Goal: Task Accomplishment & Management: Complete application form

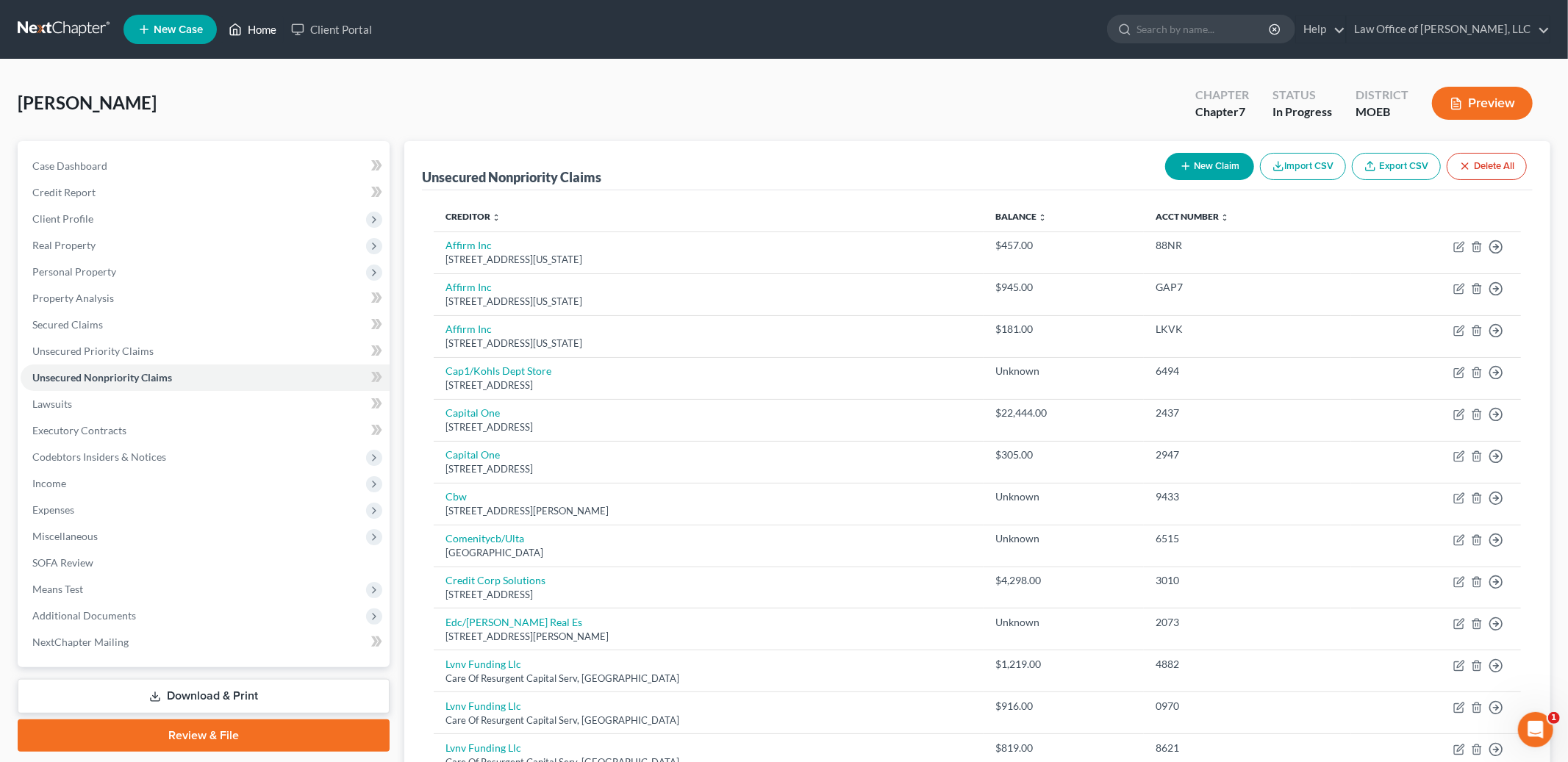
click at [247, 31] on link "Home" at bounding box center [252, 29] width 62 height 26
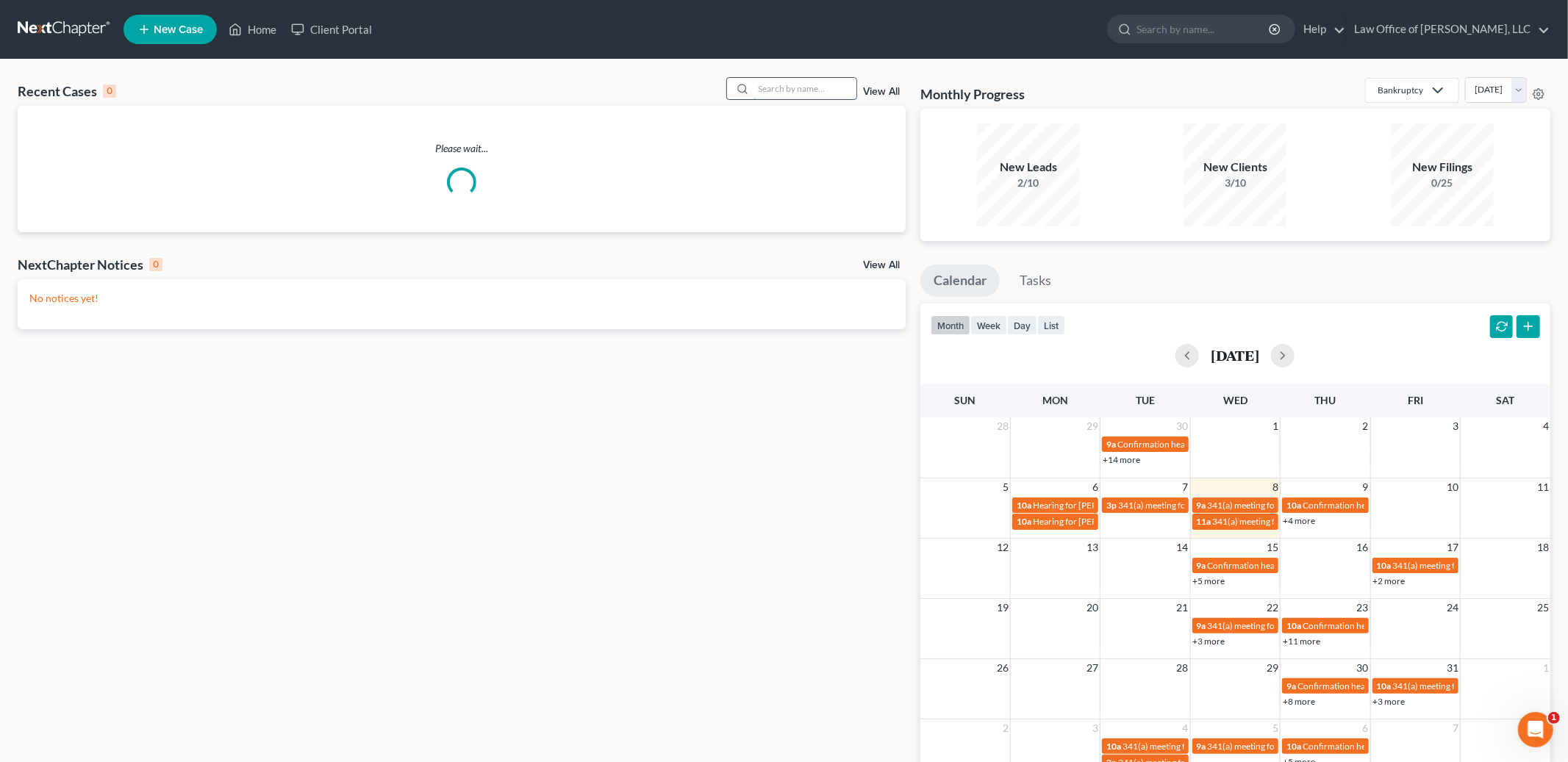
click at [824, 87] on input "search" at bounding box center [805, 88] width 103 height 21
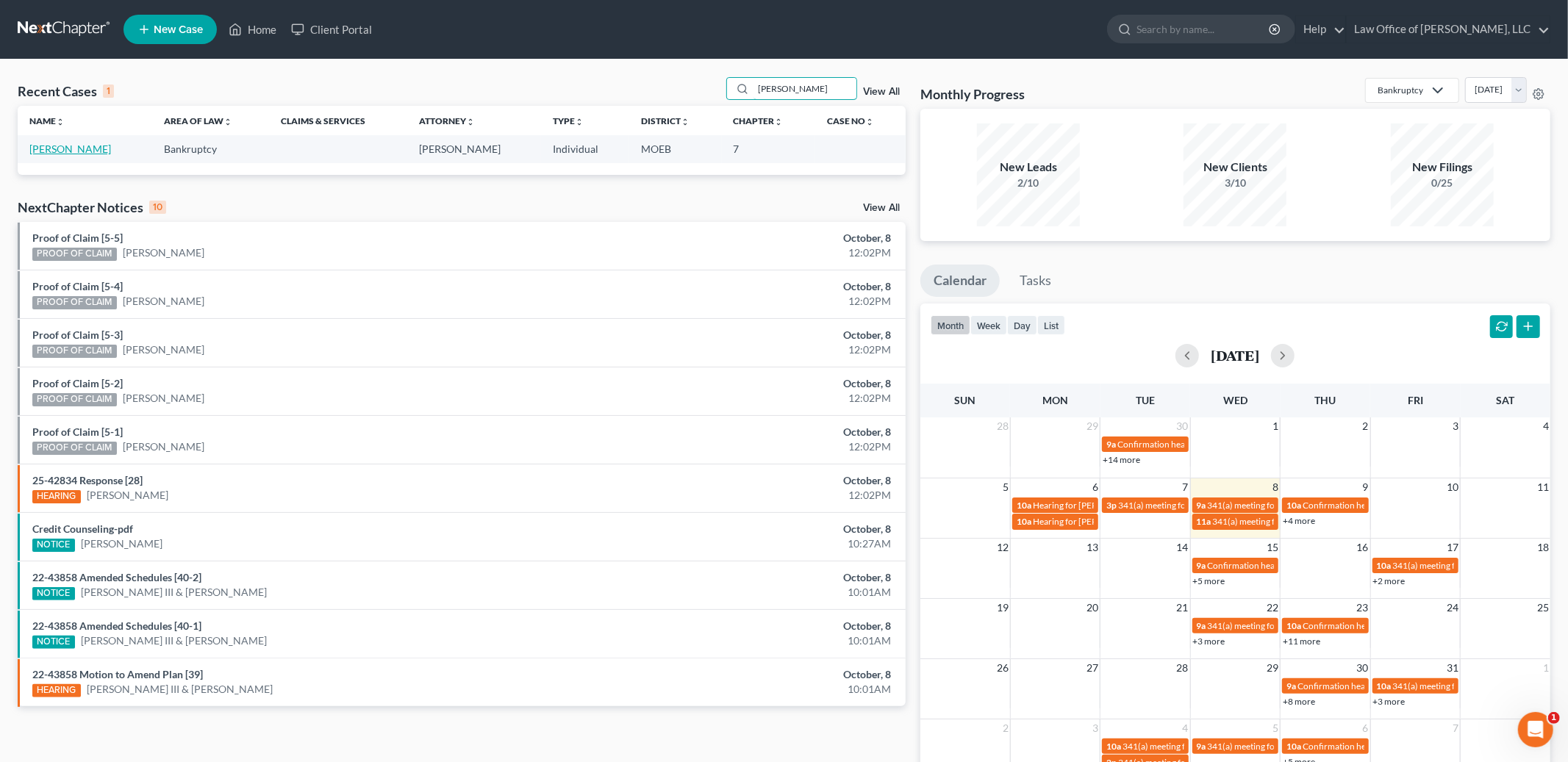
type input "pretto"
click at [60, 151] on link "[PERSON_NAME]" at bounding box center [70, 149] width 82 height 12
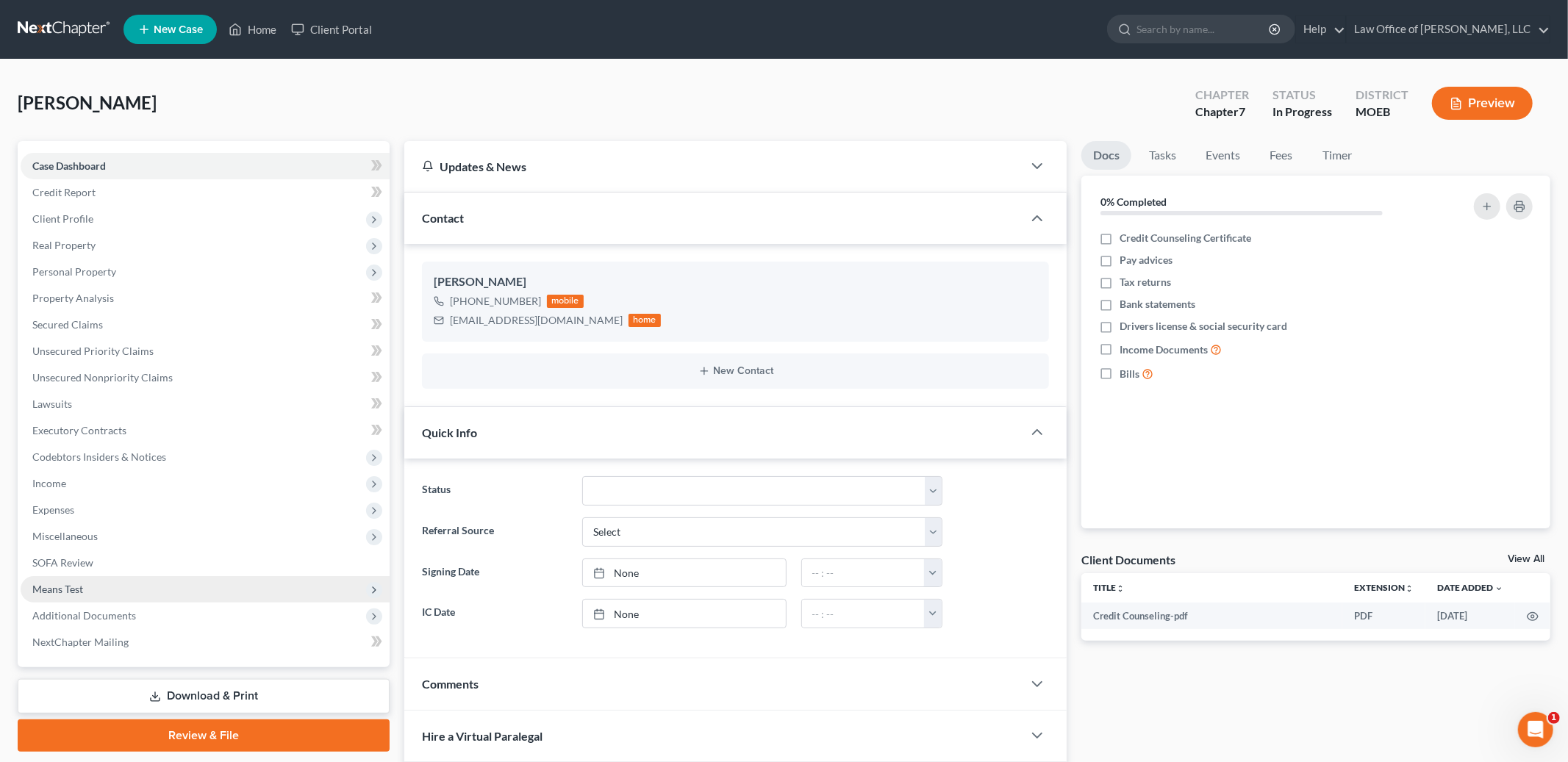
click at [72, 587] on span "Means Test" at bounding box center [58, 588] width 51 height 12
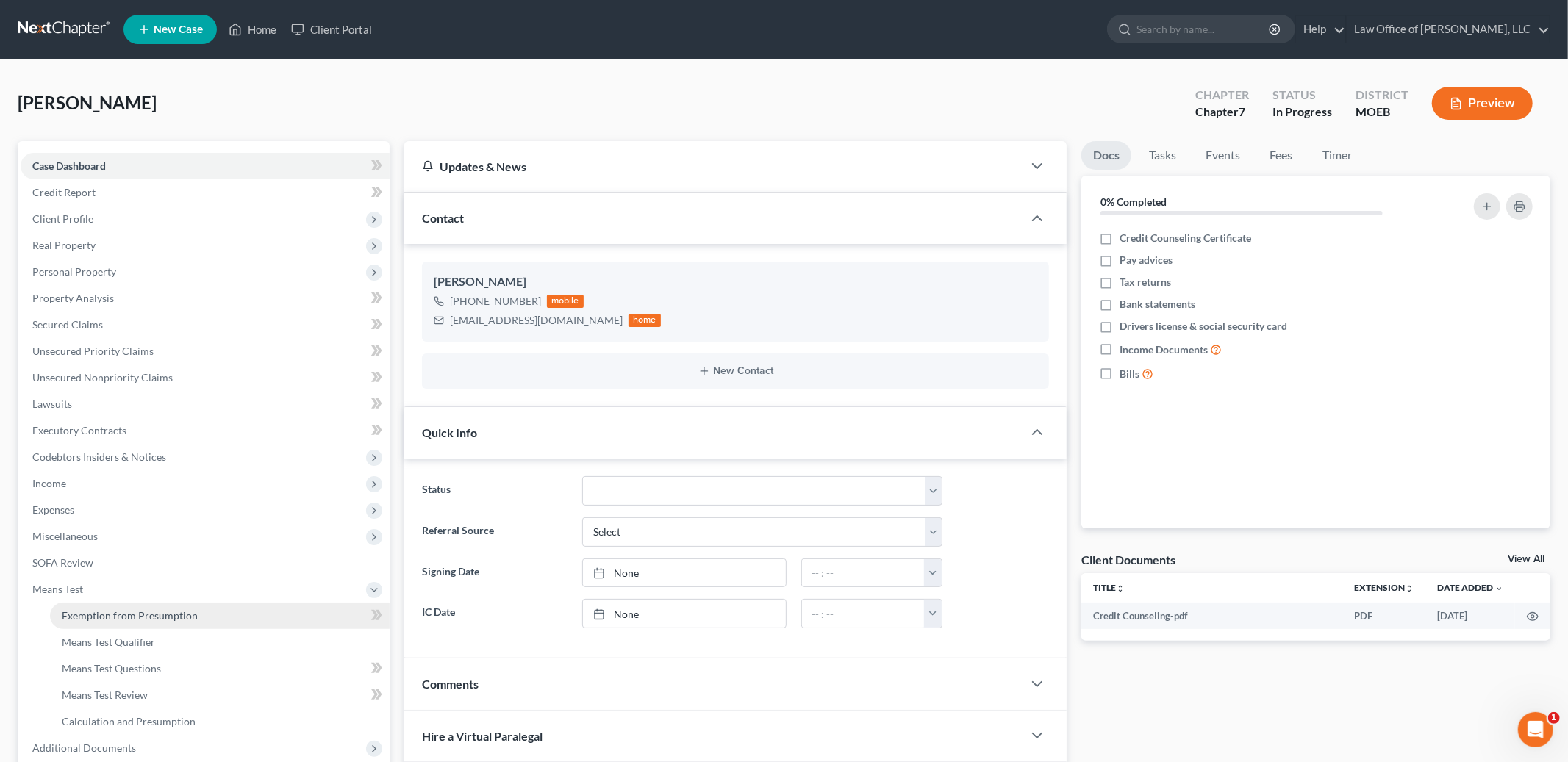
click at [91, 612] on span "Exemption from Presumption" at bounding box center [130, 615] width 136 height 12
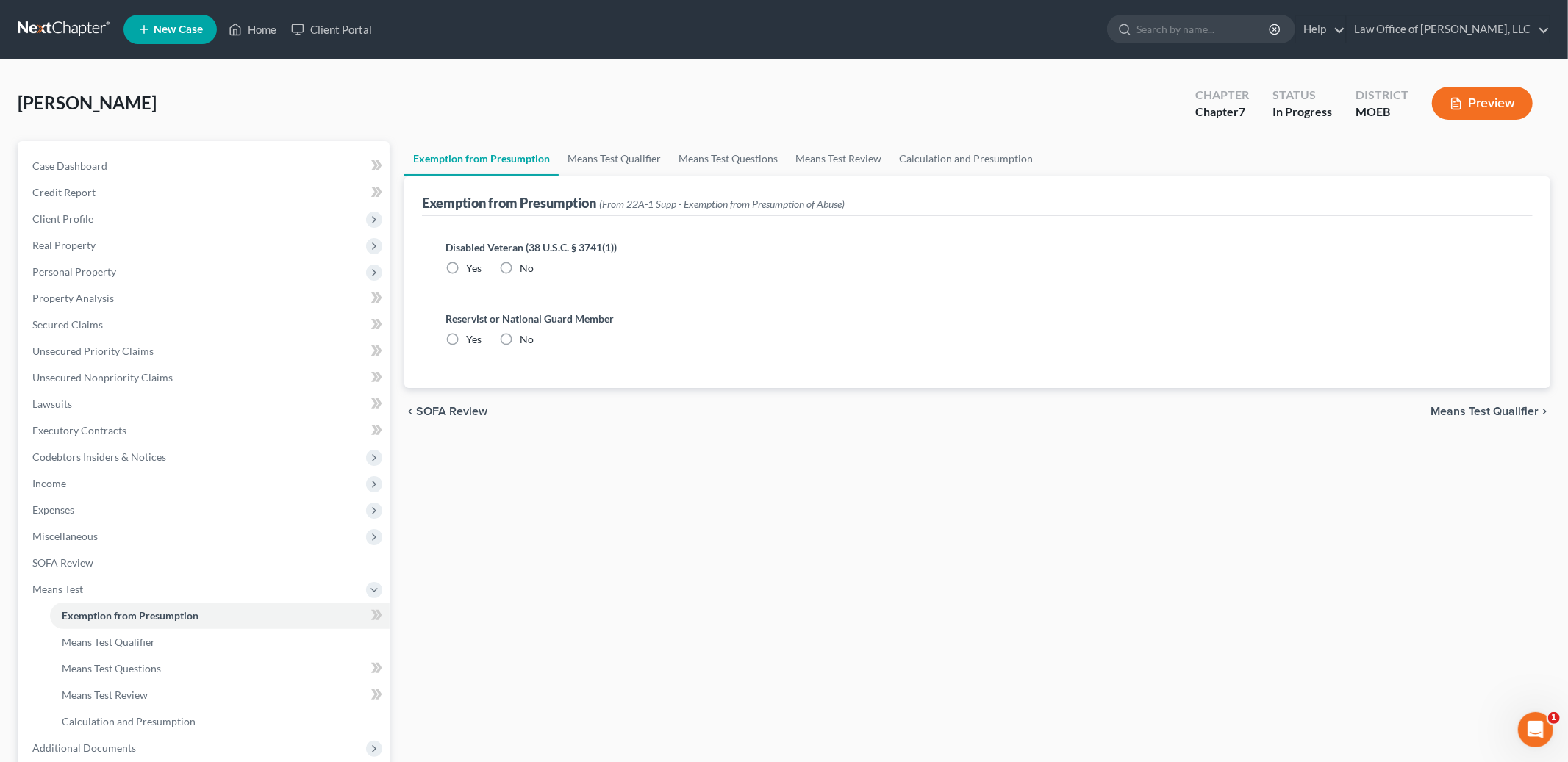
click at [520, 336] on label "No" at bounding box center [526, 340] width 14 height 15
click at [525, 336] on input "No" at bounding box center [530, 337] width 10 height 10
radio input "true"
click at [520, 268] on label "No" at bounding box center [526, 268] width 14 height 15
click at [525, 268] on input "No" at bounding box center [530, 265] width 10 height 10
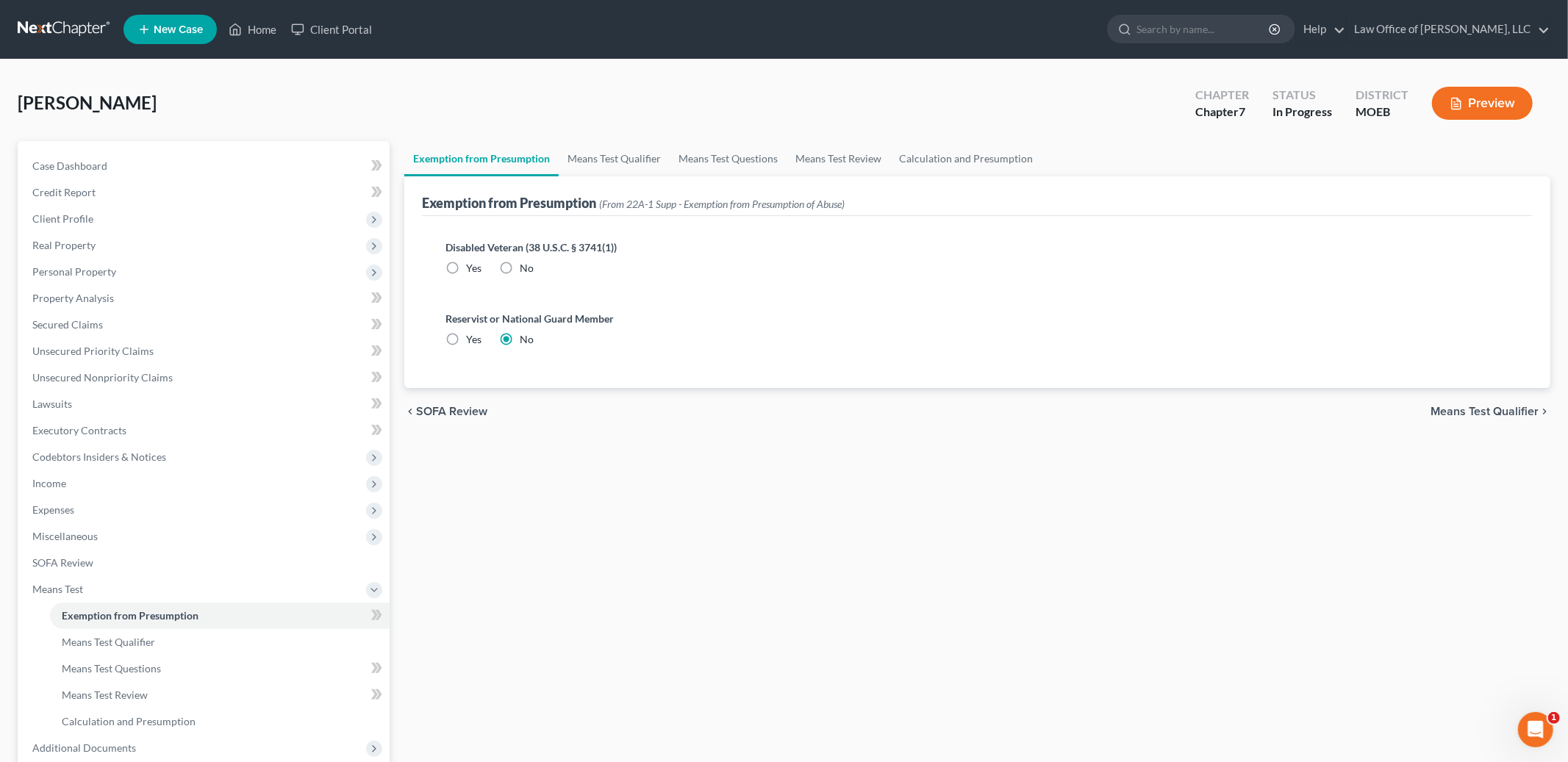
radio input "true"
click at [1485, 406] on span "Means Test Qualifier" at bounding box center [1485, 412] width 108 height 11
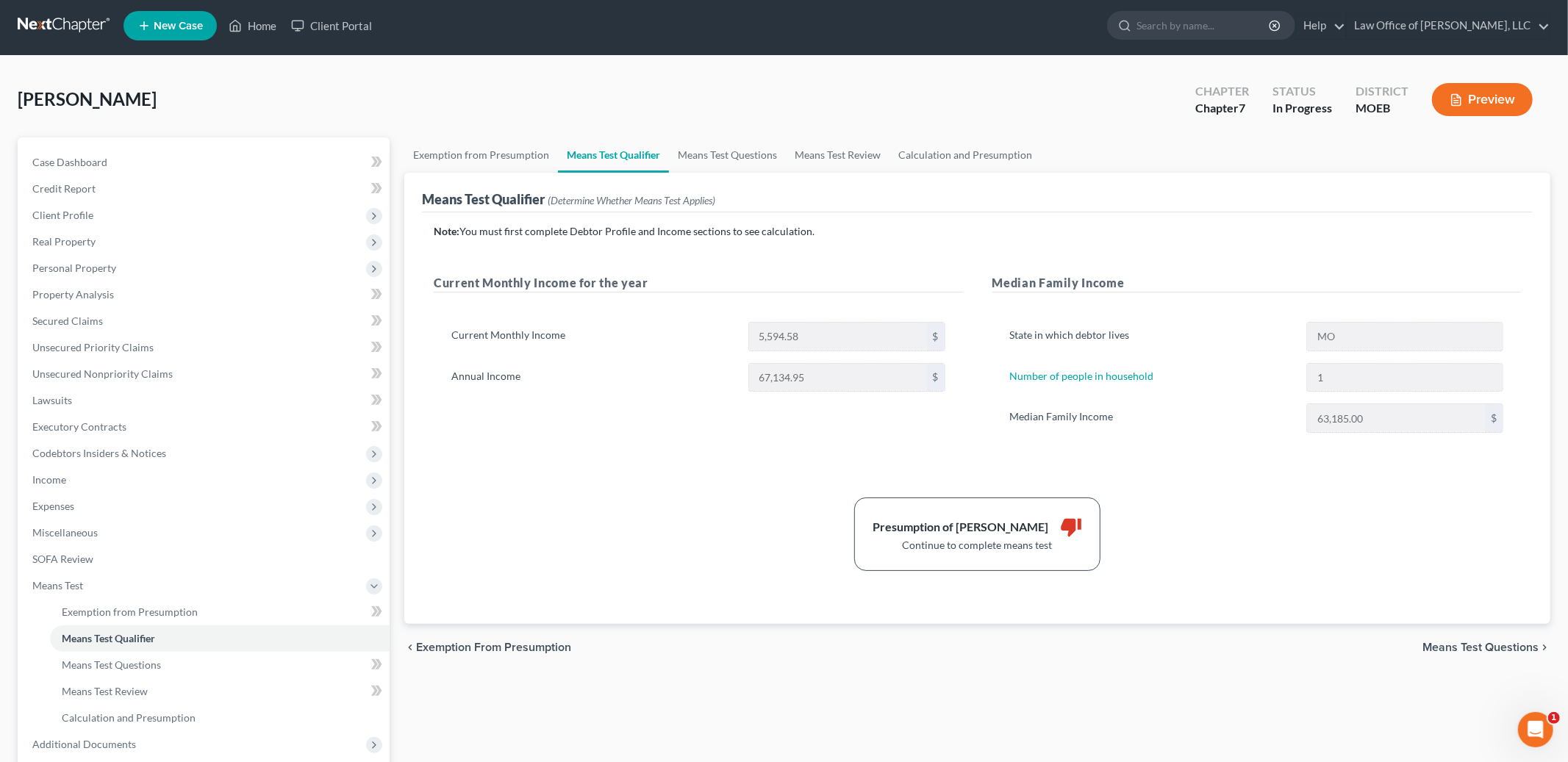
scroll to position [4, 0]
click at [87, 475] on span "Income" at bounding box center [205, 479] width 369 height 26
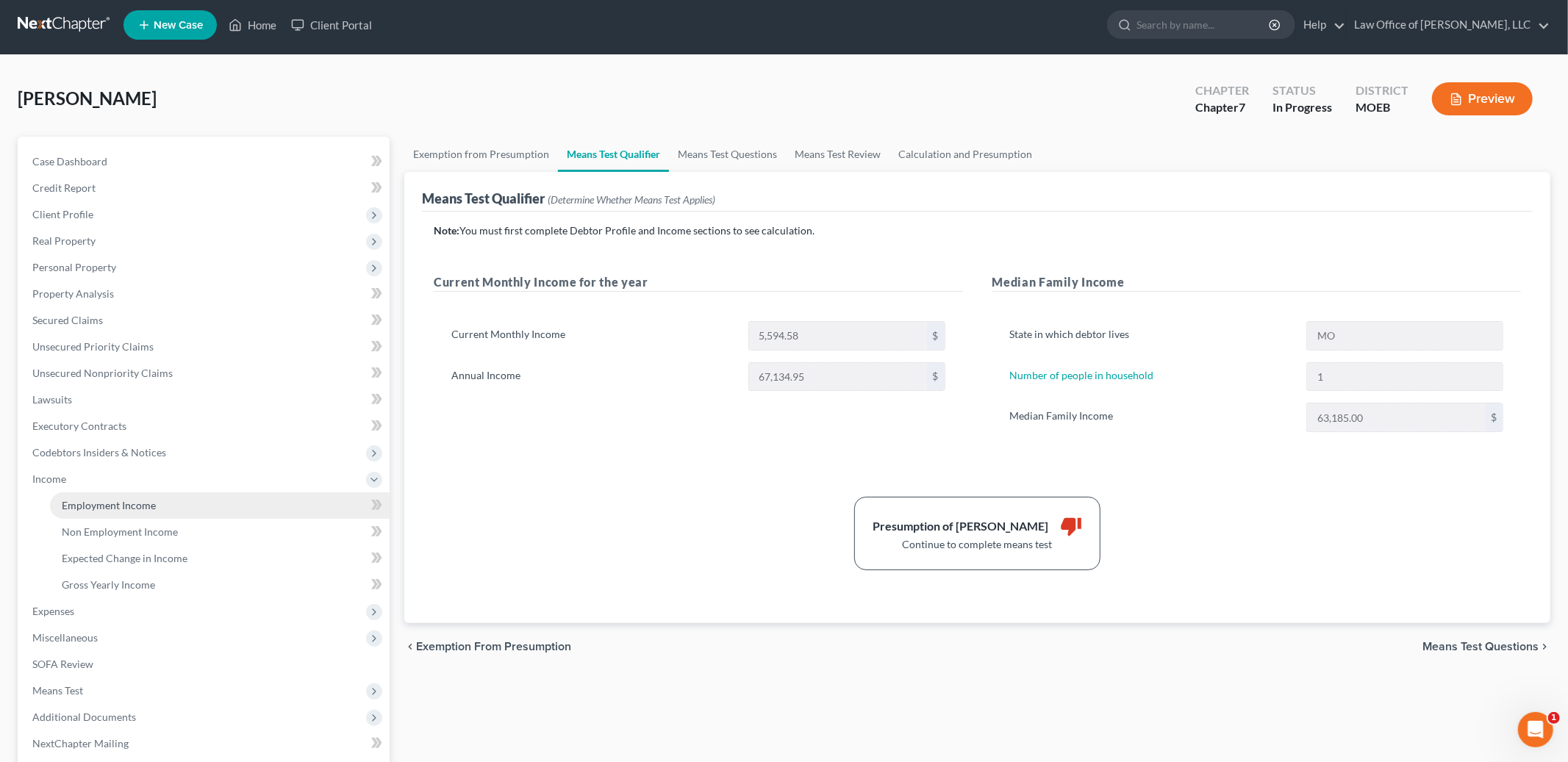
click at [87, 505] on span "Employment Income" at bounding box center [109, 505] width 94 height 12
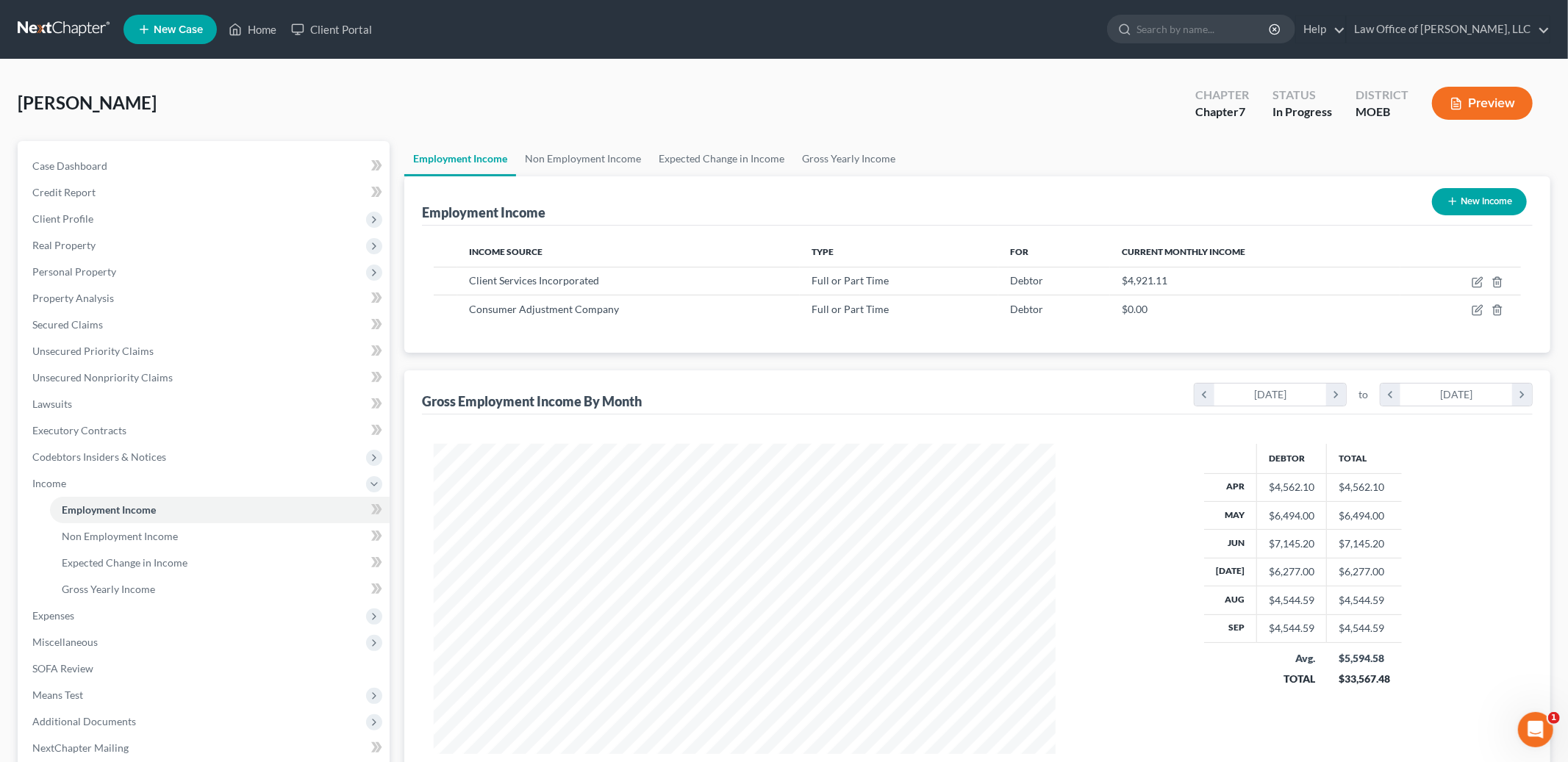
scroll to position [310, 651]
click at [1477, 281] on icon "button" at bounding box center [1477, 282] width 11 height 11
select select "0"
select select "26"
select select "2"
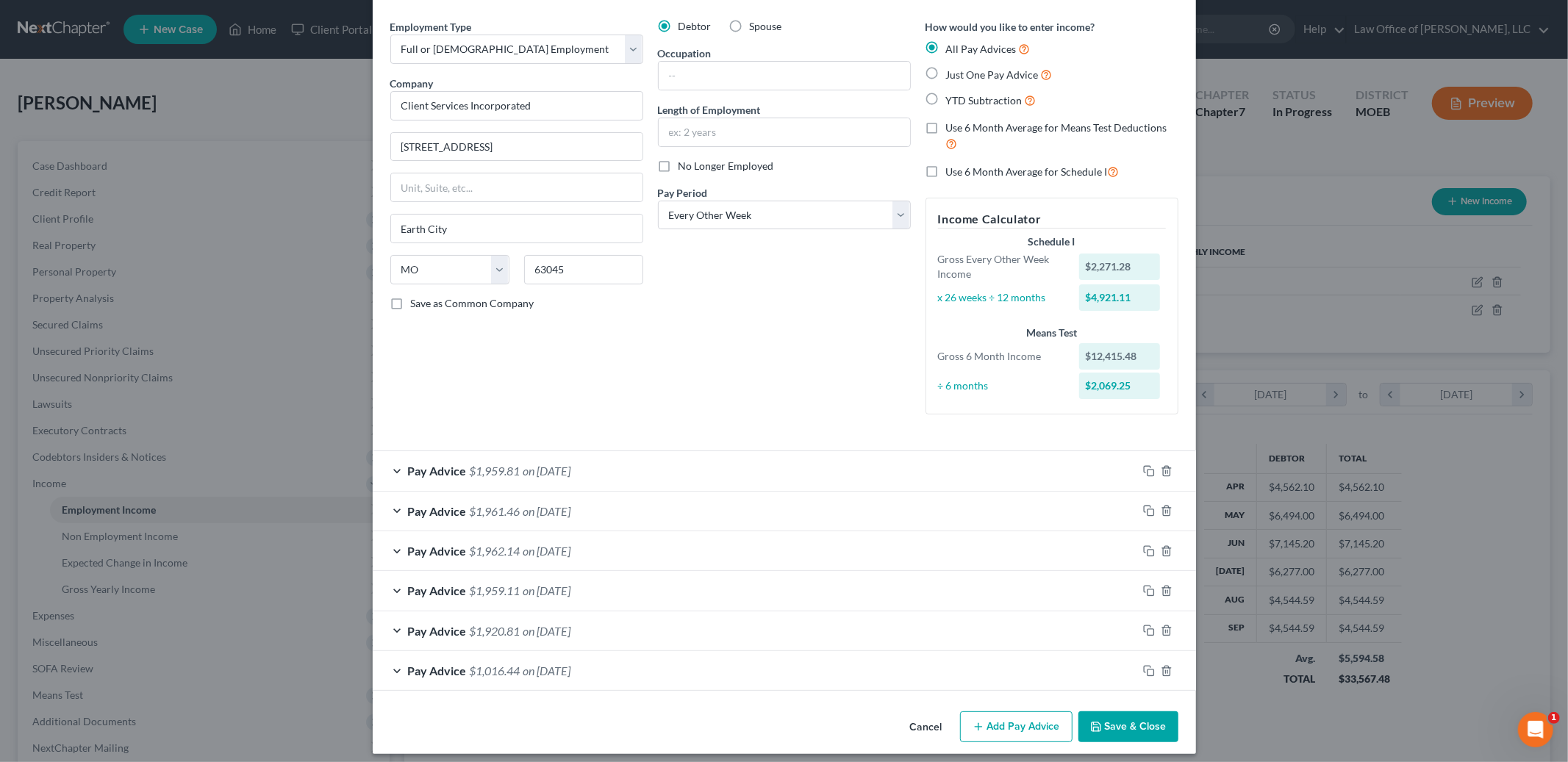
scroll to position [57, 0]
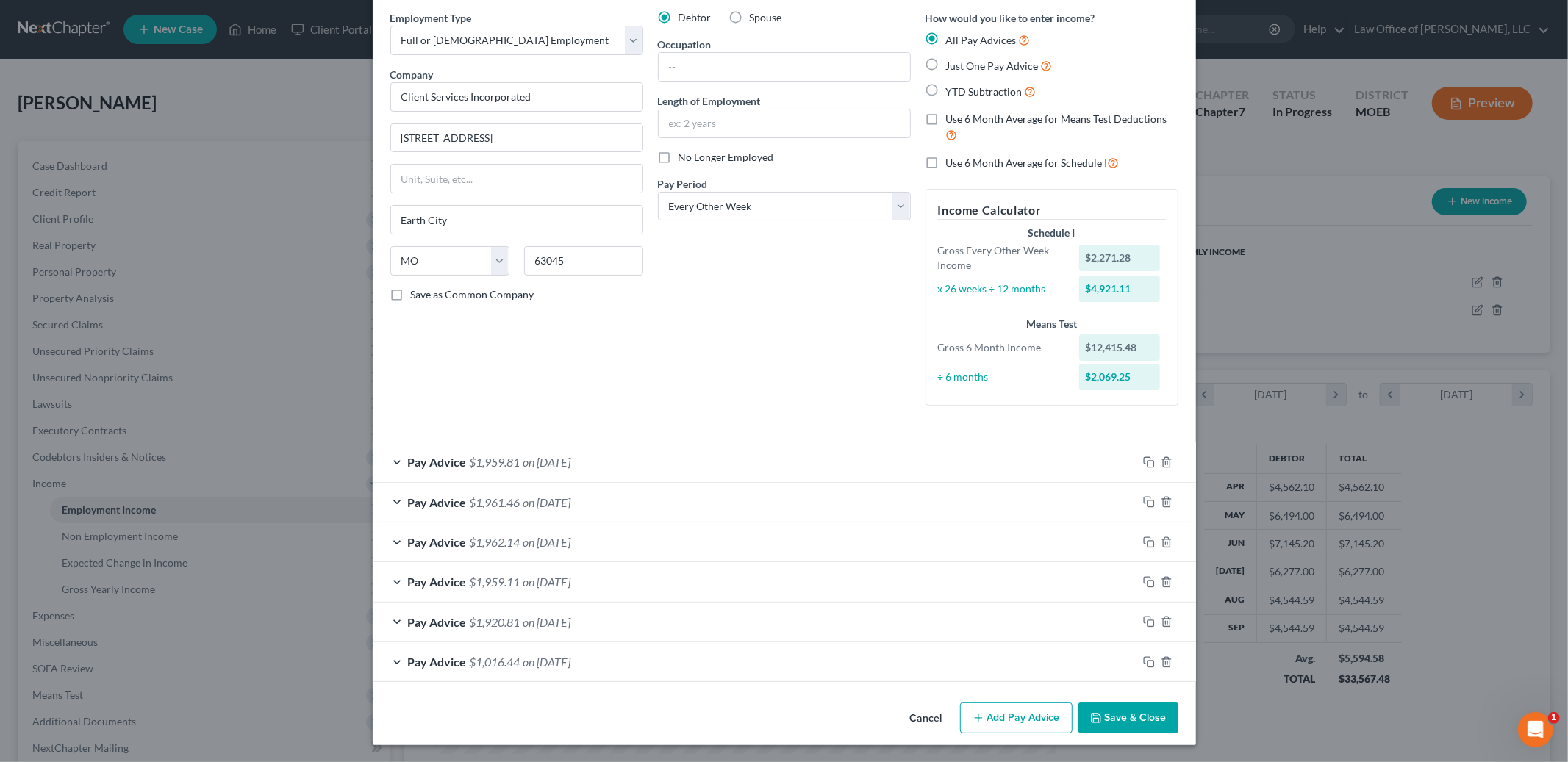
click at [1123, 711] on button "Save & Close" at bounding box center [1128, 718] width 100 height 31
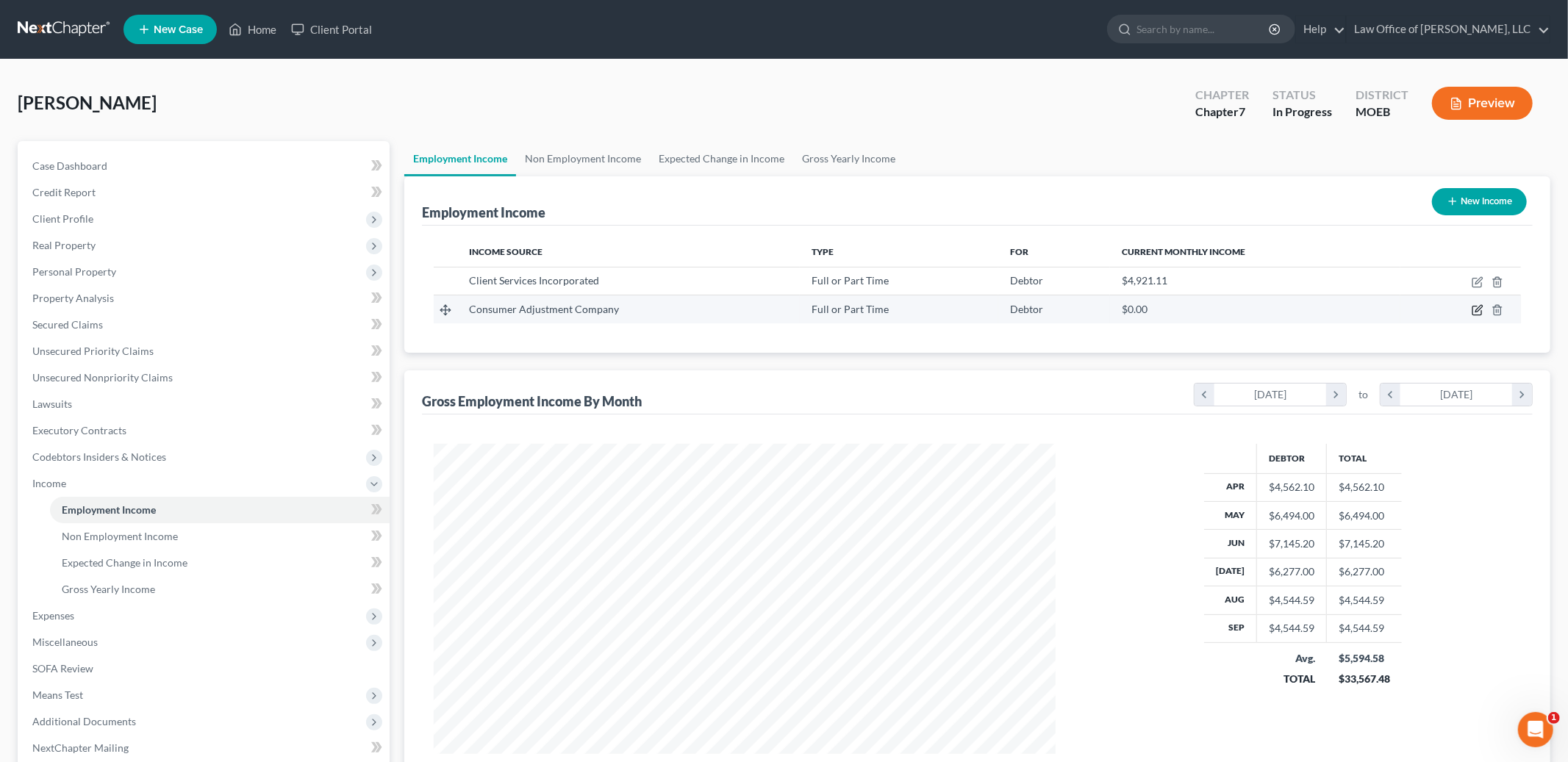
click at [1476, 312] on icon "button" at bounding box center [1477, 310] width 11 height 11
select select "0"
select select "26"
select select "2"
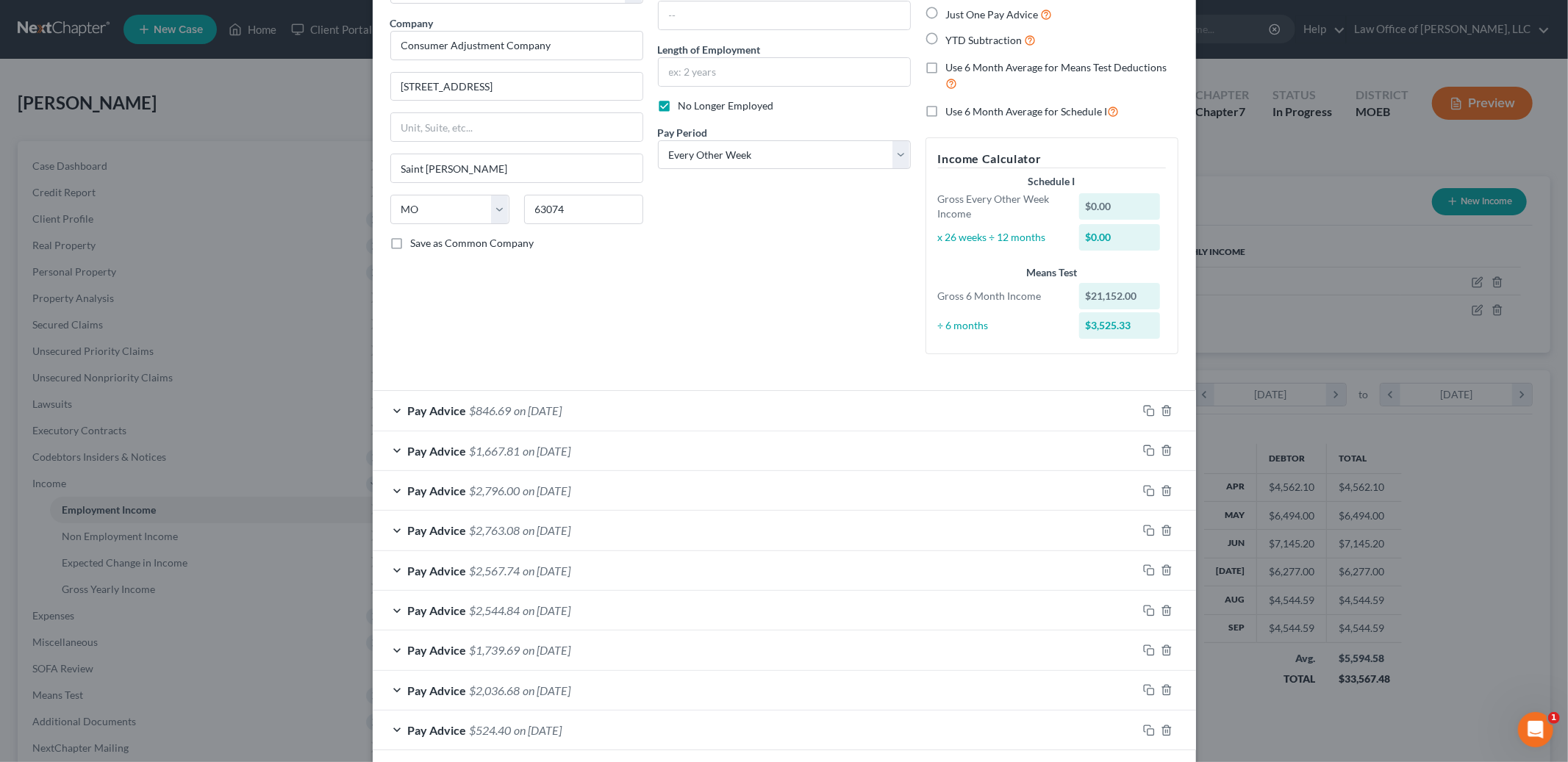
scroll to position [0, 0]
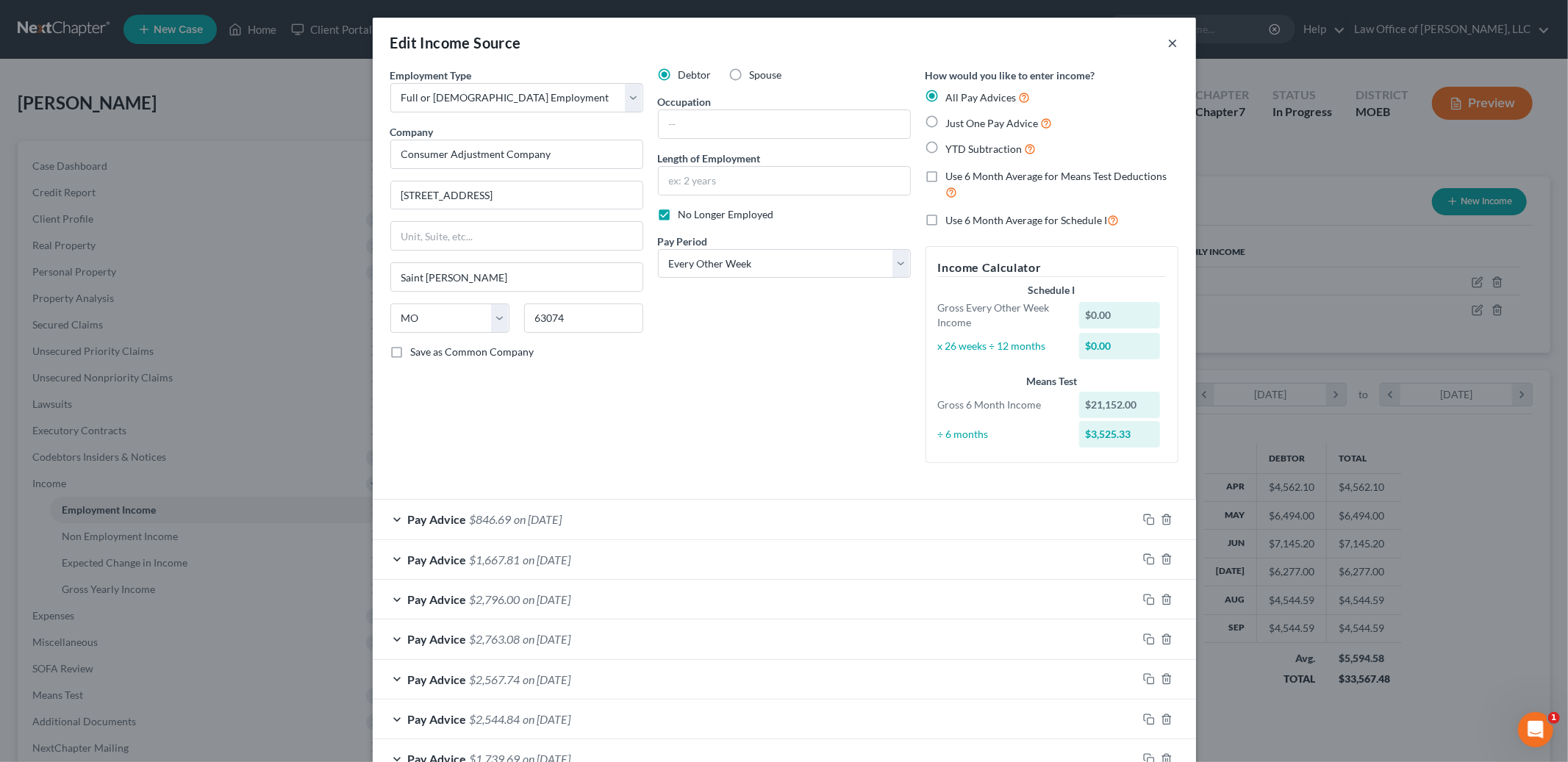
click at [1174, 46] on button "×" at bounding box center [1173, 42] width 11 height 18
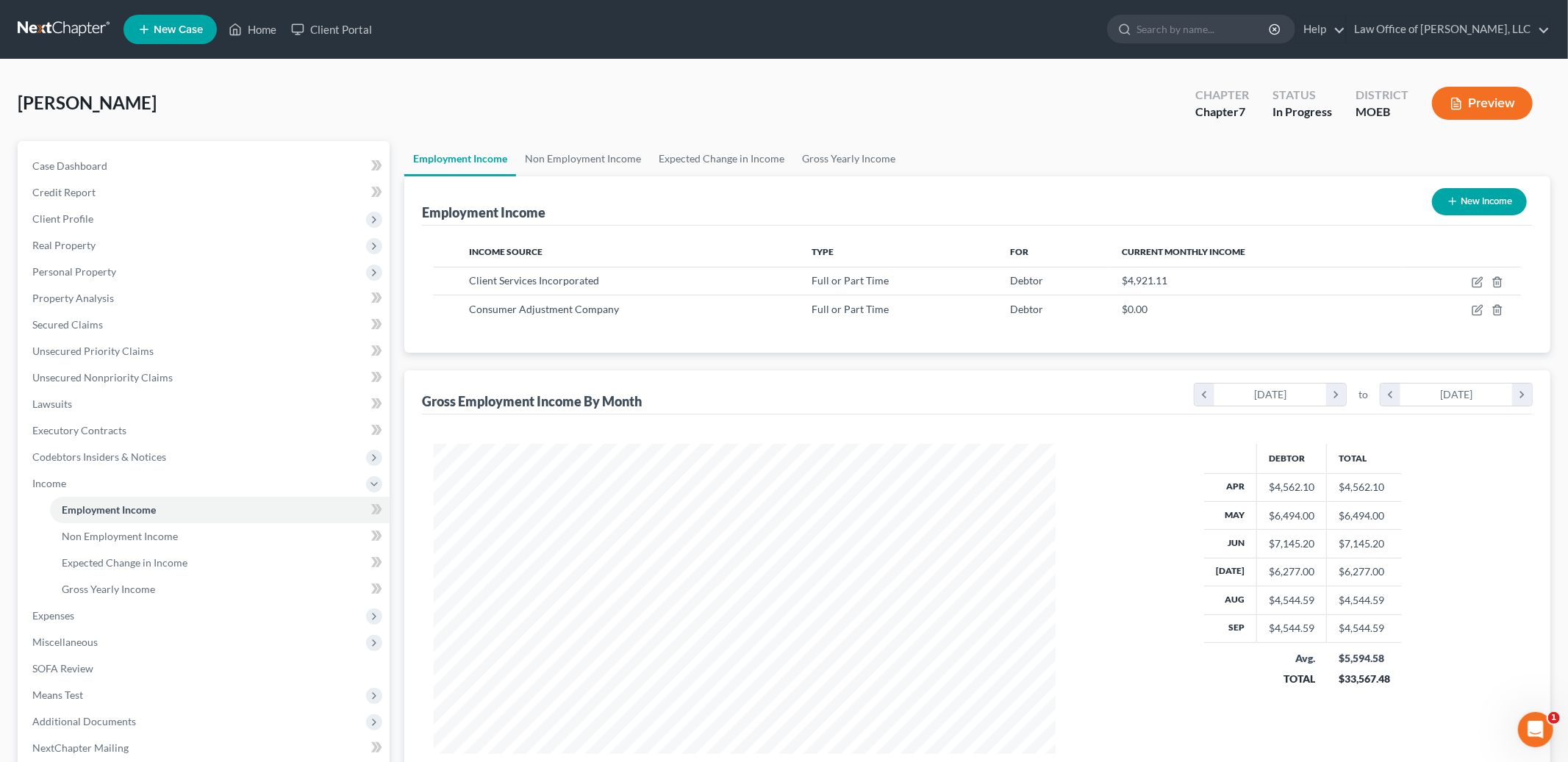
click at [563, 139] on div "Pretto, Andrew Upgraded Chapter Chapter 7 Status In Progress District MOEB Prev…" at bounding box center [784, 109] width 1533 height 64
click at [588, 156] on link "Non Employment Income" at bounding box center [583, 158] width 134 height 35
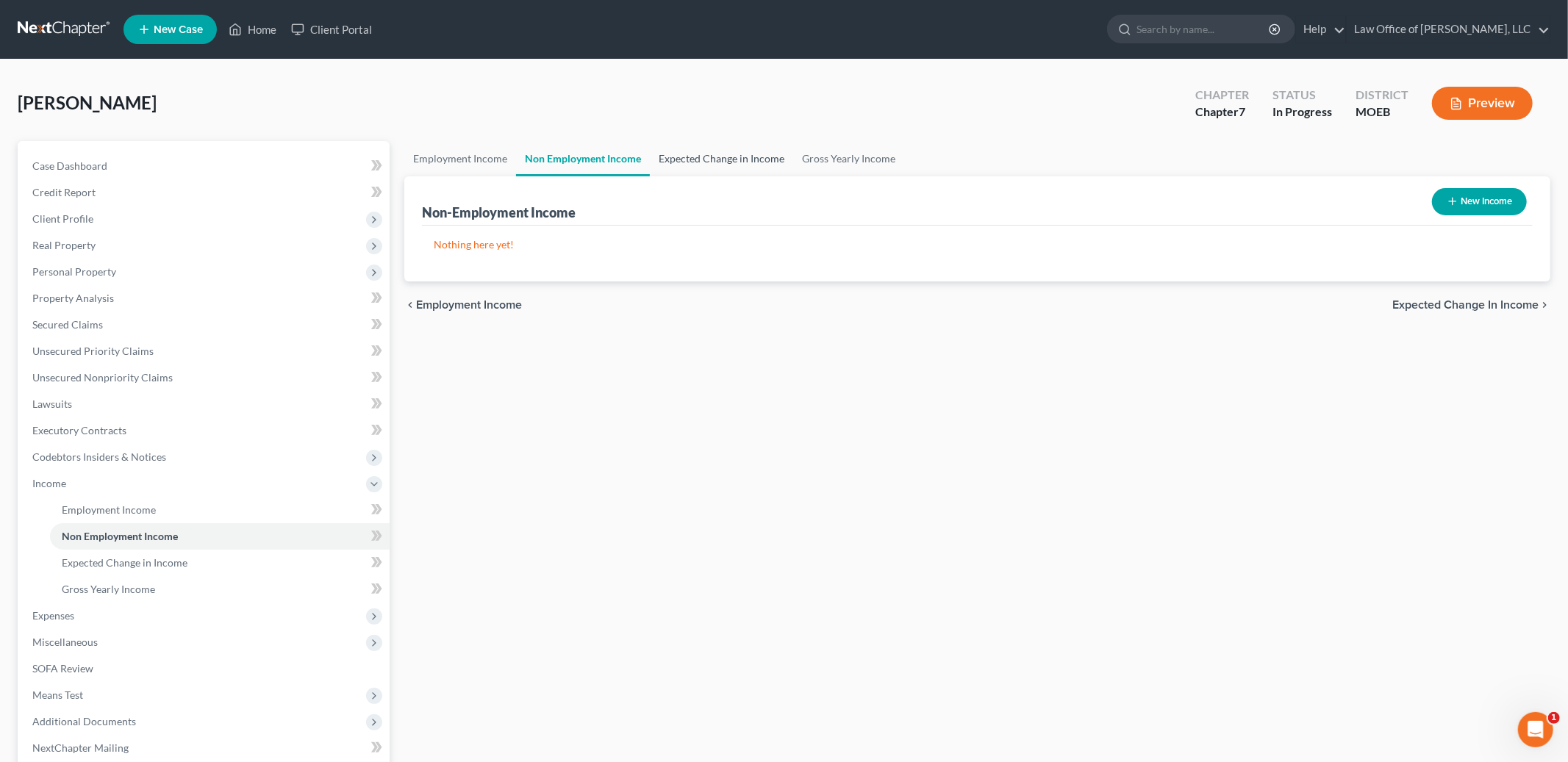
click at [708, 158] on link "Expected Change in Income" at bounding box center [721, 158] width 143 height 35
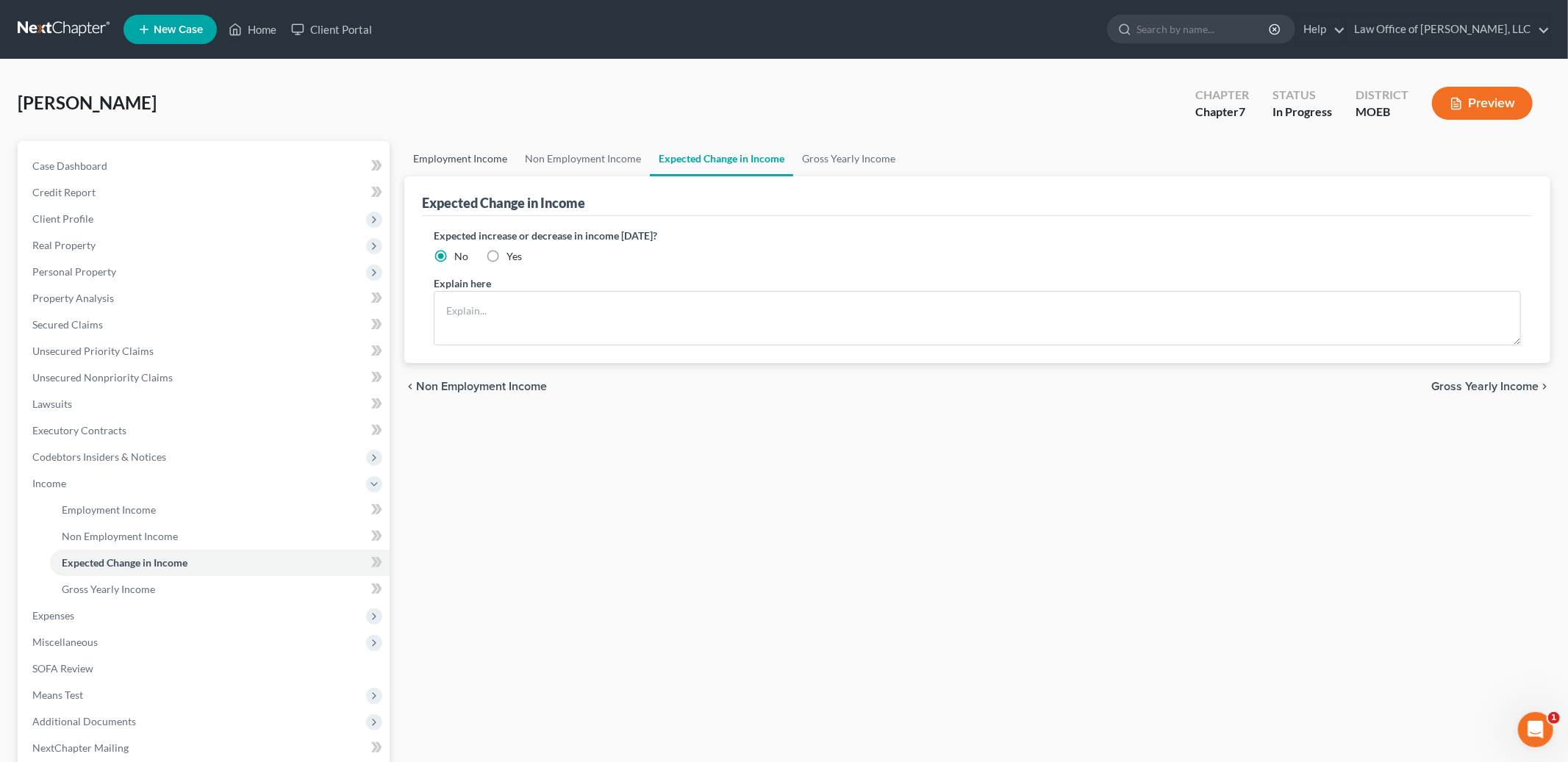
click at [453, 158] on link "Employment Income" at bounding box center [460, 158] width 112 height 35
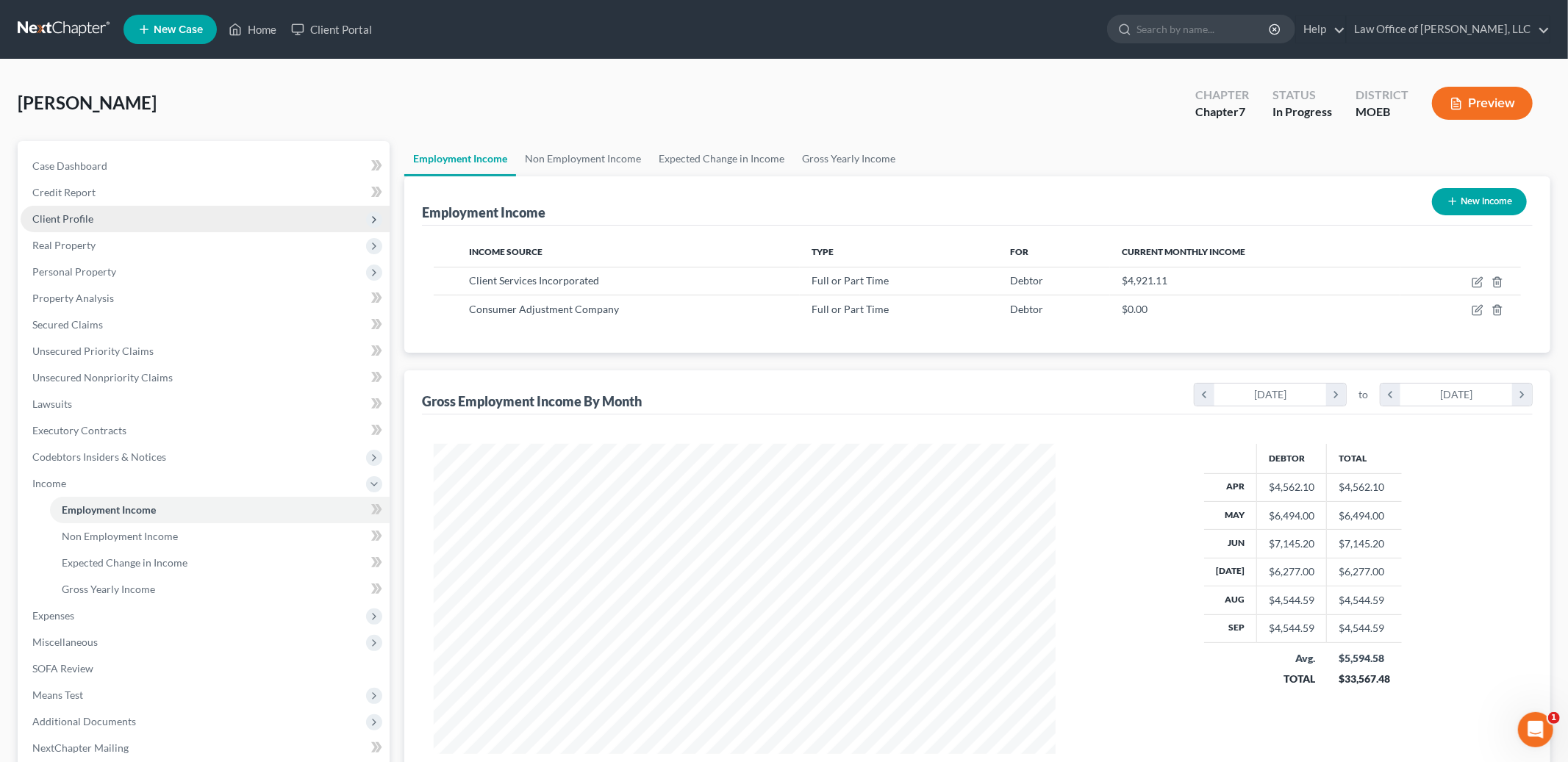
click at [106, 207] on span "Client Profile" at bounding box center [205, 219] width 369 height 26
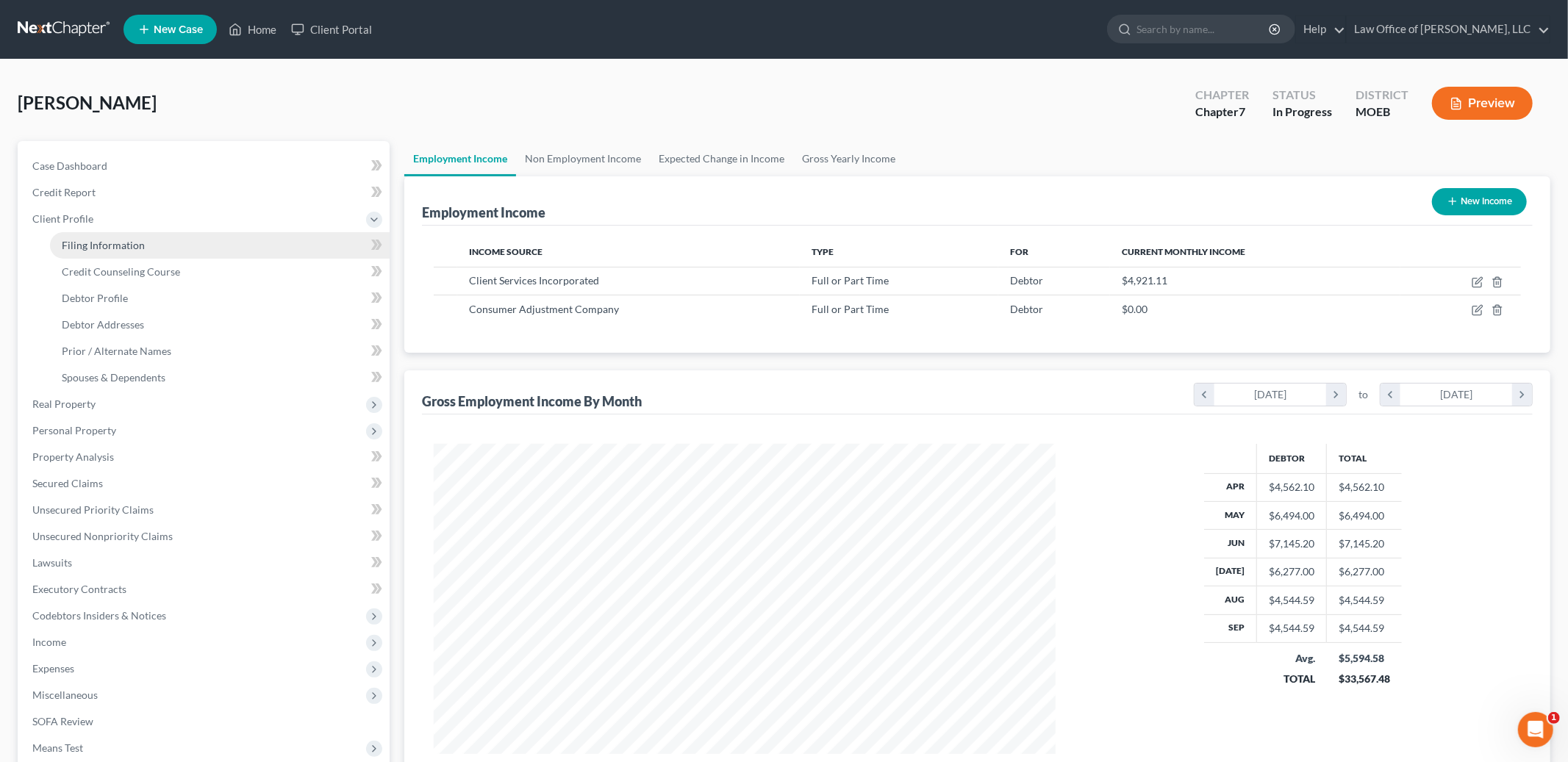
click at [114, 240] on span "Filing Information" at bounding box center [104, 244] width 83 height 12
select select "1"
select select "0"
select select "26"
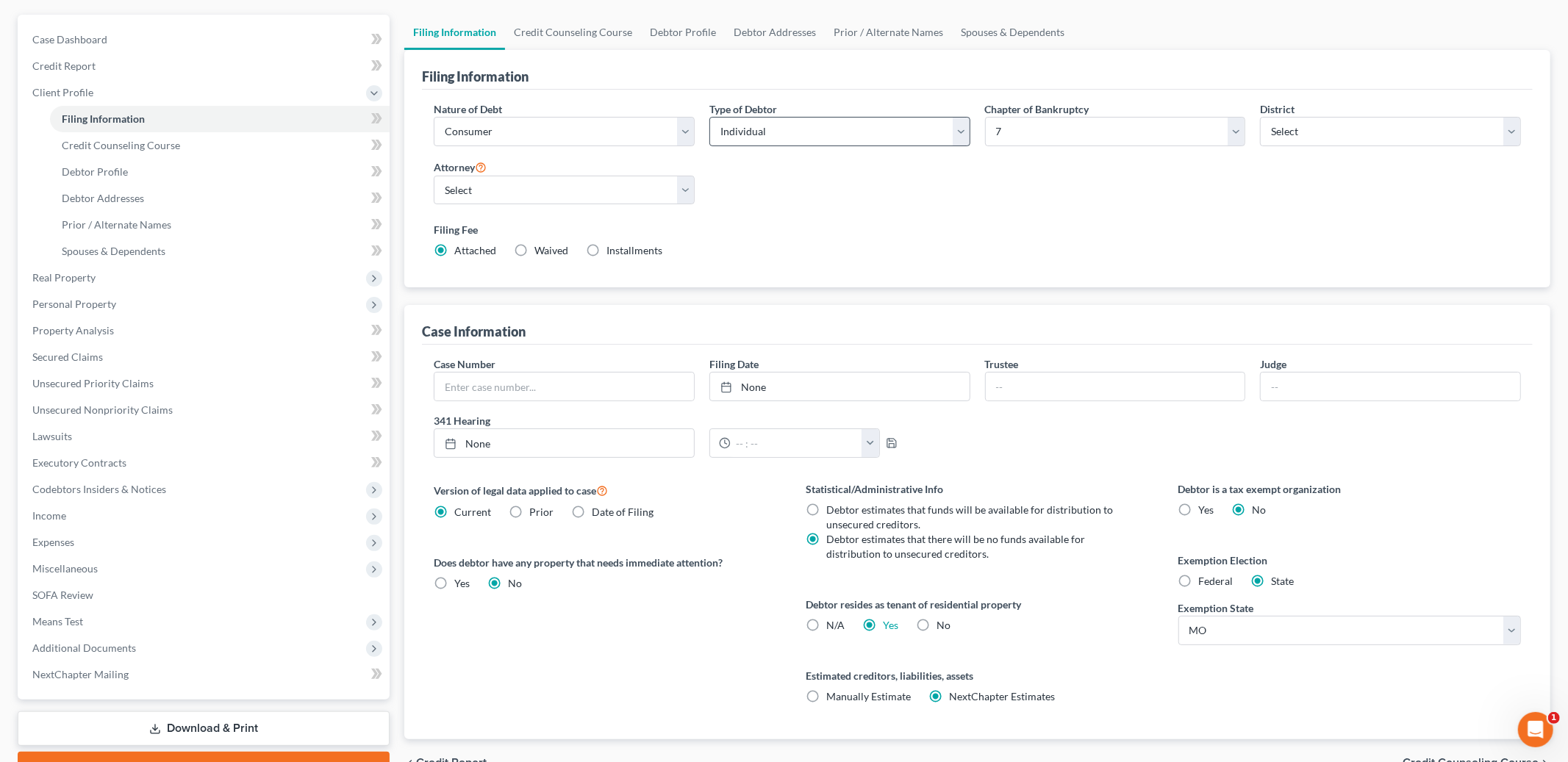
scroll to position [140, 0]
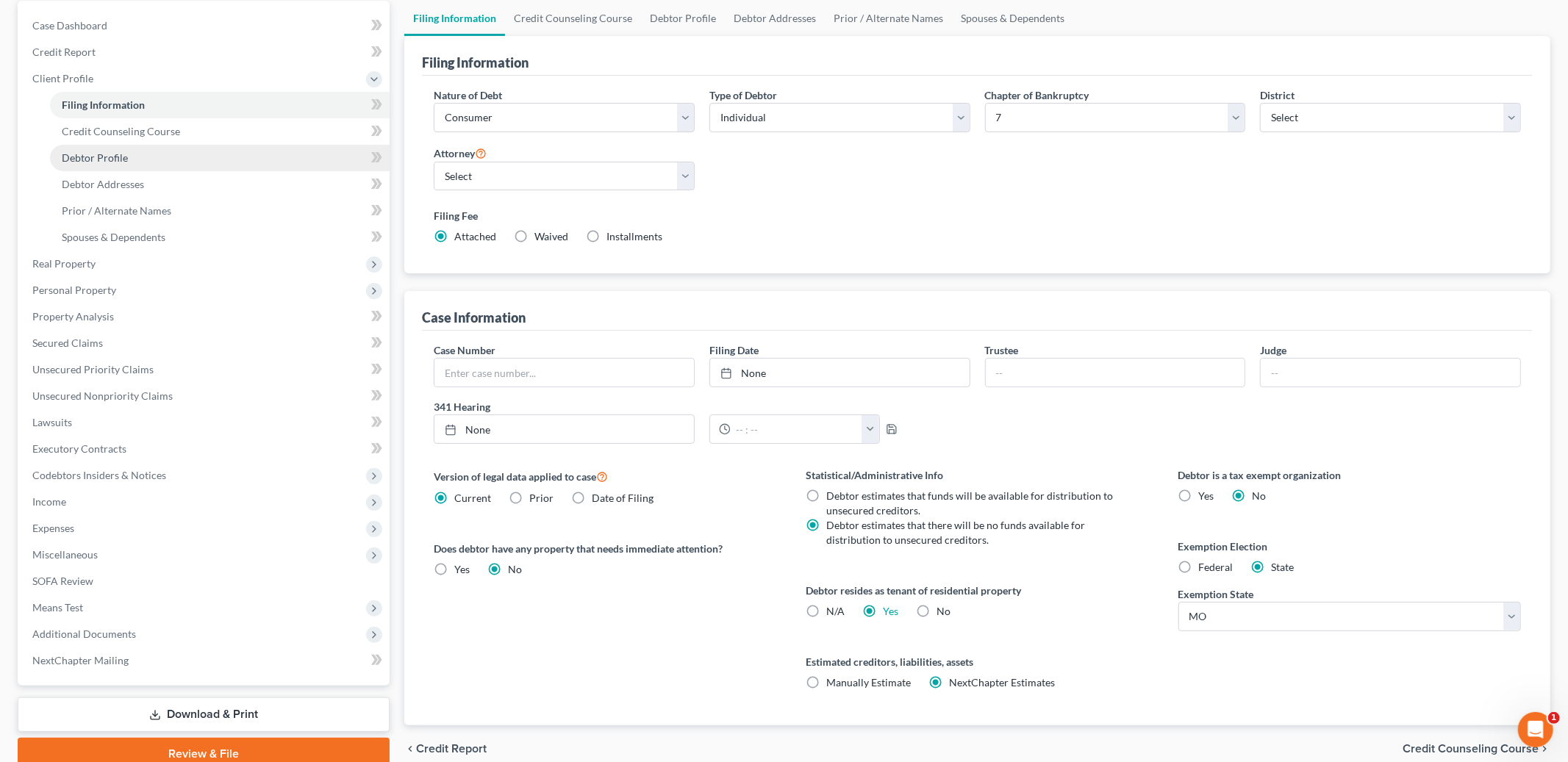
click at [158, 158] on link "Debtor Profile" at bounding box center [220, 158] width 340 height 26
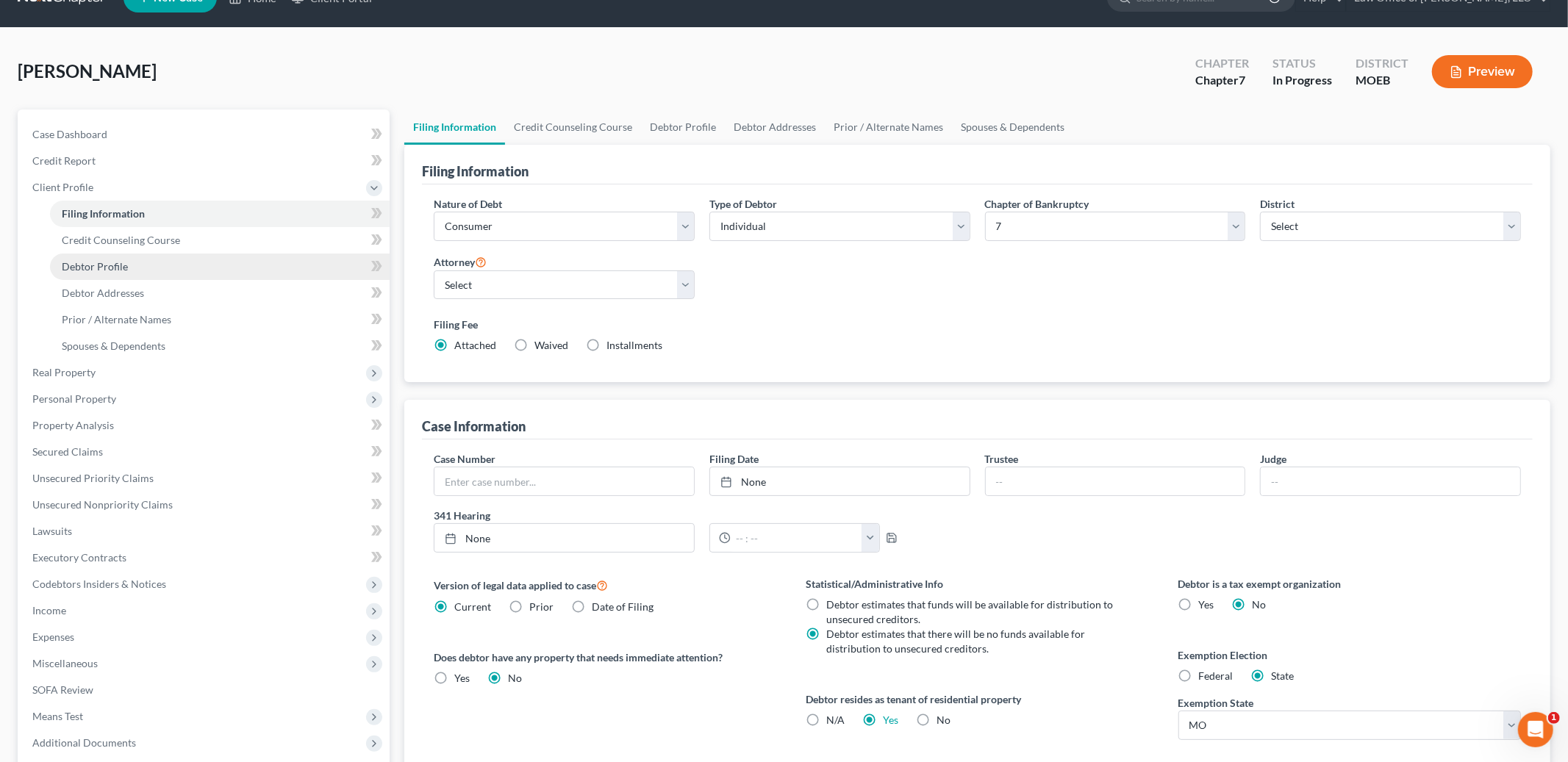
select select "0"
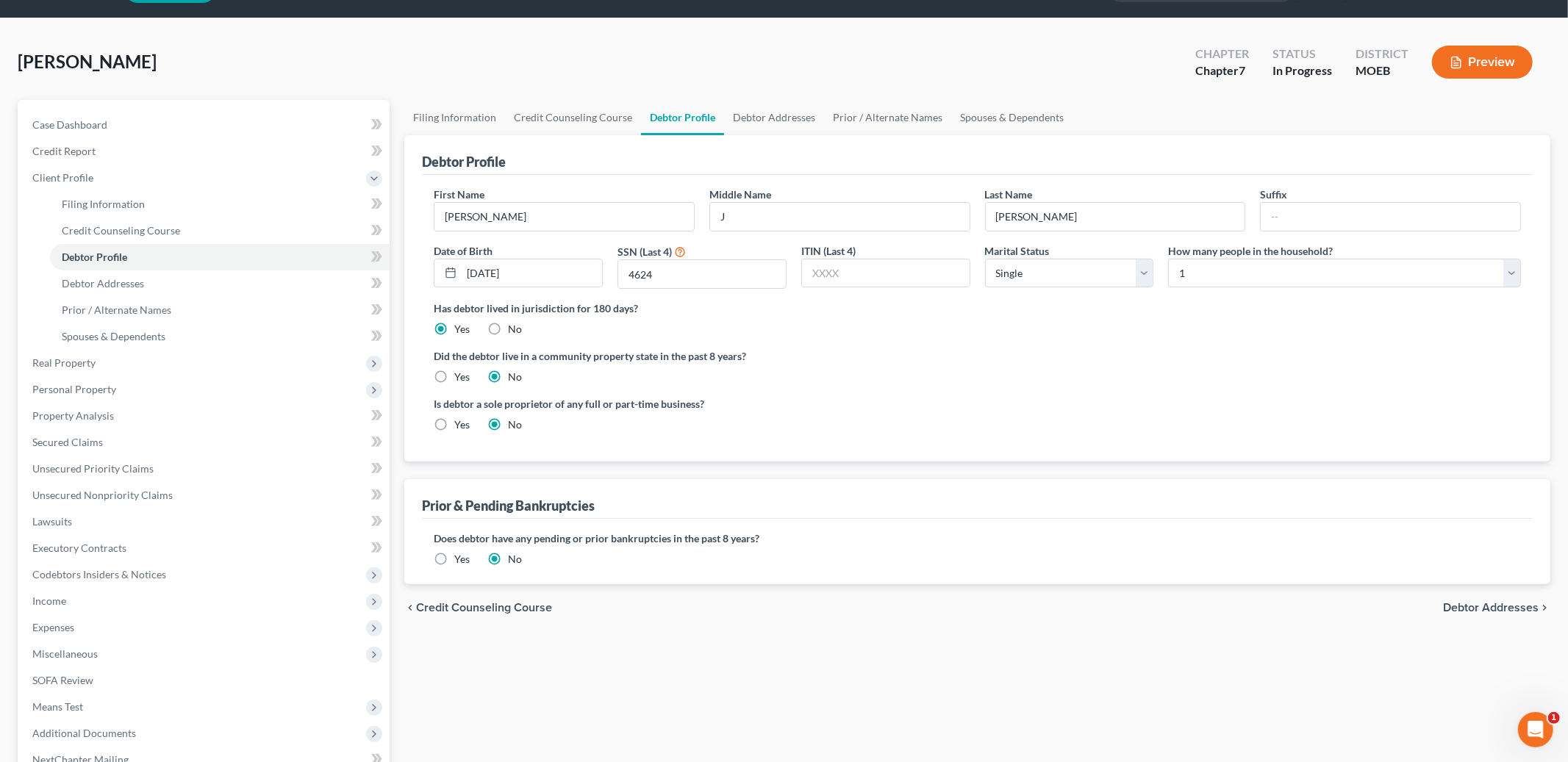
scroll to position [42, 0]
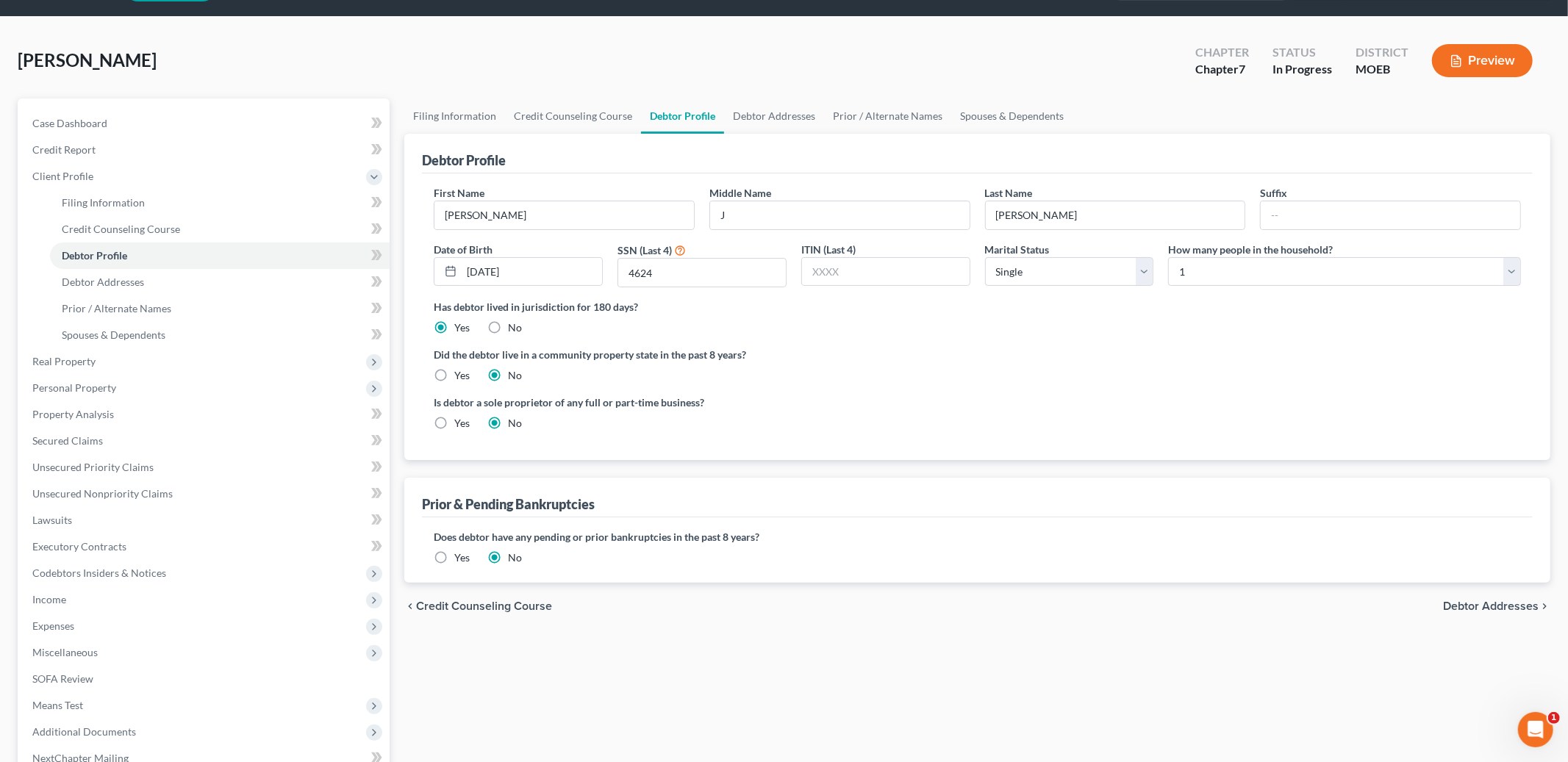
click at [1505, 608] on span "Debtor Addresses" at bounding box center [1490, 606] width 96 height 11
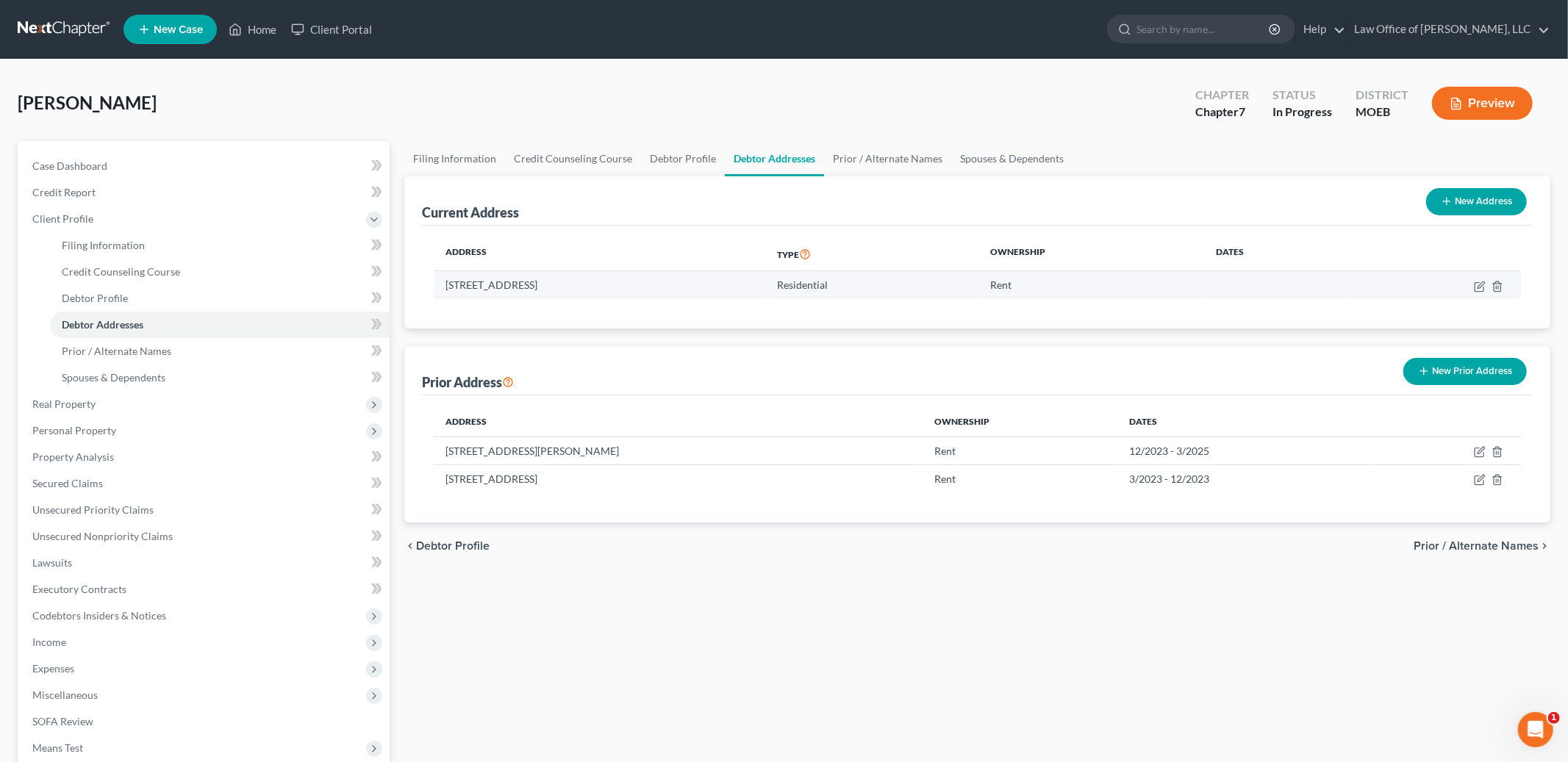
click at [1480, 291] on td at bounding box center [1436, 285] width 169 height 28
click at [1477, 287] on icon "button" at bounding box center [1480, 287] width 11 height 11
select select "26"
select select "0"
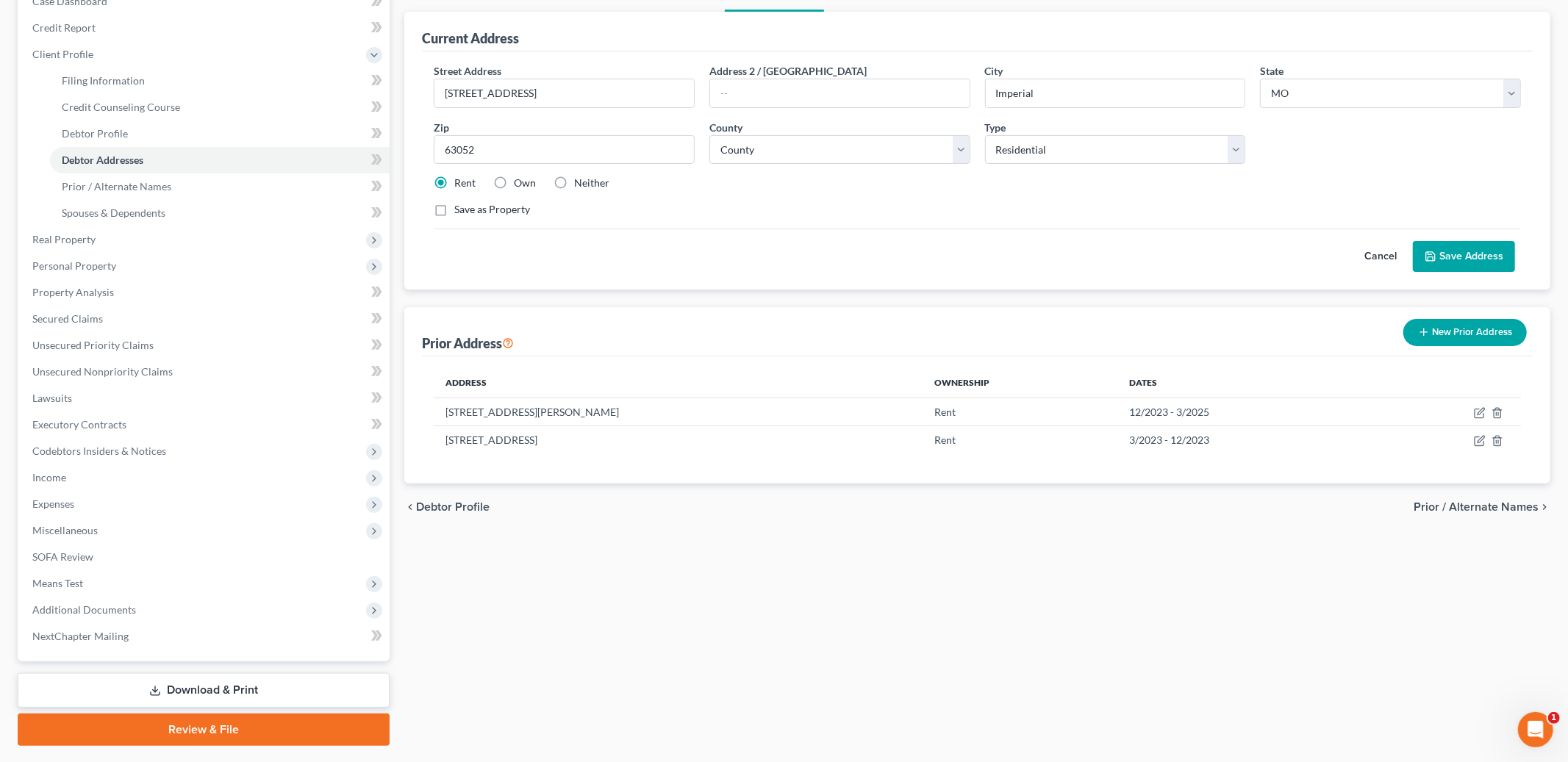
scroll to position [141, 0]
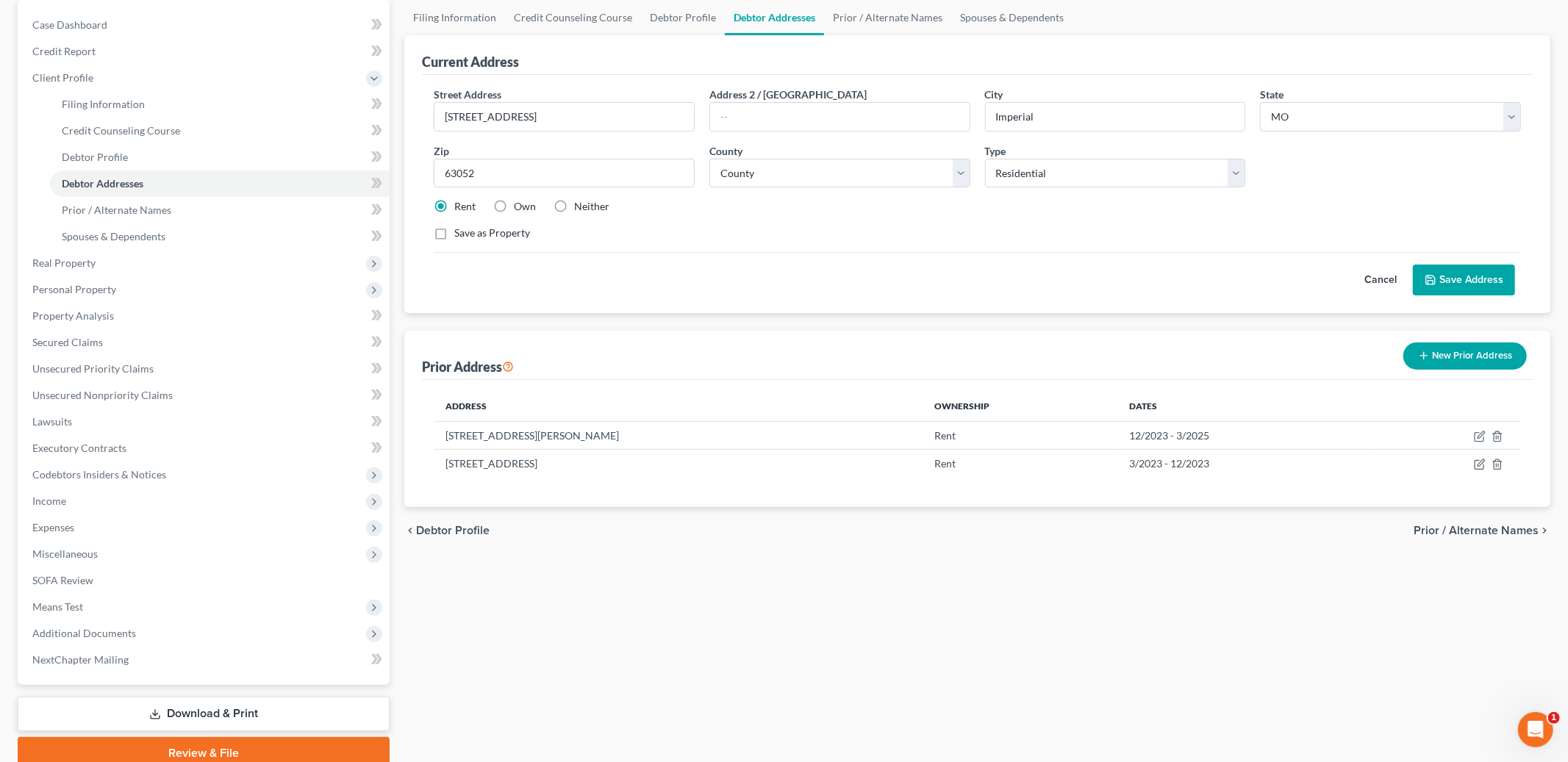
click at [1453, 534] on span "Prior / Alternate Names" at bounding box center [1476, 530] width 125 height 11
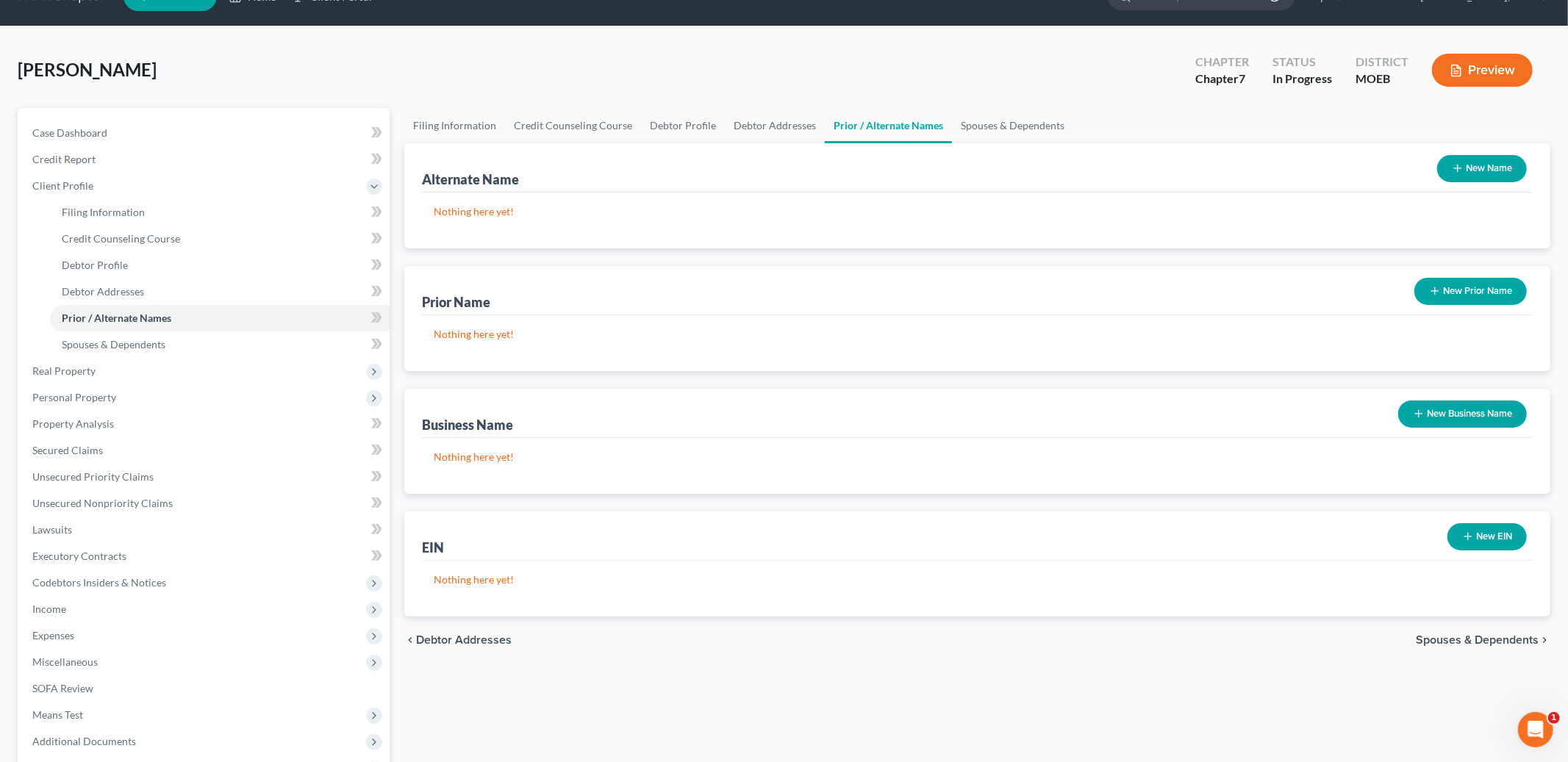
scroll to position [39, 0]
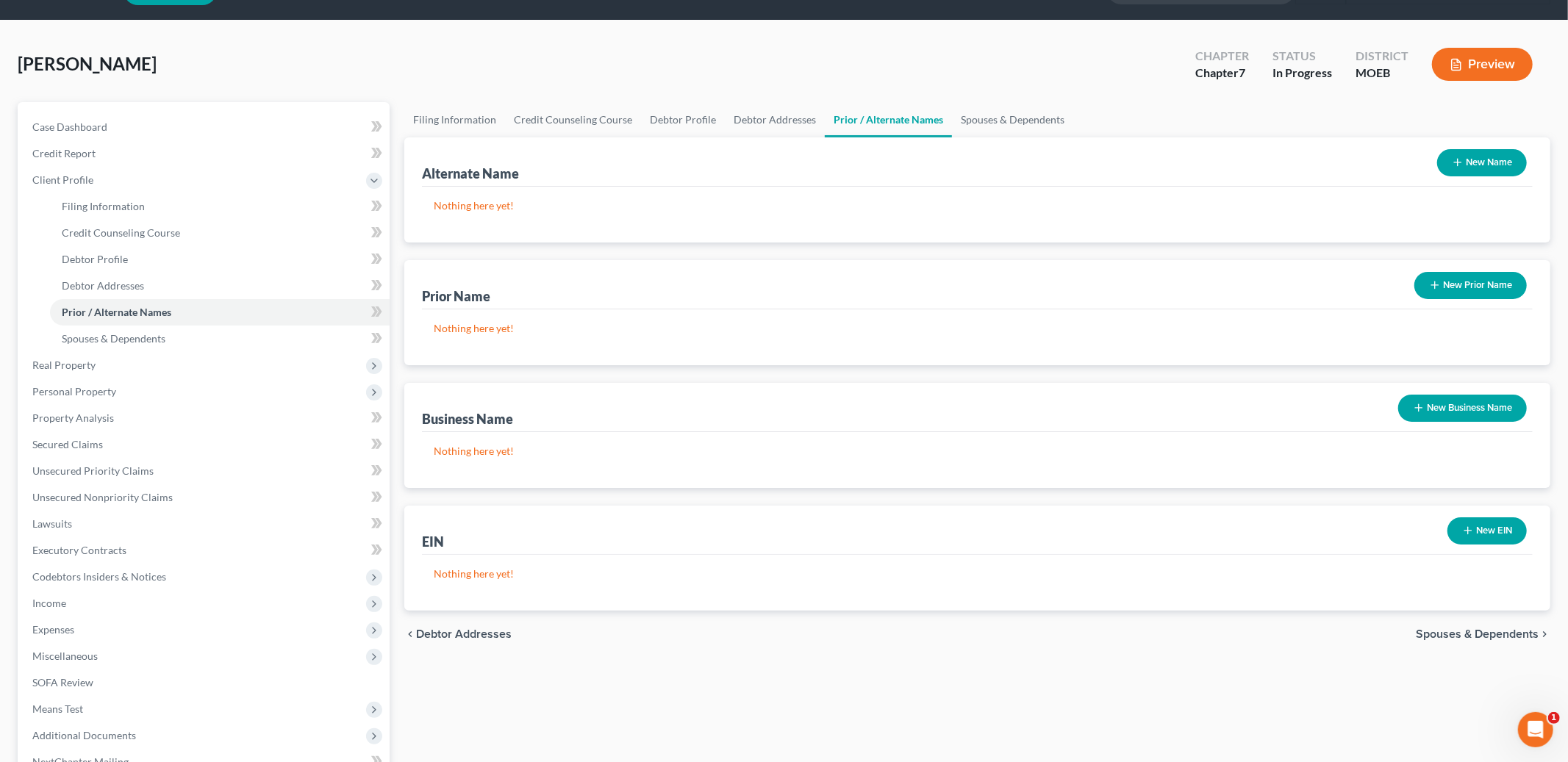
click at [1454, 639] on span "Spouses & Dependents" at bounding box center [1477, 634] width 123 height 11
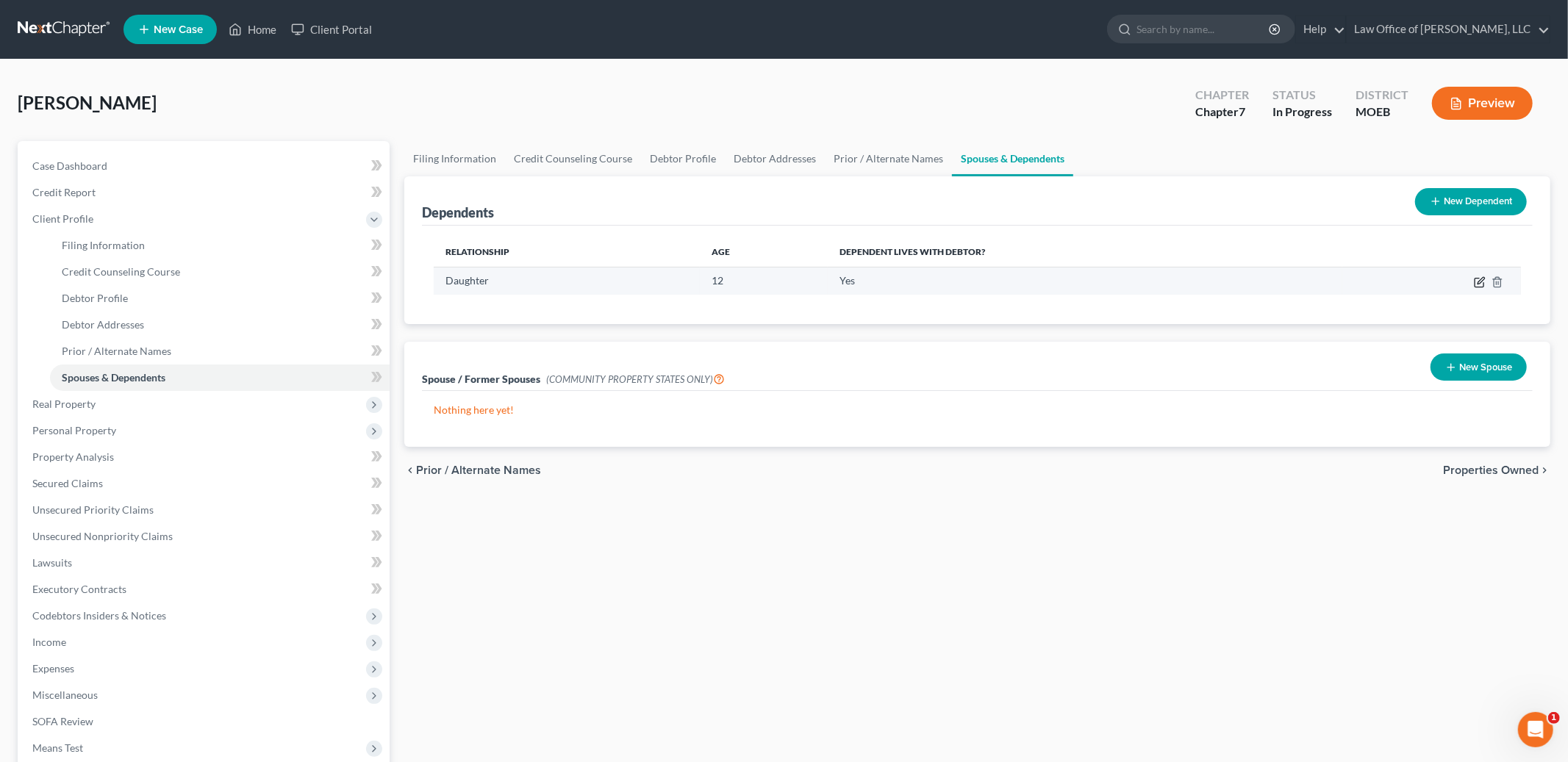
click at [1478, 279] on icon "button" at bounding box center [1480, 282] width 11 height 11
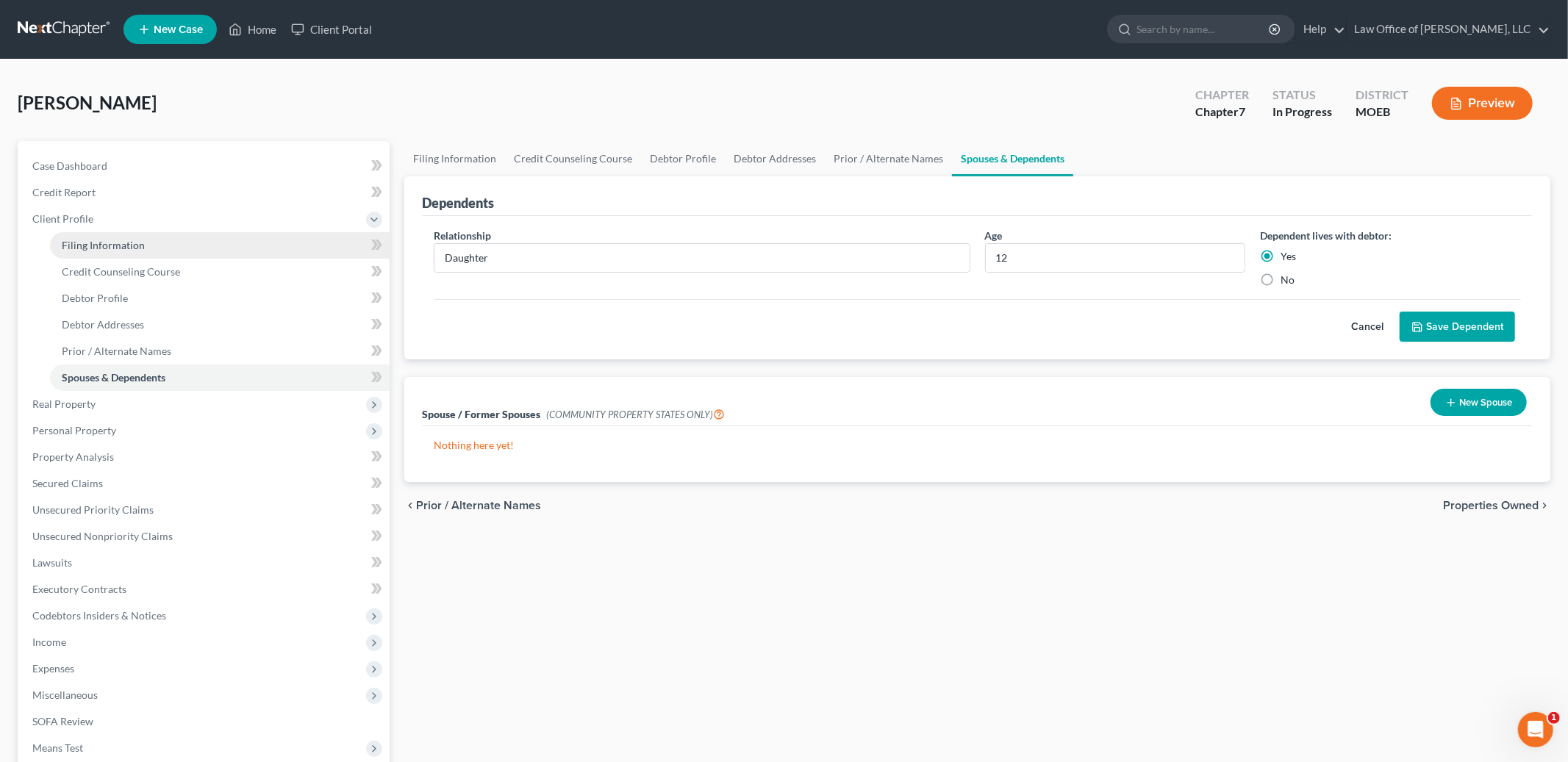
click at [150, 238] on link "Filing Information" at bounding box center [220, 245] width 340 height 26
select select "1"
select select "0"
select select "45"
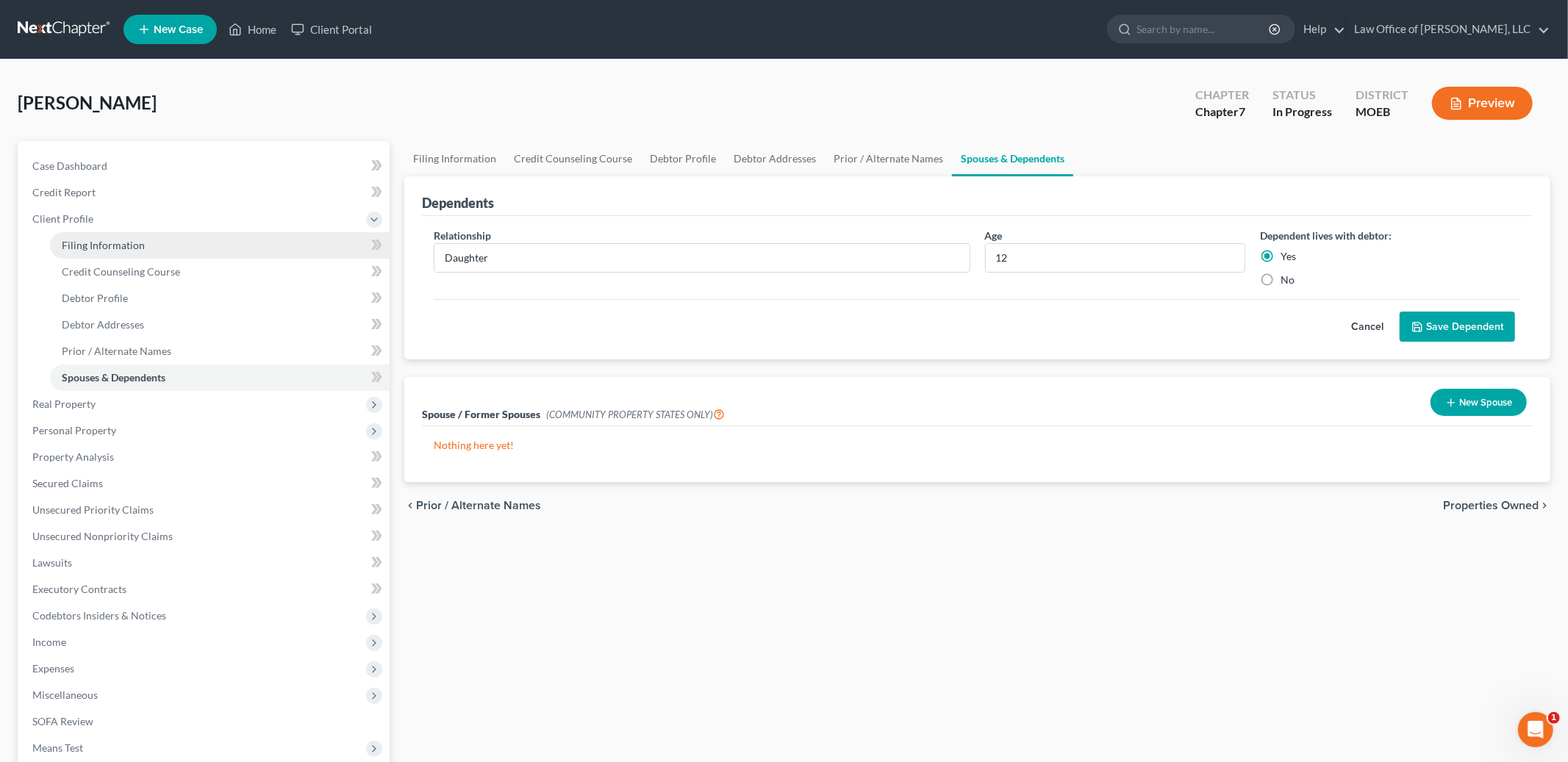
select select "1"
select select "26"
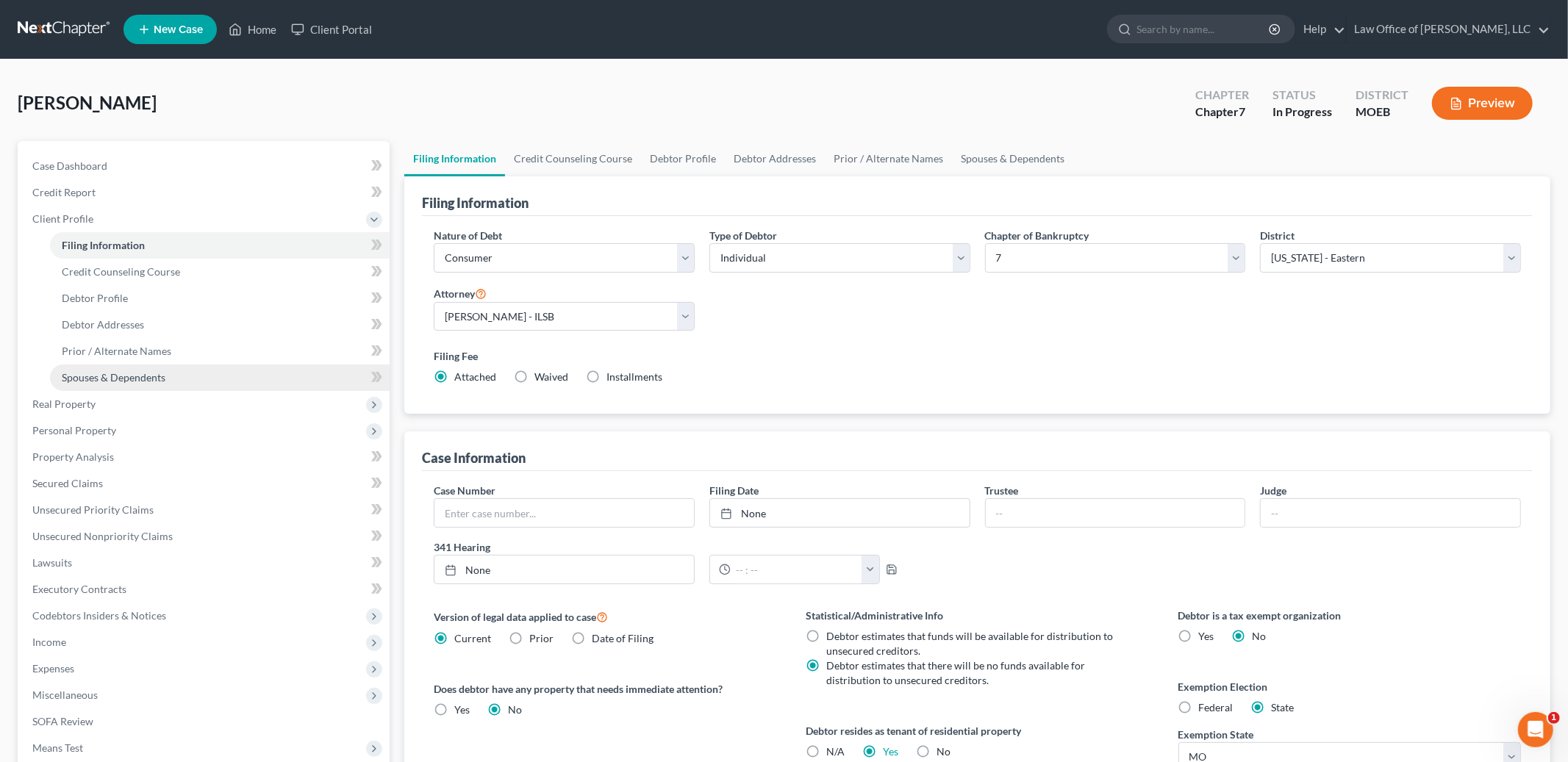
click at [149, 380] on span "Spouses & Dependents" at bounding box center [114, 377] width 104 height 12
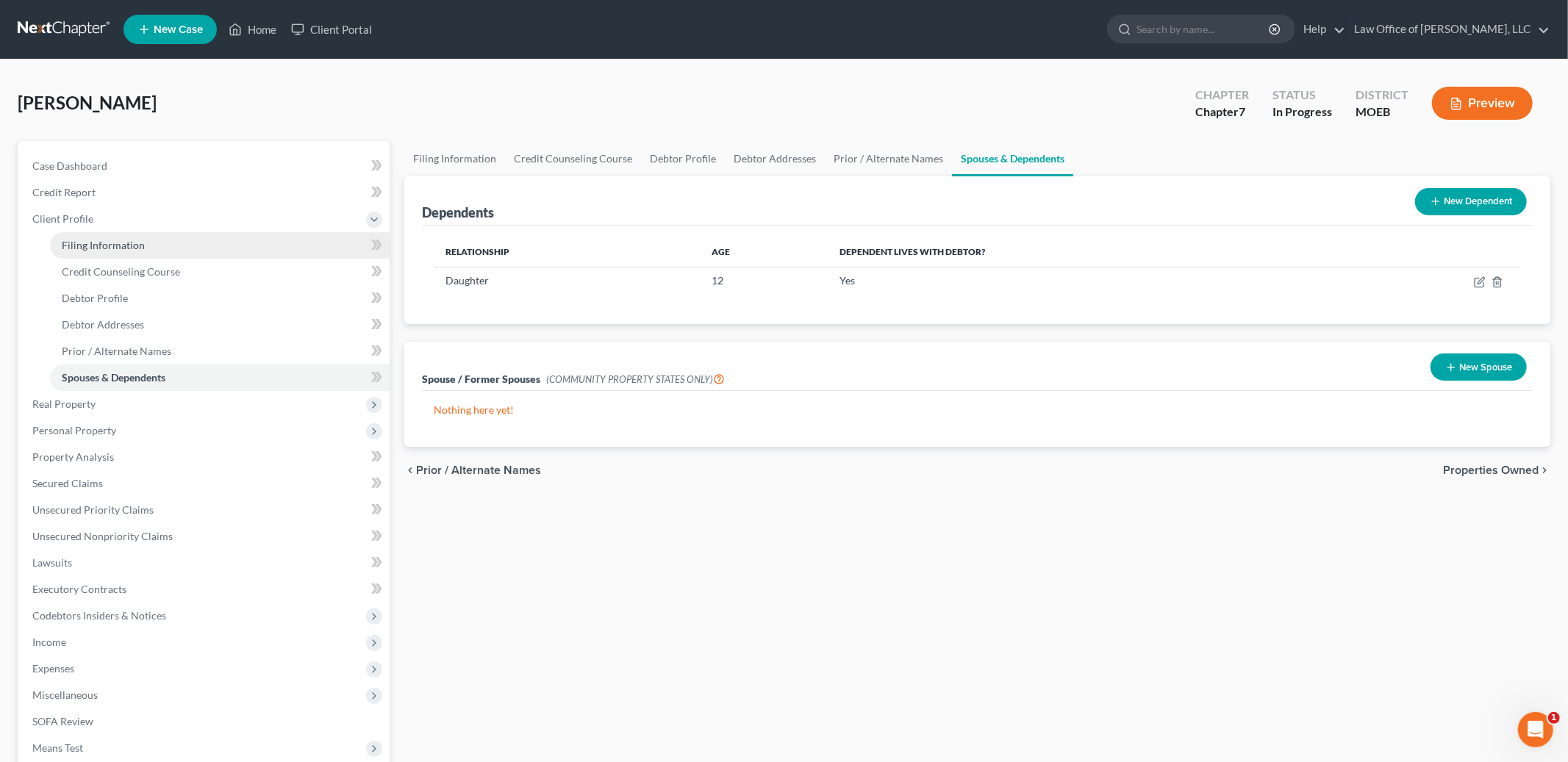
click at [150, 246] on link "Filing Information" at bounding box center [220, 245] width 340 height 26
select select "1"
select select "0"
select select "45"
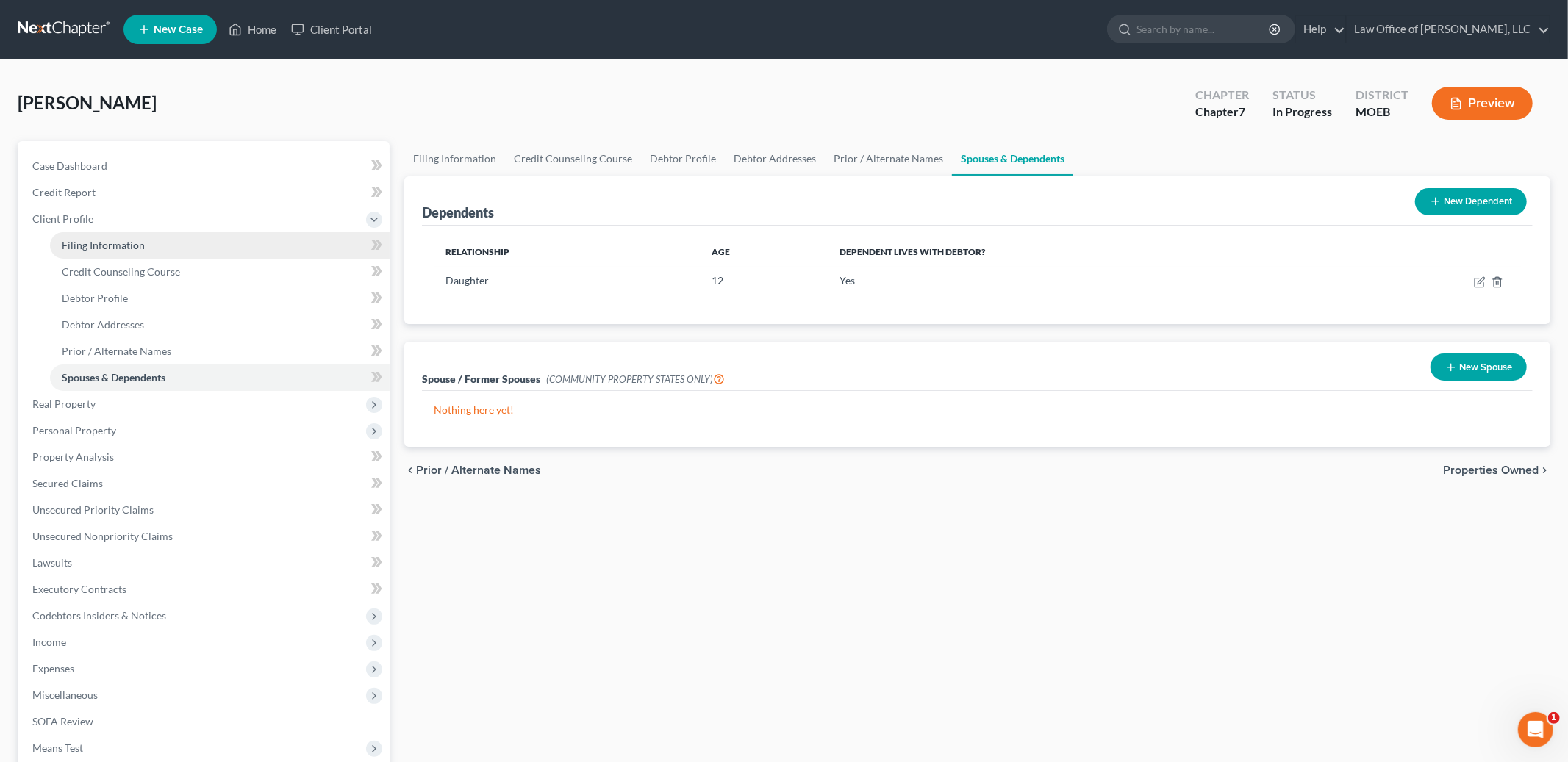
select select "1"
select select "26"
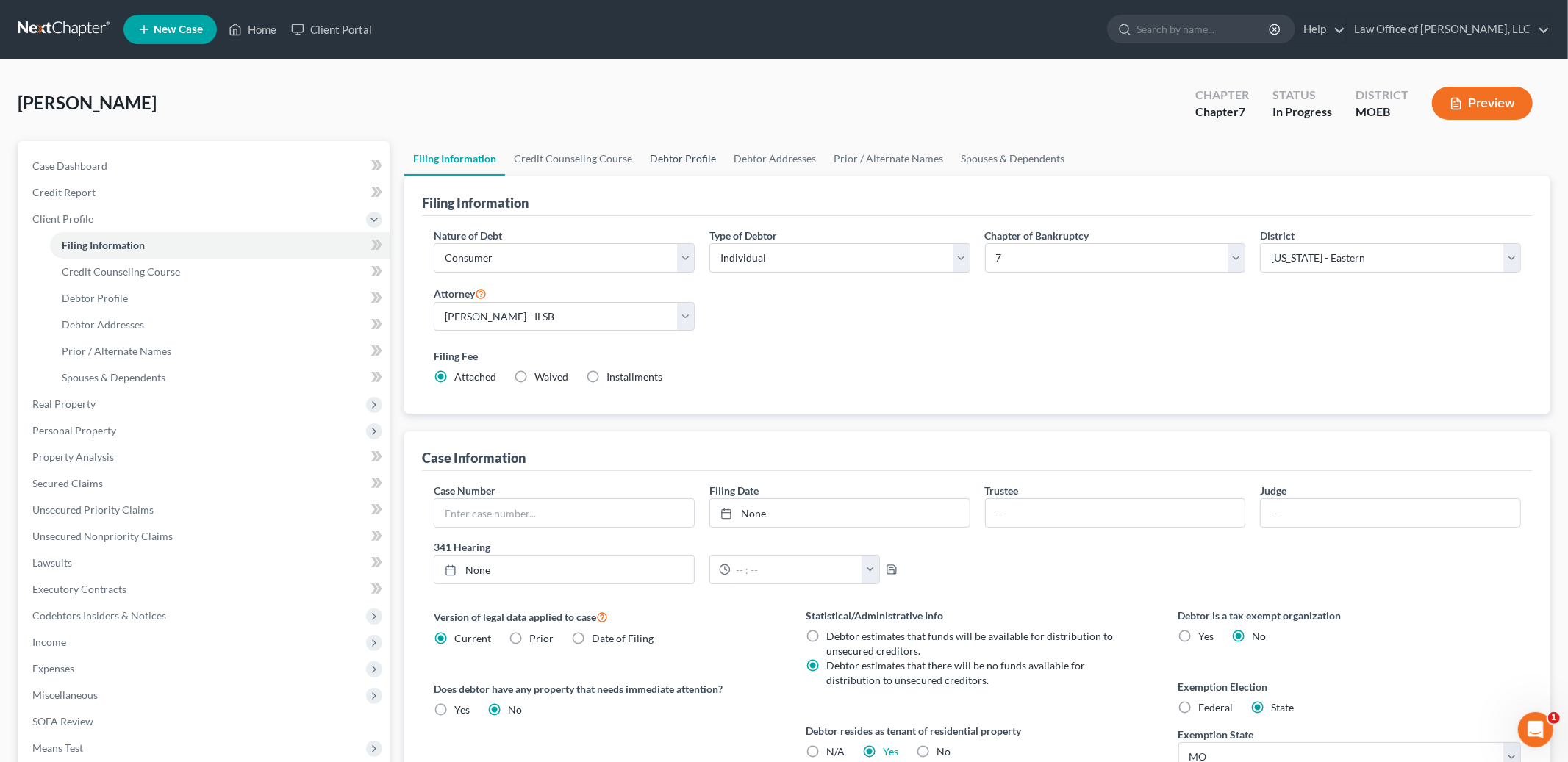
click at [681, 158] on link "Debtor Profile" at bounding box center [683, 158] width 84 height 35
select select "0"
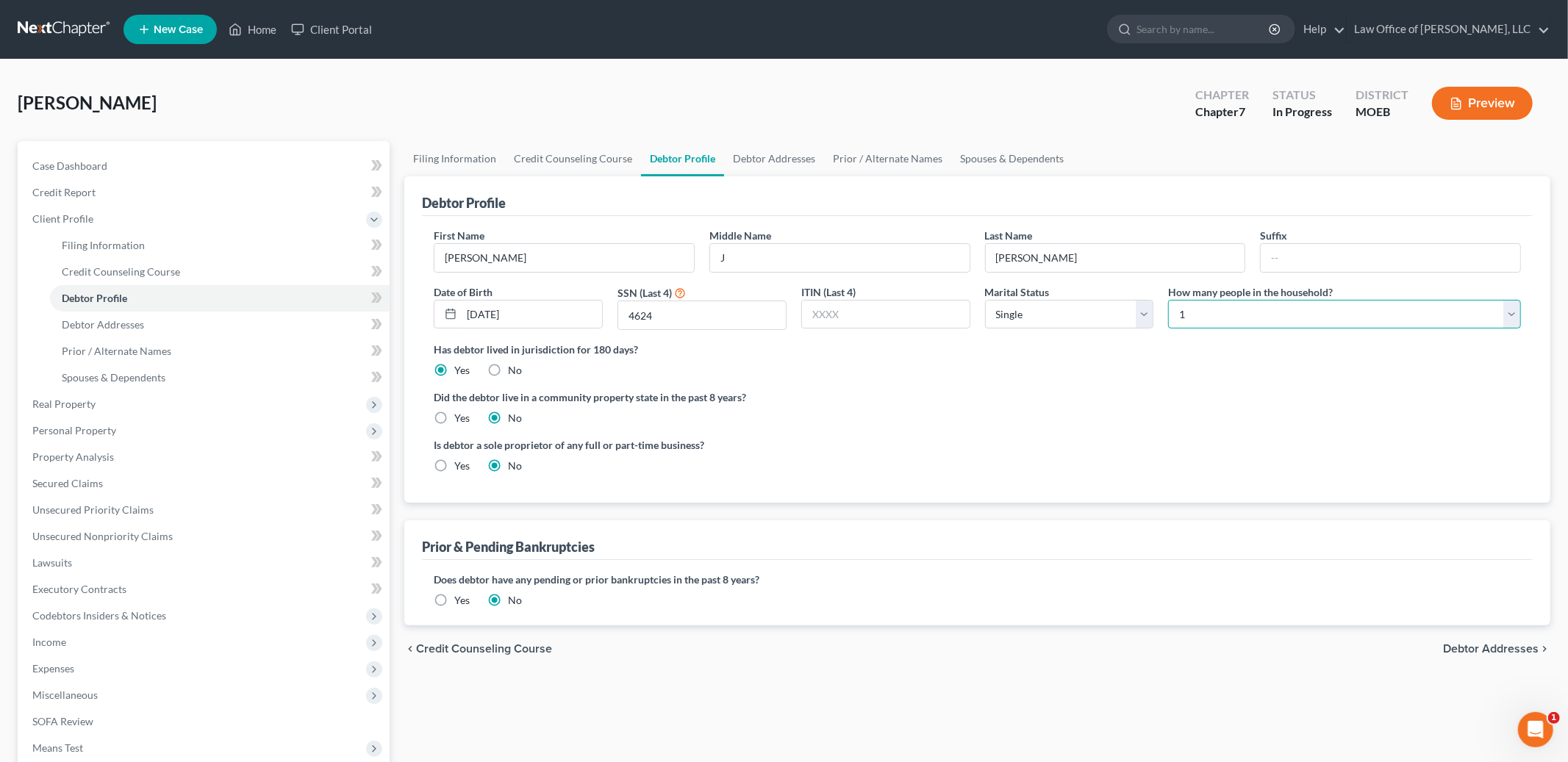
click at [1215, 314] on select "Select 1 2 3 4 5 6 7 8 9 10 11 12 13 14 15 16 17 18 19 20" at bounding box center [1345, 314] width 353 height 29
select select "1"
click at [1168, 300] on select "Select 1 2 3 4 5 6 7 8 9 10 11 12 13 14 15 16 17 18 19 20" at bounding box center [1345, 314] width 353 height 29
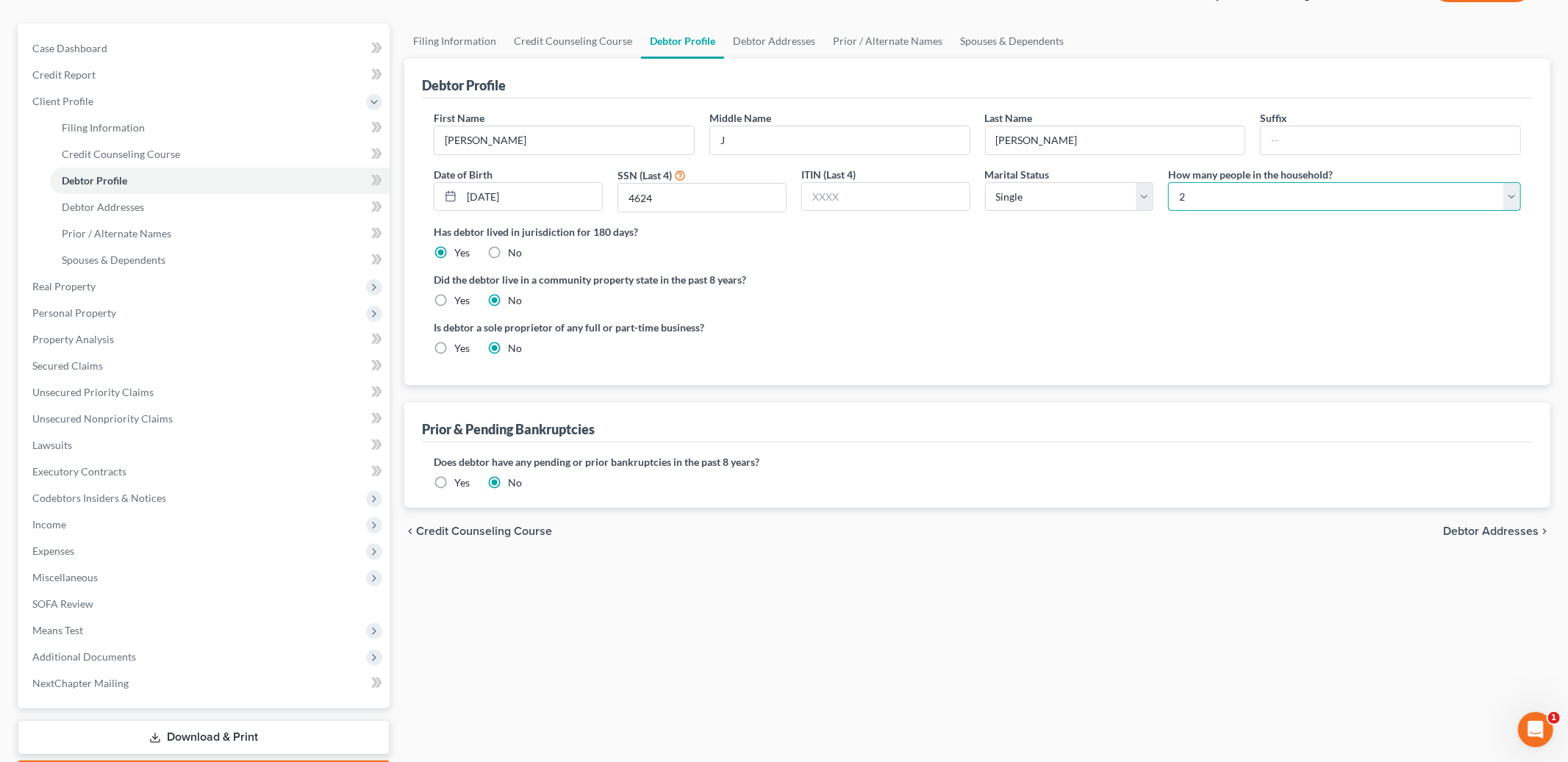
scroll to position [202, 0]
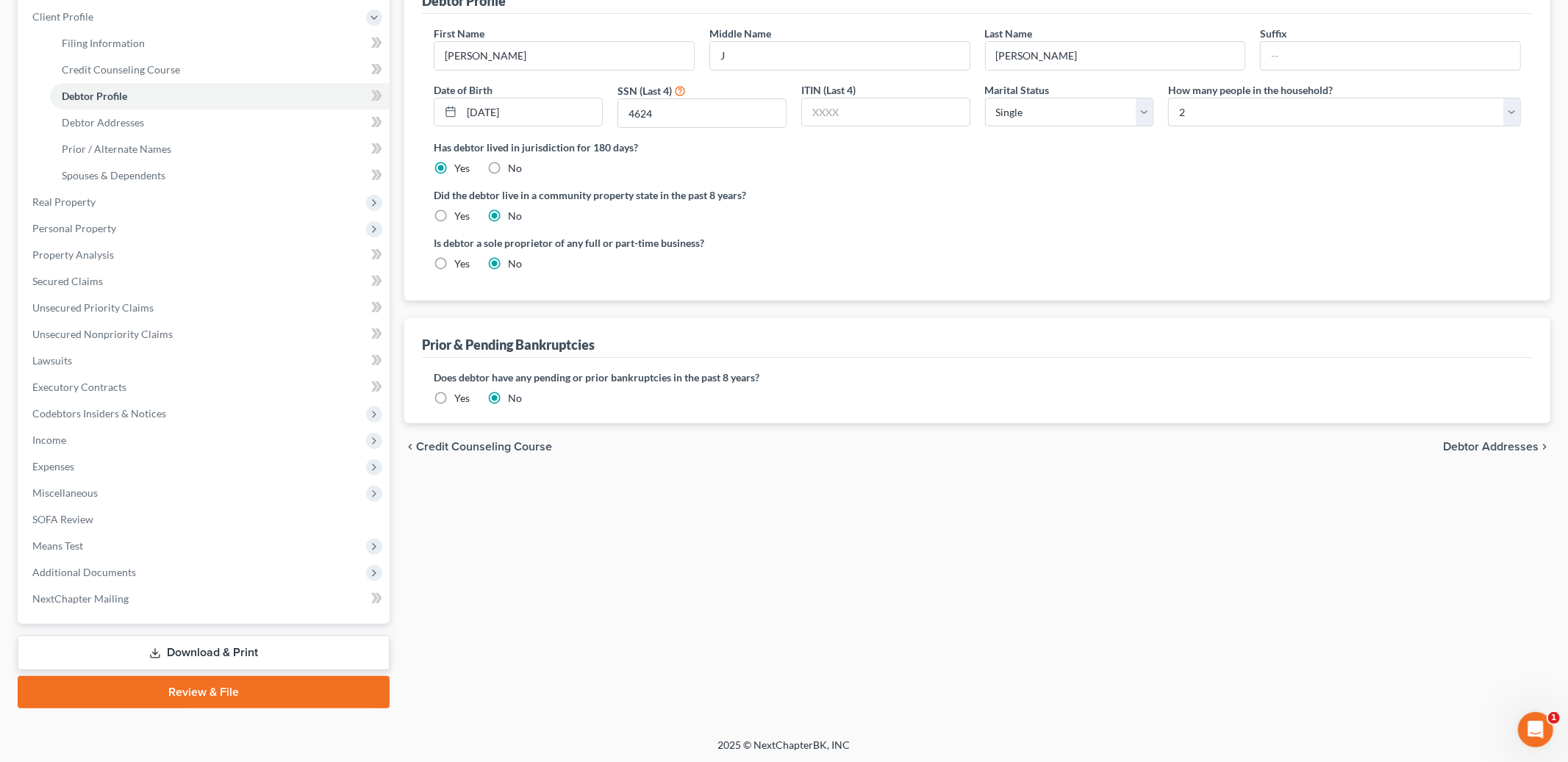
click at [1485, 452] on span "Debtor Addresses" at bounding box center [1490, 447] width 96 height 11
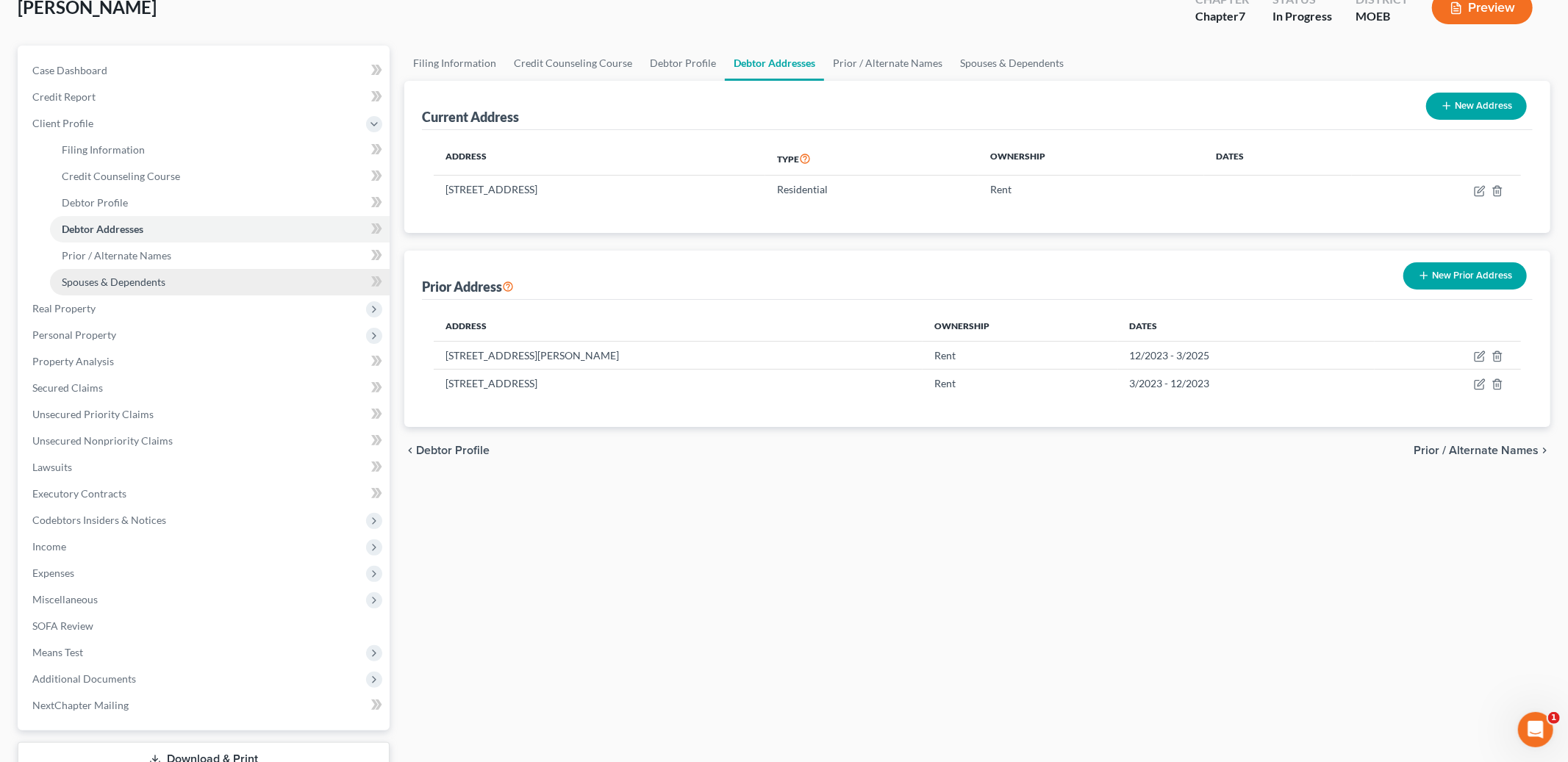
scroll to position [202, 0]
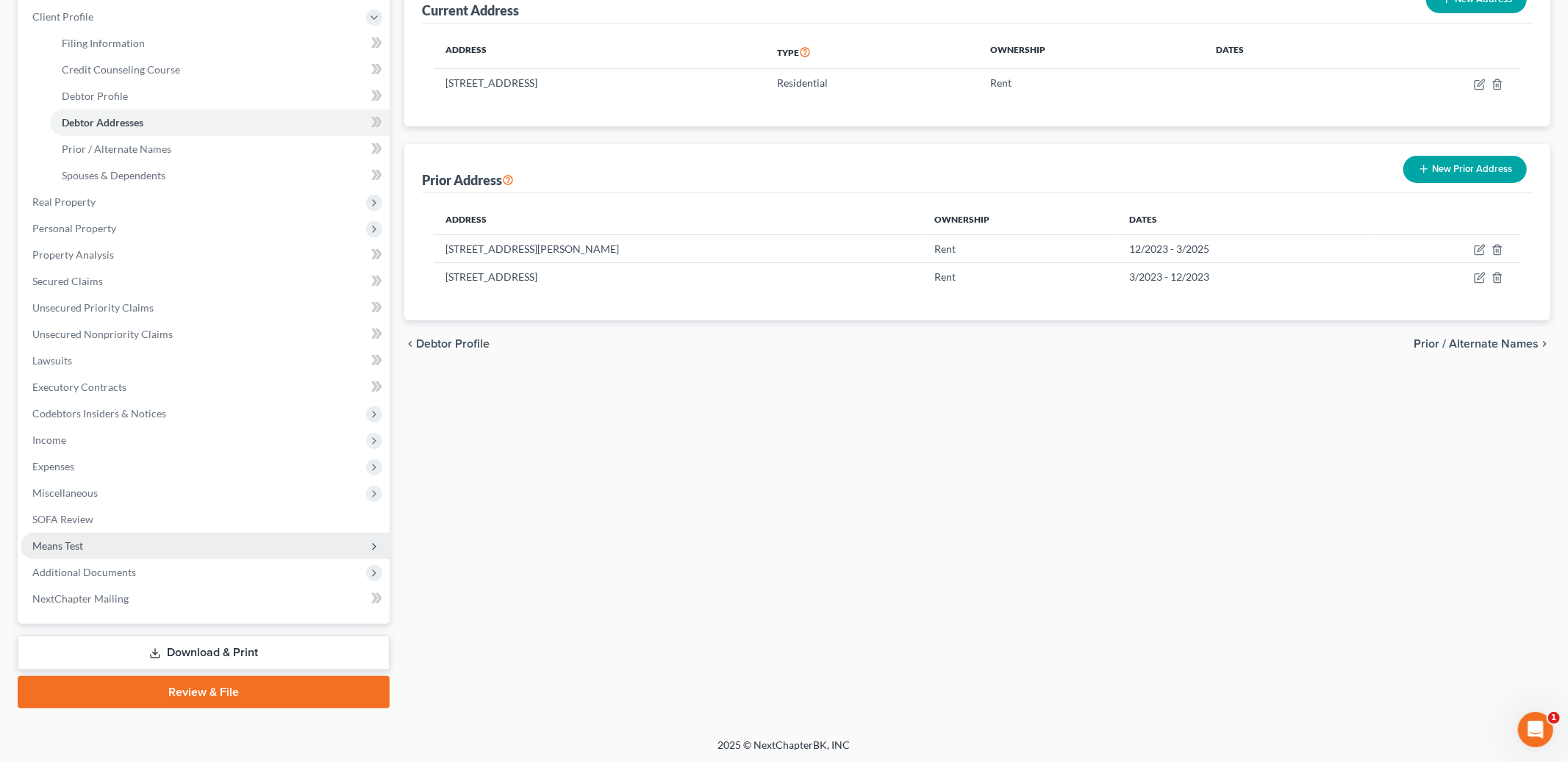
click at [96, 541] on span "Means Test" at bounding box center [205, 546] width 369 height 26
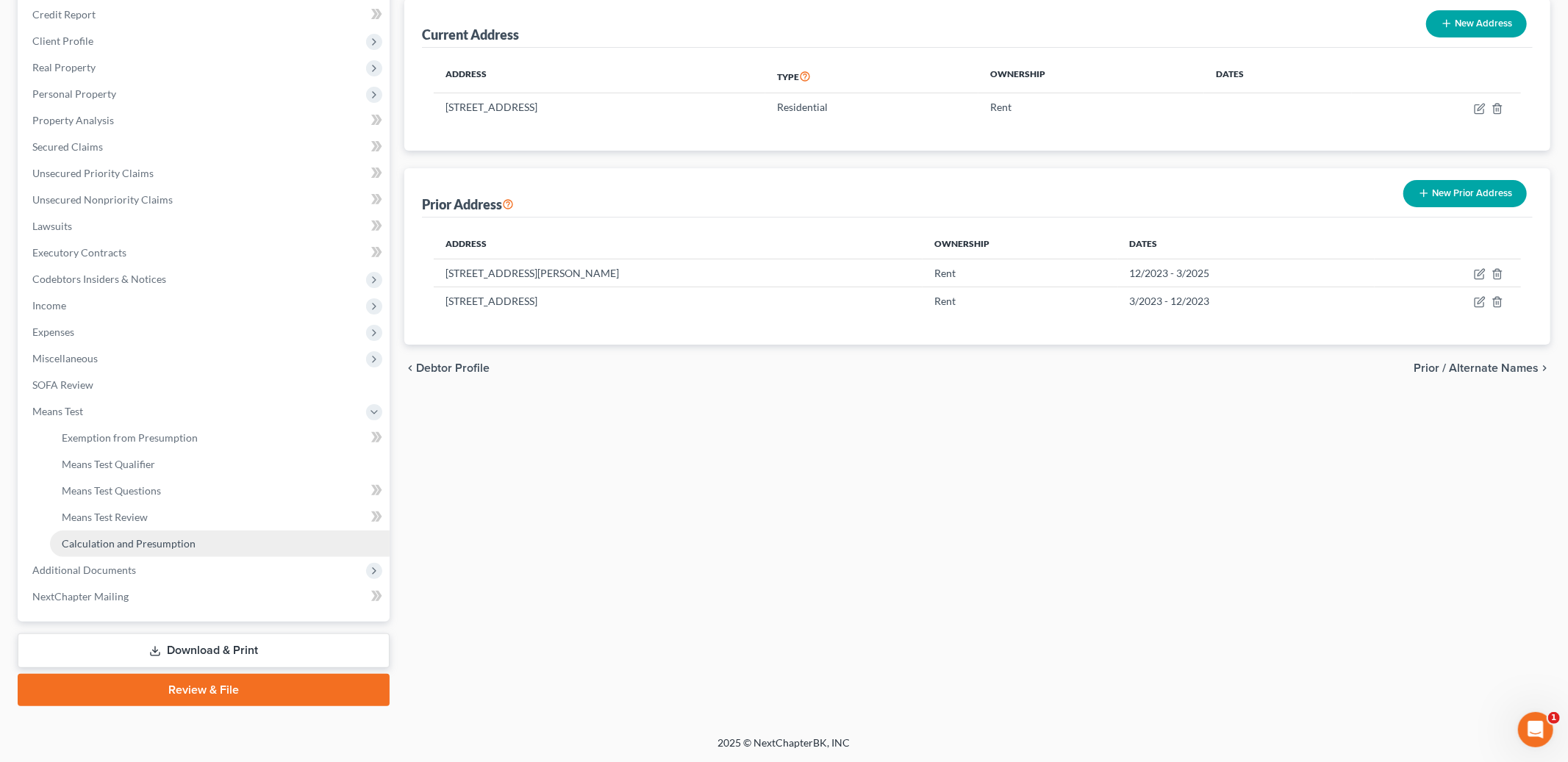
scroll to position [175, 0]
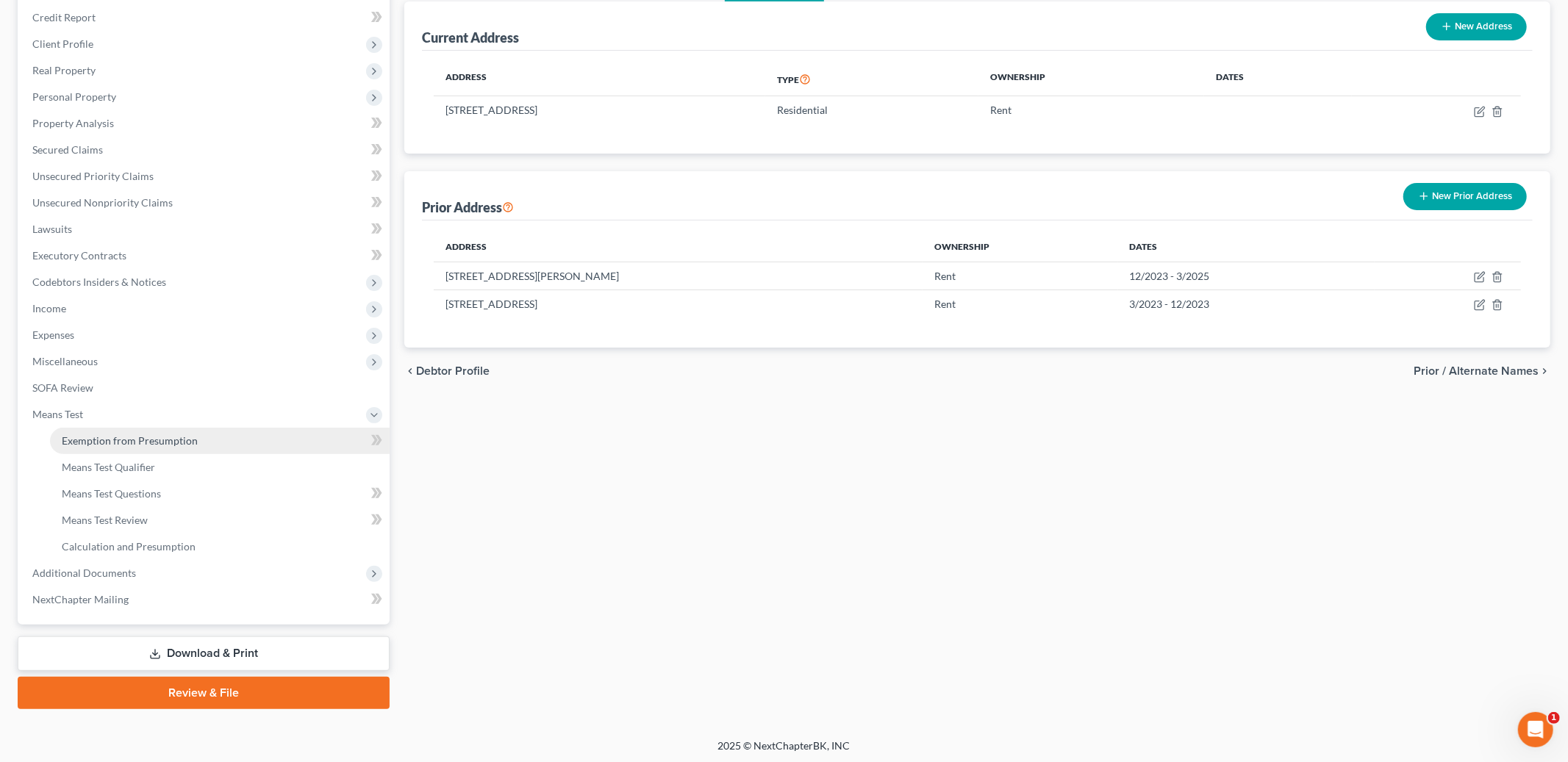
click at [145, 440] on span "Exemption from Presumption" at bounding box center [130, 440] width 136 height 12
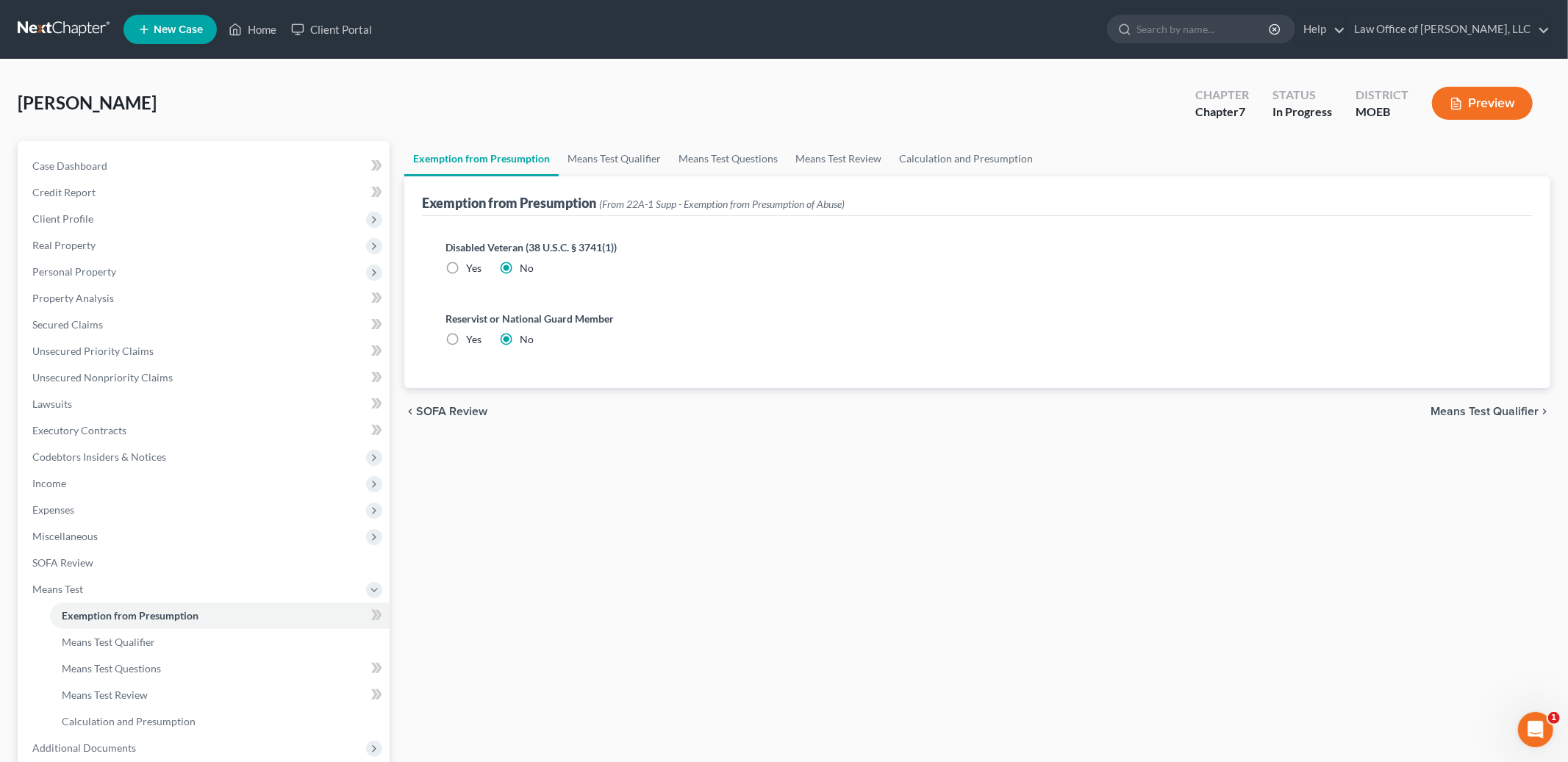
click at [1497, 414] on span "Means Test Qualifier" at bounding box center [1485, 412] width 108 height 11
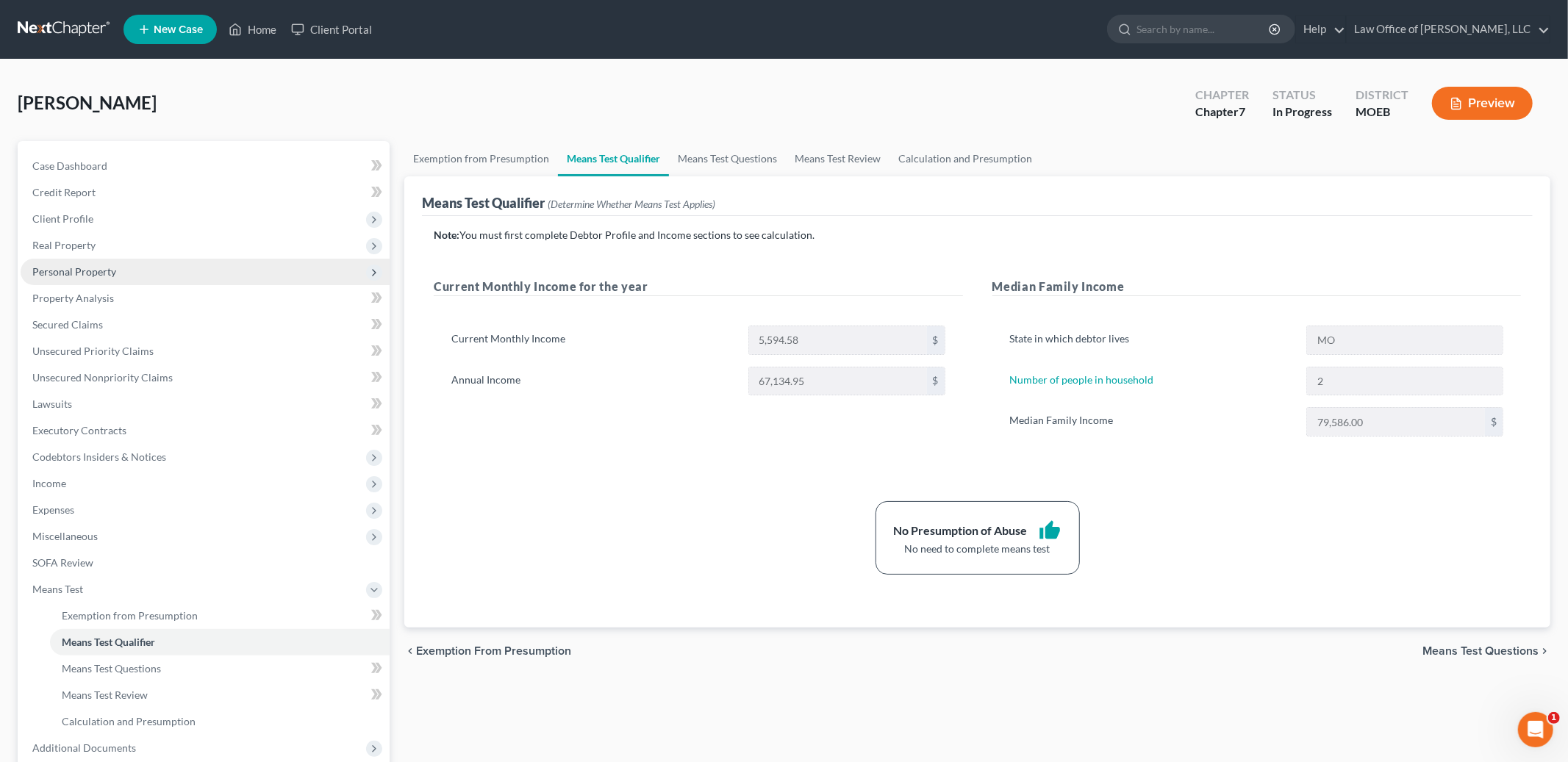
click at [103, 272] on span "Personal Property" at bounding box center [74, 271] width 84 height 12
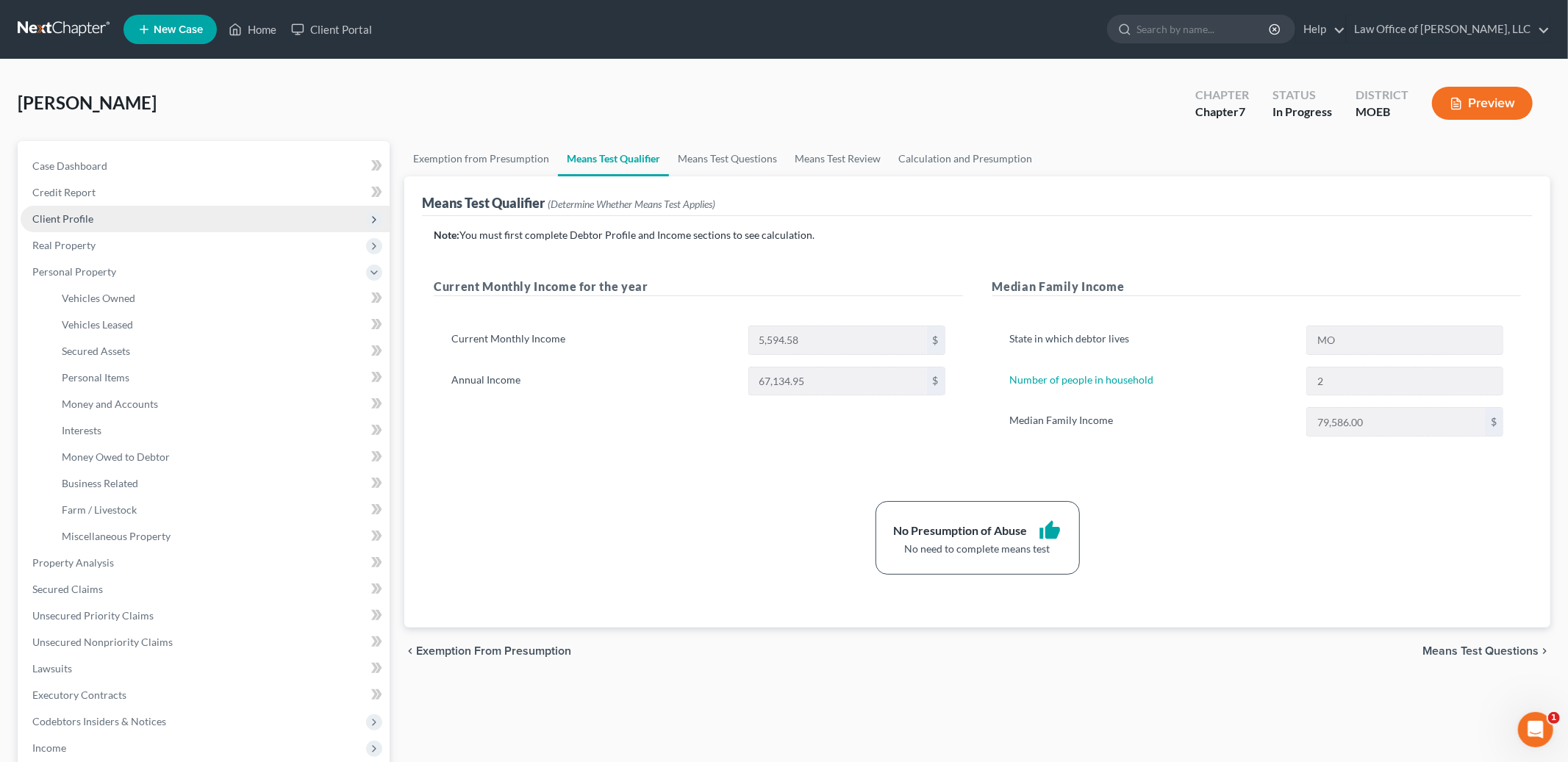
click at [136, 216] on span "Client Profile" at bounding box center [205, 219] width 369 height 26
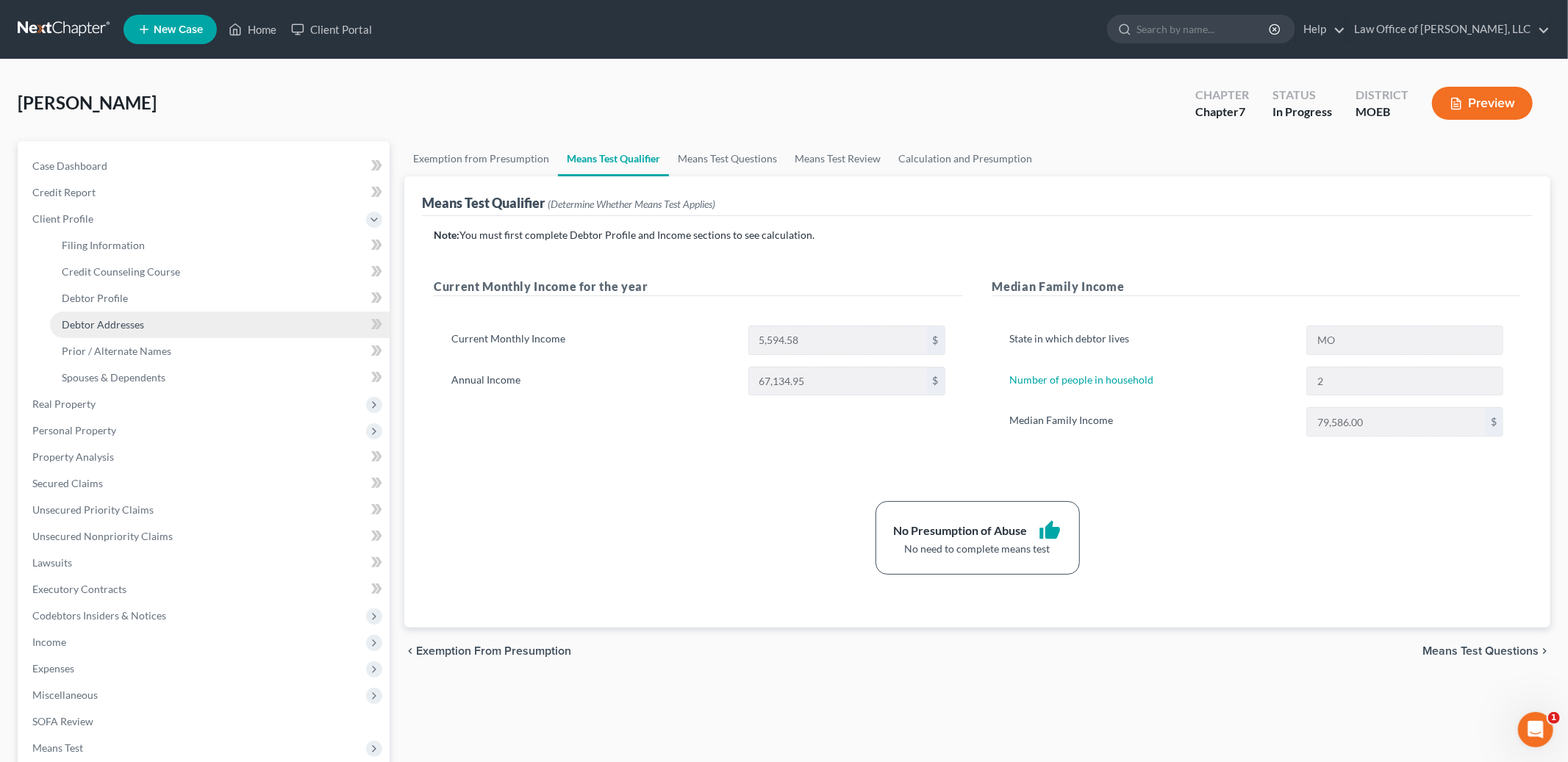
click at [141, 323] on span "Debtor Addresses" at bounding box center [103, 324] width 83 height 12
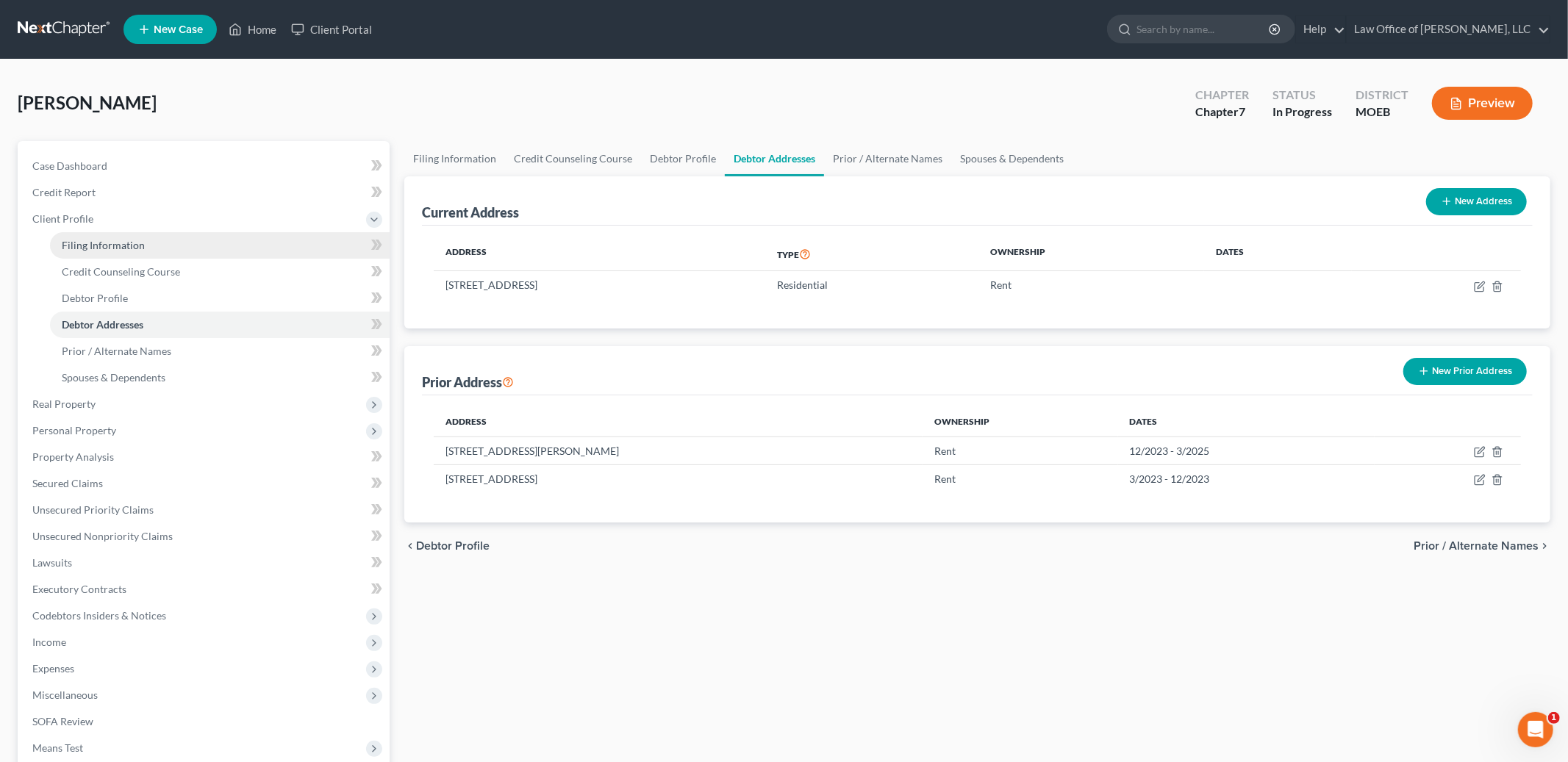
click at [143, 243] on link "Filing Information" at bounding box center [220, 245] width 340 height 26
select select "1"
select select "0"
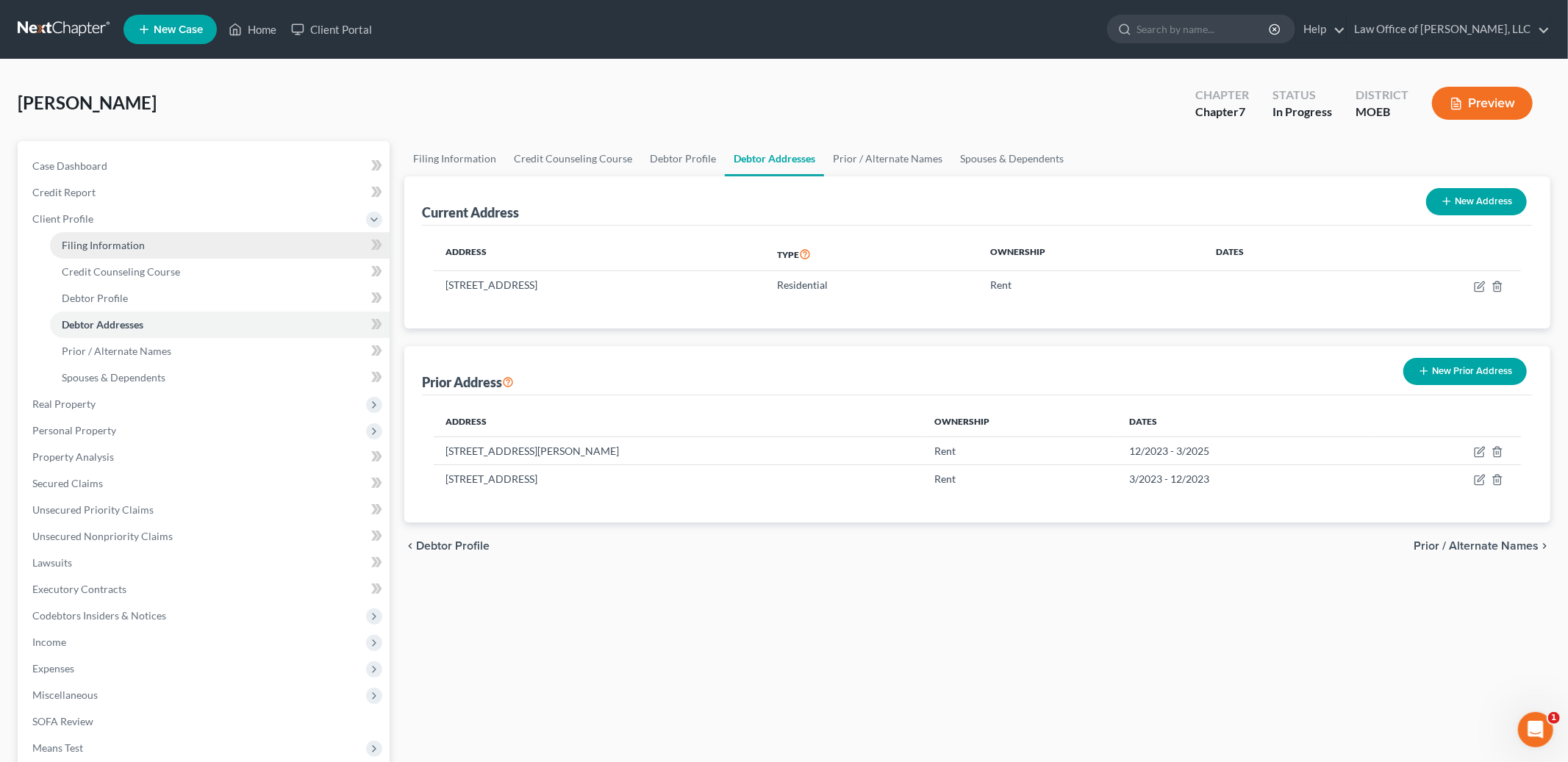
select select "45"
select select "1"
select select "26"
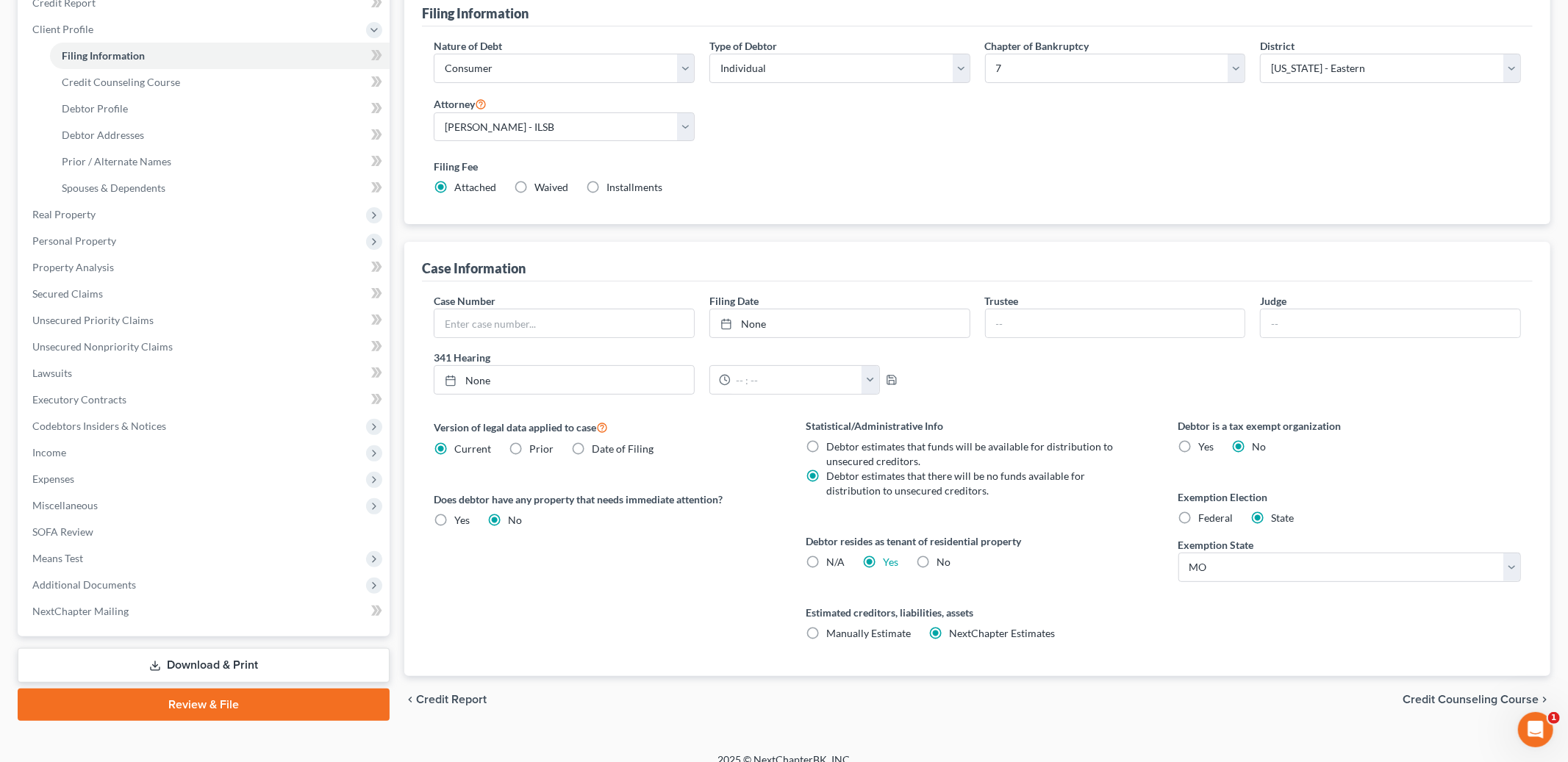
scroll to position [206, 0]
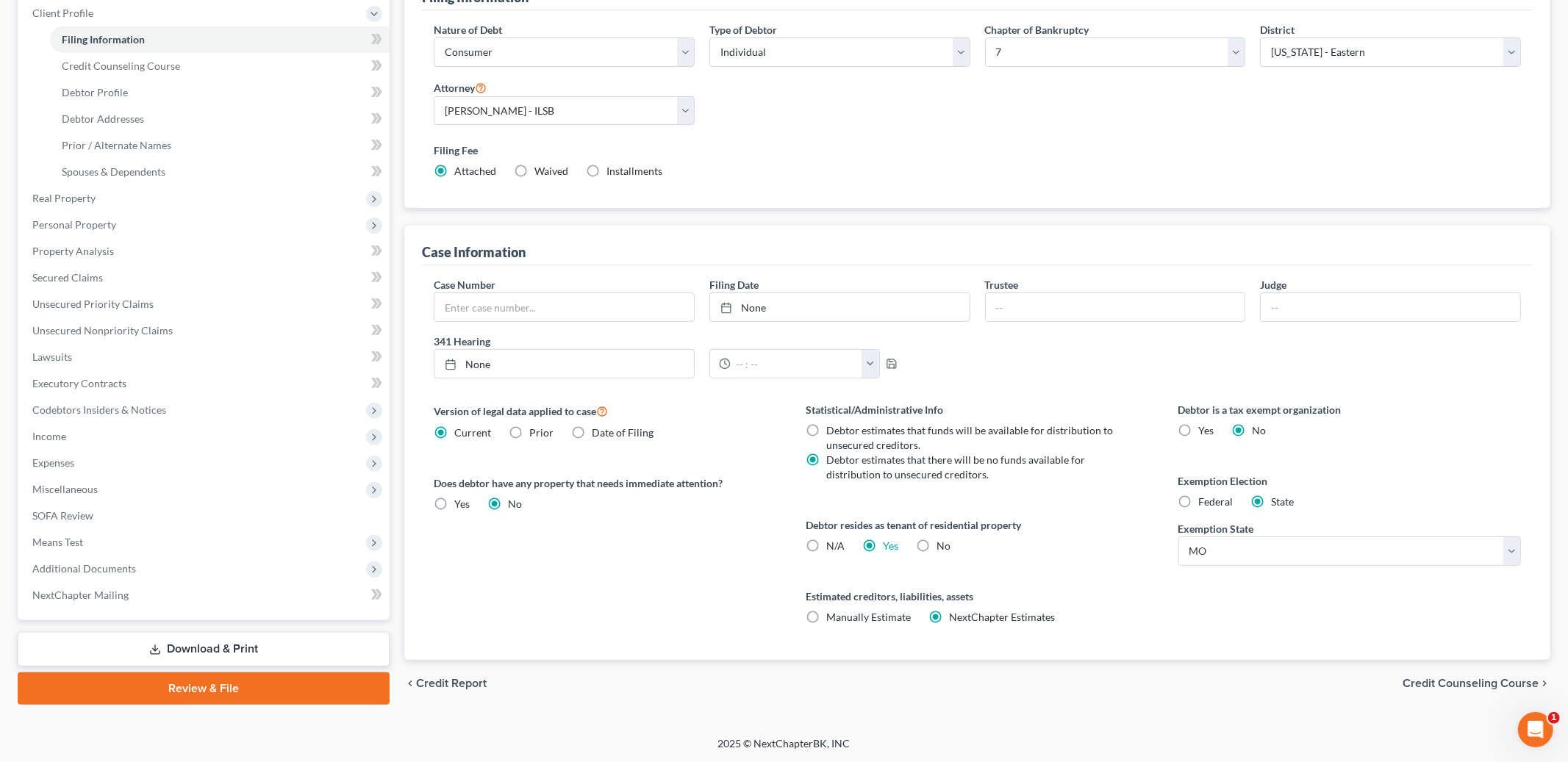
click at [1199, 495] on label "Federal" at bounding box center [1216, 502] width 34 height 15
click at [1205, 495] on input "Federal" at bounding box center [1210, 500] width 10 height 10
radio input "true"
radio input "false"
click at [1427, 685] on span "Credit Counseling Course" at bounding box center [1471, 684] width 136 height 11
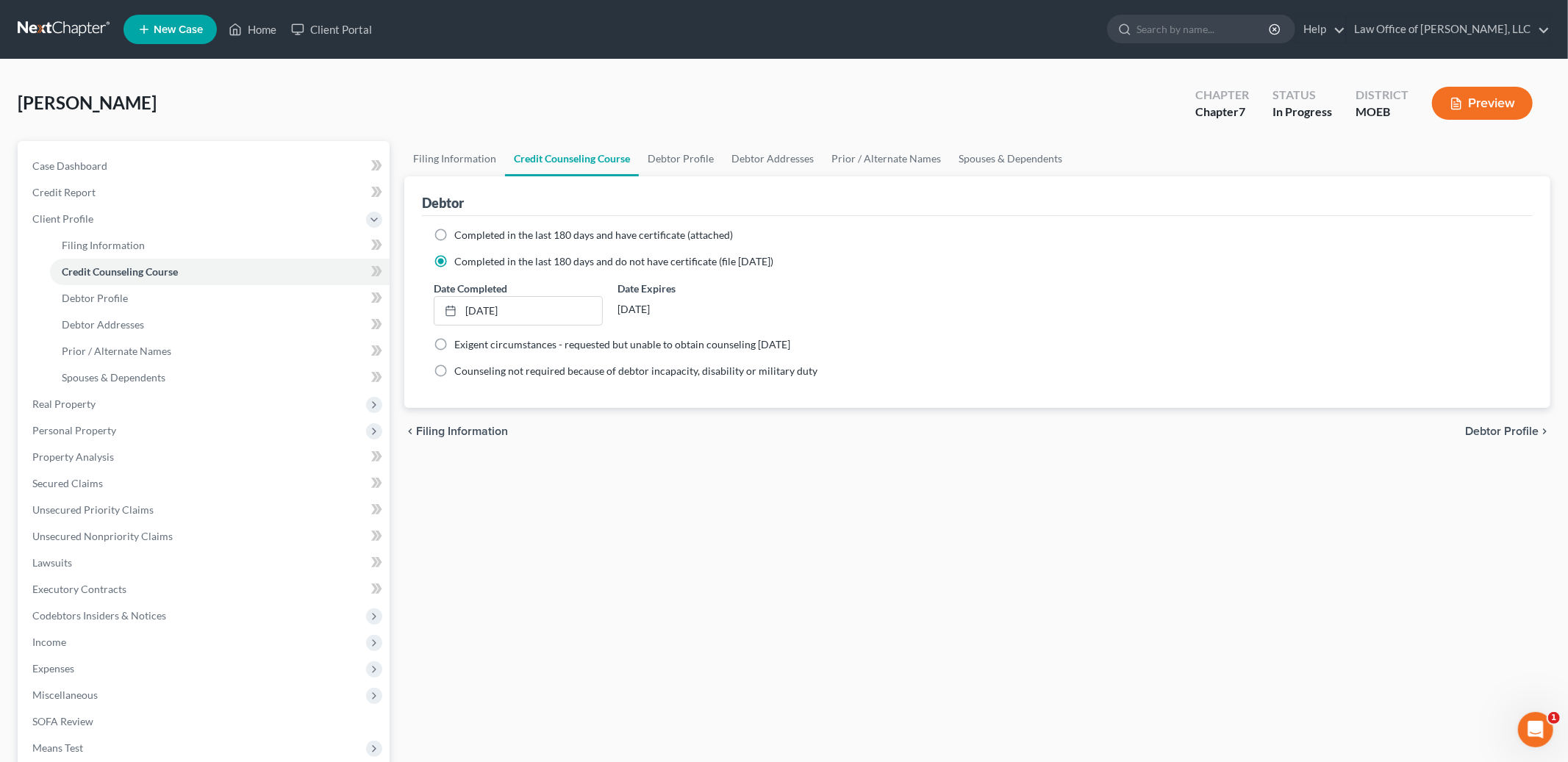
click at [1473, 434] on span "Debtor Profile" at bounding box center [1502, 431] width 74 height 11
select select "0"
select select "1"
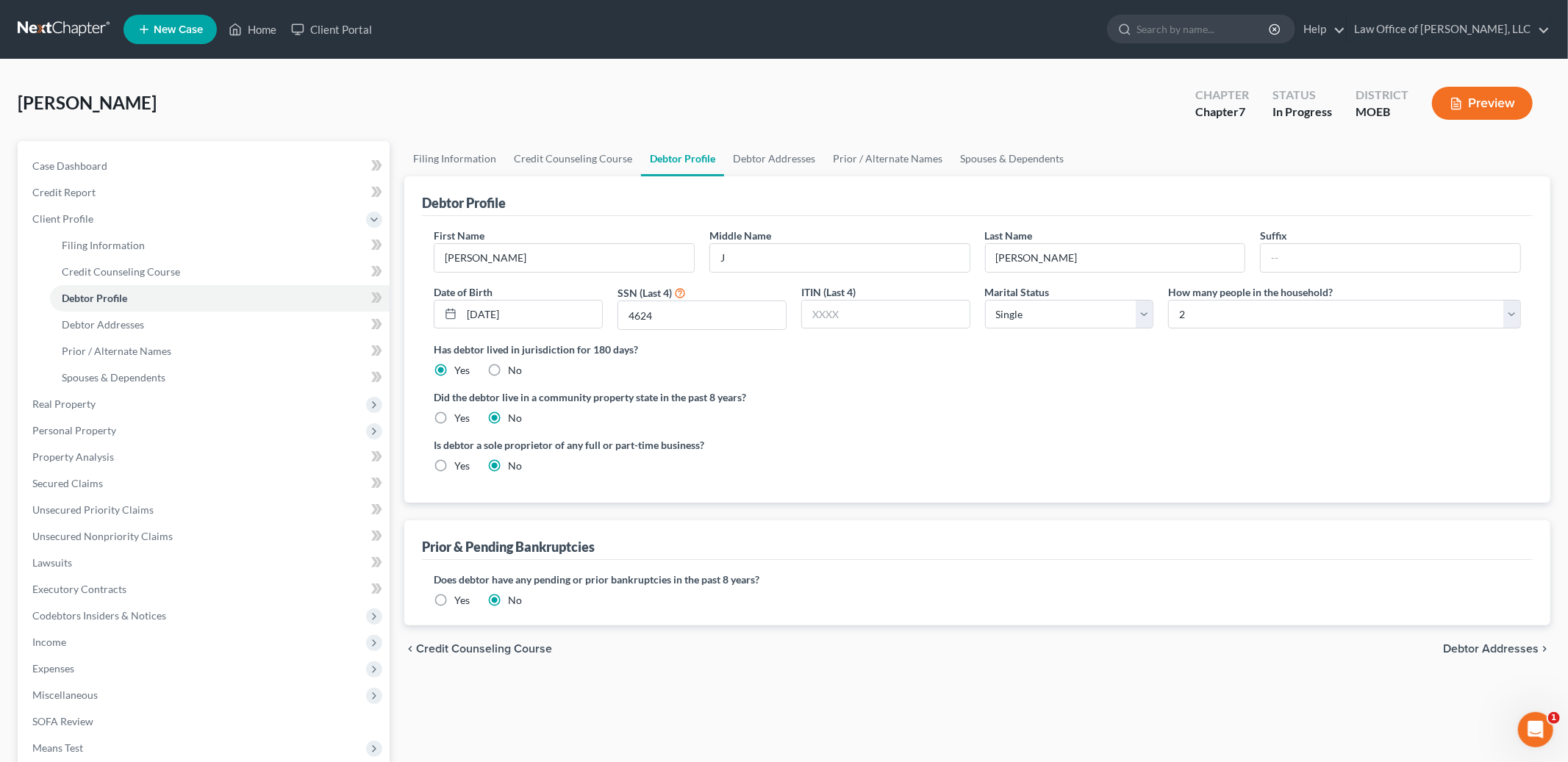
click at [1466, 656] on div "chevron_left Credit Counseling Course Debtor Addresses chevron_right" at bounding box center [977, 649] width 1146 height 47
click at [1467, 644] on span "Debtor Addresses" at bounding box center [1490, 648] width 96 height 11
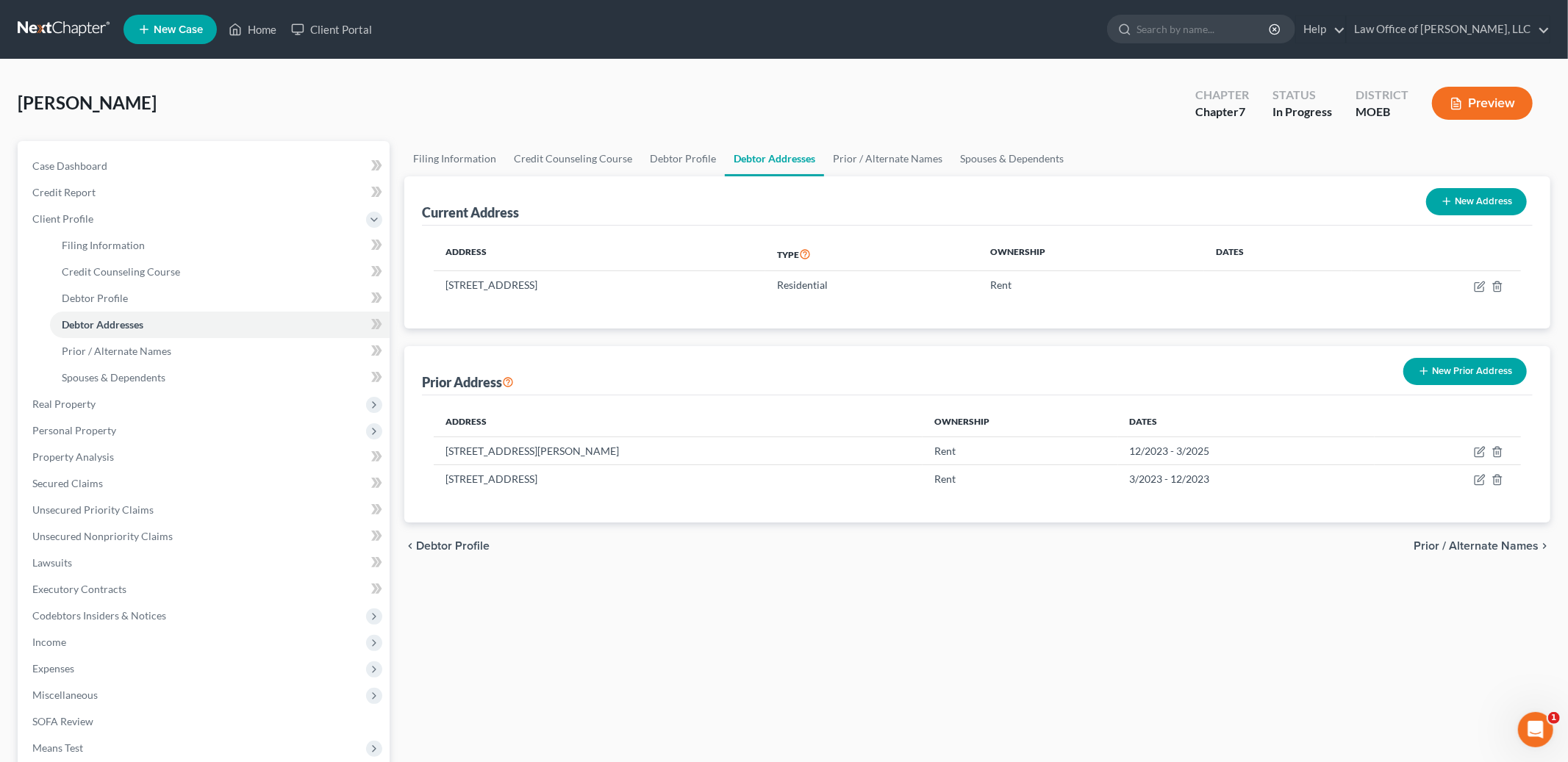
click at [1497, 546] on span "Prior / Alternate Names" at bounding box center [1476, 546] width 125 height 11
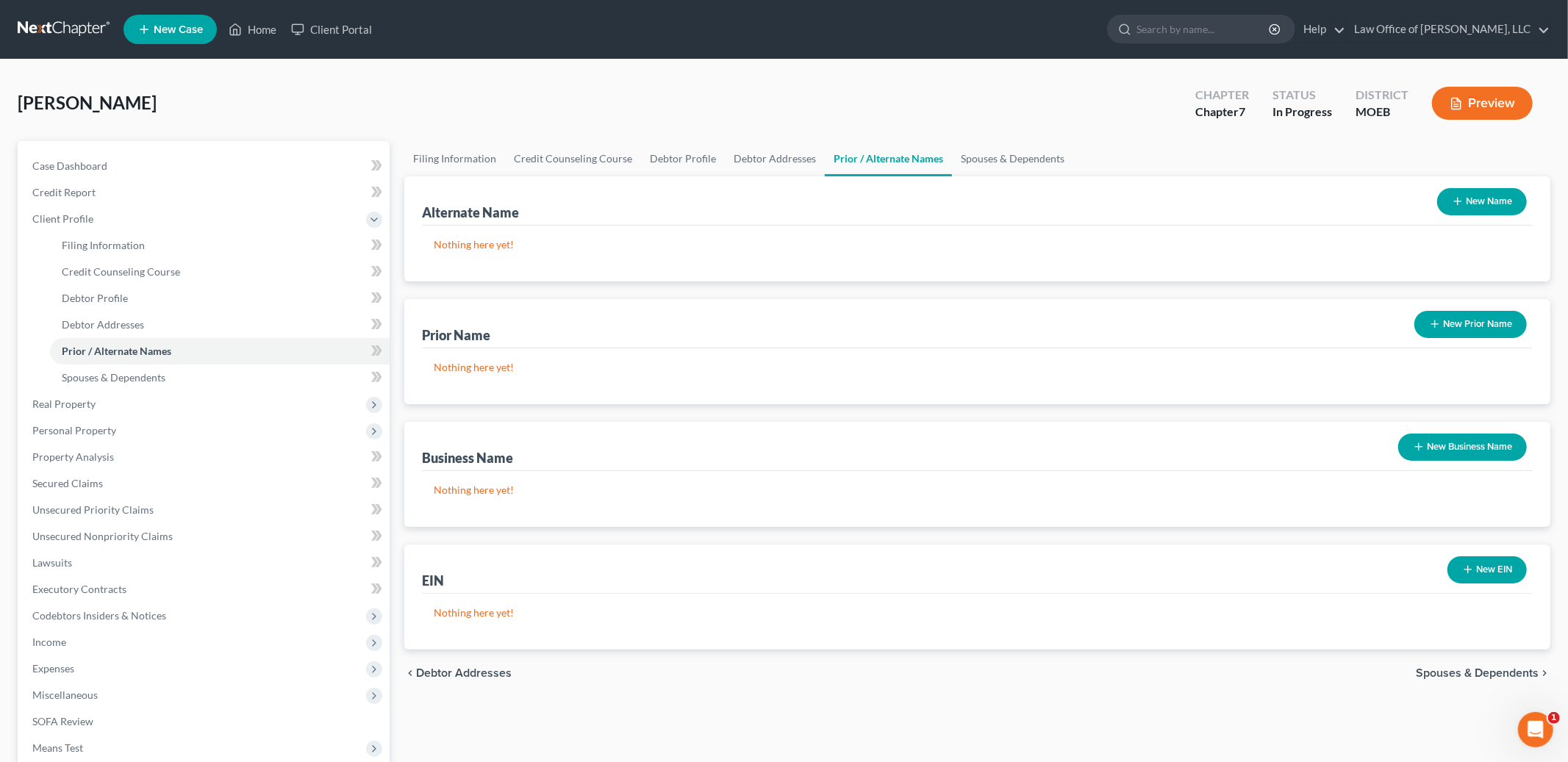
click at [1434, 670] on span "Spouses & Dependents" at bounding box center [1477, 673] width 123 height 11
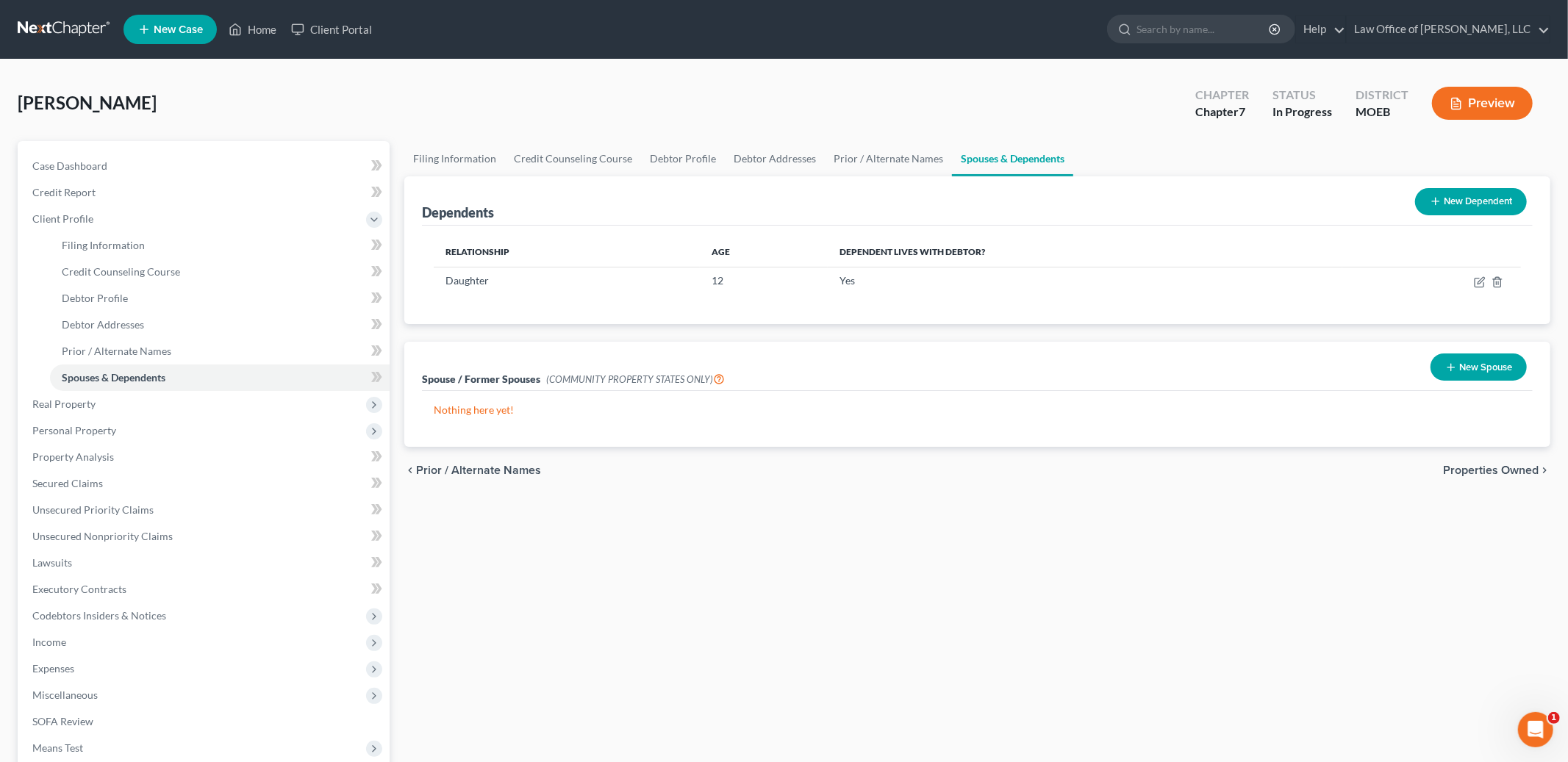
click at [1463, 466] on span "Properties Owned" at bounding box center [1490, 470] width 96 height 11
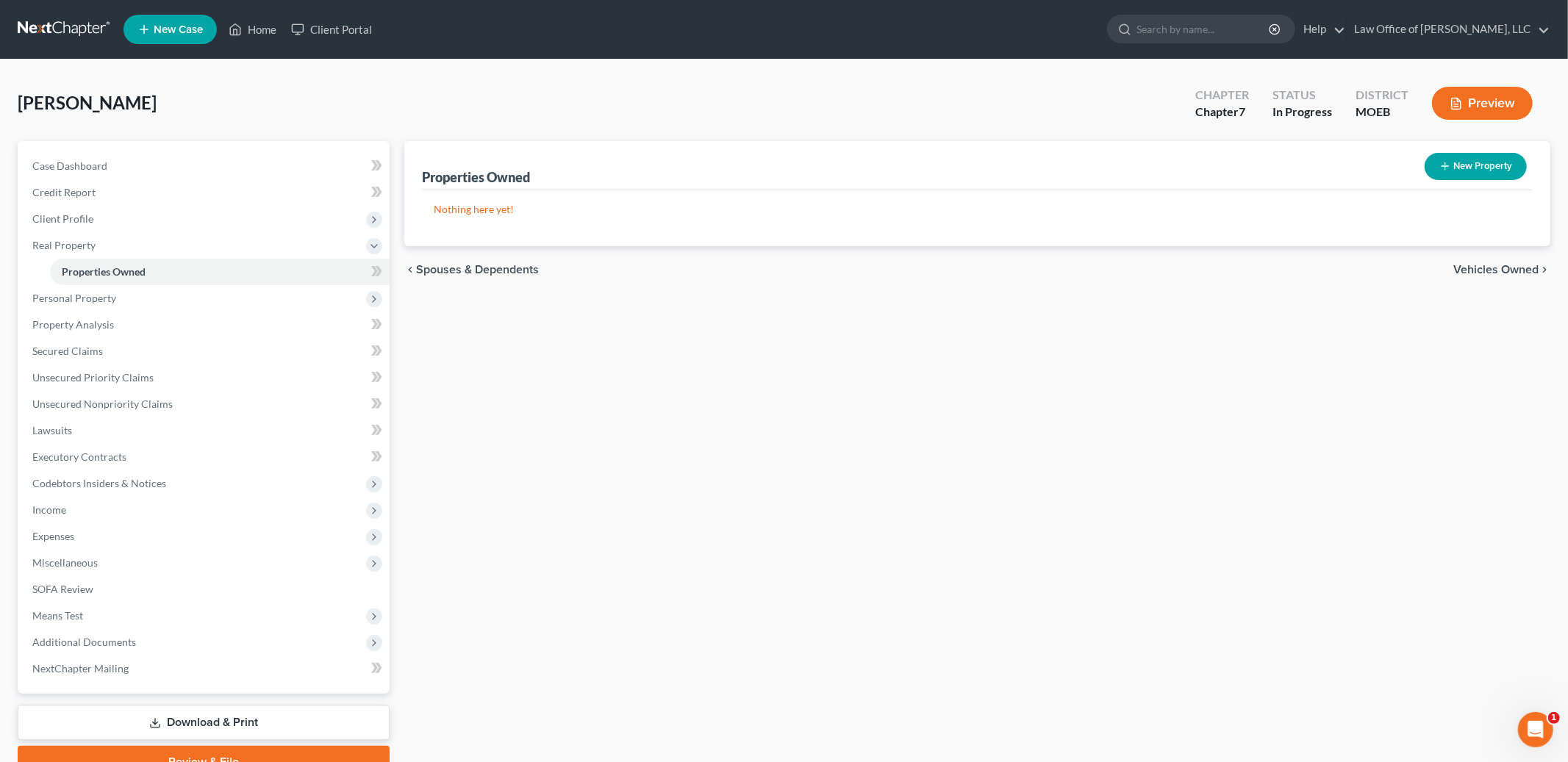
click at [1499, 264] on span "Vehicles Owned" at bounding box center [1496, 270] width 85 height 11
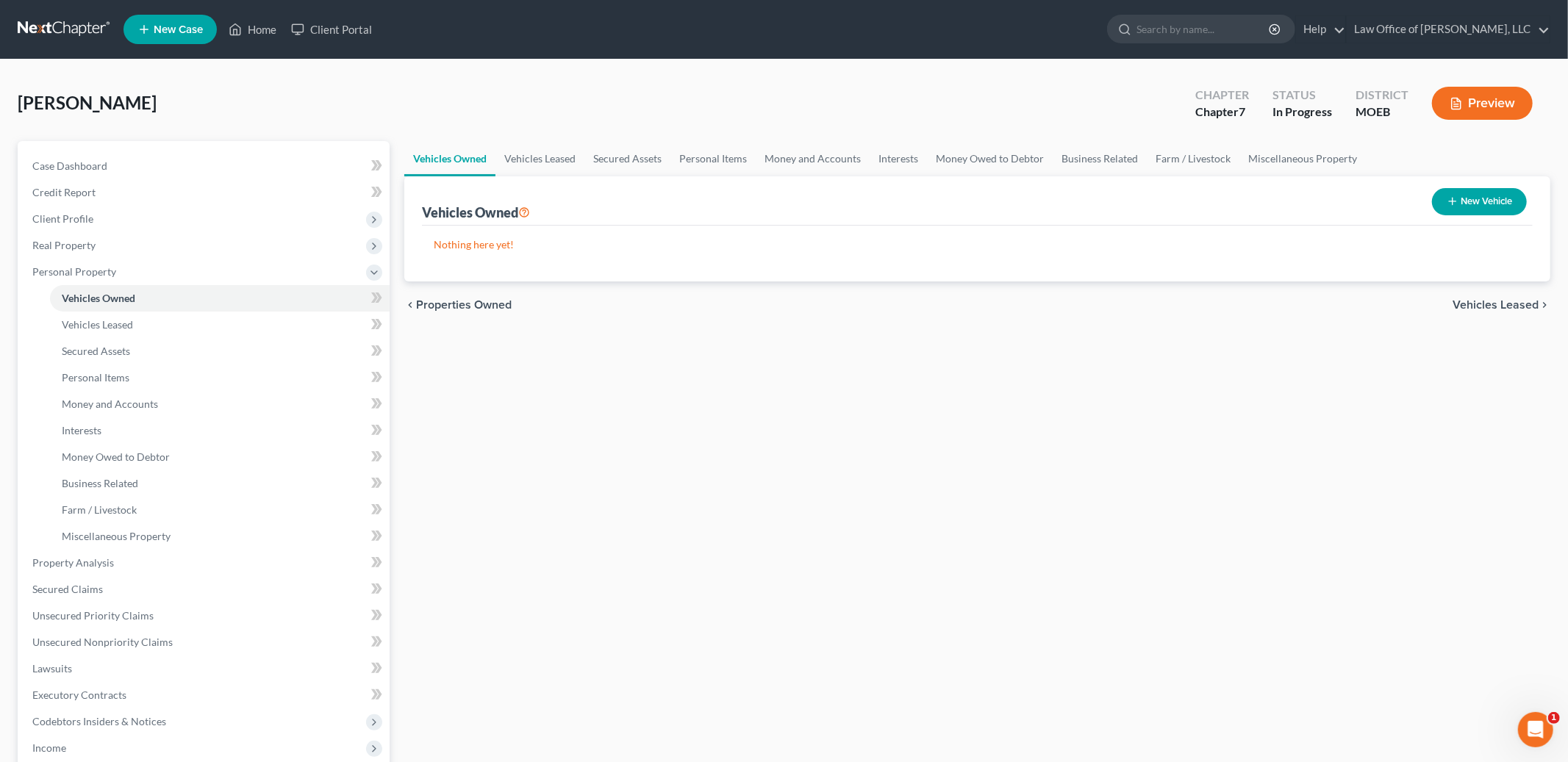
click at [1472, 300] on span "Vehicles Leased" at bounding box center [1495, 305] width 86 height 11
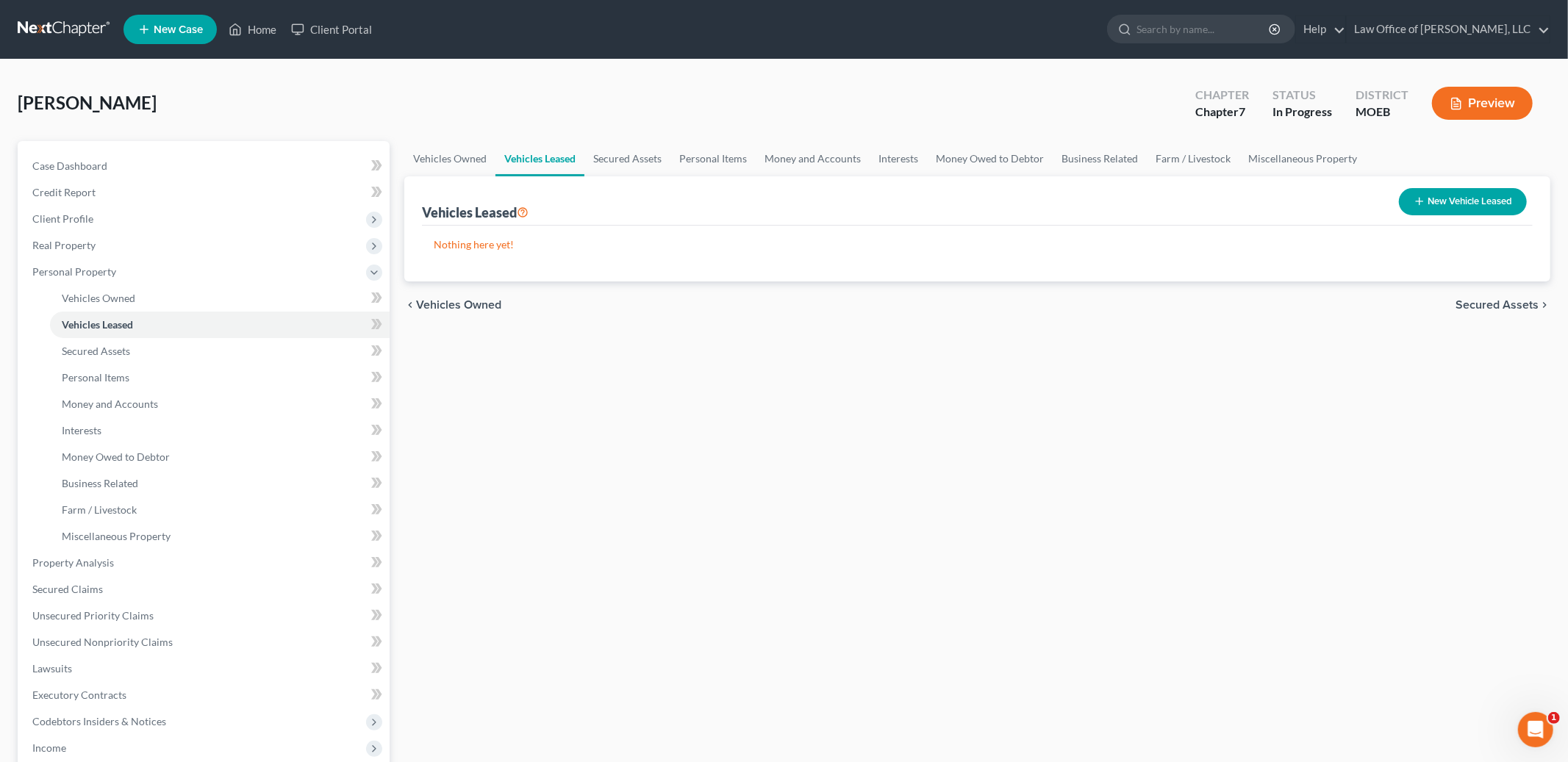
click at [1498, 308] on span "Secured Assets" at bounding box center [1497, 305] width 83 height 11
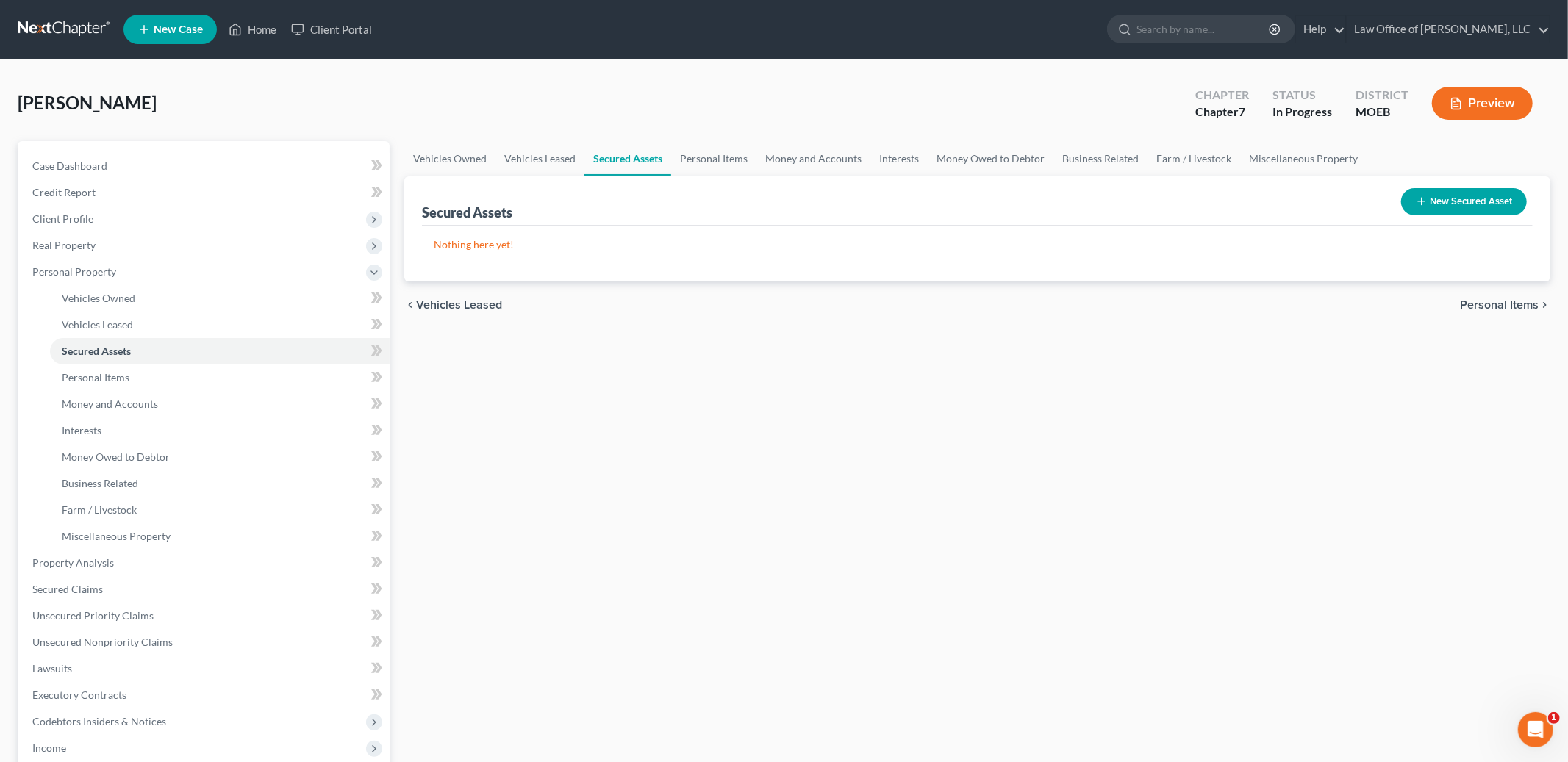
click at [1508, 304] on span "Personal Items" at bounding box center [1499, 305] width 78 height 11
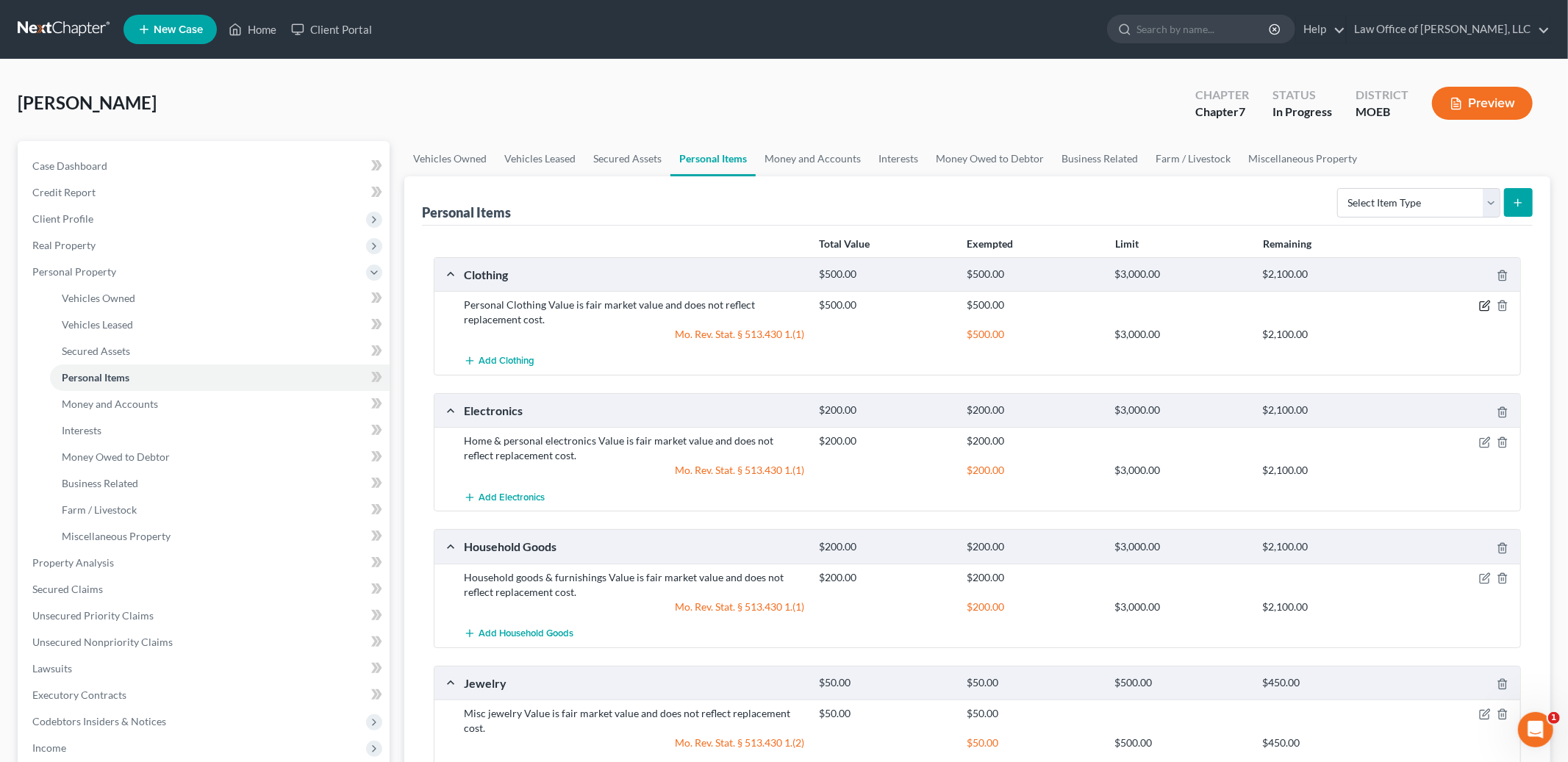
click at [1485, 307] on icon "button" at bounding box center [1485, 305] width 11 height 11
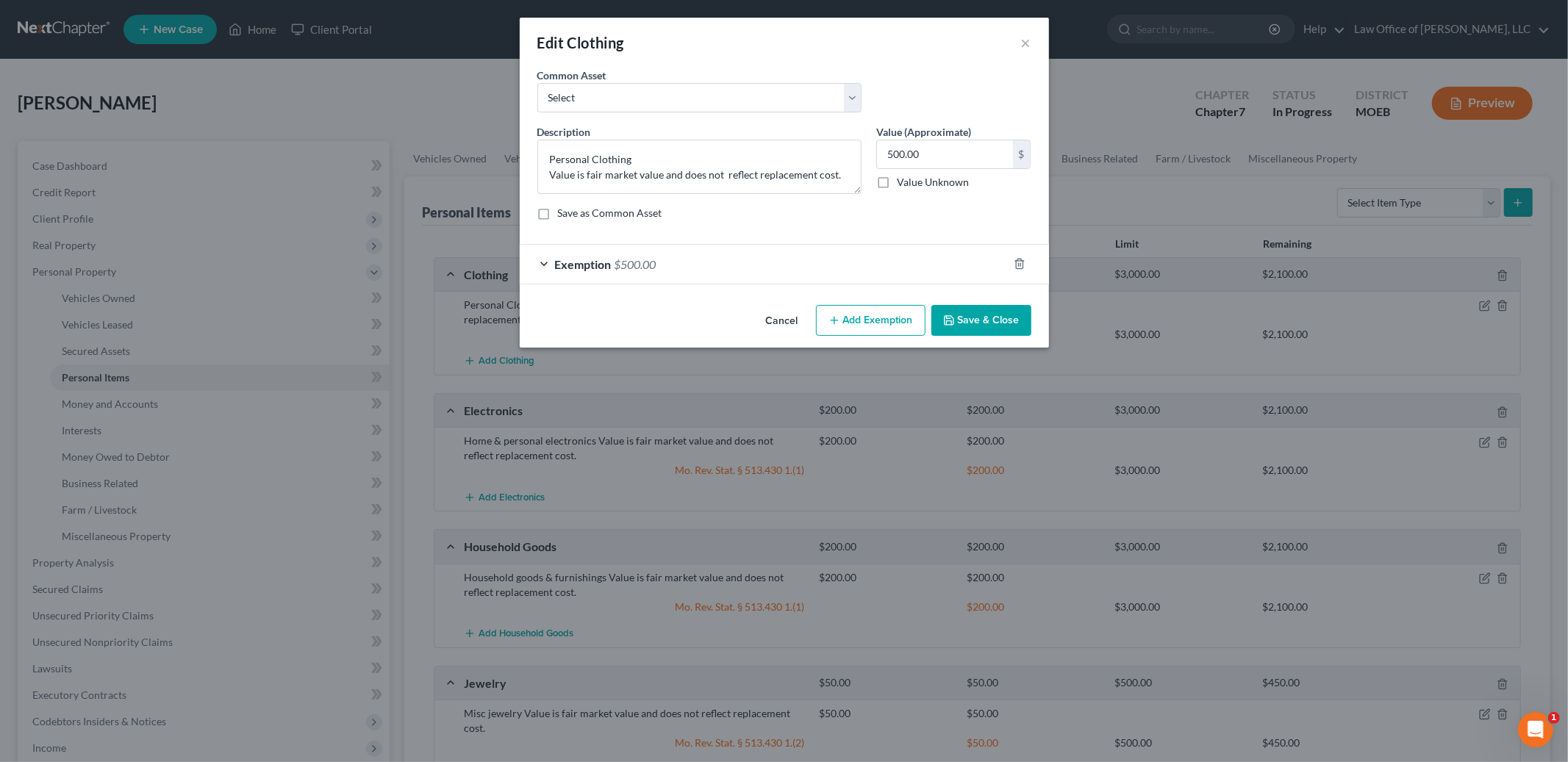
click at [1005, 268] on div "Exemption $500.00" at bounding box center [763, 265] width 488 height 39
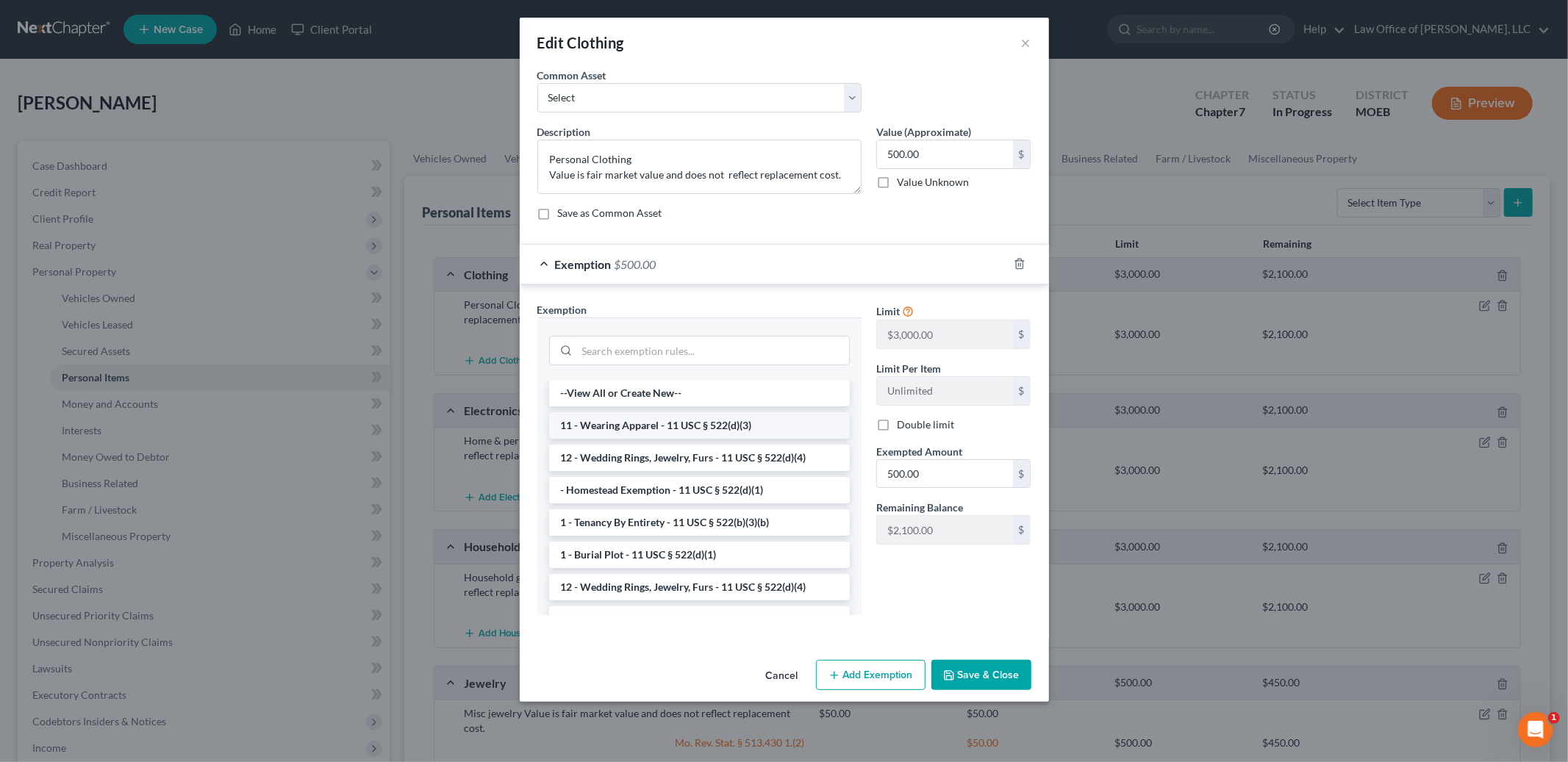
click at [759, 426] on li "11 - Wearing Apparel - 11 USC § 522(d)(3)" at bounding box center [699, 426] width 301 height 26
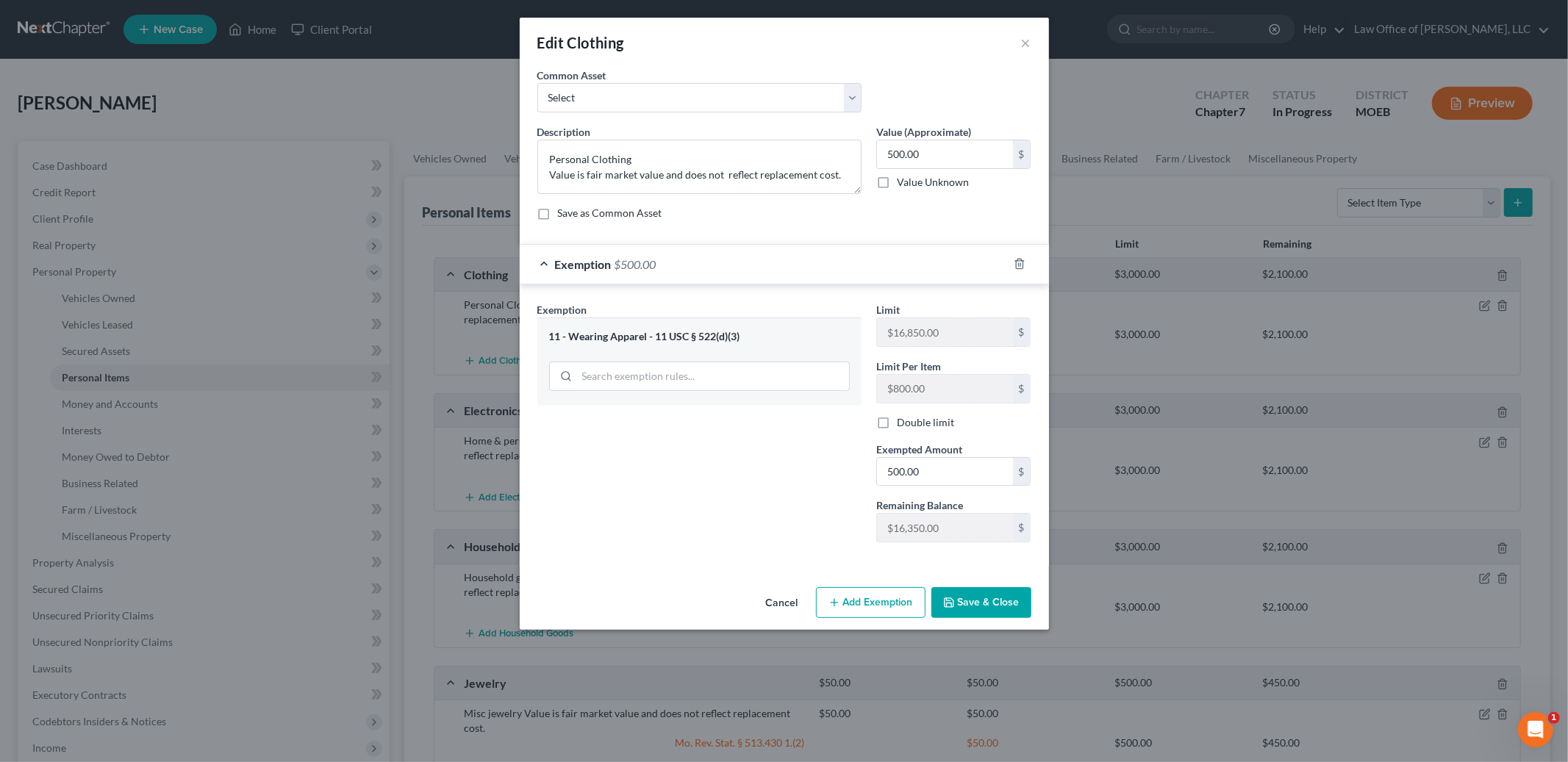
click at [969, 604] on button "Save & Close" at bounding box center [981, 603] width 100 height 31
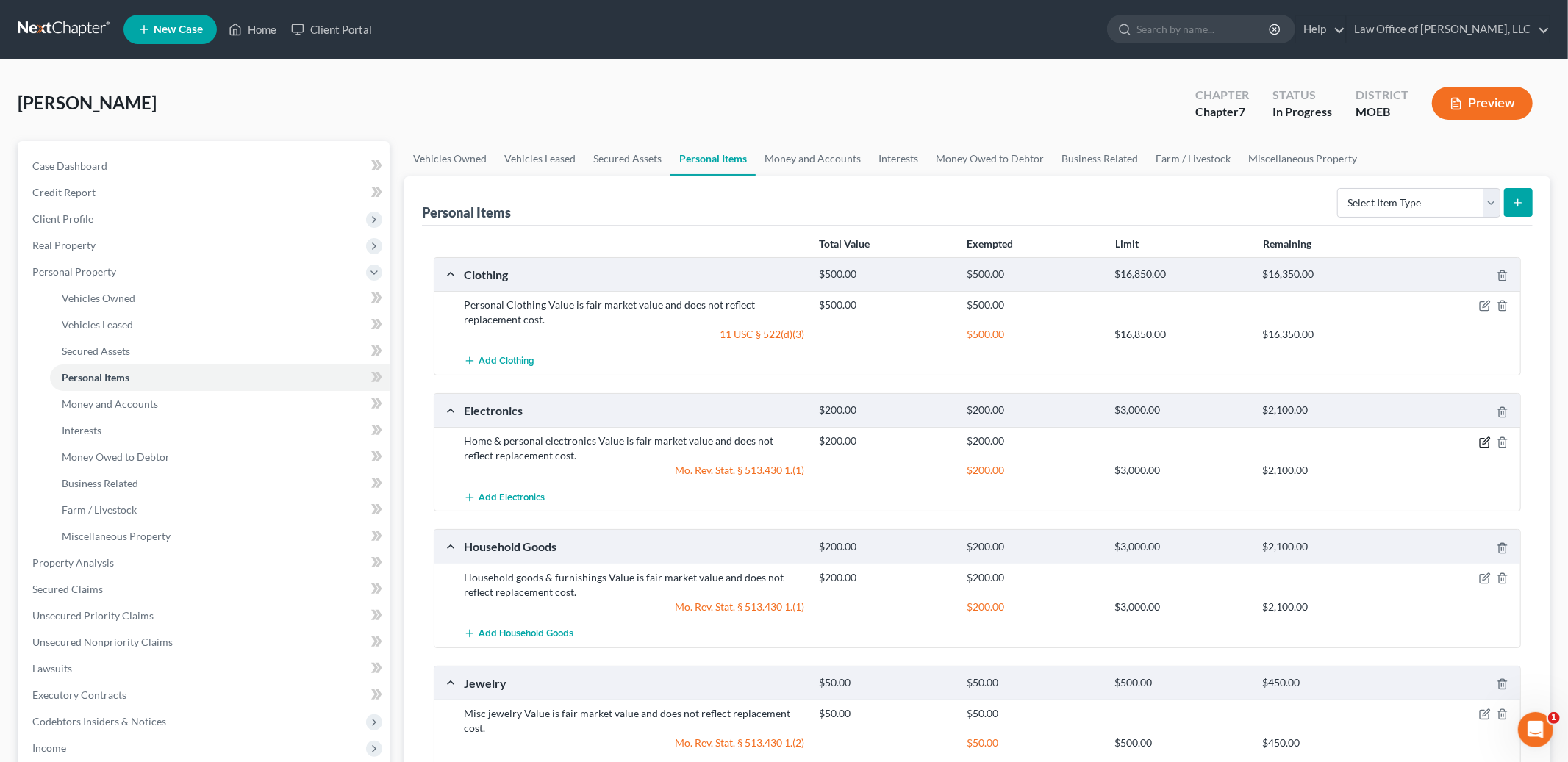
click at [1484, 440] on icon "button" at bounding box center [1485, 442] width 11 height 11
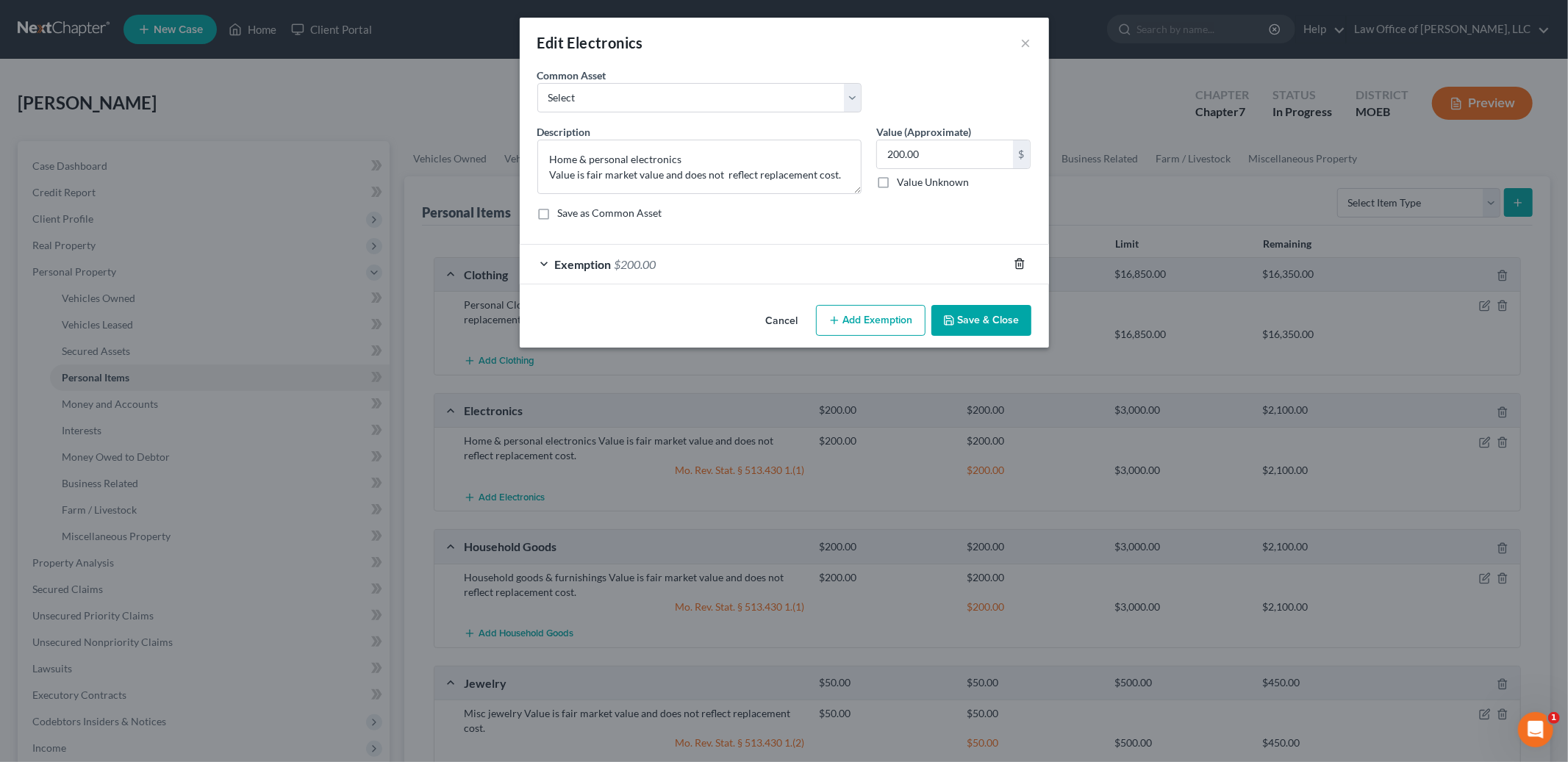
click at [1016, 264] on icon "button" at bounding box center [1019, 265] width 7 height 10
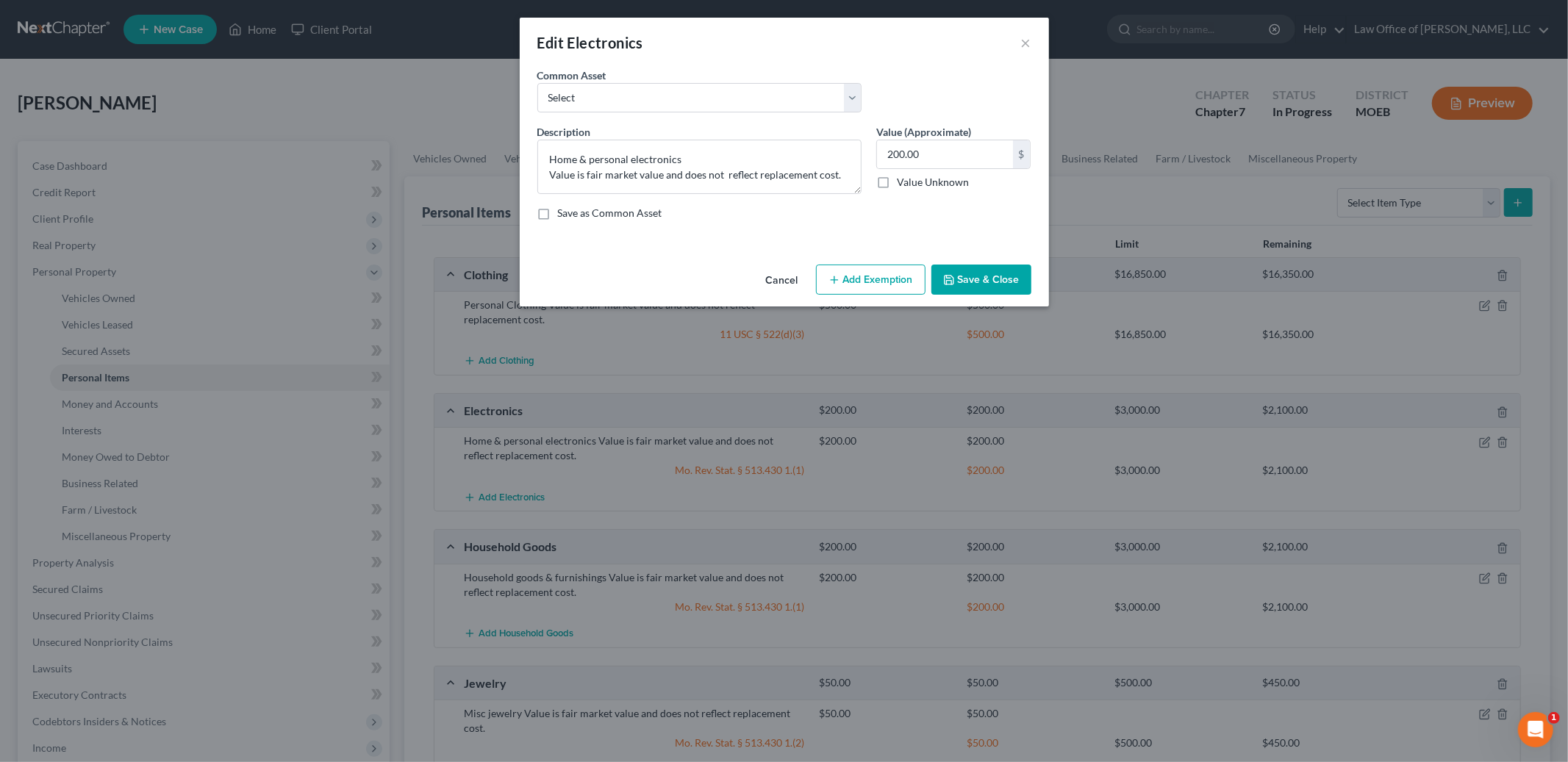
click at [881, 275] on button "Add Exemption" at bounding box center [871, 280] width 109 height 31
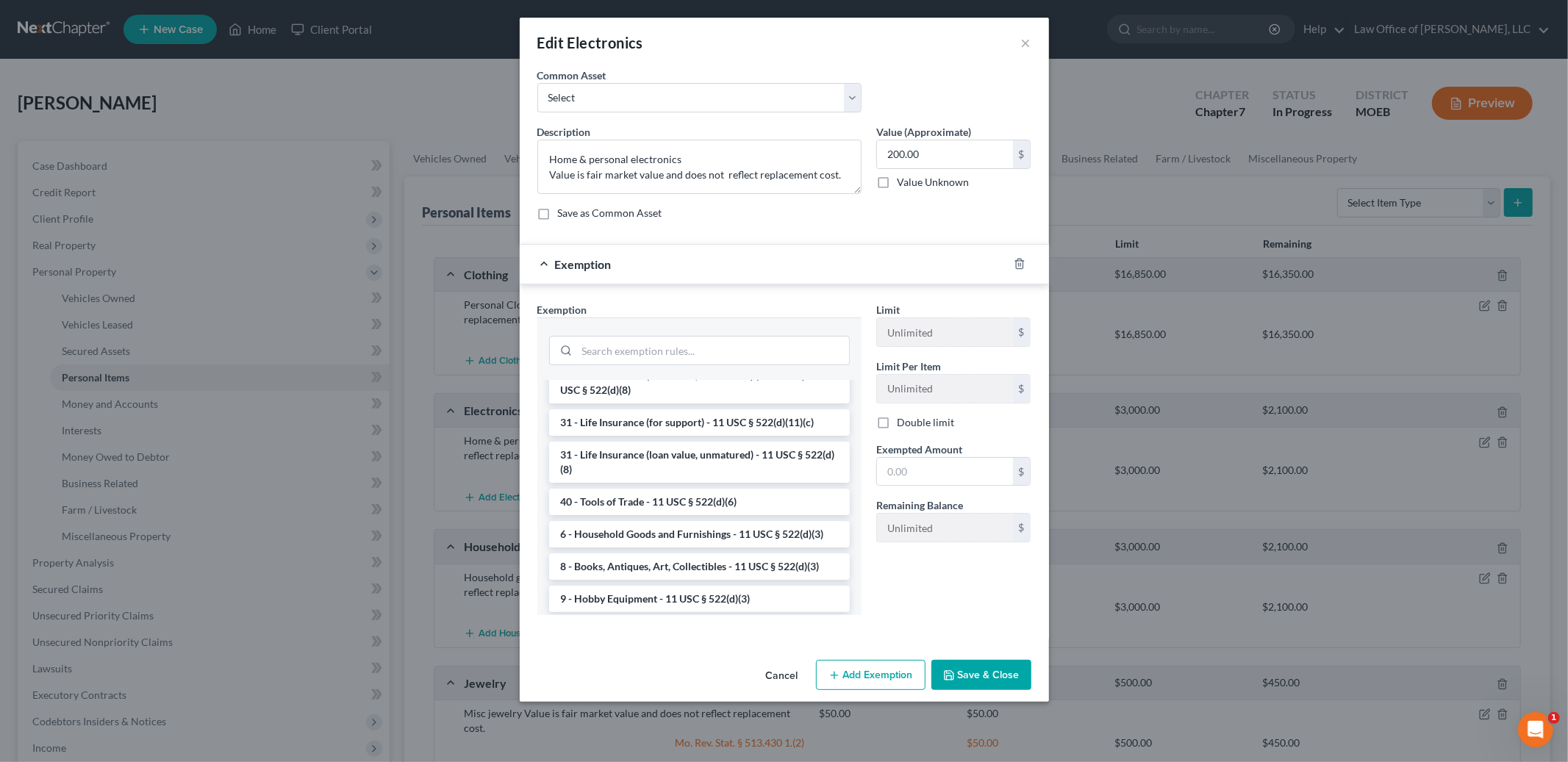
scroll to position [1134, 0]
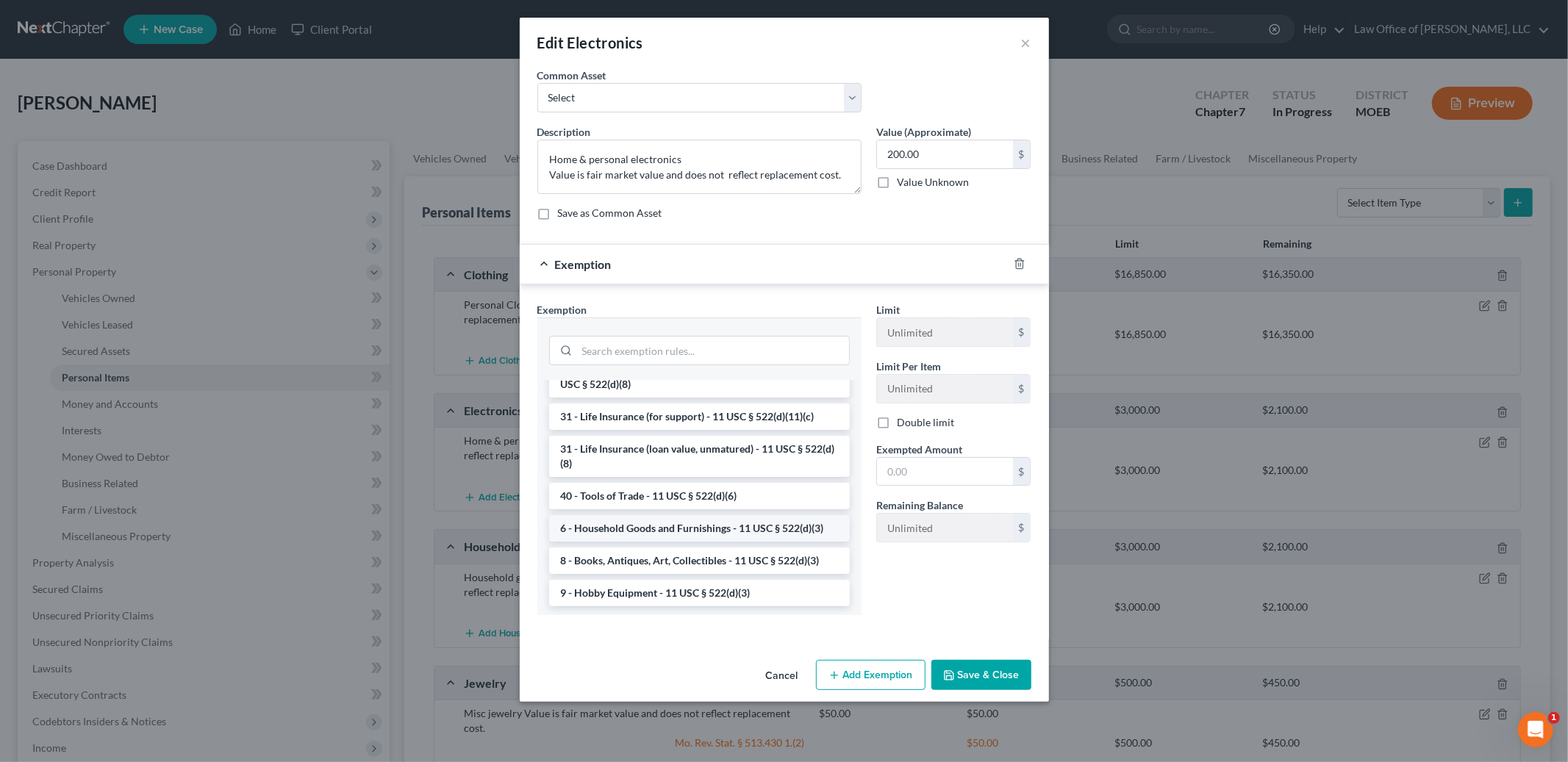
click at [714, 519] on li "6 - Household Goods and Furnishings - 11 USC § 522(d)(3)" at bounding box center [699, 528] width 301 height 26
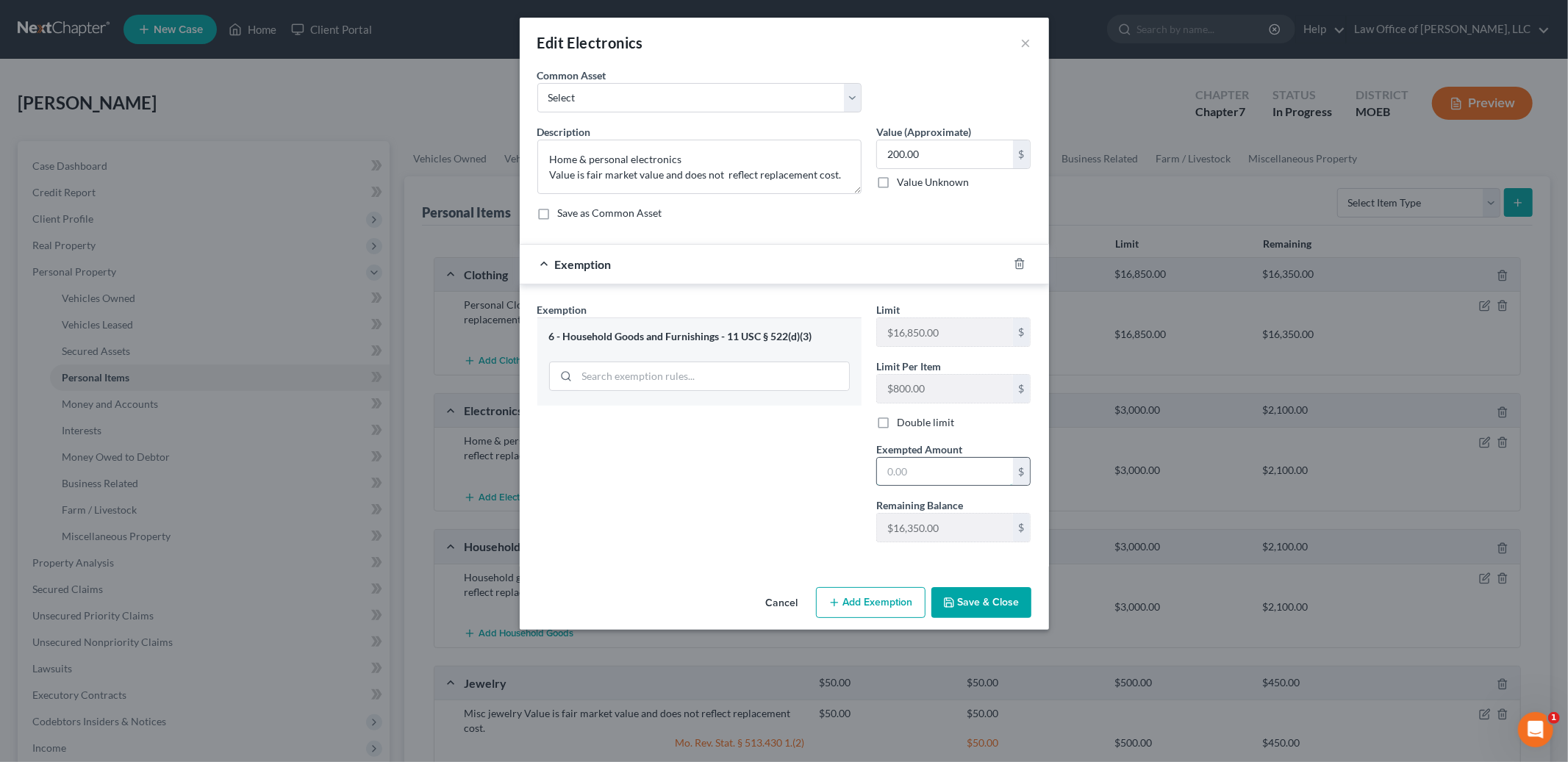
click at [923, 476] on input "text" at bounding box center [945, 472] width 136 height 28
type input "200.00"
click at [994, 608] on button "Save & Close" at bounding box center [981, 603] width 100 height 31
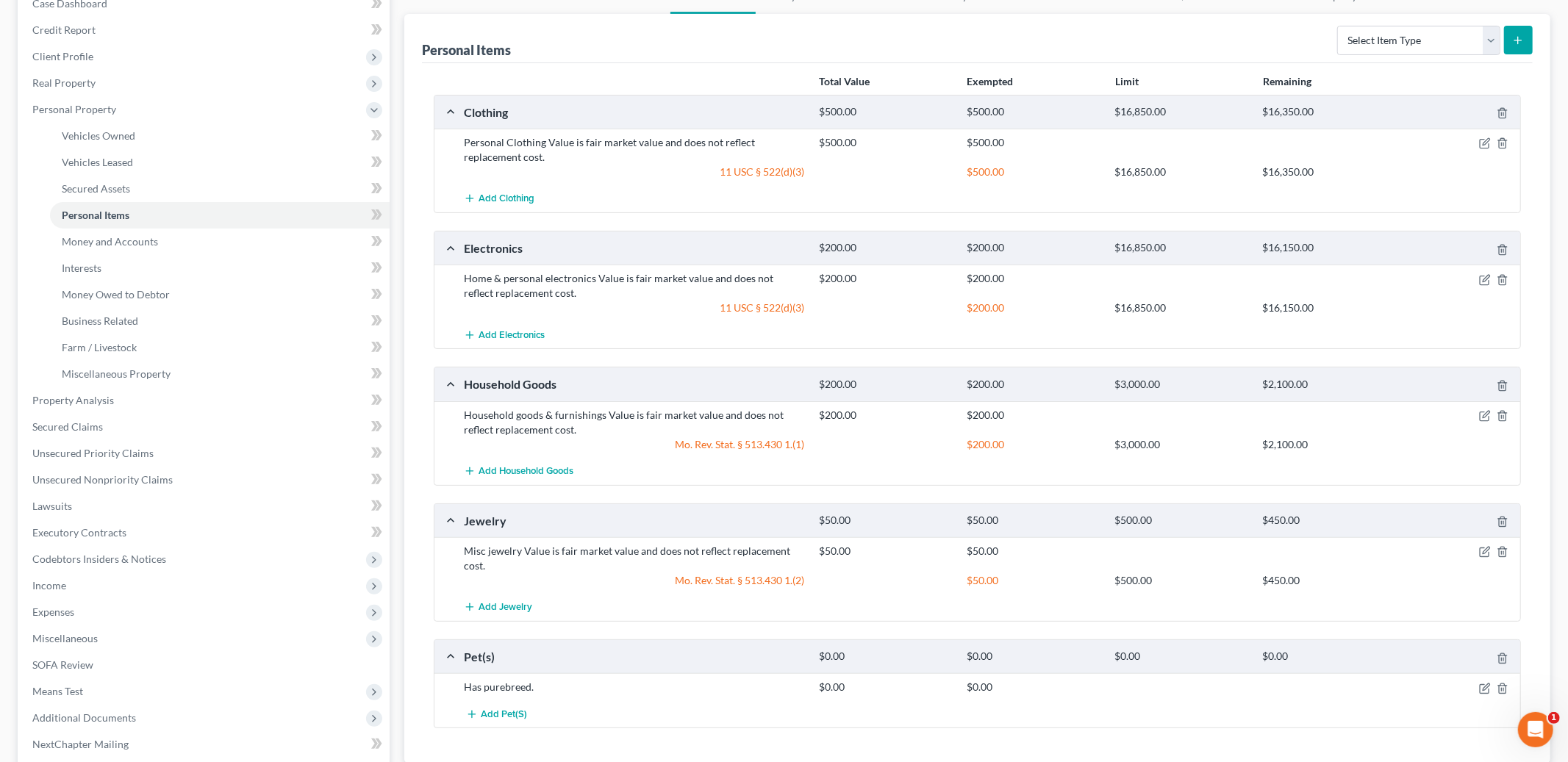
scroll to position [174, 0]
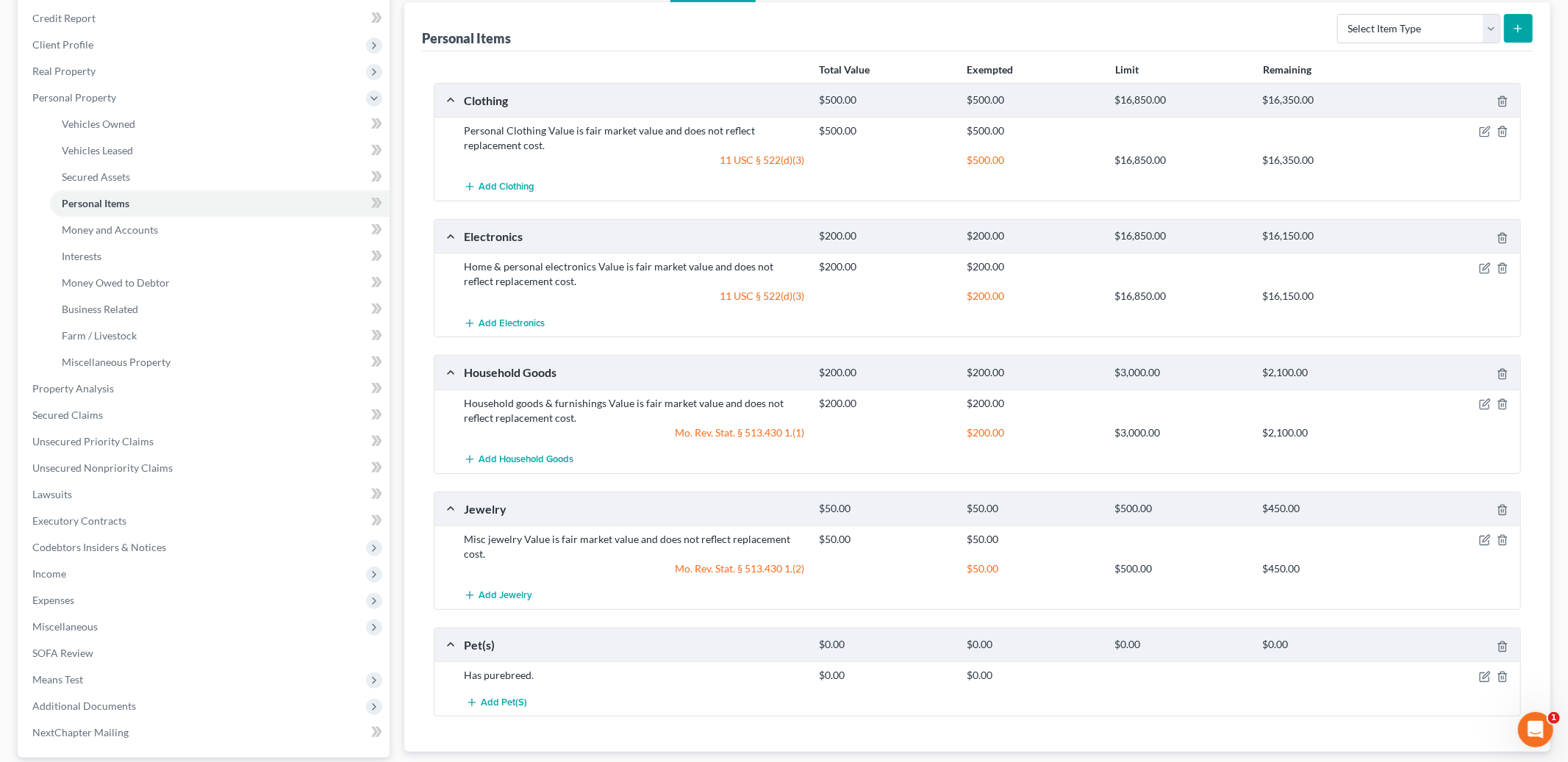
click at [1477, 405] on div at bounding box center [1463, 403] width 118 height 15
click at [1486, 401] on icon "button" at bounding box center [1485, 404] width 11 height 11
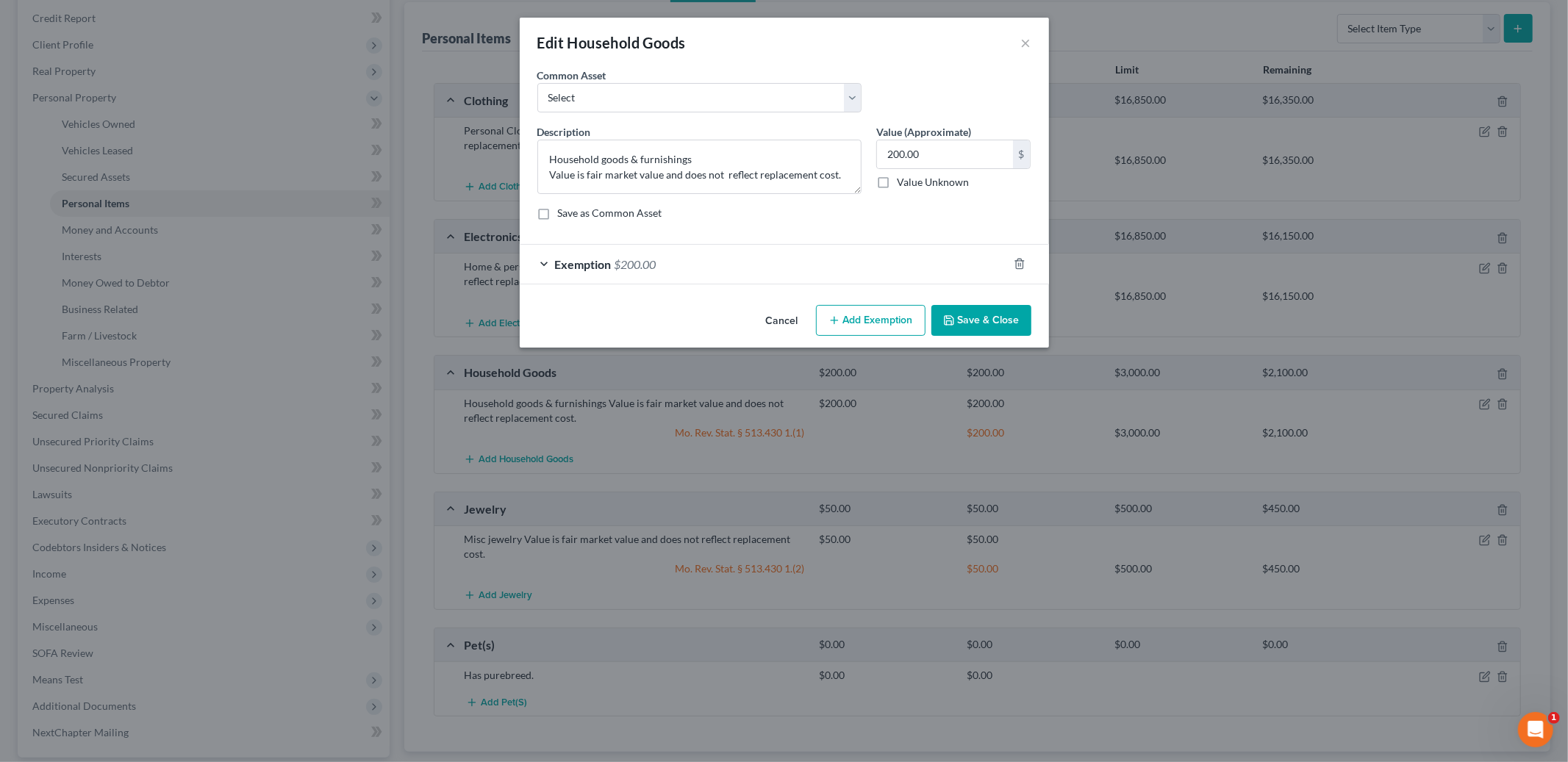
click at [1030, 259] on div at bounding box center [1029, 264] width 41 height 24
click at [1014, 261] on icon "button" at bounding box center [1020, 264] width 11 height 11
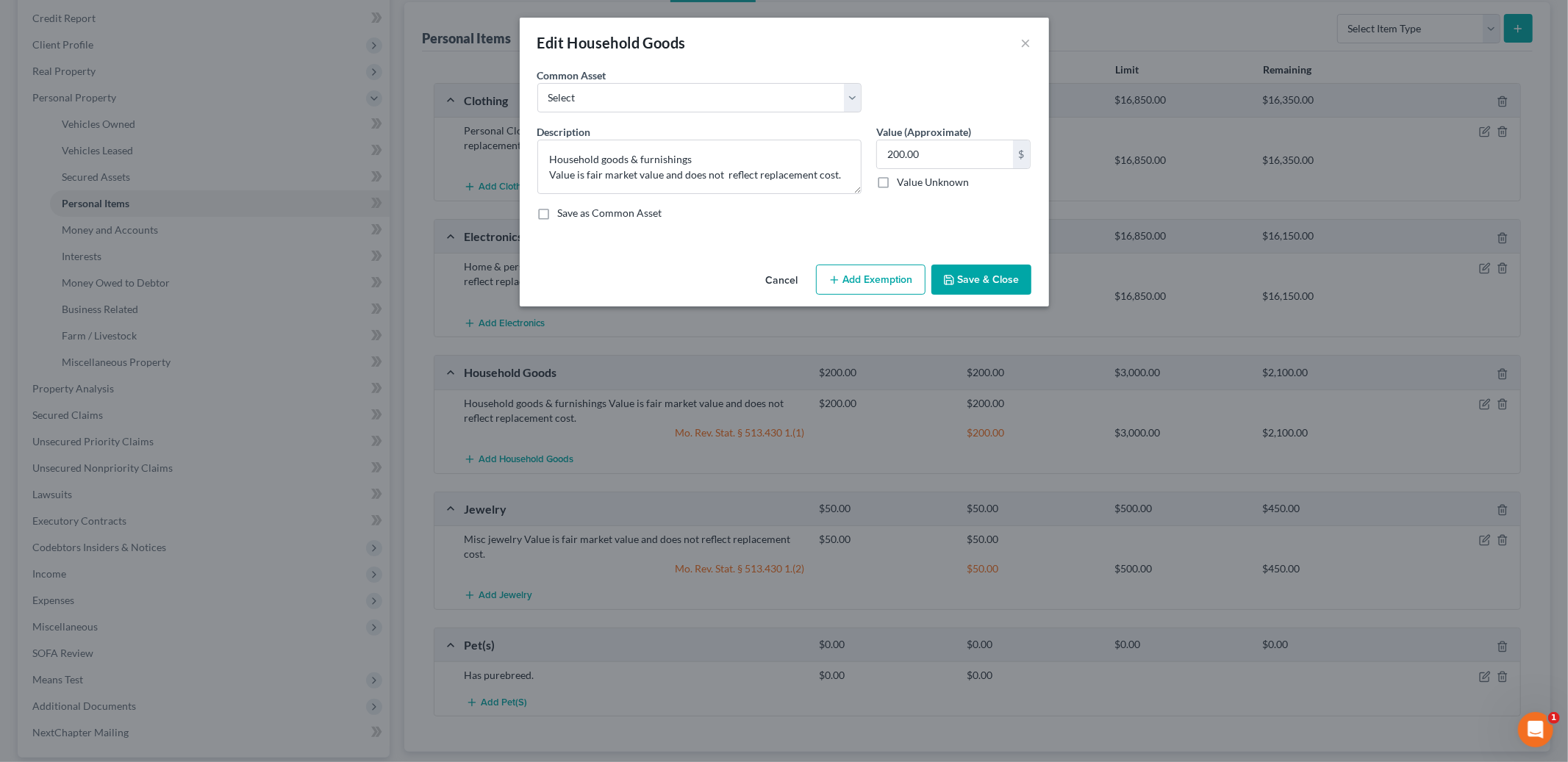
click at [880, 287] on button "Add Exemption" at bounding box center [871, 280] width 109 height 31
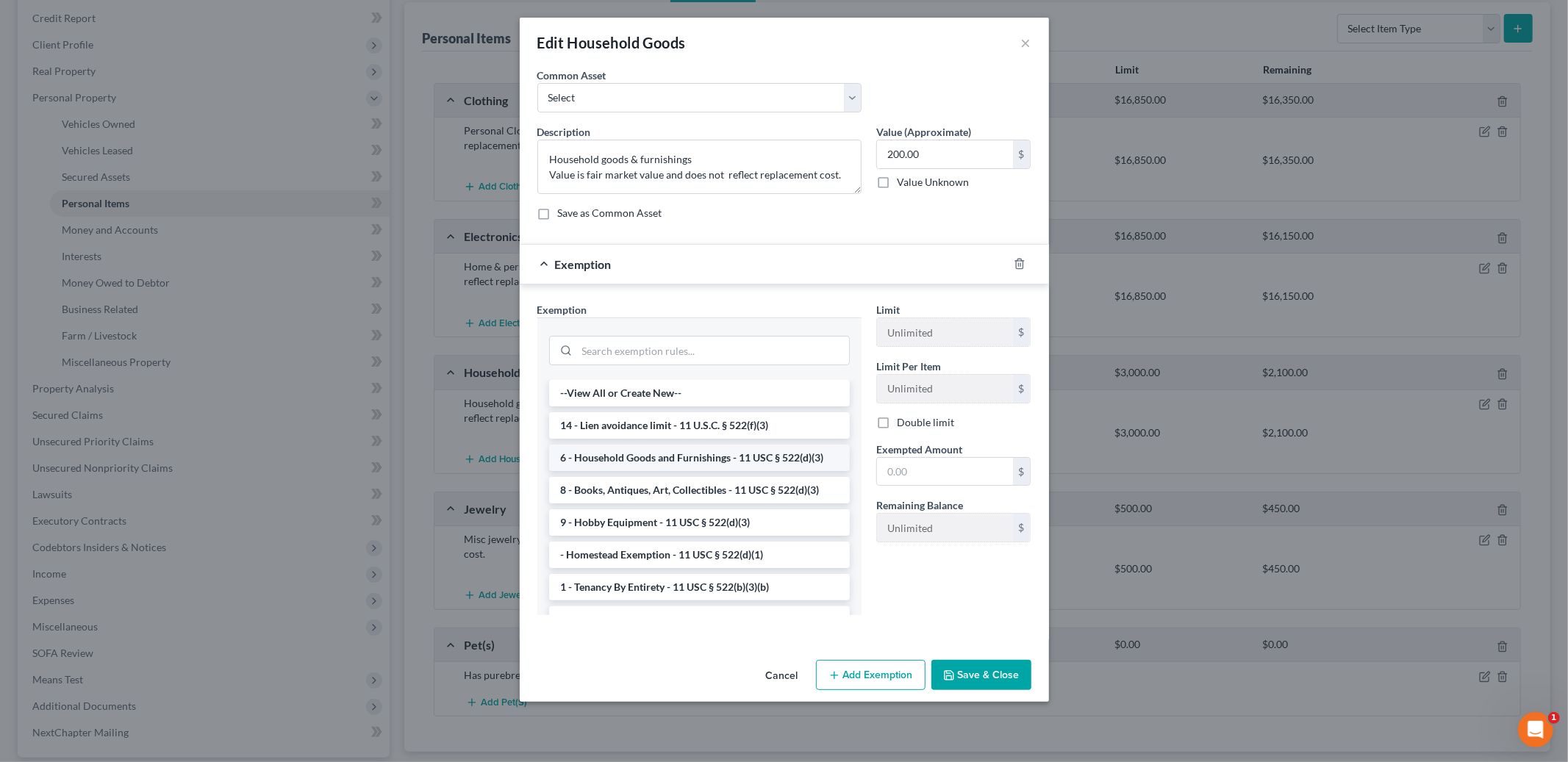
click at [752, 454] on li "6 - Household Goods and Furnishings - 11 USC § 522(d)(3)" at bounding box center [699, 457] width 301 height 26
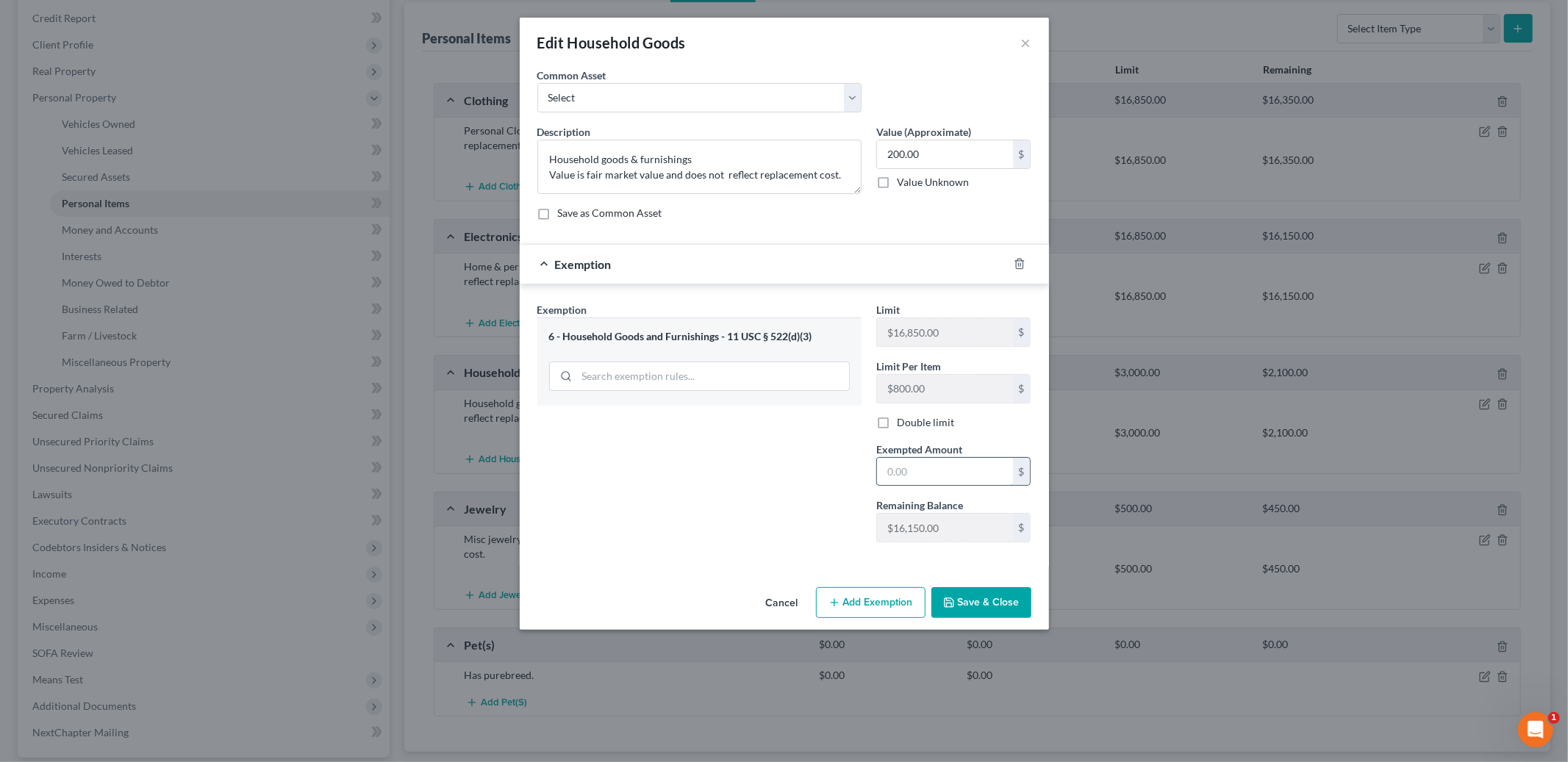
click at [922, 480] on input "text" at bounding box center [945, 472] width 136 height 28
type input "200.00"
click at [976, 604] on button "Save & Close" at bounding box center [981, 603] width 100 height 31
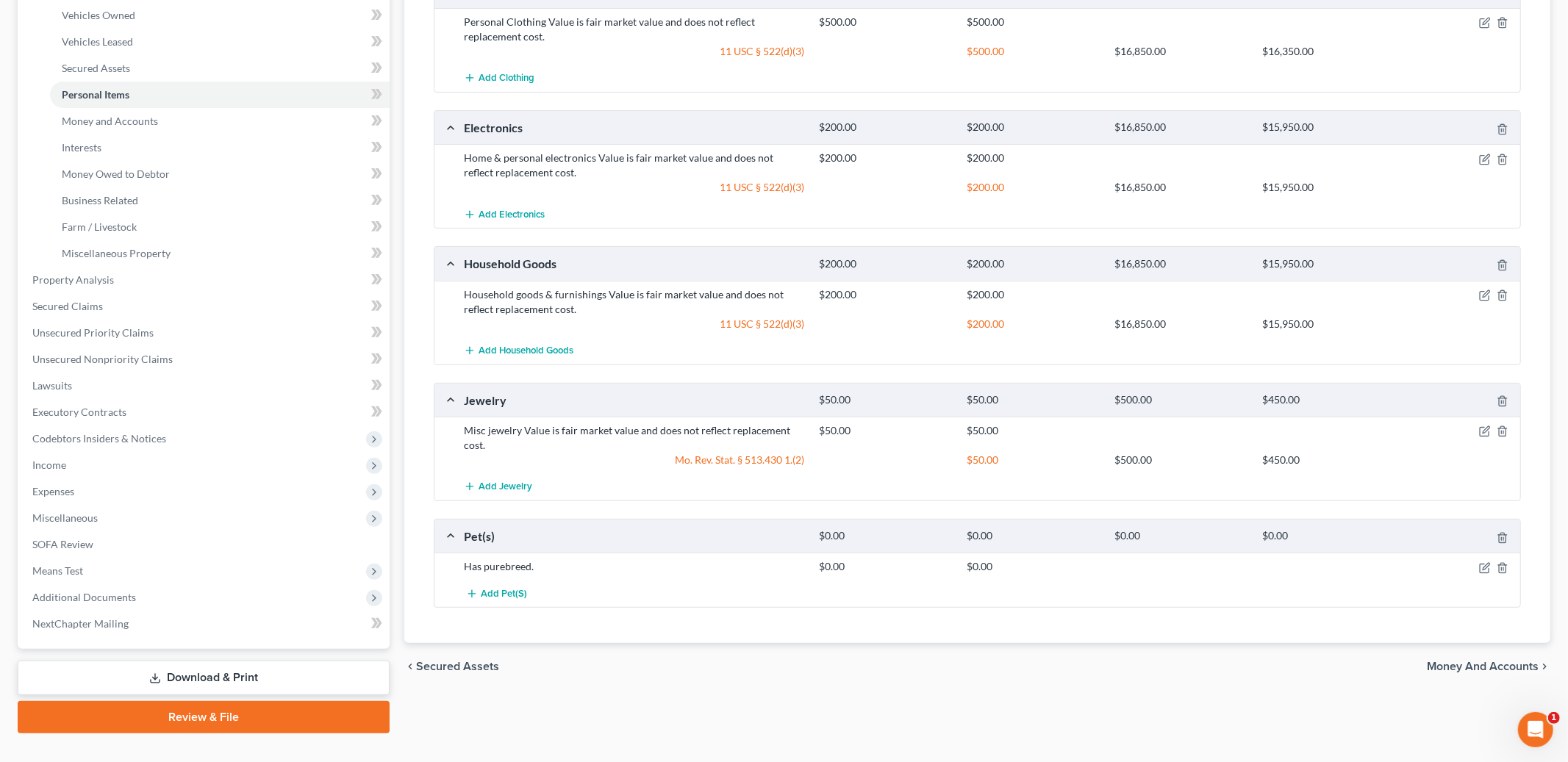
scroll to position [307, 0]
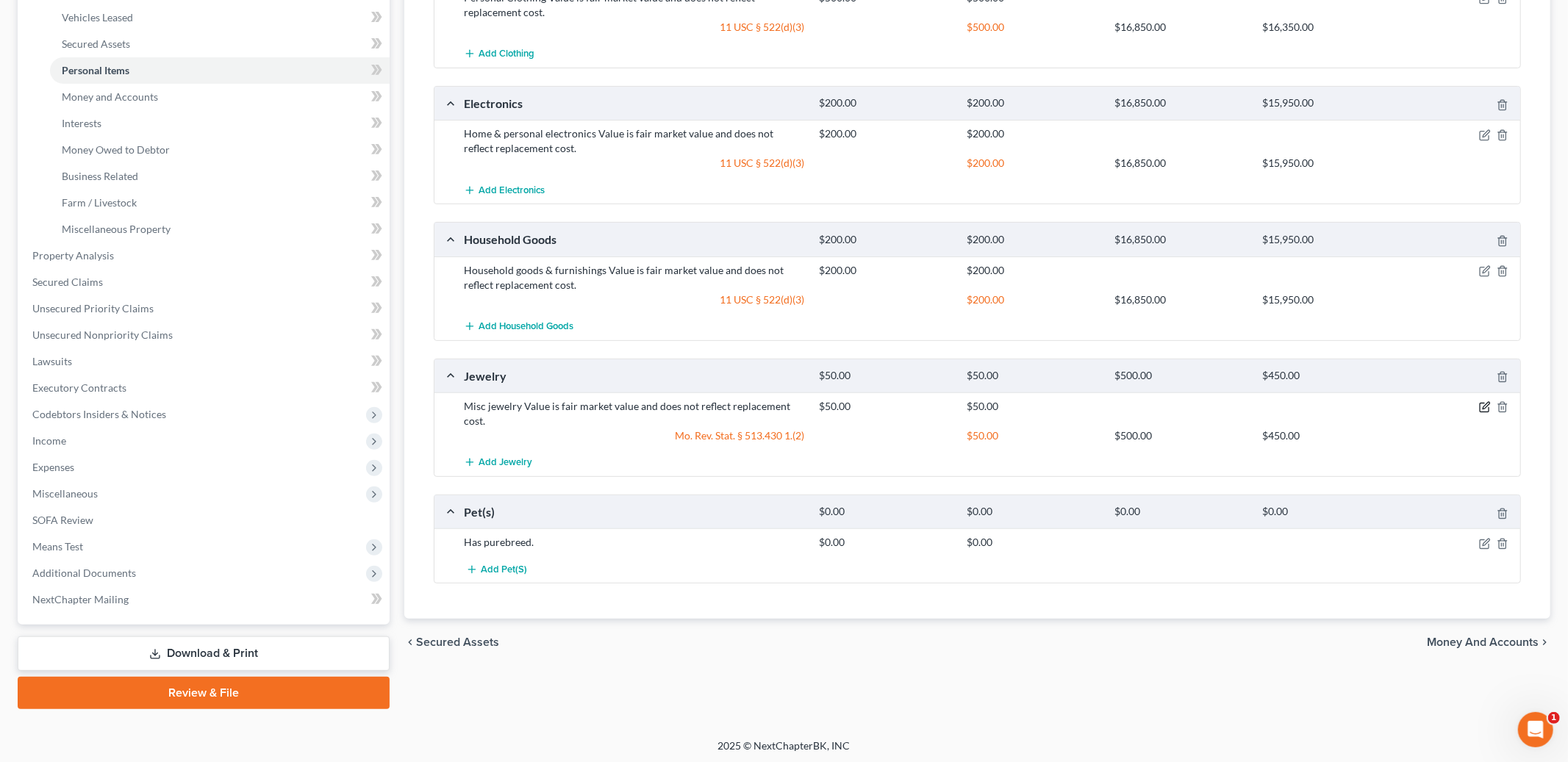
click at [1485, 408] on icon "button" at bounding box center [1486, 406] width 7 height 7
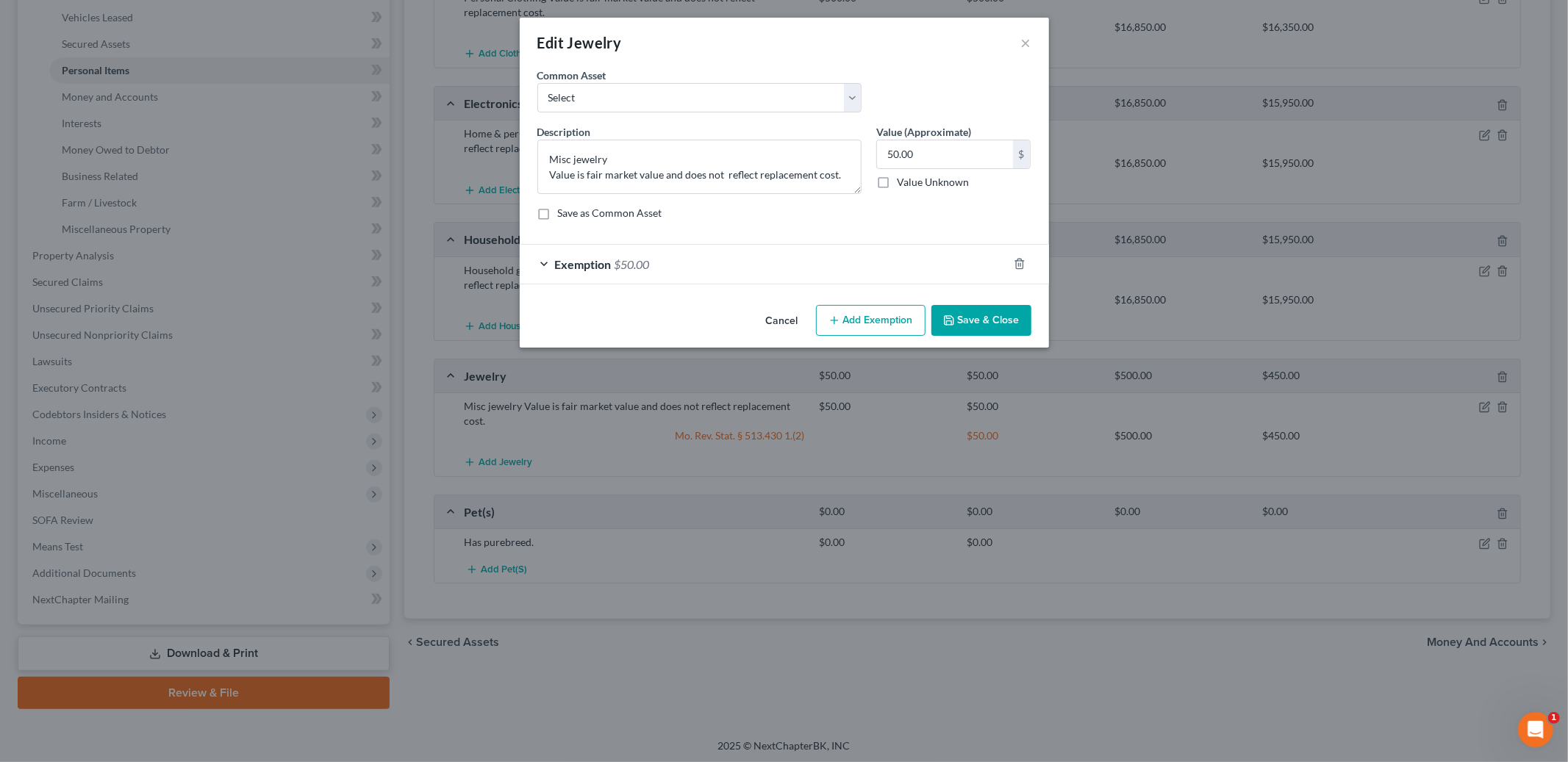
click at [1012, 269] on div at bounding box center [1029, 264] width 41 height 24
click at [1025, 262] on div at bounding box center [1029, 264] width 41 height 24
click at [1016, 263] on icon "button" at bounding box center [1020, 264] width 11 height 11
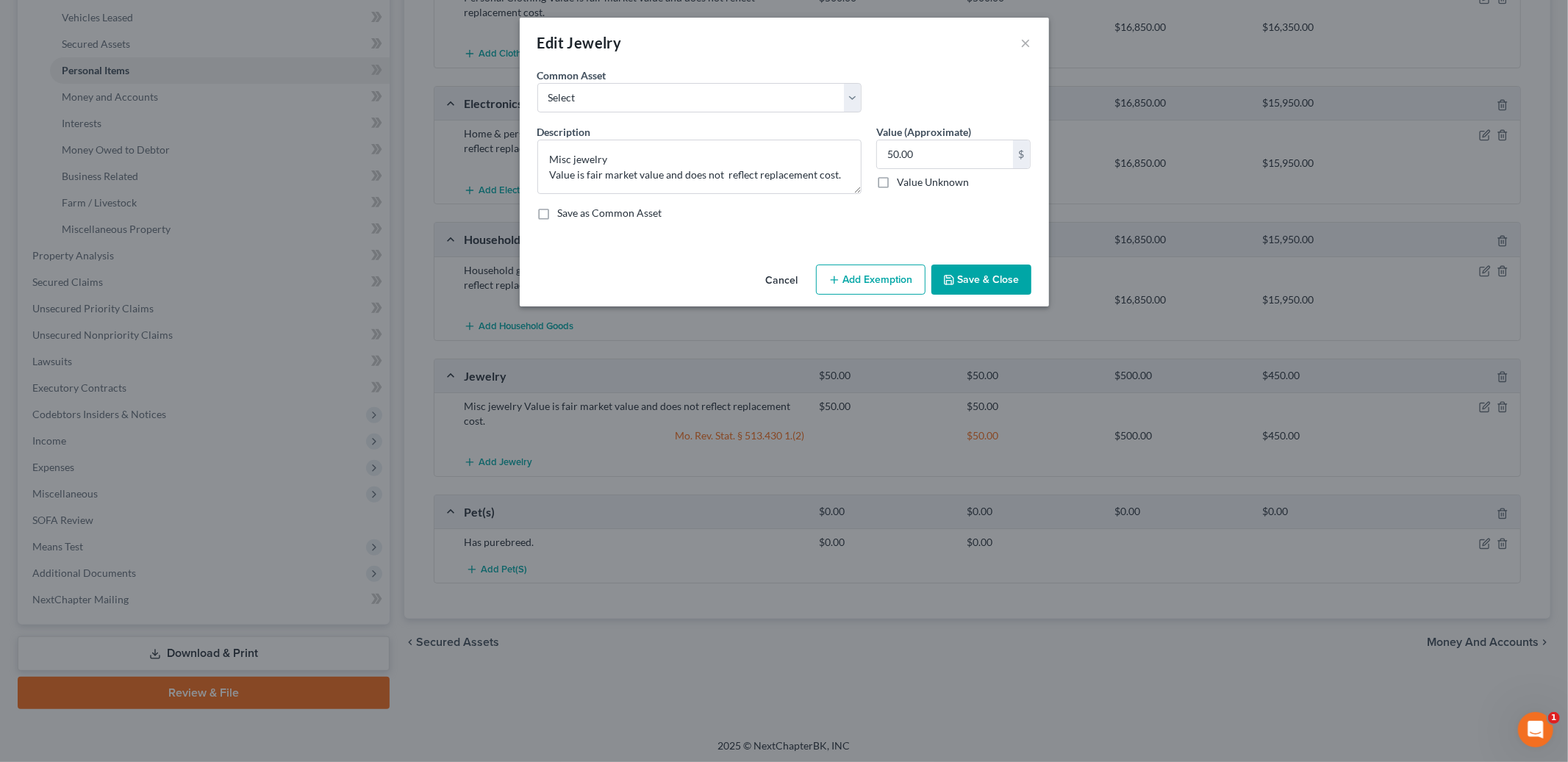
click at [885, 279] on button "Add Exemption" at bounding box center [871, 280] width 109 height 31
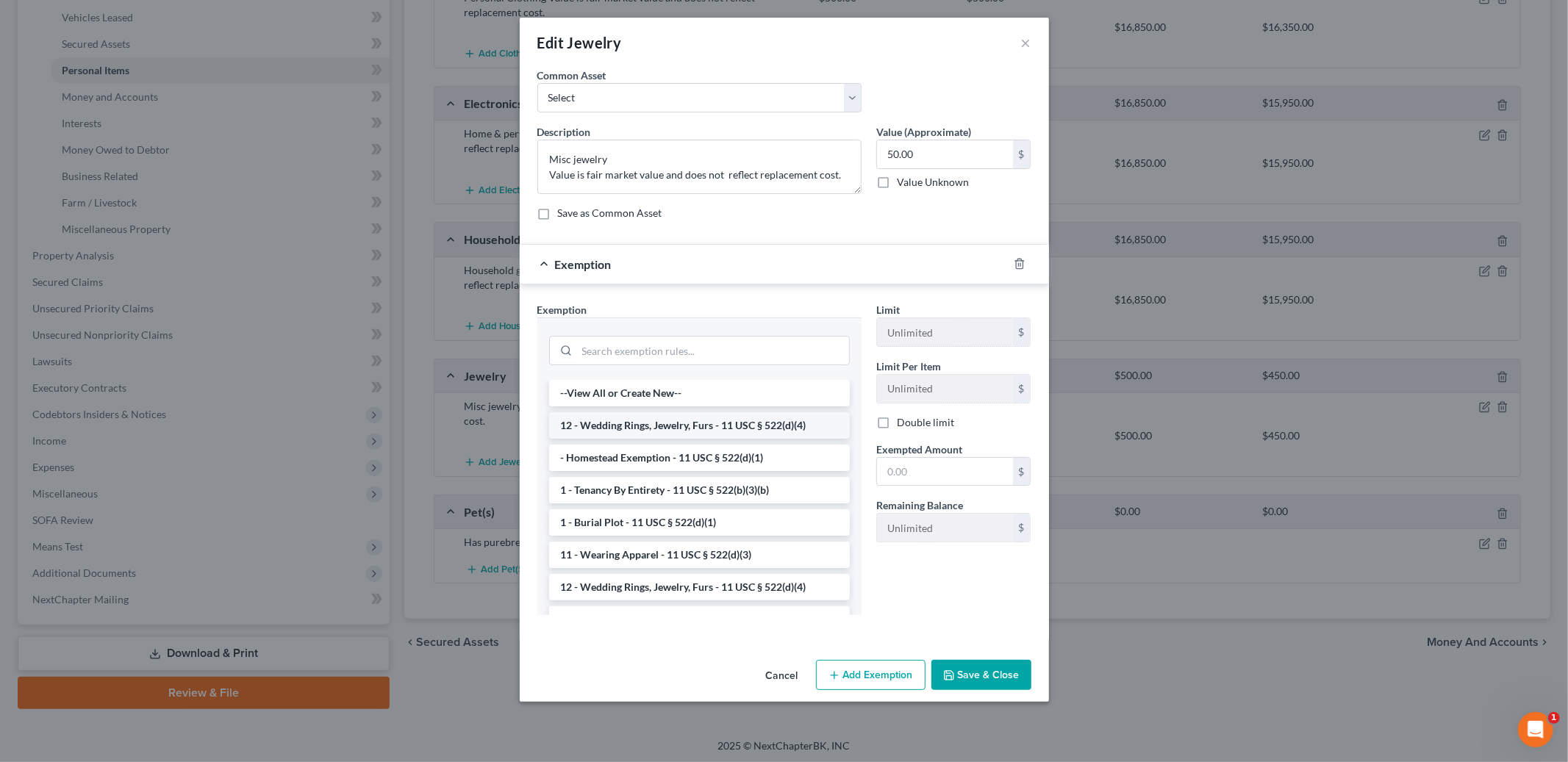
click at [788, 424] on li "12 - Wedding Rings, Jewelry, Furs - 11 USC § 522(d)(4)" at bounding box center [699, 426] width 301 height 26
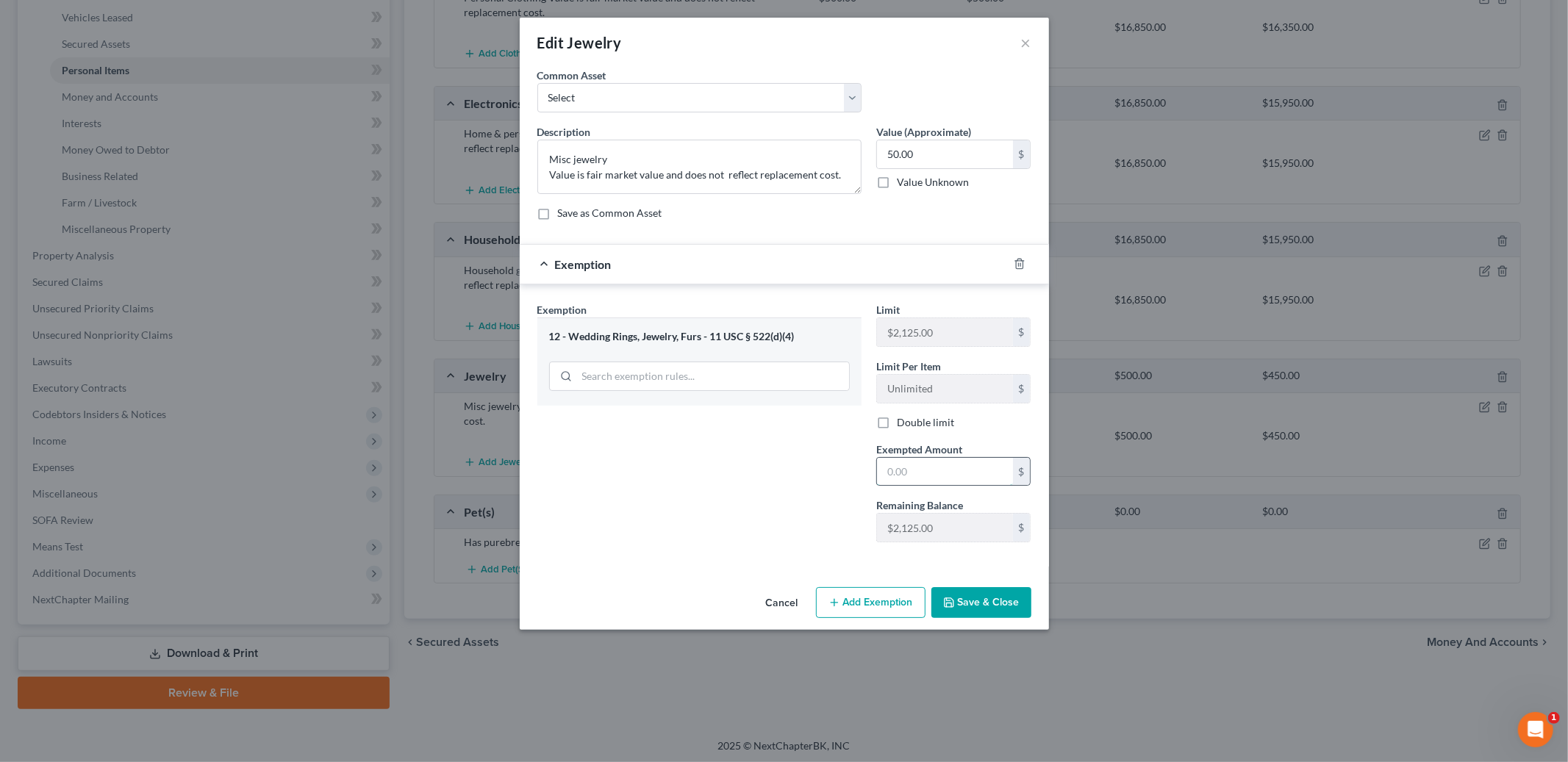
click at [910, 477] on input "text" at bounding box center [945, 472] width 136 height 28
type input "50.00"
click at [978, 605] on button "Save & Close" at bounding box center [981, 603] width 100 height 31
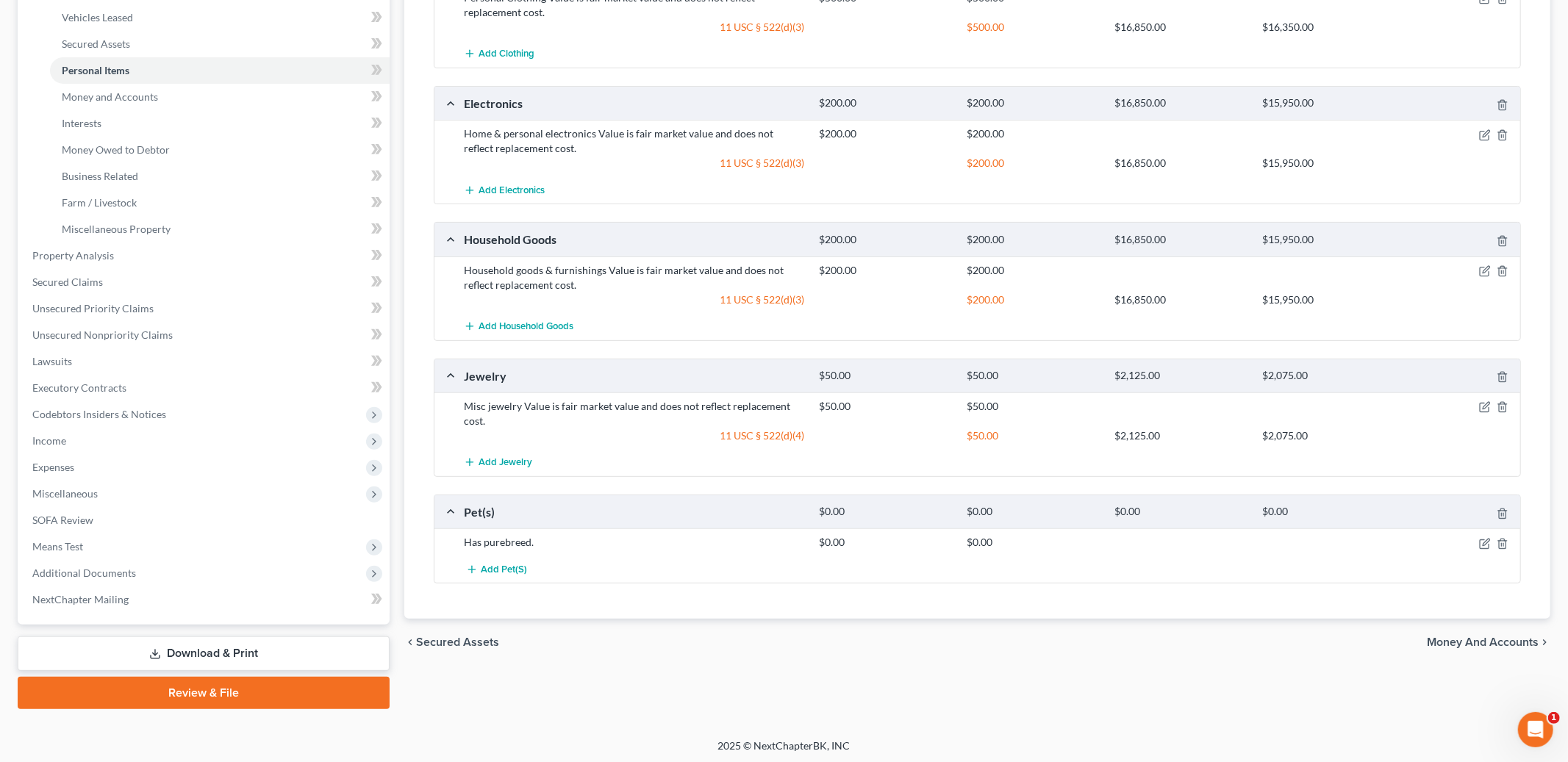
click at [1335, 419] on div "$50.00 $50.00" at bounding box center [1166, 414] width 710 height 29
click at [1502, 407] on line "button" at bounding box center [1502, 408] width 0 height 3
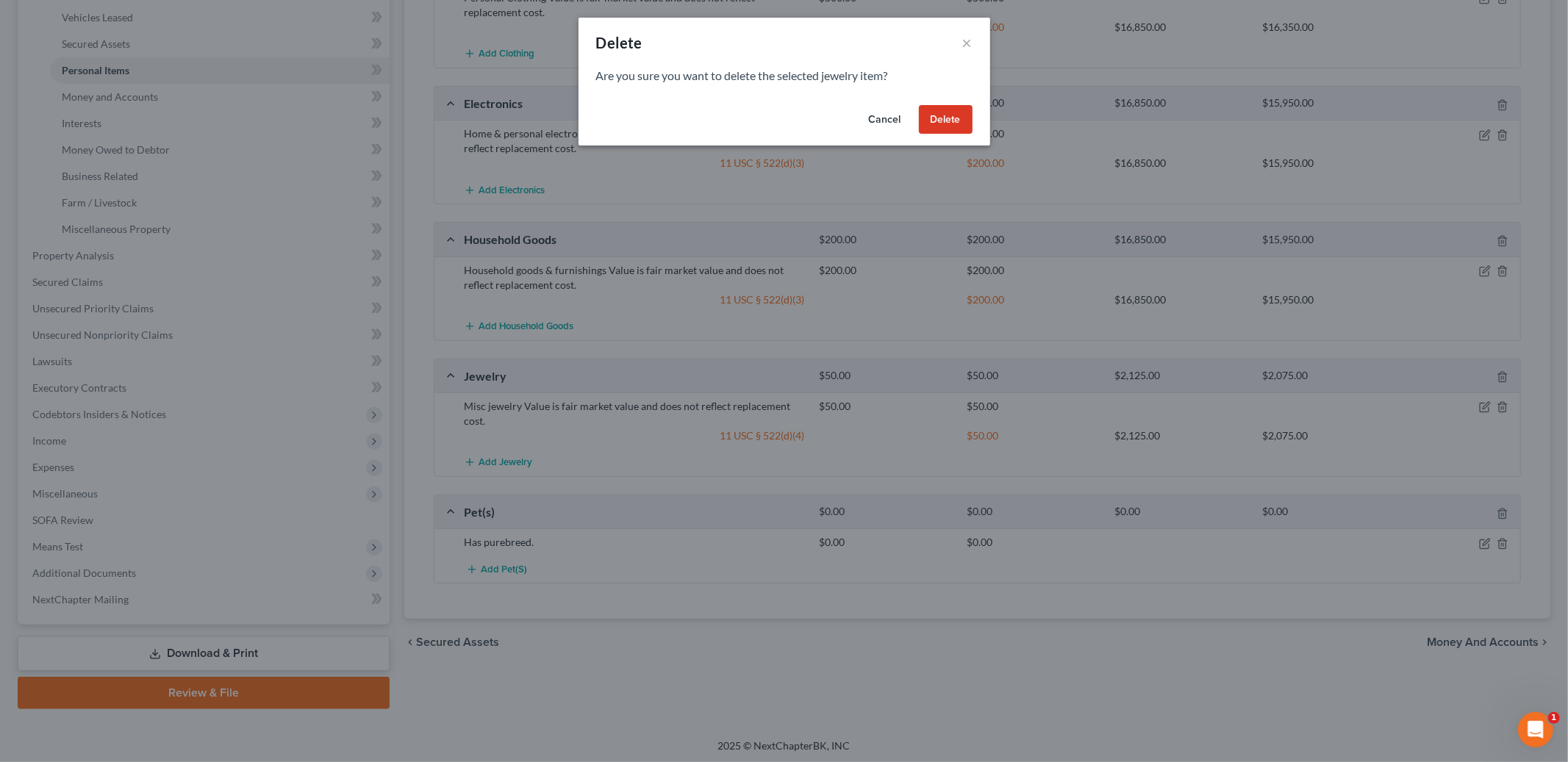
click at [943, 114] on button "Delete" at bounding box center [946, 120] width 54 height 29
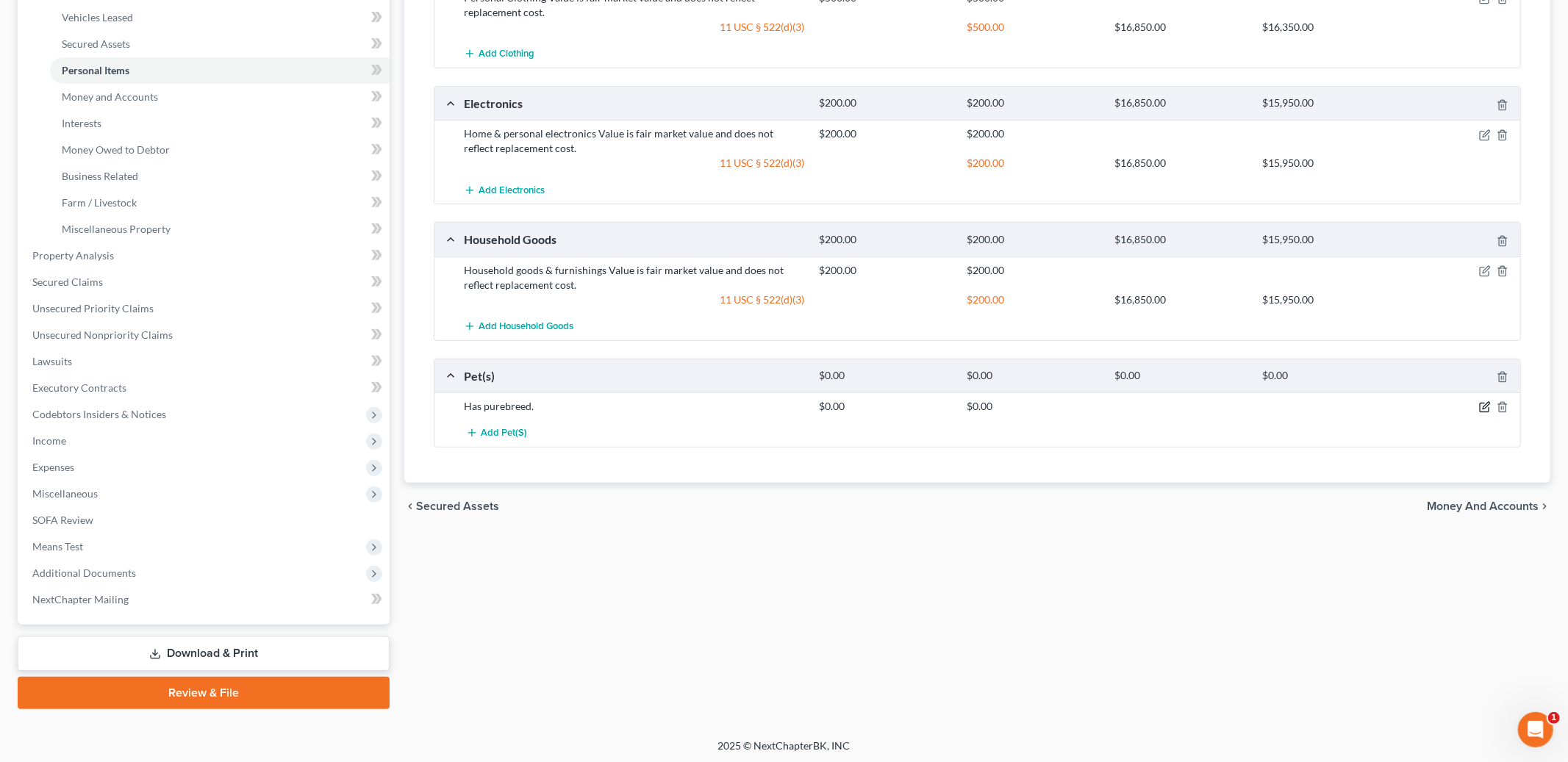
click at [1485, 406] on icon "button" at bounding box center [1486, 406] width 7 height 7
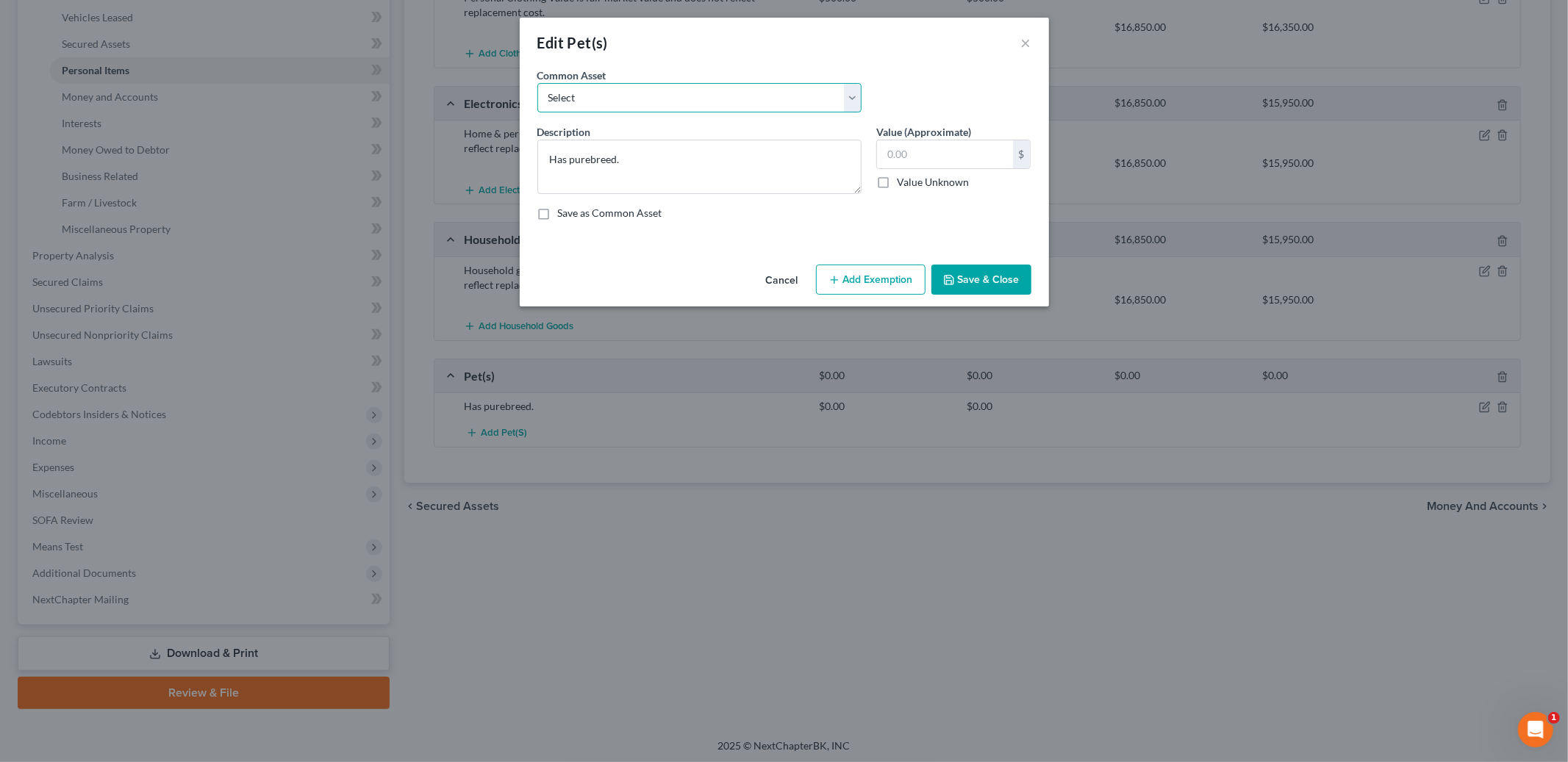
click at [713, 96] on select "Select Value is fair market value and does not reflect replacement cost." at bounding box center [699, 98] width 324 height 29
select select "0"
click at [538, 83] on select "Select Value is fair market value and does not reflect replacement cost." at bounding box center [699, 98] width 324 height 29
click at [852, 163] on textarea "Value is fair market value and does not reflect replacement cost." at bounding box center [699, 167] width 324 height 55
type textarea "Value is fair market value and does not reflect replacement cost. Dog"
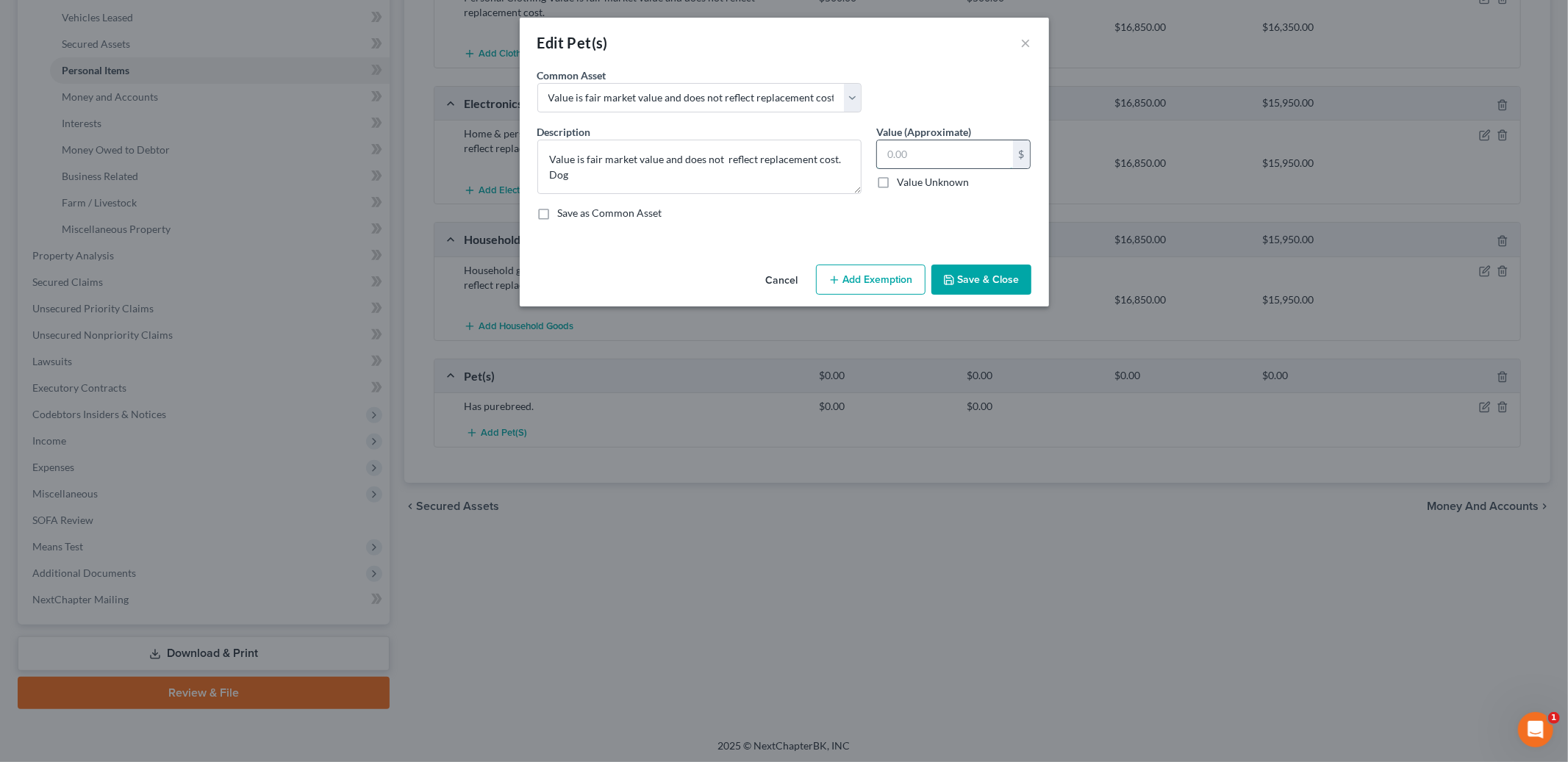
click at [936, 159] on input "text" at bounding box center [945, 154] width 136 height 28
type input "0.00"
click at [967, 275] on button "Save & Close" at bounding box center [981, 280] width 100 height 31
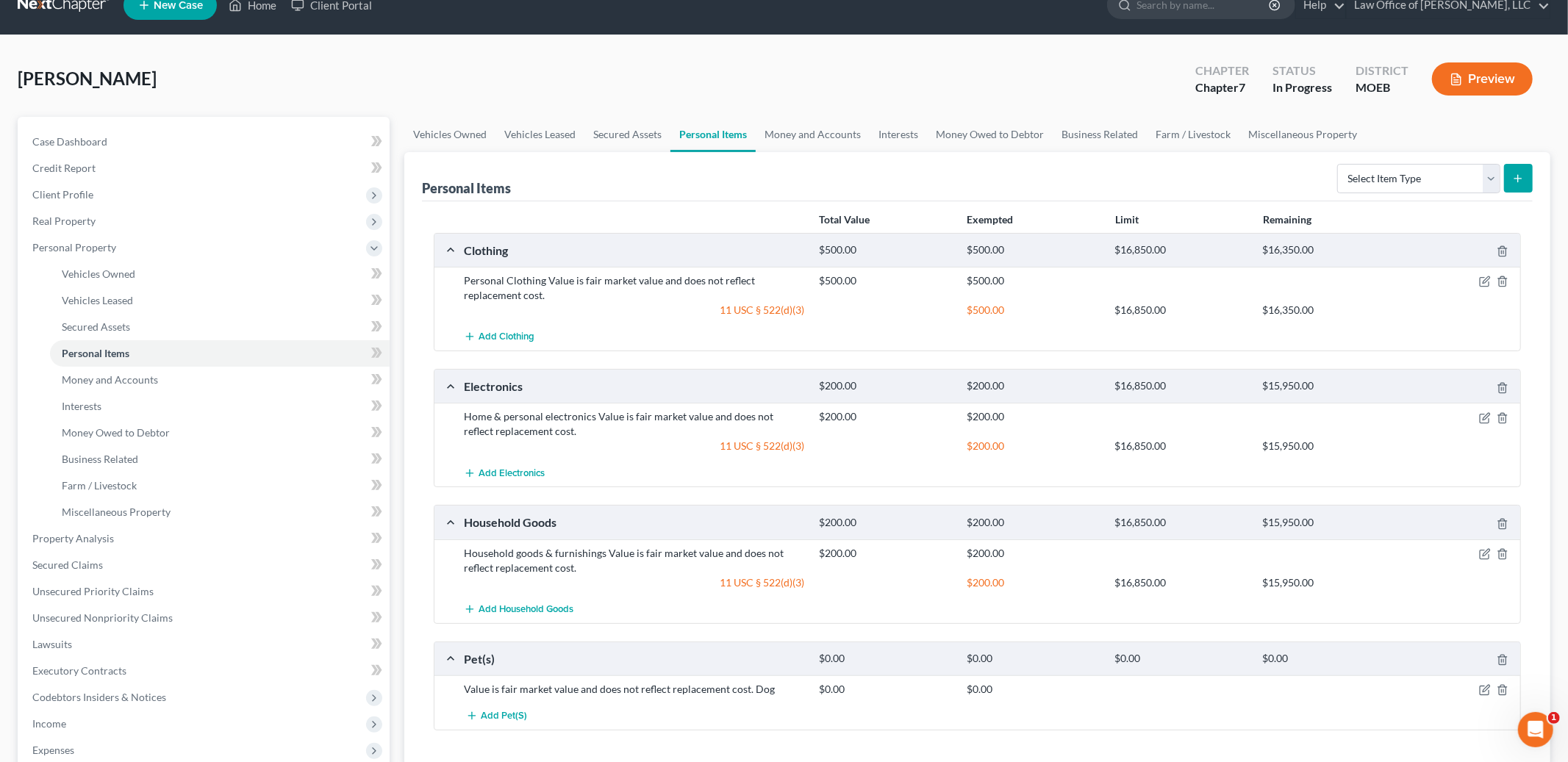
scroll to position [39, 0]
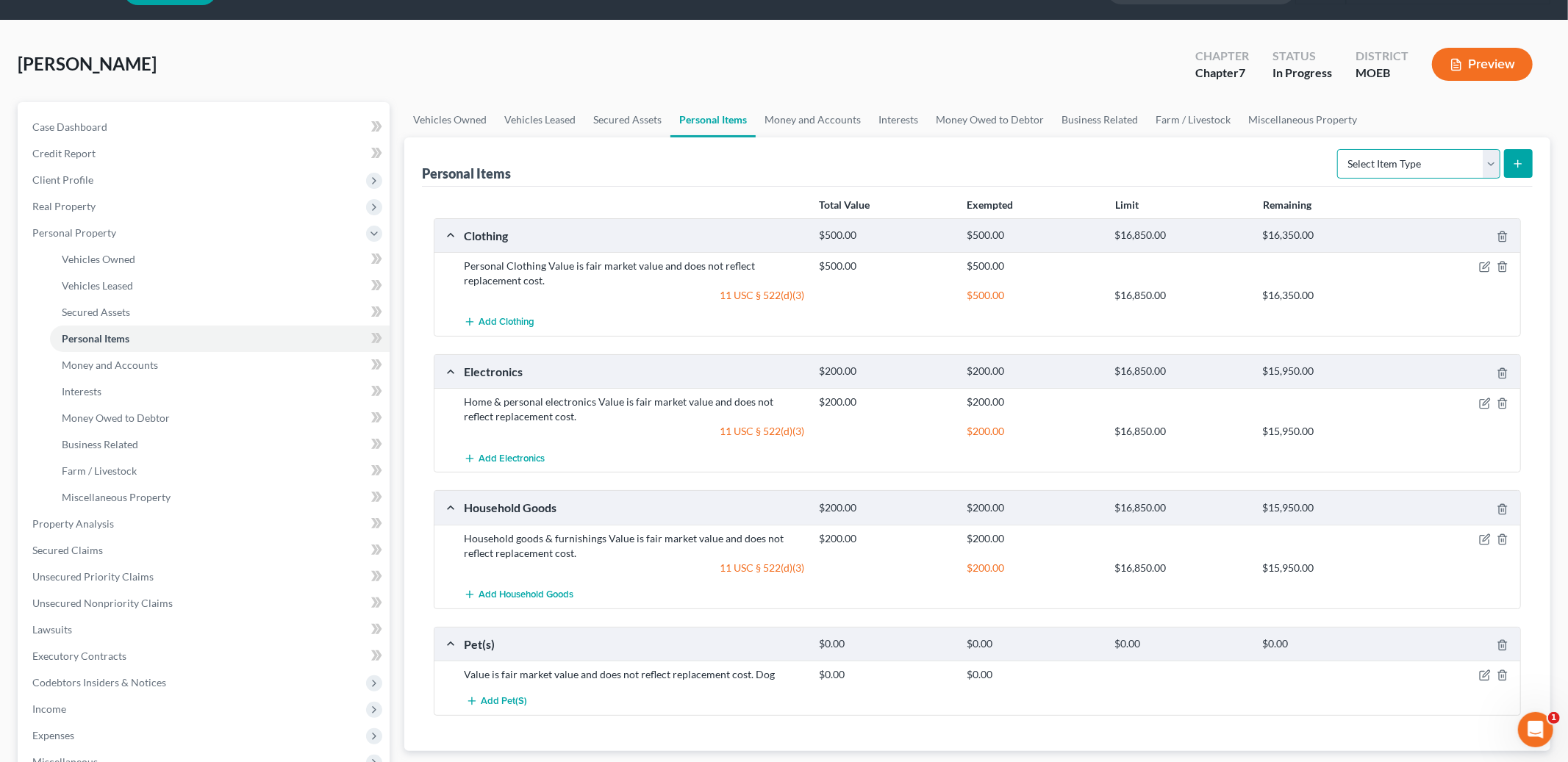
click at [1366, 166] on select "Select Item Type Clothing Collectibles Of Value Electronics Firearms Household …" at bounding box center [1419, 164] width 163 height 29
select select "sports_and_hobby_equipment"
click at [1338, 149] on select "Select Item Type Clothing Collectibles Of Value Electronics Firearms Household …" at bounding box center [1419, 164] width 163 height 29
click at [1516, 165] on icon "submit" at bounding box center [1518, 163] width 11 height 11
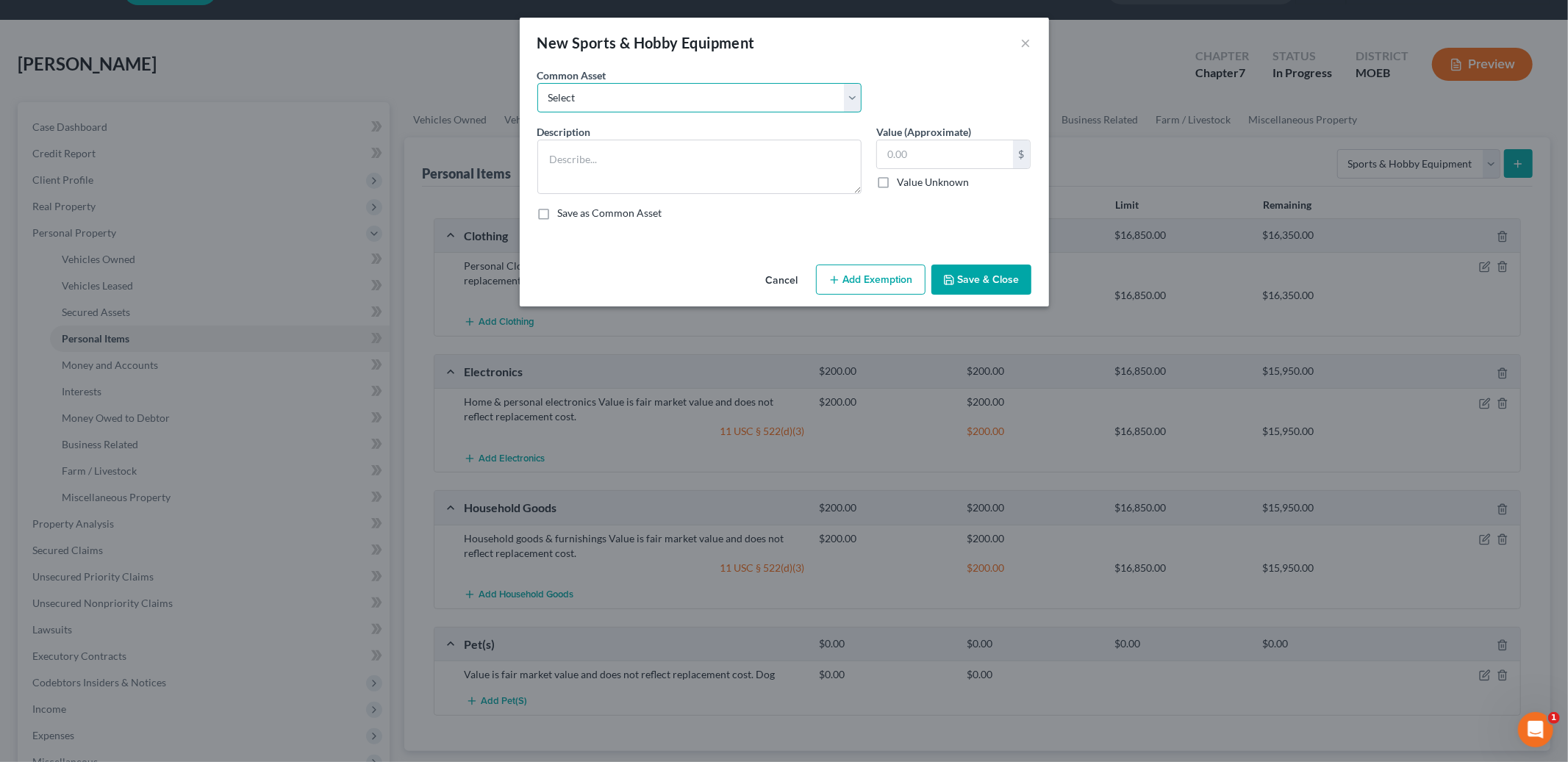
click at [684, 99] on select "Select Value is fair market value and does not reflect replacement cost." at bounding box center [699, 98] width 324 height 29
select select "0"
click at [538, 83] on select "Select Value is fair market value and does not reflect replacement cost." at bounding box center [699, 98] width 324 height 29
click at [546, 152] on textarea "Value is fair market value and does not reflect replacement cost." at bounding box center [699, 167] width 324 height 55
type textarea "Golf clubs Value is fair market value and does not reflect replacement cost."
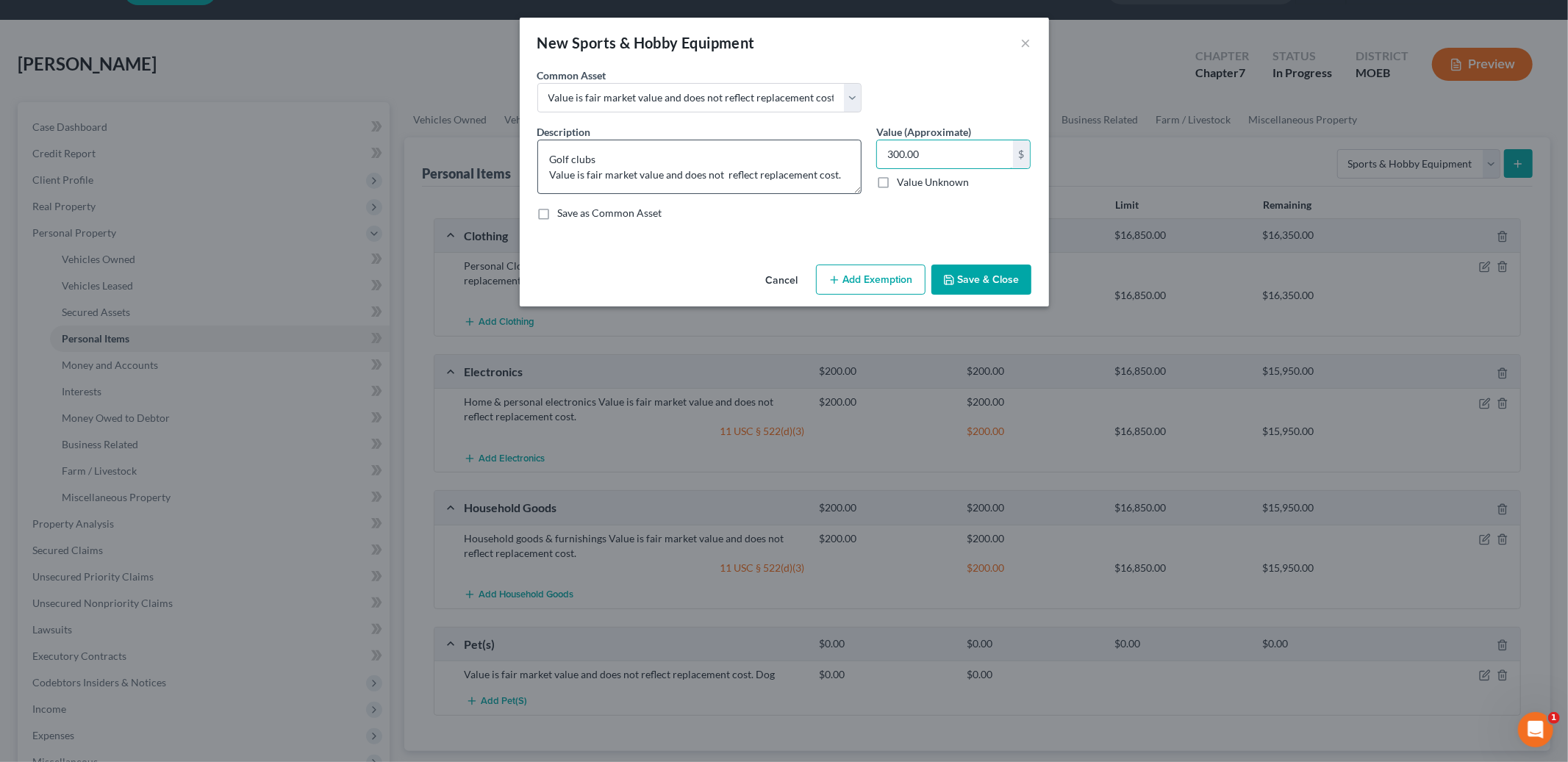
type input "300.00"
click at [891, 287] on button "Add Exemption" at bounding box center [871, 280] width 109 height 31
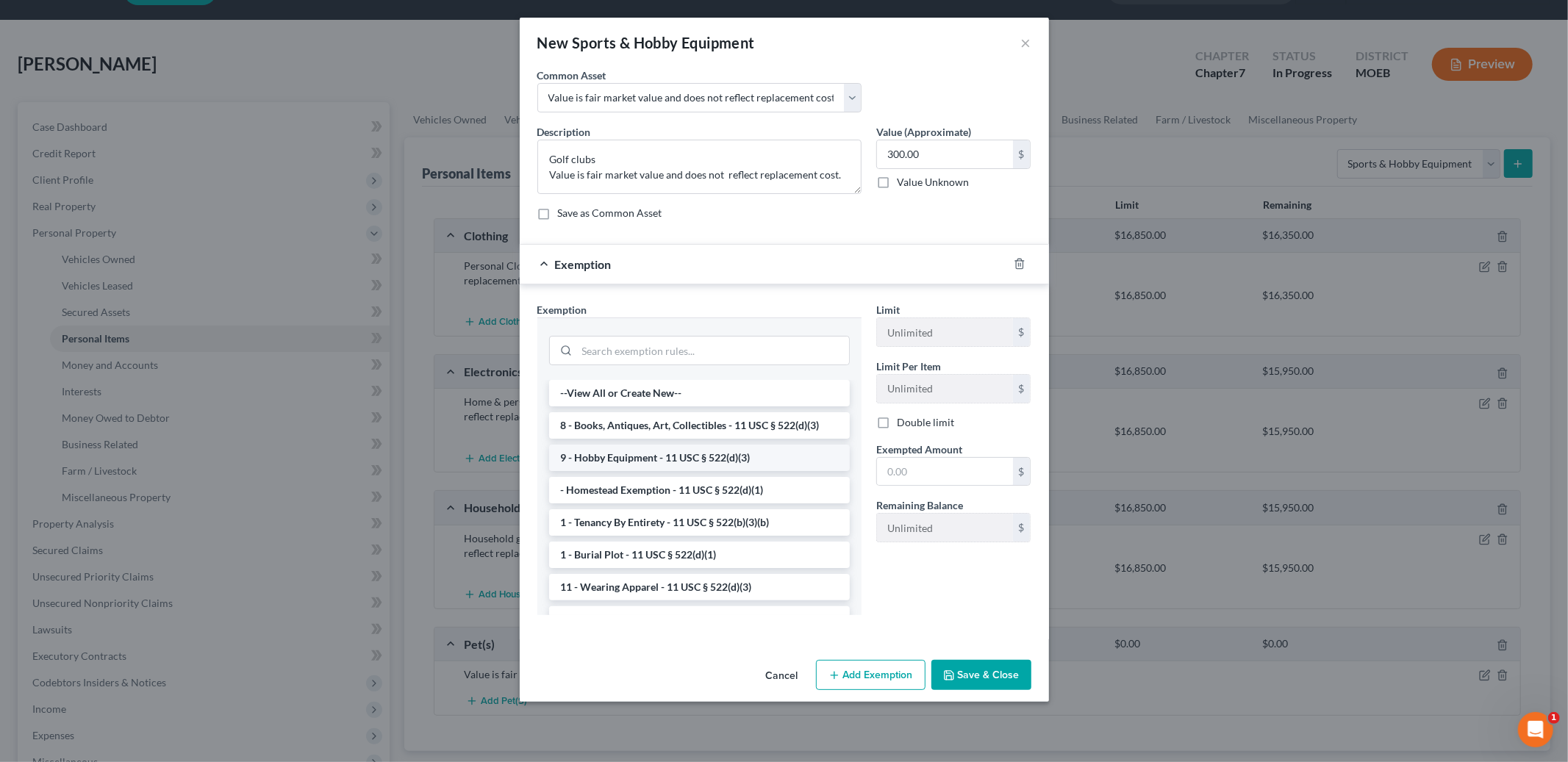
click at [783, 451] on li "9 - Hobby Equipment - 11 USC § 522(d)(3)" at bounding box center [699, 457] width 301 height 26
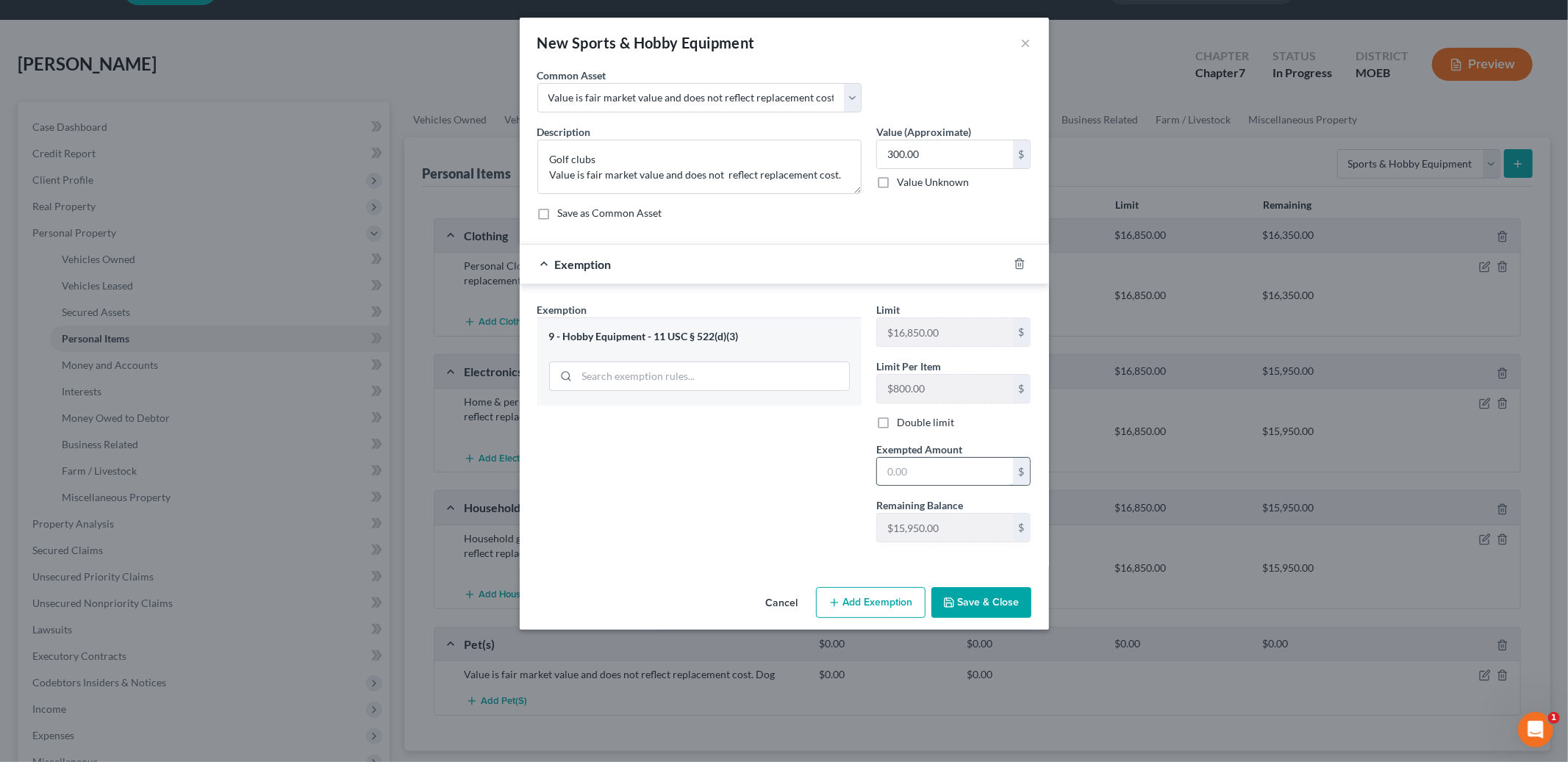
click at [910, 475] on input "text" at bounding box center [945, 472] width 136 height 28
type input "300.00"
click at [971, 611] on button "Save & Close" at bounding box center [981, 603] width 100 height 31
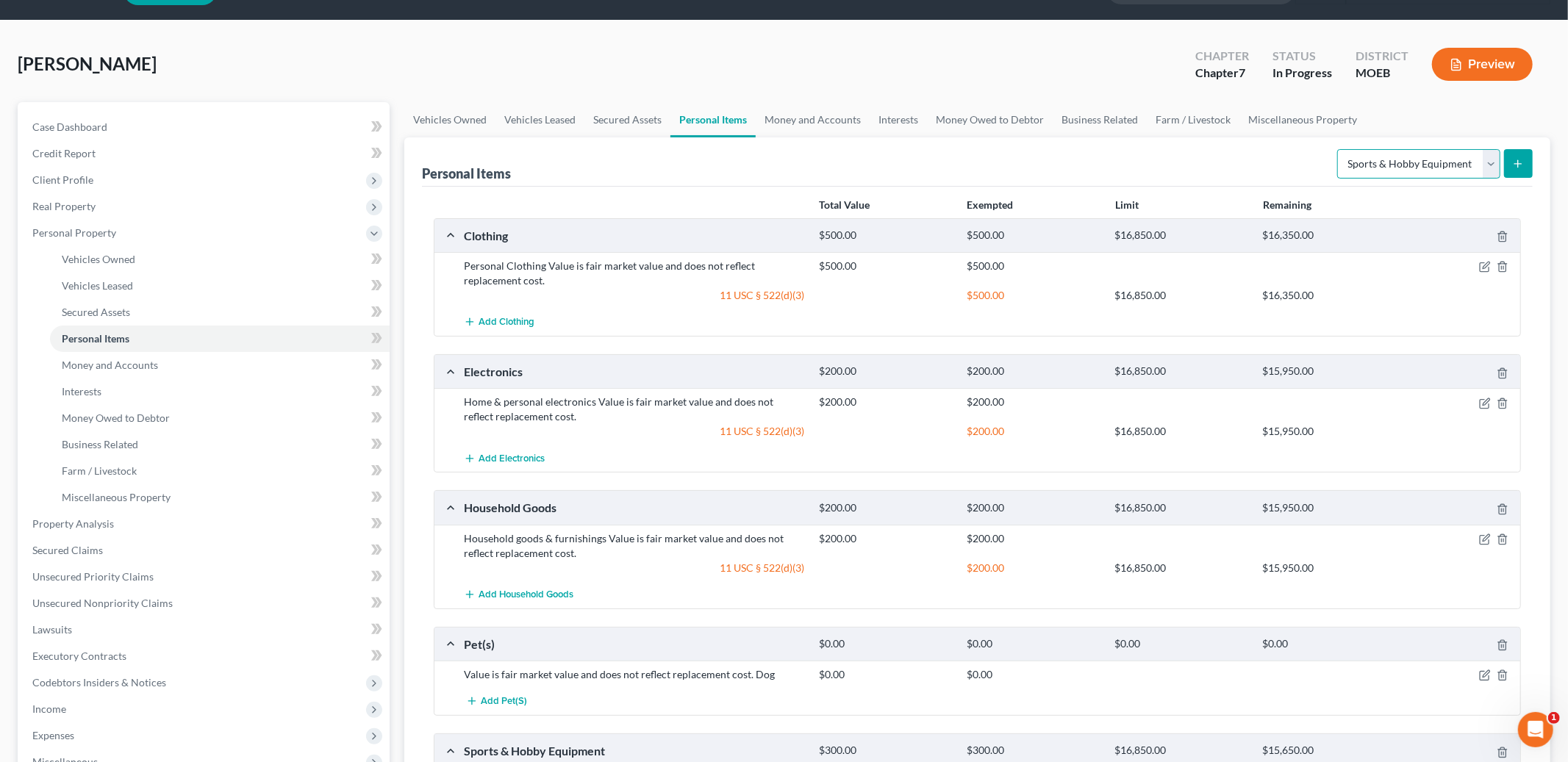
click at [1430, 171] on select "Select Item Type Clothing Collectibles Of Value Electronics Firearms Household …" at bounding box center [1419, 164] width 163 height 29
click at [807, 122] on link "Money and Accounts" at bounding box center [812, 119] width 114 height 35
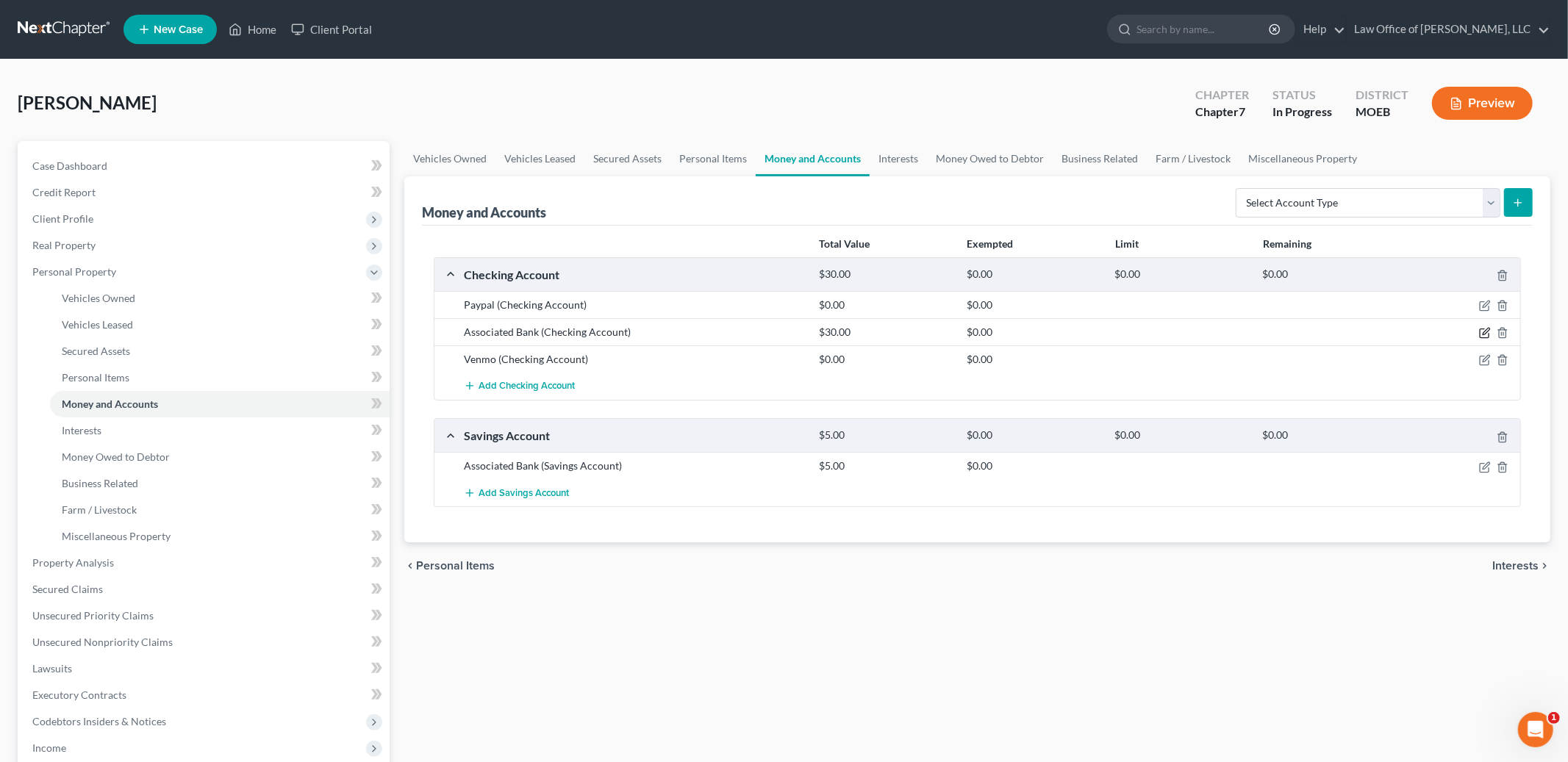
click at [1485, 329] on icon "button" at bounding box center [1485, 332] width 11 height 11
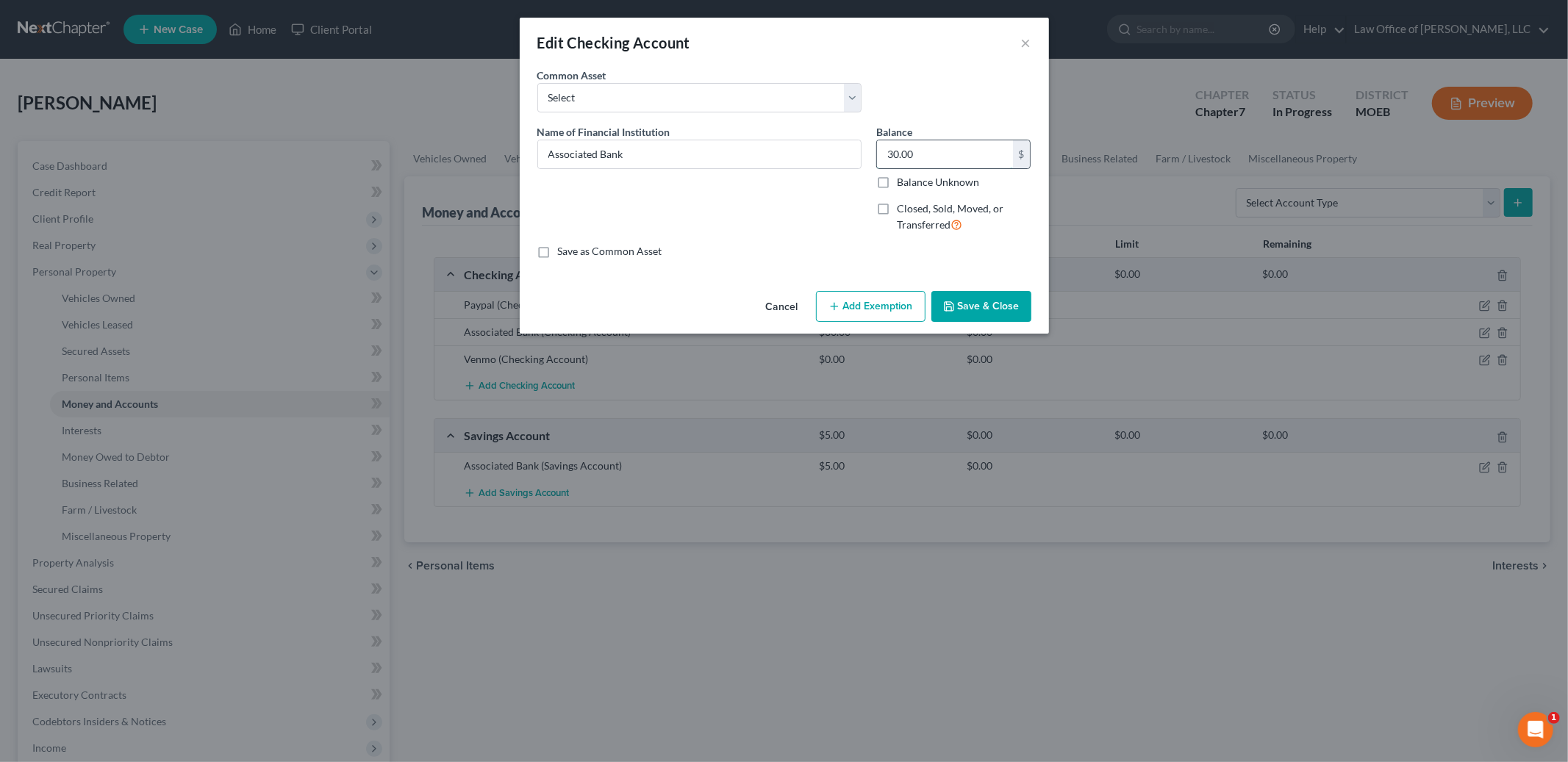
click at [949, 150] on input "30.00" at bounding box center [945, 154] width 136 height 28
type input "2.00"
click at [862, 304] on button "Add Exemption" at bounding box center [871, 306] width 109 height 31
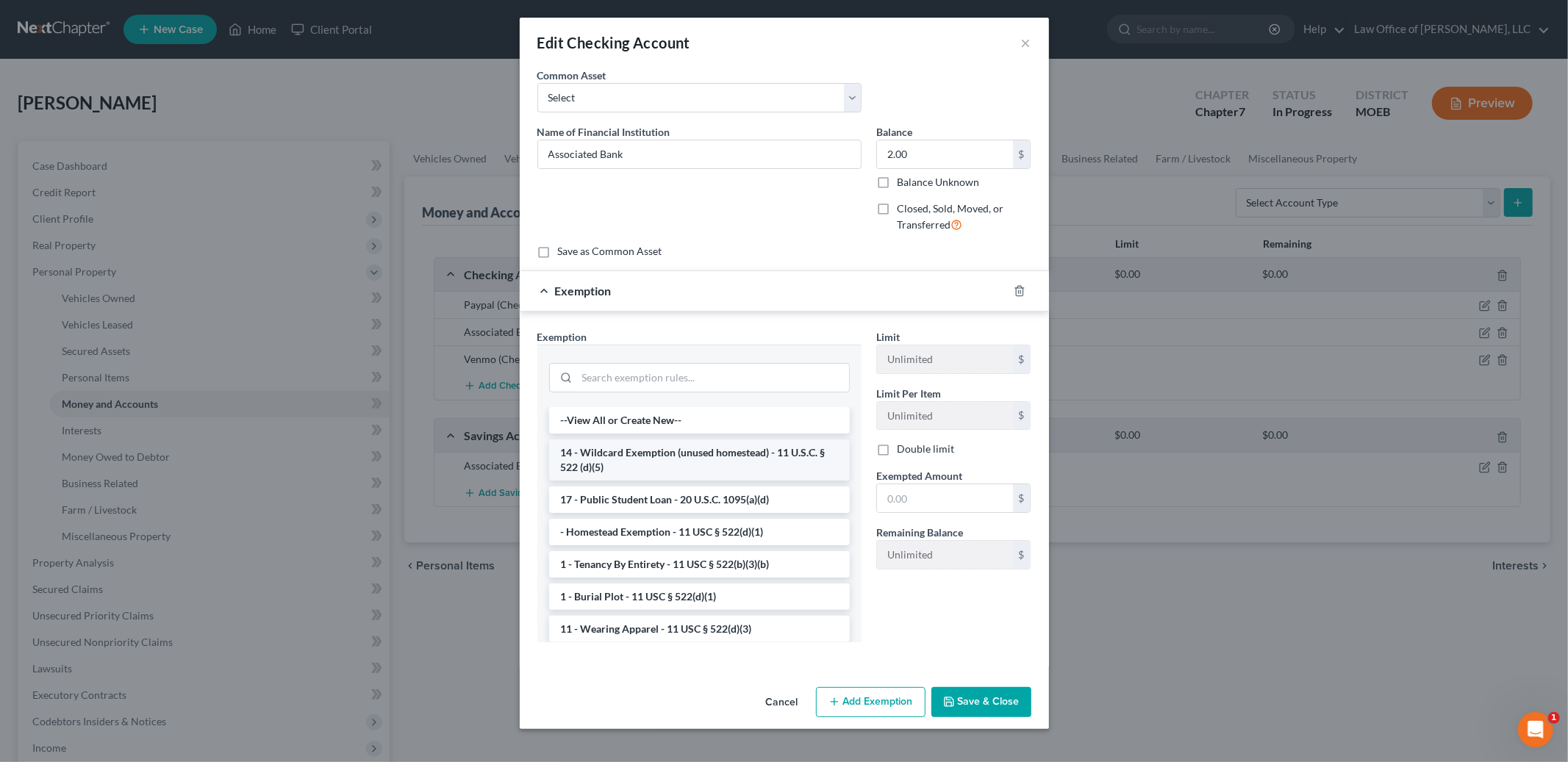
click at [750, 474] on li "14 - Wildcard Exemption (unused homestead) - 11 U.S.C. § 522 (d)(5)" at bounding box center [699, 460] width 301 height 41
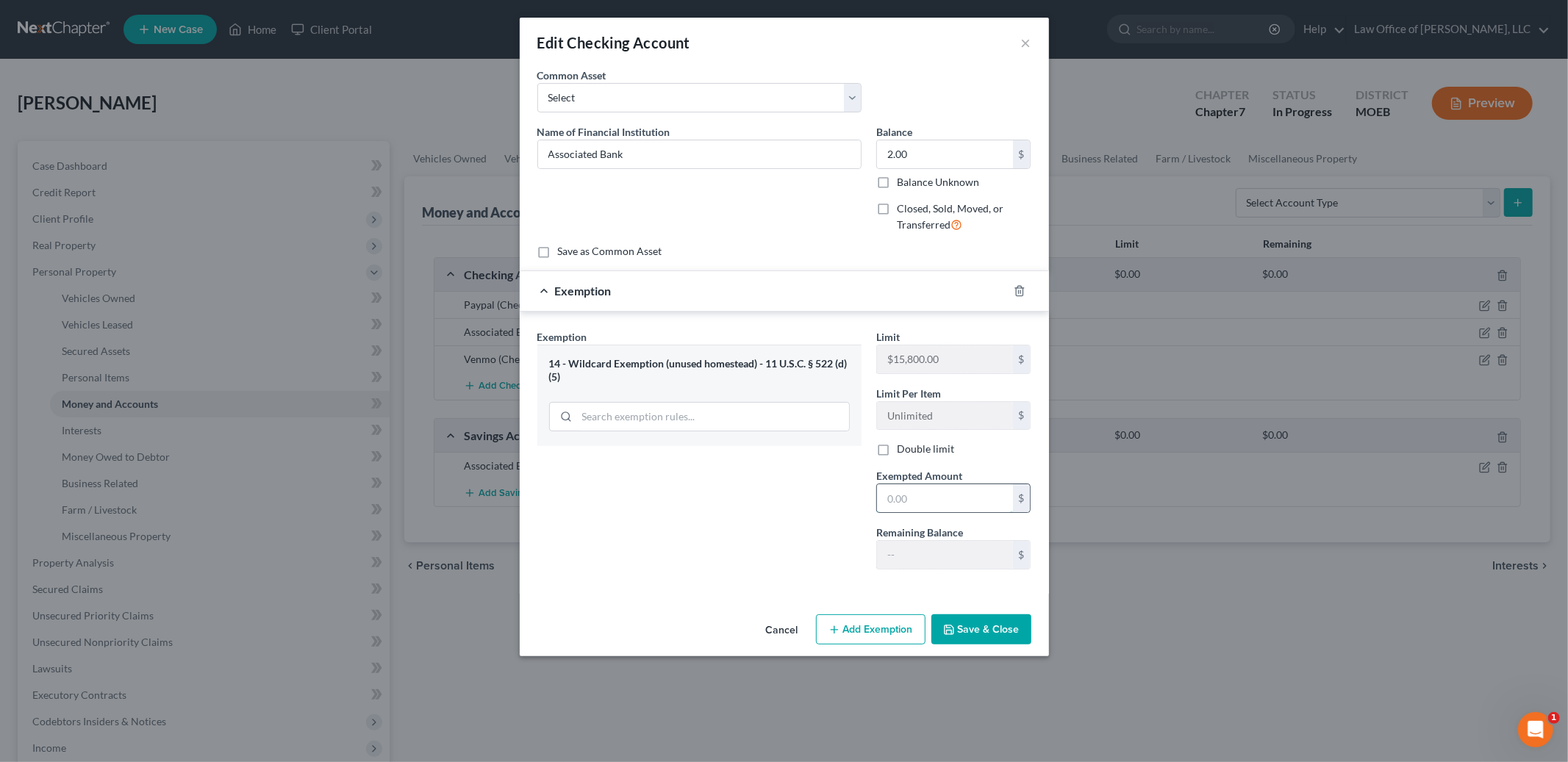
click at [913, 504] on input "text" at bounding box center [945, 498] width 136 height 28
type input "2.00"
click at [975, 630] on button "Save & Close" at bounding box center [981, 630] width 100 height 31
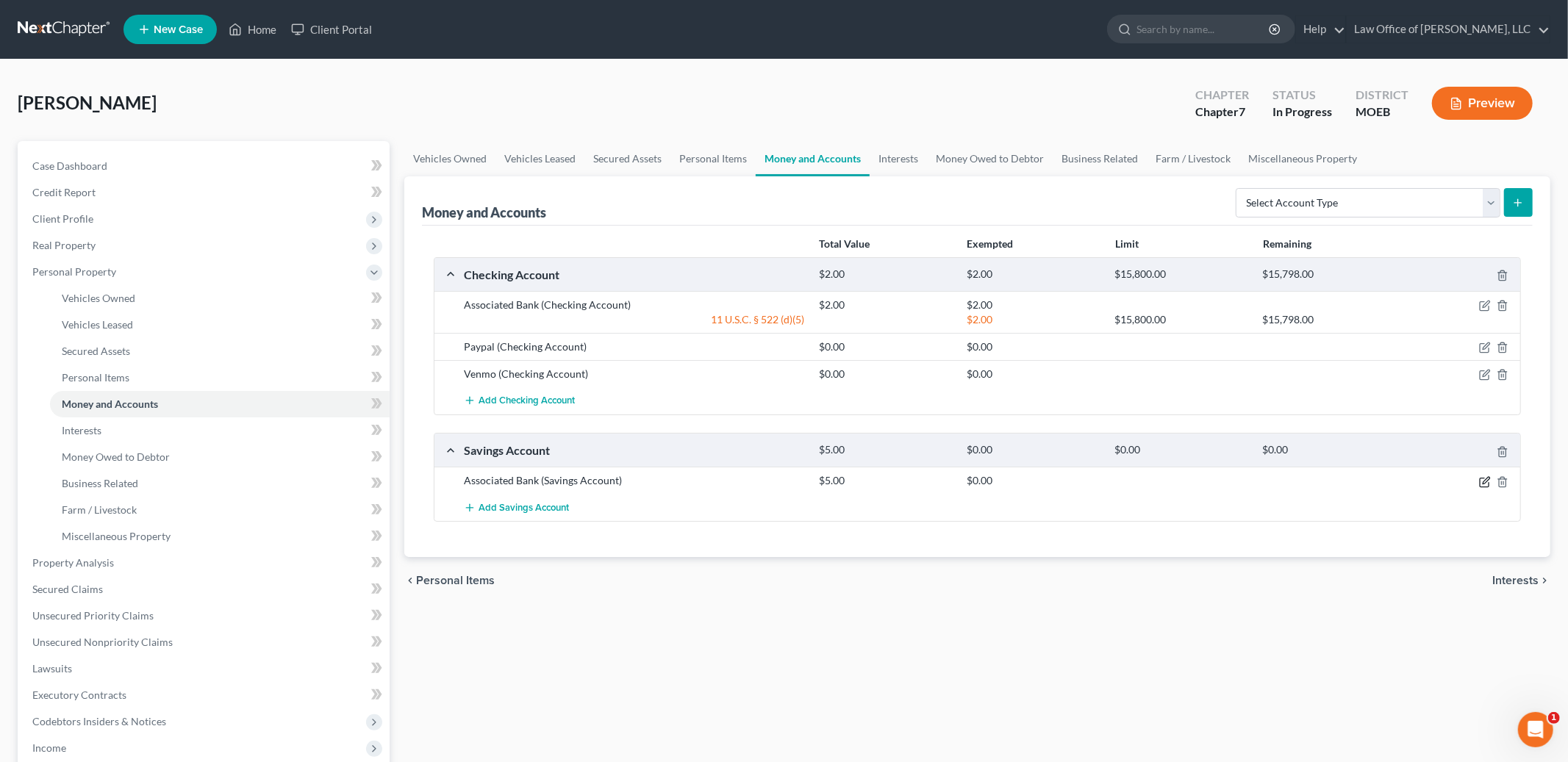
click at [1488, 481] on icon "button" at bounding box center [1485, 482] width 11 height 11
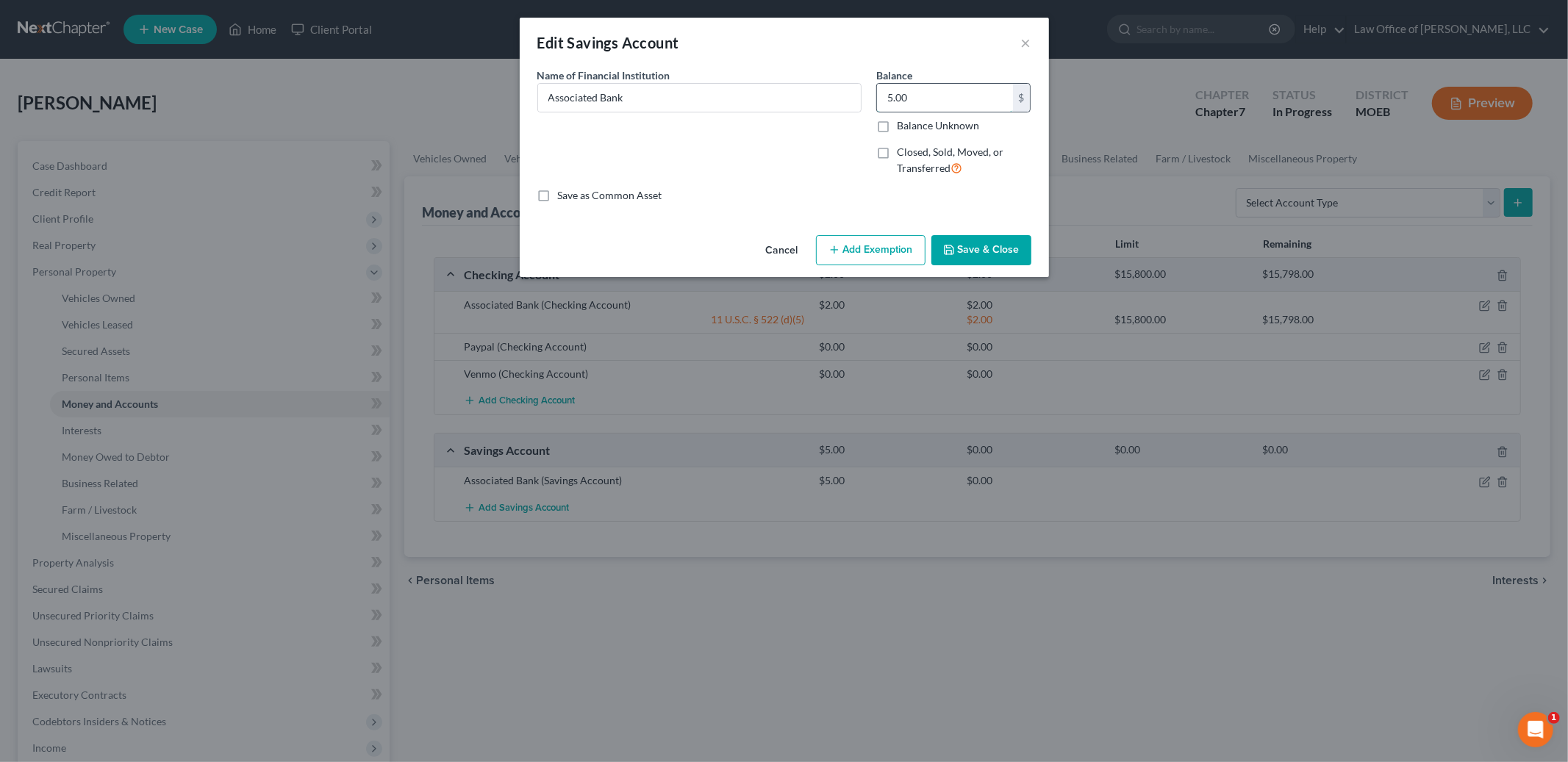
click at [935, 97] on input "5.00" at bounding box center [945, 98] width 136 height 28
click at [882, 256] on button "Add Exemption" at bounding box center [871, 251] width 109 height 31
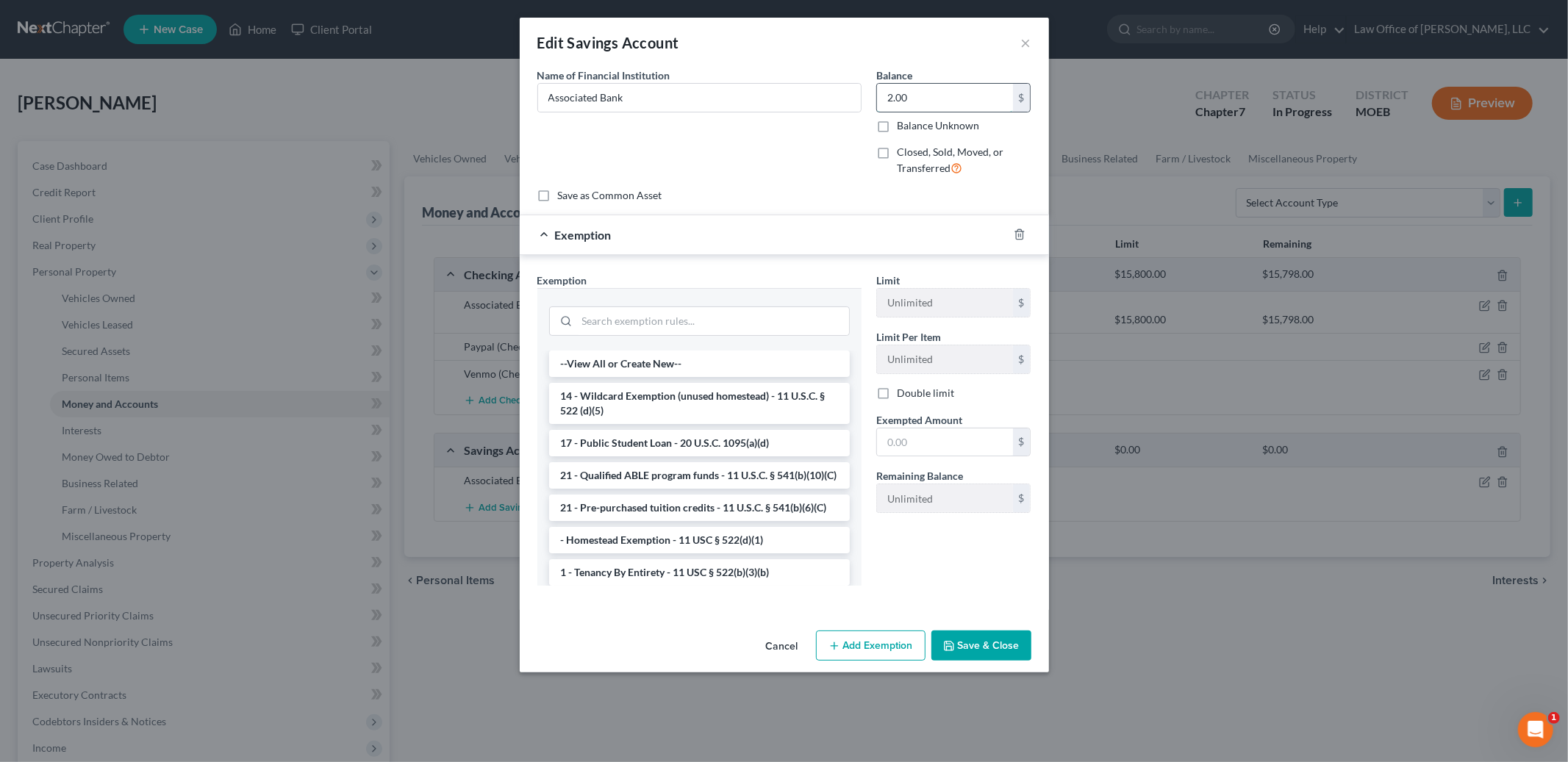
click at [942, 98] on input "2.00" at bounding box center [945, 98] width 136 height 28
type input "0.00"
click at [1019, 235] on icon "button" at bounding box center [1020, 234] width 11 height 11
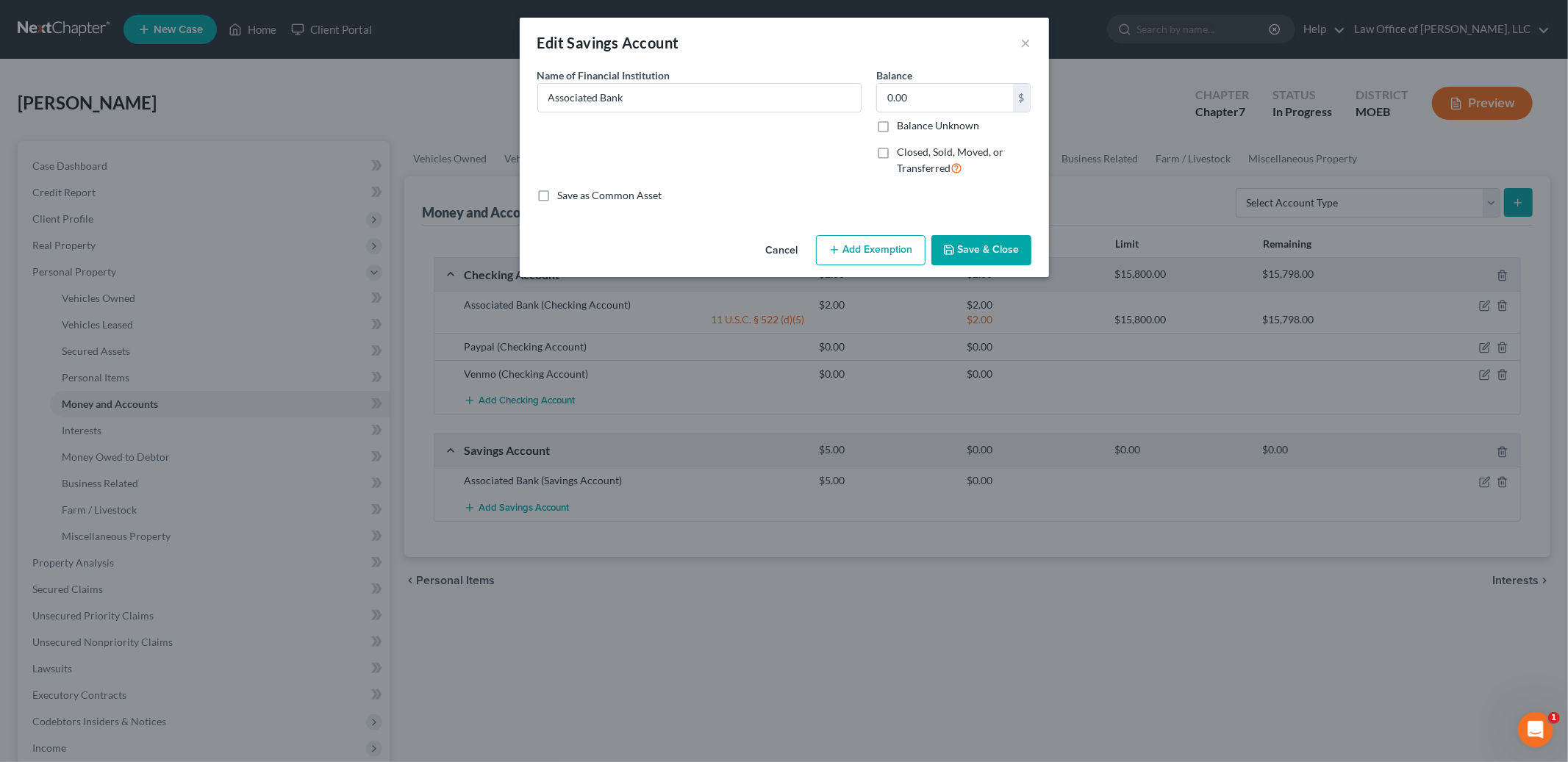
click at [974, 251] on button "Save & Close" at bounding box center [981, 251] width 100 height 31
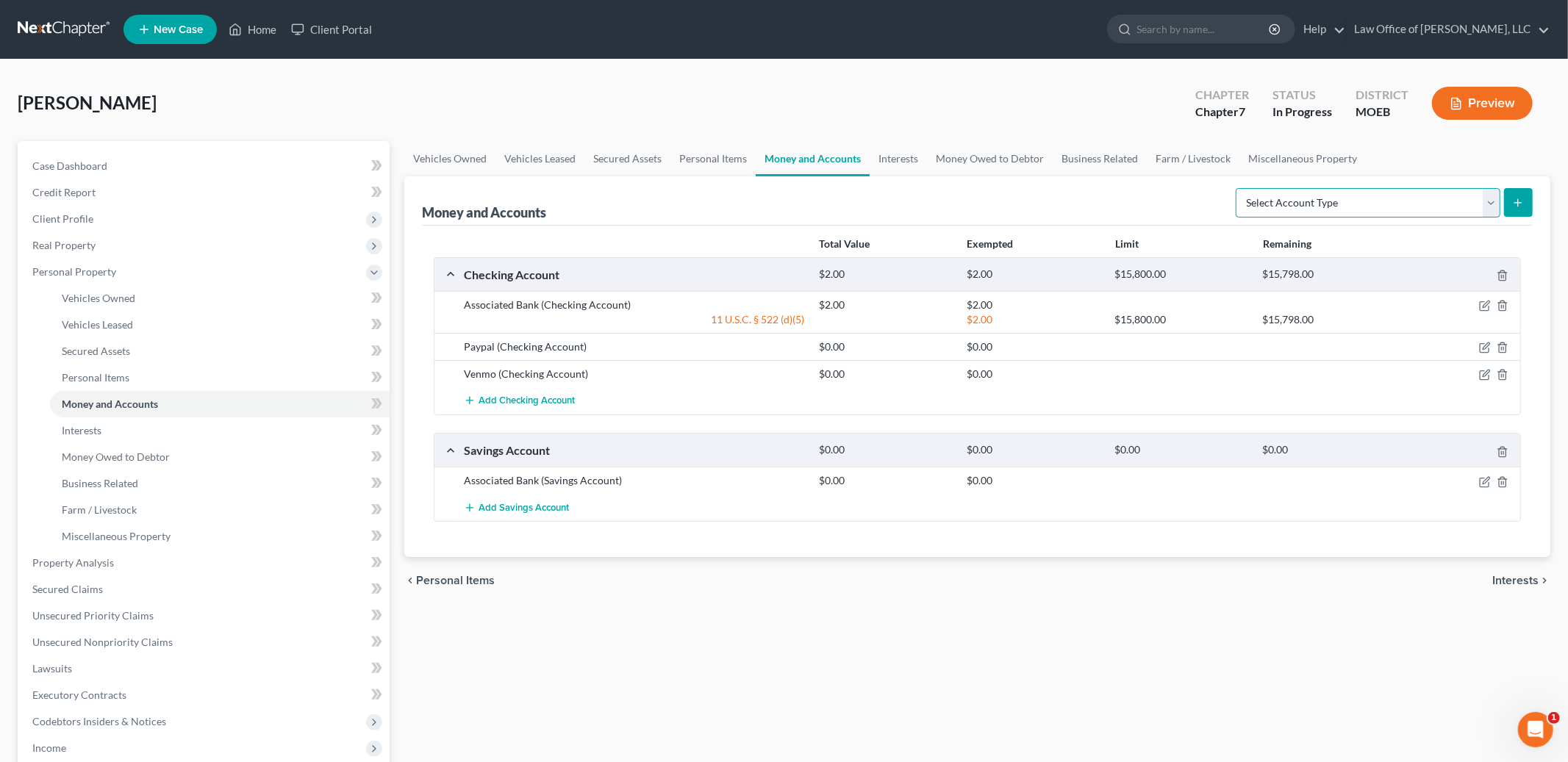
click at [1368, 198] on select "Select Account Type Brokerage Cash on Hand Certificates of Deposit Checking Acc…" at bounding box center [1368, 203] width 265 height 29
select select "cash_on_hand"
click at [1239, 188] on select "Select Account Type Brokerage Cash on Hand Certificates of Deposit Checking Acc…" at bounding box center [1368, 203] width 265 height 29
click at [1521, 206] on icon "submit" at bounding box center [1518, 203] width 11 height 11
click at [1366, 197] on select "Select Account Type Brokerage Cash on Hand Certificates of Deposit Checking Acc…" at bounding box center [1368, 203] width 265 height 29
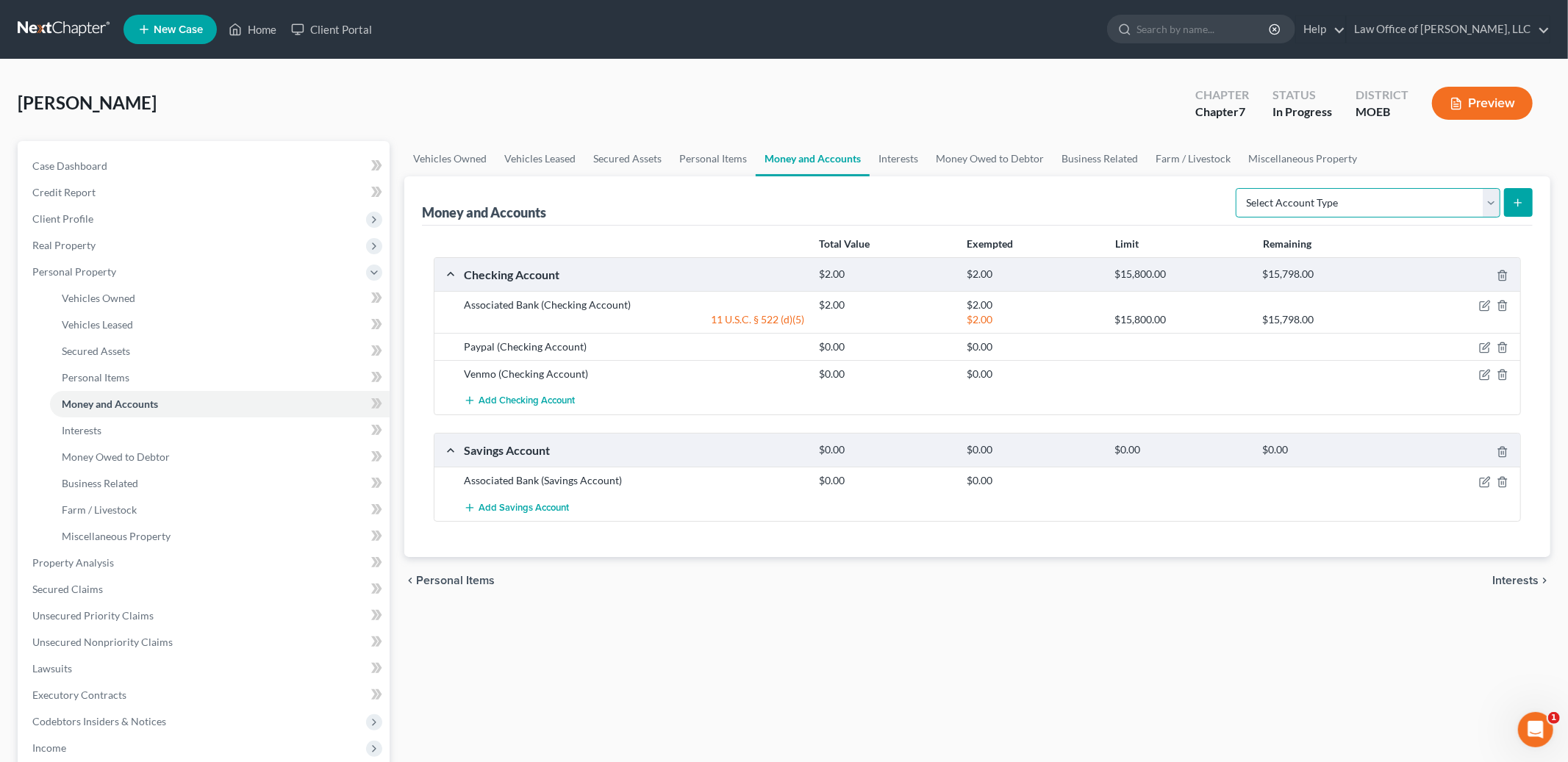
select select "cash_on_hand"
click at [1239, 188] on select "Select Account Type Brokerage Cash on Hand Certificates of Deposit Checking Acc…" at bounding box center [1368, 203] width 265 height 29
click at [1518, 203] on line "submit" at bounding box center [1518, 203] width 7 height 0
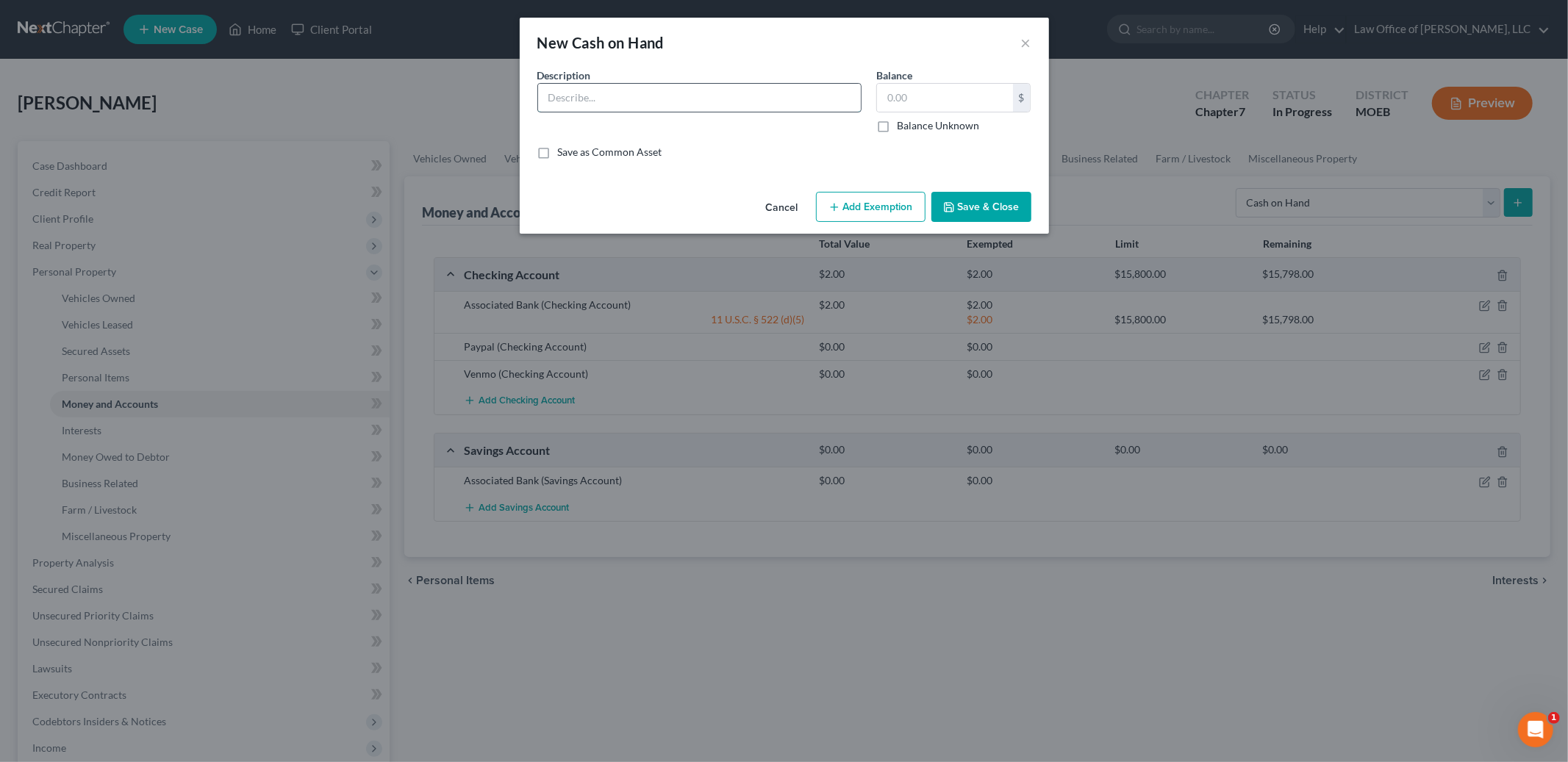
click at [626, 94] on input "text" at bounding box center [699, 98] width 323 height 28
type input "Cash"
click at [959, 105] on input "text" at bounding box center [945, 98] width 136 height 28
type input "10.00"
click at [871, 204] on button "Add Exemption" at bounding box center [871, 207] width 109 height 31
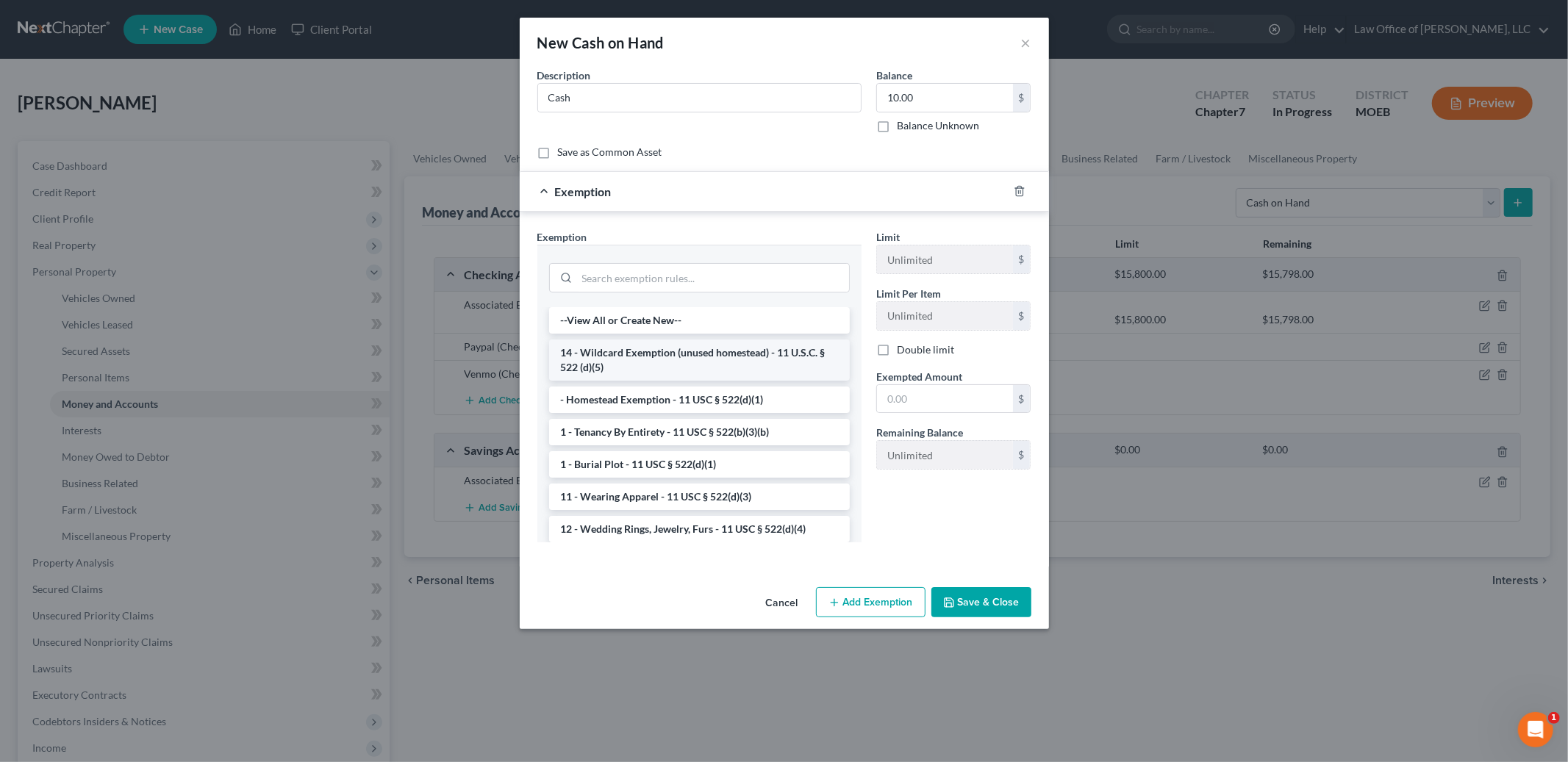
click at [772, 363] on li "14 - Wildcard Exemption (unused homestead) - 11 U.S.C. § 522 (d)(5)" at bounding box center [699, 360] width 301 height 41
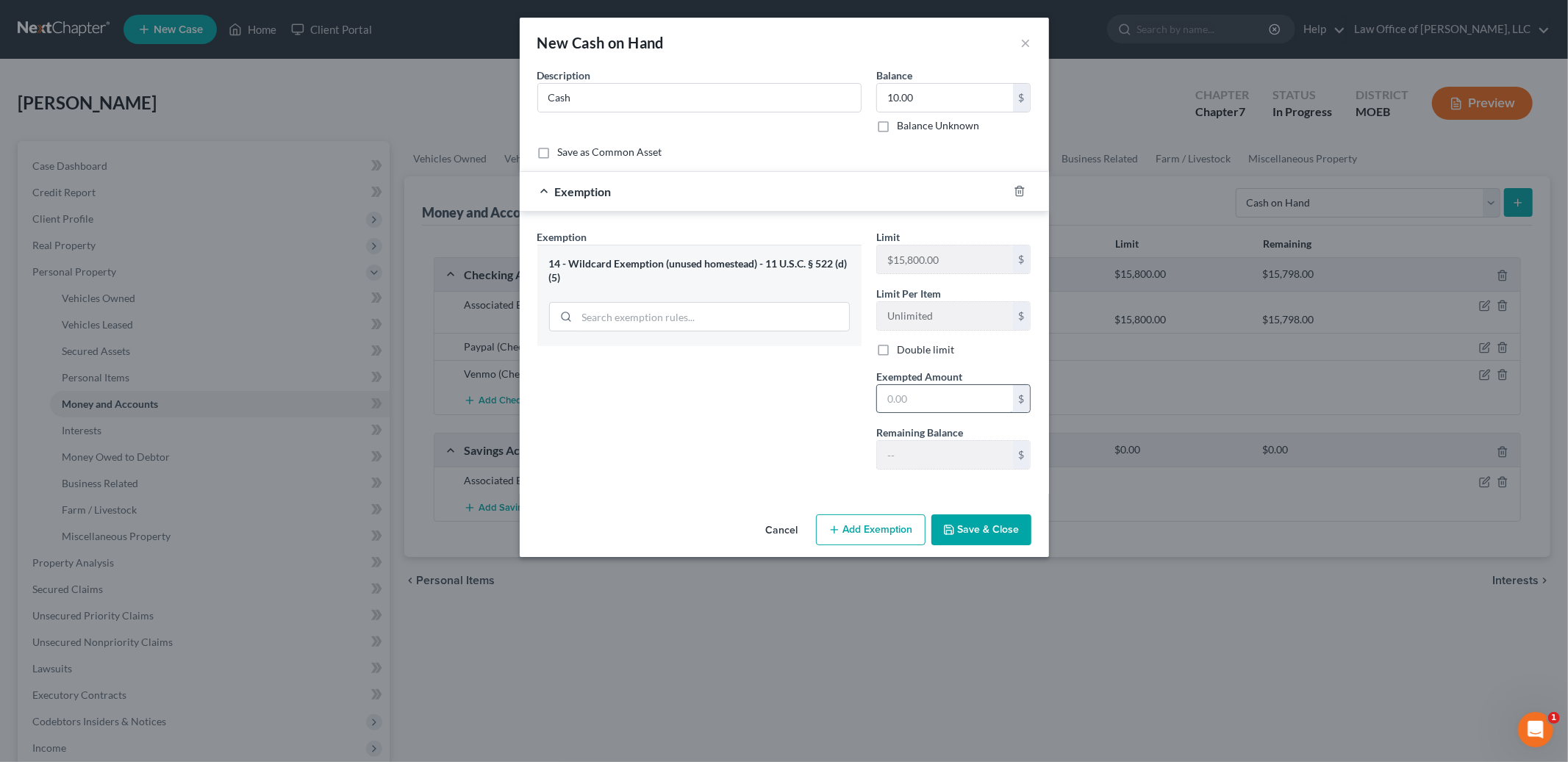
click at [905, 405] on input "text" at bounding box center [945, 399] width 136 height 28
type input "10.00"
click at [964, 525] on button "Save & Close" at bounding box center [981, 530] width 100 height 31
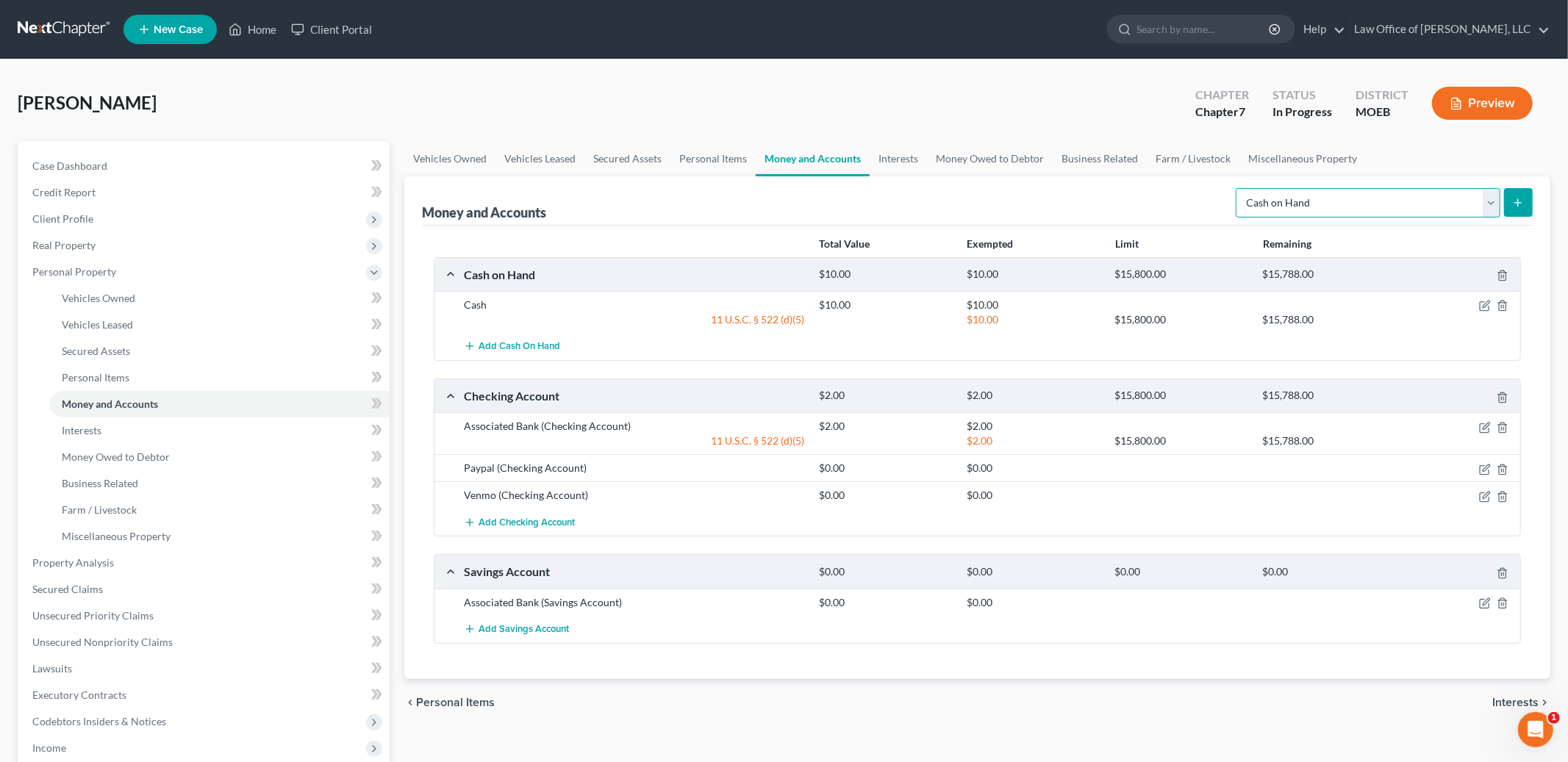
click at [1404, 209] on select "Select Account Type Brokerage Cash on Hand Certificates of Deposit Checking Acc…" at bounding box center [1368, 203] width 265 height 29
select select "security_deposits"
click at [1239, 188] on select "Select Account Type Brokerage Cash on Hand Certificates of Deposit Checking Acc…" at bounding box center [1368, 203] width 265 height 29
click at [1189, 91] on div "Chapter Chapter 7" at bounding box center [1222, 105] width 77 height 43
click at [1356, 208] on select "Select Account Type Brokerage Cash on Hand Certificates of Deposit Checking Acc…" at bounding box center [1368, 203] width 265 height 29
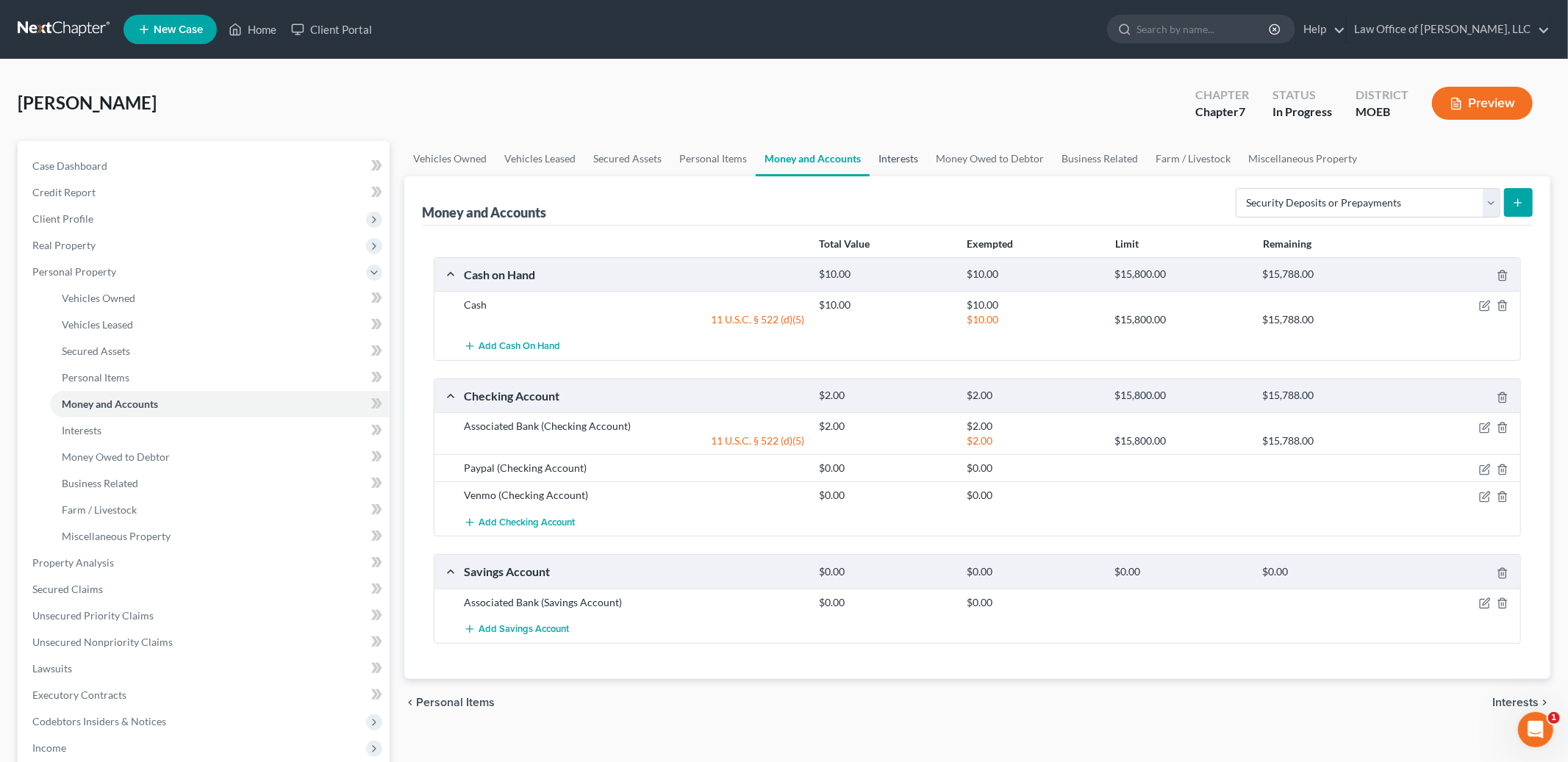
click at [891, 153] on link "Interests" at bounding box center [898, 158] width 57 height 35
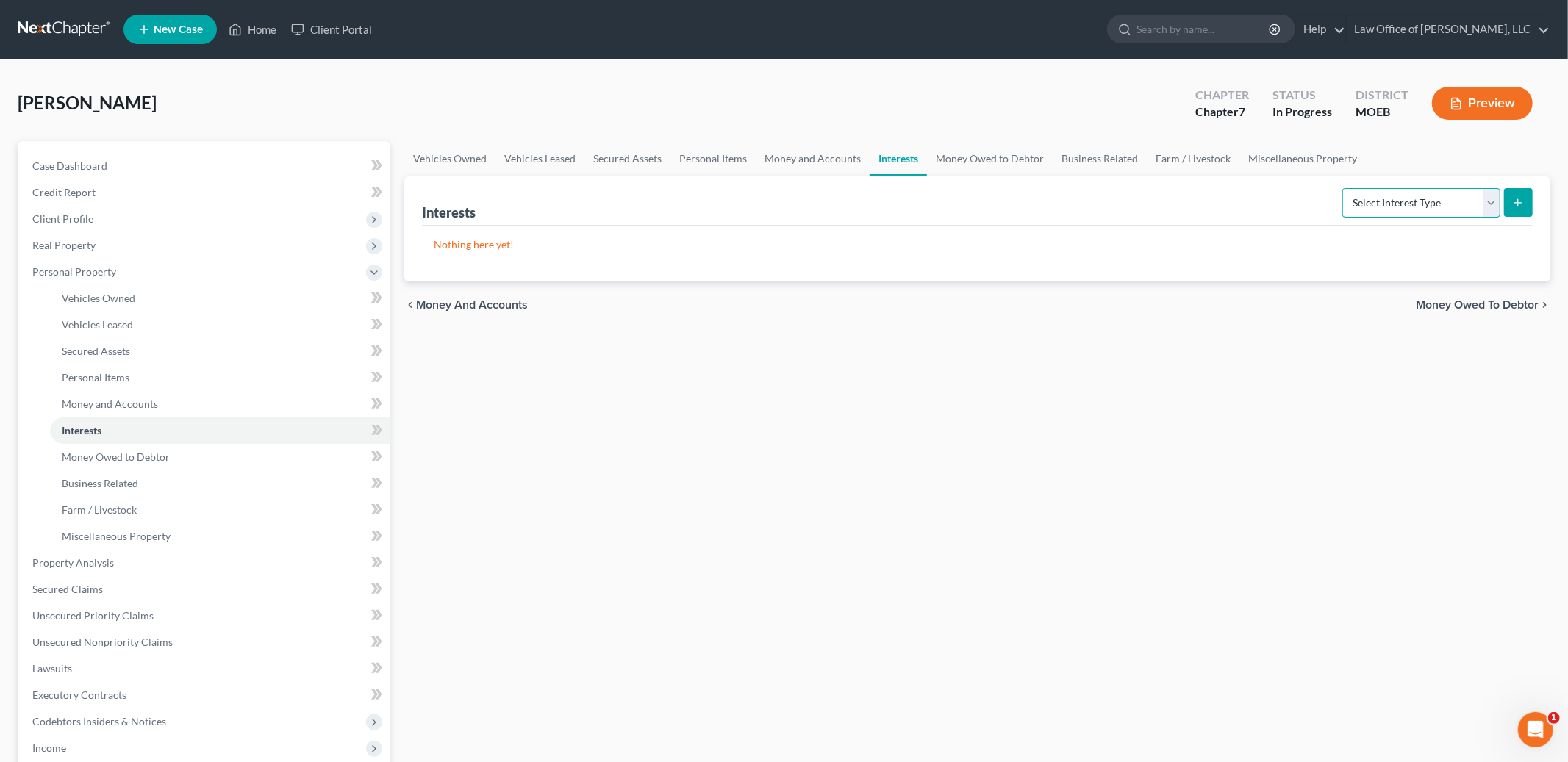
click at [1403, 191] on select "Select Interest Type 401K Annuity Bond Education IRA Government Bond Government…" at bounding box center [1421, 203] width 158 height 29
select select "term_life_insurance"
click at [1344, 188] on select "Select Interest Type 401K Annuity Bond Education IRA Government Bond Government…" at bounding box center [1421, 203] width 158 height 29
click at [1513, 200] on icon "submit" at bounding box center [1518, 203] width 11 height 11
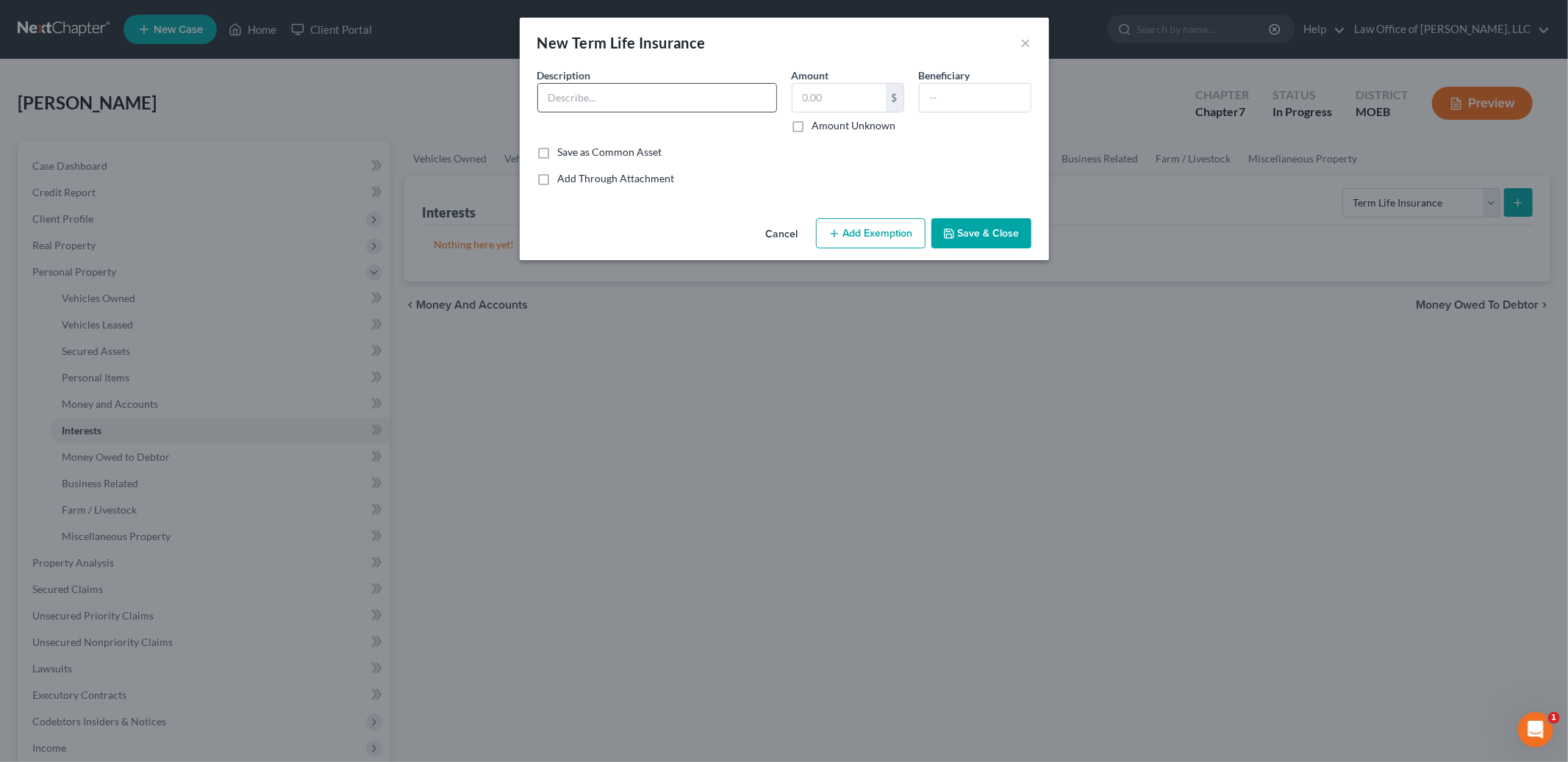
click at [634, 97] on input "text" at bounding box center [658, 98] width 239 height 28
type input "Term through employment"
click at [833, 98] on input "text" at bounding box center [839, 98] width 93 height 28
type input "0.00"
click at [955, 234] on icon "button" at bounding box center [949, 234] width 11 height 11
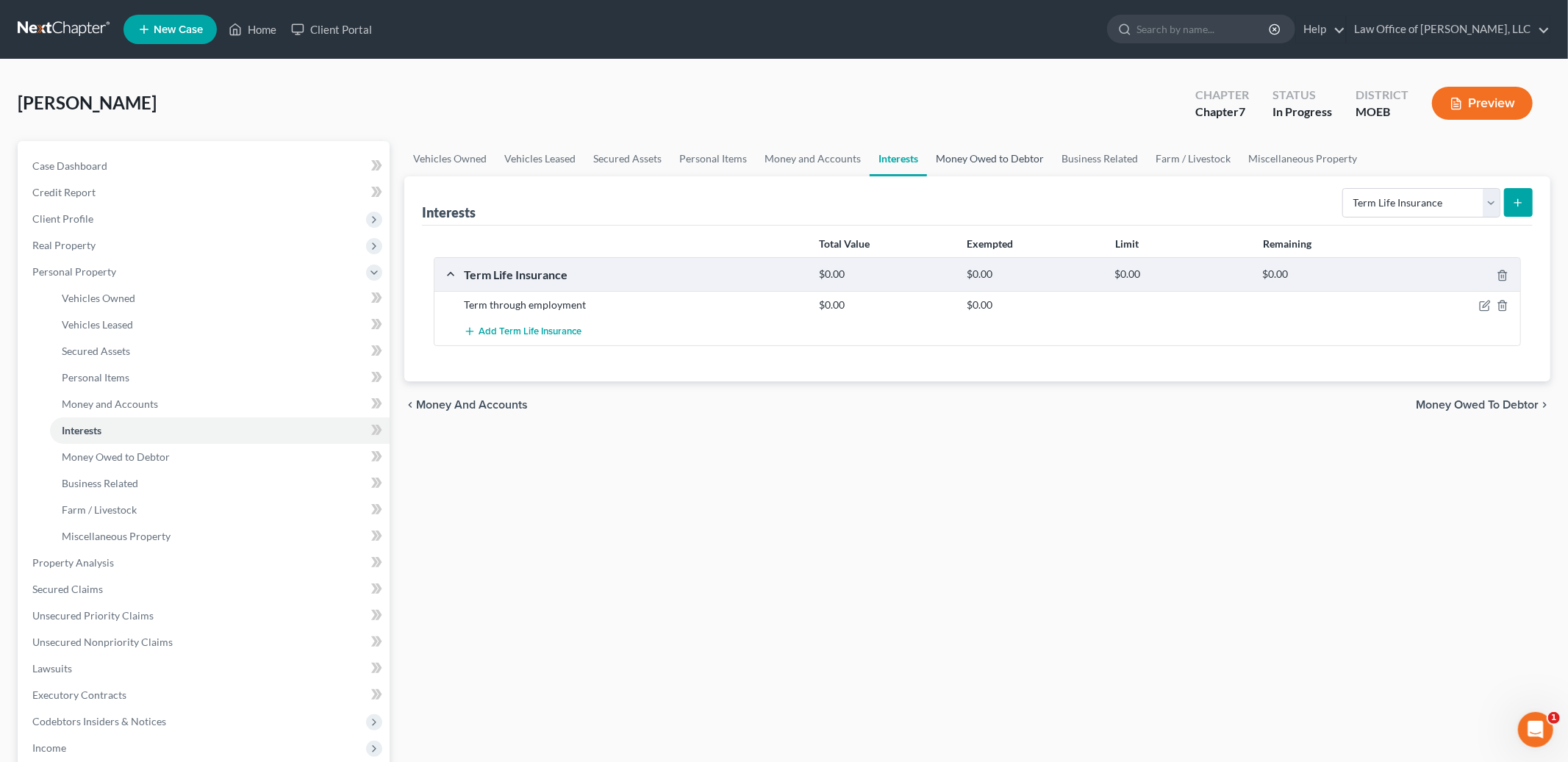
click at [957, 160] on link "Money Owed to Debtor" at bounding box center [990, 158] width 126 height 35
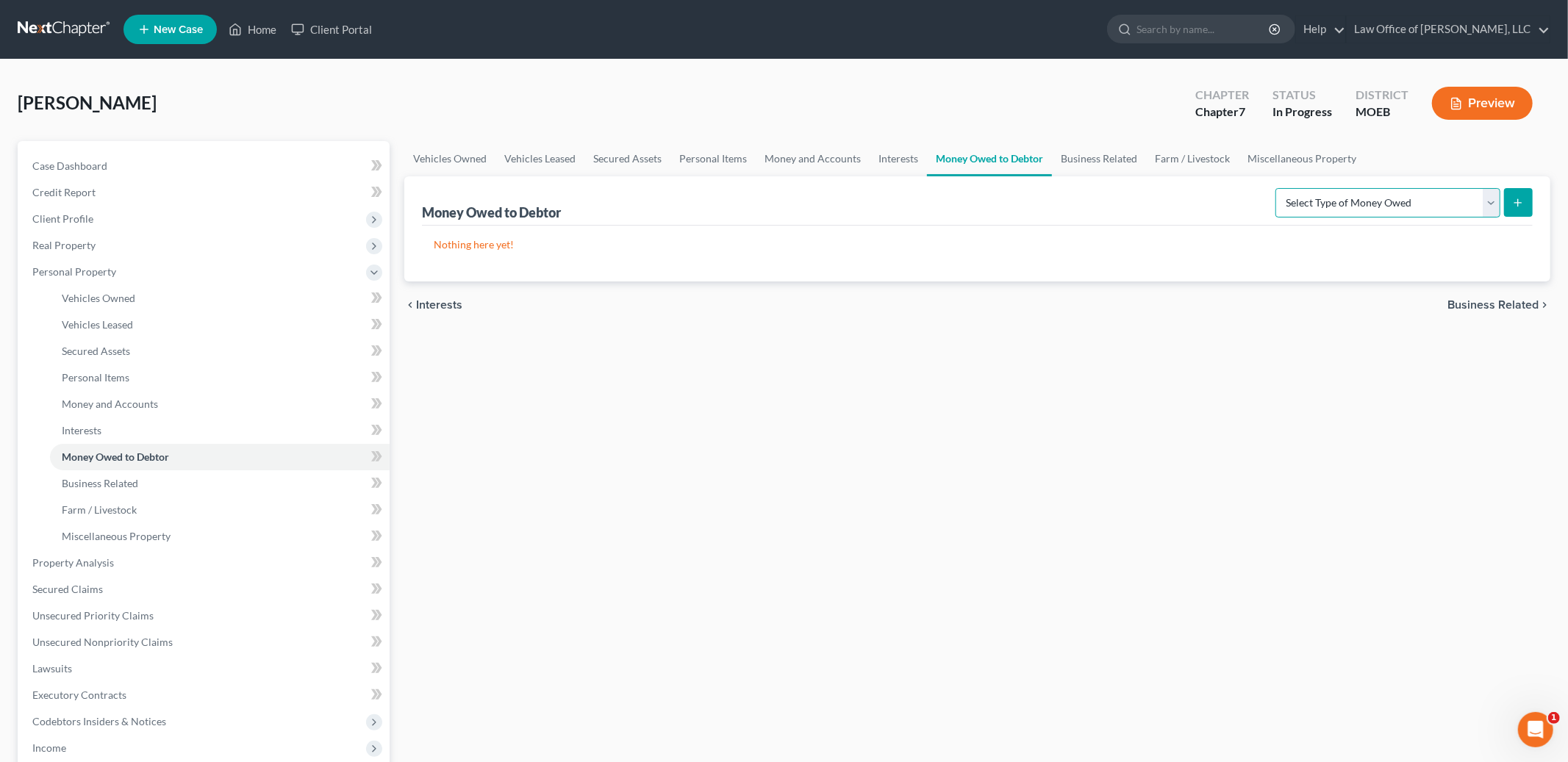
click at [1345, 207] on select "Select Type of Money Owed Accounts Receivable Alimony Child Support Claims Agai…" at bounding box center [1387, 203] width 225 height 29
select select "life_estate_of_descendants"
click at [1278, 188] on select "Select Type of Money Owed Accounts Receivable Alimony Child Support Claims Agai…" at bounding box center [1387, 203] width 225 height 29
click at [1443, 207] on select "Select Type of Money Owed Accounts Receivable Alimony Child Support Claims Agai…" at bounding box center [1387, 203] width 225 height 29
click at [1104, 165] on link "Business Related" at bounding box center [1099, 158] width 94 height 35
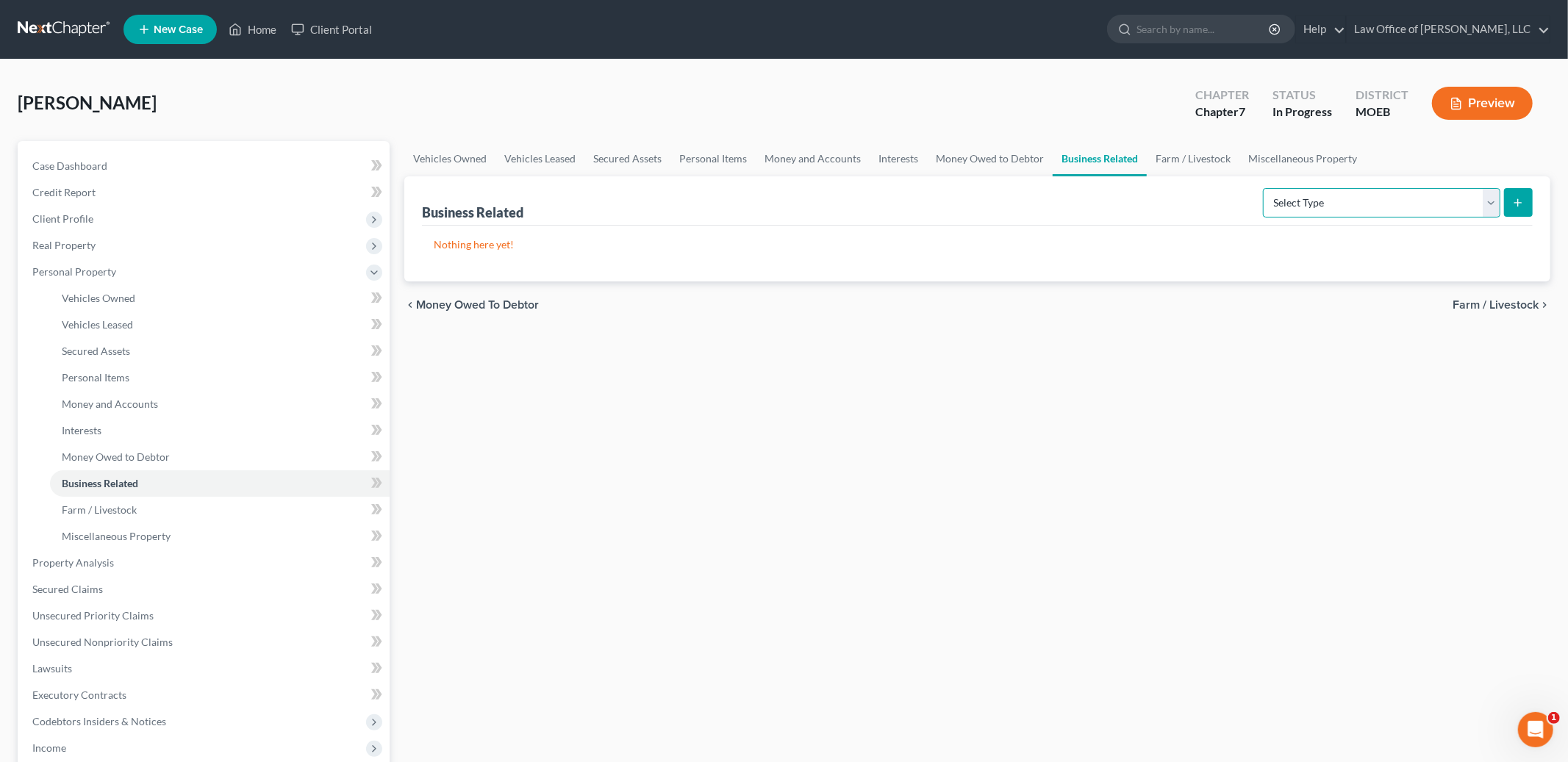
click at [1330, 208] on select "Select Type Customer Lists Franchises Inventory Licenses Machinery Office Equip…" at bounding box center [1382, 203] width 238 height 29
drag, startPoint x: 1330, startPoint y: 208, endPoint x: 1195, endPoint y: 152, distance: 146.2
click at [1195, 152] on link "Farm / Livestock" at bounding box center [1193, 158] width 92 height 35
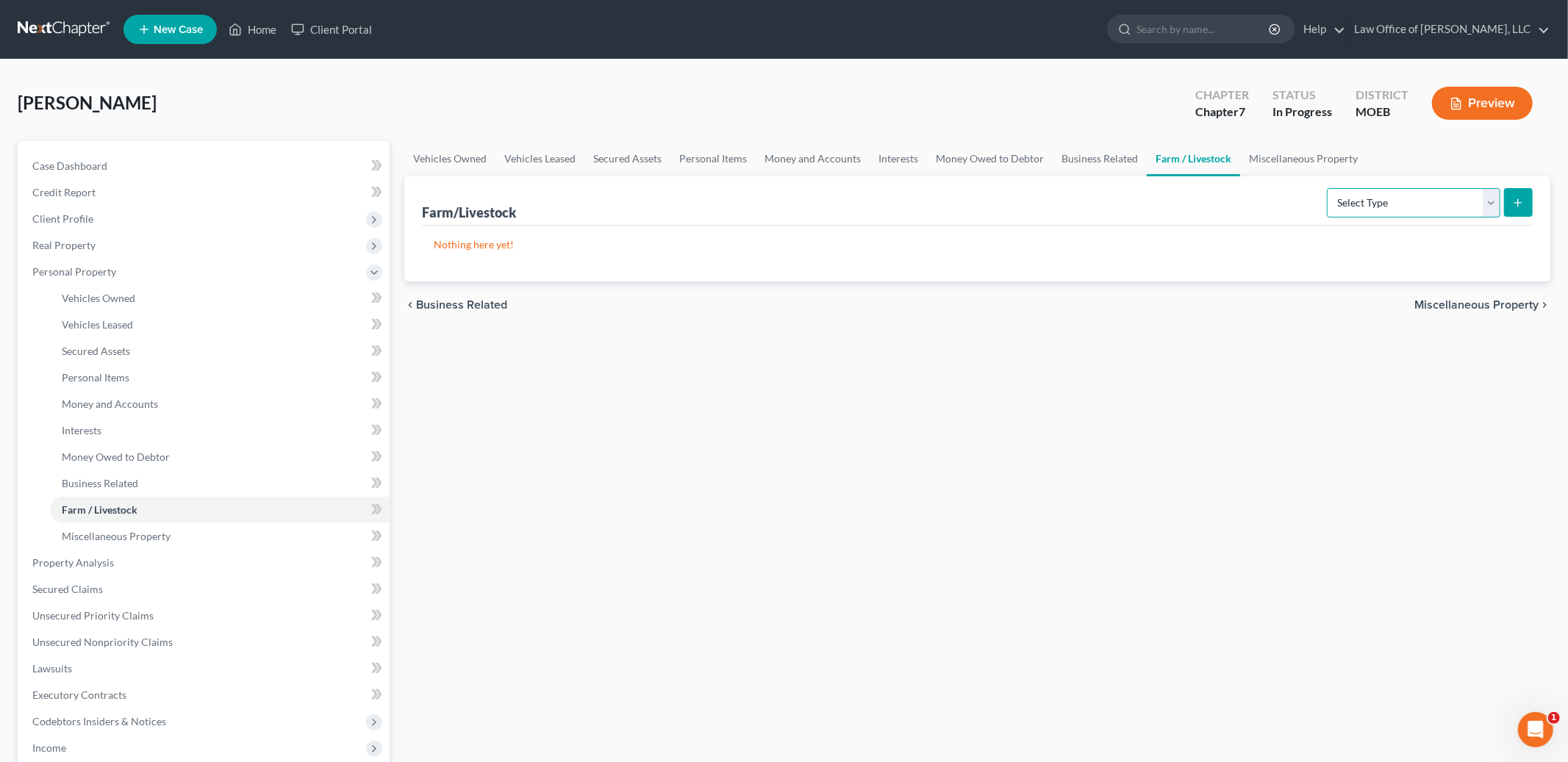
click at [1381, 195] on select "Select Type Animals & Livestock Crops: Growing or Harvested Farming Equipment F…" at bounding box center [1414, 203] width 173 height 29
click at [1324, 158] on link "Miscellaneous Property" at bounding box center [1303, 158] width 127 height 35
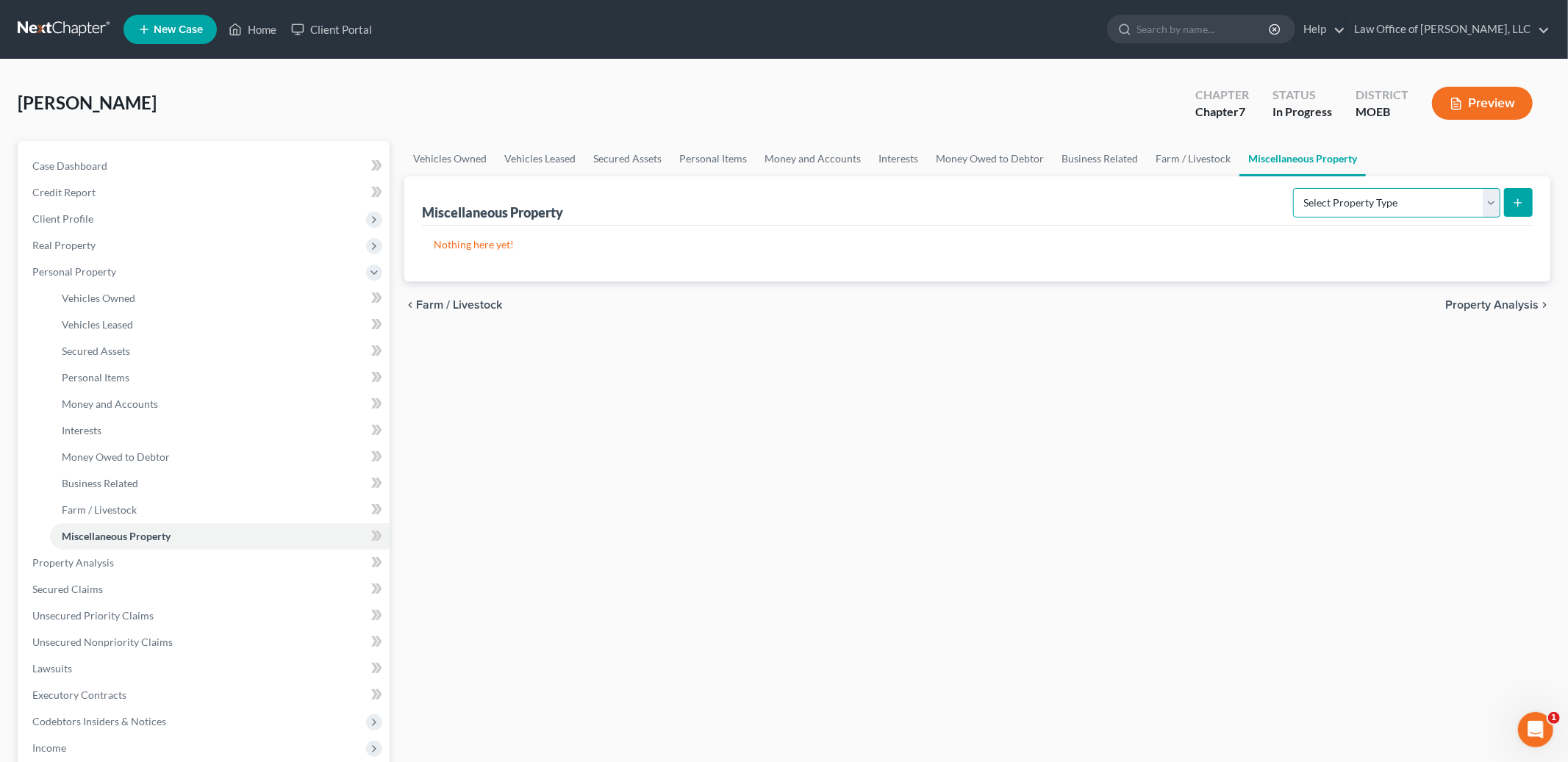
click at [1360, 199] on select "Select Property Type Assigned for Creditor Benefit [DATE] Holding for Another N…" at bounding box center [1397, 203] width 208 height 29
click at [974, 163] on link "Money Owed to Debtor" at bounding box center [990, 158] width 126 height 35
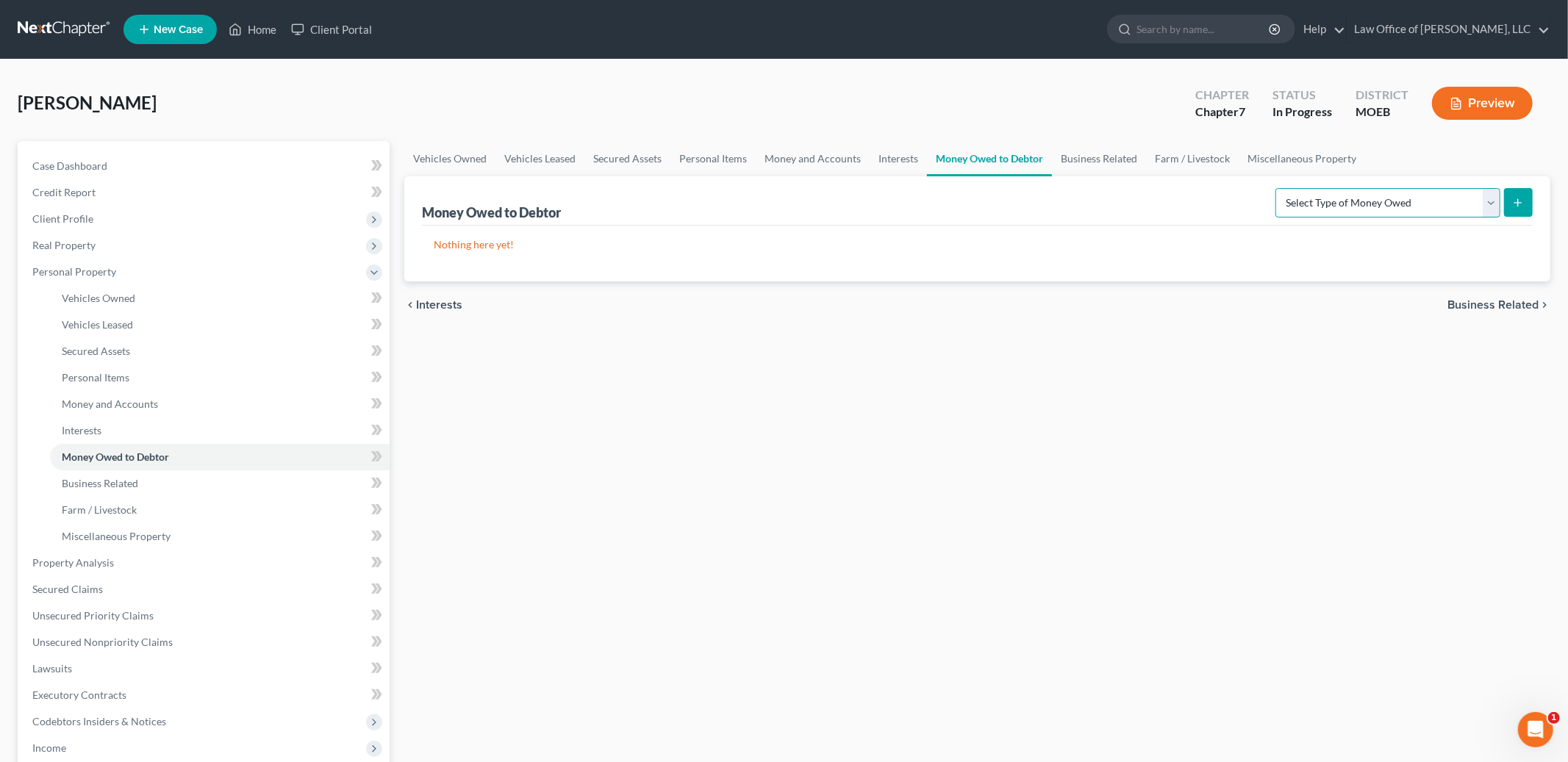
click at [1331, 208] on select "Select Type of Money Owed Accounts Receivable Alimony Child Support Claims Agai…" at bounding box center [1387, 203] width 225 height 29
select select "expected_tax_refund"
click at [1278, 188] on select "Select Type of Money Owed Accounts Receivable Alimony Child Support Claims Agai…" at bounding box center [1387, 203] width 225 height 29
click at [1517, 211] on button "submit" at bounding box center [1518, 202] width 29 height 29
select select "0"
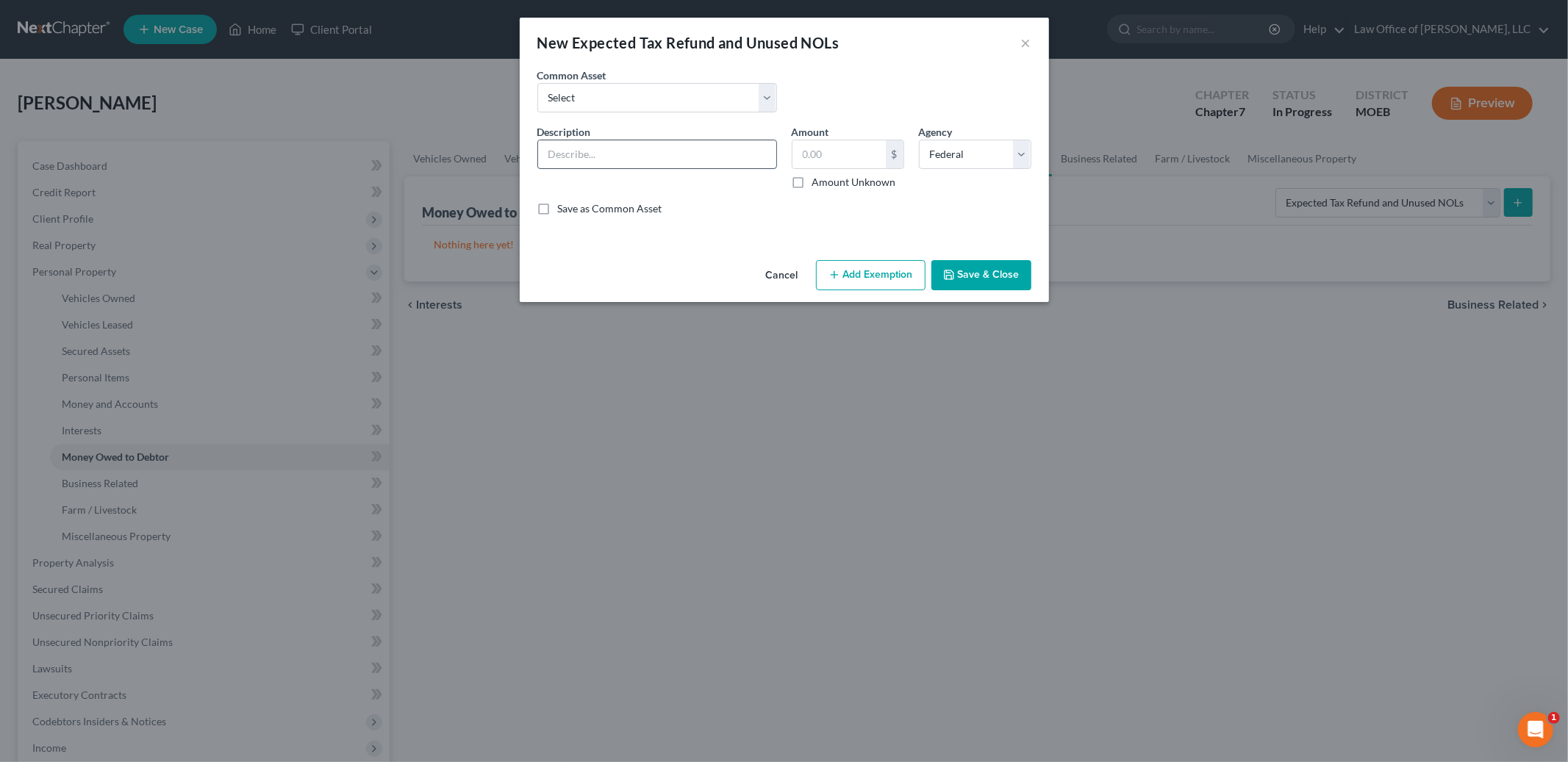
click at [629, 158] on input "text" at bounding box center [658, 154] width 239 height 28
type input "2025 tax refund"
click at [812, 184] on label "Amount Unknown" at bounding box center [854, 182] width 84 height 15
click at [818, 184] on input "Amount Unknown" at bounding box center [823, 180] width 10 height 10
checkbox input "true"
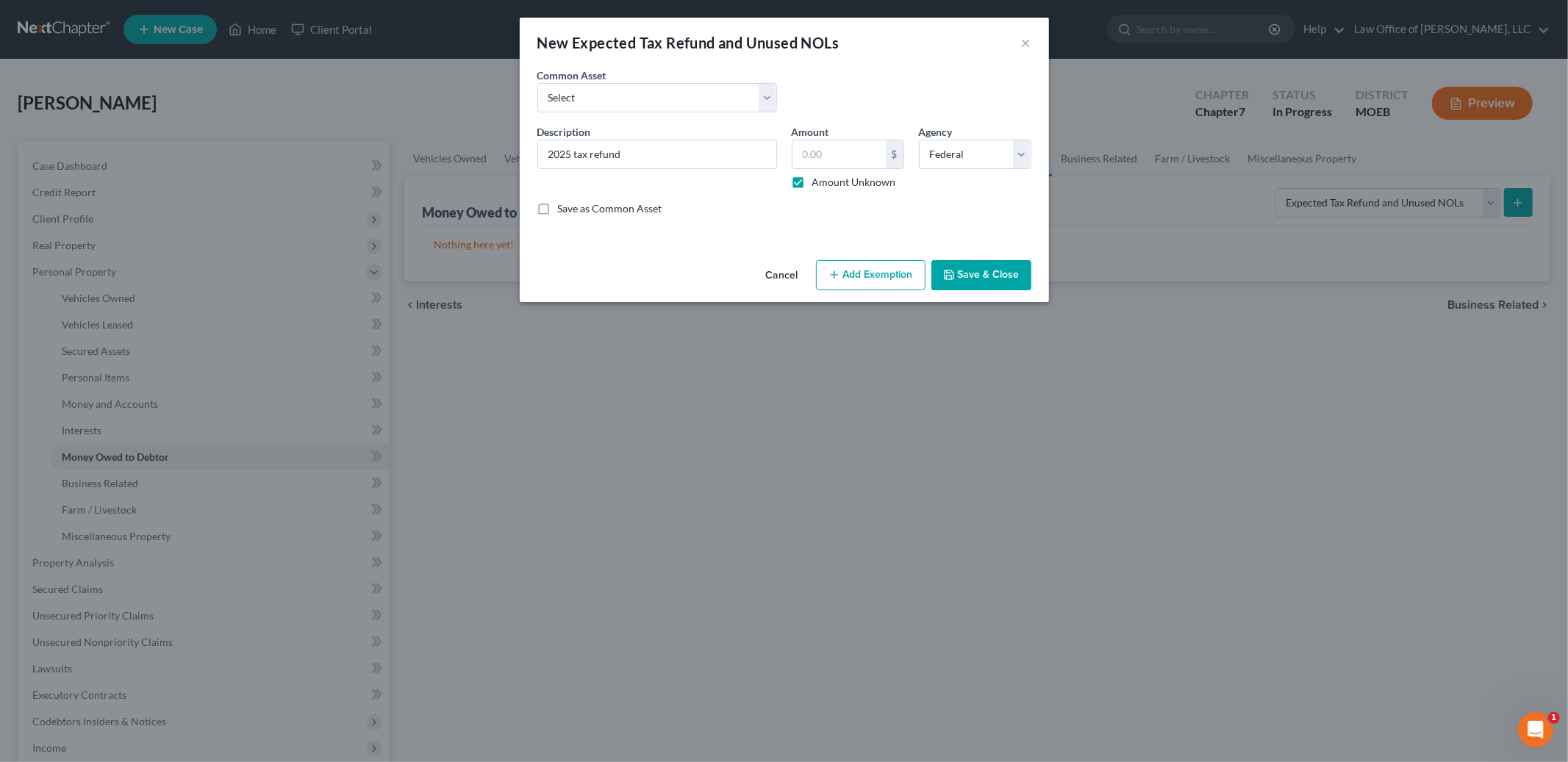
type input "0.00"
click at [864, 283] on button "Add Exemption" at bounding box center [871, 276] width 109 height 31
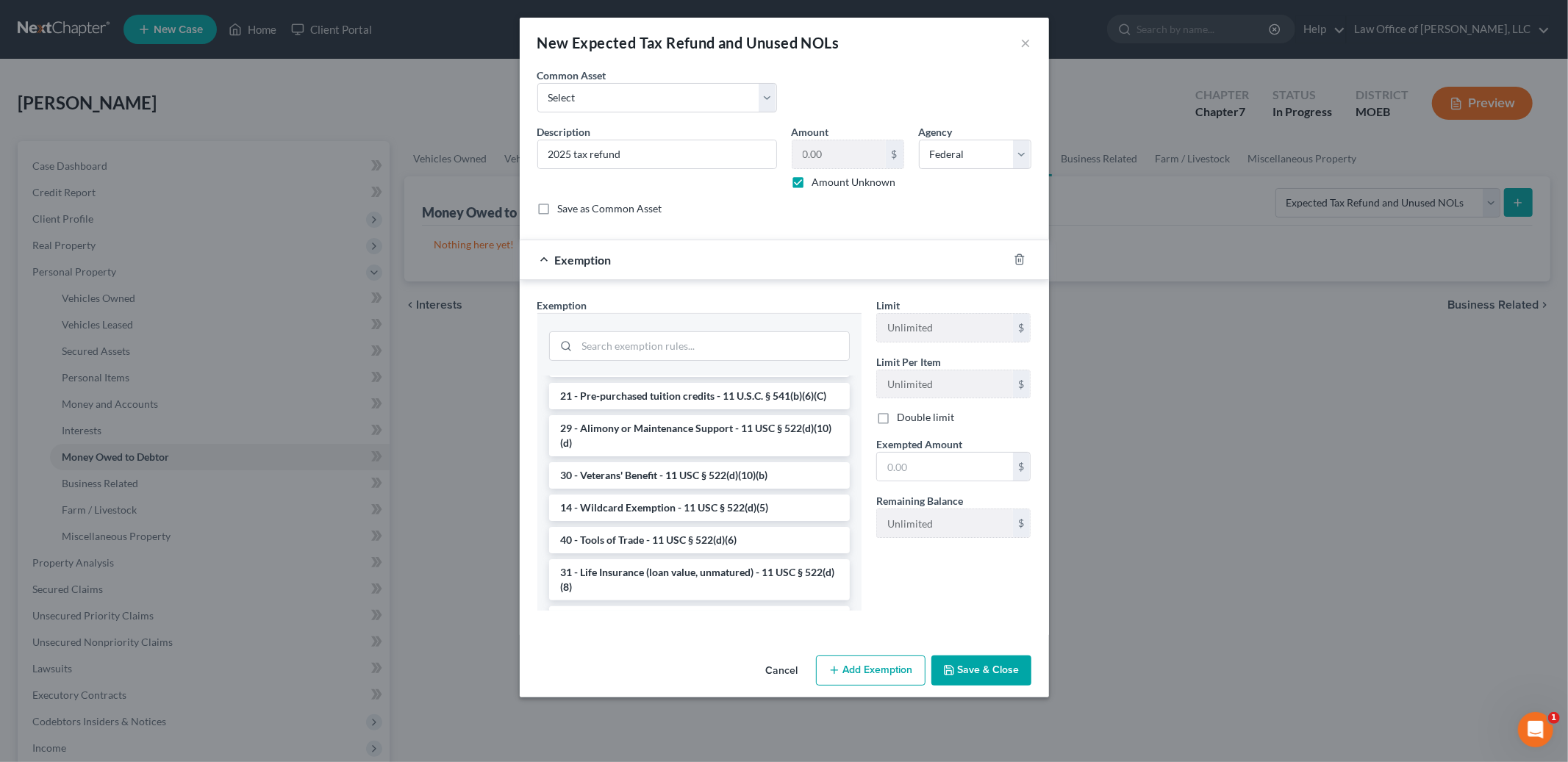
scroll to position [417, 0]
click at [721, 505] on li "14 - Wildcard Exemption - 11 USC § 522(d)(5)" at bounding box center [699, 504] width 301 height 26
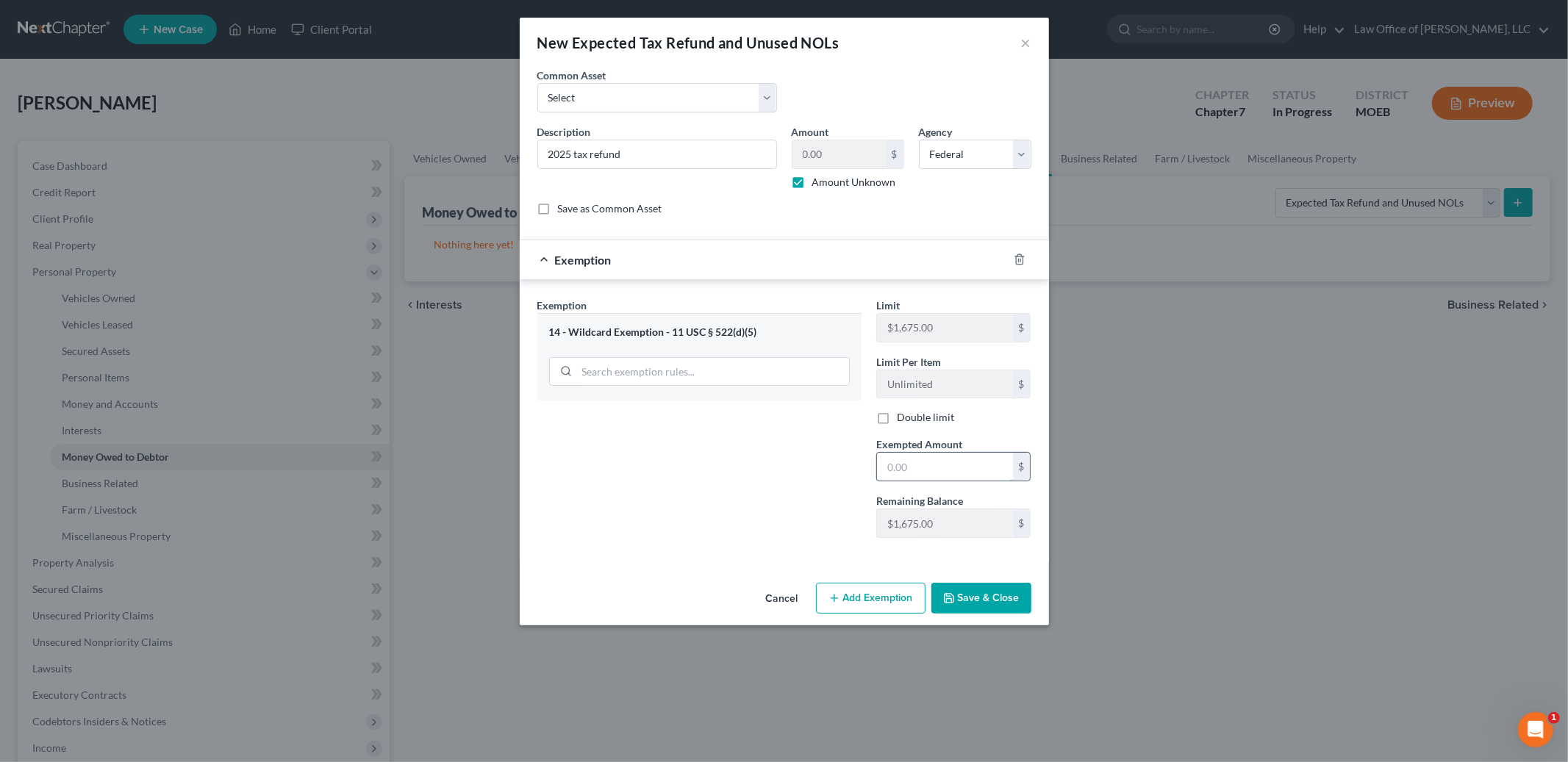
click at [920, 479] on input "text" at bounding box center [945, 466] width 136 height 28
type input "1,675.00"
click at [911, 596] on button "Add Exemption" at bounding box center [871, 598] width 109 height 31
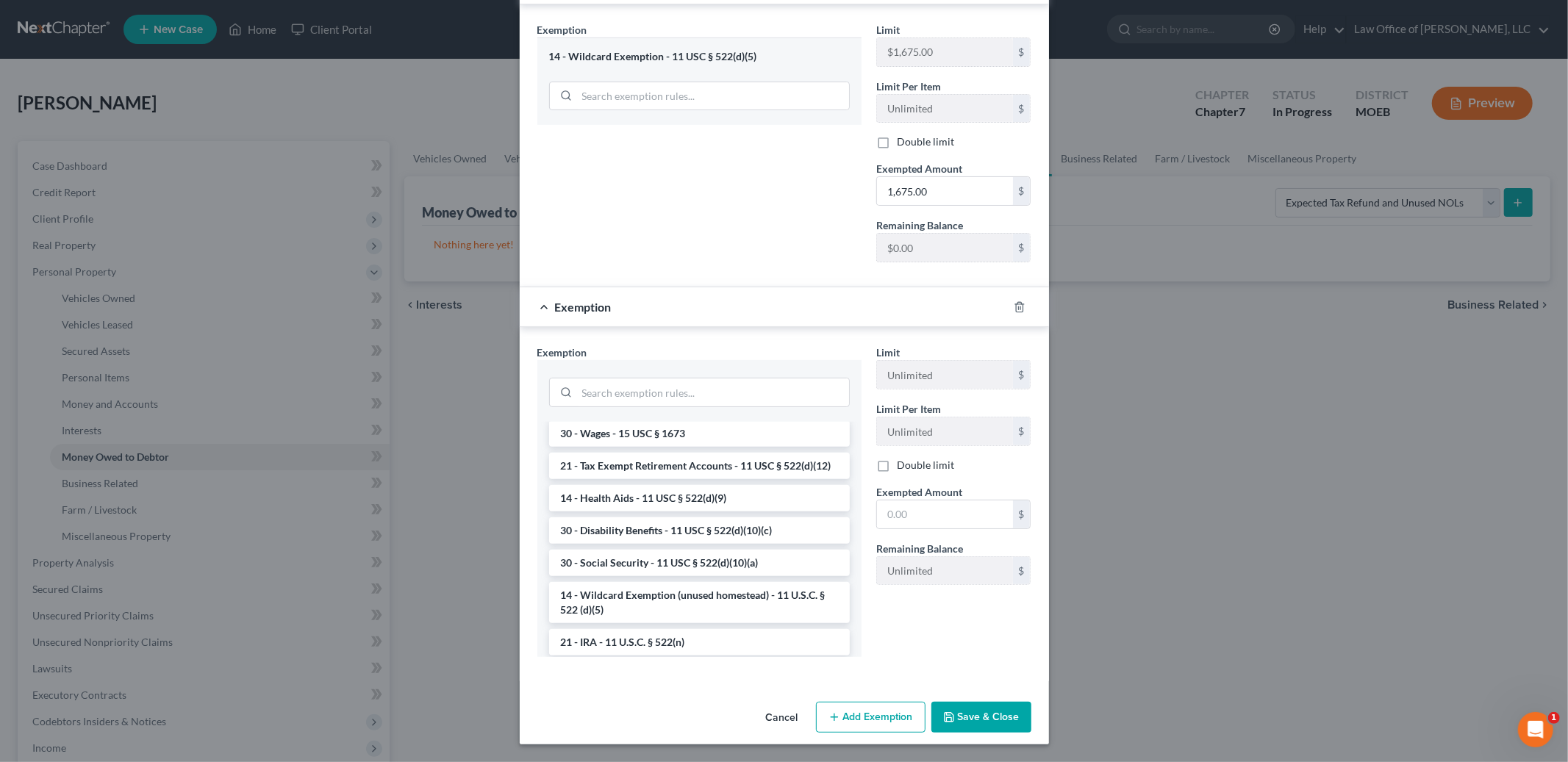
scroll to position [713, 0]
click at [790, 592] on li "14 - Wildcard Exemption (unused homestead) - 11 U.S.C. § 522 (d)(5)" at bounding box center [699, 599] width 301 height 41
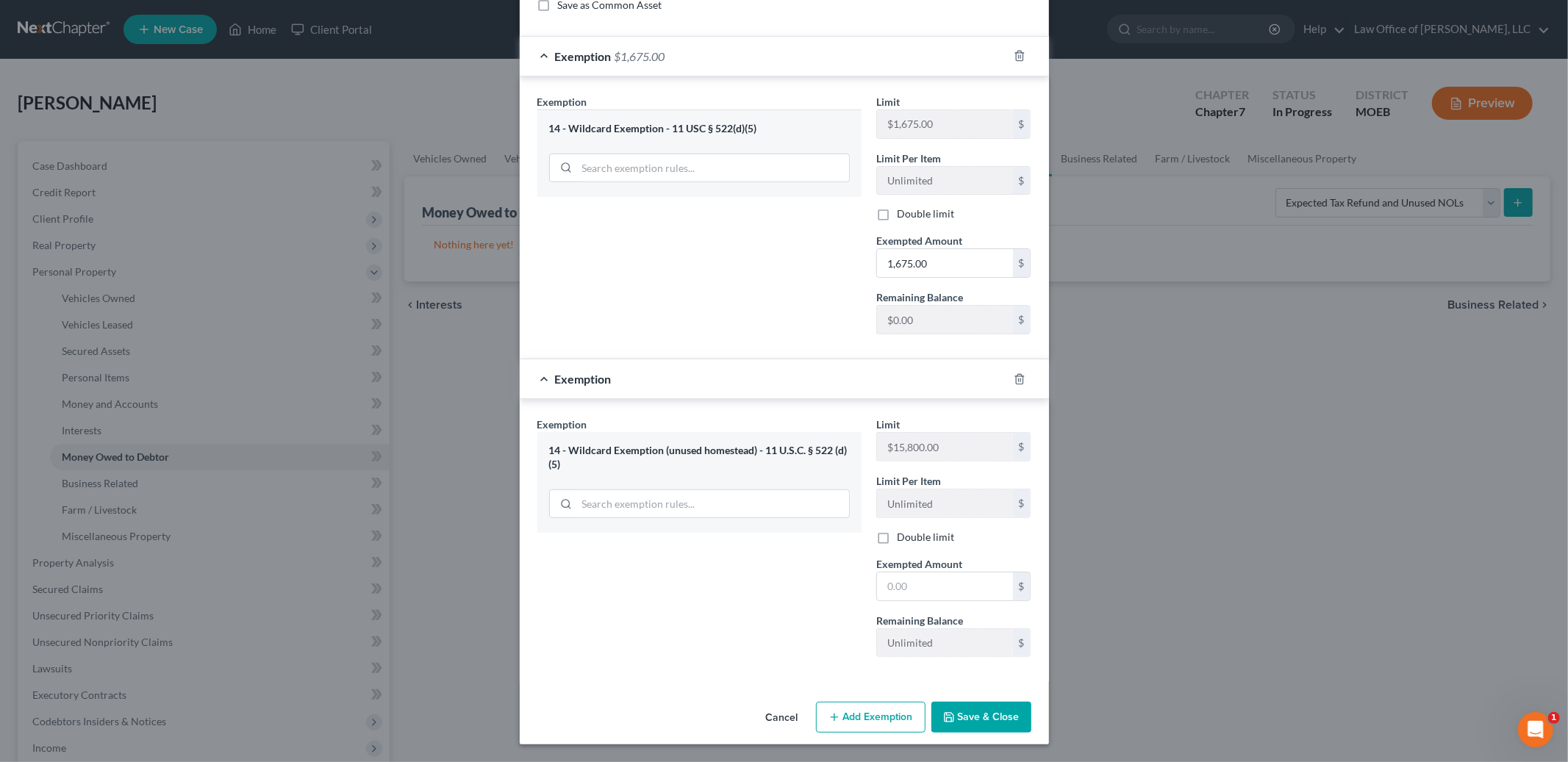
scroll to position [204, 0]
click at [937, 591] on input "text" at bounding box center [945, 586] width 136 height 28
type input "10,000.00"
click at [967, 715] on button "Save & Close" at bounding box center [981, 717] width 100 height 31
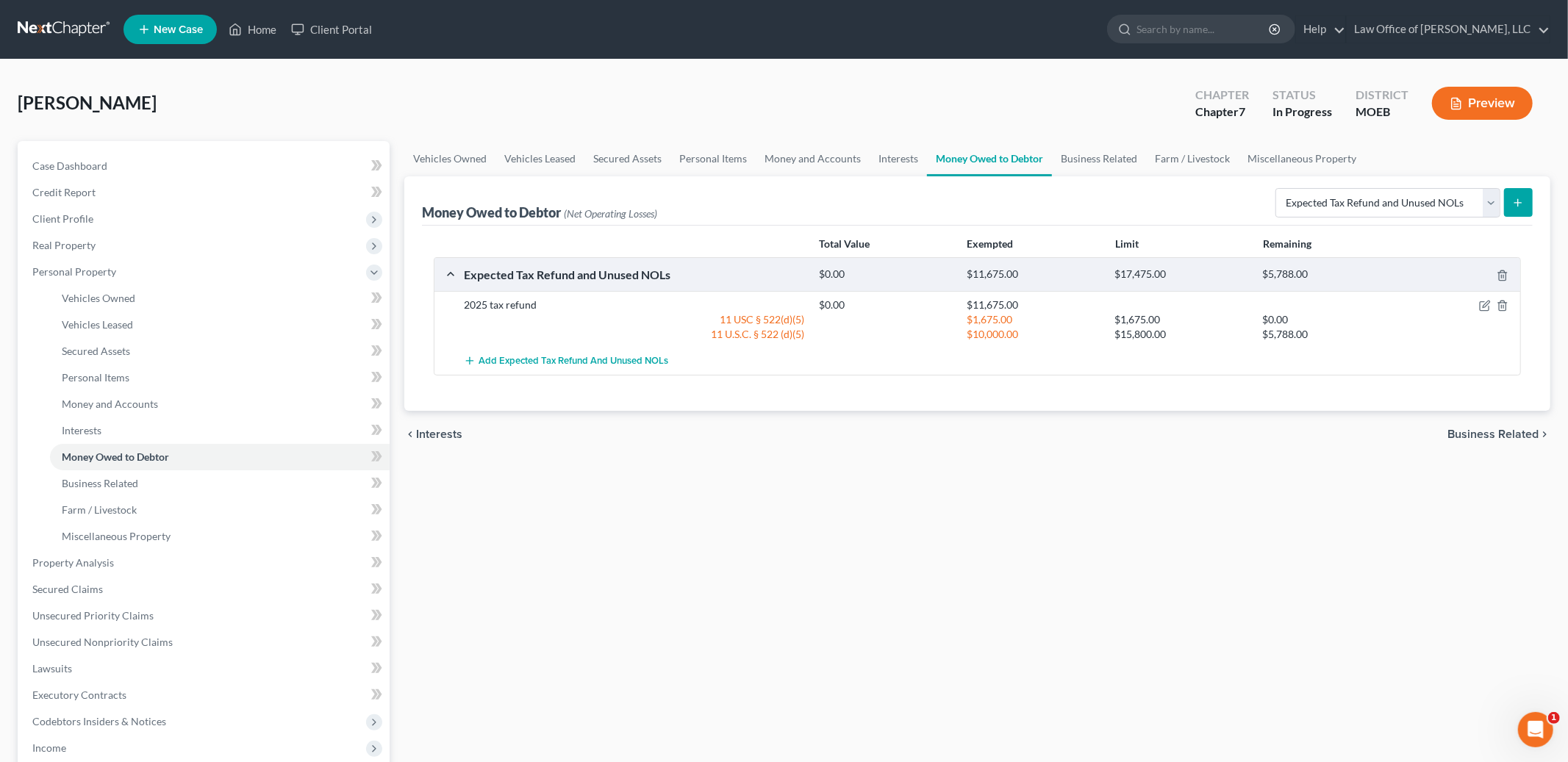
click at [1470, 432] on span "Business Related" at bounding box center [1494, 434] width 92 height 11
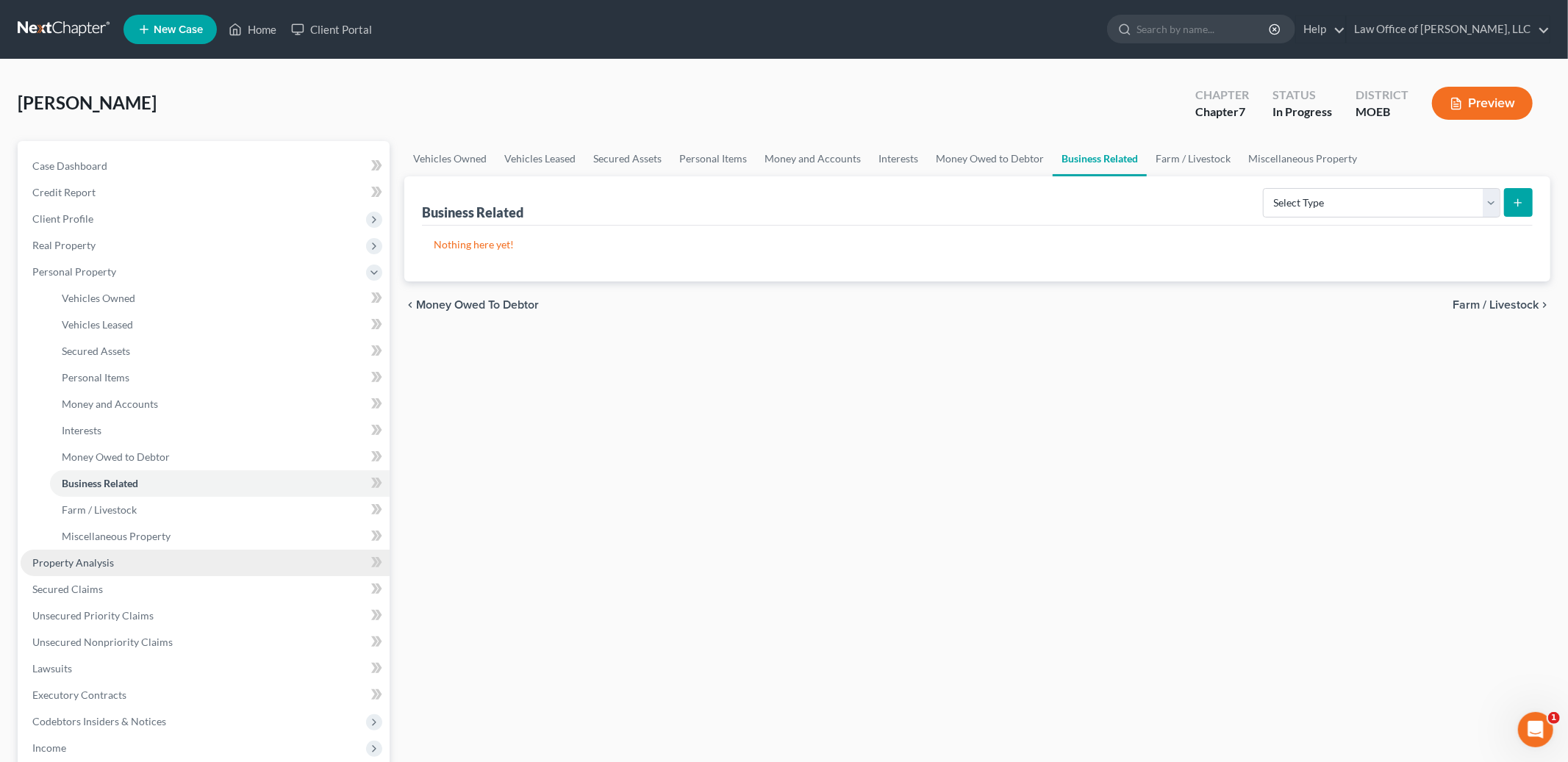
click at [129, 555] on link "Property Analysis" at bounding box center [205, 563] width 369 height 26
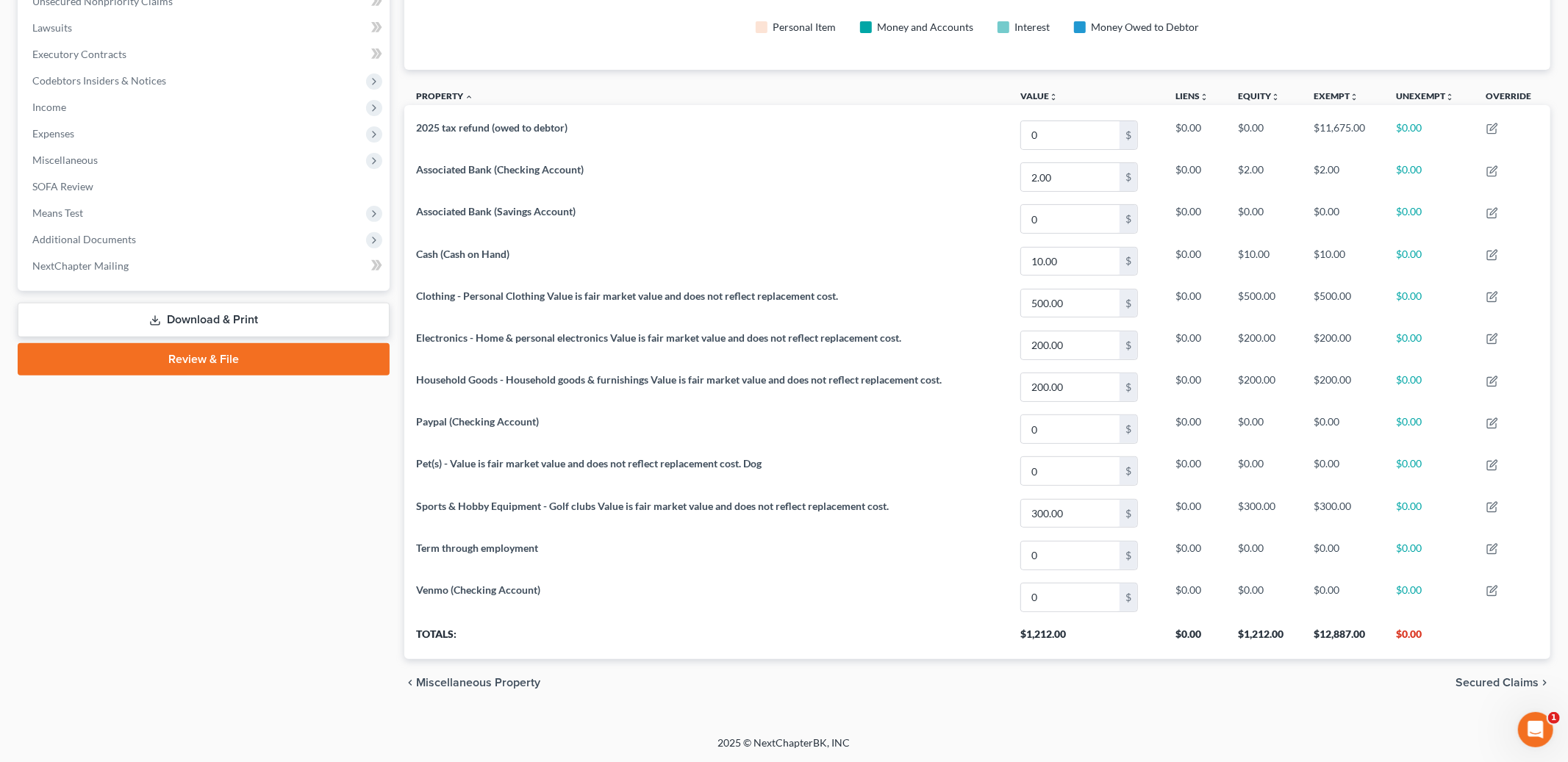
click at [1499, 680] on span "Secured Claims" at bounding box center [1497, 683] width 83 height 11
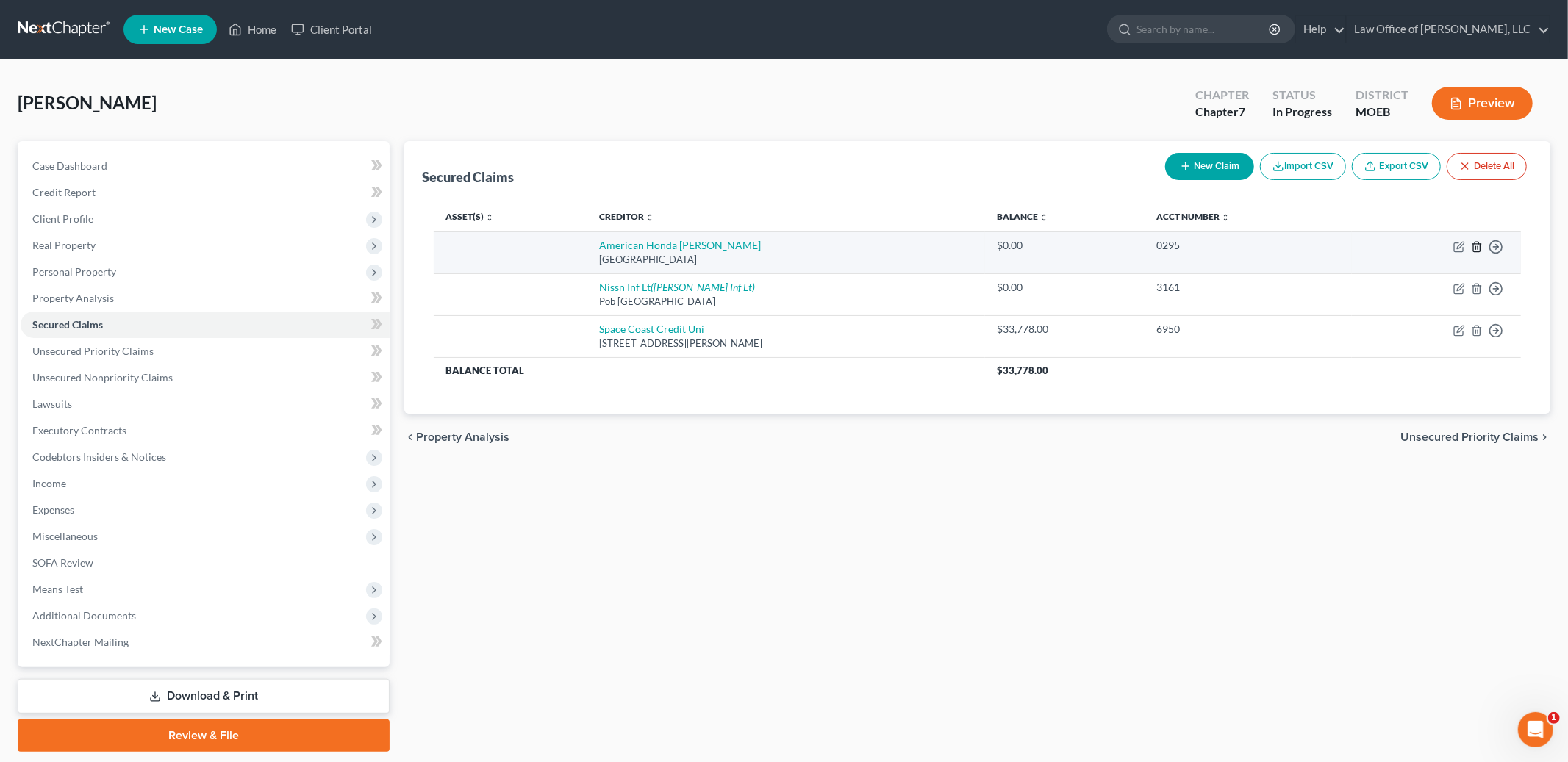
click at [1476, 247] on line "button" at bounding box center [1476, 247] width 0 height 3
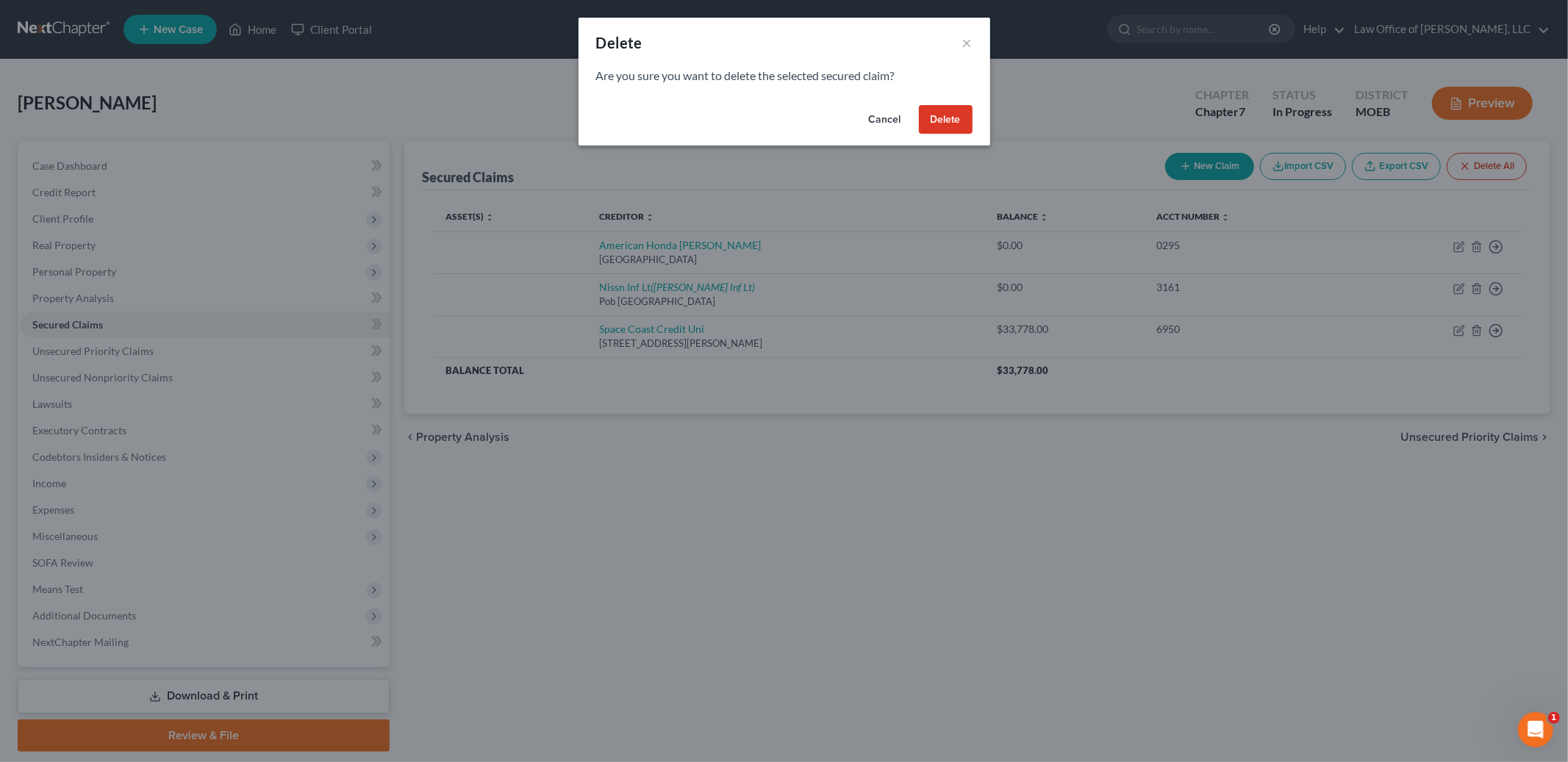
click at [940, 123] on button "Delete" at bounding box center [946, 120] width 54 height 29
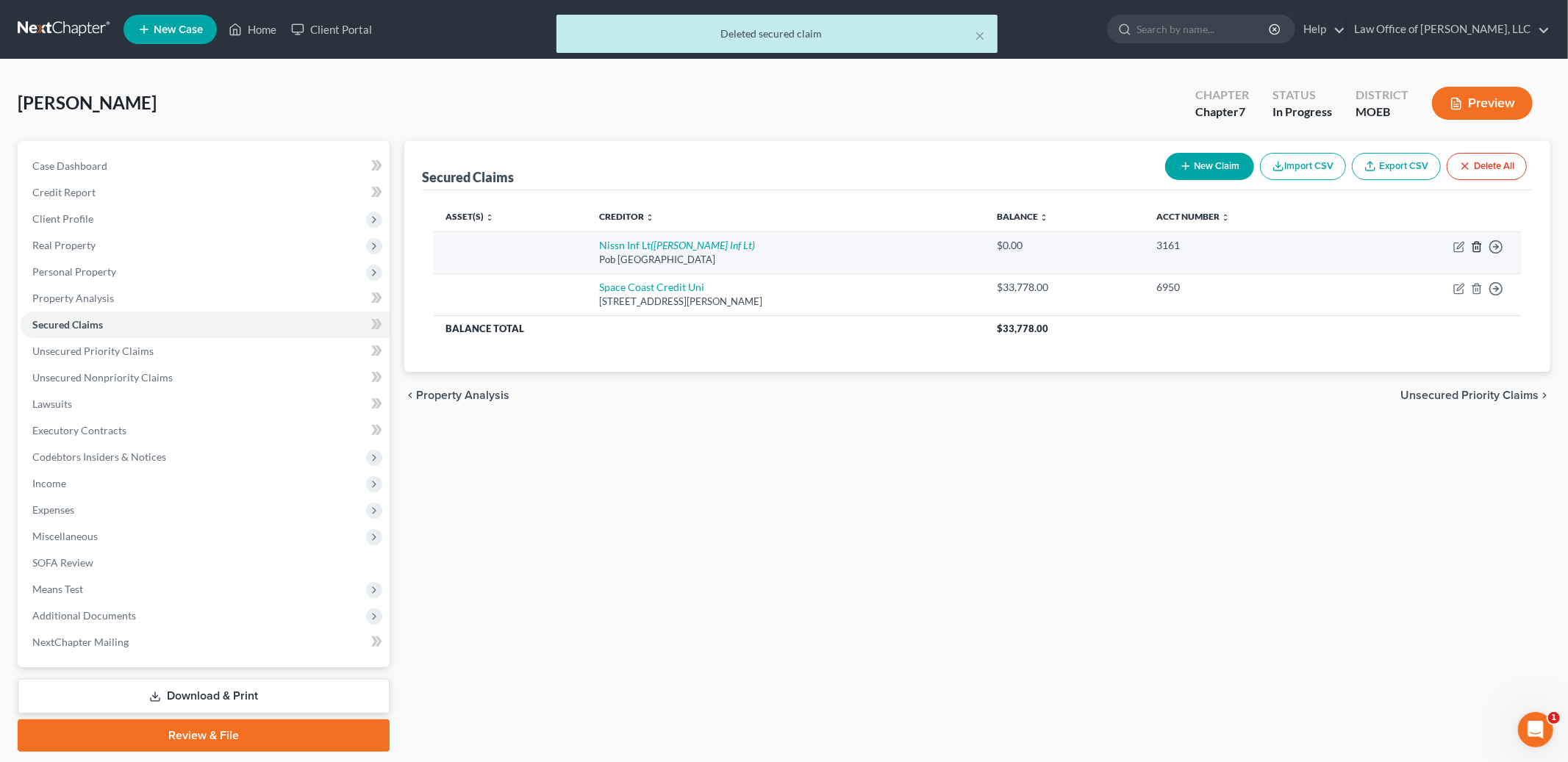
click at [1476, 246] on icon "button" at bounding box center [1476, 247] width 11 height 11
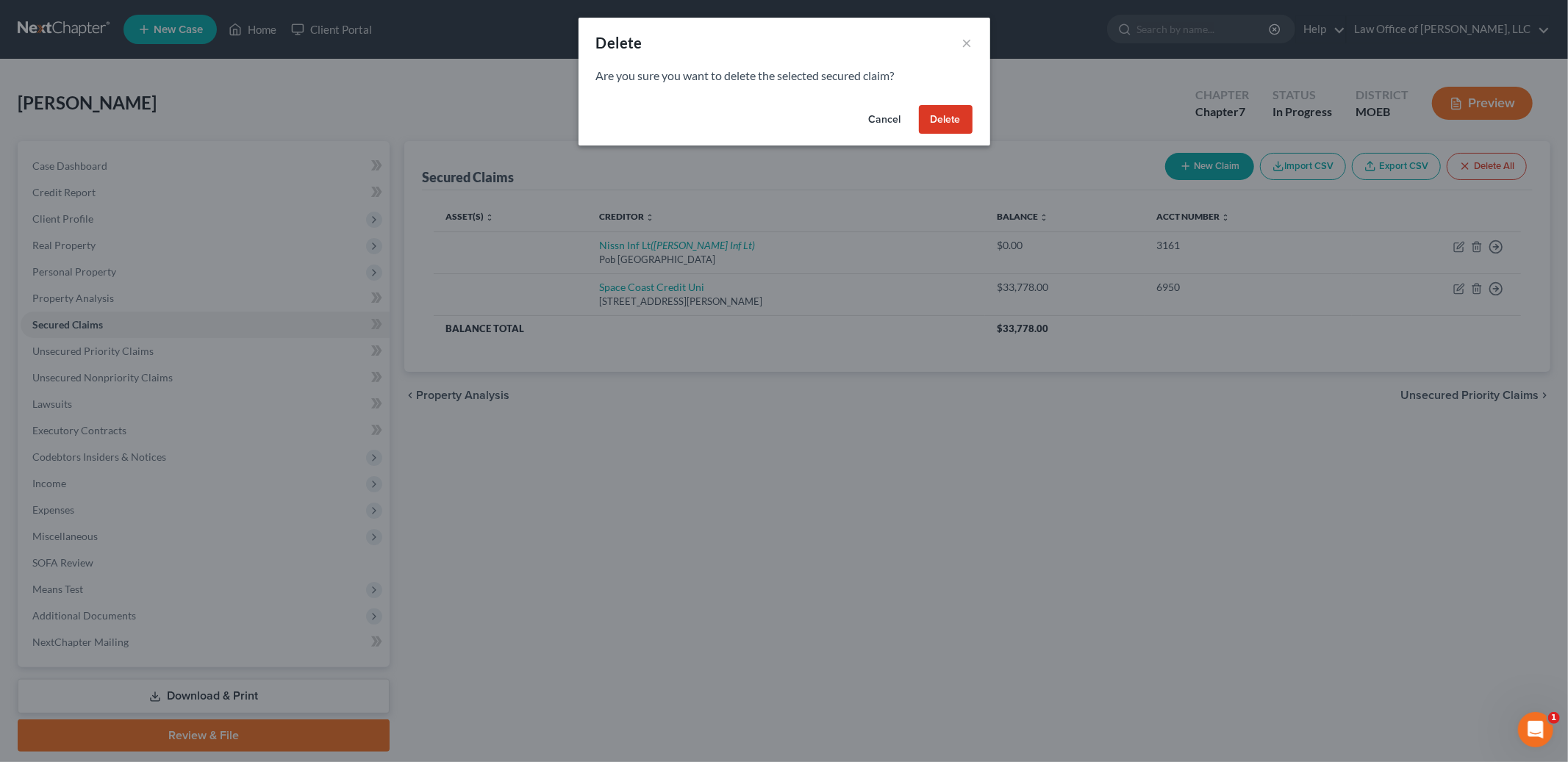
click at [936, 121] on button "Delete" at bounding box center [946, 120] width 54 height 29
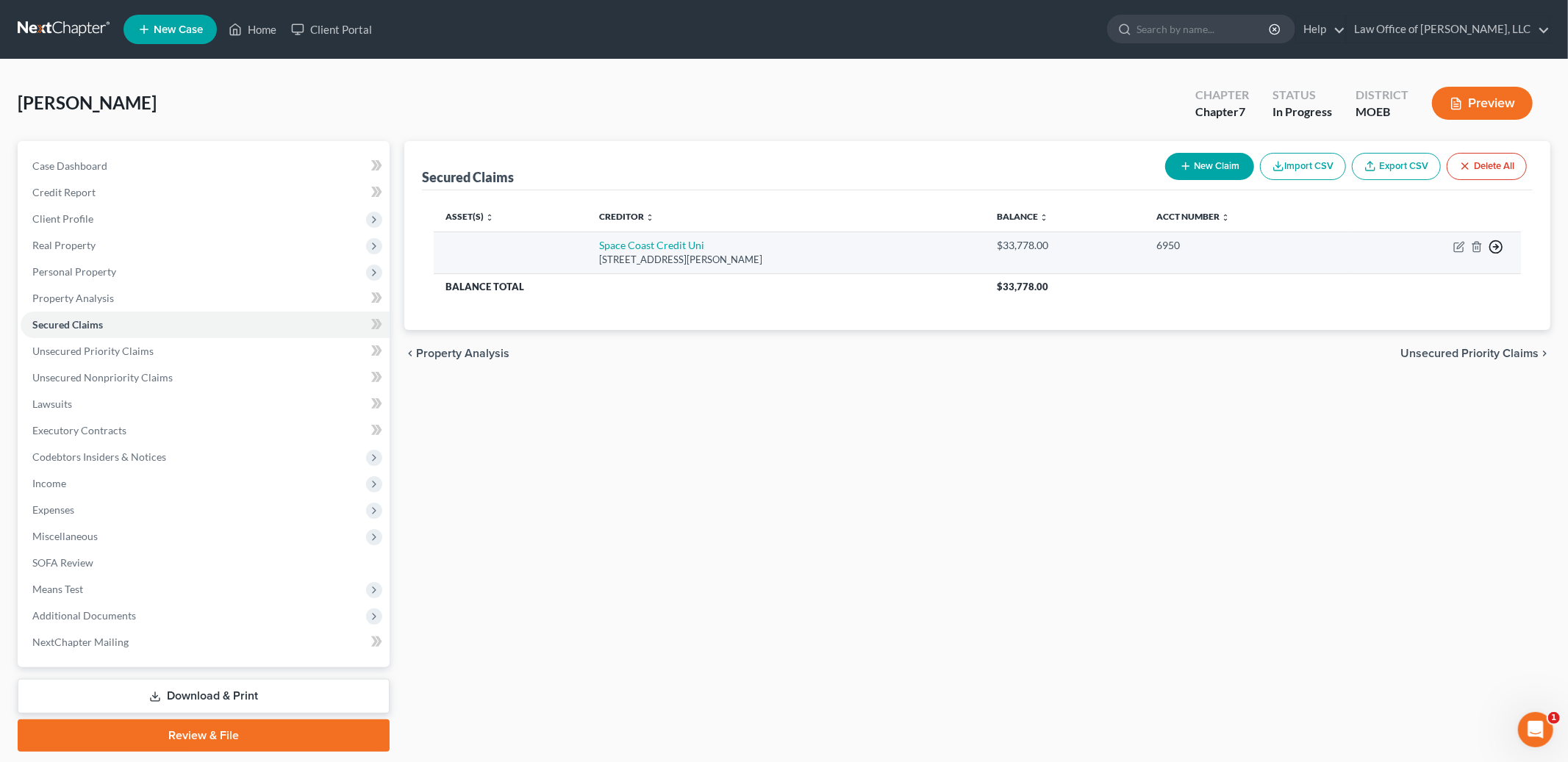
click at [1497, 245] on icon "button" at bounding box center [1496, 247] width 15 height 15
click at [1419, 283] on link "Move to F" at bounding box center [1429, 282] width 123 height 25
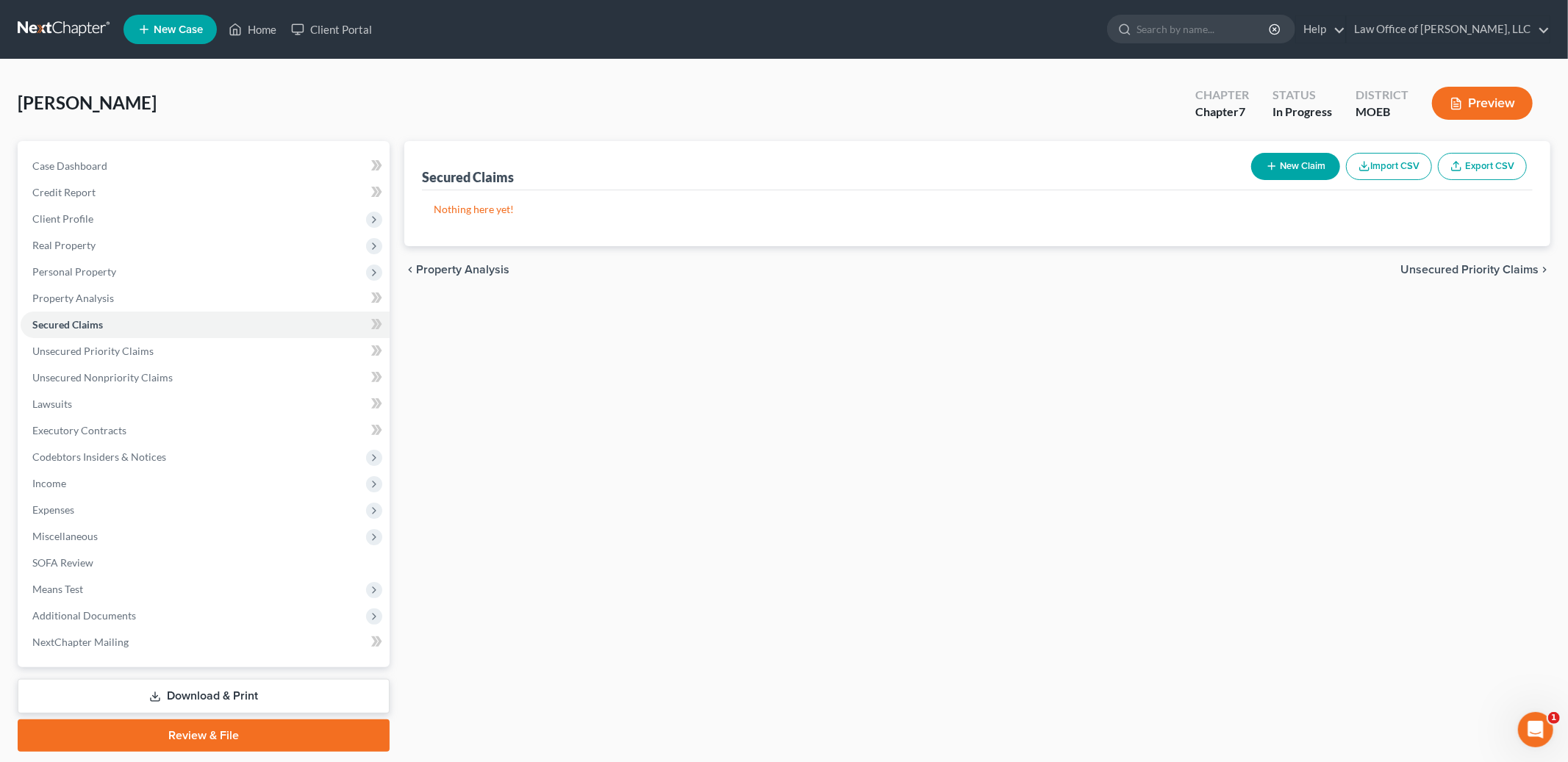
click at [1446, 275] on div "chevron_left Property Analysis Unsecured Priority Claims chevron_right" at bounding box center [977, 270] width 1146 height 47
click at [1440, 270] on span "Unsecured Priority Claims" at bounding box center [1469, 270] width 138 height 11
click at [1442, 270] on span "Unsecured Nonpriority Claims" at bounding box center [1459, 270] width 159 height 11
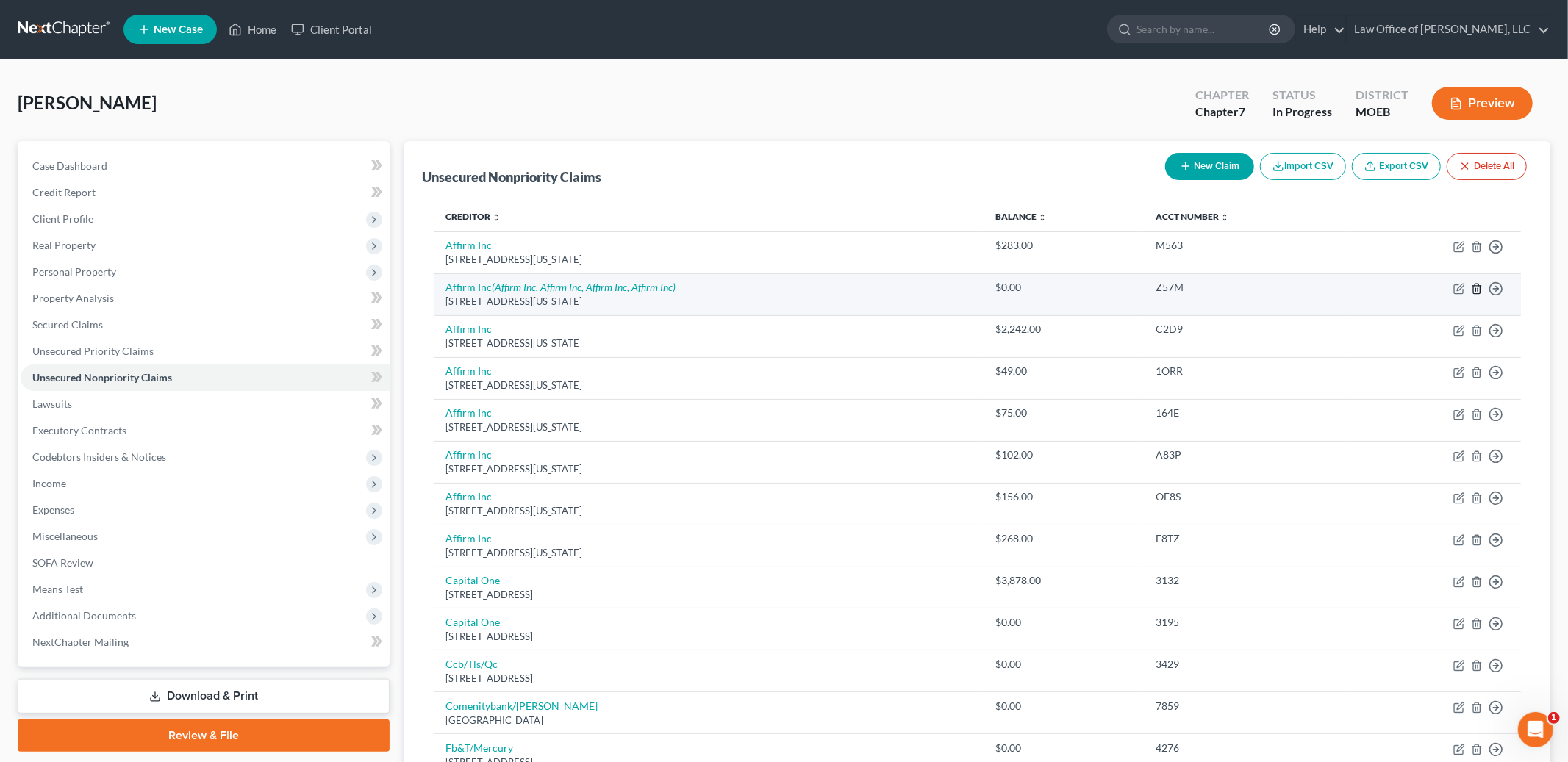
click at [1476, 288] on line "button" at bounding box center [1476, 290] width 0 height 3
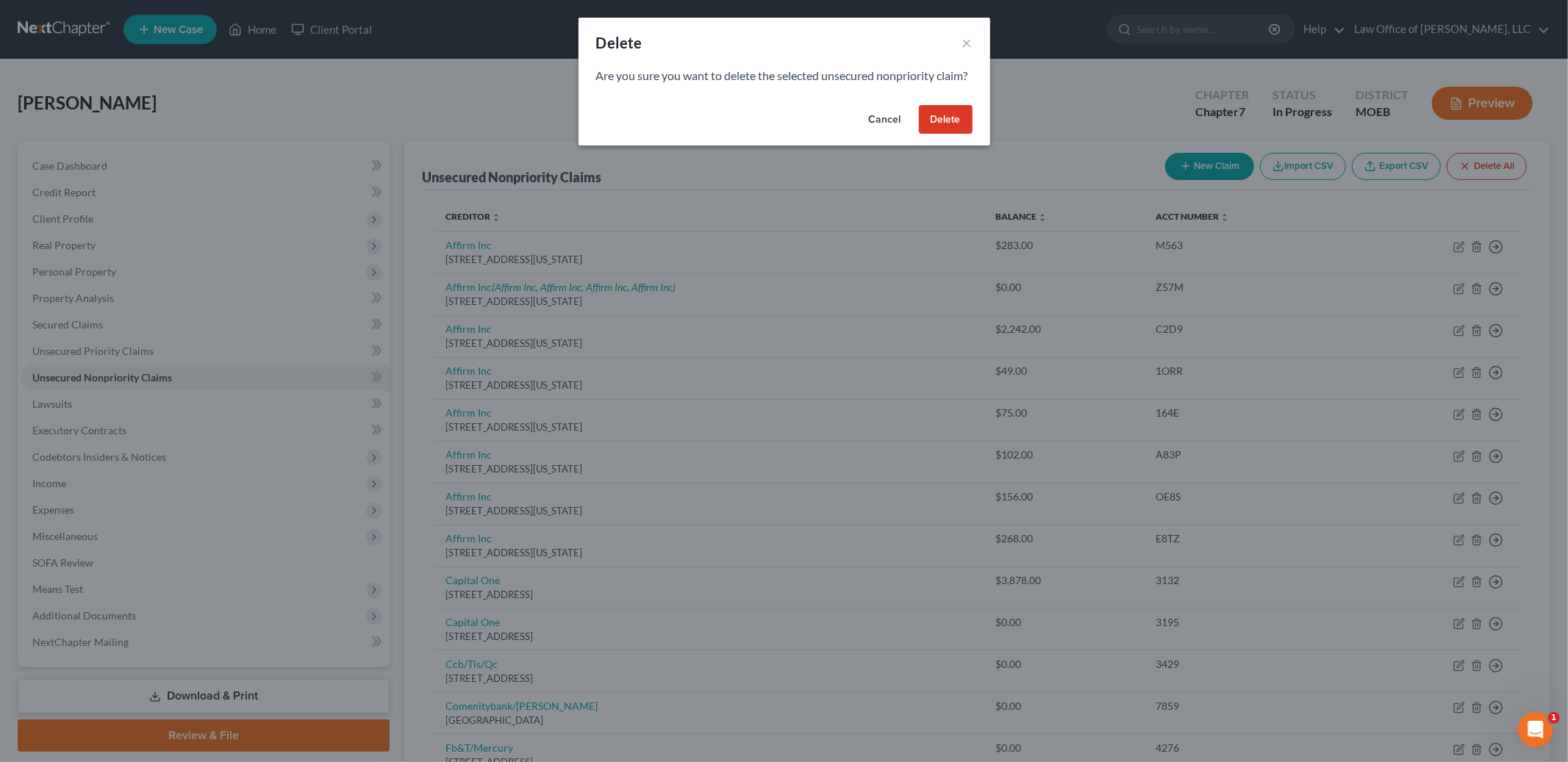
click at [958, 131] on button "Delete" at bounding box center [946, 120] width 54 height 29
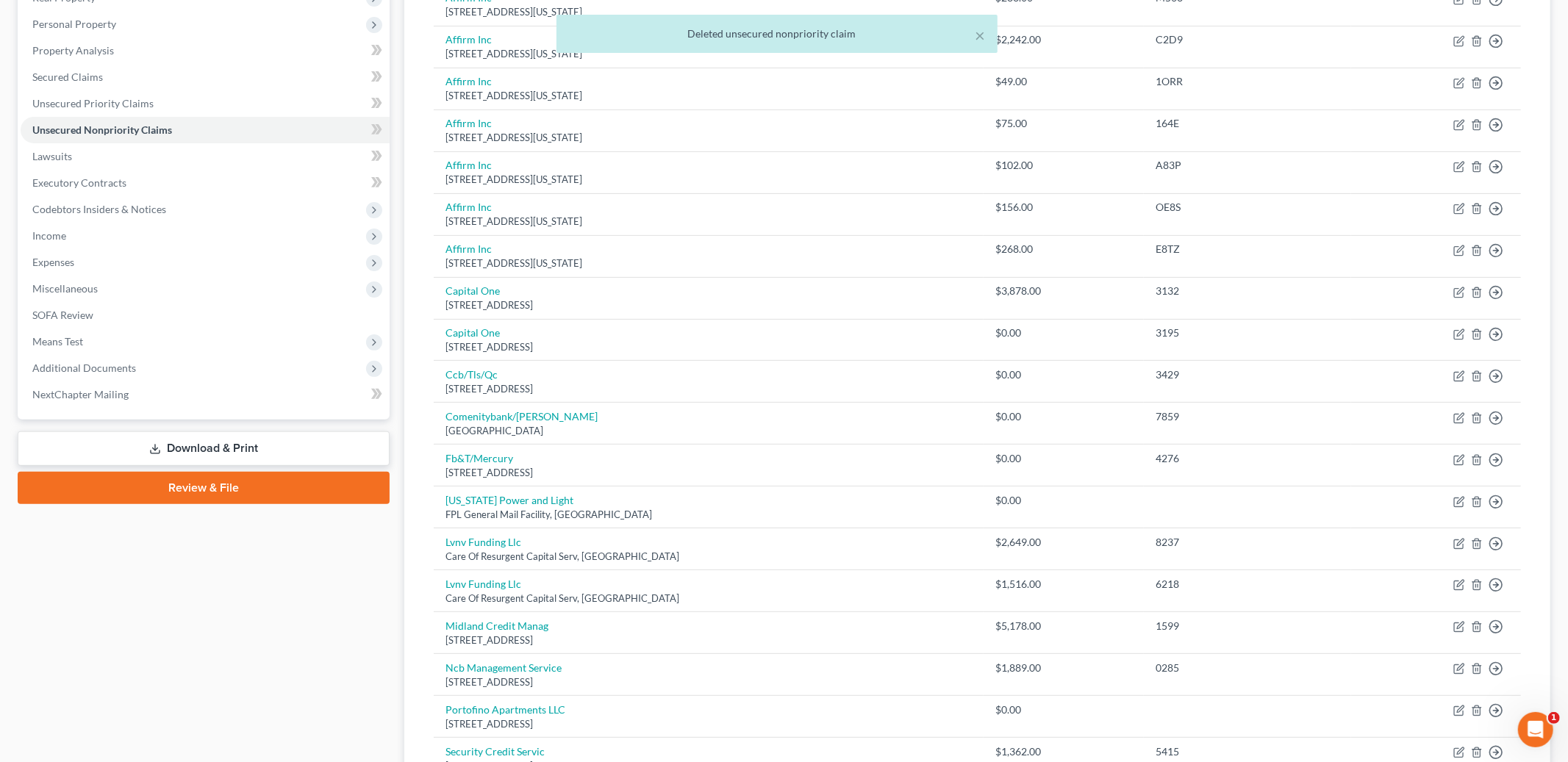
scroll to position [255, 0]
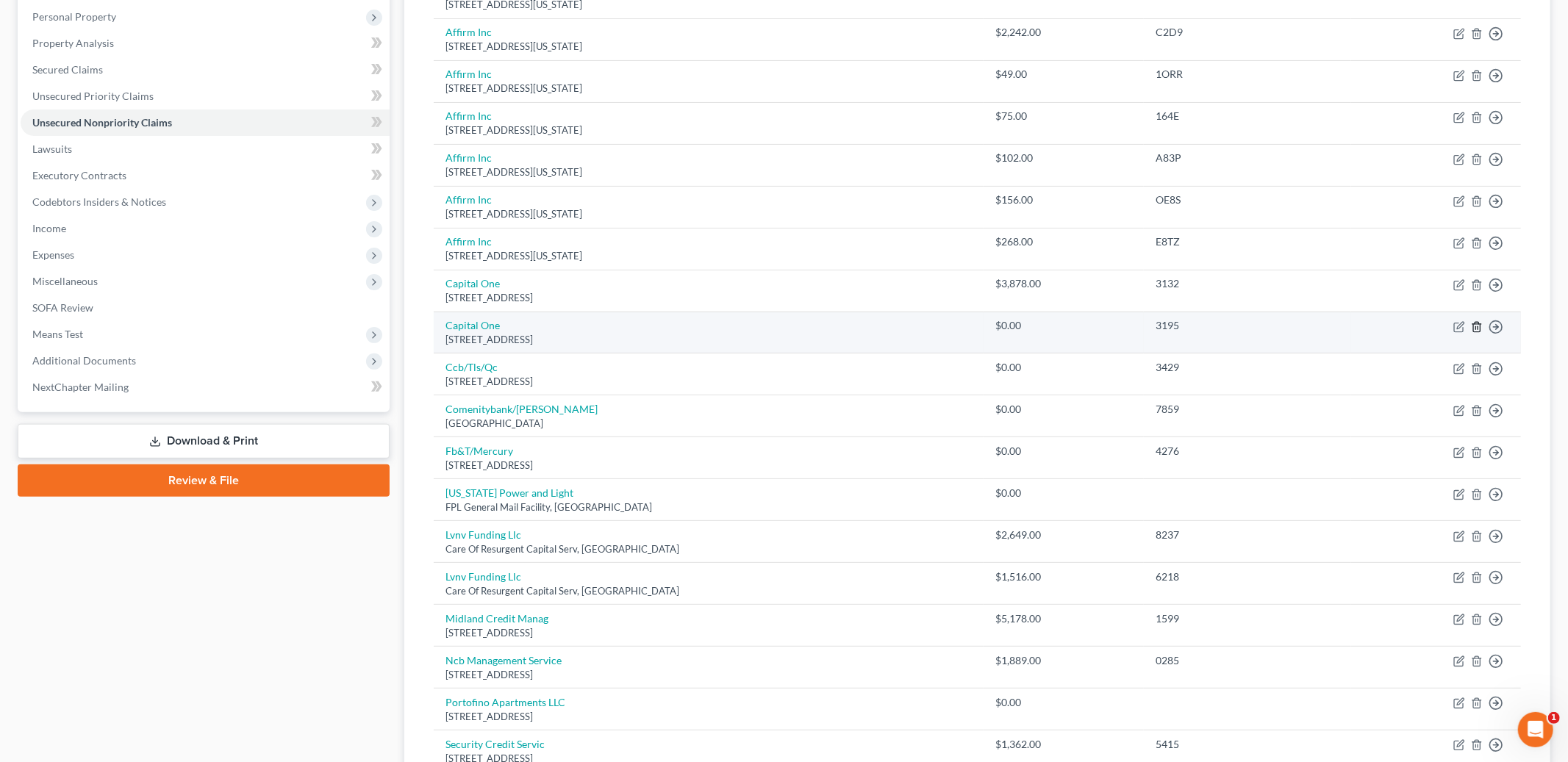
click at [1477, 328] on icon "button" at bounding box center [1476, 327] width 11 height 11
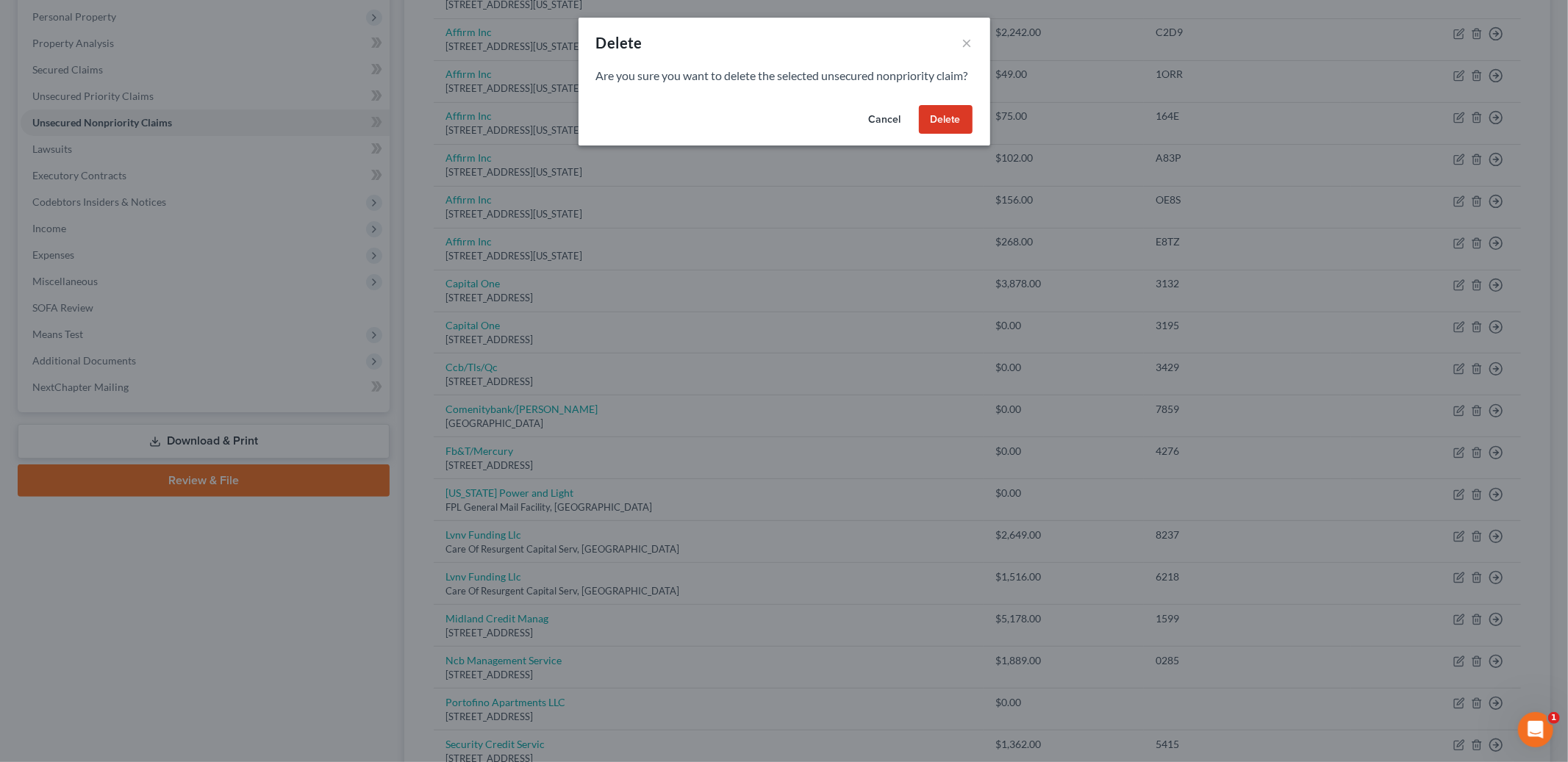
click at [949, 135] on button "Delete" at bounding box center [946, 120] width 54 height 29
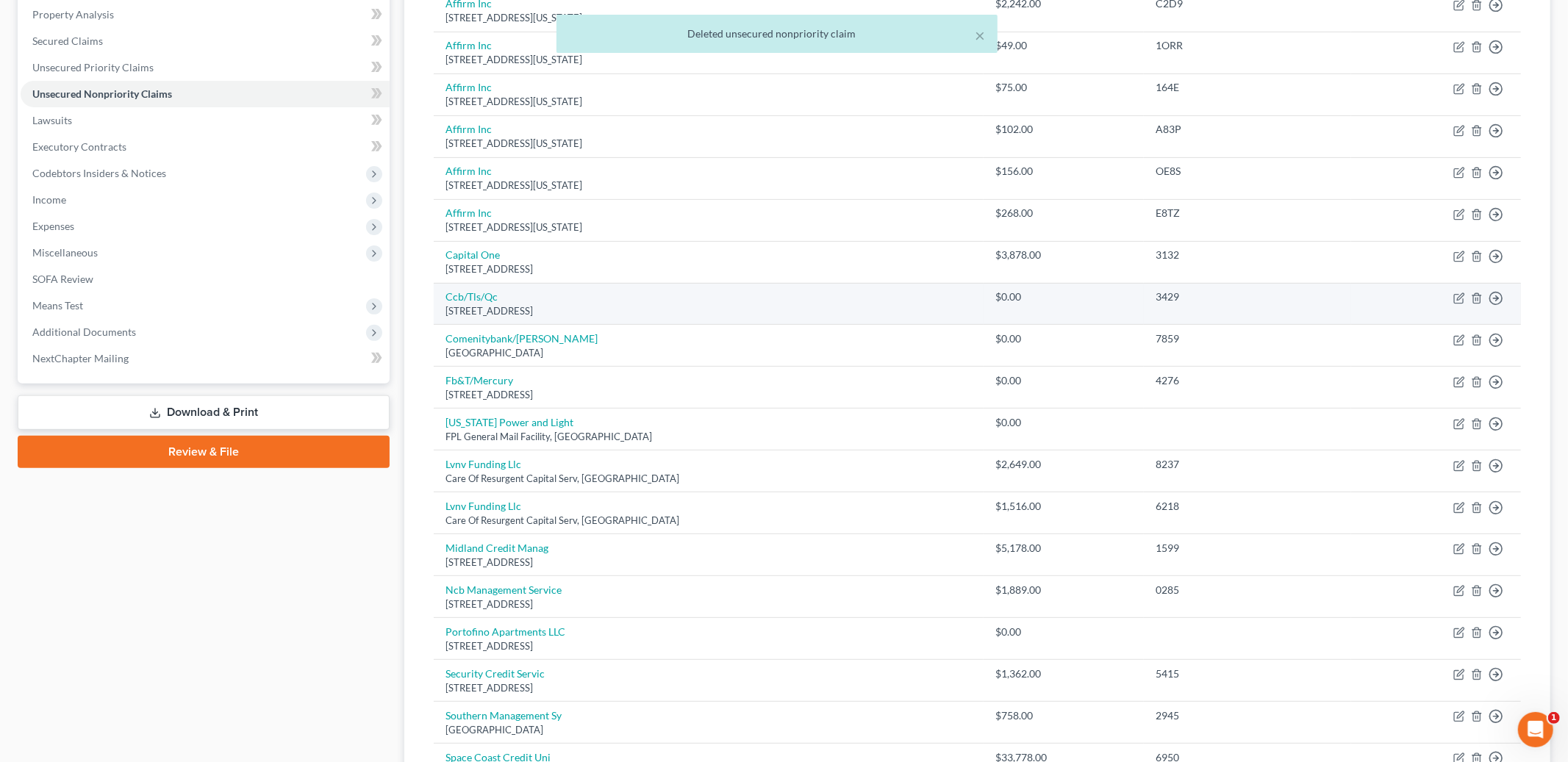
scroll to position [287, 0]
click at [471, 296] on link "Ccb/Tls/Qc" at bounding box center [471, 293] width 52 height 12
select select "36"
select select "0"
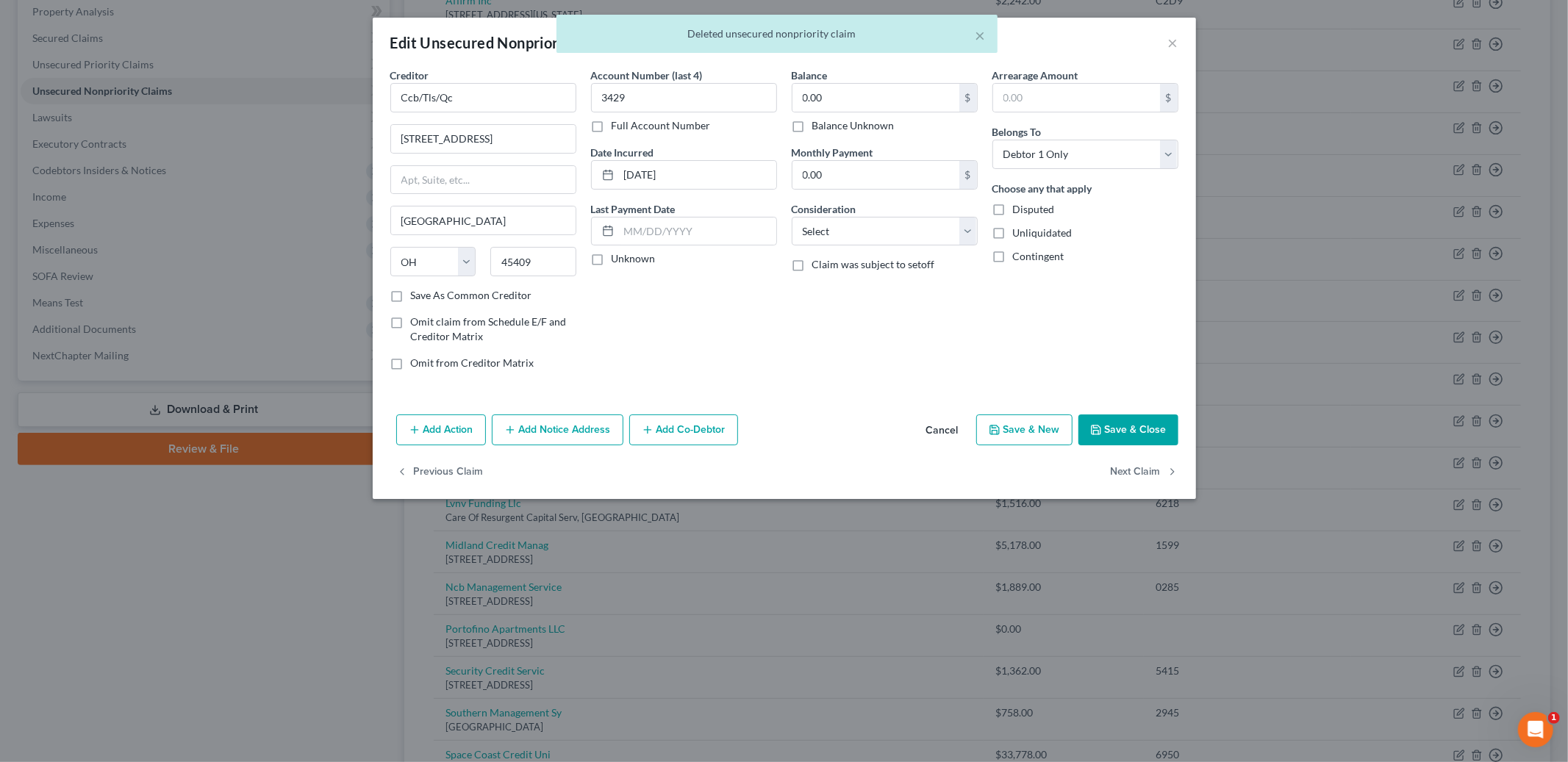
click at [812, 131] on label "Balance Unknown" at bounding box center [853, 126] width 83 height 15
click at [818, 128] on input "Balance Unknown" at bounding box center [823, 123] width 10 height 10
checkbox input "true"
click at [1101, 430] on icon "button" at bounding box center [1096, 430] width 11 height 11
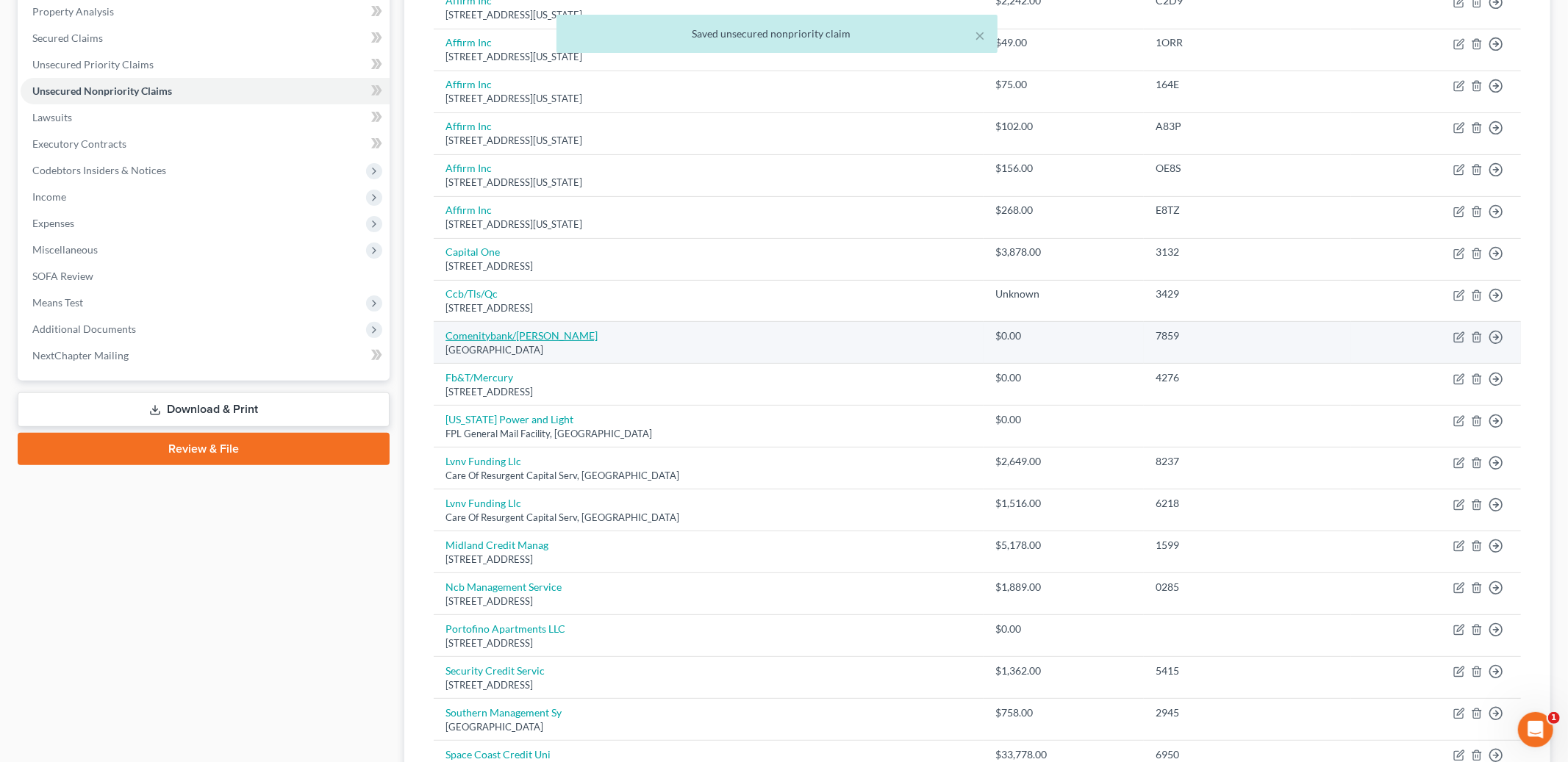
click at [487, 337] on link "Comenitybank/[PERSON_NAME]" at bounding box center [521, 335] width 152 height 12
select select "36"
select select "2"
select select "0"
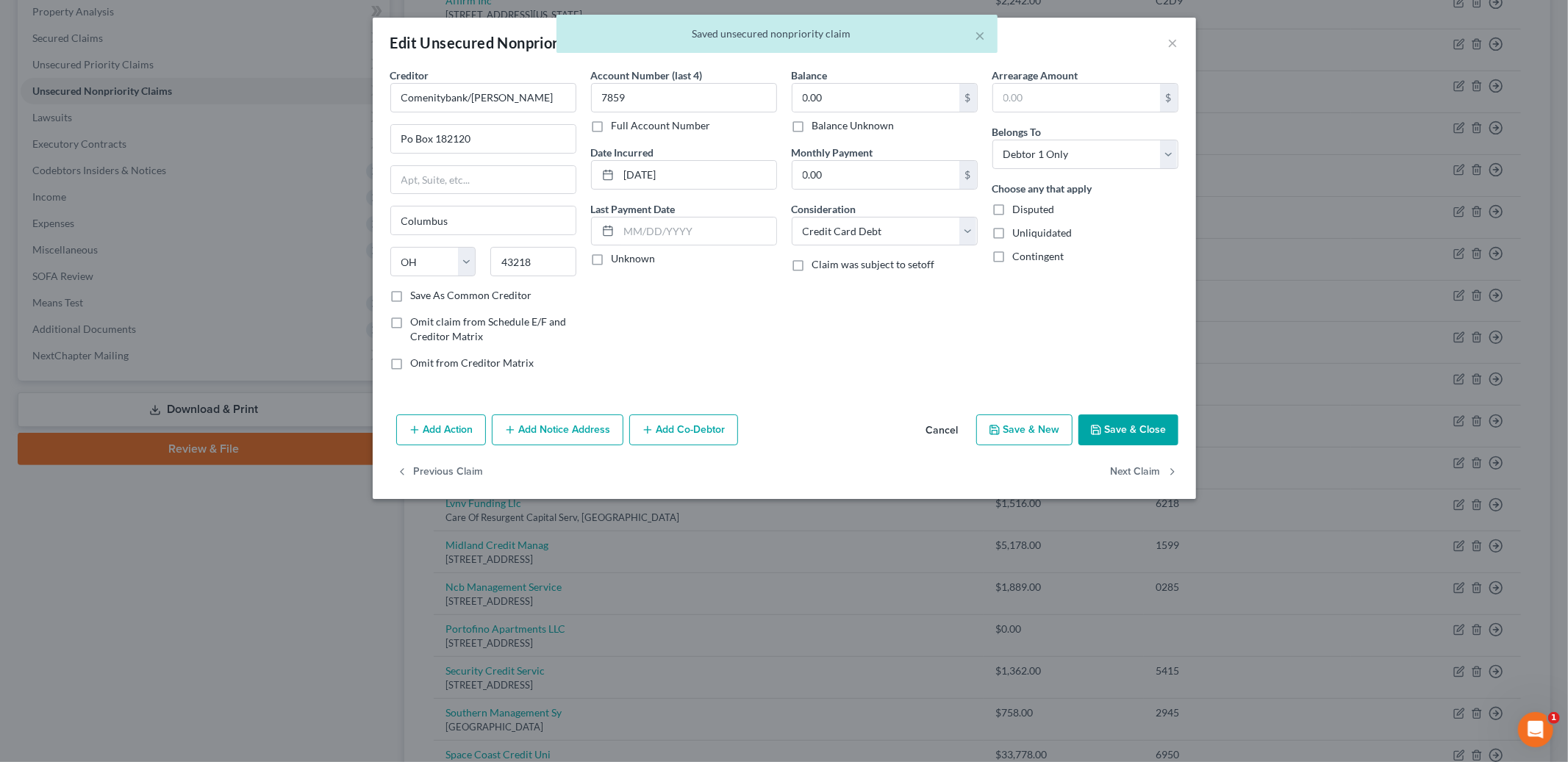
click at [812, 126] on label "Balance Unknown" at bounding box center [853, 126] width 83 height 15
click at [818, 126] on input "Balance Unknown" at bounding box center [823, 123] width 10 height 10
checkbox input "true"
click at [1124, 428] on button "Save & Close" at bounding box center [1128, 430] width 100 height 31
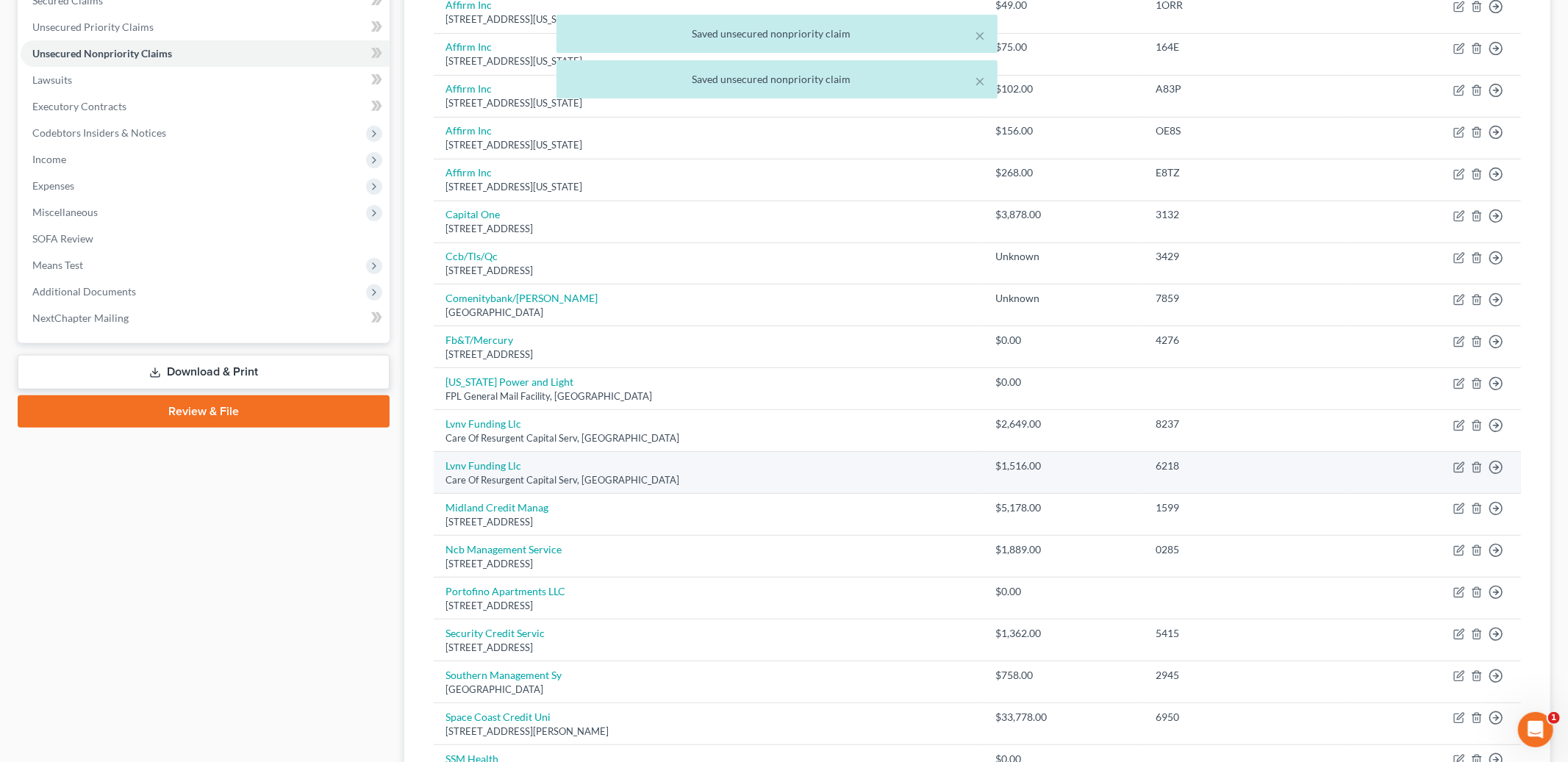
scroll to position [326, 0]
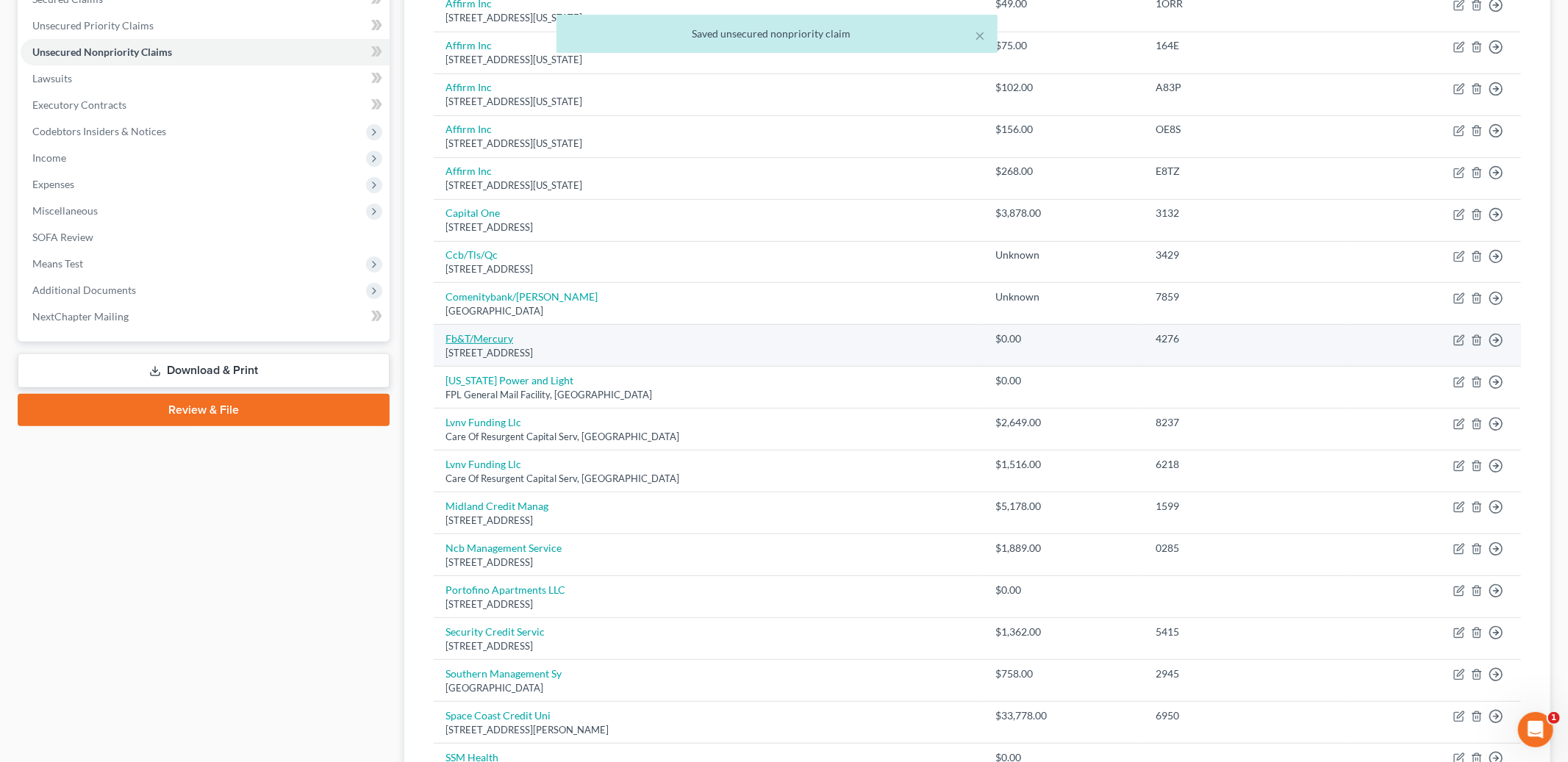
click at [476, 341] on link "Fb&T/Mercury" at bounding box center [479, 338] width 68 height 12
select select "43"
select select "2"
select select "0"
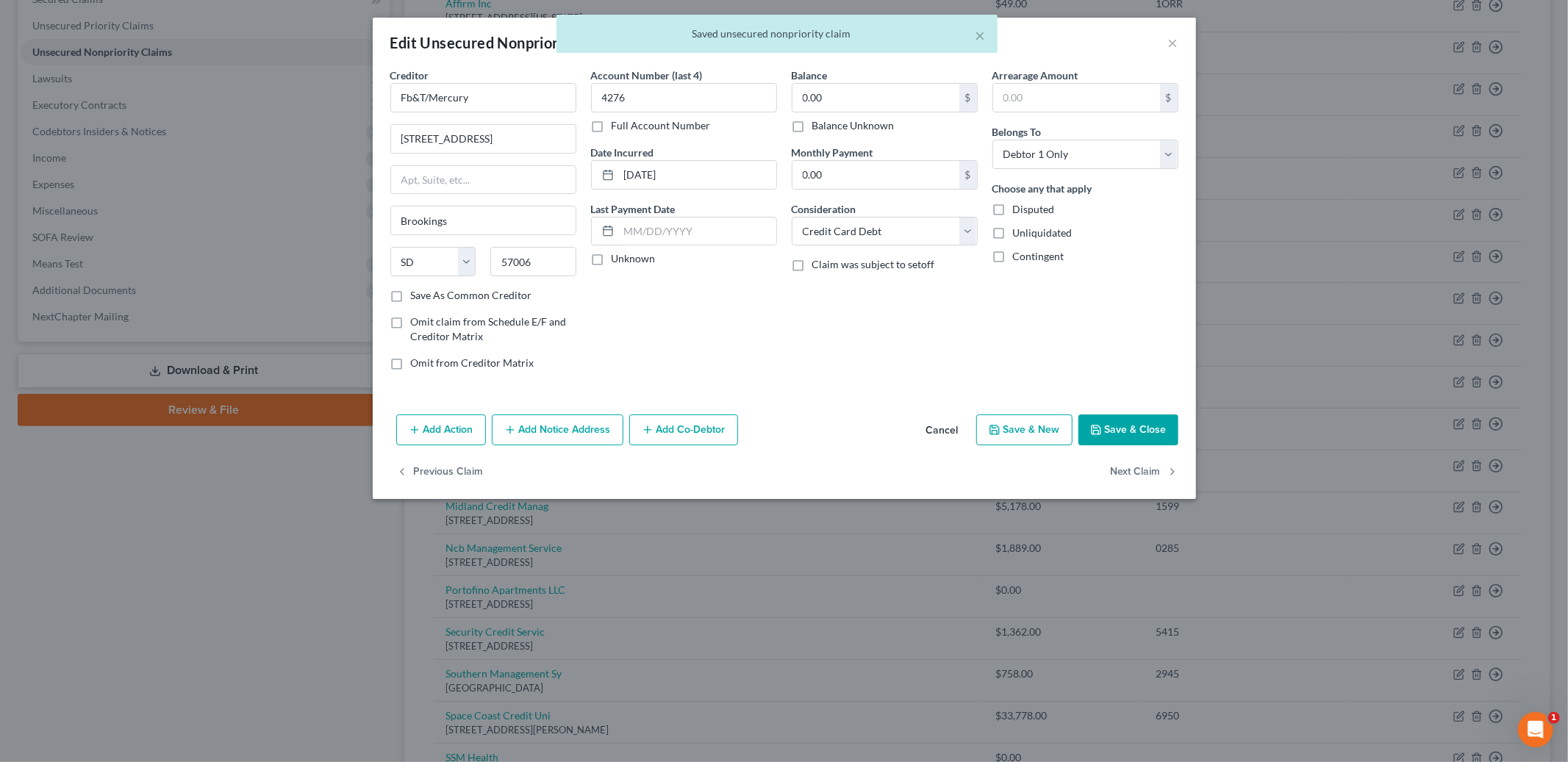
click at [812, 121] on label "Balance Unknown" at bounding box center [853, 126] width 83 height 15
click at [818, 121] on input "Balance Unknown" at bounding box center [823, 123] width 10 height 10
checkbox input "true"
click at [1112, 429] on button "Save & Close" at bounding box center [1128, 430] width 100 height 31
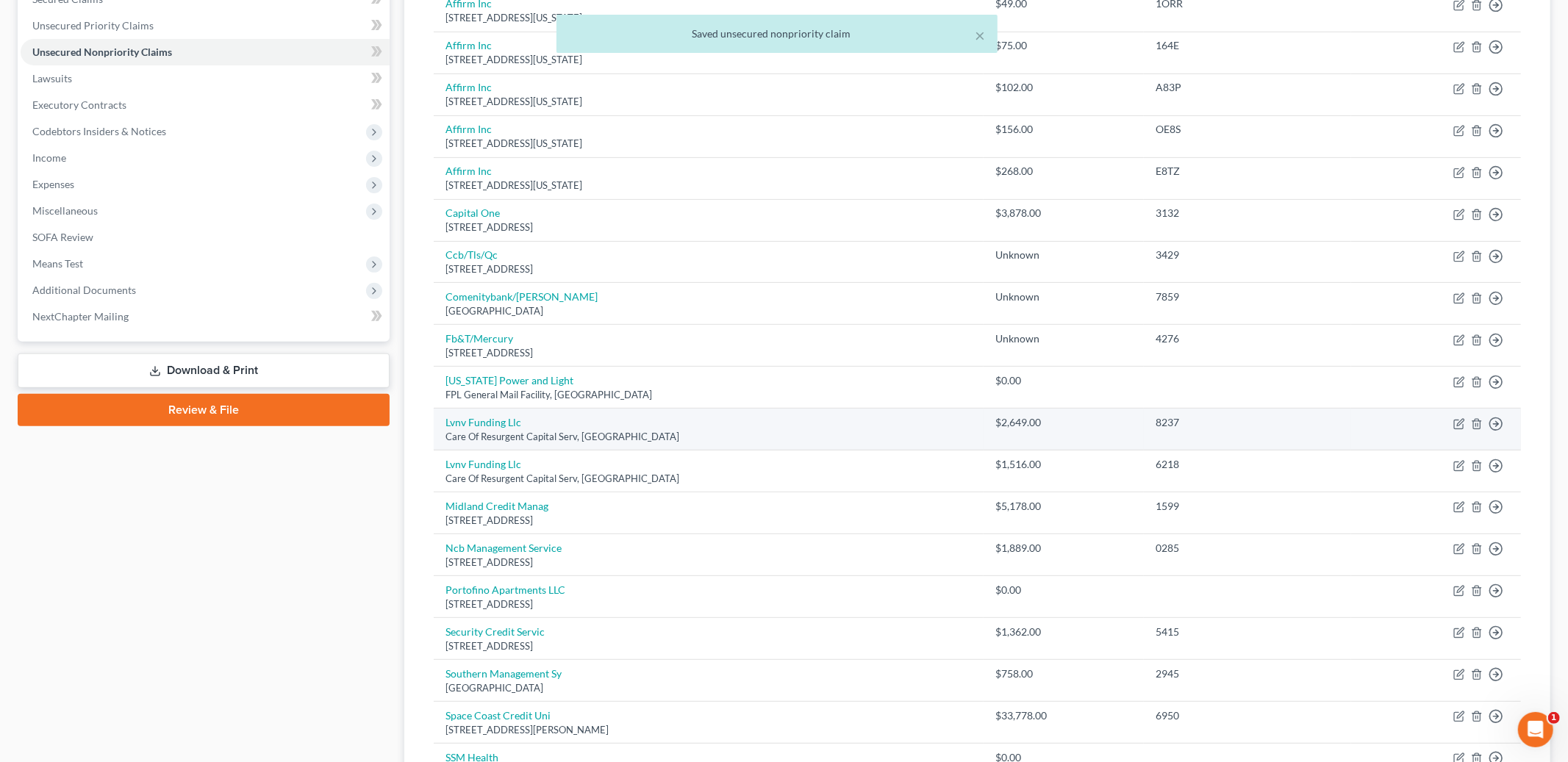
scroll to position [326, 0]
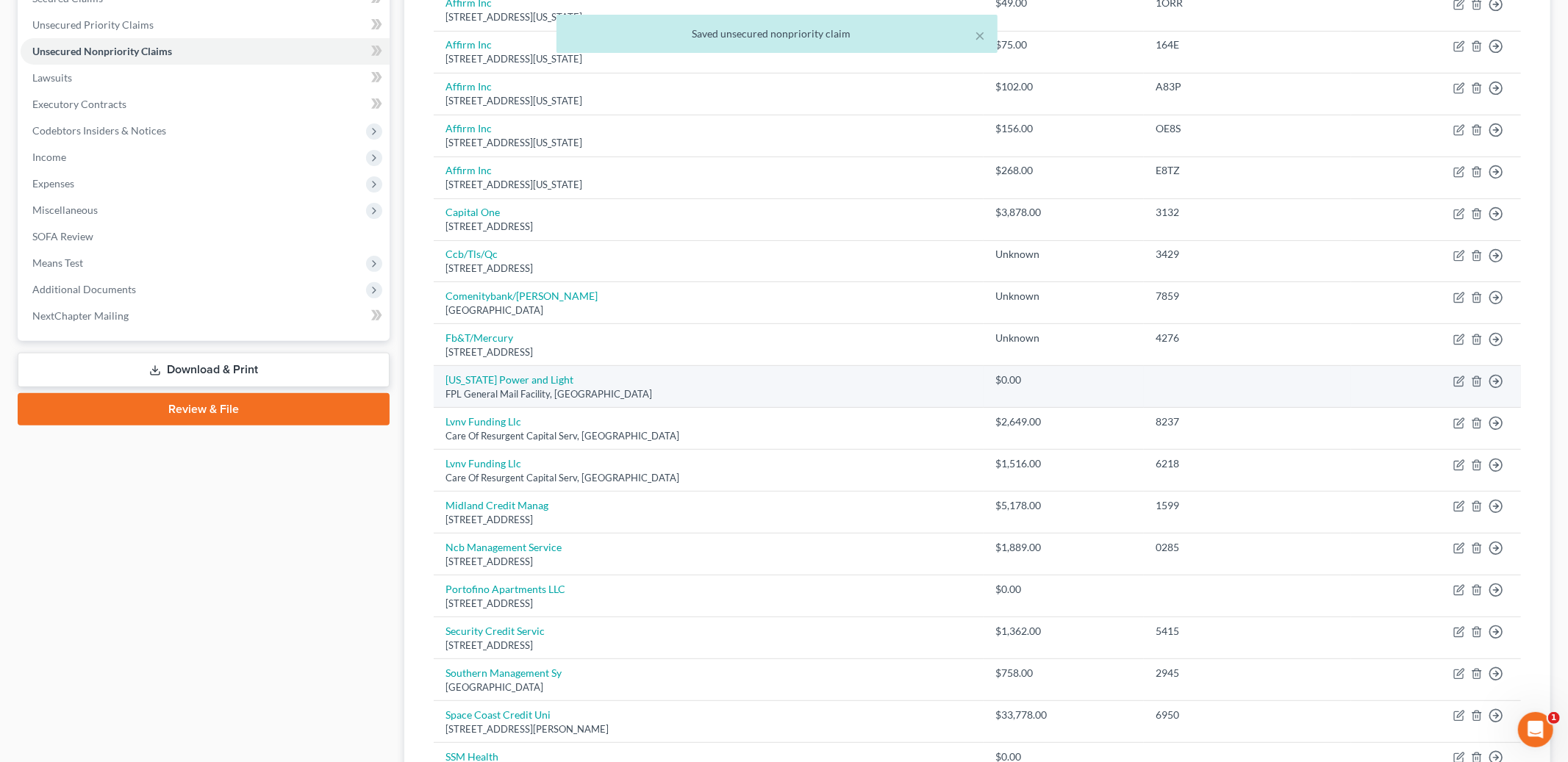
click at [507, 388] on div "FPL General Mail Facility, [GEOGRAPHIC_DATA]" at bounding box center [708, 394] width 526 height 14
click at [498, 384] on link "[US_STATE] Power and Light" at bounding box center [509, 379] width 128 height 12
select select "9"
select select "0"
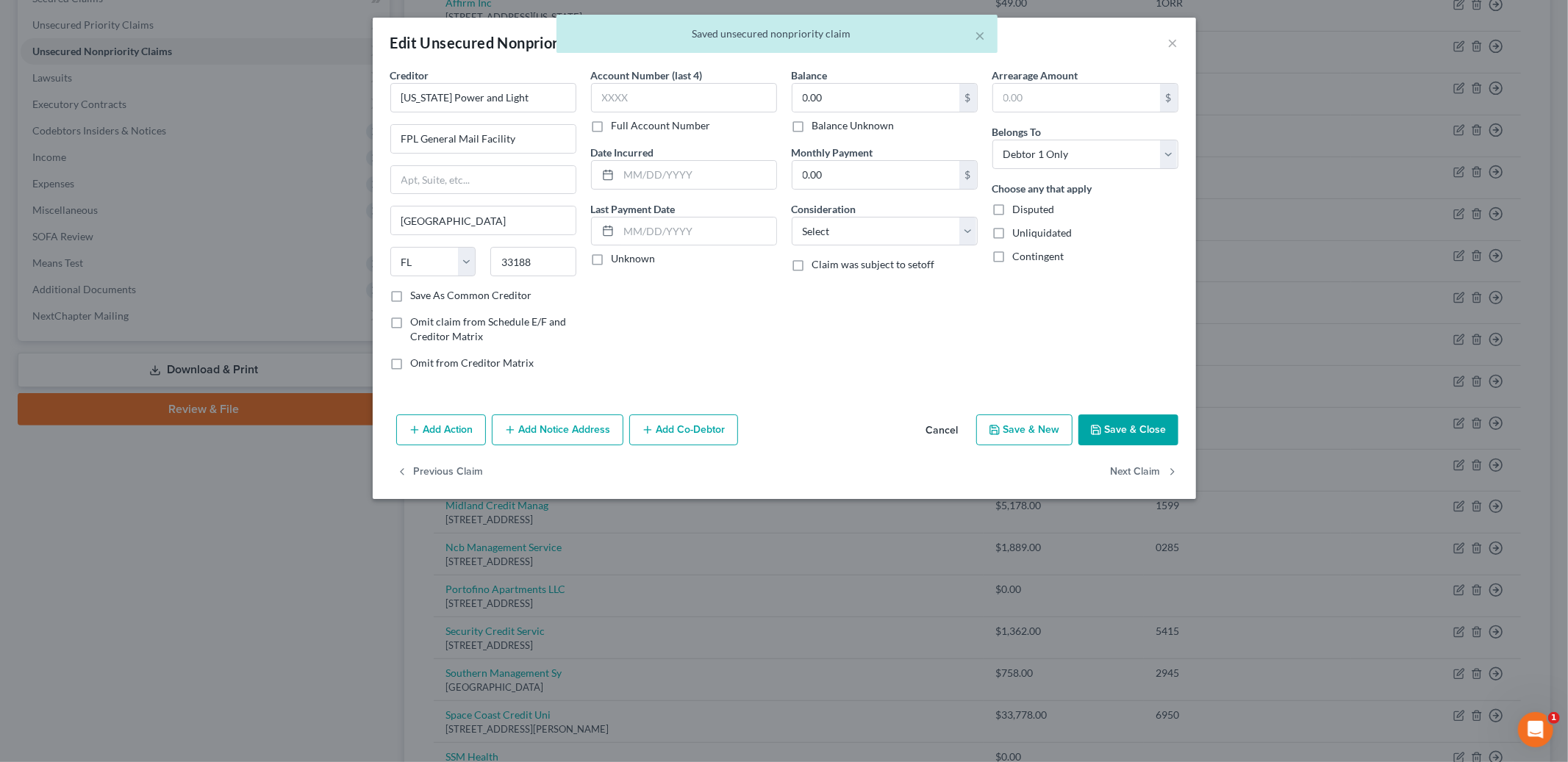
click at [812, 125] on label "Balance Unknown" at bounding box center [853, 126] width 83 height 15
click at [818, 125] on input "Balance Unknown" at bounding box center [823, 123] width 10 height 10
checkbox input "true"
click at [1115, 427] on button "Save & Close" at bounding box center [1128, 430] width 100 height 31
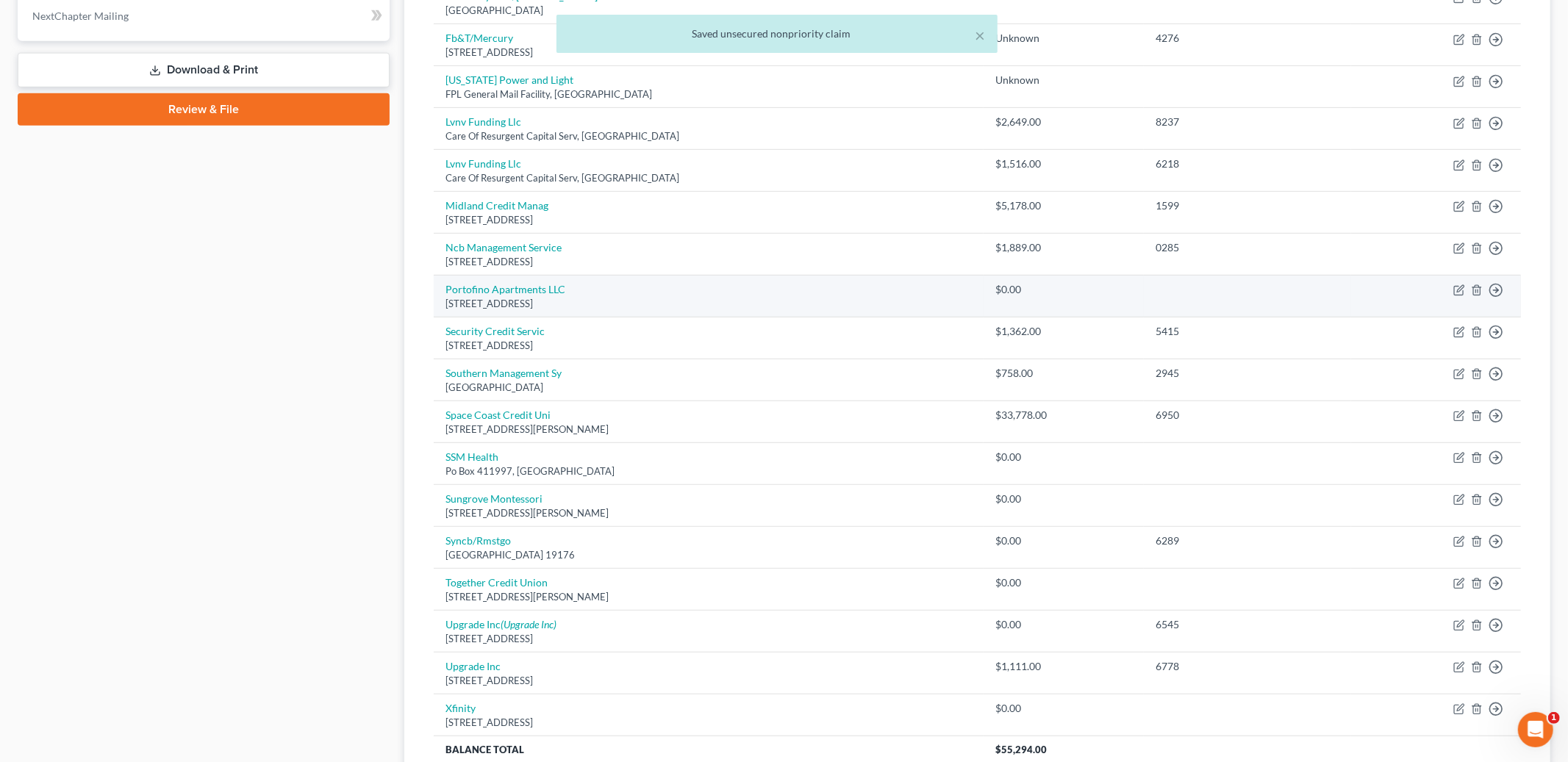
scroll to position [629, 0]
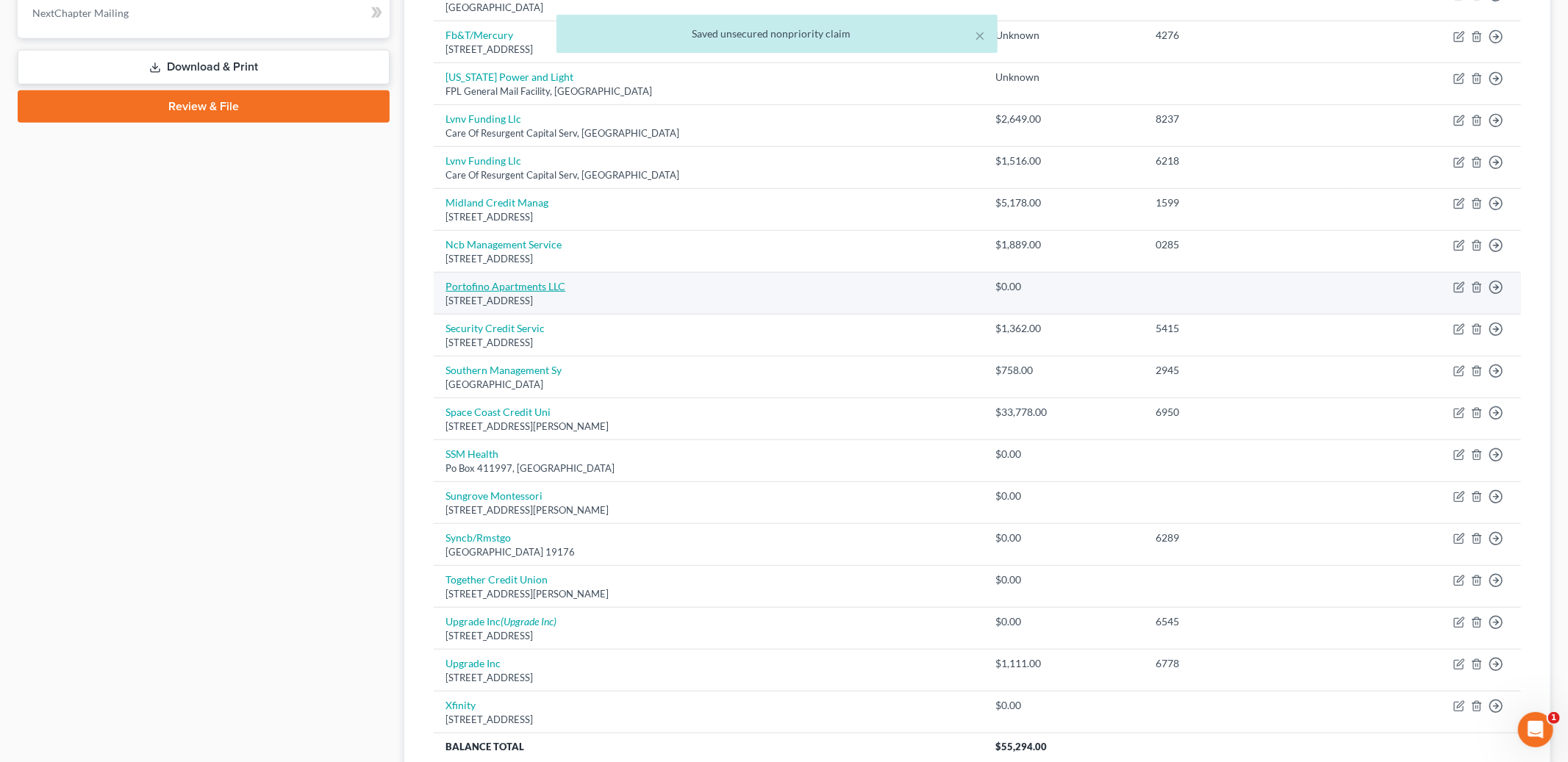
click at [535, 290] on link "Portofino Apartments LLC" at bounding box center [505, 286] width 120 height 12
select select "9"
select select "0"
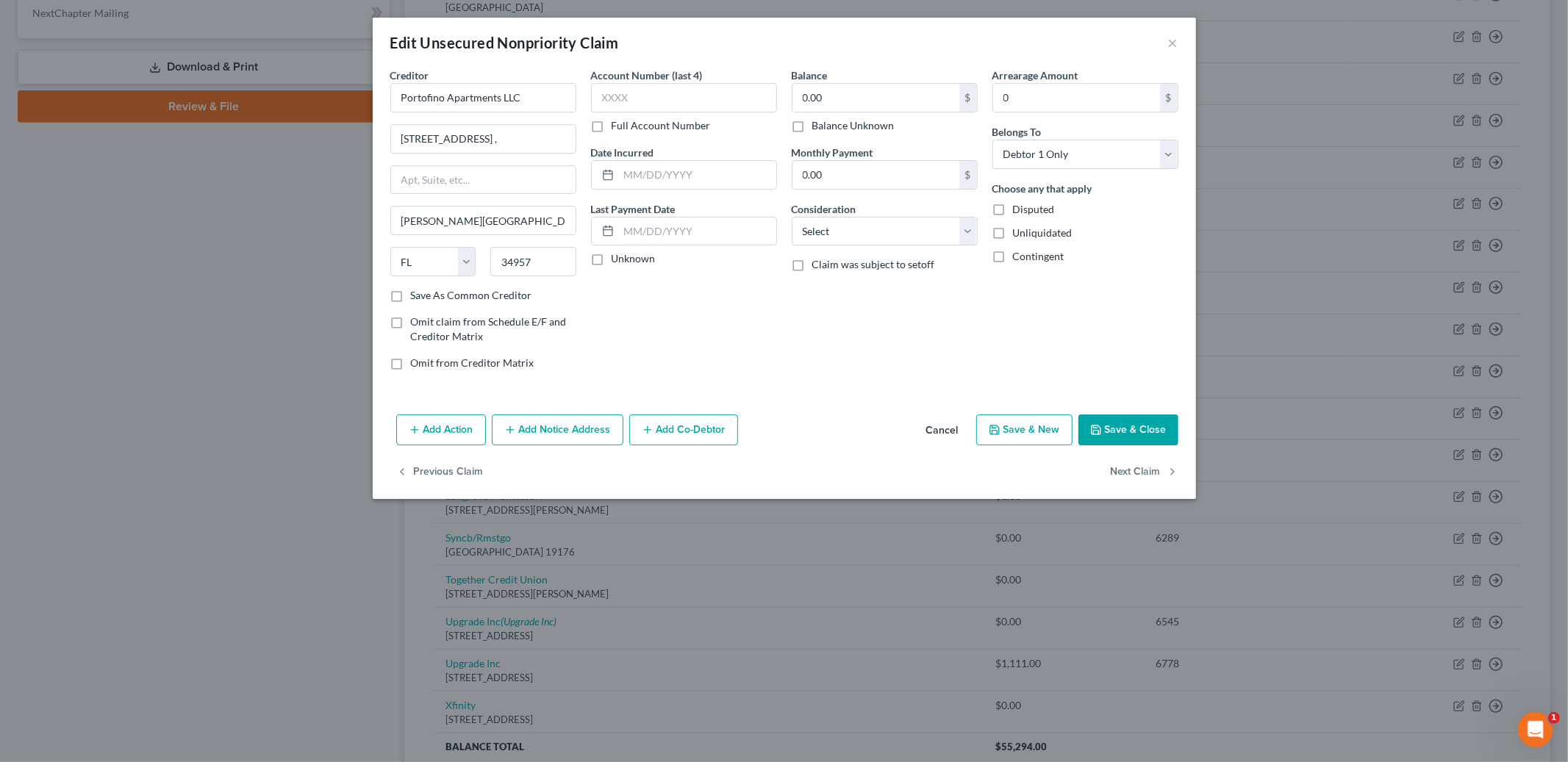
click at [812, 128] on label "Balance Unknown" at bounding box center [853, 126] width 83 height 15
click at [818, 128] on input "Balance Unknown" at bounding box center [823, 123] width 10 height 10
checkbox input "true"
click at [1092, 419] on button "Save & Close" at bounding box center [1128, 430] width 100 height 31
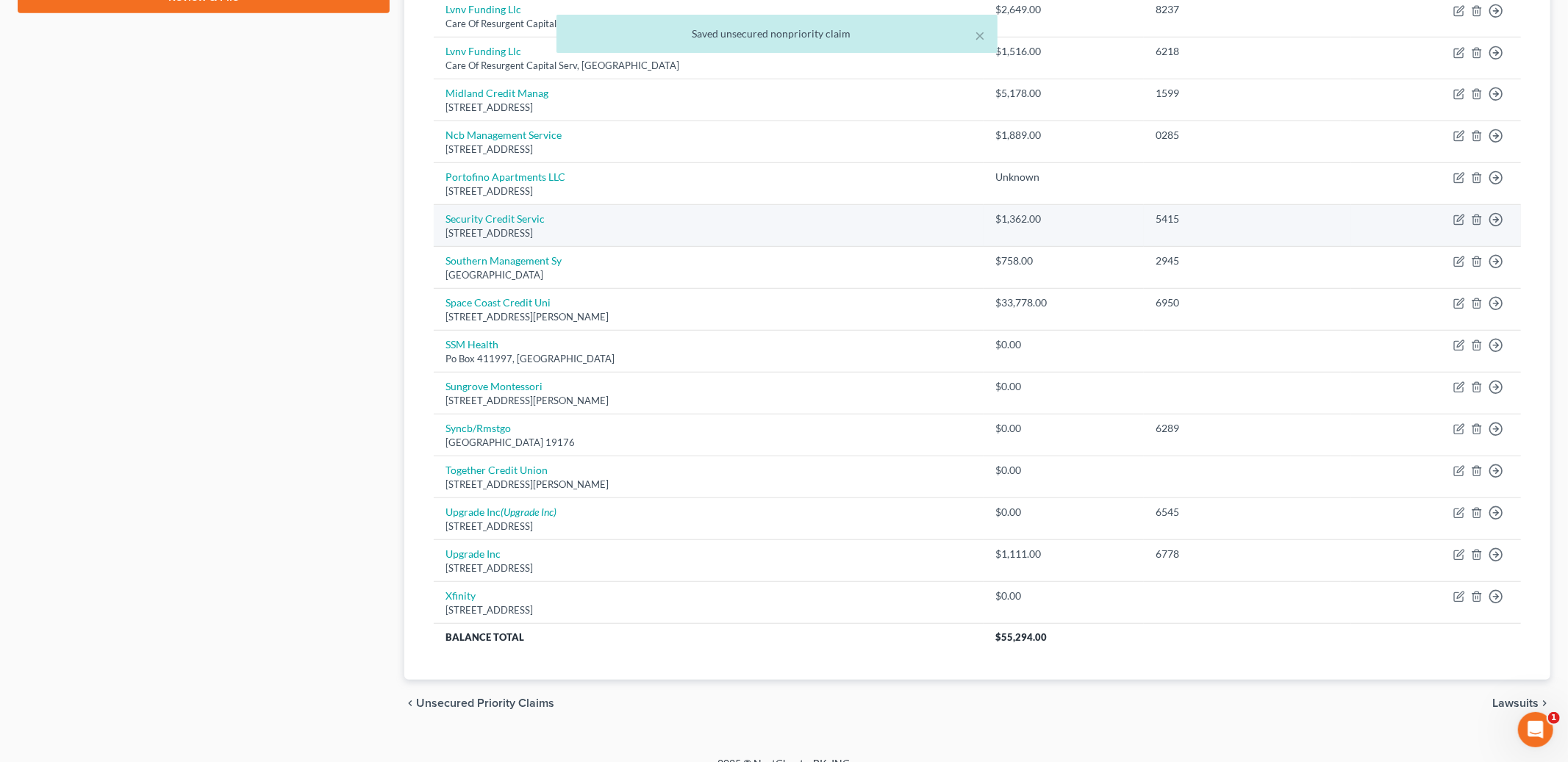
scroll to position [760, 0]
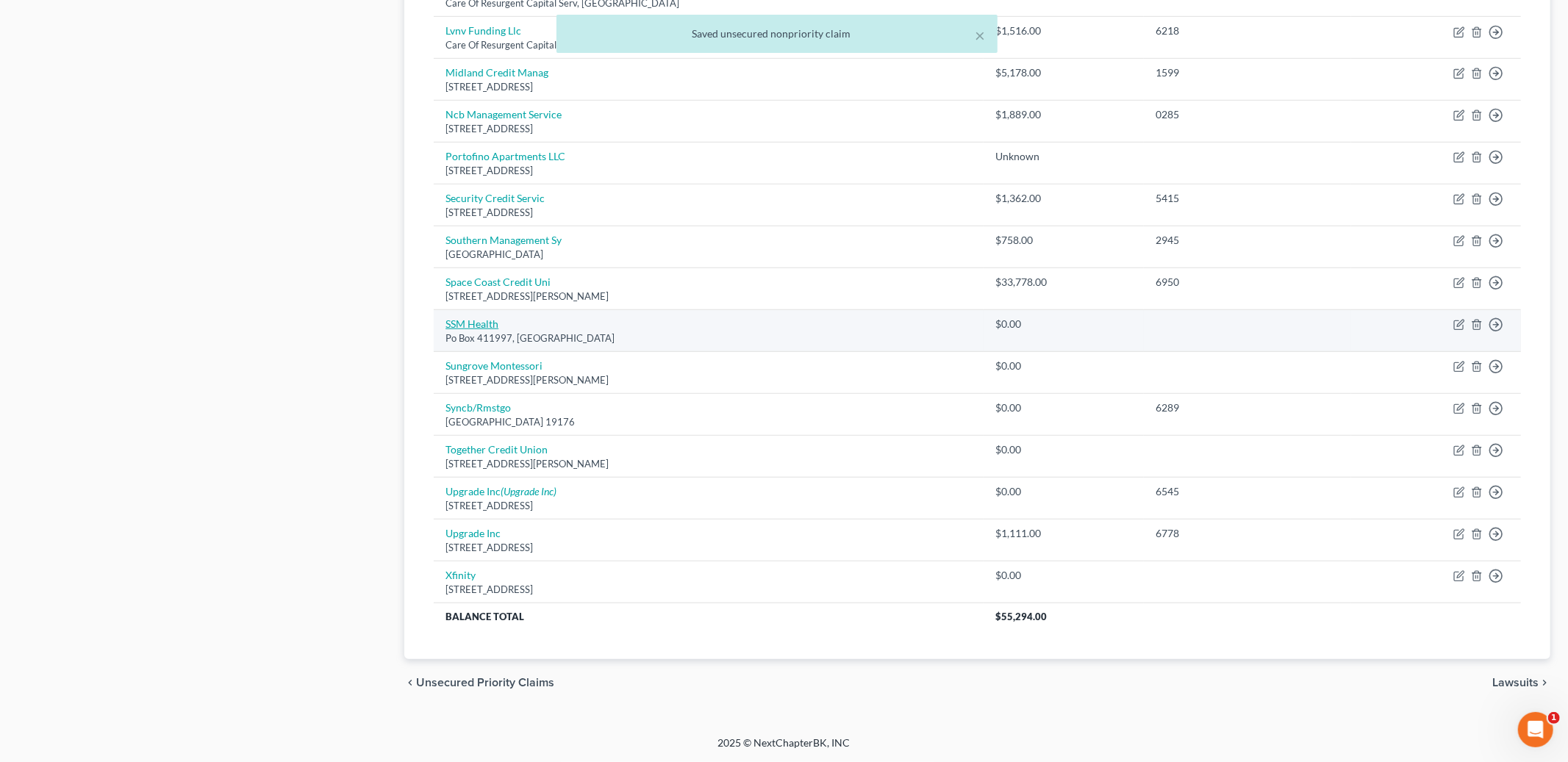
click at [469, 323] on link "SSM Health" at bounding box center [471, 323] width 53 height 12
select select "26"
select select "0"
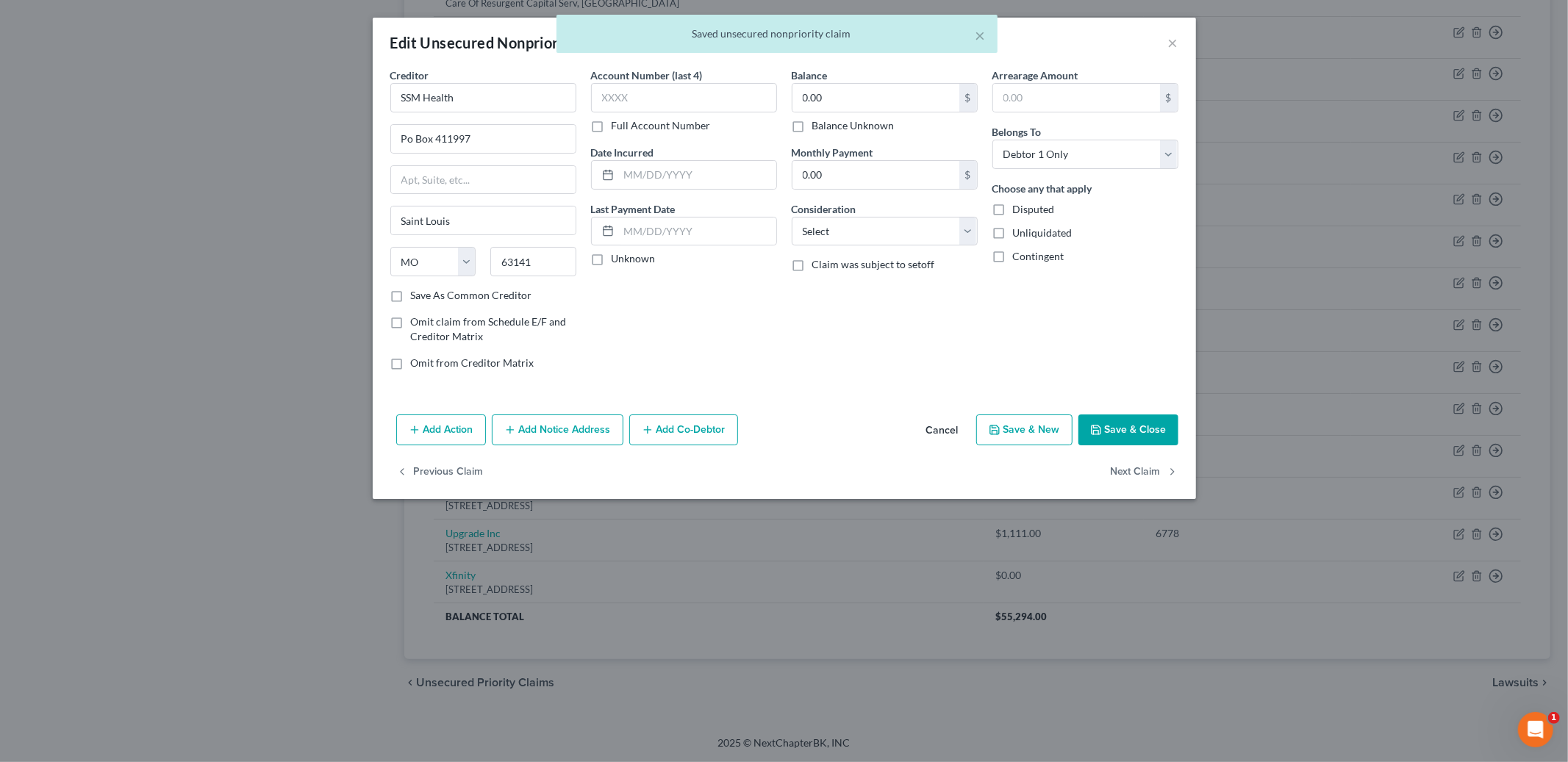
click at [812, 131] on label "Balance Unknown" at bounding box center [853, 126] width 83 height 15
click at [818, 128] on input "Balance Unknown" at bounding box center [823, 123] width 10 height 10
checkbox input "true"
click at [1105, 433] on button "Save & Close" at bounding box center [1128, 430] width 100 height 31
type input "0"
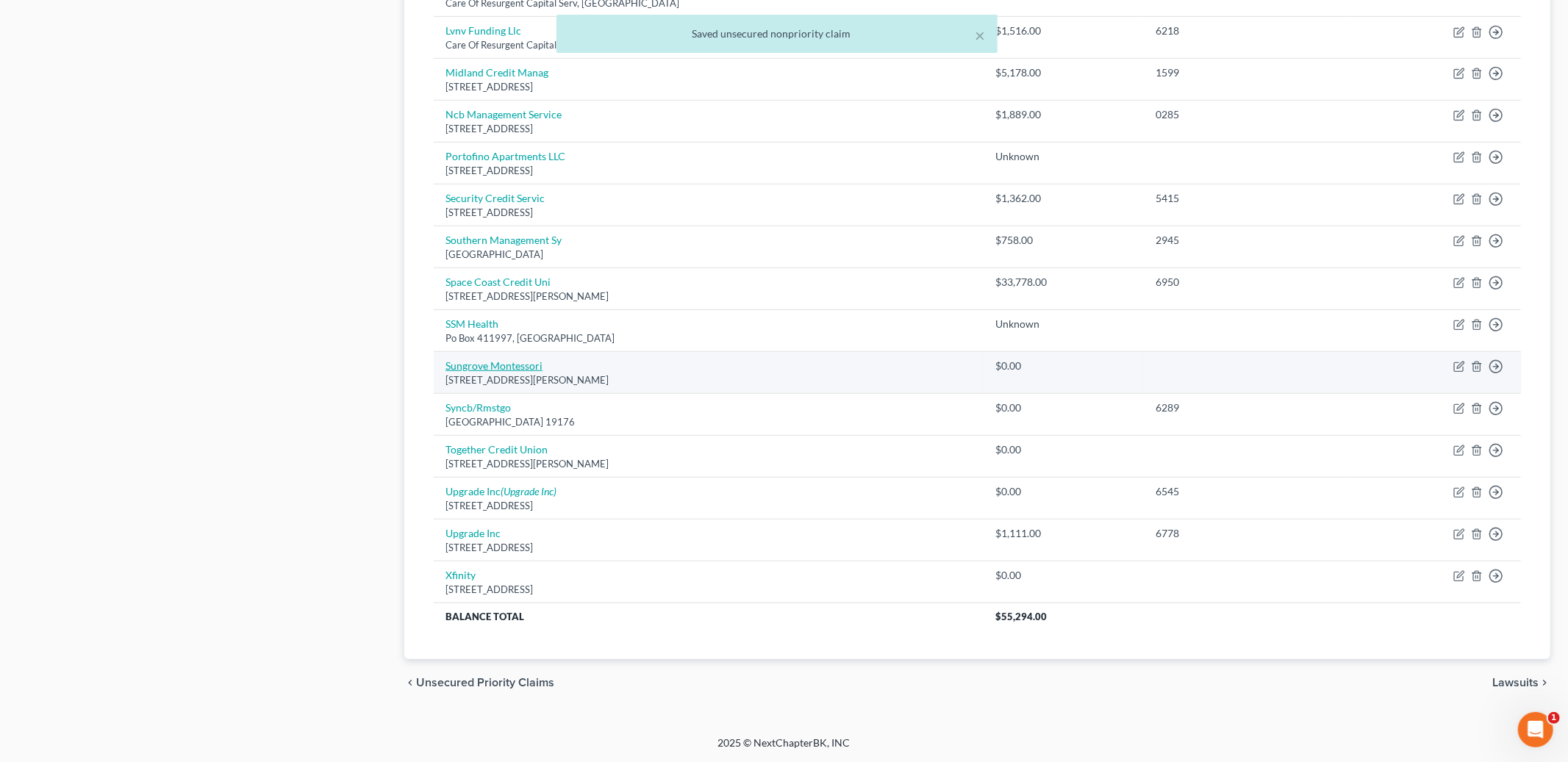
click at [490, 363] on link "Sungrove Montessori" at bounding box center [494, 365] width 97 height 12
select select "9"
select select "0"
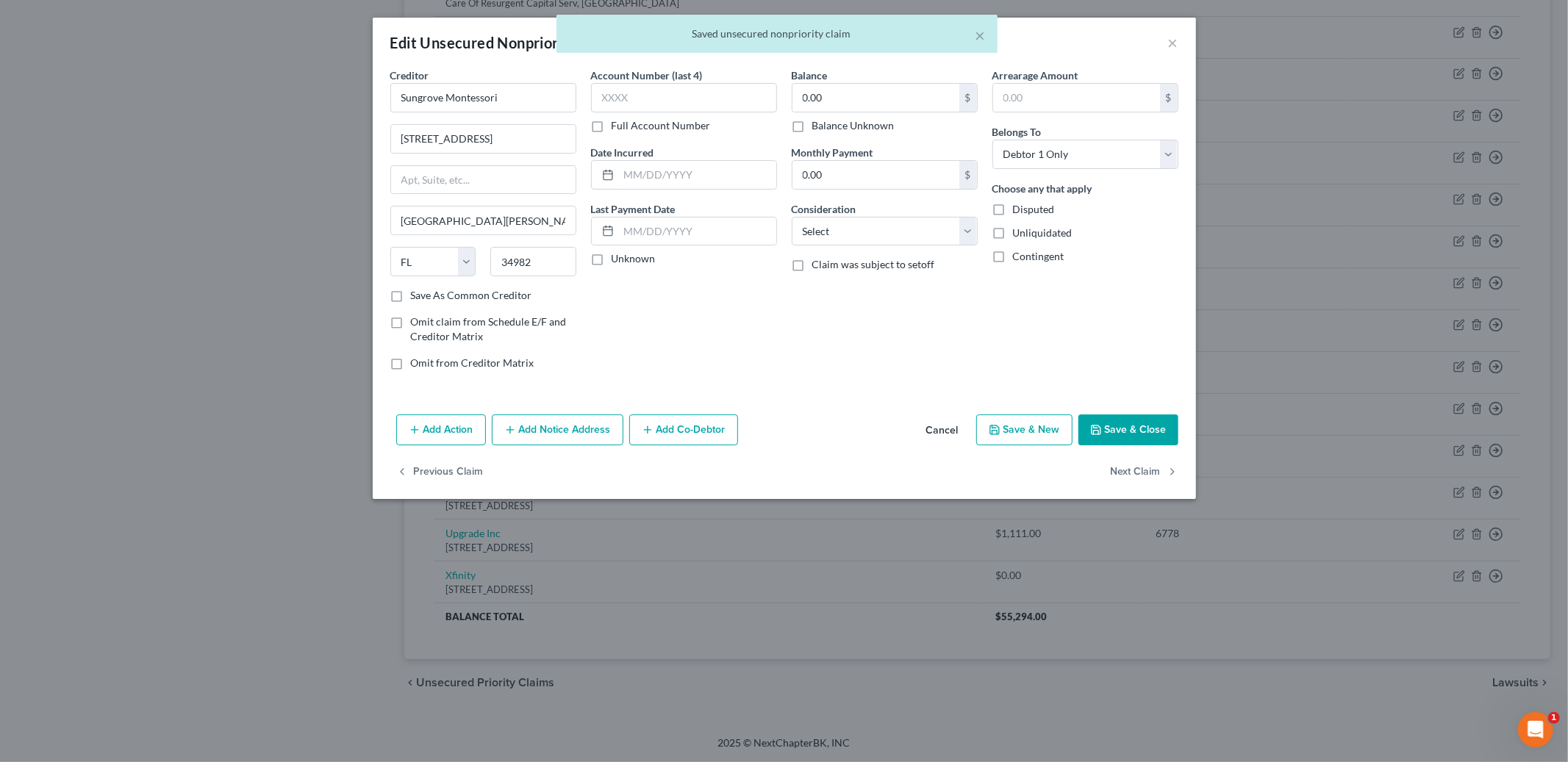
click at [812, 123] on label "Balance Unknown" at bounding box center [853, 126] width 83 height 15
click at [818, 123] on input "Balance Unknown" at bounding box center [823, 123] width 10 height 10
checkbox input "true"
click at [1116, 433] on button "Save & Close" at bounding box center [1128, 430] width 100 height 31
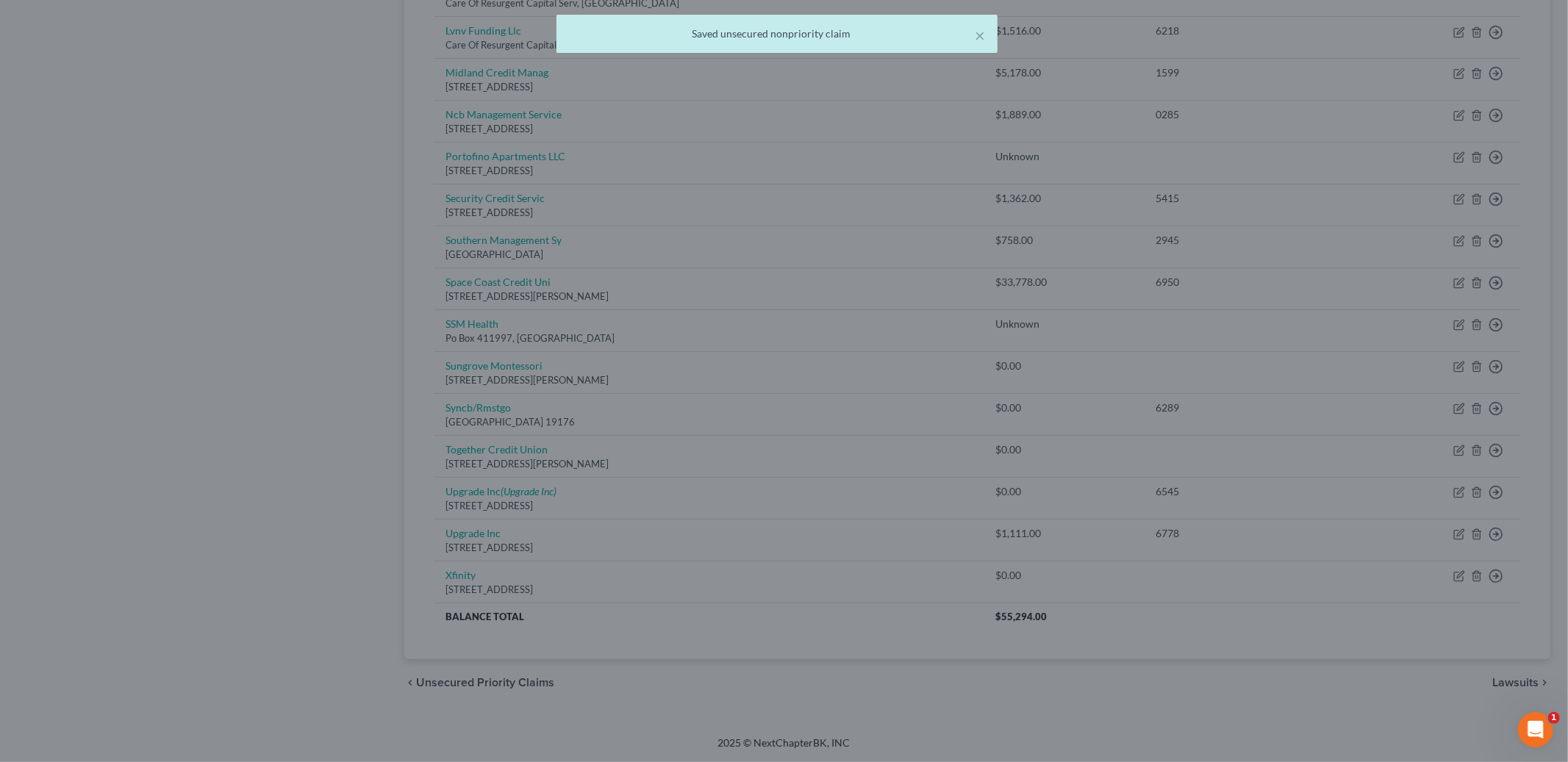
type input "0"
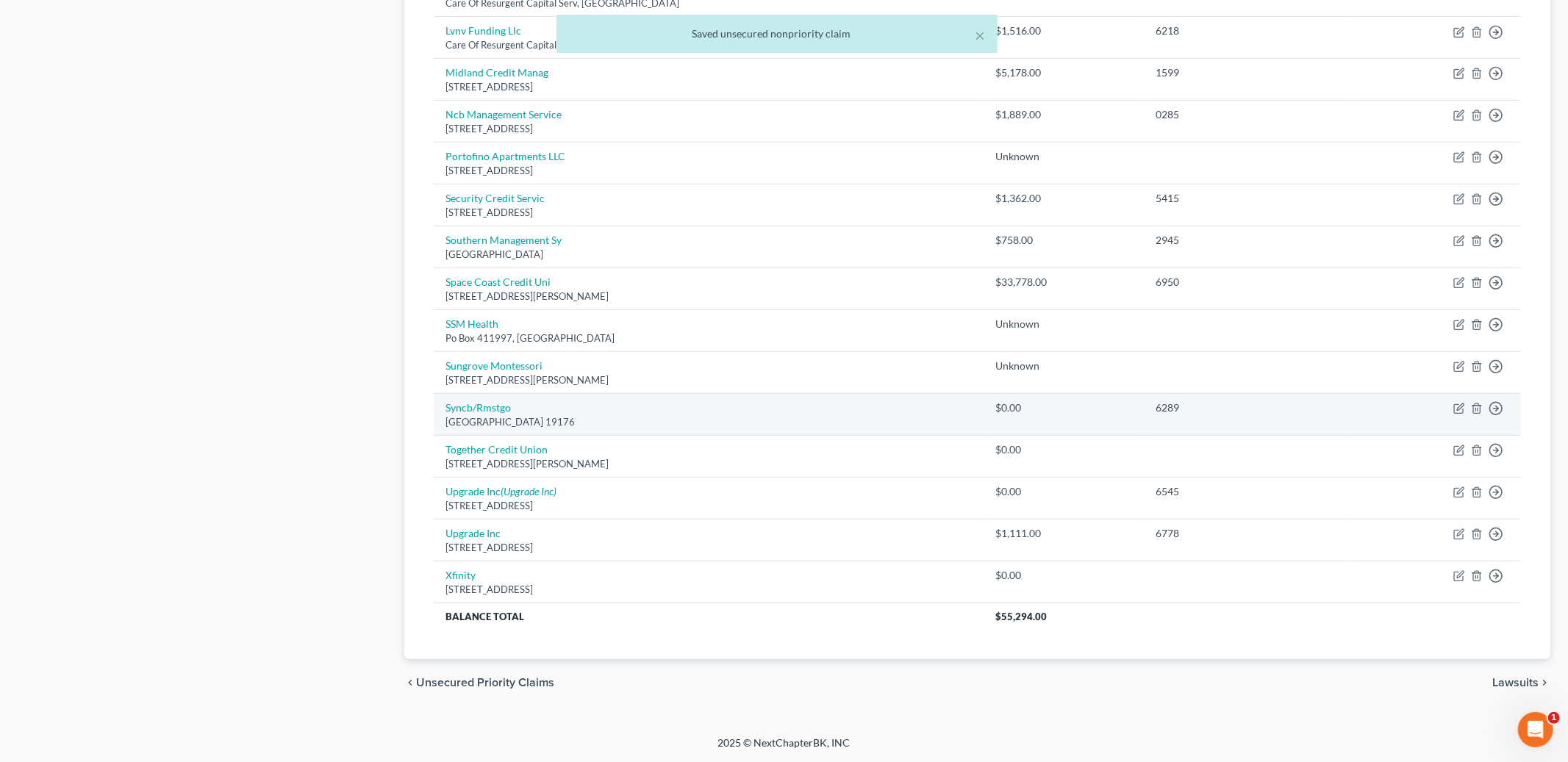
click at [464, 415] on div "[GEOGRAPHIC_DATA] 19176" at bounding box center [708, 421] width 526 height 14
click at [486, 407] on link "Syncb/Rmstgo" at bounding box center [478, 407] width 65 height 12
select select "39"
select select "2"
select select "0"
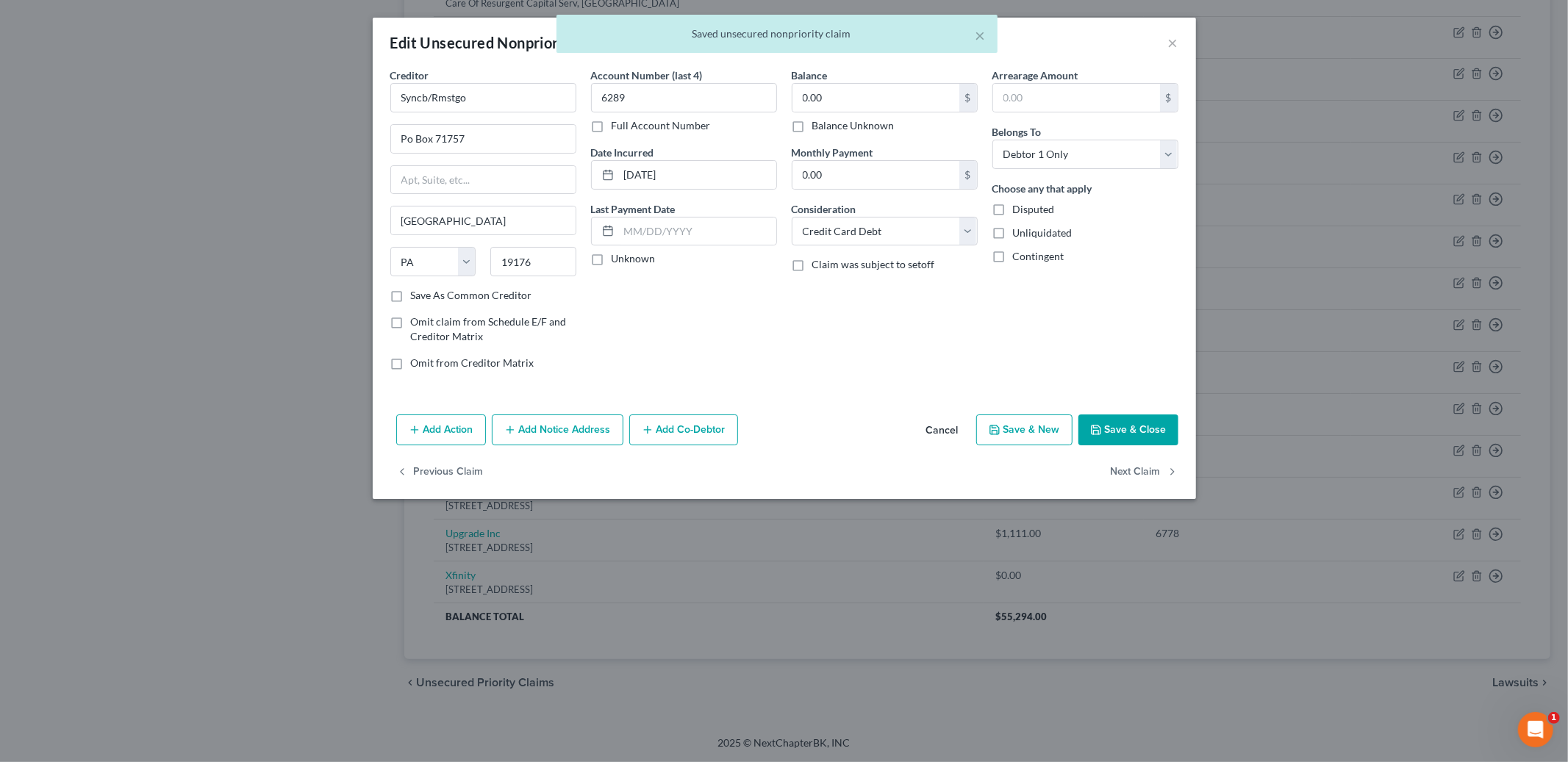
click at [812, 127] on label "Balance Unknown" at bounding box center [853, 126] width 83 height 15
click at [818, 127] on input "Balance Unknown" at bounding box center [823, 123] width 10 height 10
checkbox input "true"
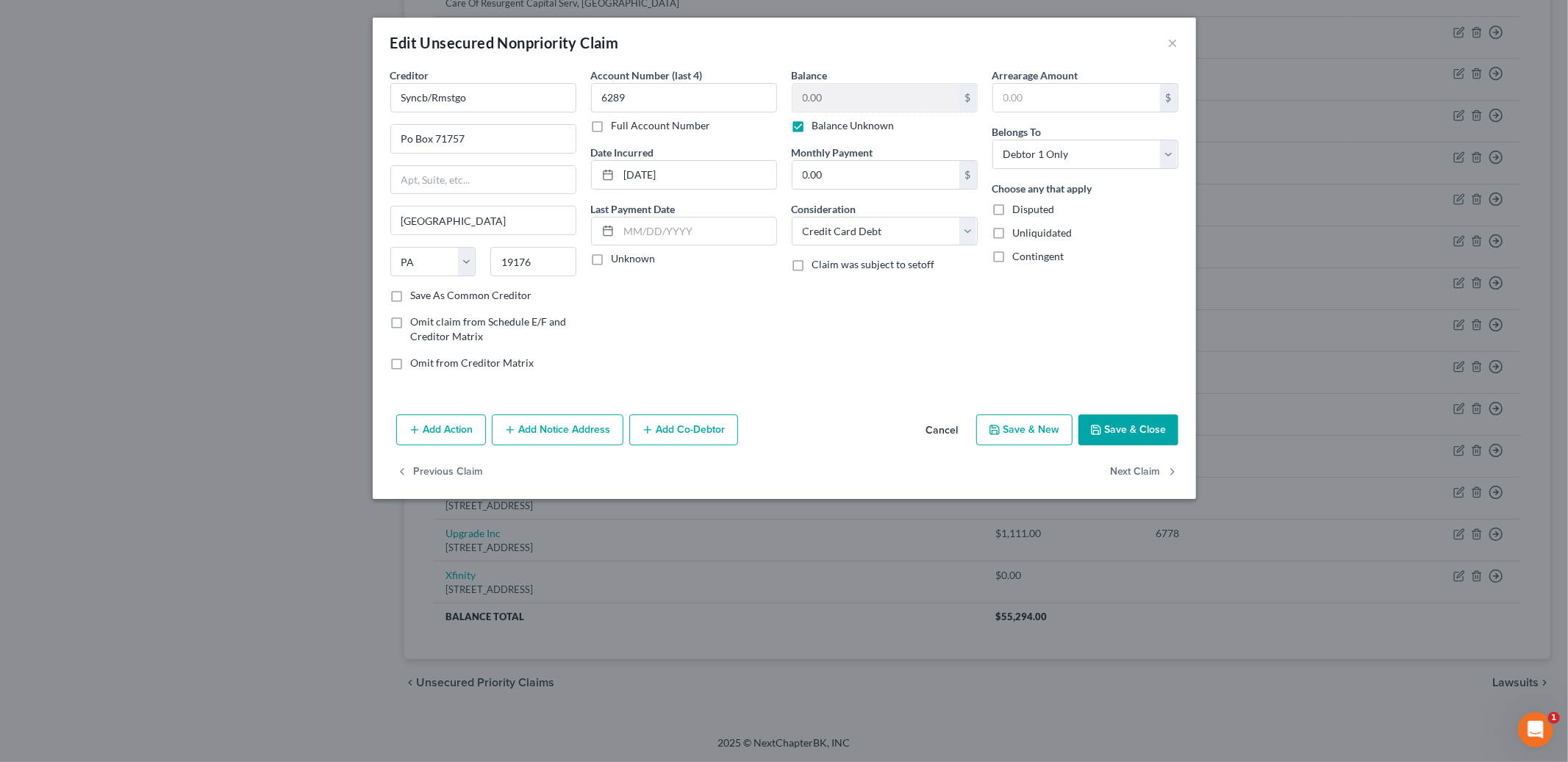
click at [1123, 428] on button "Save & Close" at bounding box center [1128, 430] width 100 height 31
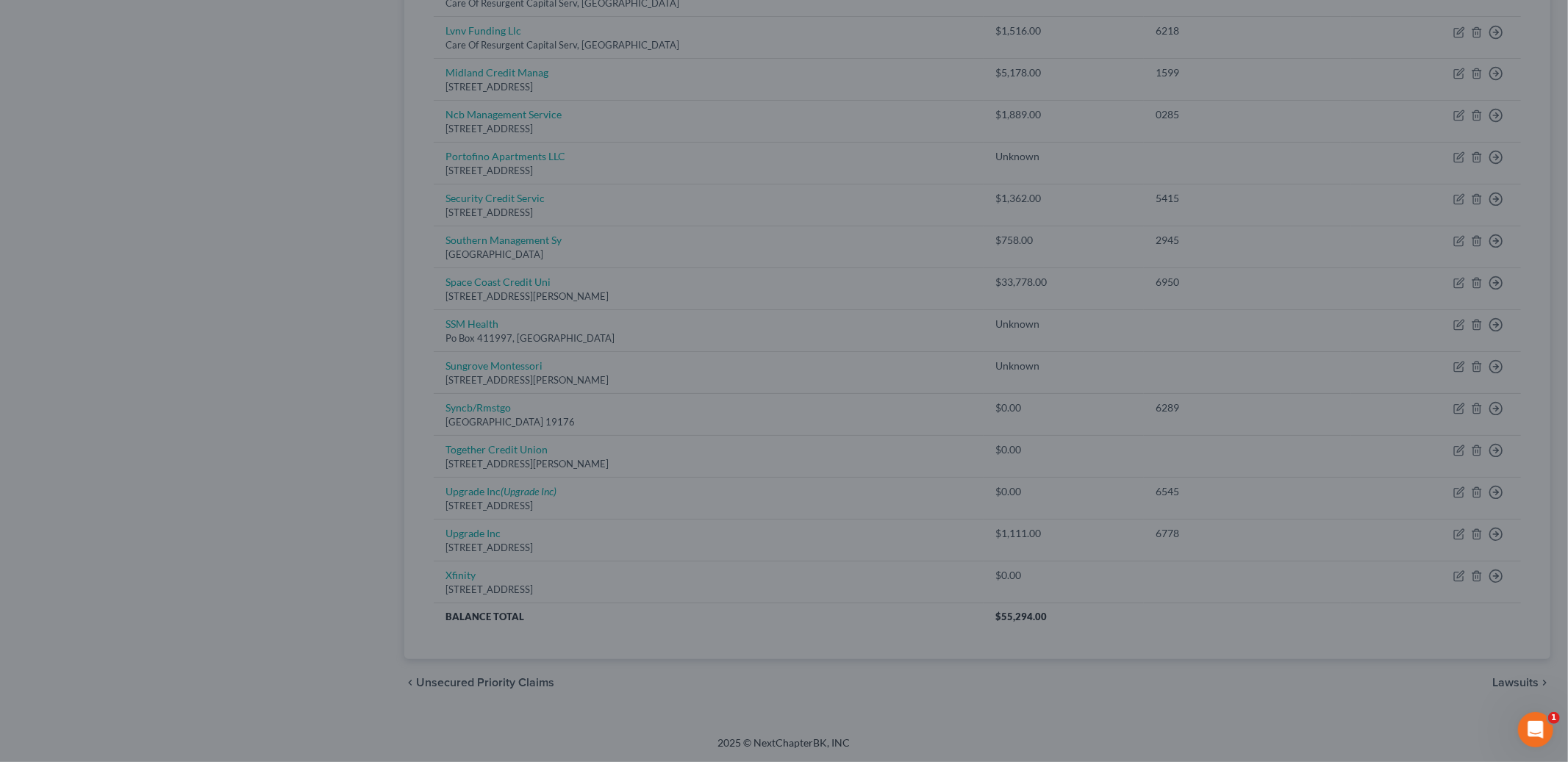
type input "0"
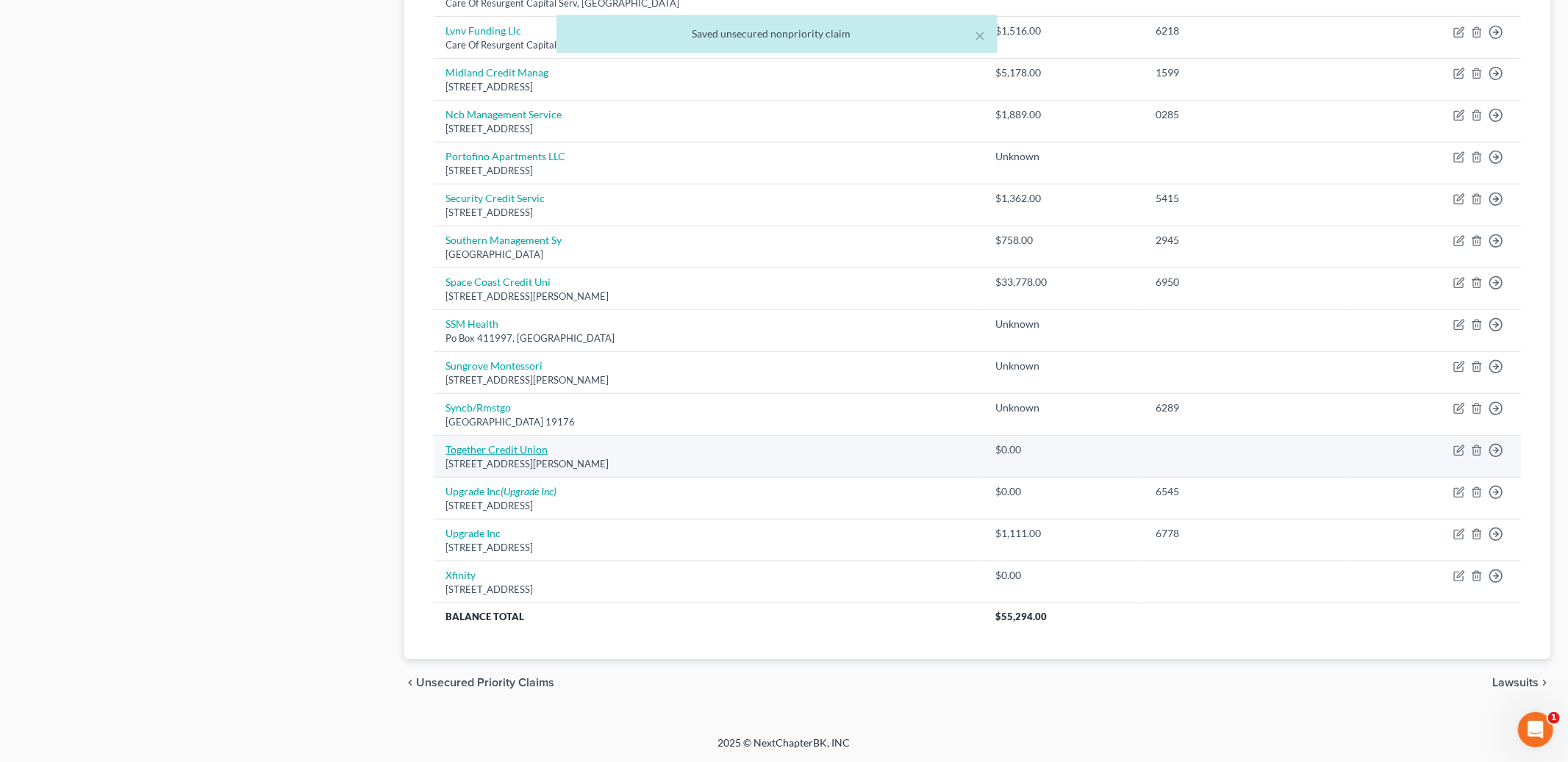
click at [488, 446] on link "Together Credit Union" at bounding box center [496, 449] width 102 height 12
select select "26"
select select "0"
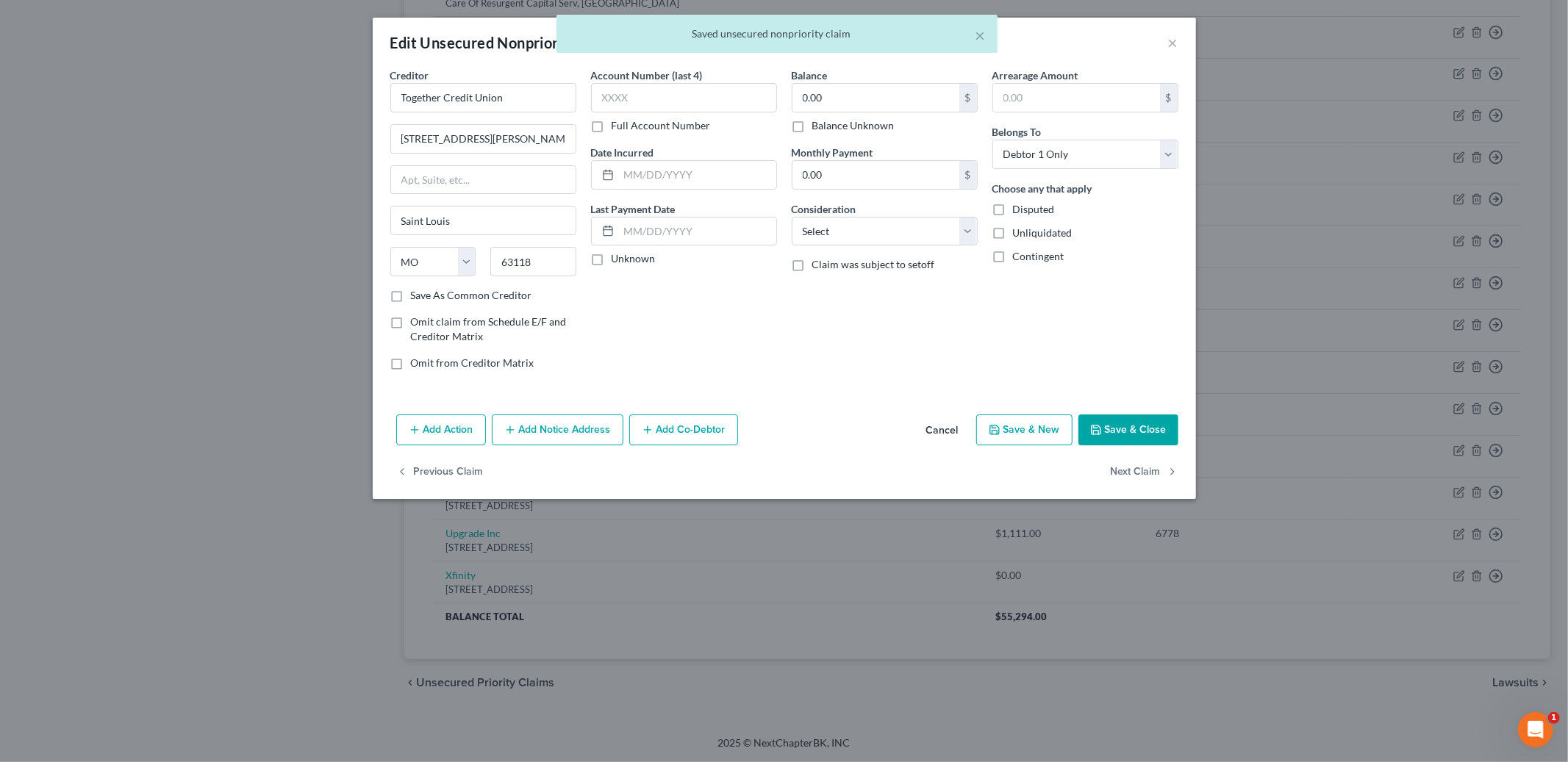
click at [812, 123] on label "Balance Unknown" at bounding box center [853, 126] width 83 height 15
click at [818, 123] on input "Balance Unknown" at bounding box center [823, 123] width 10 height 10
checkbox input "true"
click at [1137, 421] on button "Save & Close" at bounding box center [1128, 430] width 100 height 31
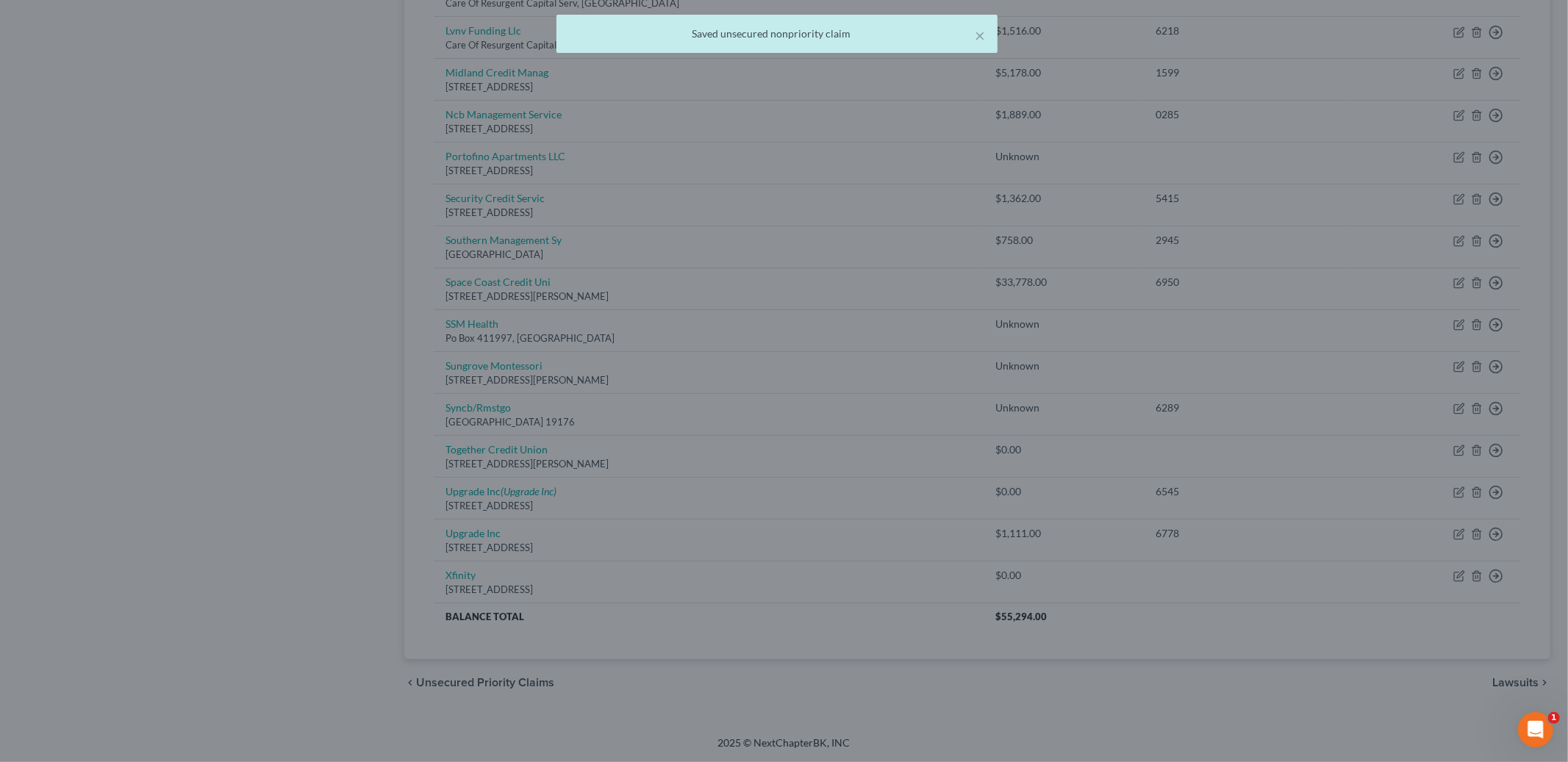
type input "0"
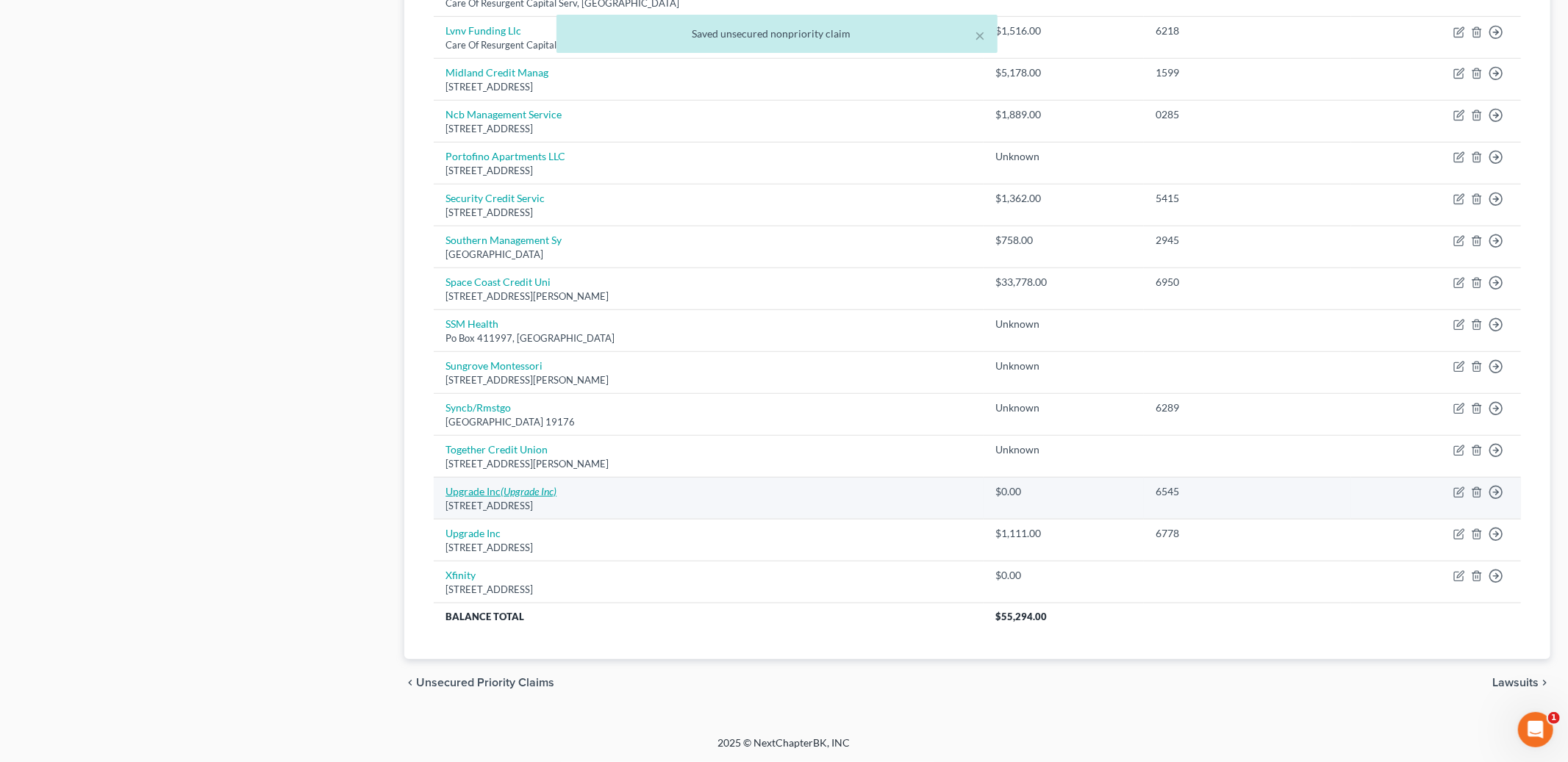
click at [498, 493] on link "Upgrade Inc (Upgrade Inc)" at bounding box center [501, 491] width 111 height 12
select select "4"
select select "0"
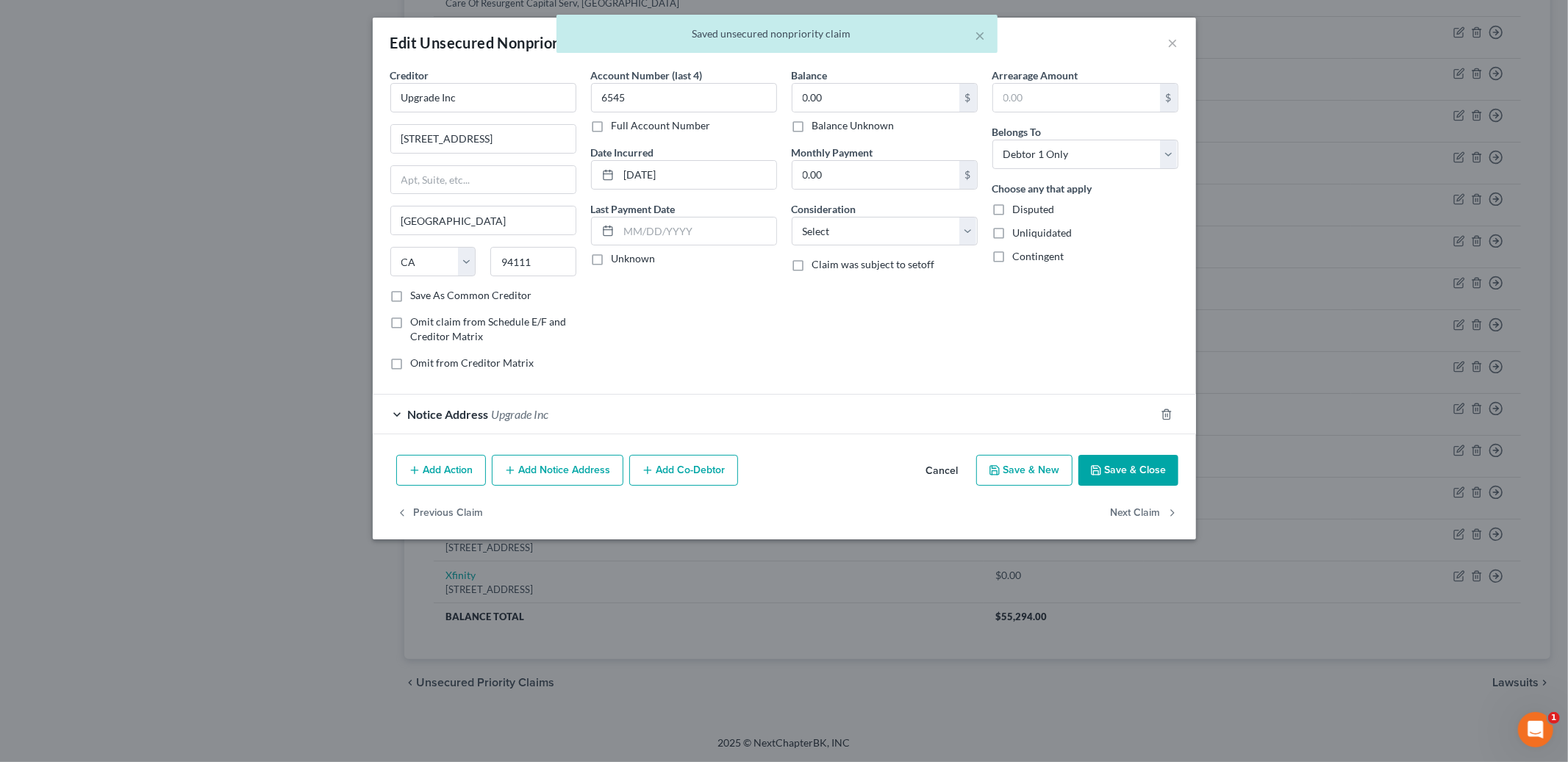
click at [1162, 407] on div at bounding box center [1175, 414] width 41 height 24
click at [1168, 412] on icon "button" at bounding box center [1166, 414] width 7 height 10
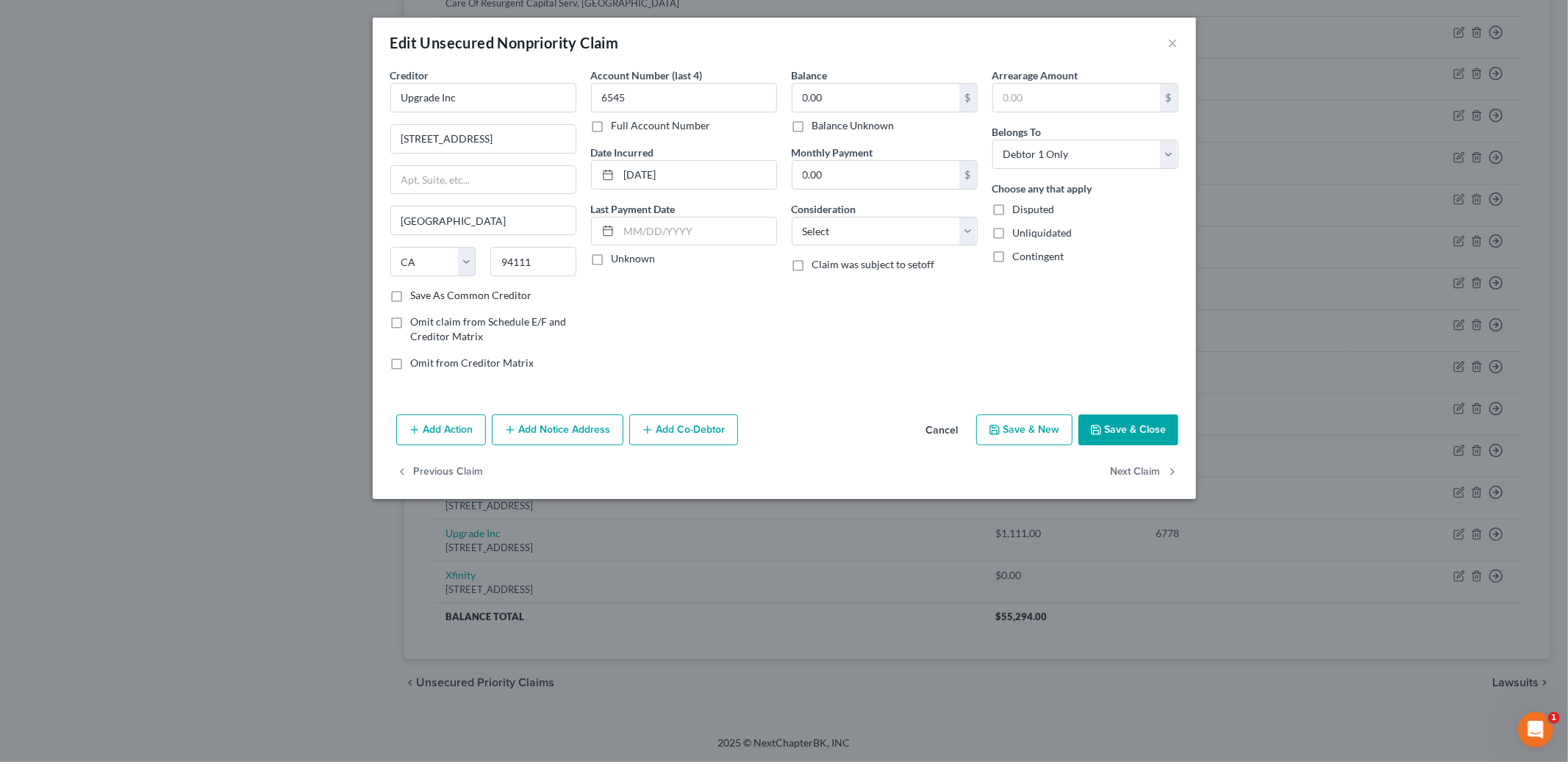
click at [812, 131] on label "Balance Unknown" at bounding box center [853, 126] width 83 height 15
click at [818, 128] on input "Balance Unknown" at bounding box center [823, 123] width 10 height 10
checkbox input "true"
click at [1131, 429] on button "Save & Close" at bounding box center [1128, 430] width 100 height 31
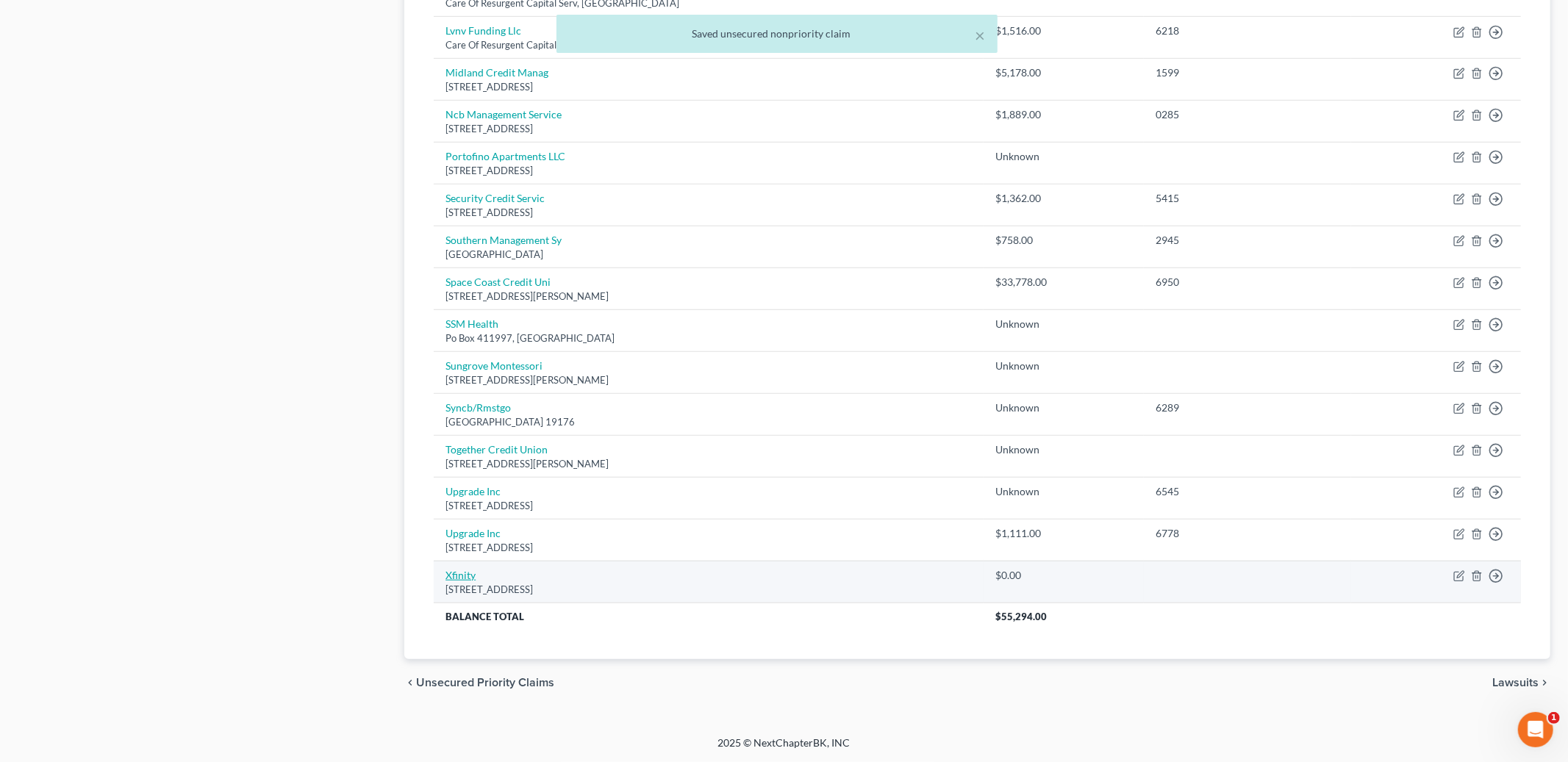
click at [465, 575] on link "Xfinity" at bounding box center [460, 574] width 30 height 12
select select "4"
select select "0"
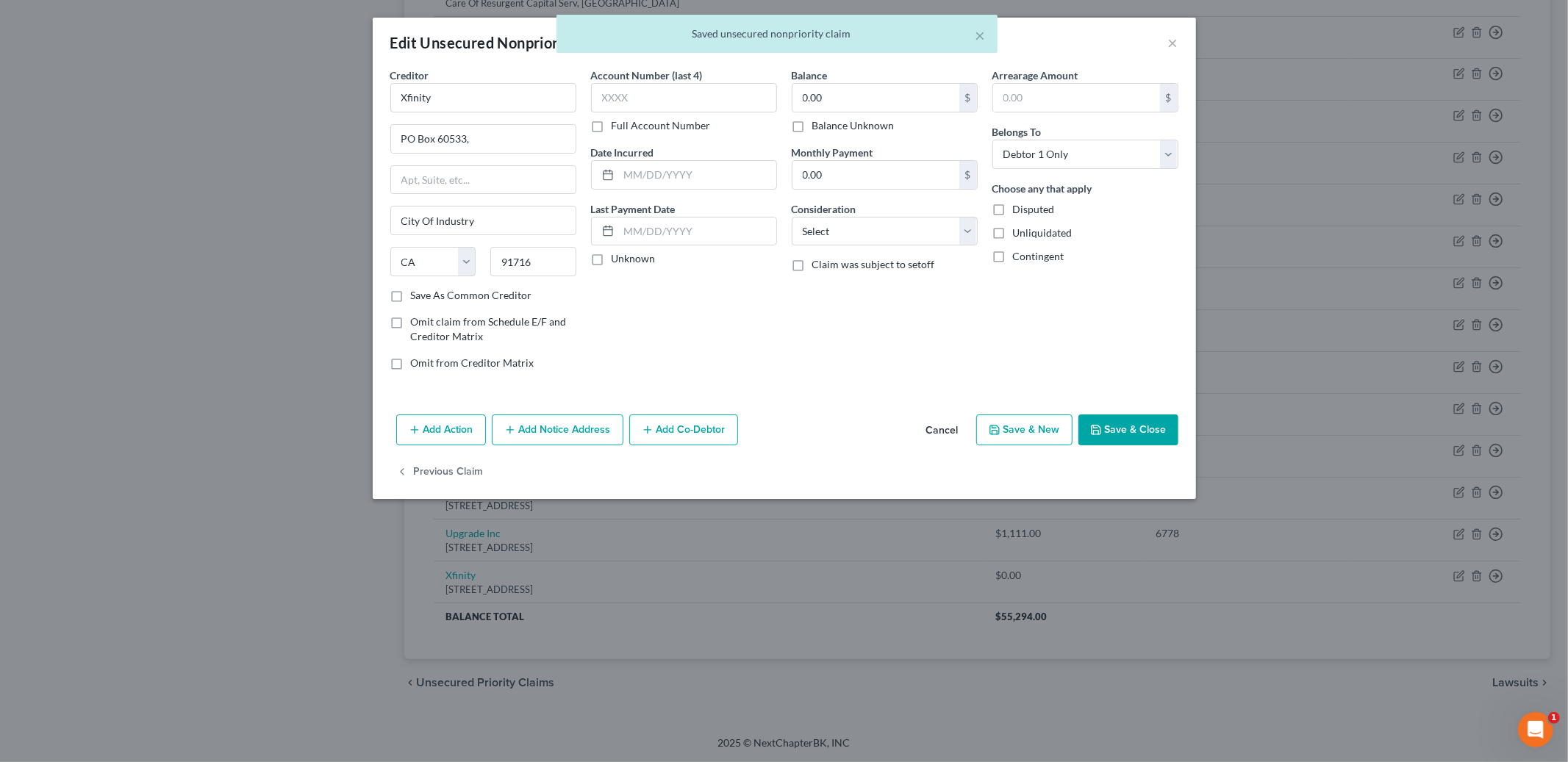
click at [812, 125] on label "Balance Unknown" at bounding box center [853, 126] width 83 height 15
click at [818, 125] on input "Balance Unknown" at bounding box center [823, 123] width 10 height 10
checkbox input "true"
click at [1127, 429] on button "Save & Close" at bounding box center [1128, 430] width 100 height 31
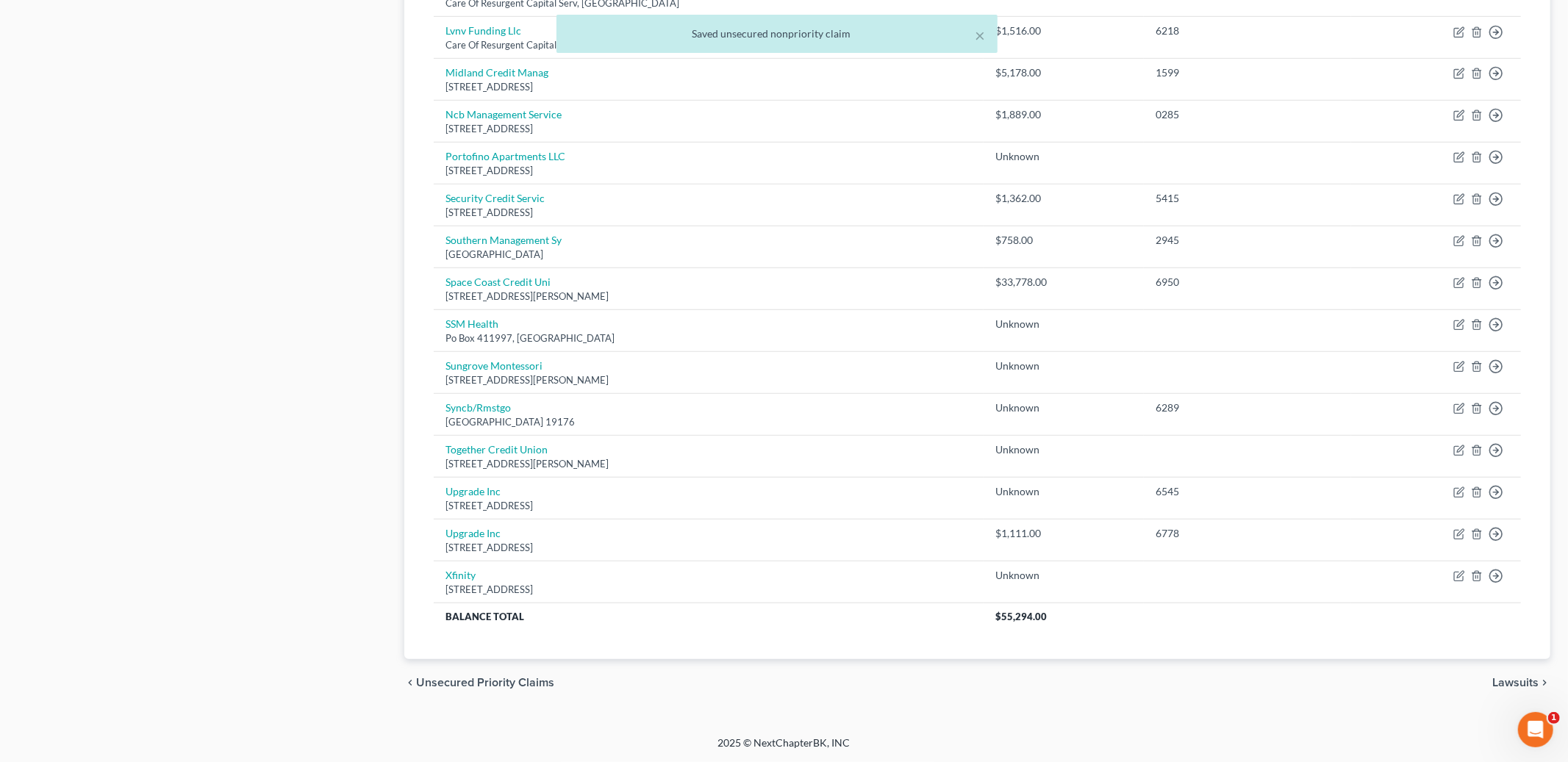
click at [1512, 678] on span "Lawsuits" at bounding box center [1515, 683] width 47 height 11
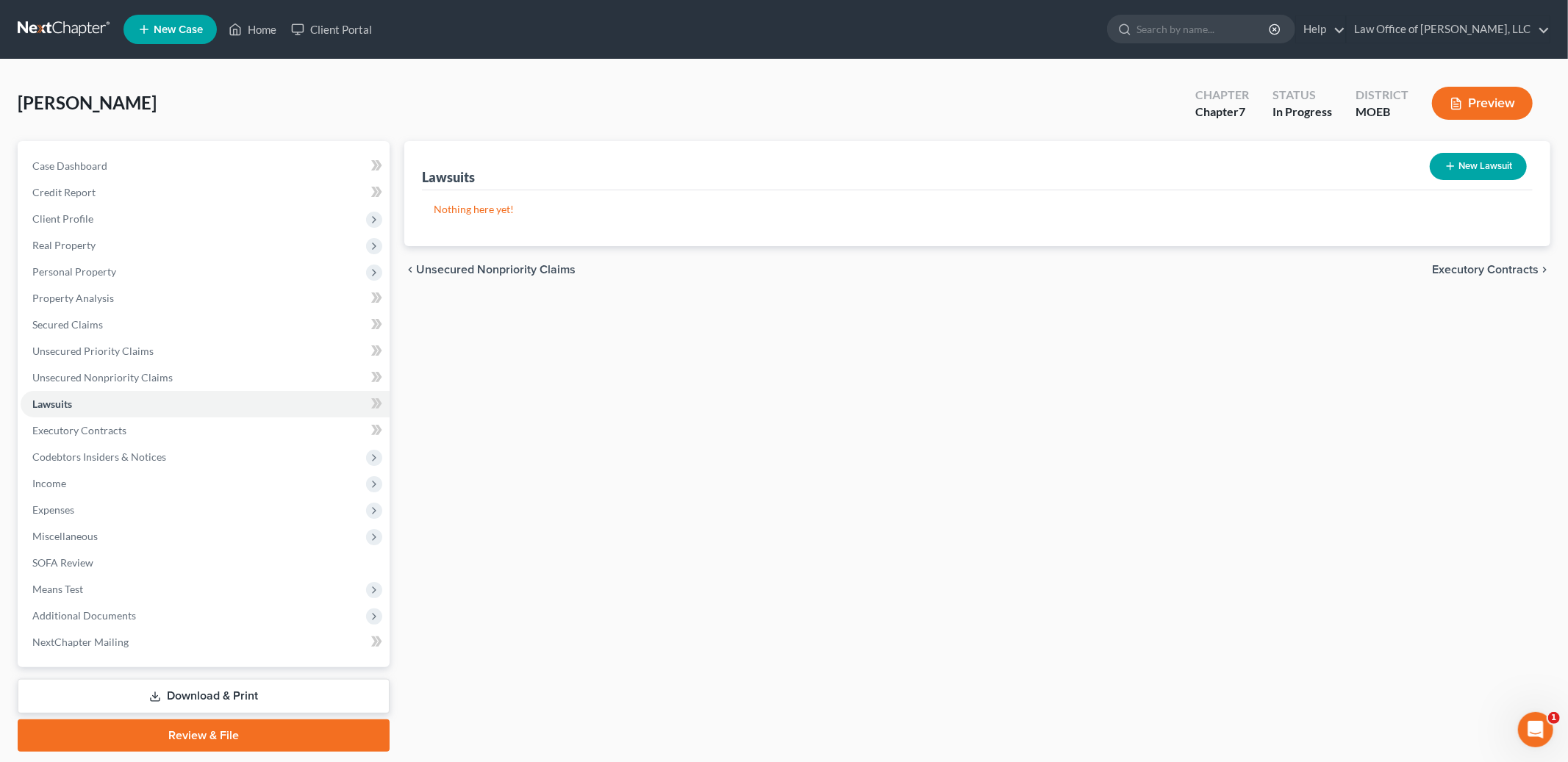
click at [1464, 265] on span "Executory Contracts" at bounding box center [1485, 270] width 106 height 11
click at [1503, 266] on span "Codebtors" at bounding box center [1511, 270] width 55 height 11
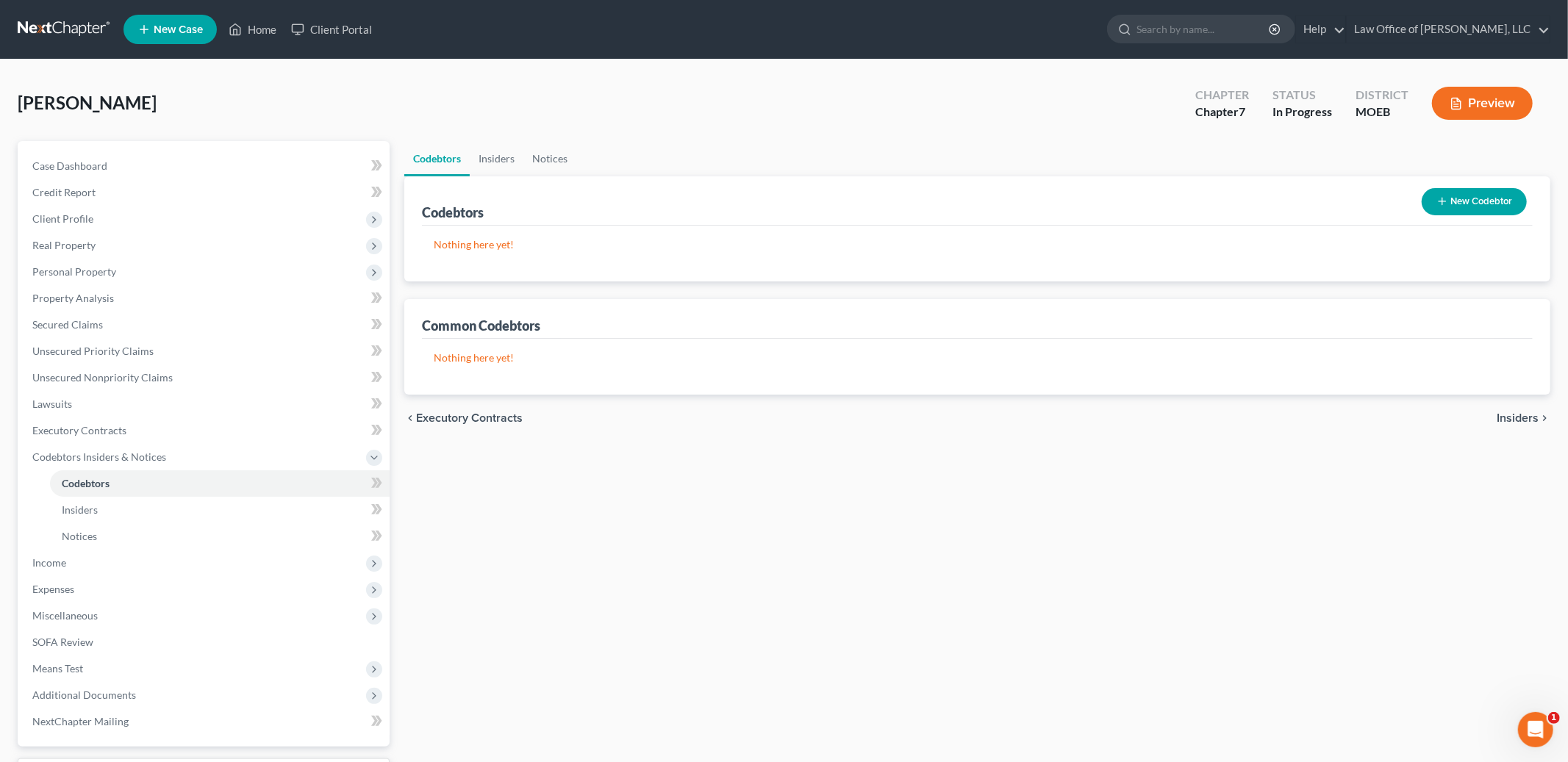
click at [1508, 416] on span "Insiders" at bounding box center [1517, 418] width 42 height 11
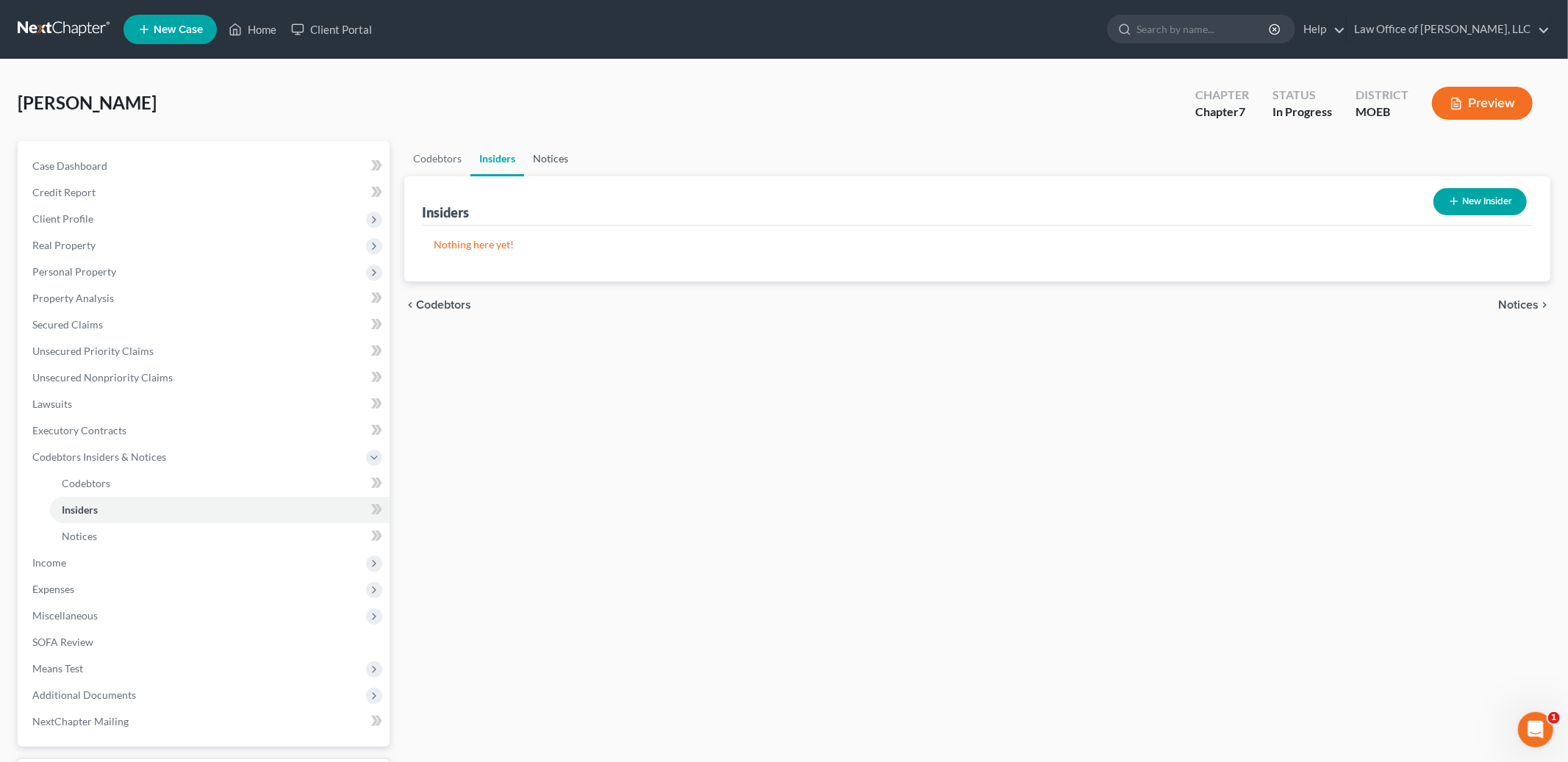
click at [557, 158] on link "Notices" at bounding box center [551, 158] width 53 height 35
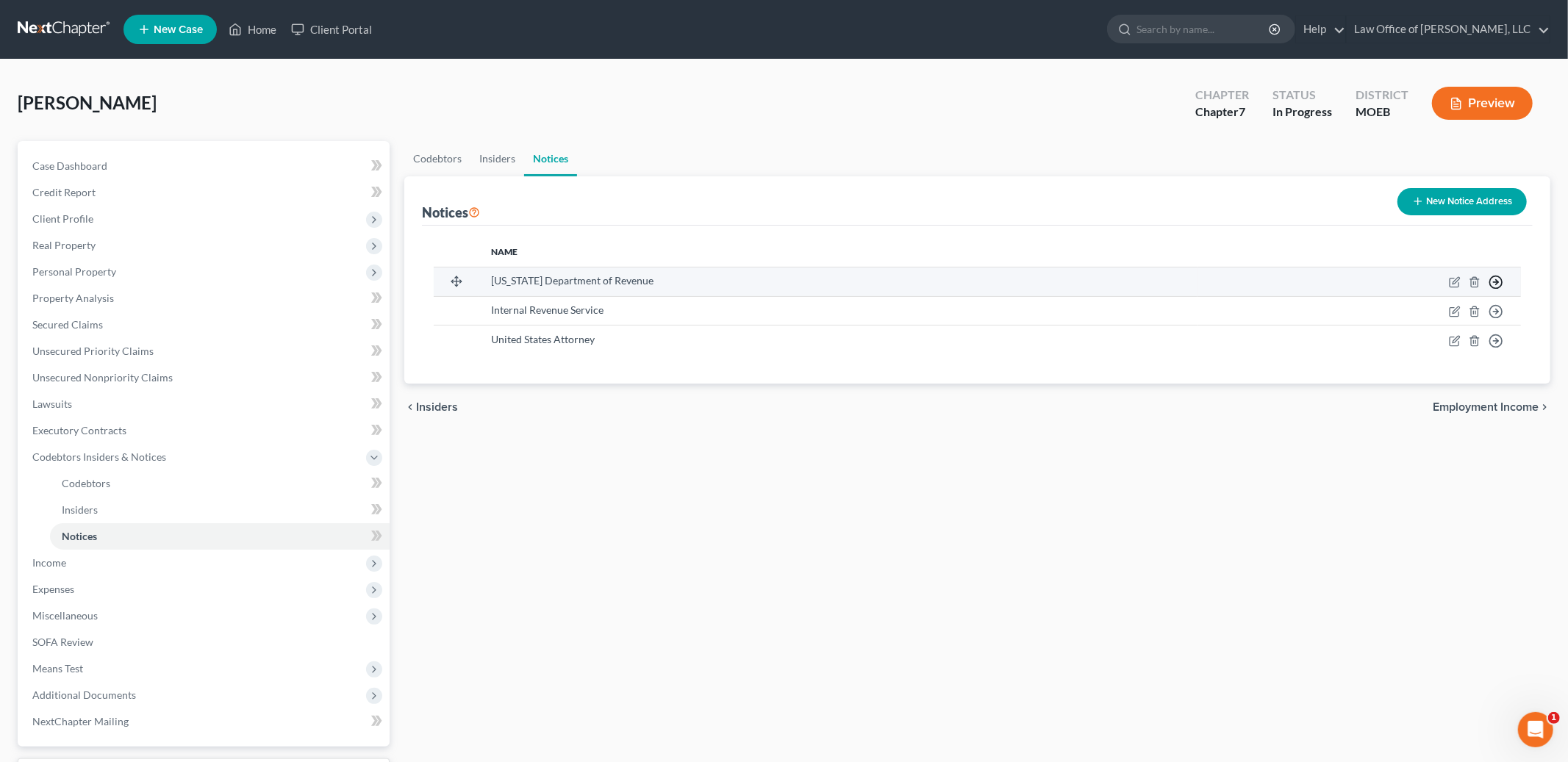
click at [1498, 284] on icon "button" at bounding box center [1496, 283] width 15 height 15
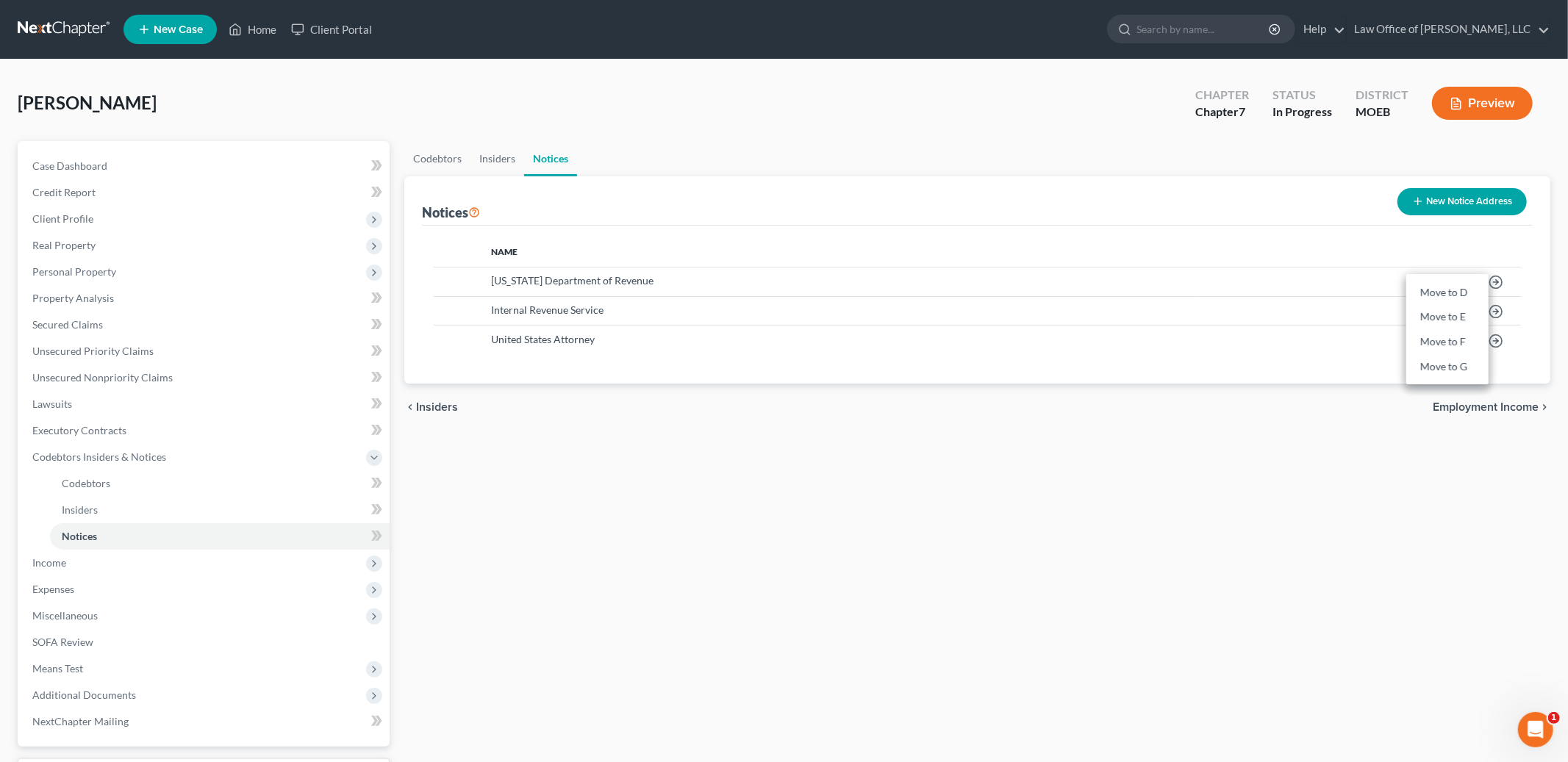
click at [1148, 234] on div "Name [US_STATE] Department of Revenue Move to D Move to E Move to F Move to G I…" at bounding box center [977, 305] width 1111 height 158
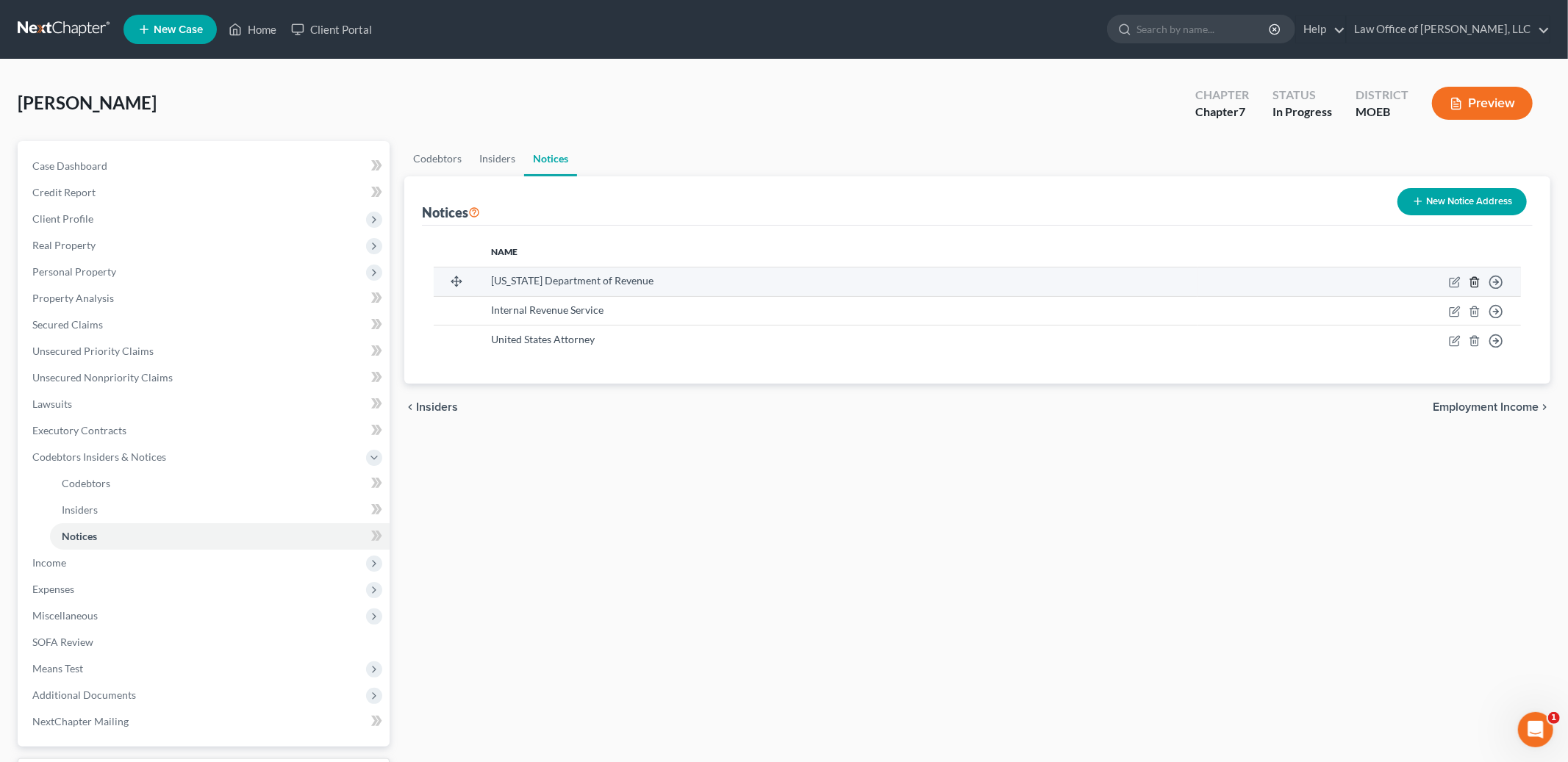
click at [1481, 280] on td "Move to D Move to E Move to F Move to G" at bounding box center [1360, 282] width 324 height 29
click at [1476, 283] on icon "button" at bounding box center [1475, 282] width 11 height 11
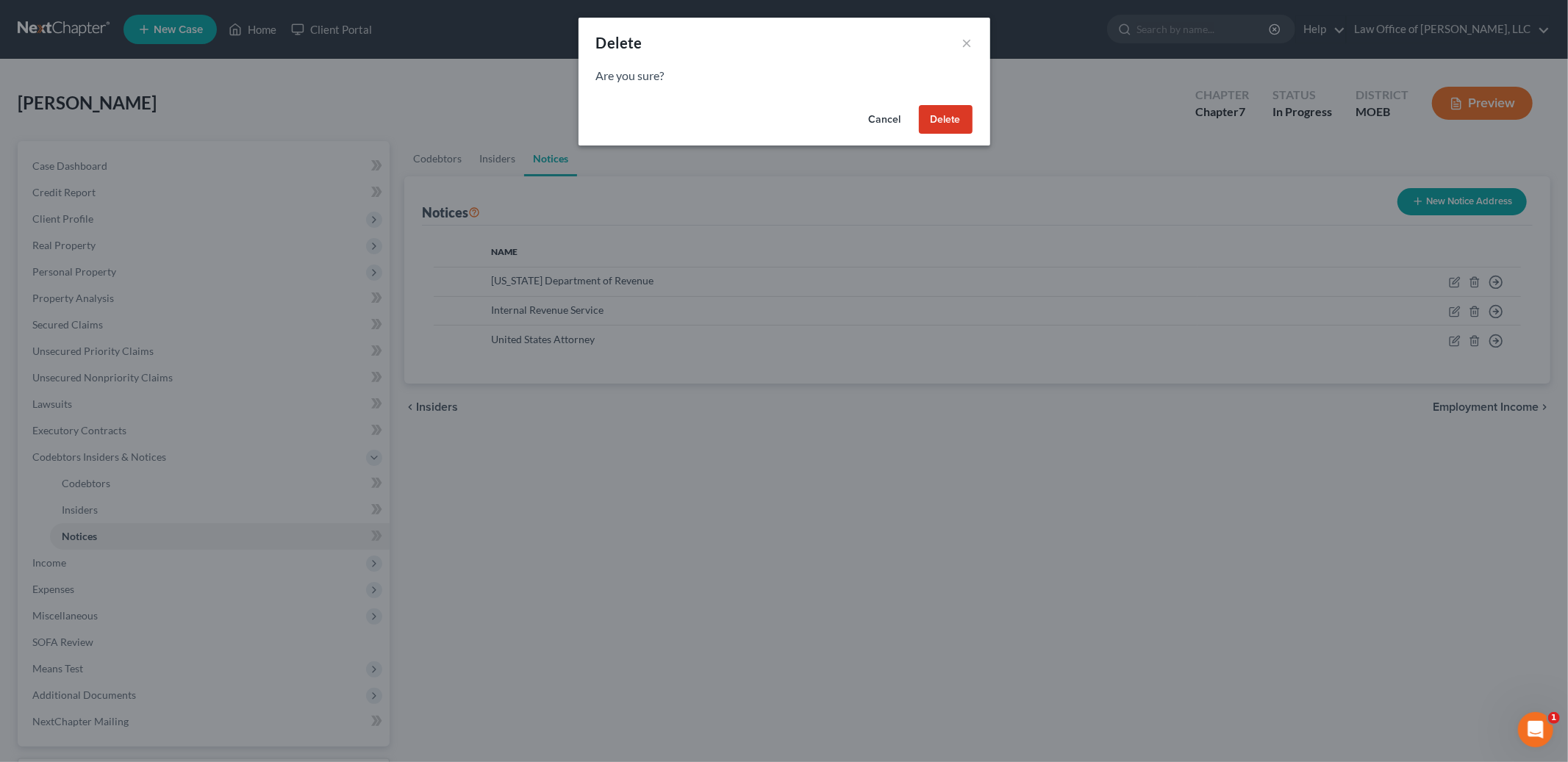
click at [940, 121] on button "Delete" at bounding box center [946, 120] width 54 height 29
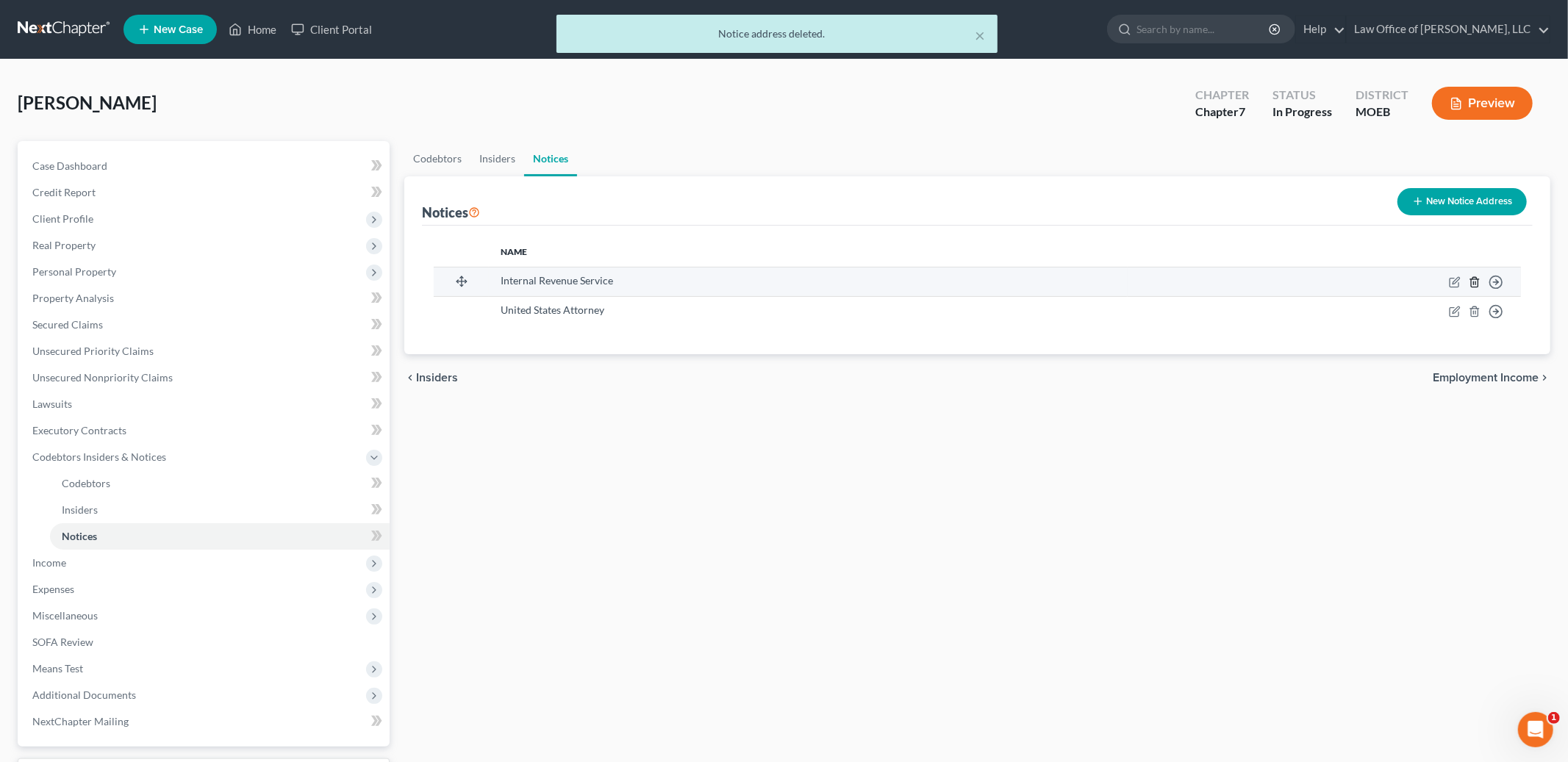
click at [1474, 283] on line "button" at bounding box center [1474, 283] width 0 height 3
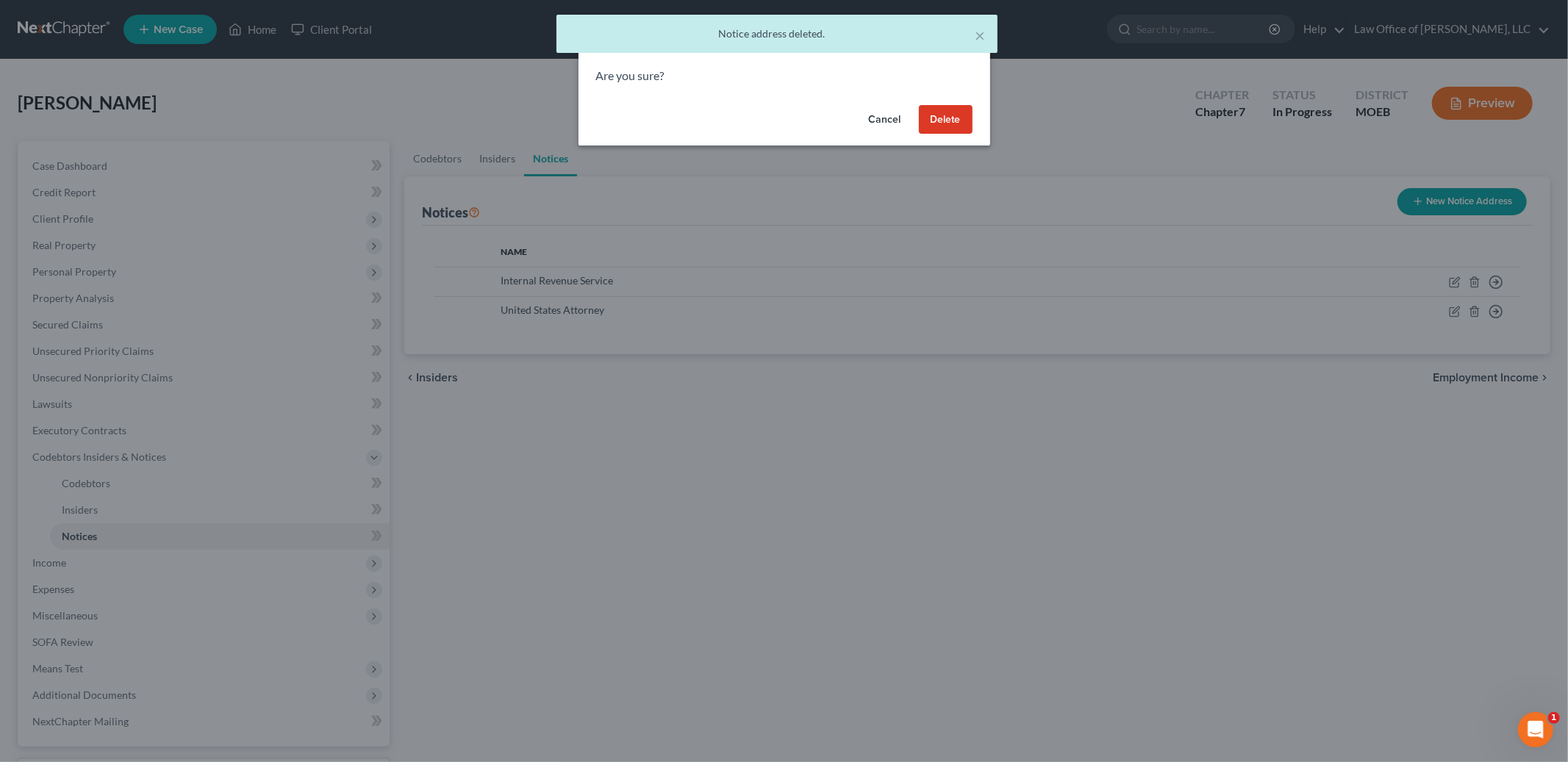
click at [934, 121] on button "Delete" at bounding box center [946, 120] width 54 height 29
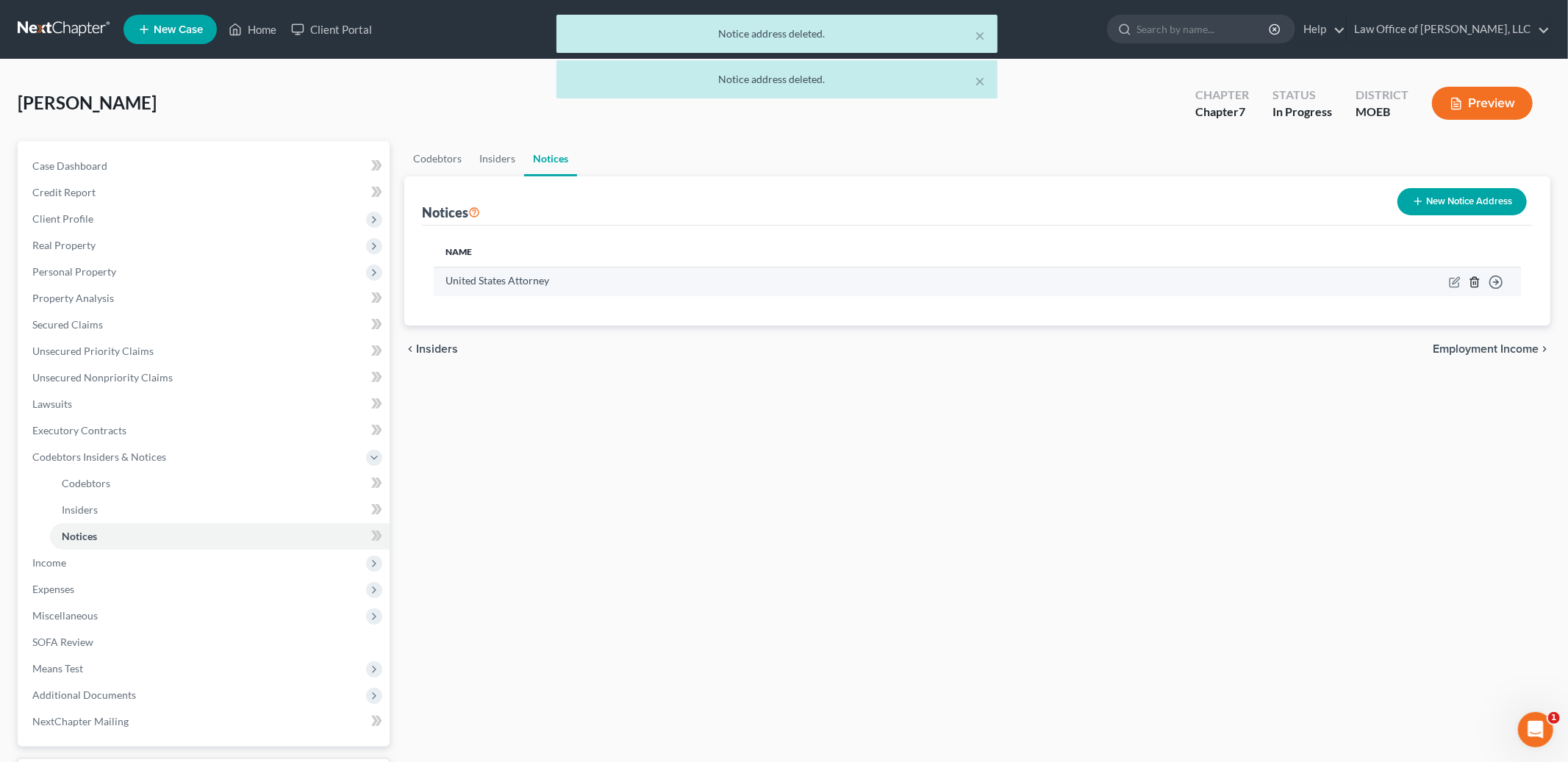
click at [1477, 280] on icon "button" at bounding box center [1474, 282] width 7 height 10
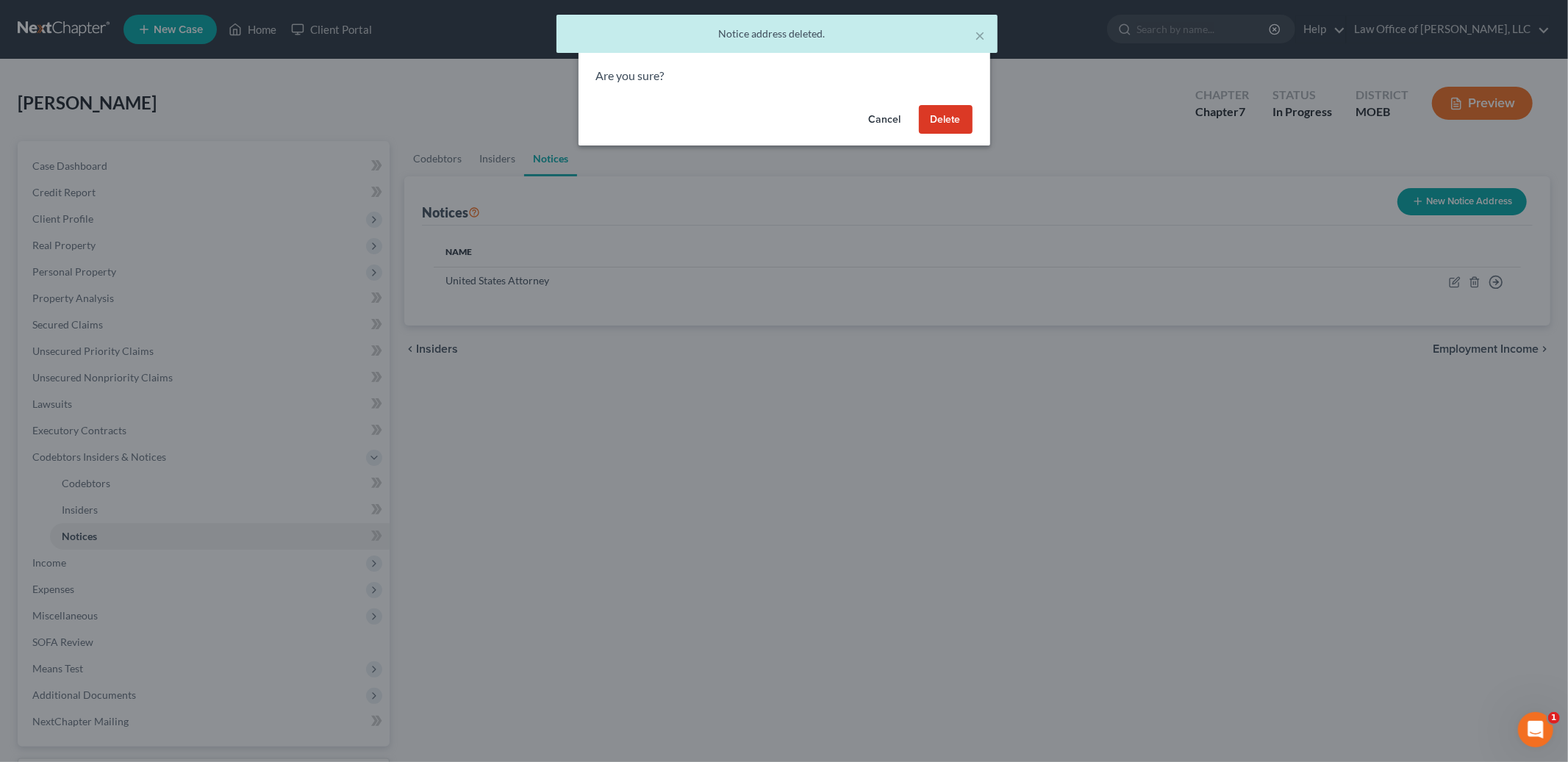
click at [935, 121] on button "Delete" at bounding box center [946, 120] width 54 height 29
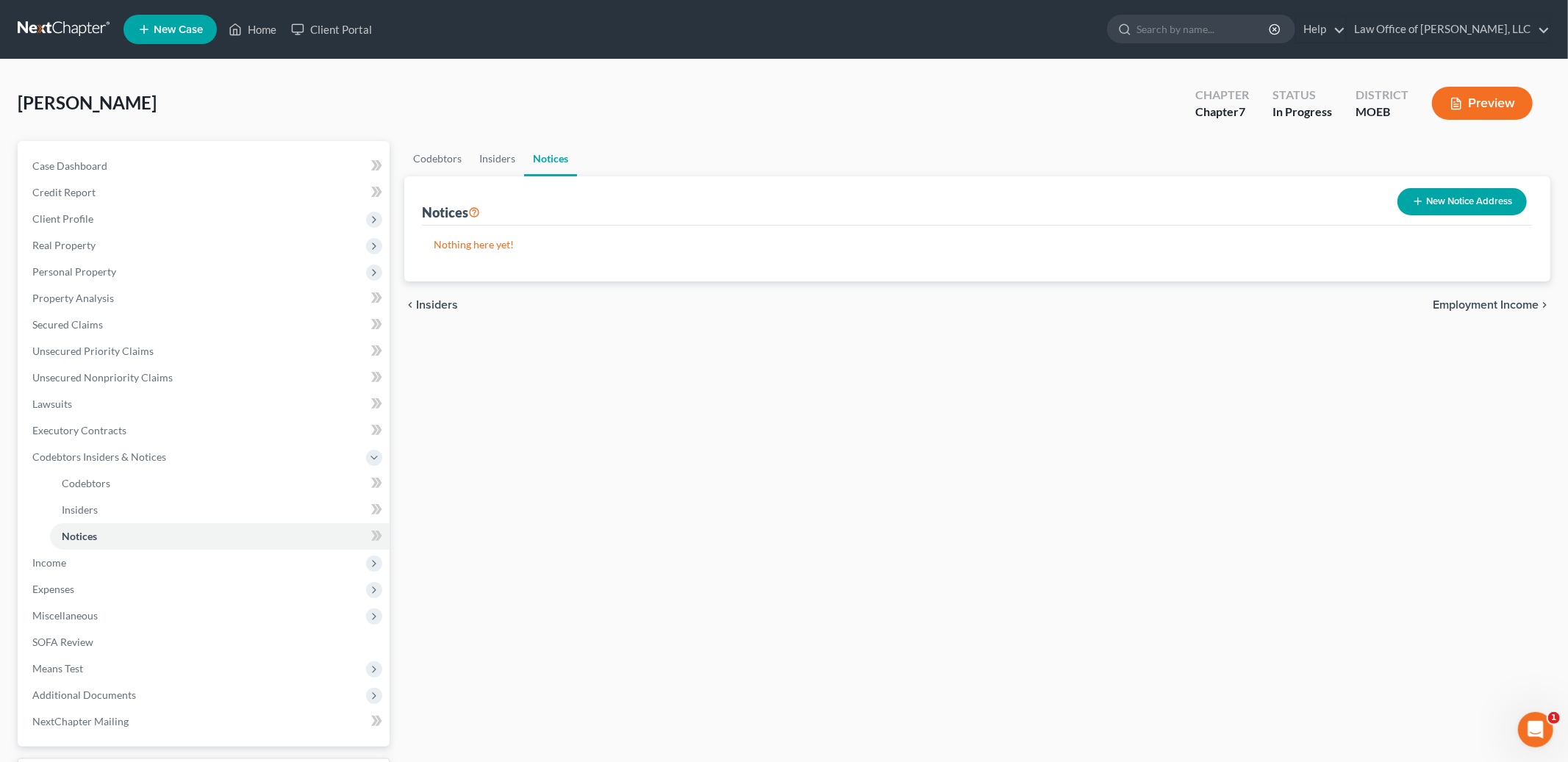
click at [1475, 305] on span "Employment Income" at bounding box center [1486, 305] width 106 height 11
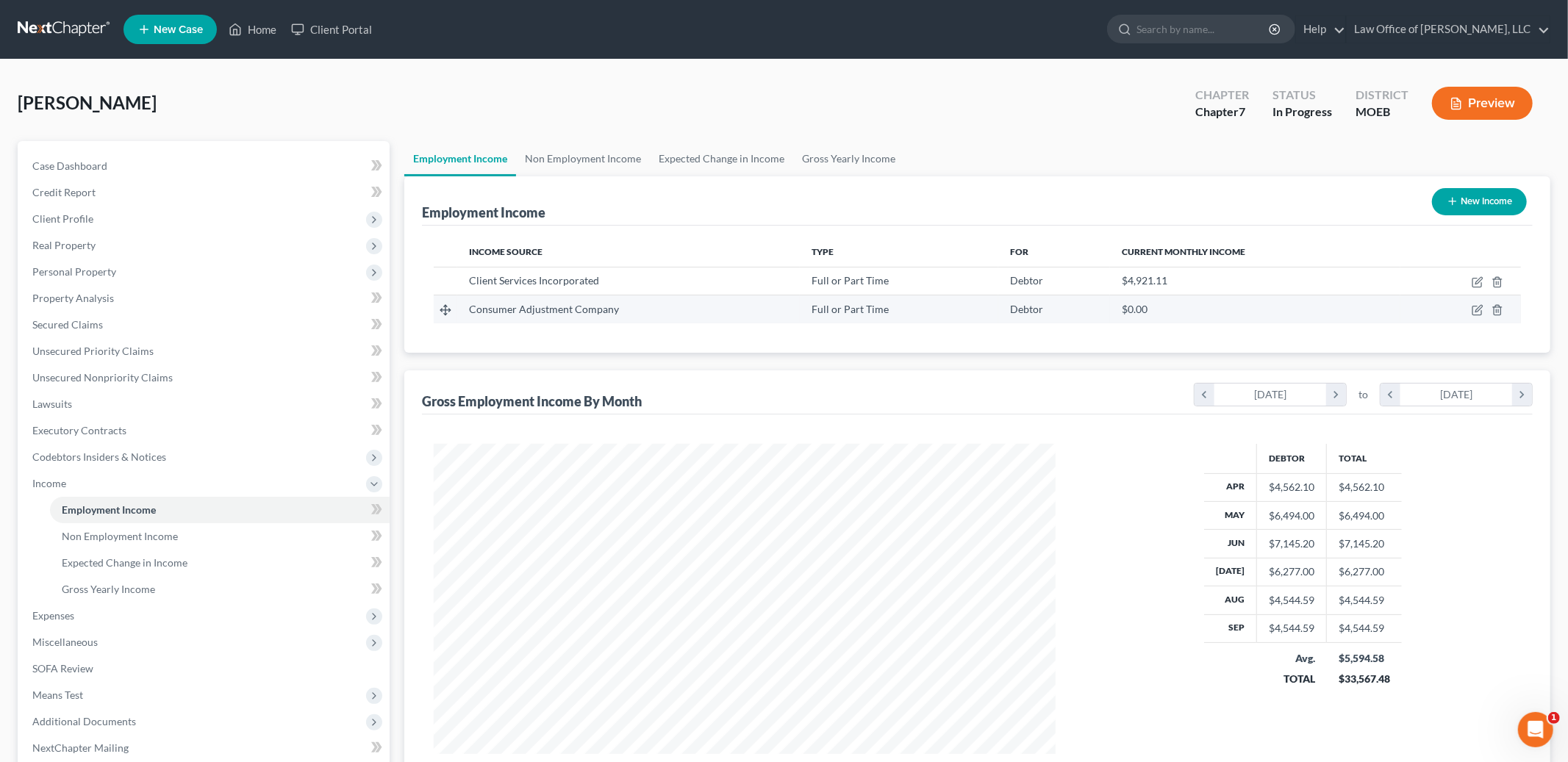
scroll to position [310, 651]
click at [154, 503] on span "Employment Income" at bounding box center [109, 509] width 94 height 12
click at [1478, 279] on icon "button" at bounding box center [1477, 282] width 11 height 11
select select "0"
select select "26"
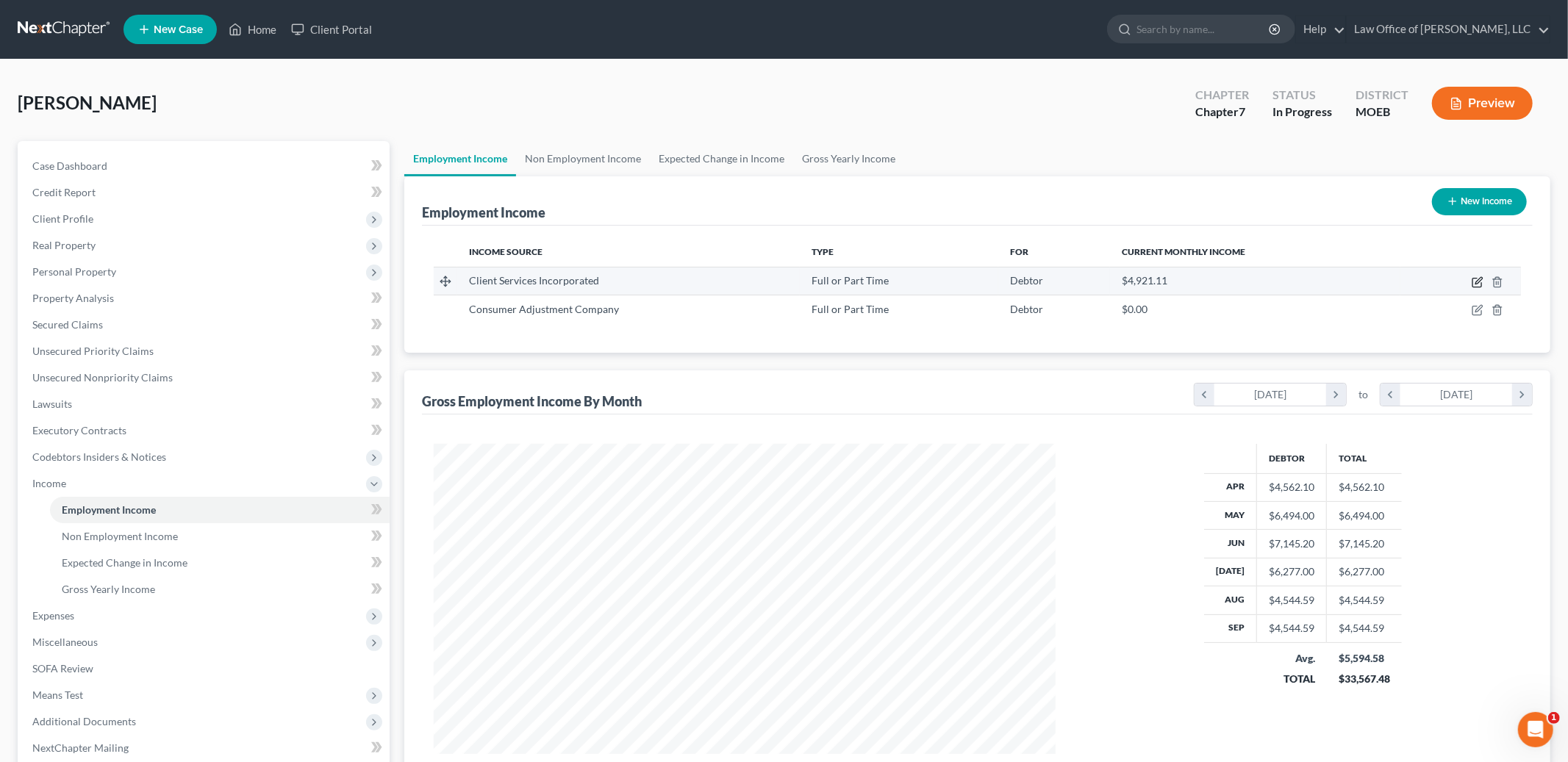
select select "2"
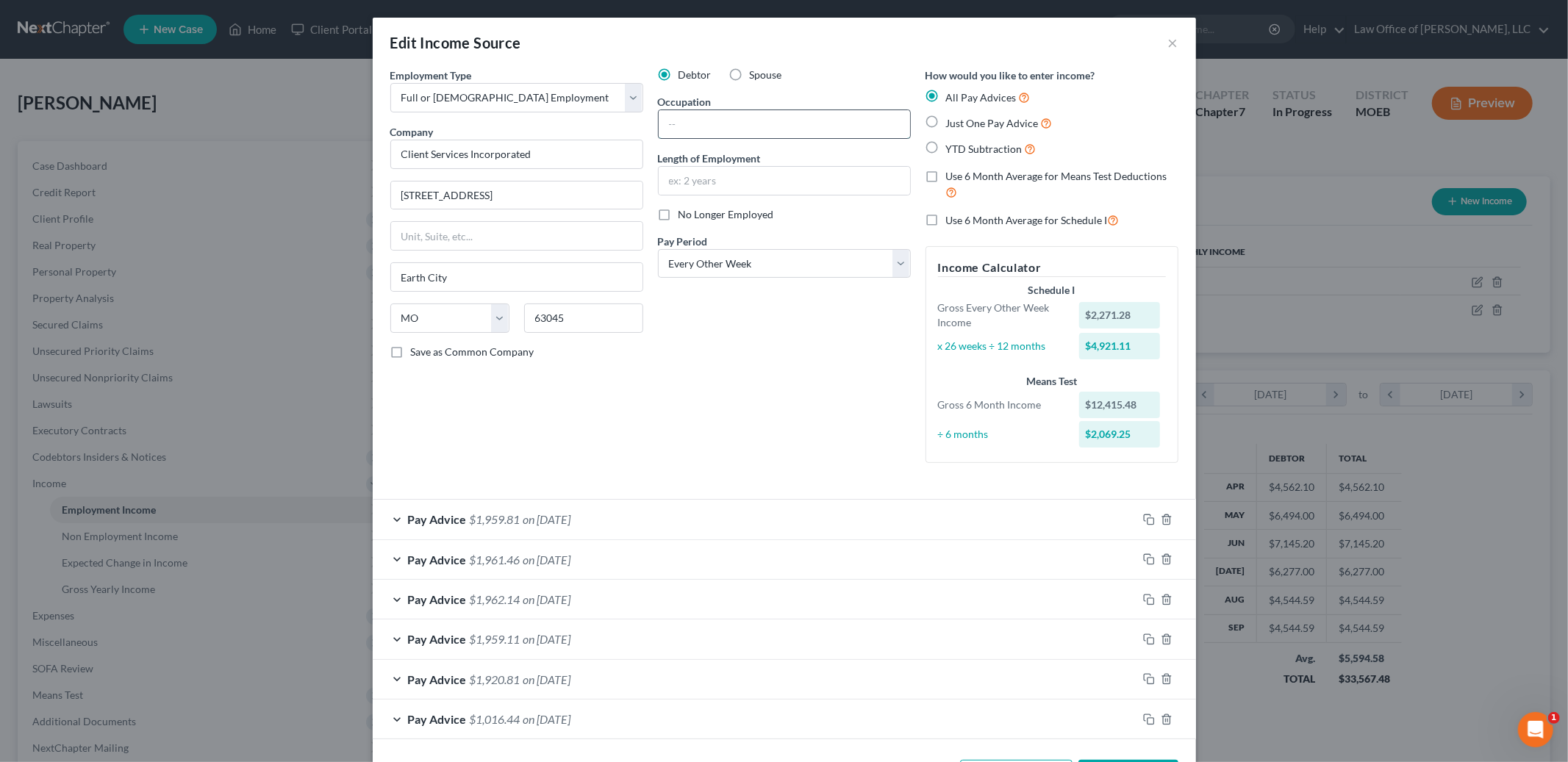
click at [704, 127] on input "text" at bounding box center [784, 124] width 252 height 28
click at [698, 124] on input "text" at bounding box center [784, 124] width 252 height 28
type input "Debt Collector"
click at [697, 180] on input "text" at bounding box center [784, 180] width 252 height 28
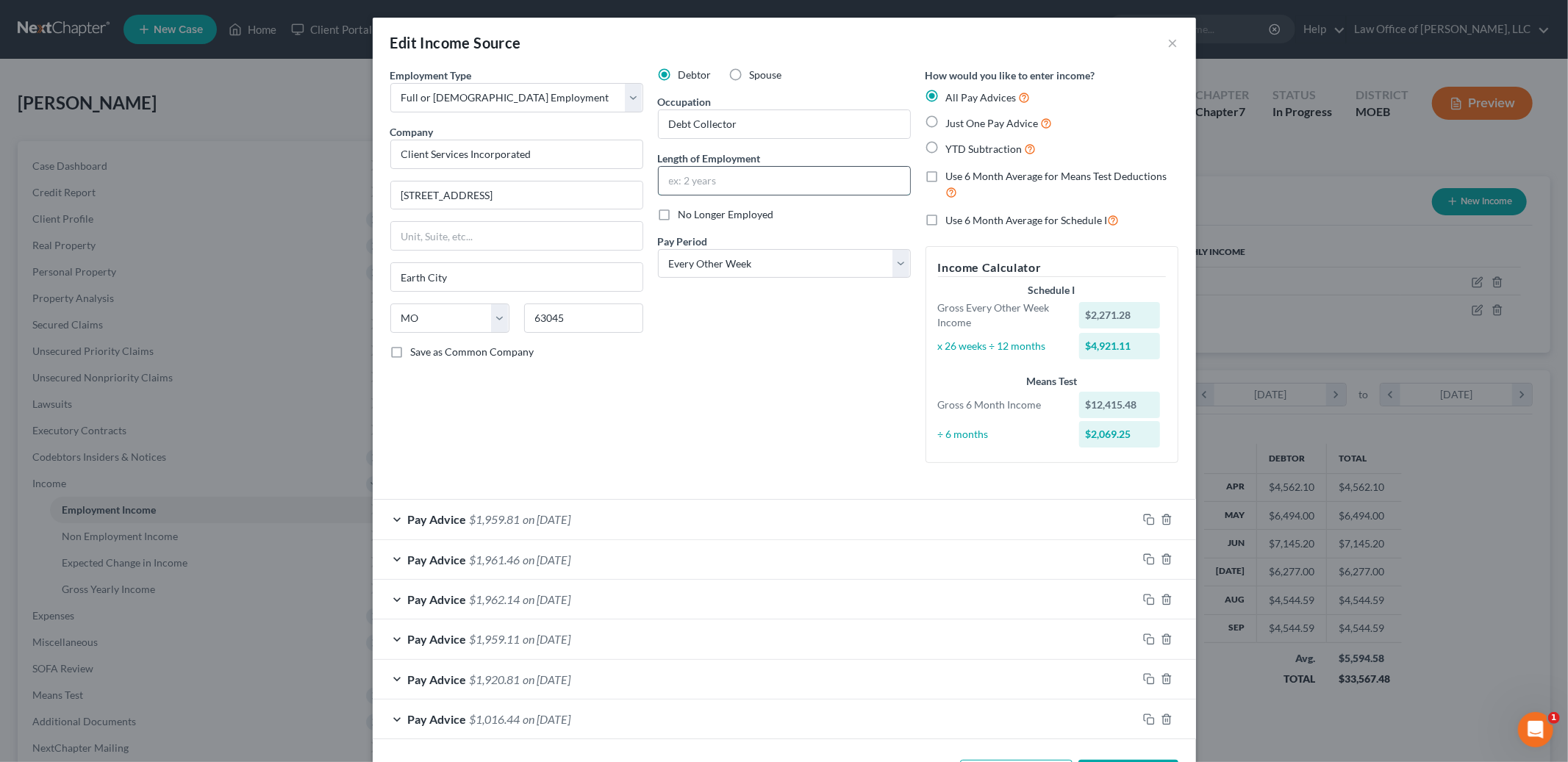
click at [697, 180] on input "text" at bounding box center [784, 180] width 252 height 28
type input "4 months"
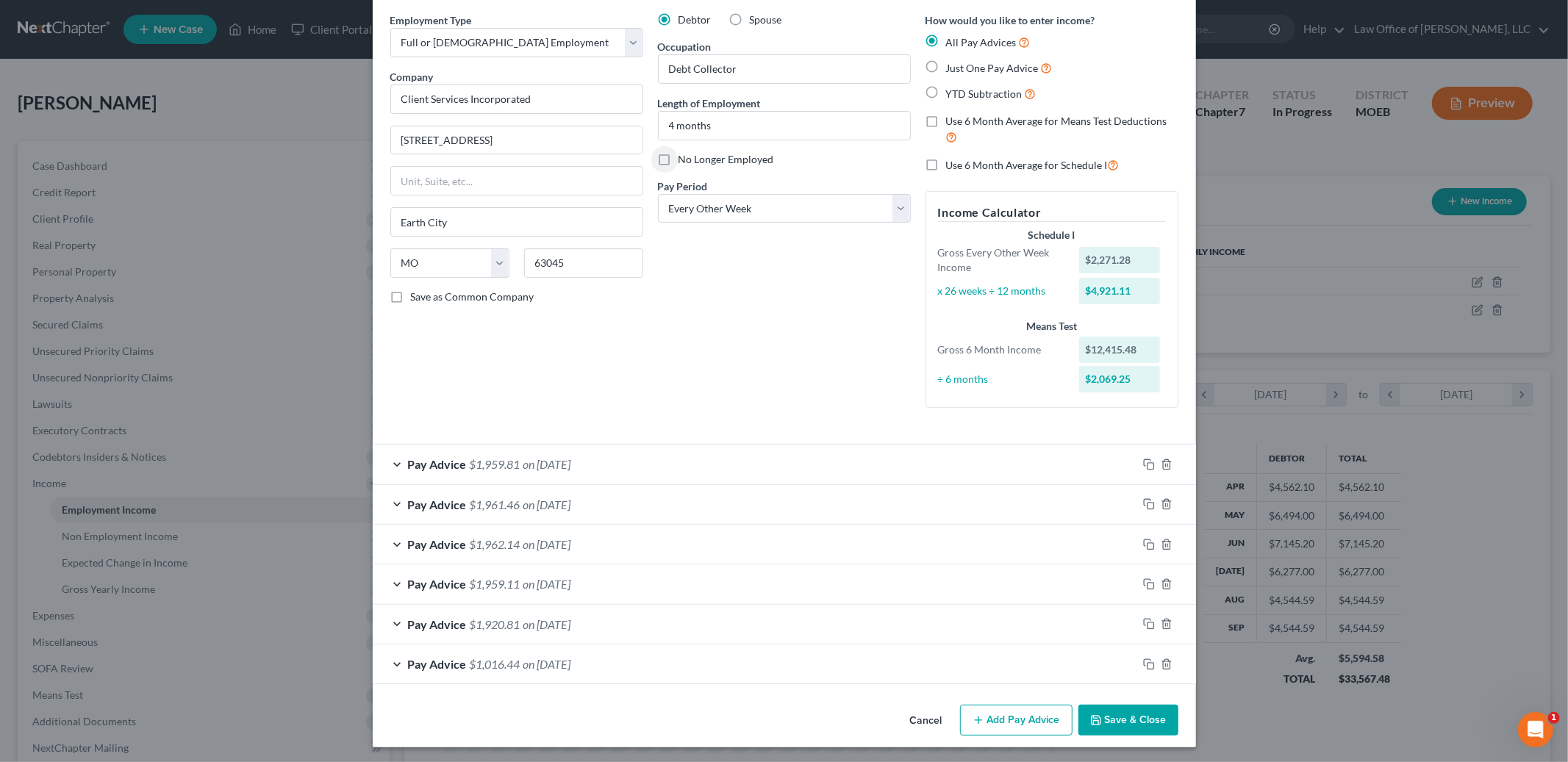
scroll to position [57, 0]
click at [632, 458] on div "Pay Advice $1,959.81 on [DATE]" at bounding box center [755, 462] width 765 height 39
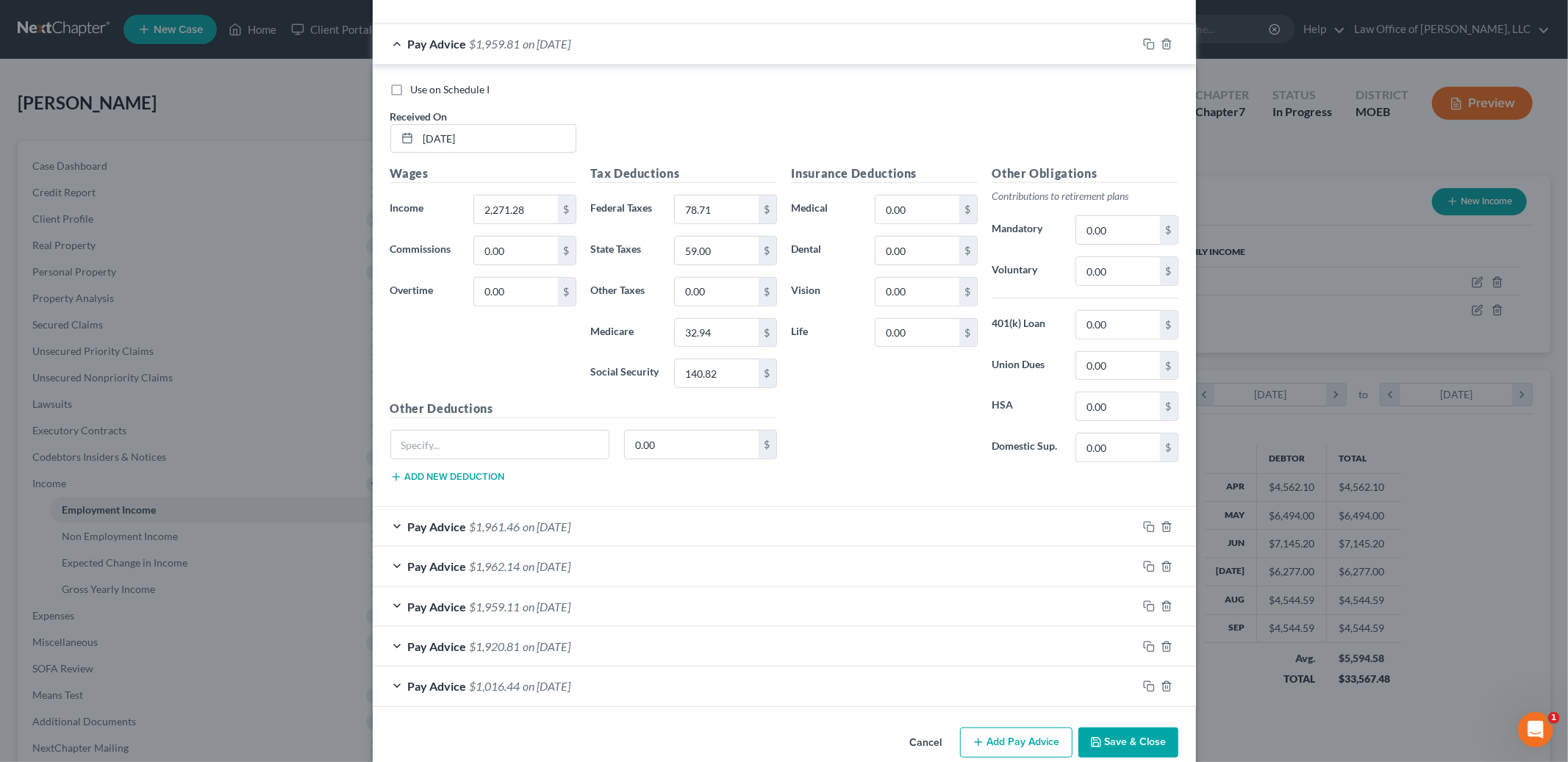
scroll to position [502, 0]
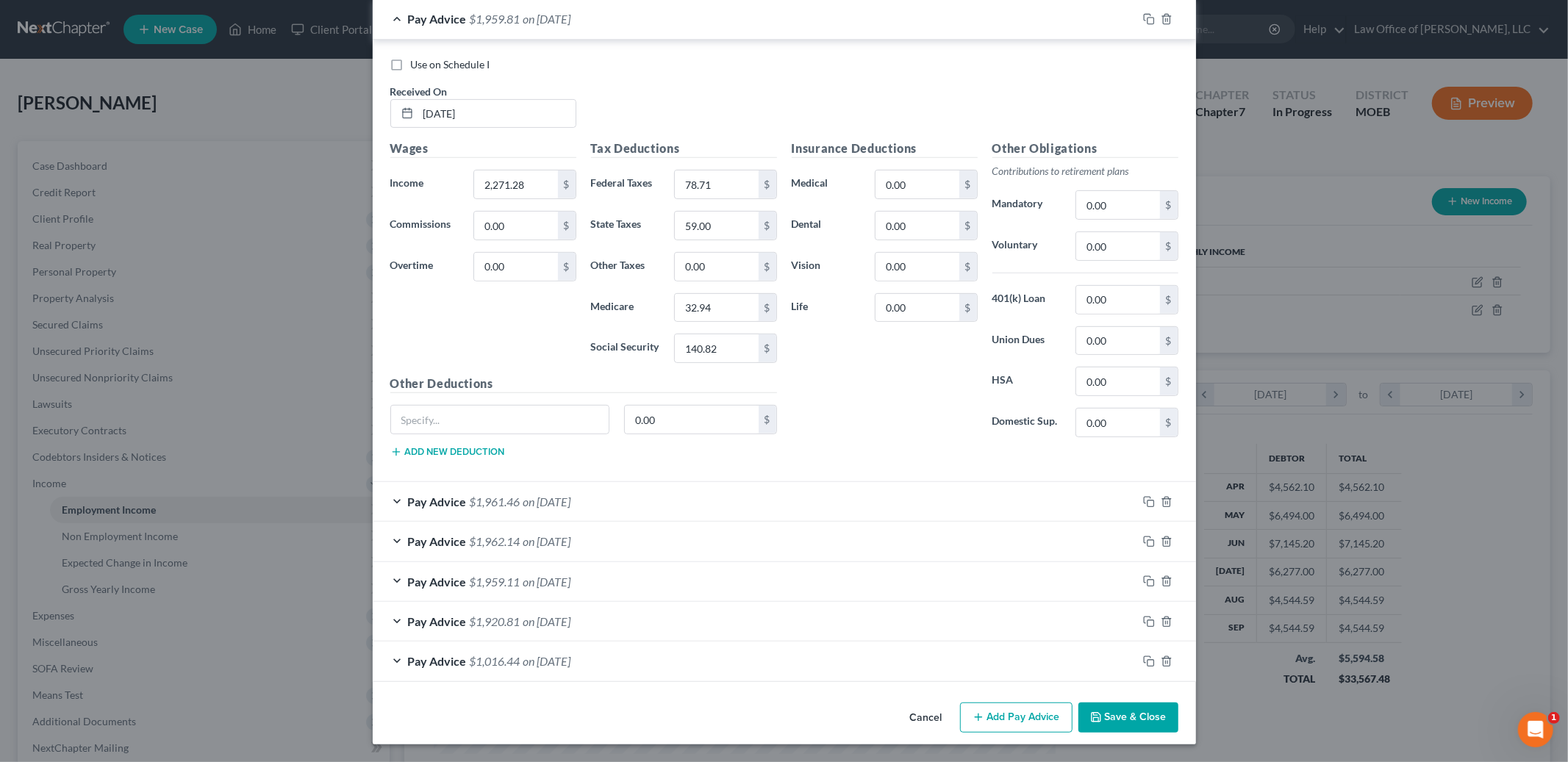
click at [411, 62] on label "Use on Schedule I" at bounding box center [450, 65] width 79 height 15
click at [417, 62] on input "Use on Schedule I" at bounding box center [422, 62] width 10 height 10
checkbox input "true"
click at [1131, 715] on button "Save & Close" at bounding box center [1128, 718] width 100 height 31
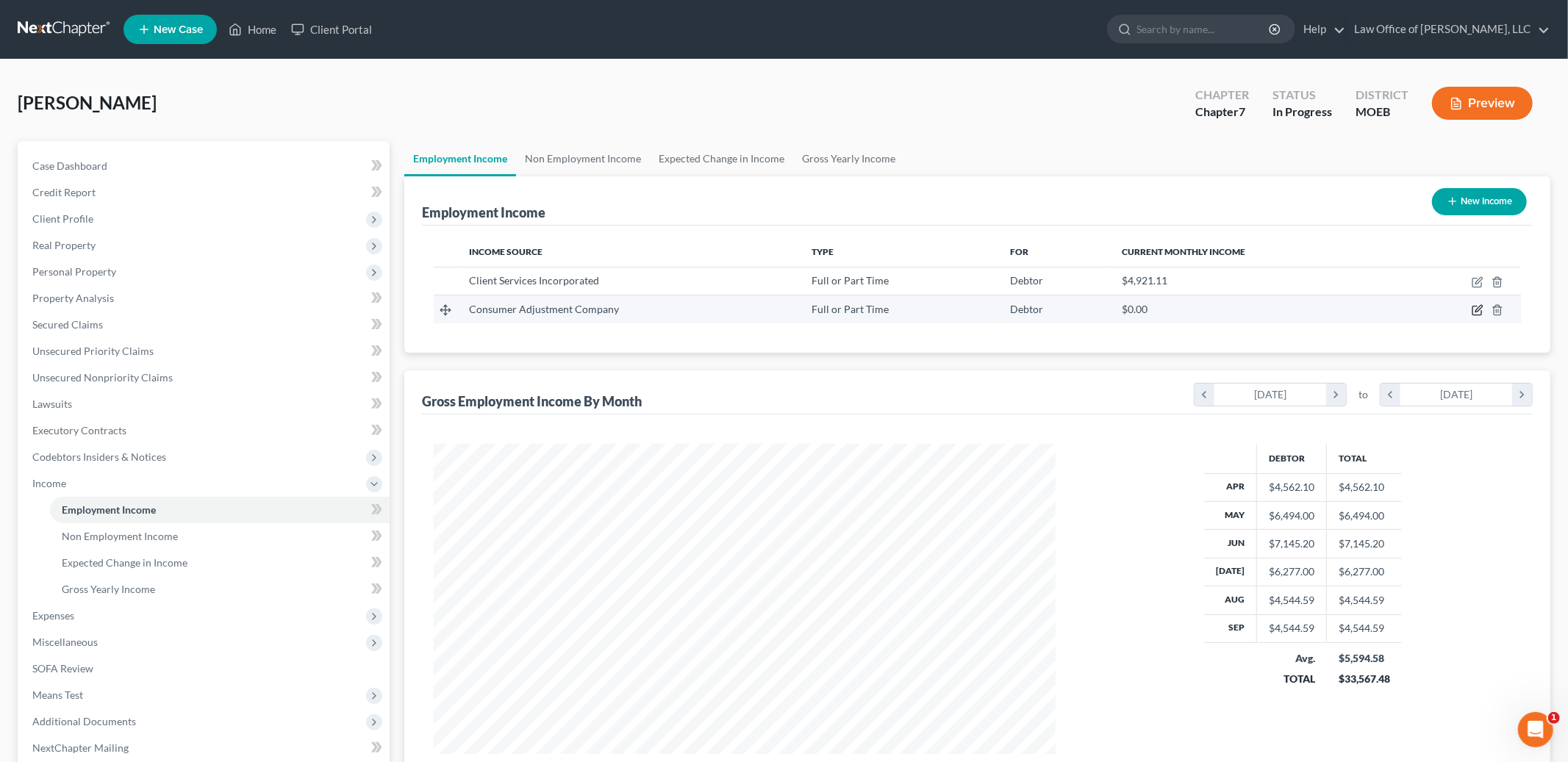
click at [1472, 311] on icon "button" at bounding box center [1477, 310] width 11 height 11
select select "0"
select select "26"
select select "2"
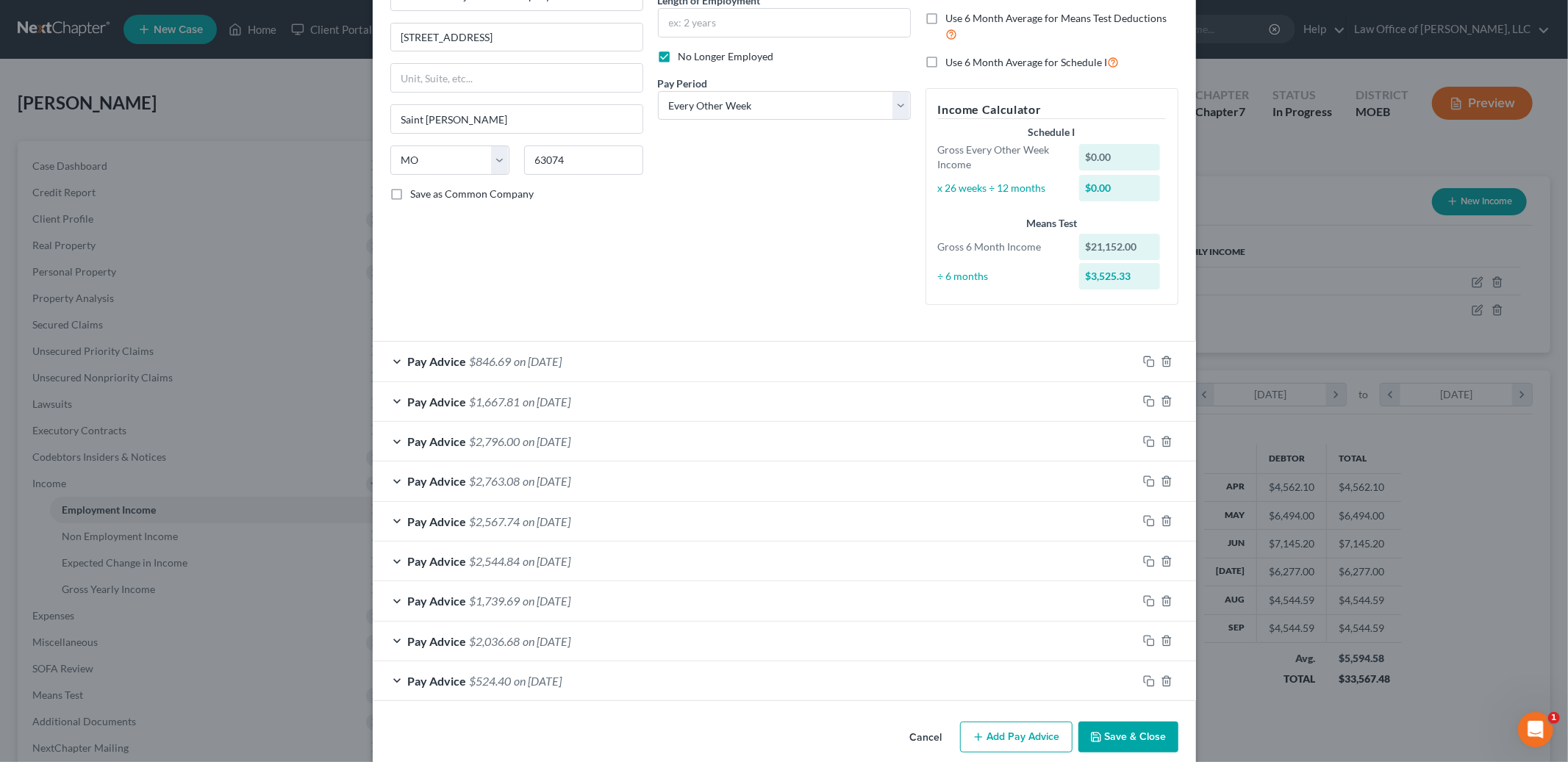
scroll to position [0, 0]
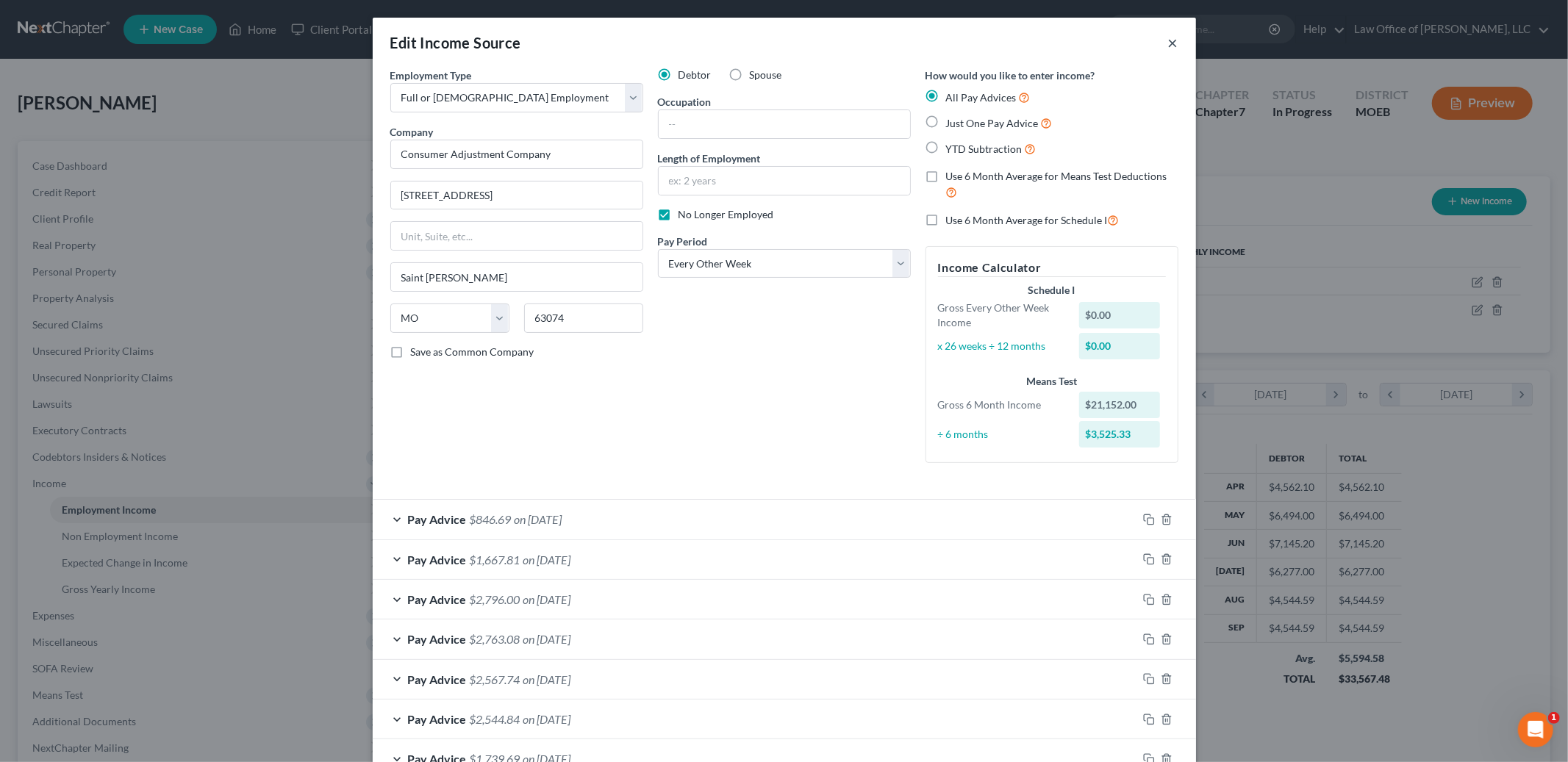
click at [1173, 39] on button "×" at bounding box center [1173, 42] width 11 height 18
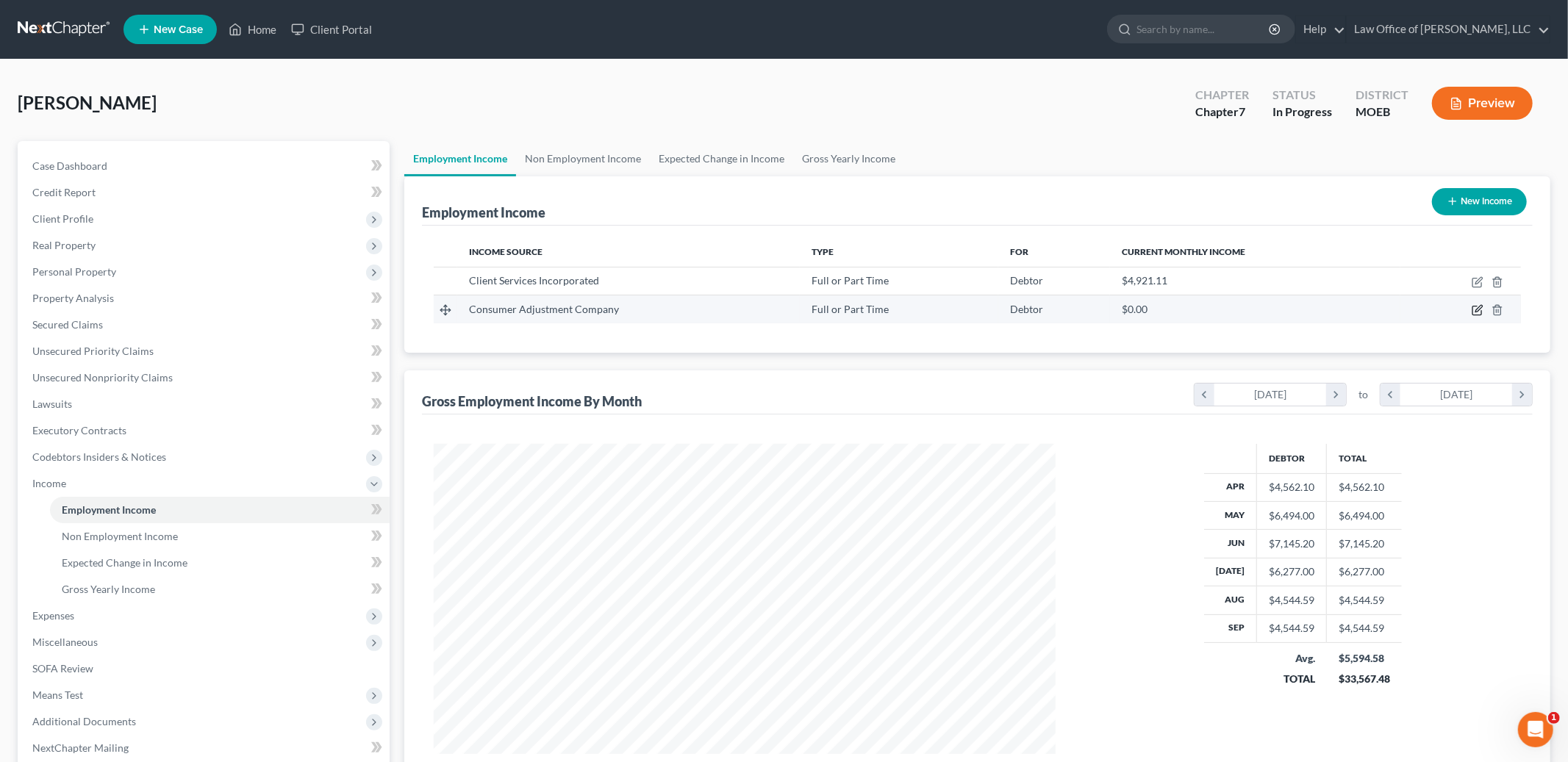
click at [1477, 310] on icon "button" at bounding box center [1479, 309] width 7 height 7
select select "0"
select select "26"
select select "2"
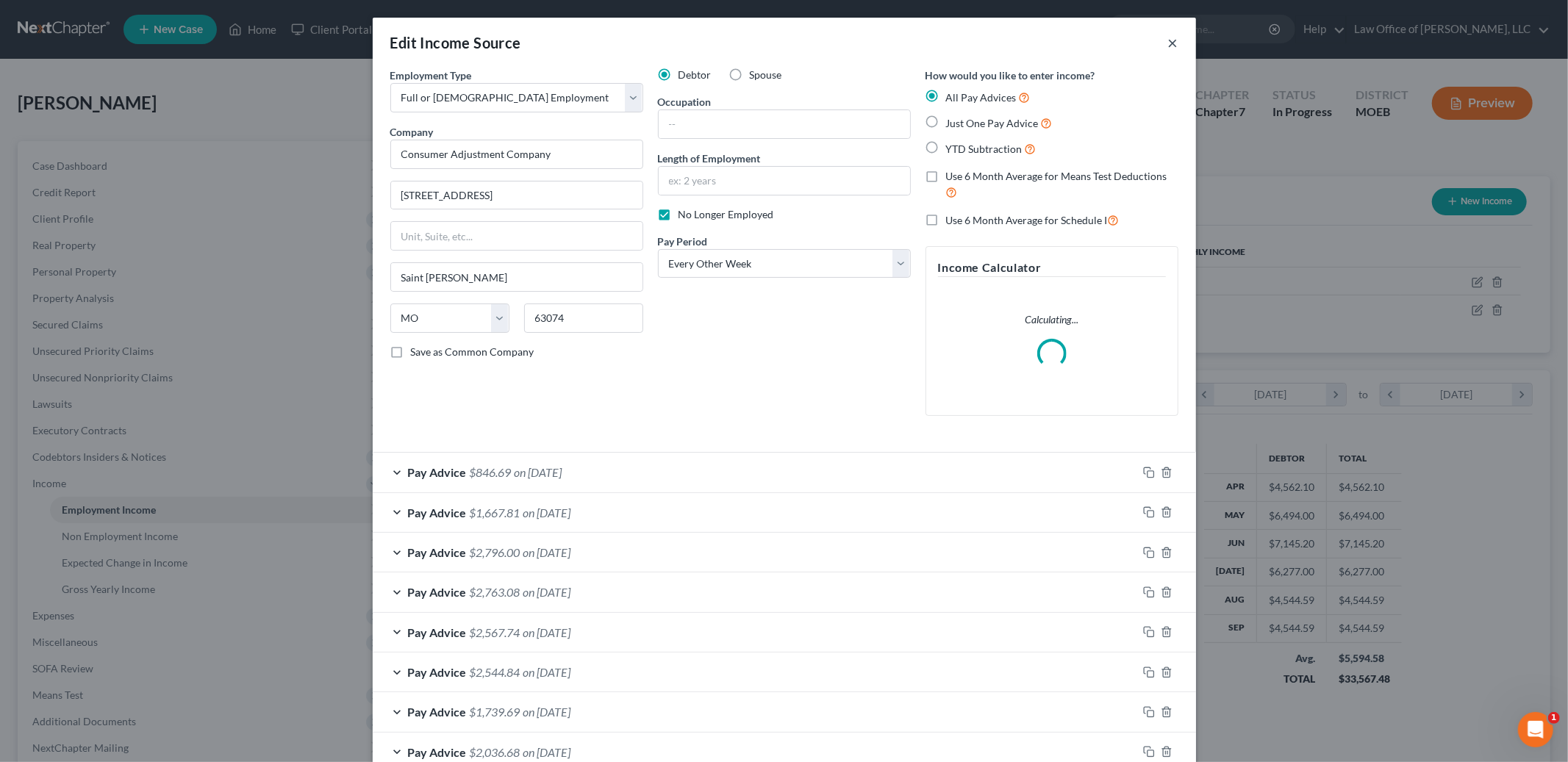
click at [1170, 45] on button "×" at bounding box center [1173, 42] width 11 height 18
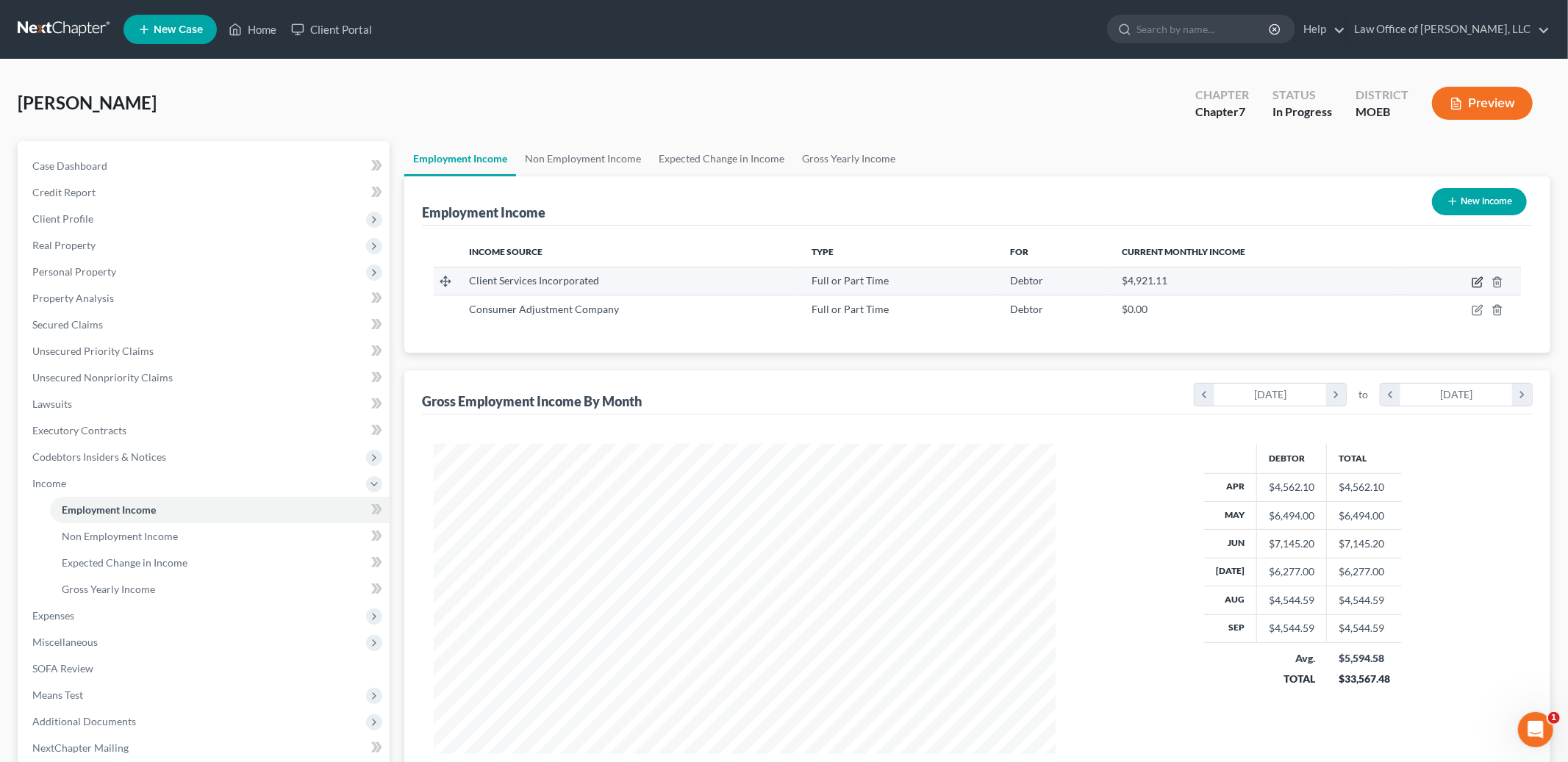
click at [1472, 278] on icon "button" at bounding box center [1477, 282] width 11 height 11
select select "0"
select select "26"
select select "2"
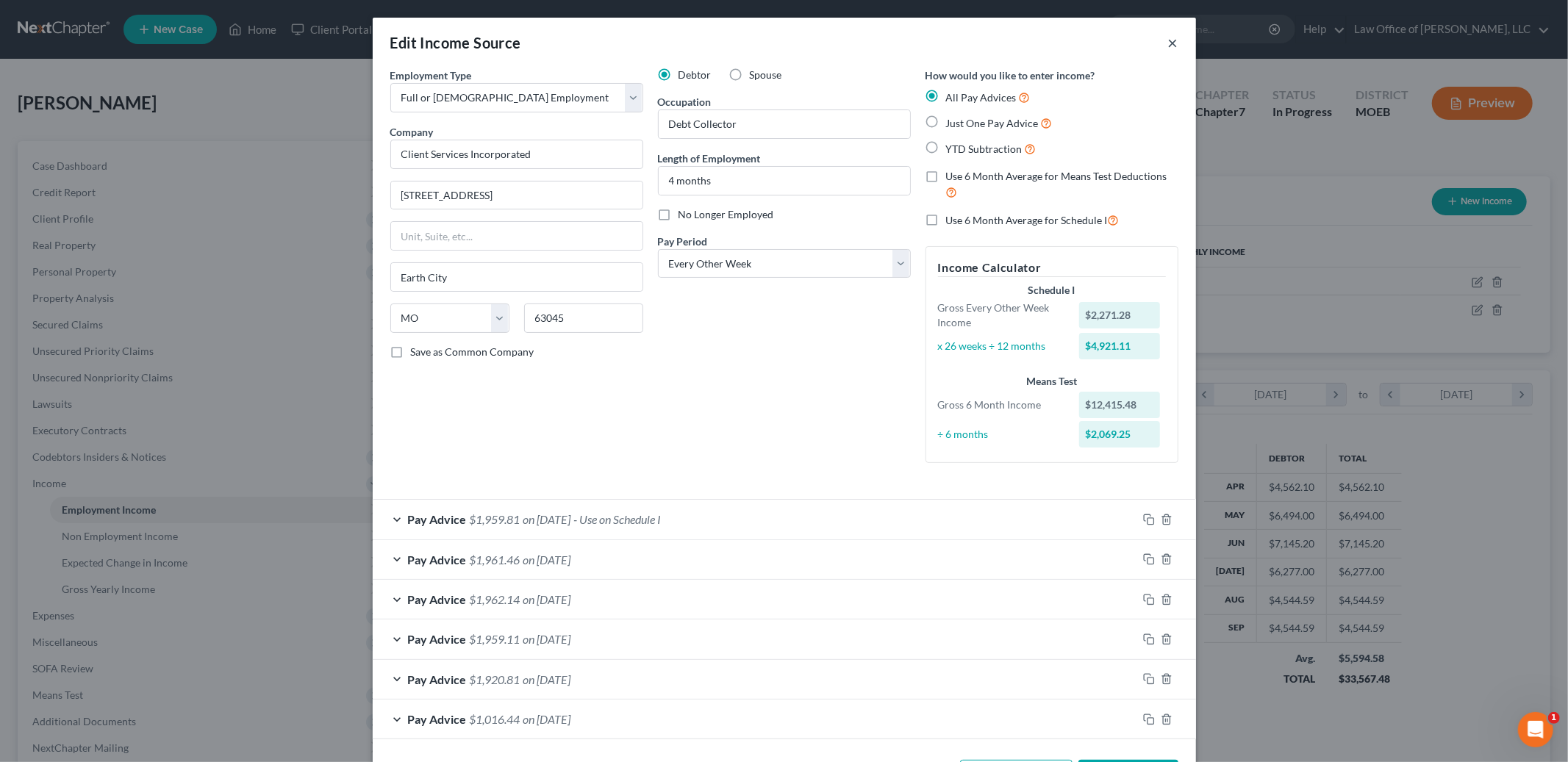
click at [1170, 40] on button "×" at bounding box center [1173, 42] width 11 height 18
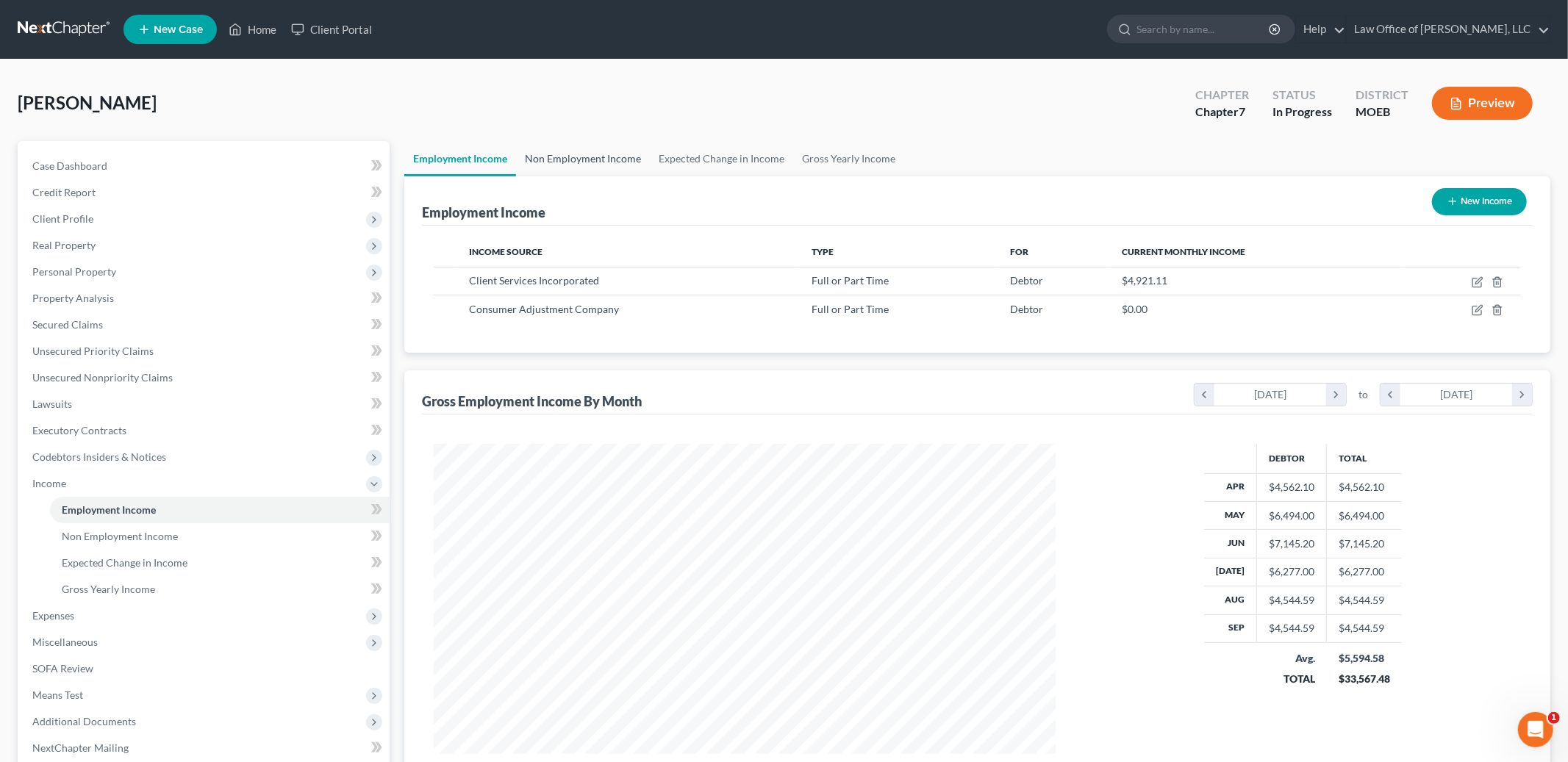
click at [559, 158] on link "Non Employment Income" at bounding box center [583, 158] width 134 height 35
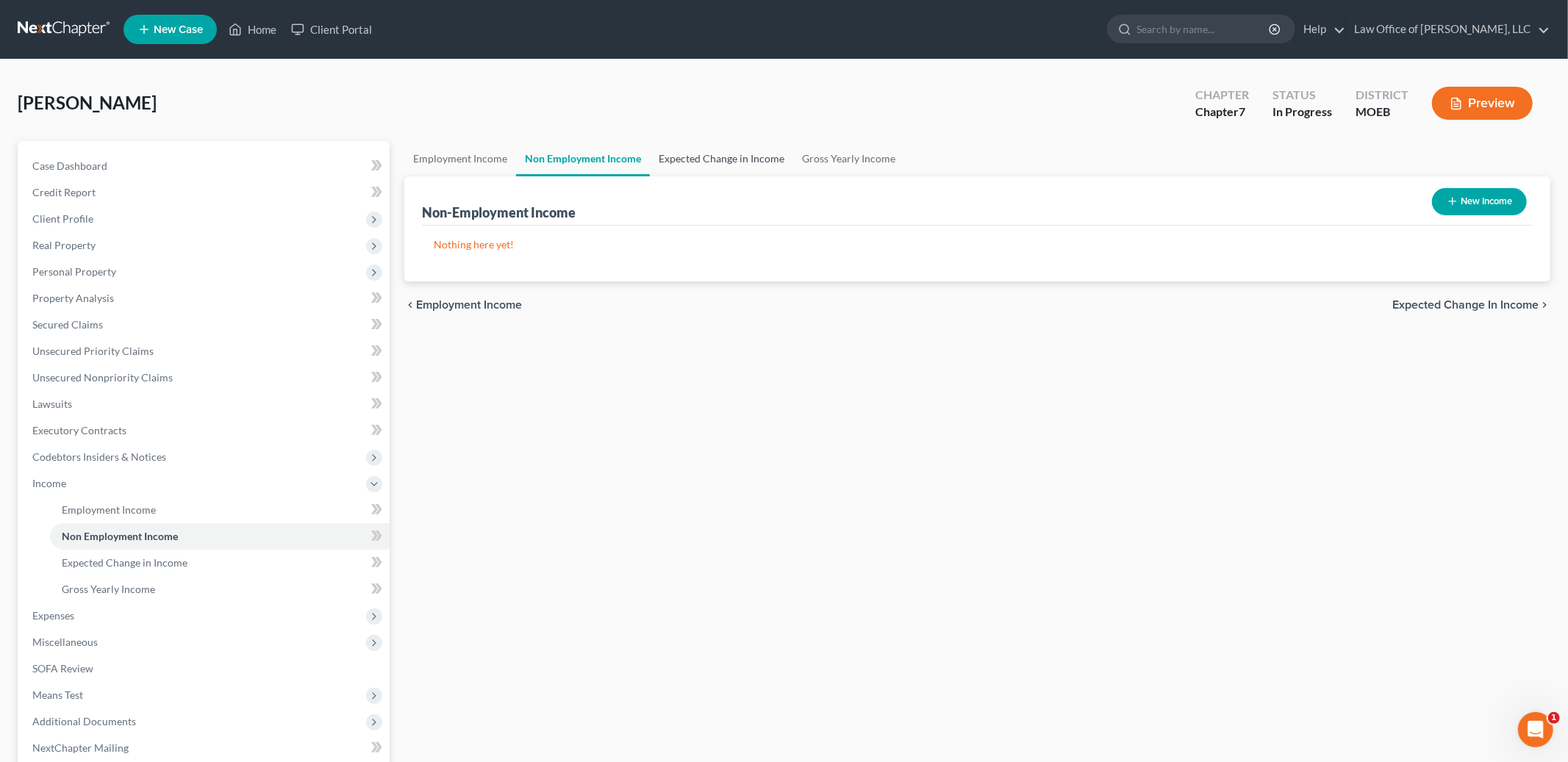
click at [714, 145] on link "Expected Change in Income" at bounding box center [721, 158] width 143 height 35
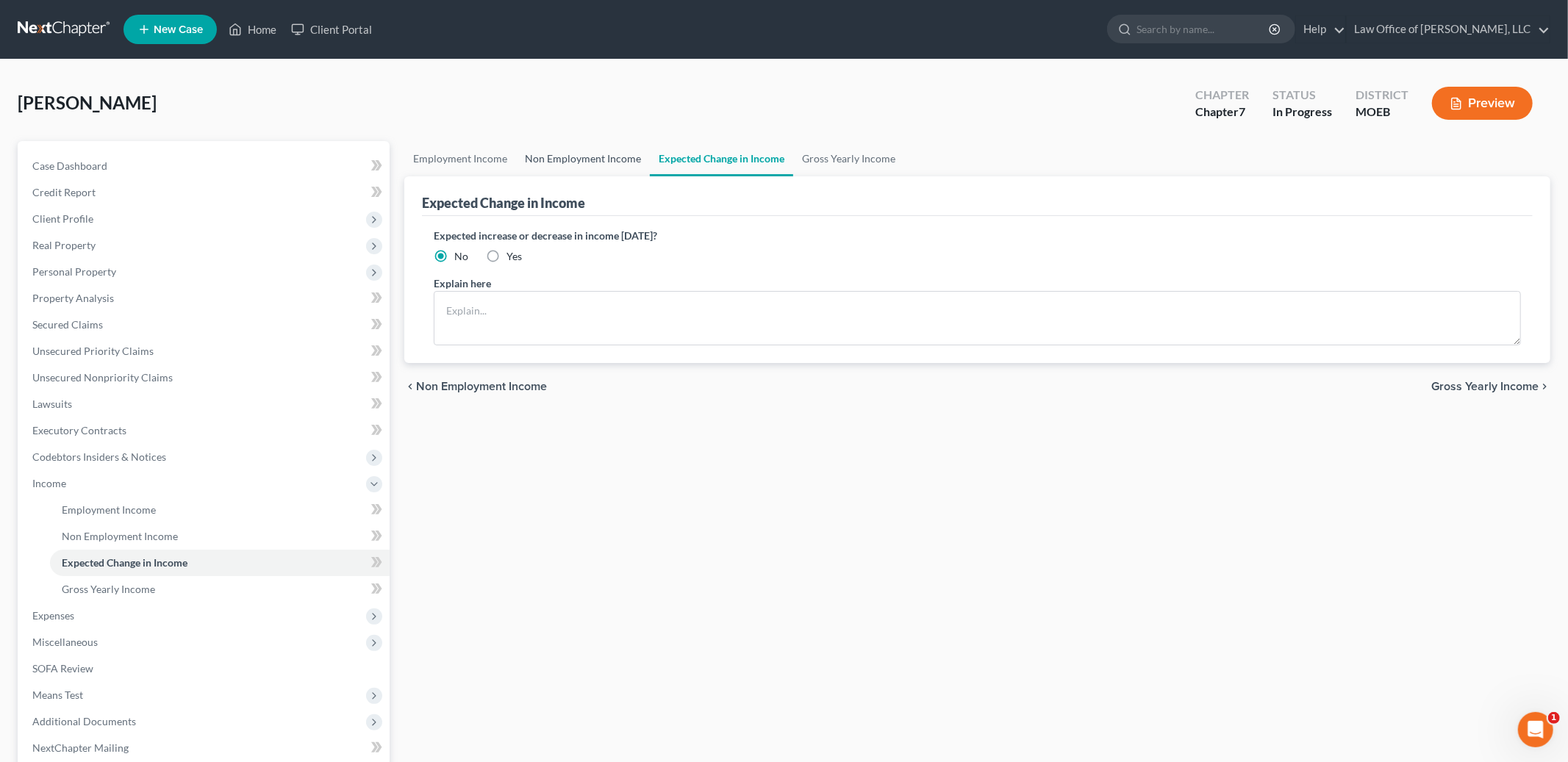
click at [568, 153] on link "Non Employment Income" at bounding box center [583, 158] width 134 height 35
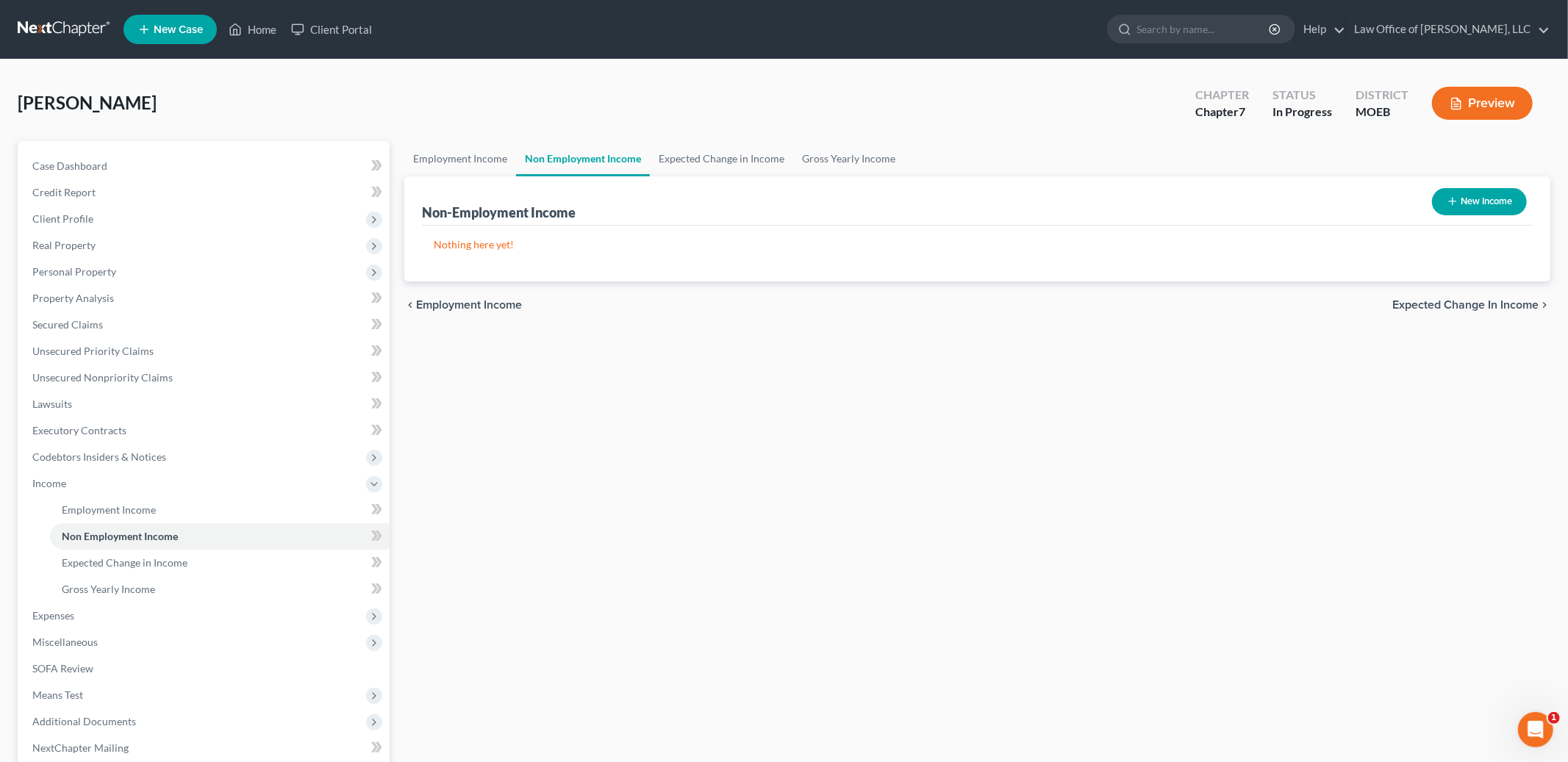
click at [1467, 197] on button "New Income" at bounding box center [1480, 201] width 95 height 27
select select "0"
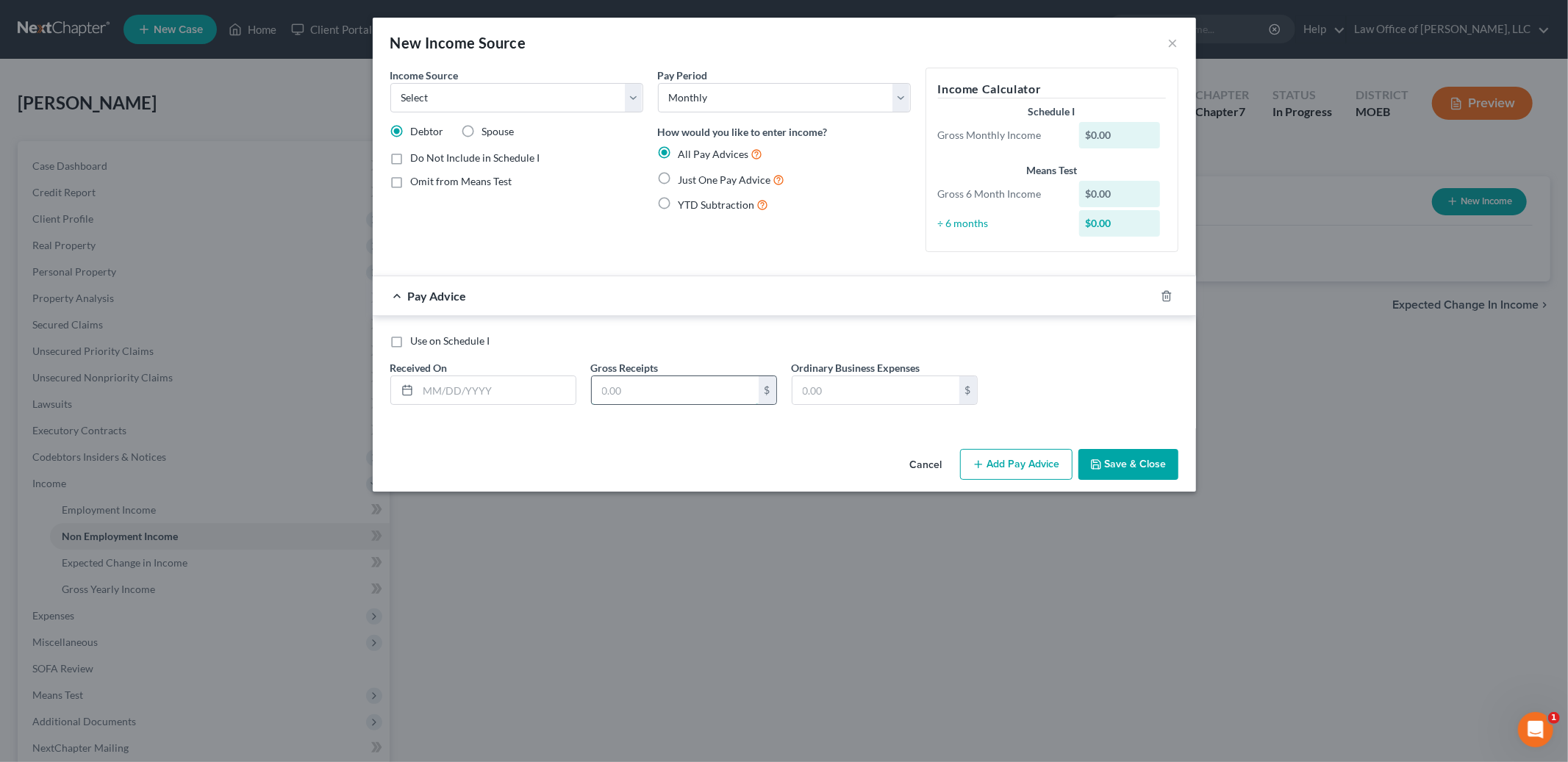
click at [665, 387] on input "text" at bounding box center [675, 390] width 167 height 28
type input "320.00"
click at [529, 100] on select "Select Unemployment Disability (from employer) Pension Retirement Social Securi…" at bounding box center [517, 98] width 253 height 29
click at [538, 102] on select "Select Unemployment Disability (from employer) Pension Retirement Social Securi…" at bounding box center [517, 98] width 253 height 29
select select "4"
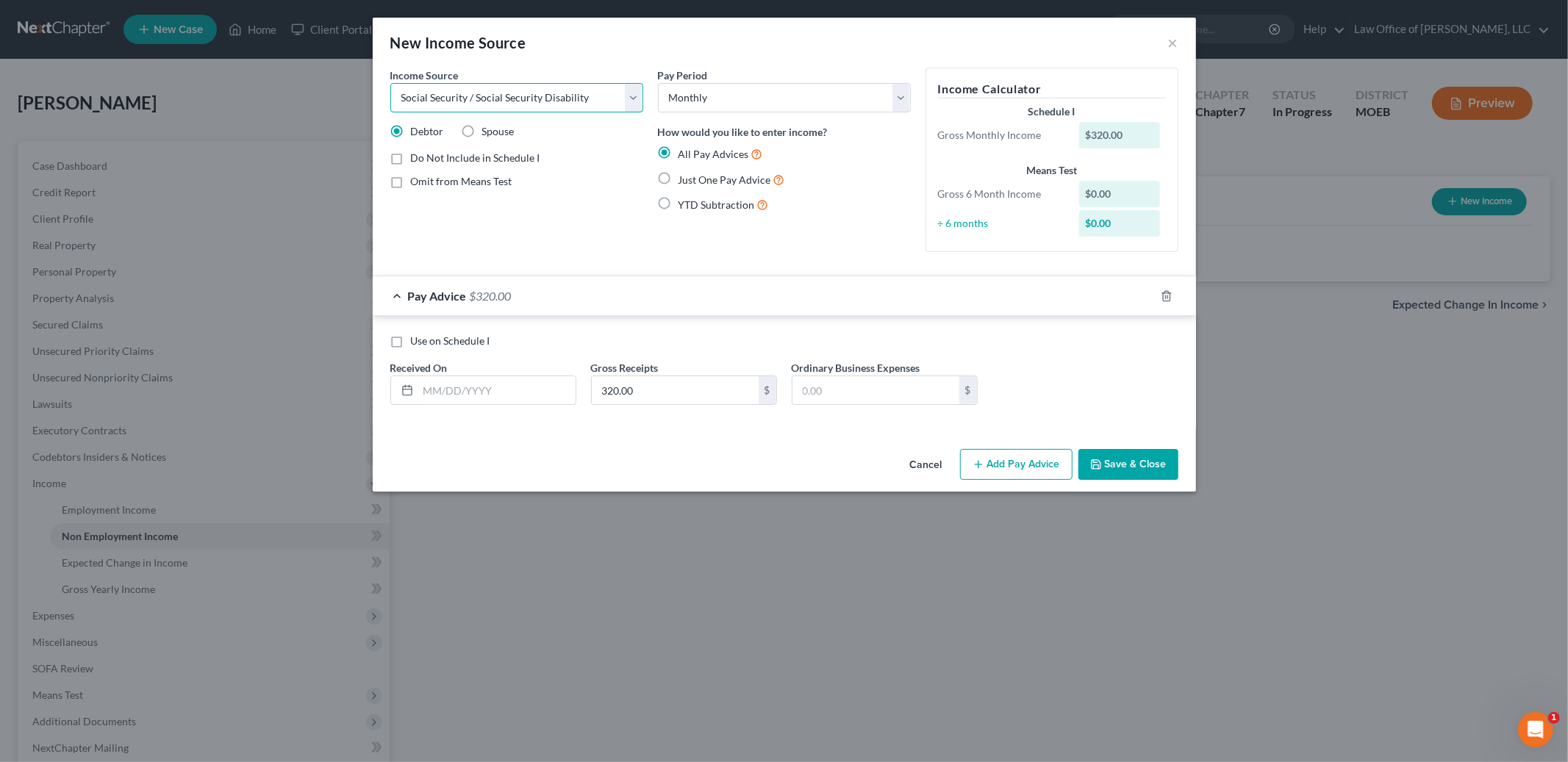
click at [391, 83] on select "Select Unemployment Disability (from employer) Pension Retirement Social Securi…" at bounding box center [517, 98] width 253 height 29
click at [411, 183] on label "Omit from Means Test" at bounding box center [462, 181] width 101 height 15
click at [417, 183] on input "Omit from Means Test" at bounding box center [422, 179] width 10 height 10
checkbox input "true"
click at [411, 345] on label "Use on Schedule I" at bounding box center [450, 341] width 79 height 15
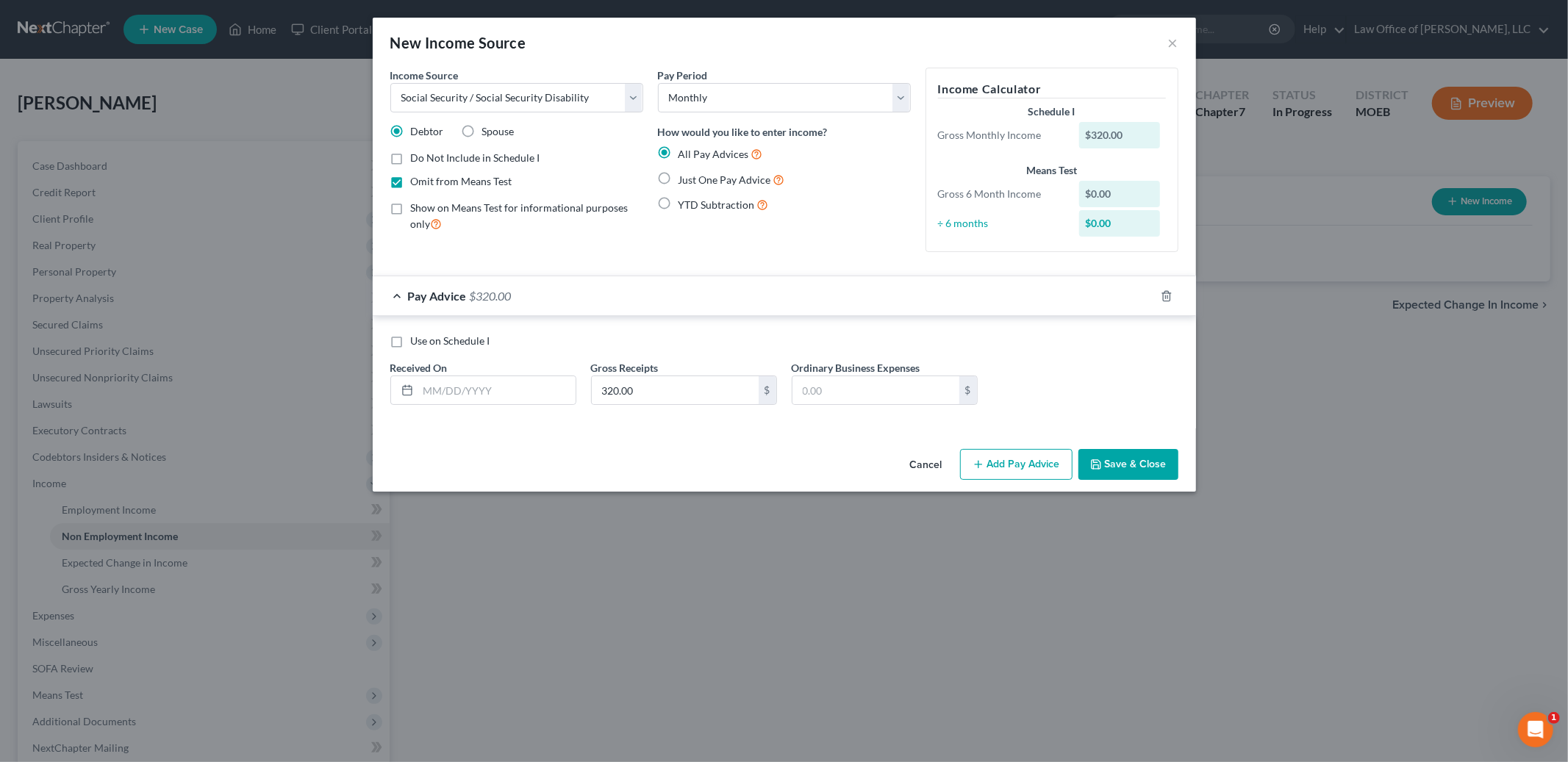
click at [417, 343] on input "Use on Schedule I" at bounding box center [422, 338] width 10 height 10
checkbox input "true"
click at [678, 180] on label "Just One Pay Advice" at bounding box center [731, 180] width 106 height 17
click at [685, 180] on input "Just One Pay Advice" at bounding box center [690, 176] width 10 height 10
radio input "true"
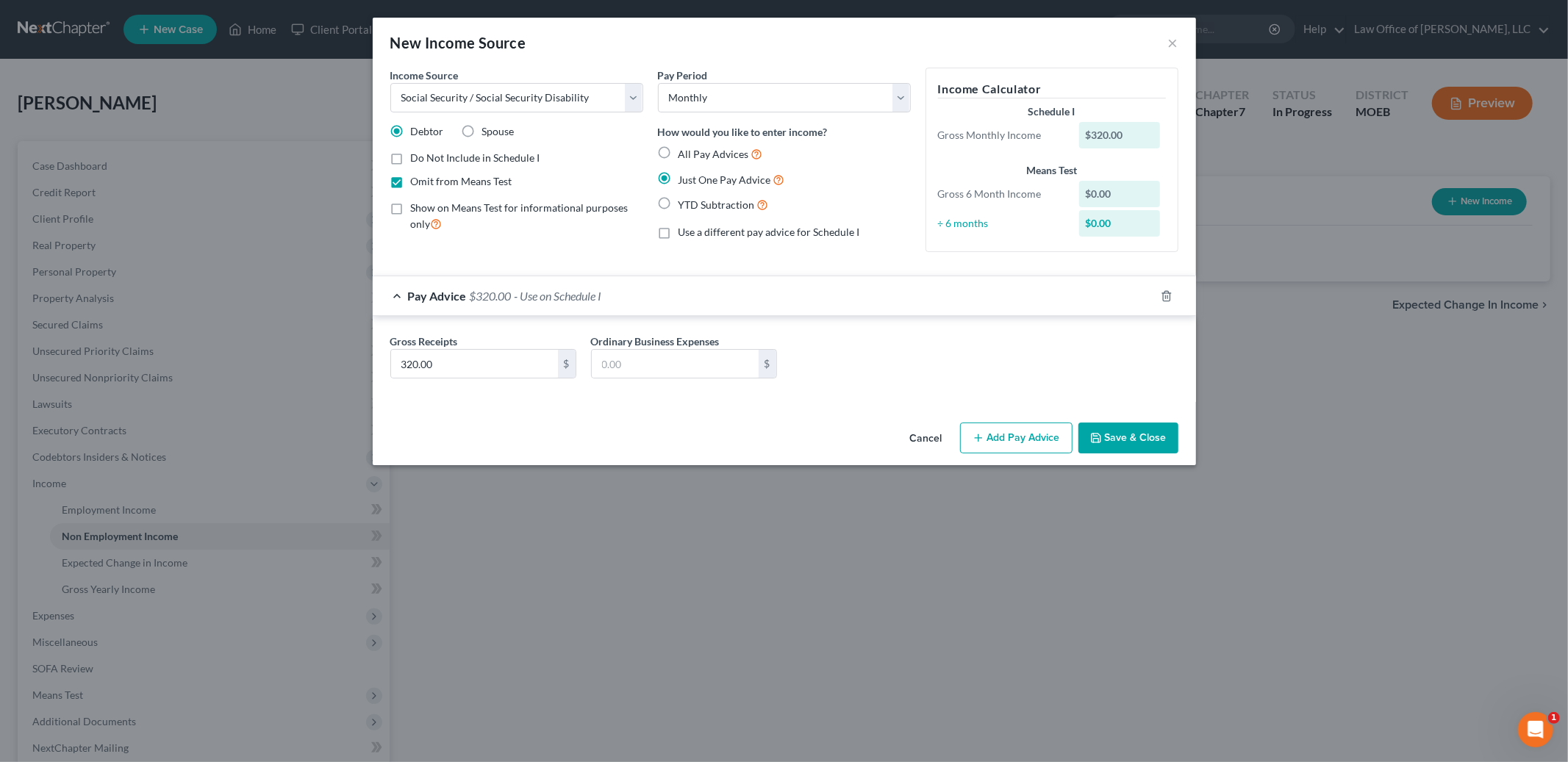
click at [1128, 435] on button "Save & Close" at bounding box center [1128, 438] width 100 height 31
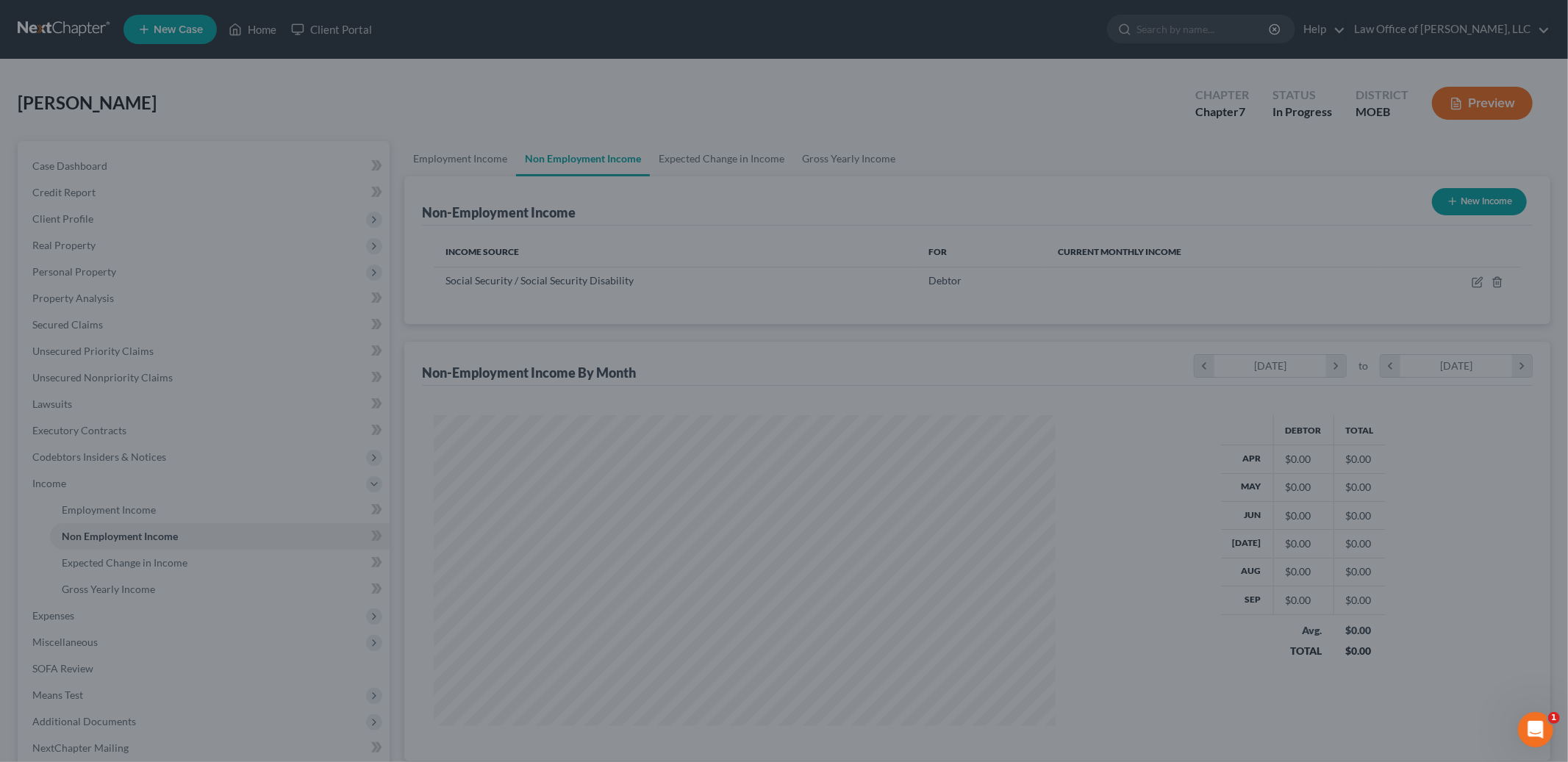
scroll to position [310, 651]
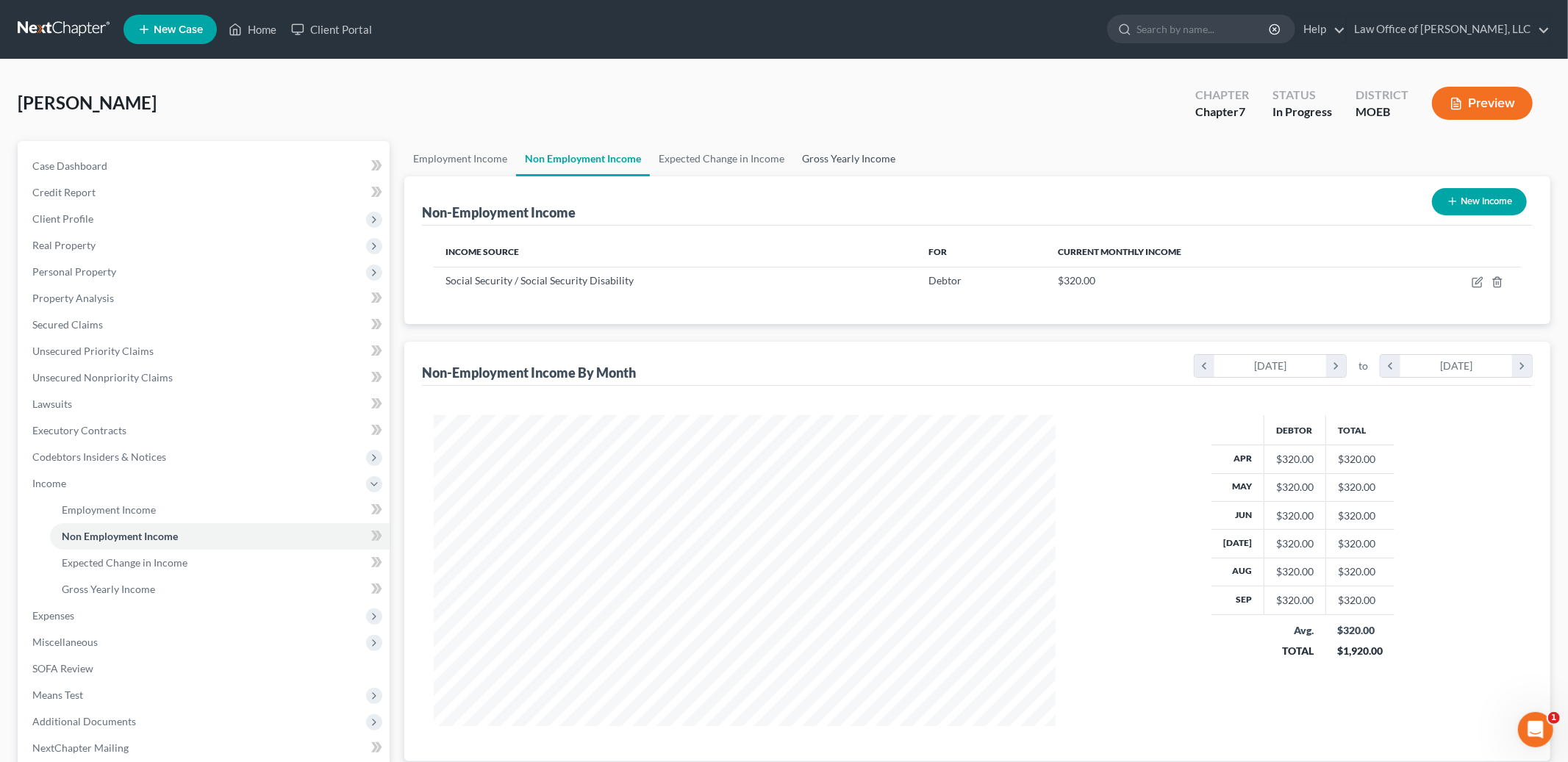
click at [809, 150] on link "Gross Yearly Income" at bounding box center [849, 158] width 111 height 35
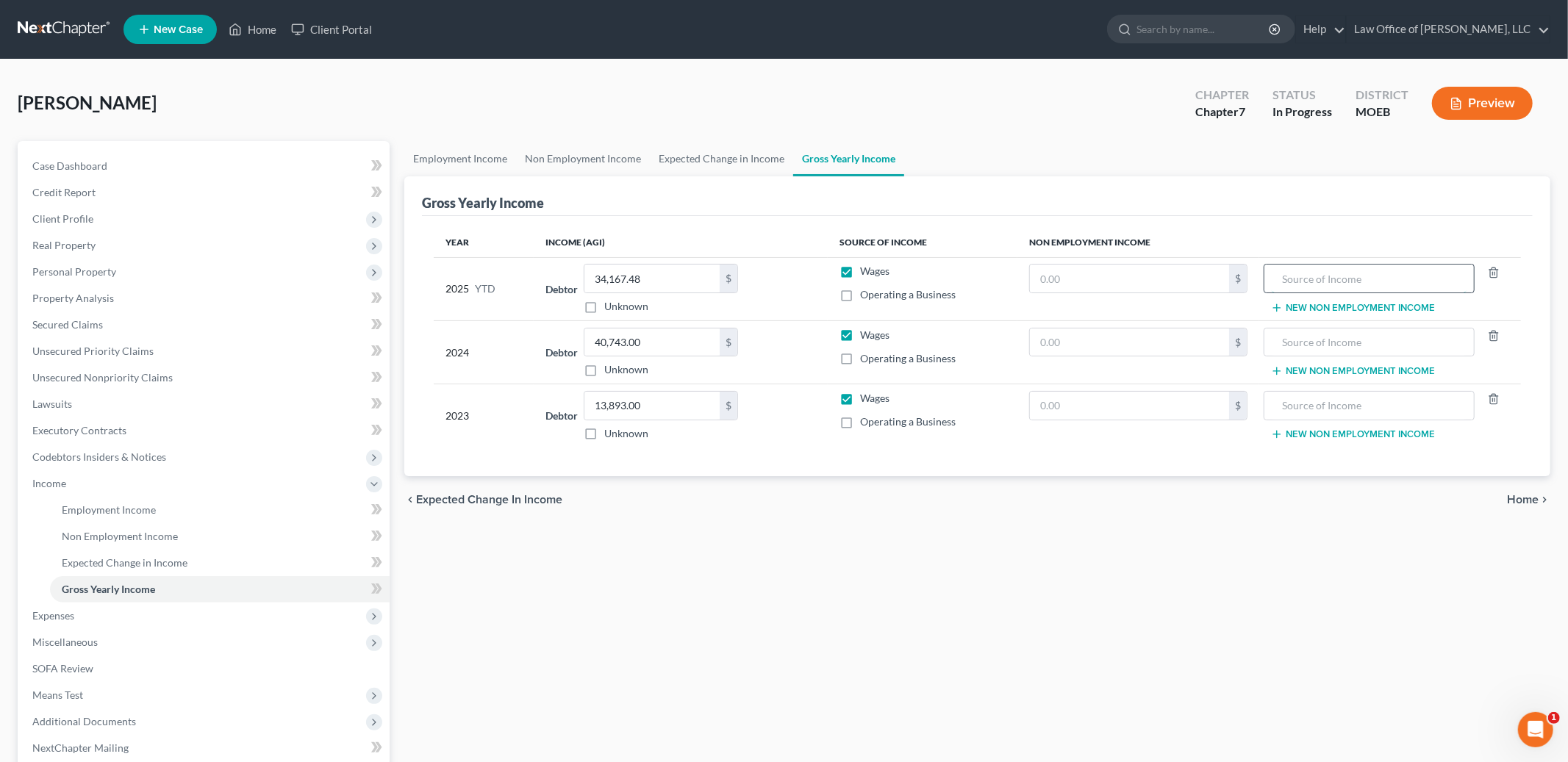
click at [1303, 282] on input "text" at bounding box center [1369, 279] width 194 height 28
type input "Daughter's social security"
click at [1083, 282] on input "text" at bounding box center [1130, 279] width 199 height 28
click at [1061, 278] on input "text" at bounding box center [1130, 279] width 199 height 28
type input "3,200.00"
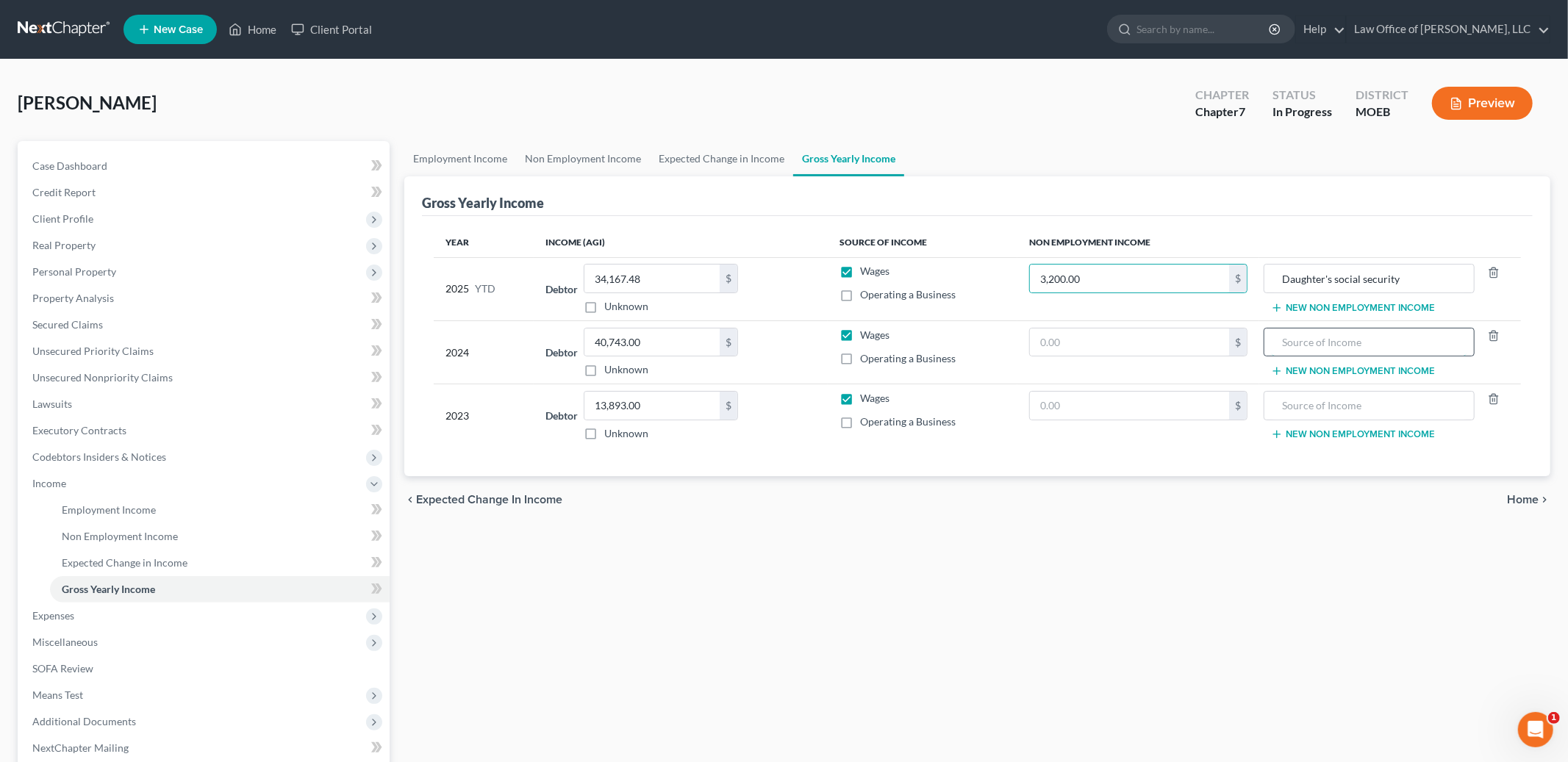
click at [1294, 344] on input "text" at bounding box center [1369, 342] width 194 height 28
type input "Daughter's social security"
click at [1095, 342] on input "text" at bounding box center [1130, 342] width 199 height 28
type input "3,840.00"
click at [1089, 407] on input "text" at bounding box center [1130, 406] width 199 height 28
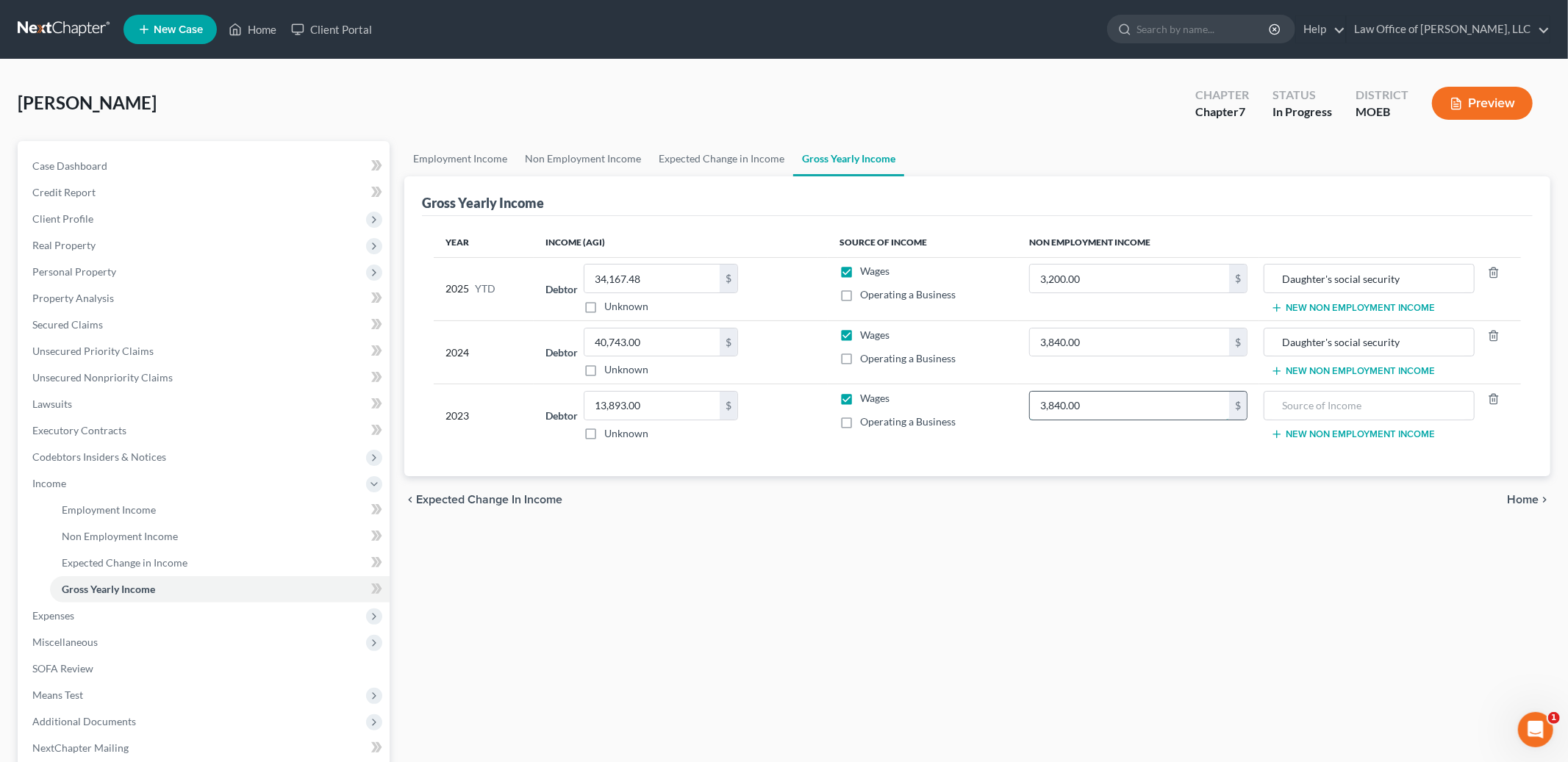
type input "3,840.00"
type input "Daughter's social security"
click at [1521, 499] on span "Home" at bounding box center [1522, 500] width 32 height 11
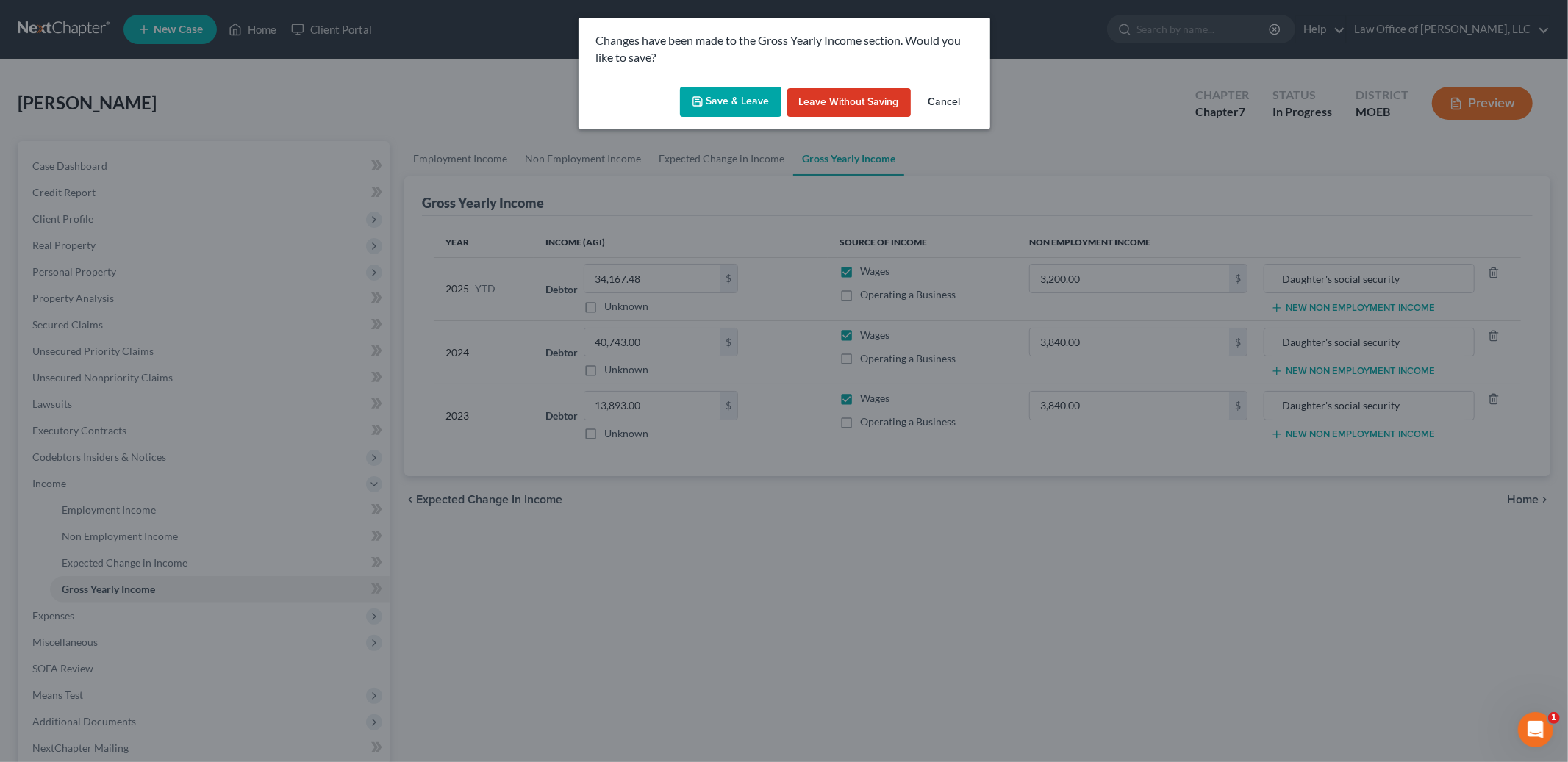
drag, startPoint x: 668, startPoint y: 87, endPoint x: 744, endPoint y: 83, distance: 76.1
click at [758, 86] on div "Save & Leave Leave without Saving Cancel" at bounding box center [784, 105] width 412 height 48
click at [750, 94] on button "Save & Leave" at bounding box center [730, 102] width 101 height 31
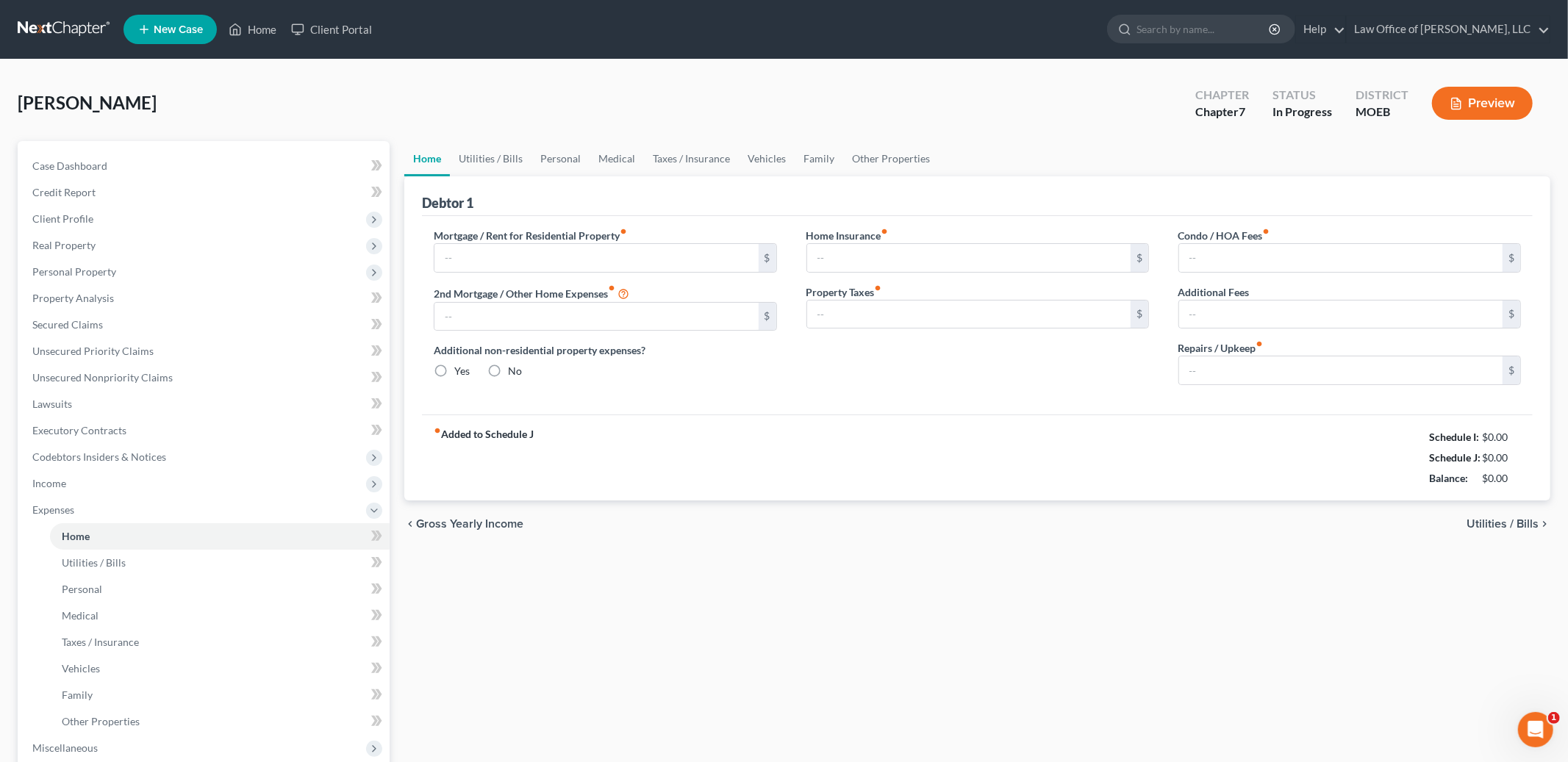
type input "1,200.00"
type input "0.00"
radio input "true"
type input "0.00"
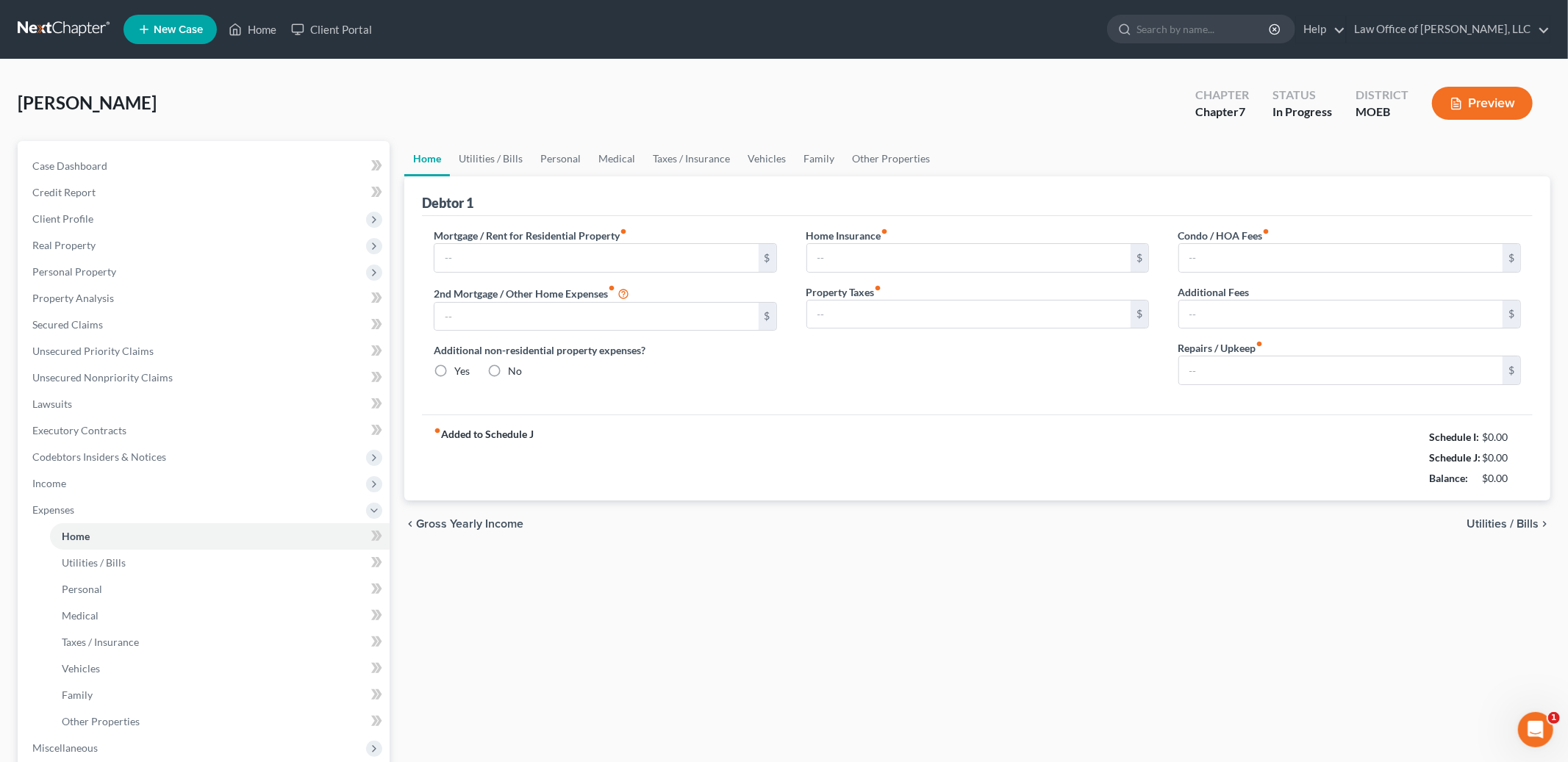
type input "0.00"
click at [528, 267] on input "1,200.00" at bounding box center [596, 258] width 324 height 28
type input "1,300.00"
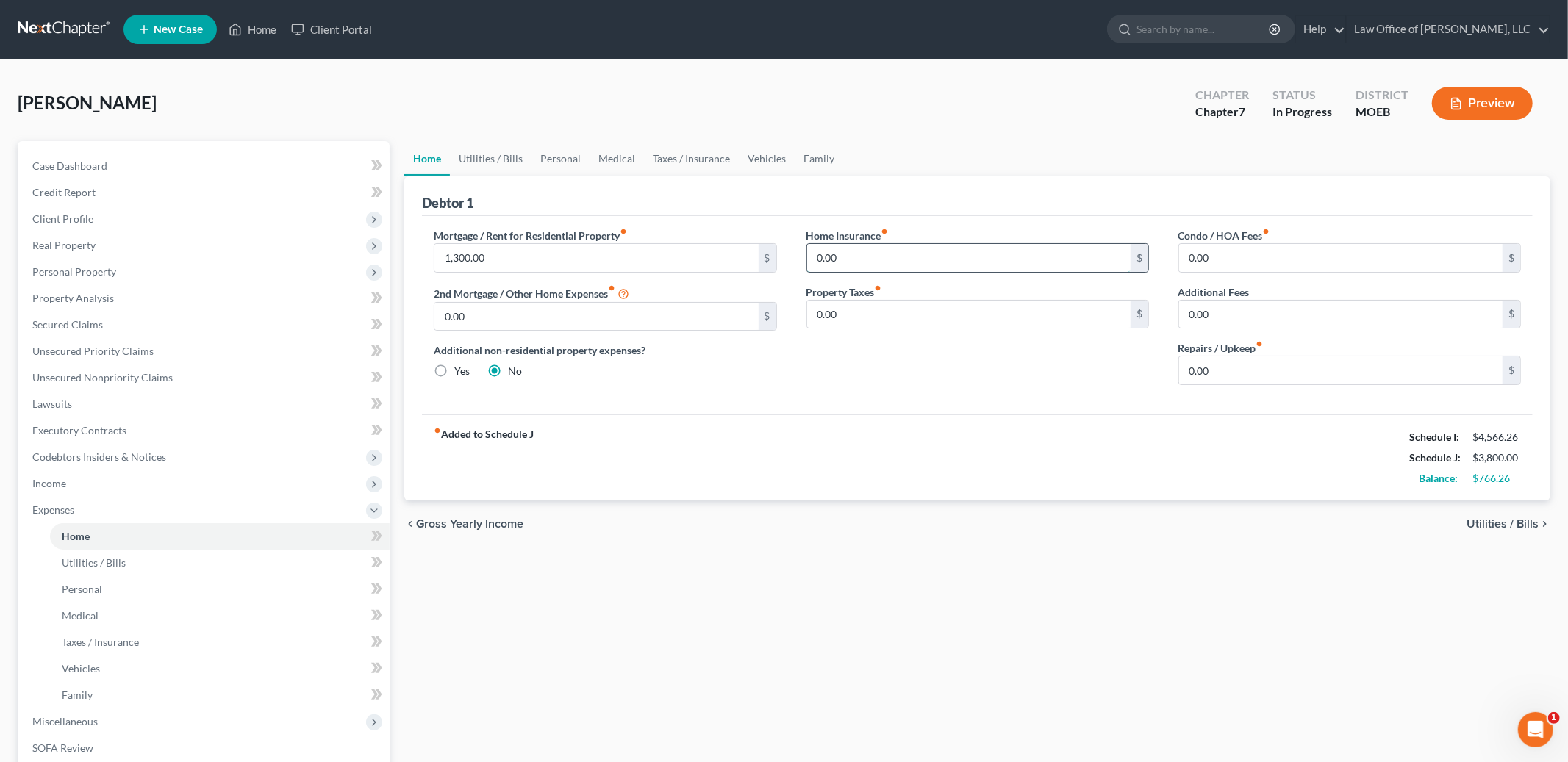
click at [860, 260] on input "0.00" at bounding box center [969, 258] width 324 height 28
click at [491, 154] on link "Utilities / Bills" at bounding box center [491, 158] width 82 height 35
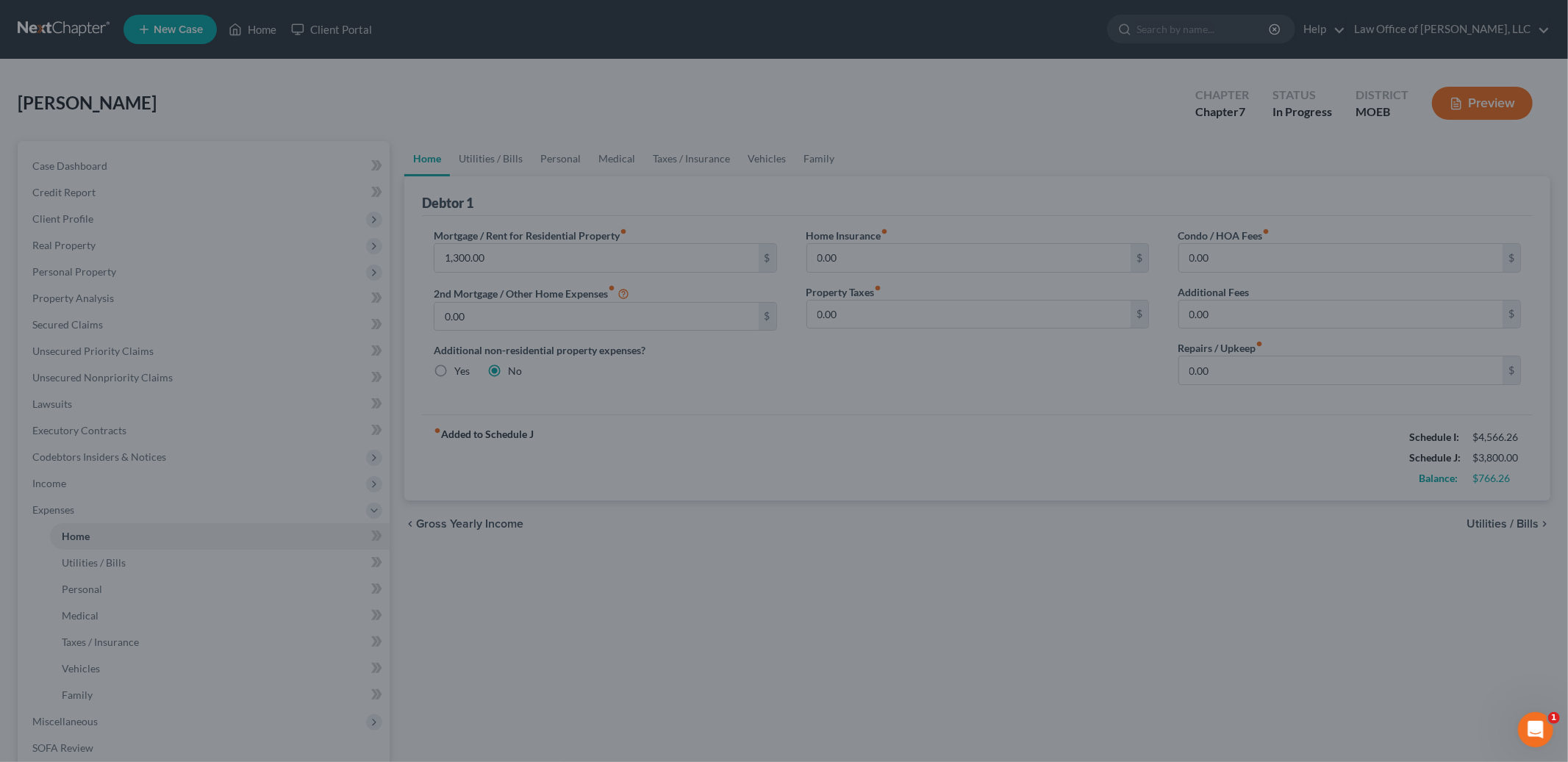
click at [549, 149] on div at bounding box center [784, 381] width 1568 height 762
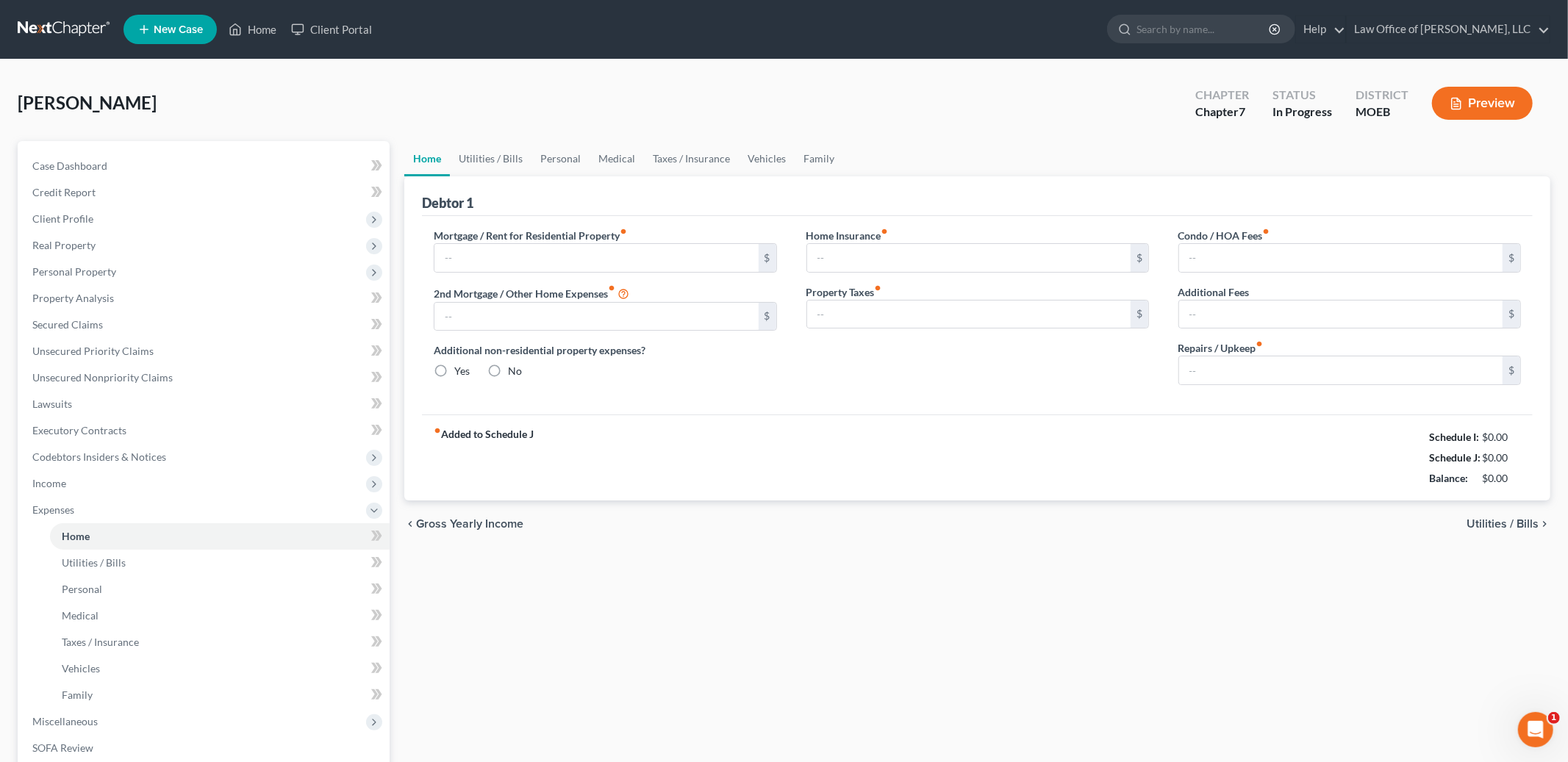
type input "1,200.00"
type input "0.00"
radio input "true"
type input "0.00"
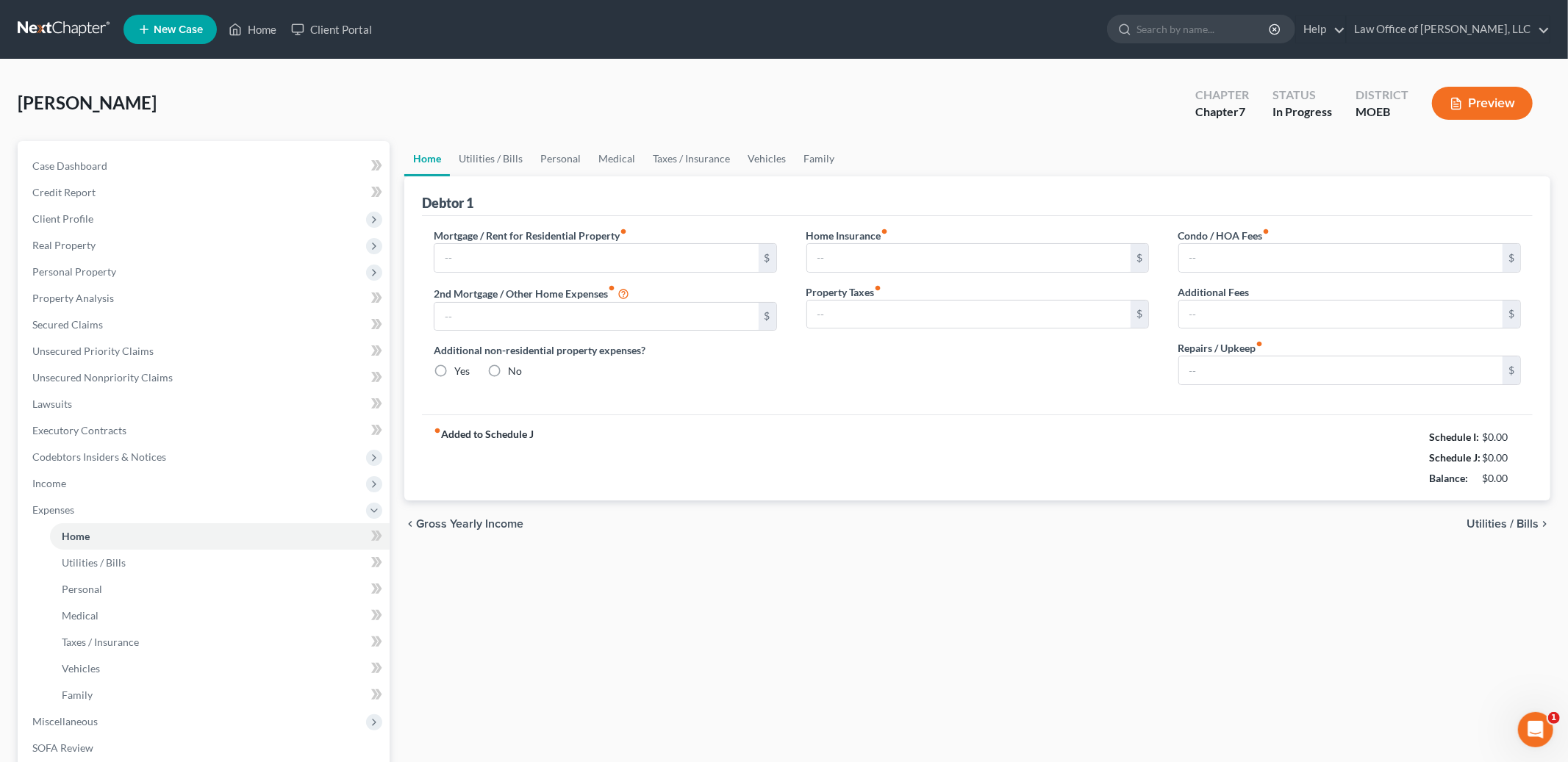
type input "0.00"
click at [1499, 525] on span "Utilities / Bills" at bounding box center [1503, 524] width 72 height 11
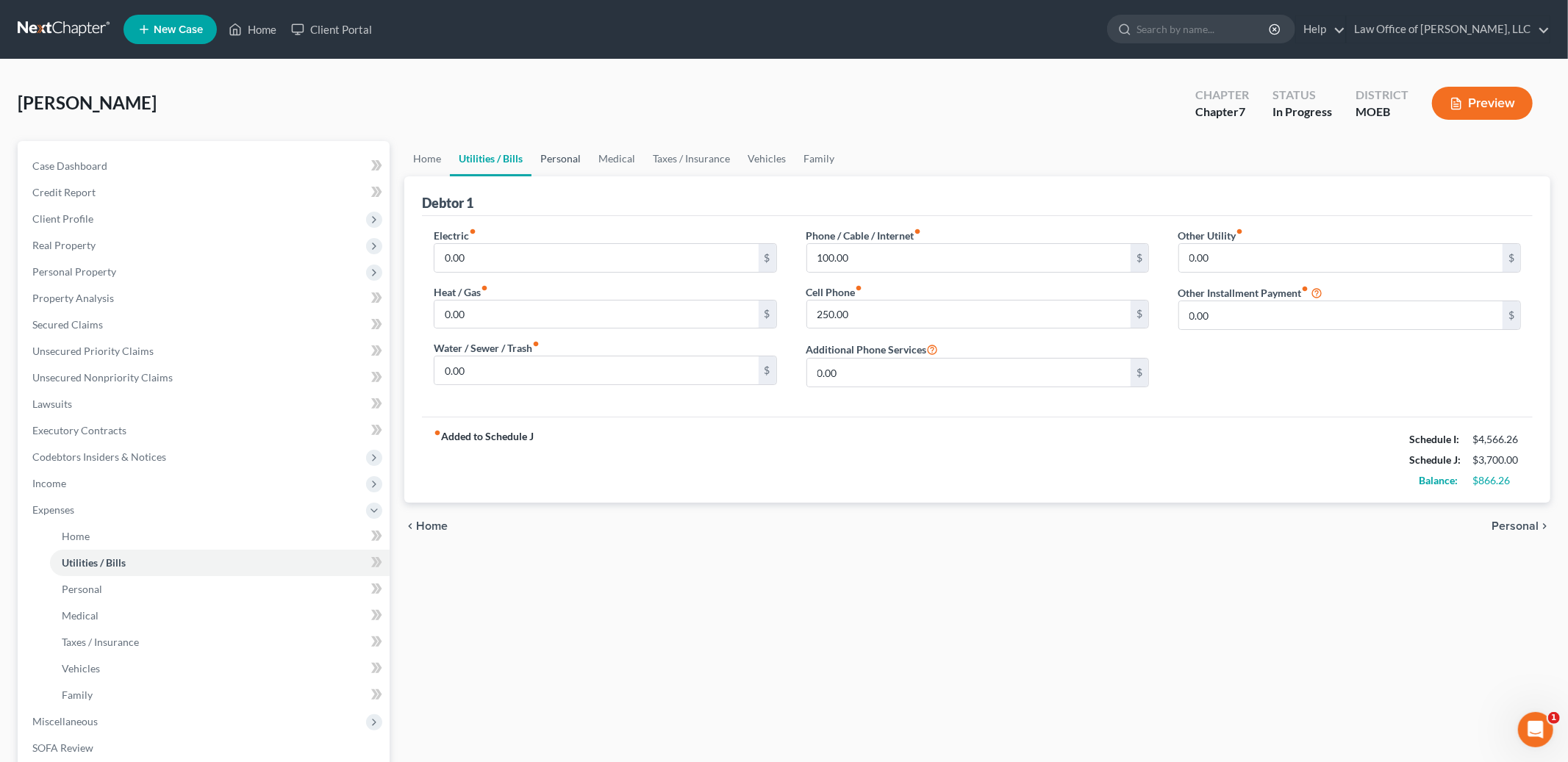
click at [570, 154] on link "Personal" at bounding box center [561, 158] width 58 height 35
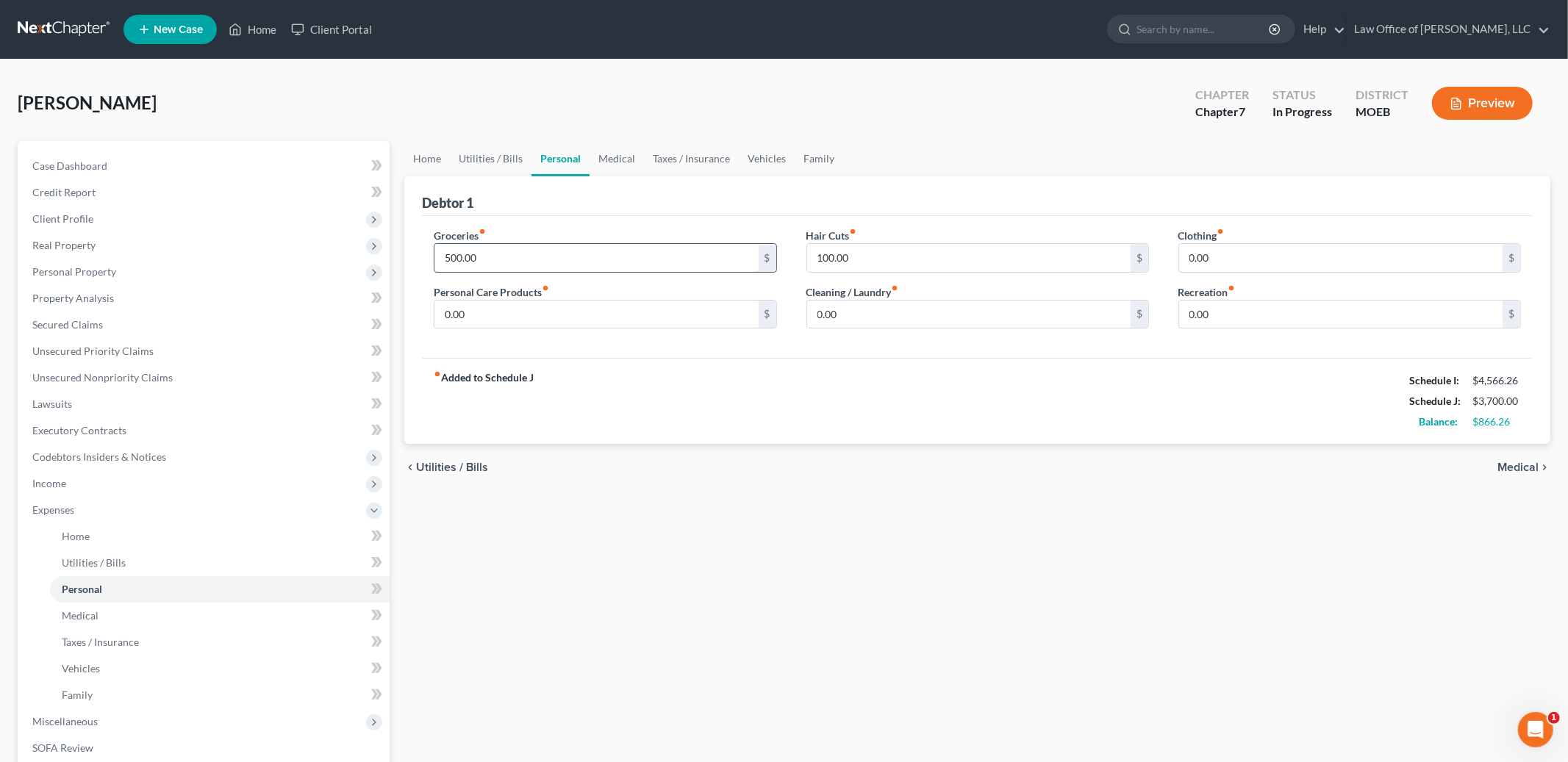
click at [497, 252] on input "500.00" at bounding box center [596, 258] width 324 height 28
click at [507, 260] on input "700.00" at bounding box center [596, 258] width 324 height 28
type input "800.00"
click at [491, 317] on input "0.00" at bounding box center [596, 314] width 324 height 28
type input "75.00"
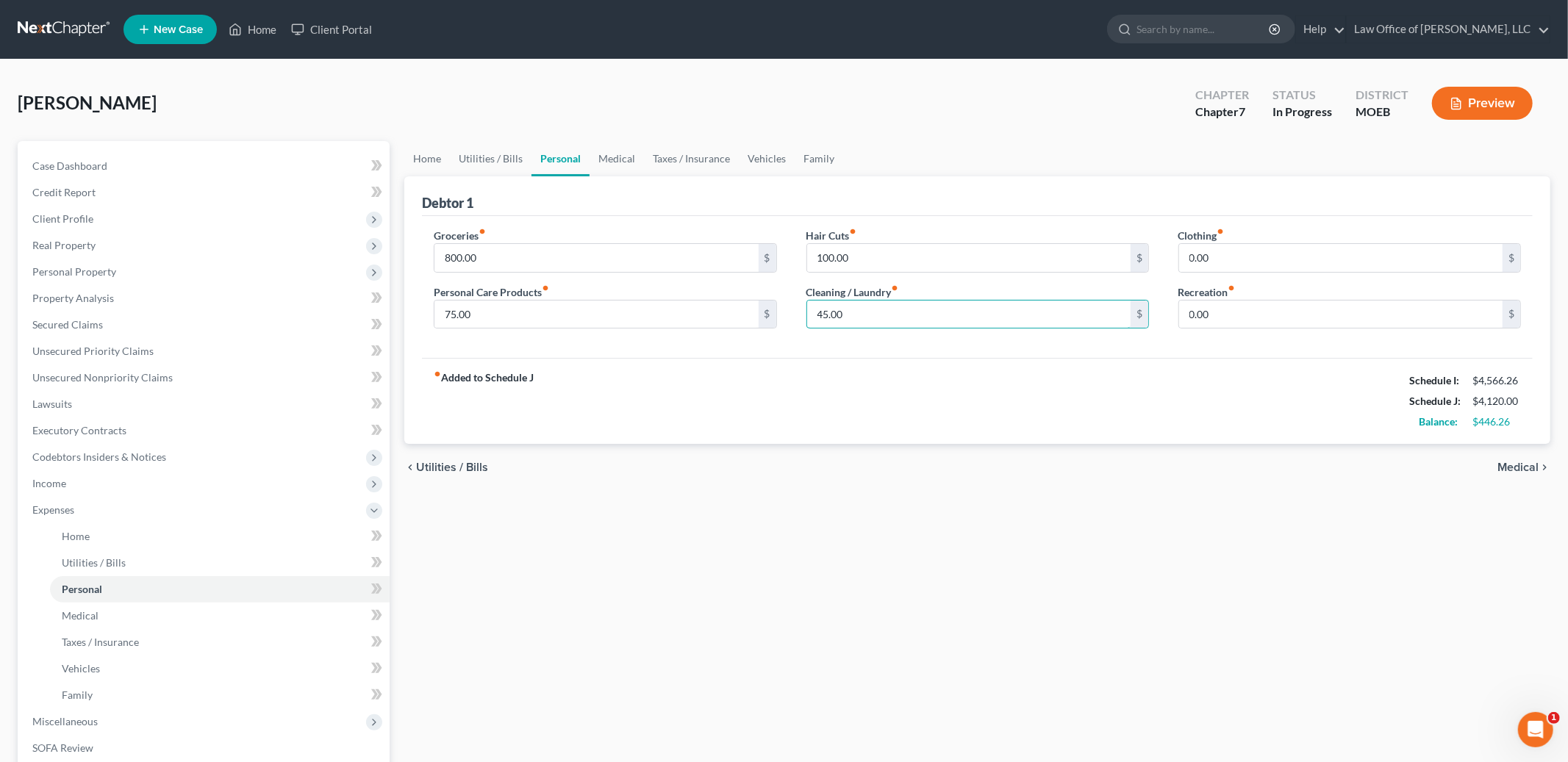
type input "45.00"
type input "200.00"
click at [1517, 473] on div "chevron_left Utilities / Bills Medical chevron_right" at bounding box center [977, 467] width 1146 height 47
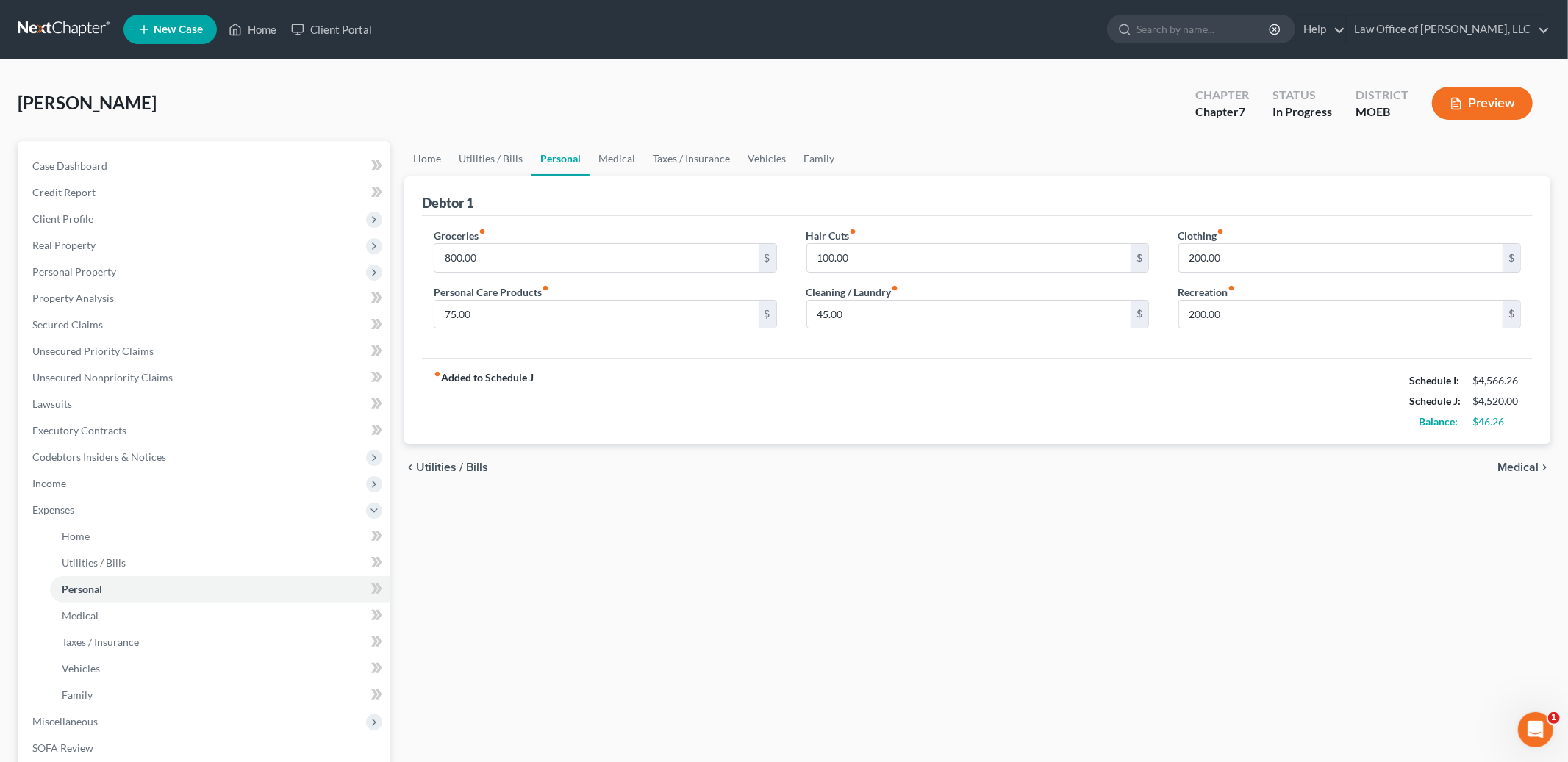
click at [1514, 457] on div "chevron_left Utilities / Bills Medical chevron_right" at bounding box center [977, 467] width 1146 height 47
click at [1511, 468] on span "Medical" at bounding box center [1518, 467] width 41 height 11
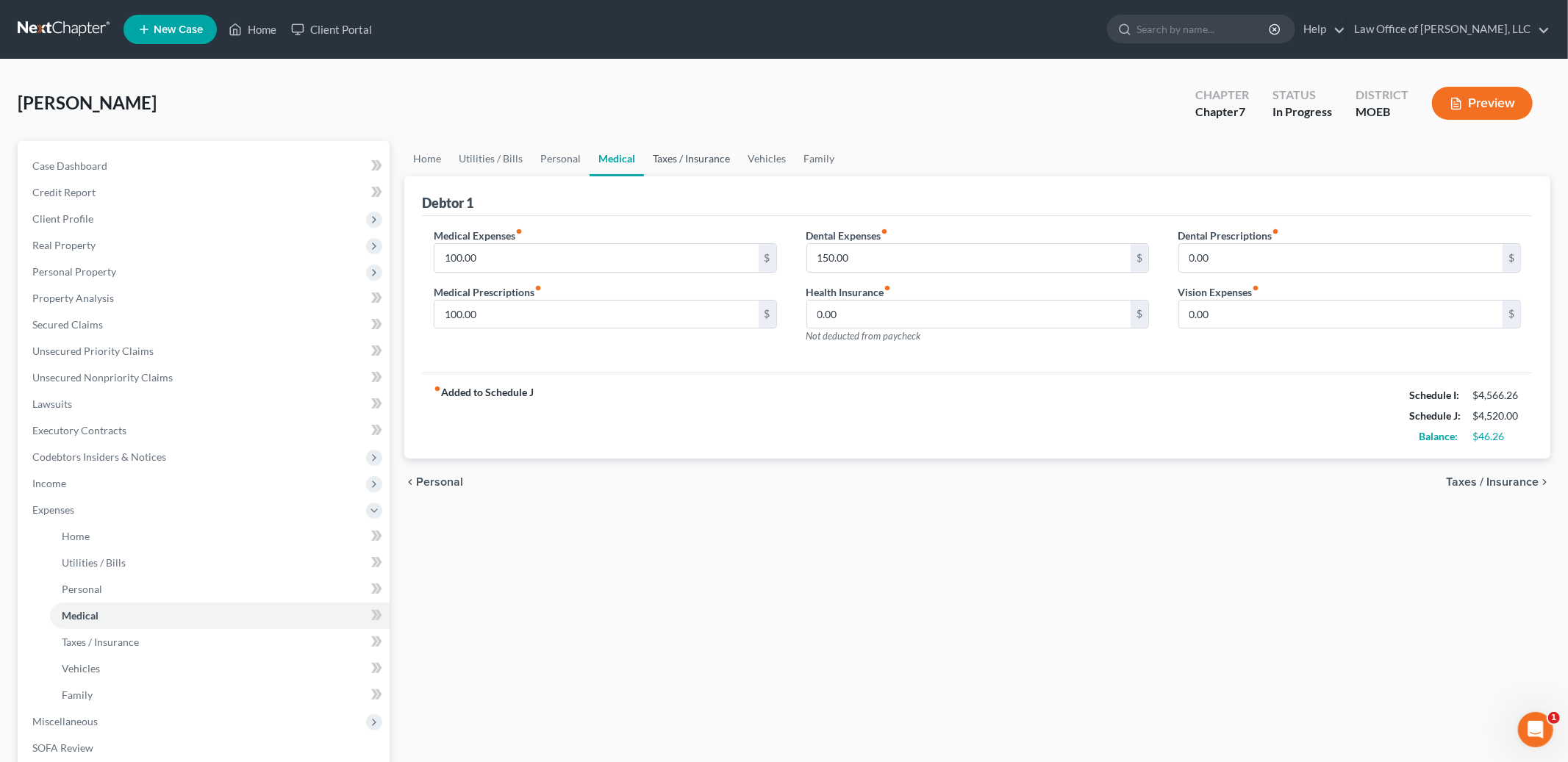
click at [688, 164] on link "Taxes / Insurance" at bounding box center [691, 158] width 95 height 35
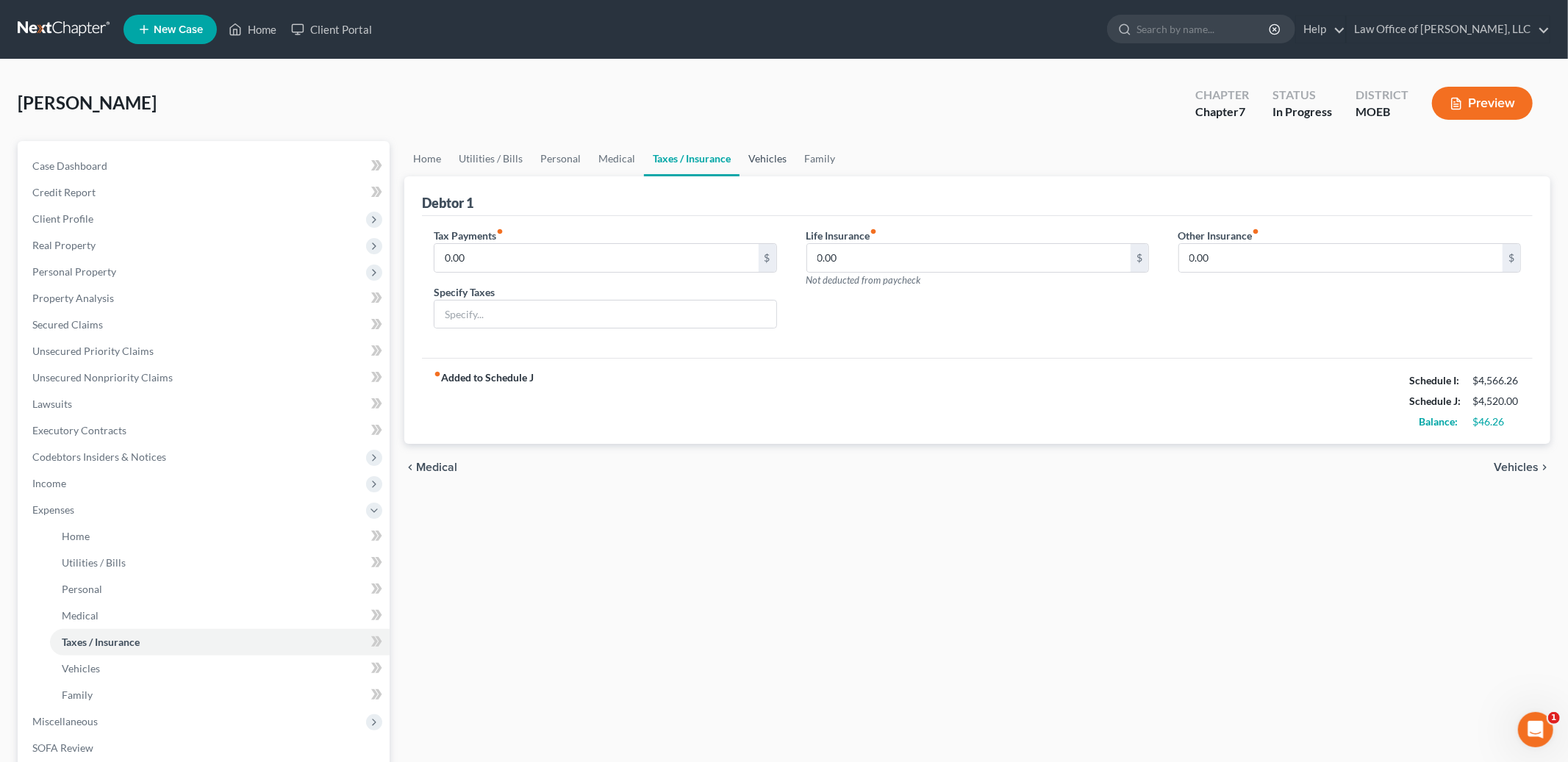
click at [774, 158] on link "Vehicles" at bounding box center [767, 158] width 56 height 35
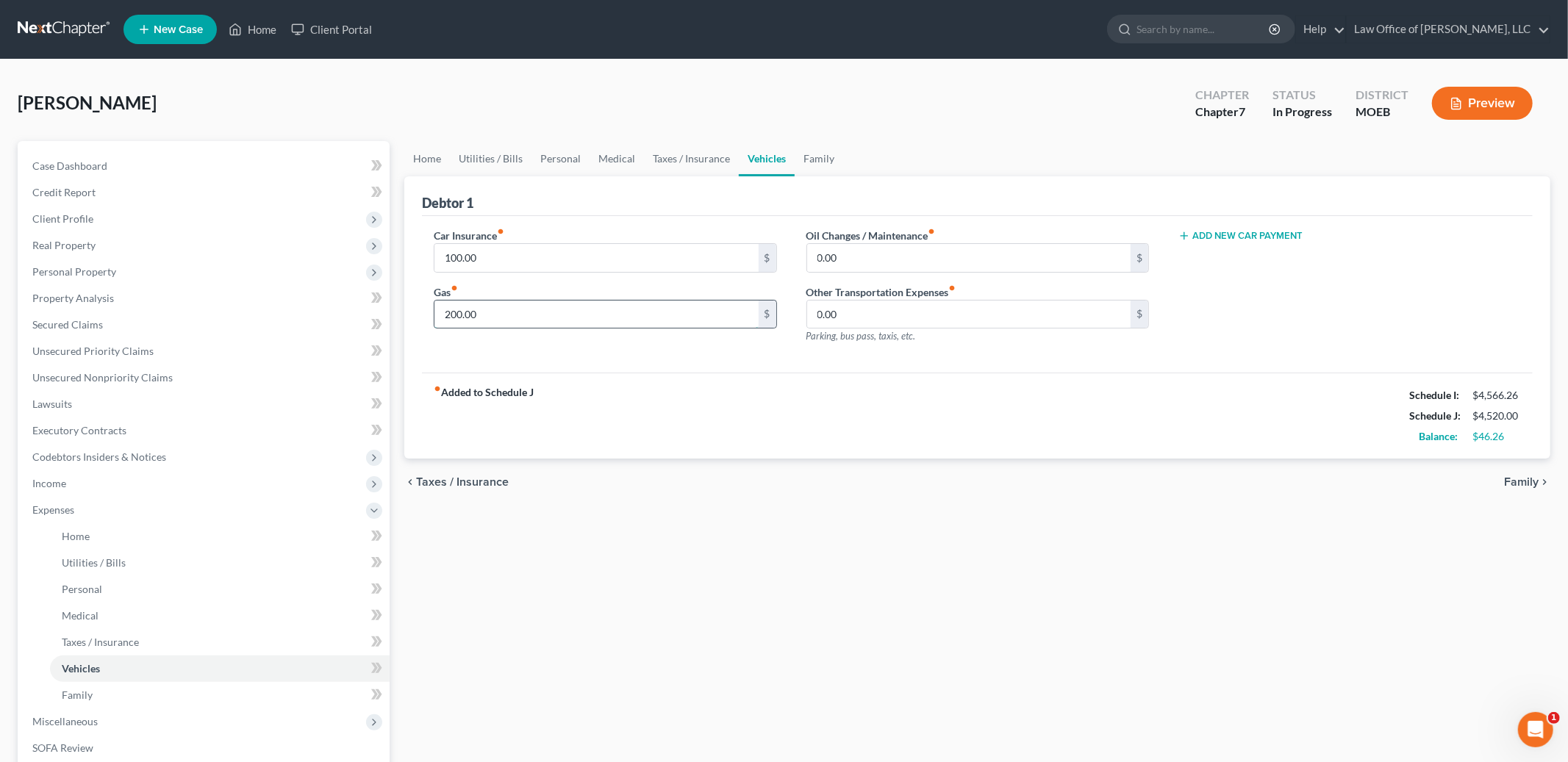
click at [506, 311] on input "200.00" at bounding box center [596, 314] width 324 height 28
type input "250.00"
click at [501, 254] on input "100.00" at bounding box center [596, 258] width 324 height 28
type input "125.00"
click at [817, 154] on link "Family" at bounding box center [819, 158] width 48 height 35
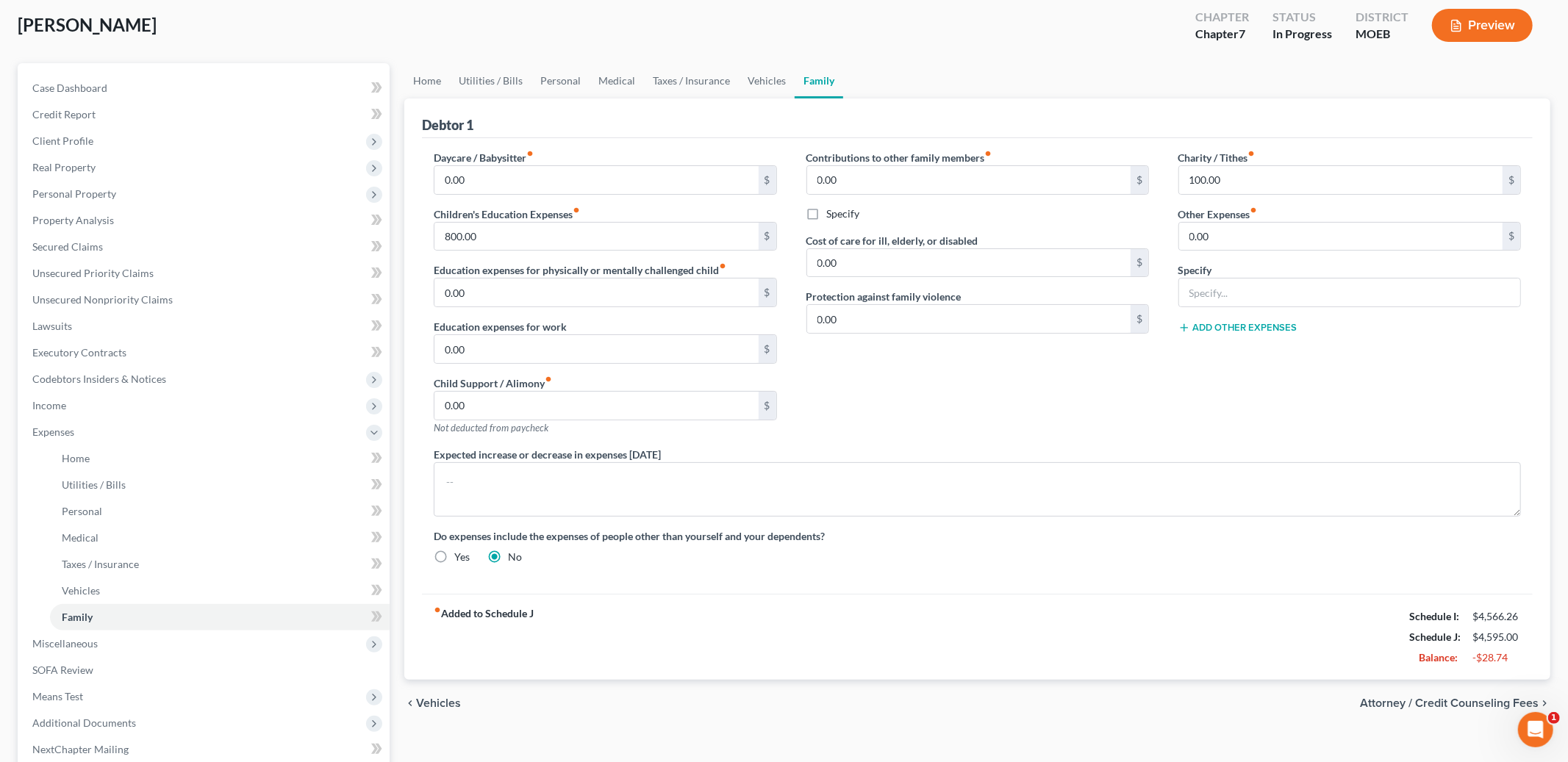
scroll to position [79, 0]
click at [522, 237] on input "800.00" at bounding box center [596, 235] width 324 height 28
type input "500.00"
drag, startPoint x: 1213, startPoint y: 331, endPoint x: 1222, endPoint y: 314, distance: 19.2
click at [1218, 314] on div "Charity / Tithes fiber_manual_record 100.00 $ Other Expenses fiber_manual_recor…" at bounding box center [1349, 296] width 372 height 296
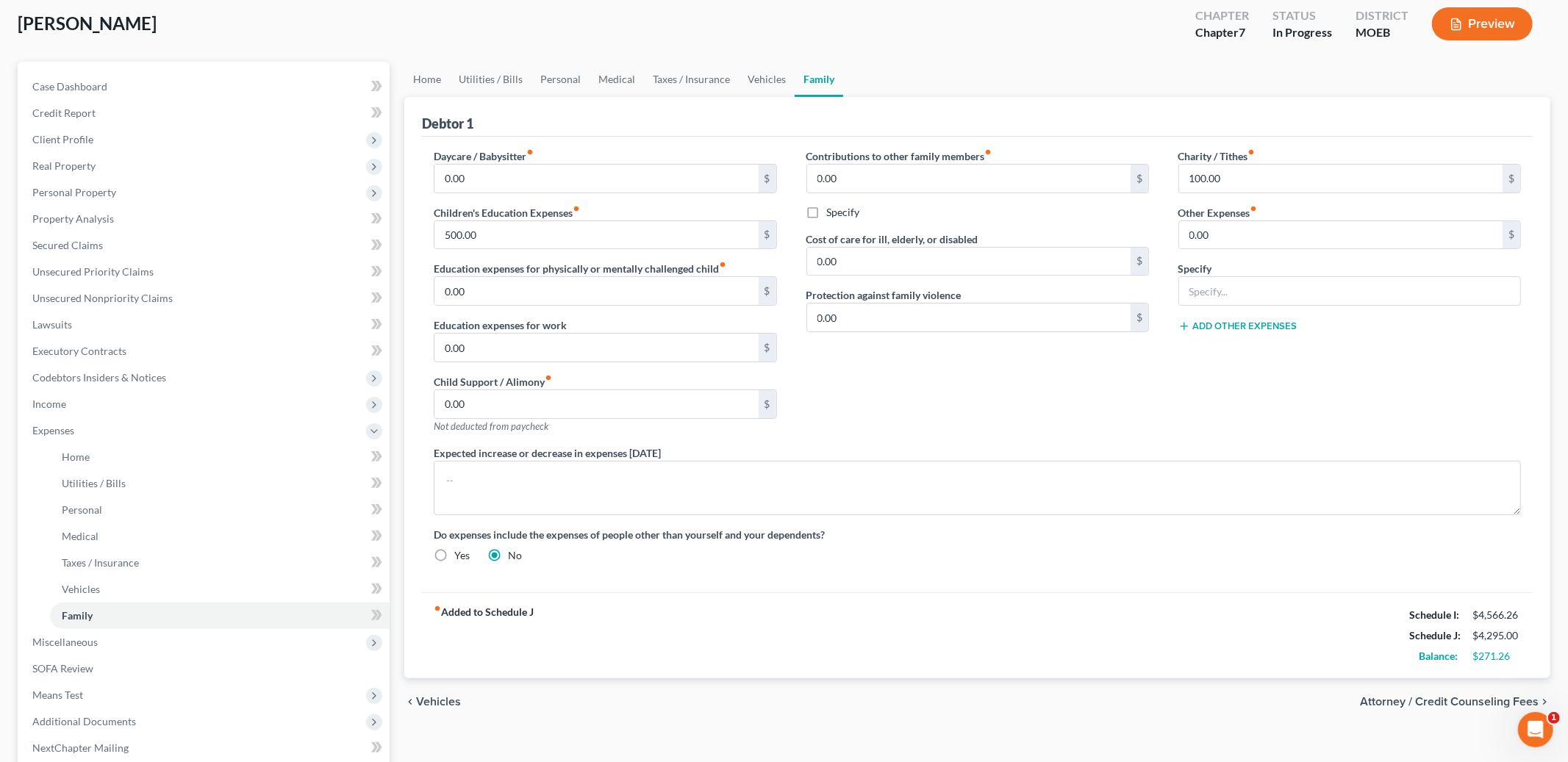
click at [1221, 322] on button "Add Other Expenses" at bounding box center [1238, 326] width 119 height 11
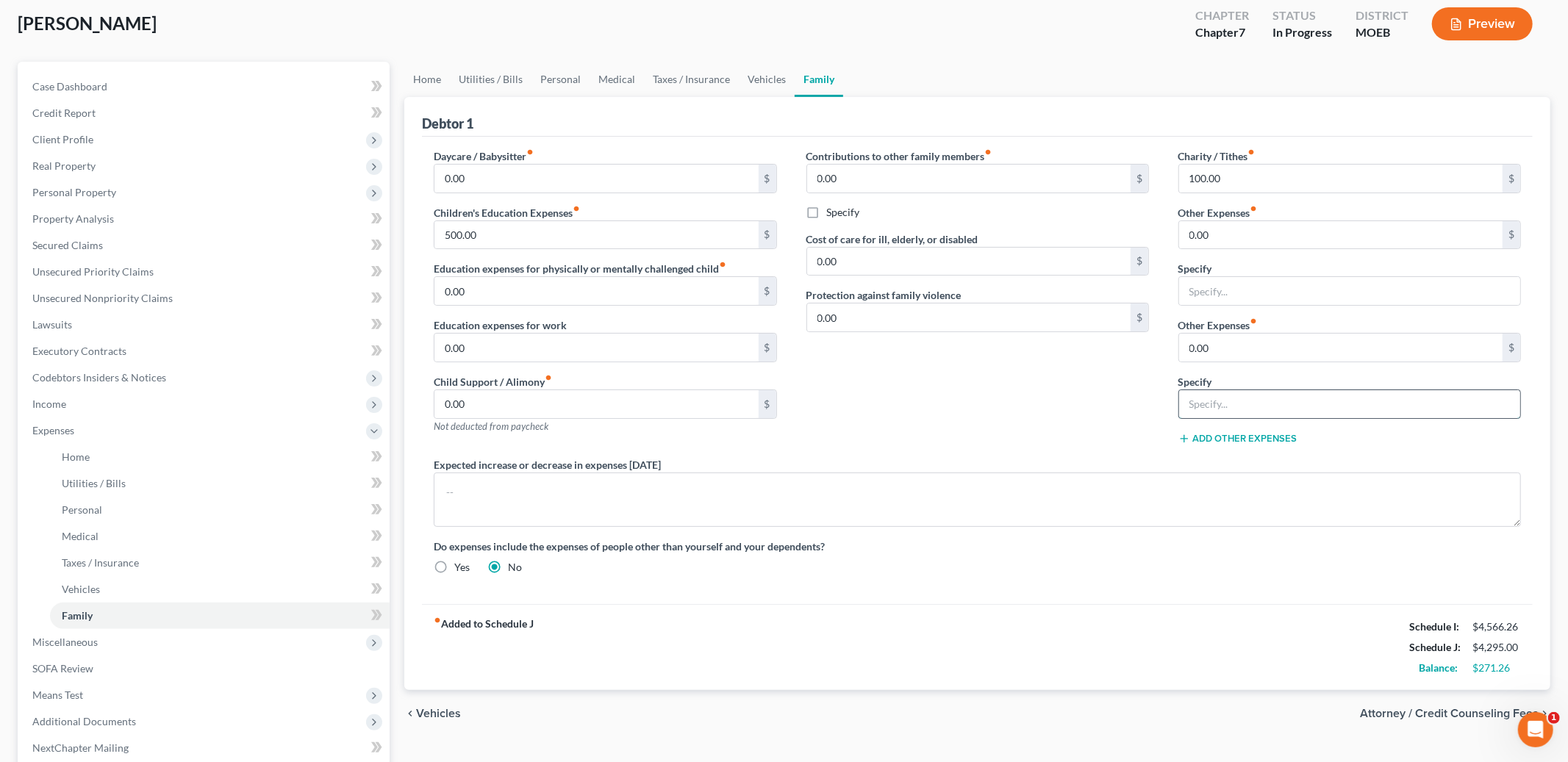
click at [1226, 403] on input "text" at bounding box center [1349, 404] width 341 height 28
type input "Daughter's extracurricular activities"
click at [1231, 362] on div "0.00 $" at bounding box center [1349, 348] width 342 height 29
click at [1221, 348] on input "0.00" at bounding box center [1341, 347] width 324 height 28
type input "200.00"
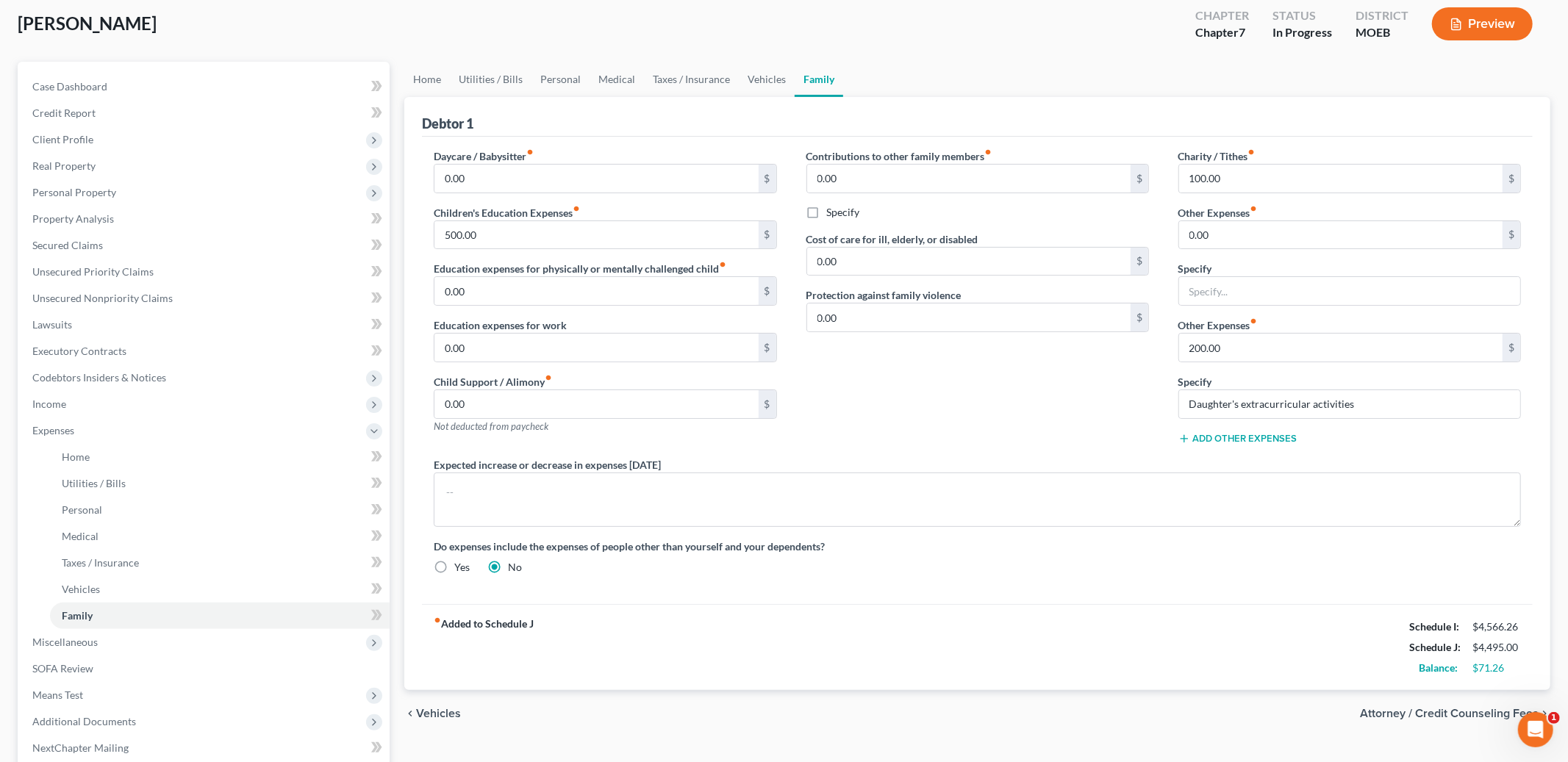
click at [1223, 441] on button "Add Other Expenses" at bounding box center [1238, 439] width 119 height 11
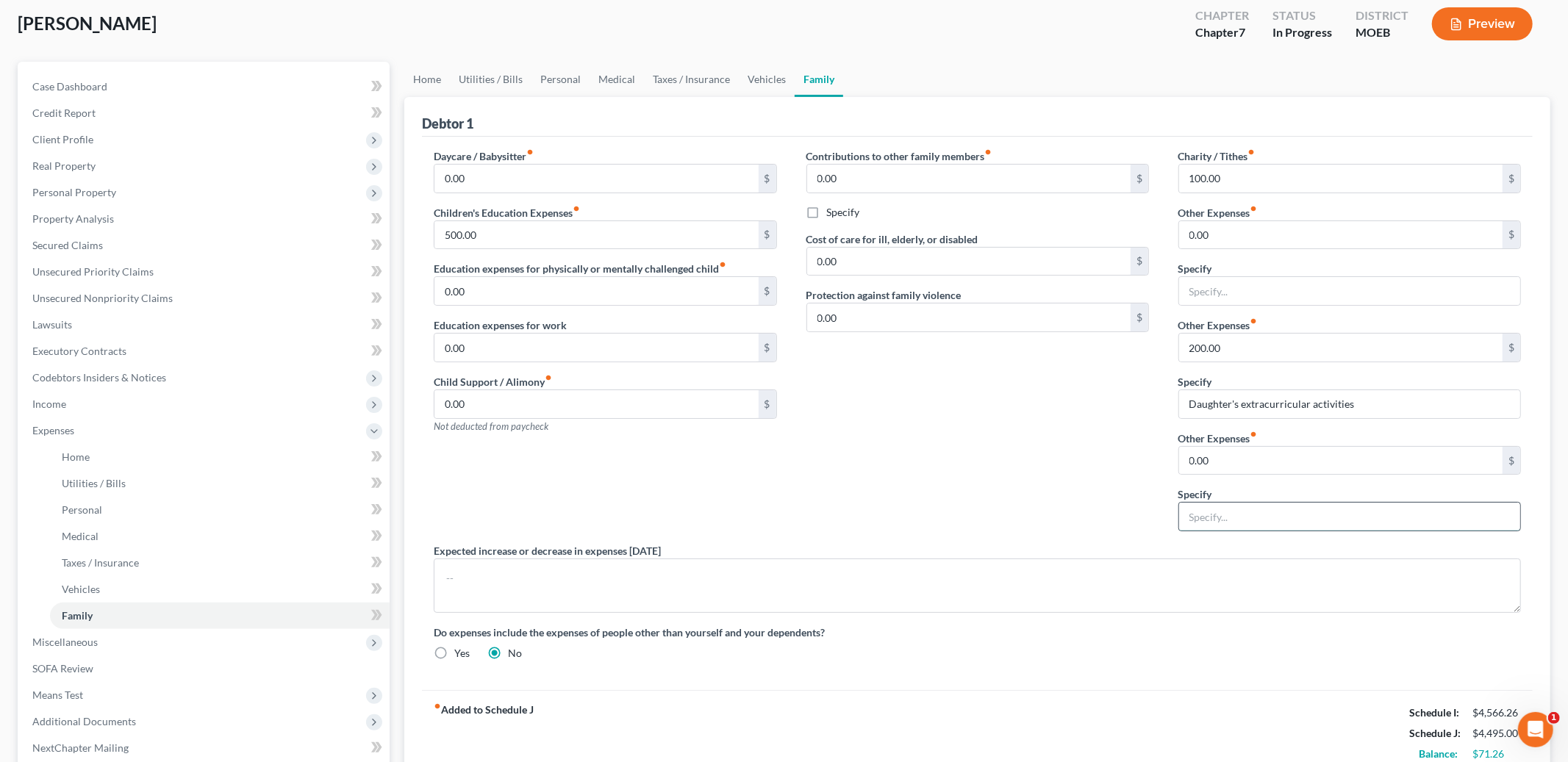
click at [1228, 518] on input "text" at bounding box center [1349, 516] width 341 height 28
click at [1269, 524] on input "text" at bounding box center [1349, 516] width 341 height 28
type input "P"
type input "Pet expenses"
click at [1224, 466] on input "0.00" at bounding box center [1341, 461] width 324 height 28
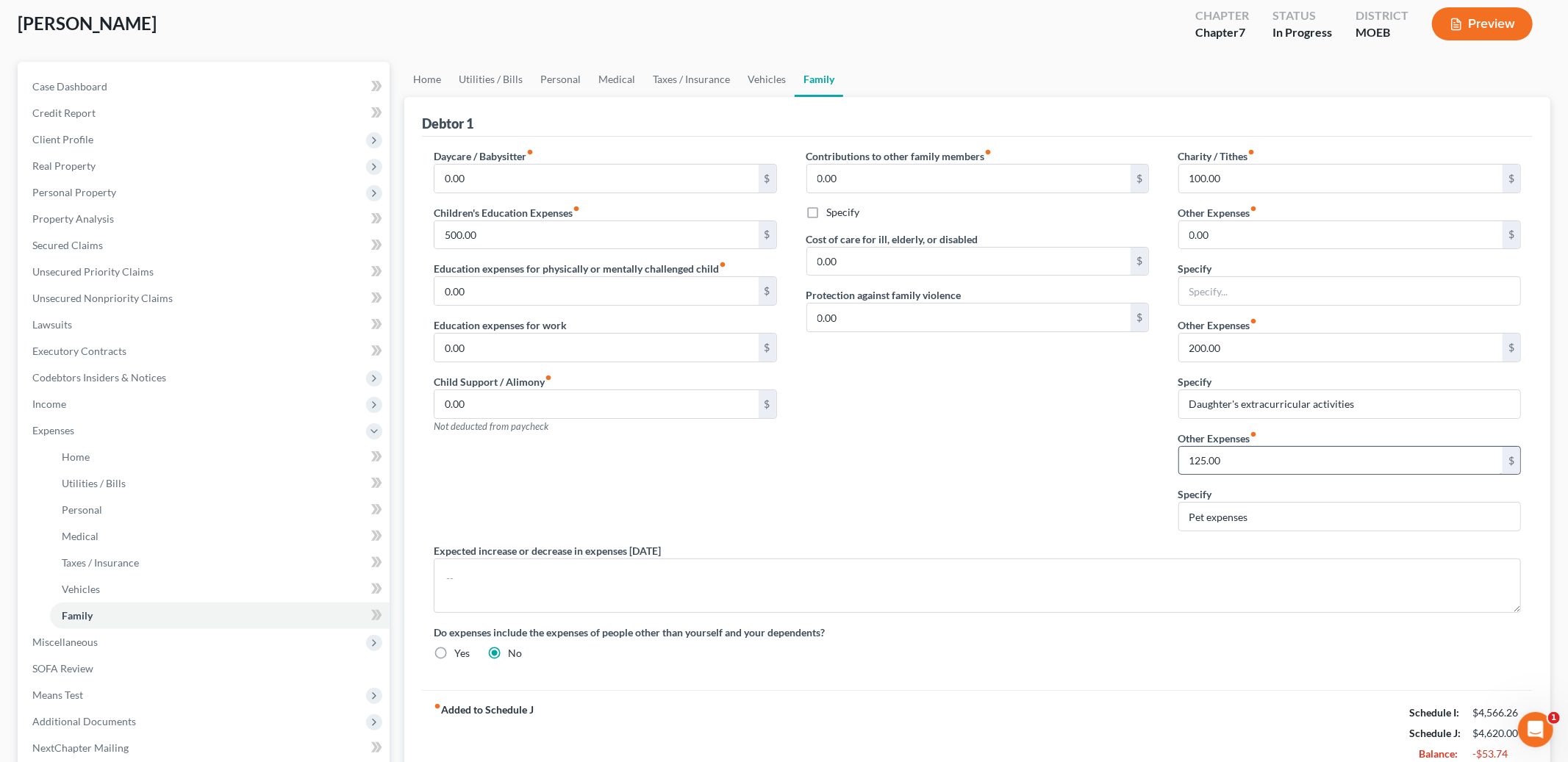
type input "125.00"
click at [1248, 343] on input "200.00" at bounding box center [1341, 347] width 324 height 28
click at [1232, 294] on input "text" at bounding box center [1349, 291] width 341 height 28
click at [1225, 293] on input "text" at bounding box center [1349, 291] width 341 height 28
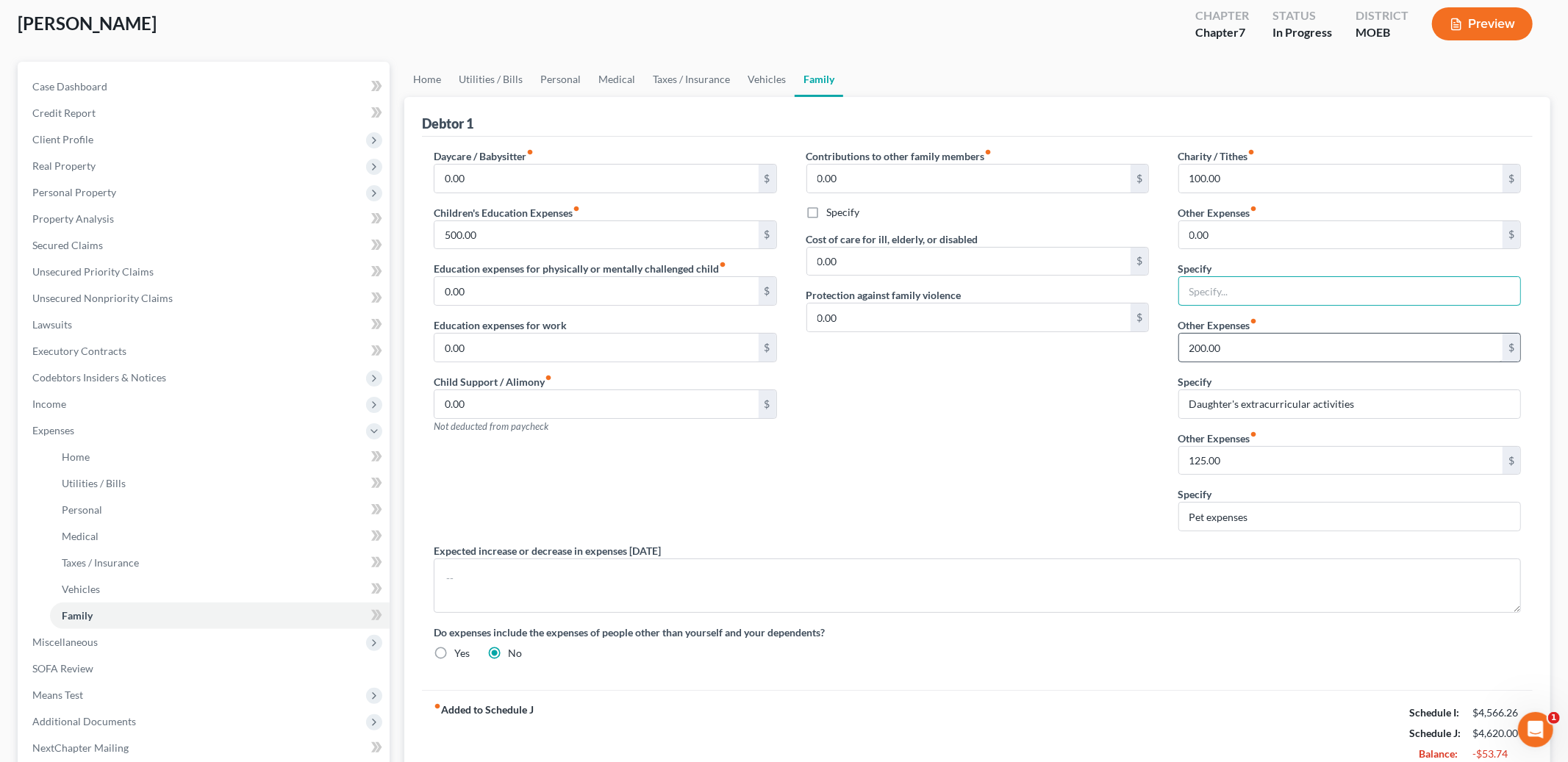
type input "Tobacco Products"
click at [1230, 242] on input "0.00" at bounding box center [1341, 235] width 324 height 28
type input "120.00"
click at [894, 439] on div "Contributions to other family members fiber_manual_record 0.00 $ Specify Cost o…" at bounding box center [977, 345] width 372 height 394
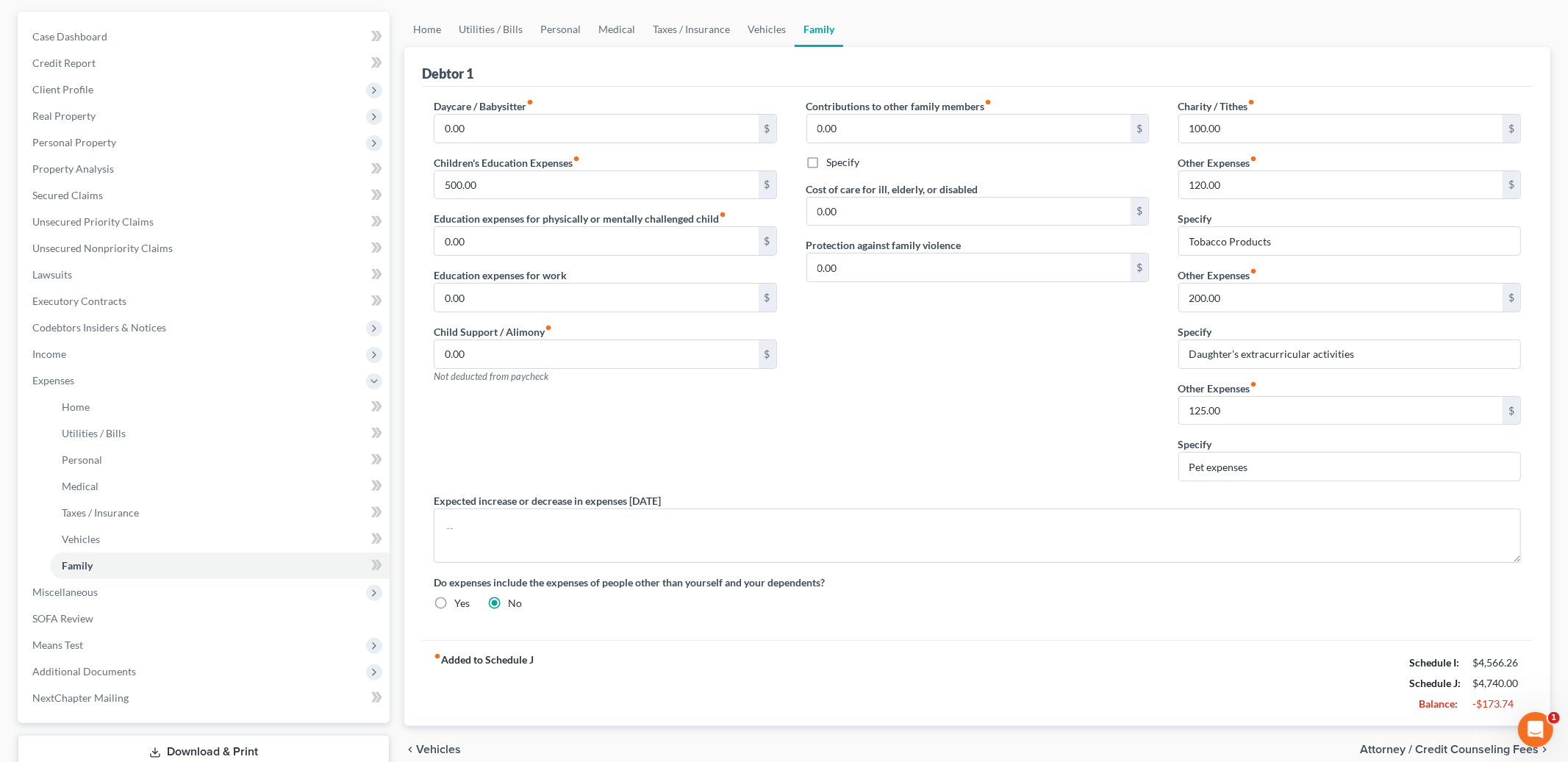
scroll to position [97, 0]
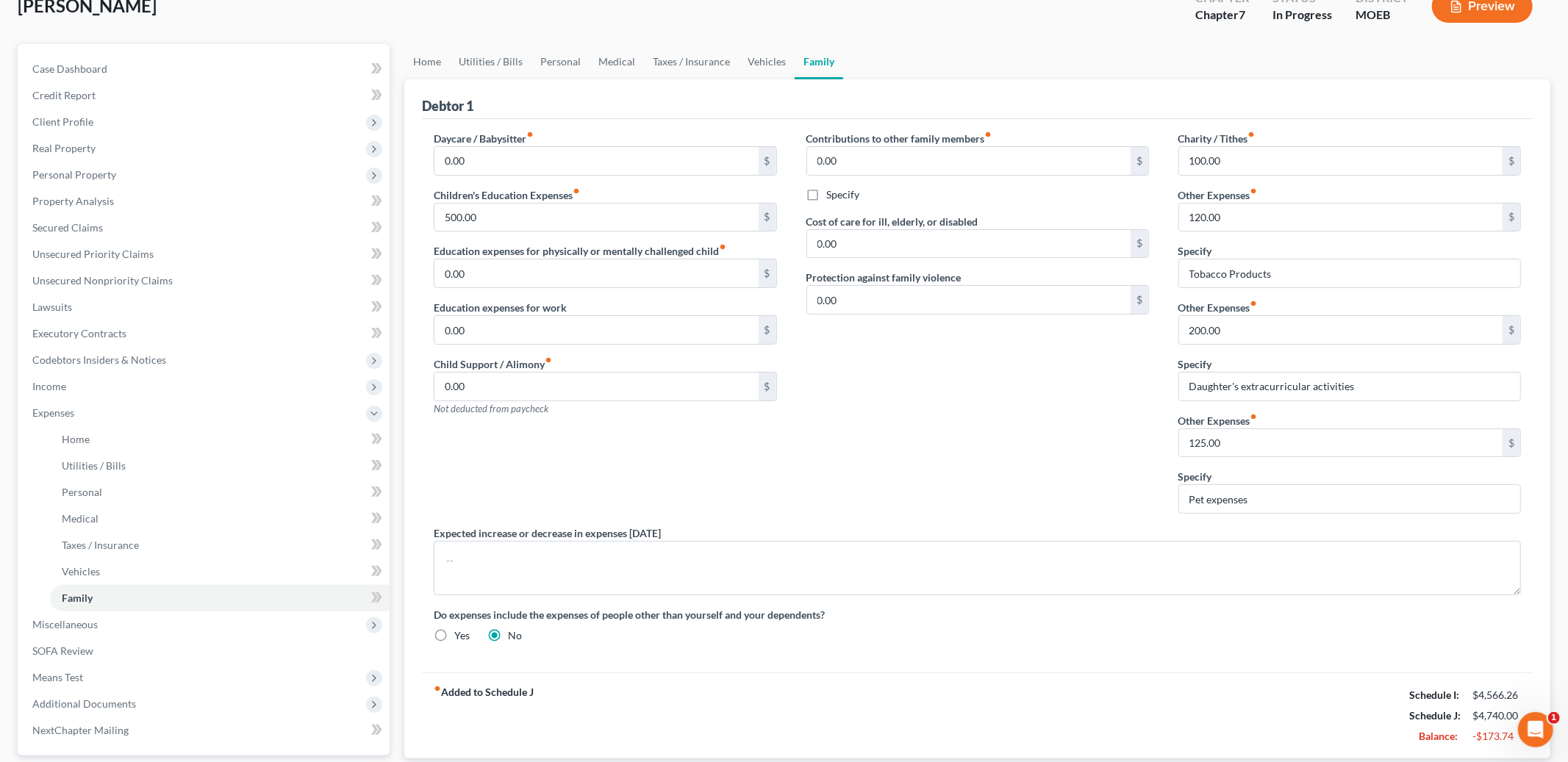
click at [1105, 337] on div "Contributions to other family members fiber_manual_record 0.00 $ Specify Cost o…" at bounding box center [977, 328] width 372 height 394
click at [1101, 514] on div "Contributions to other family members fiber_manual_record 0.00 $ Specify Cost o…" at bounding box center [977, 328] width 372 height 394
click at [1173, 600] on div "Daycare / Babysitter fiber_manual_record 0.00 $ Children's Education Expenses f…" at bounding box center [977, 393] width 1117 height 524
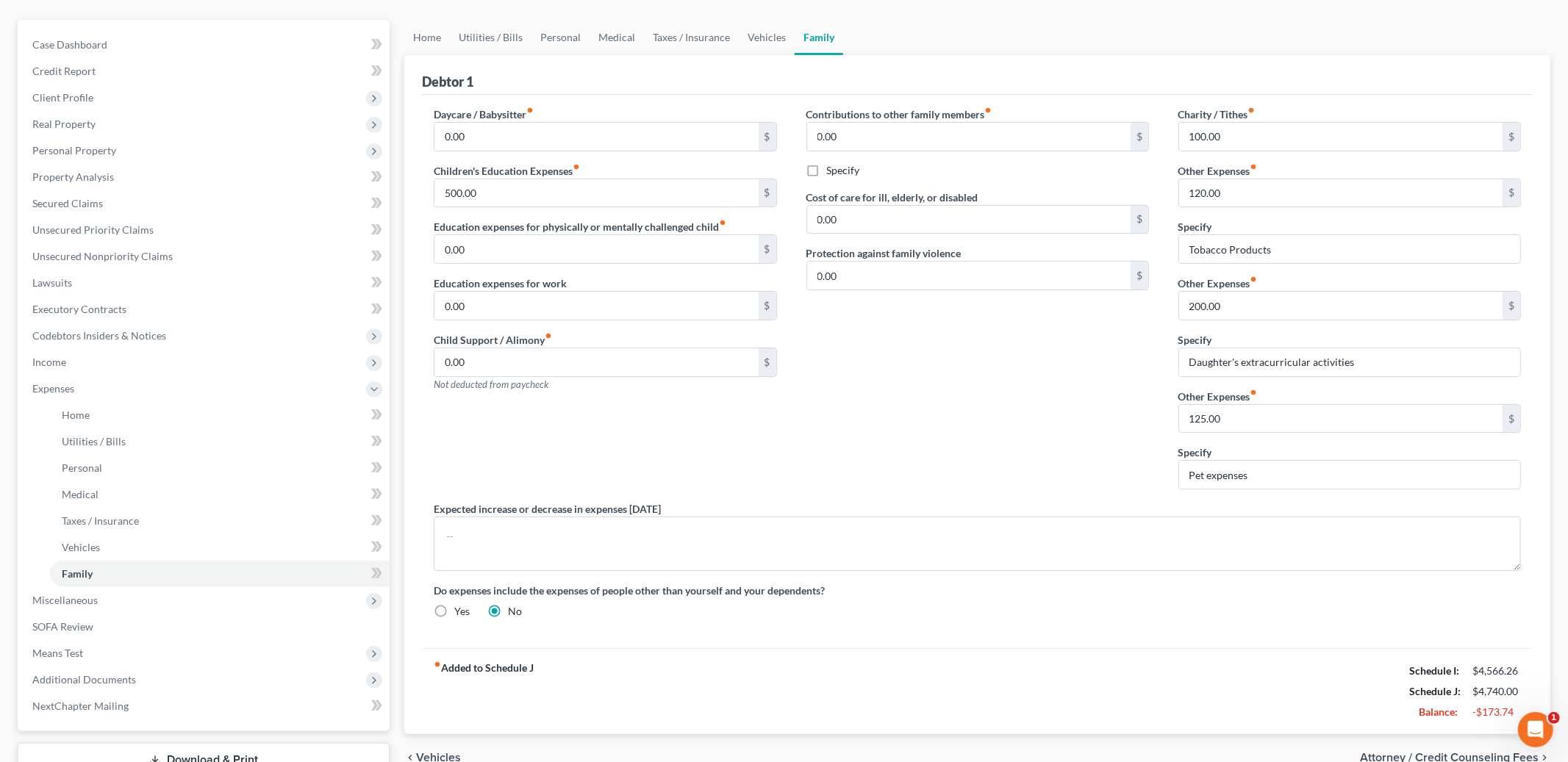
scroll to position [229, 0]
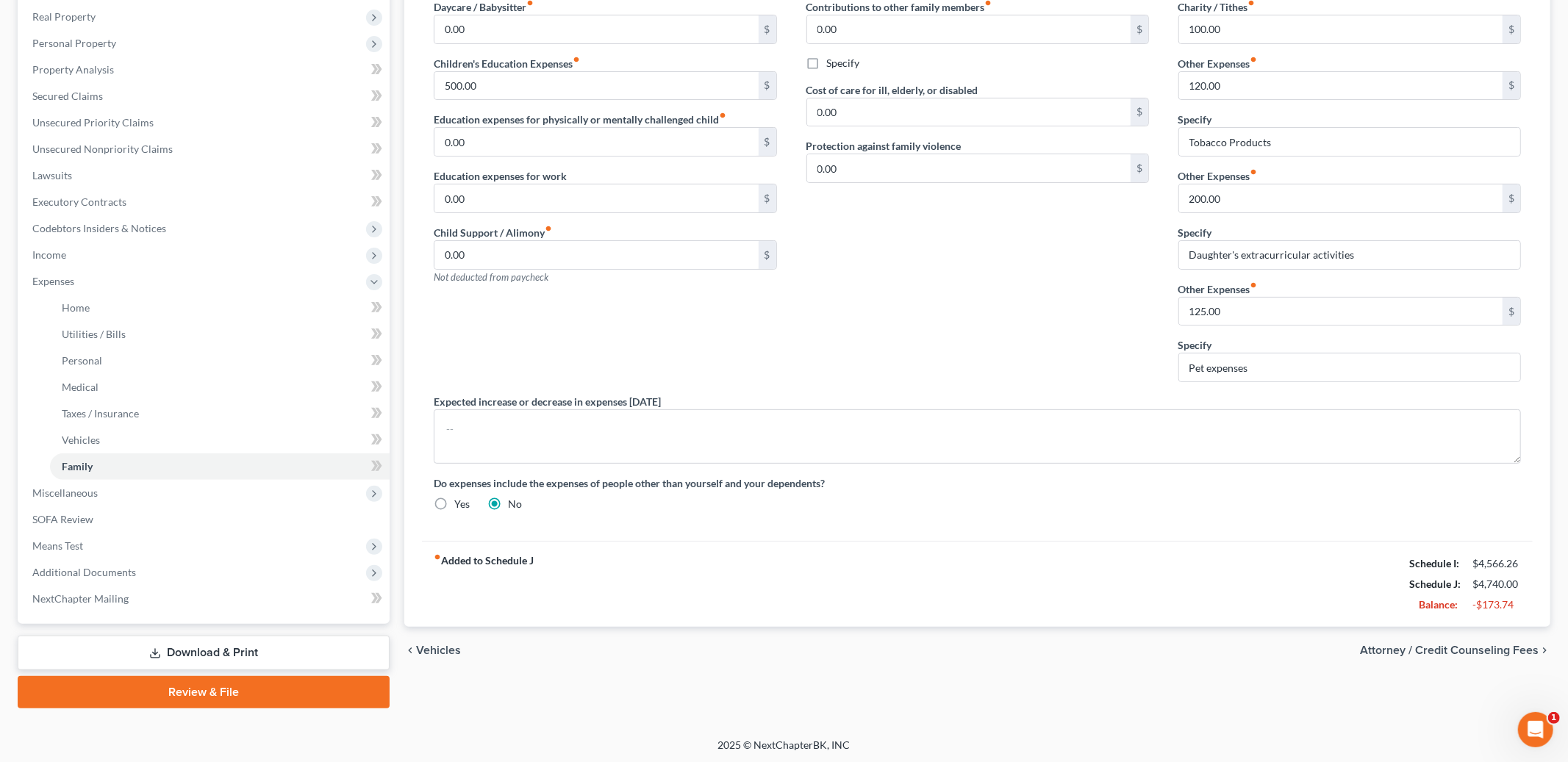
click at [1417, 648] on span "Attorney / Credit Counseling Fees" at bounding box center [1450, 650] width 179 height 11
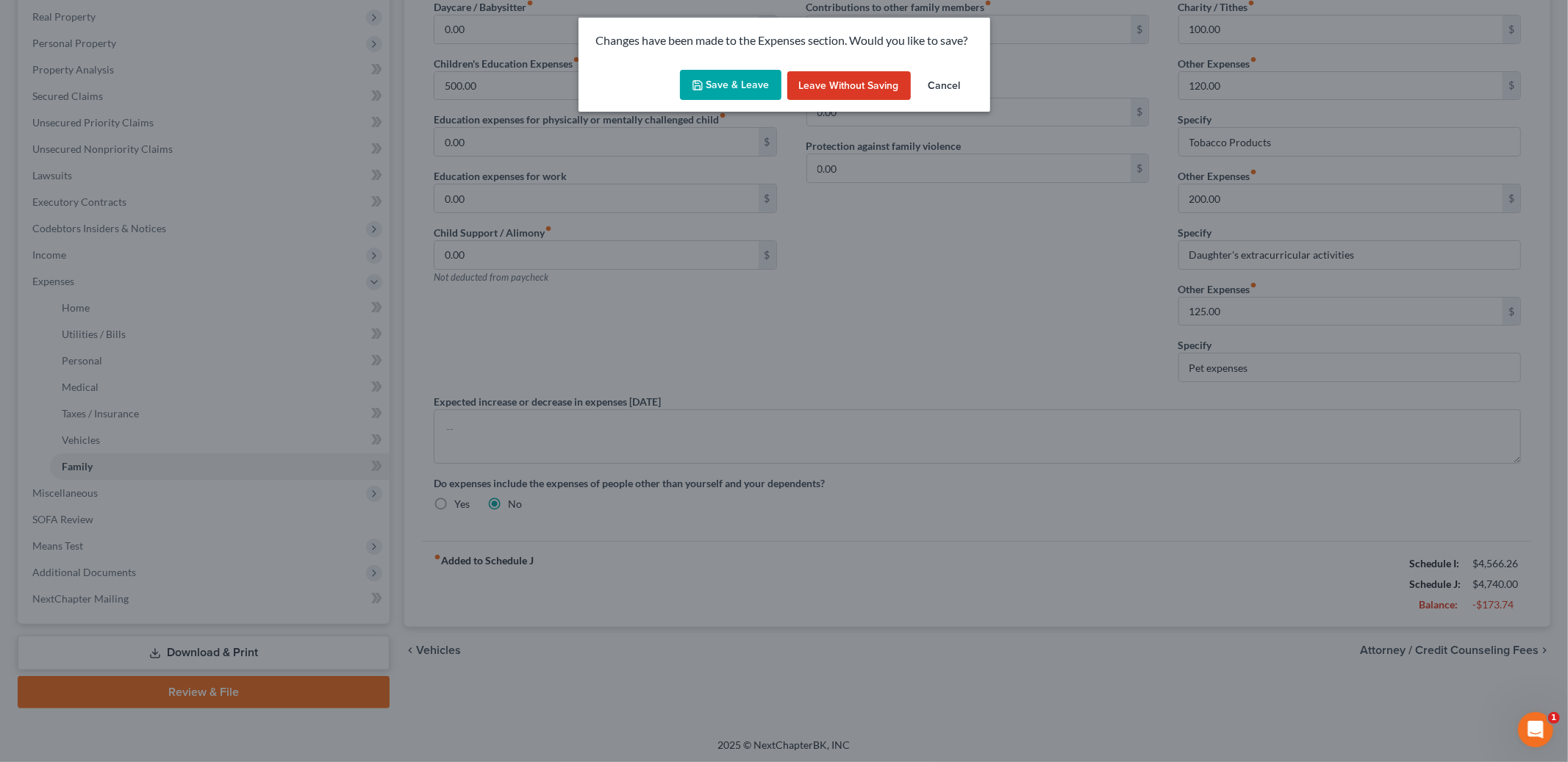
click at [740, 91] on button "Save & Leave" at bounding box center [730, 85] width 101 height 31
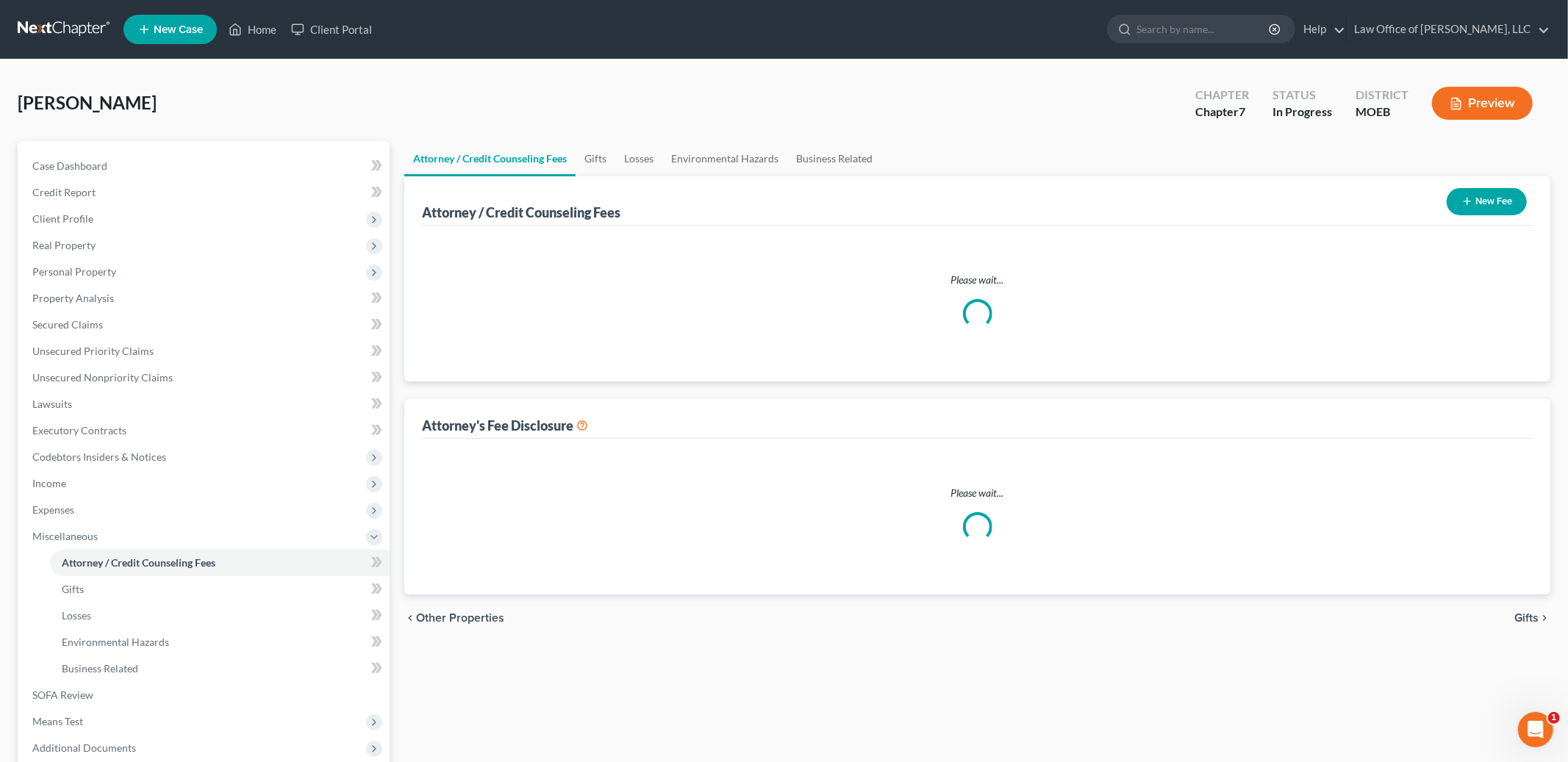
select select "1"
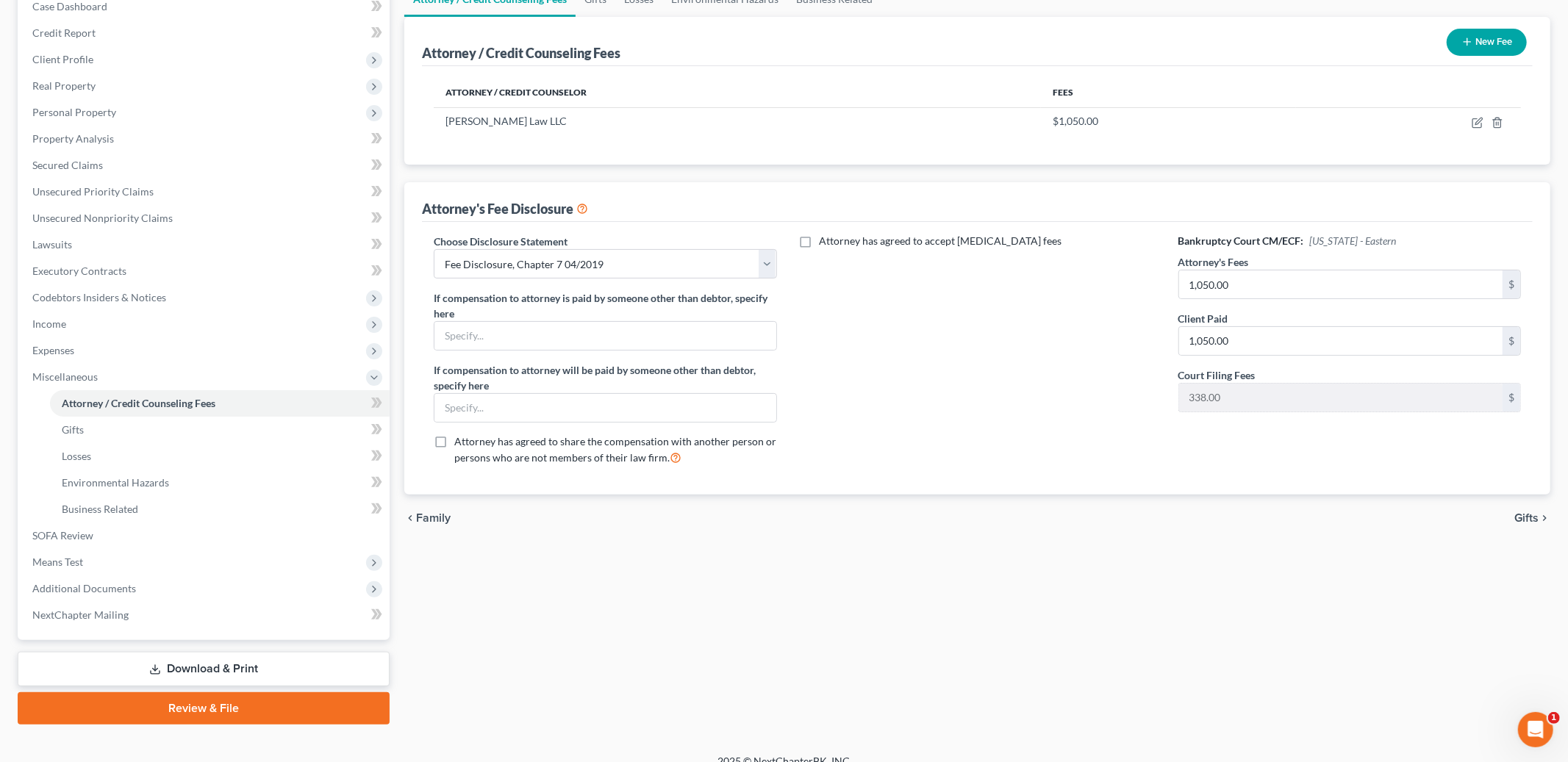
scroll to position [158, 0]
click at [1517, 517] on span "Gifts" at bounding box center [1526, 519] width 25 height 11
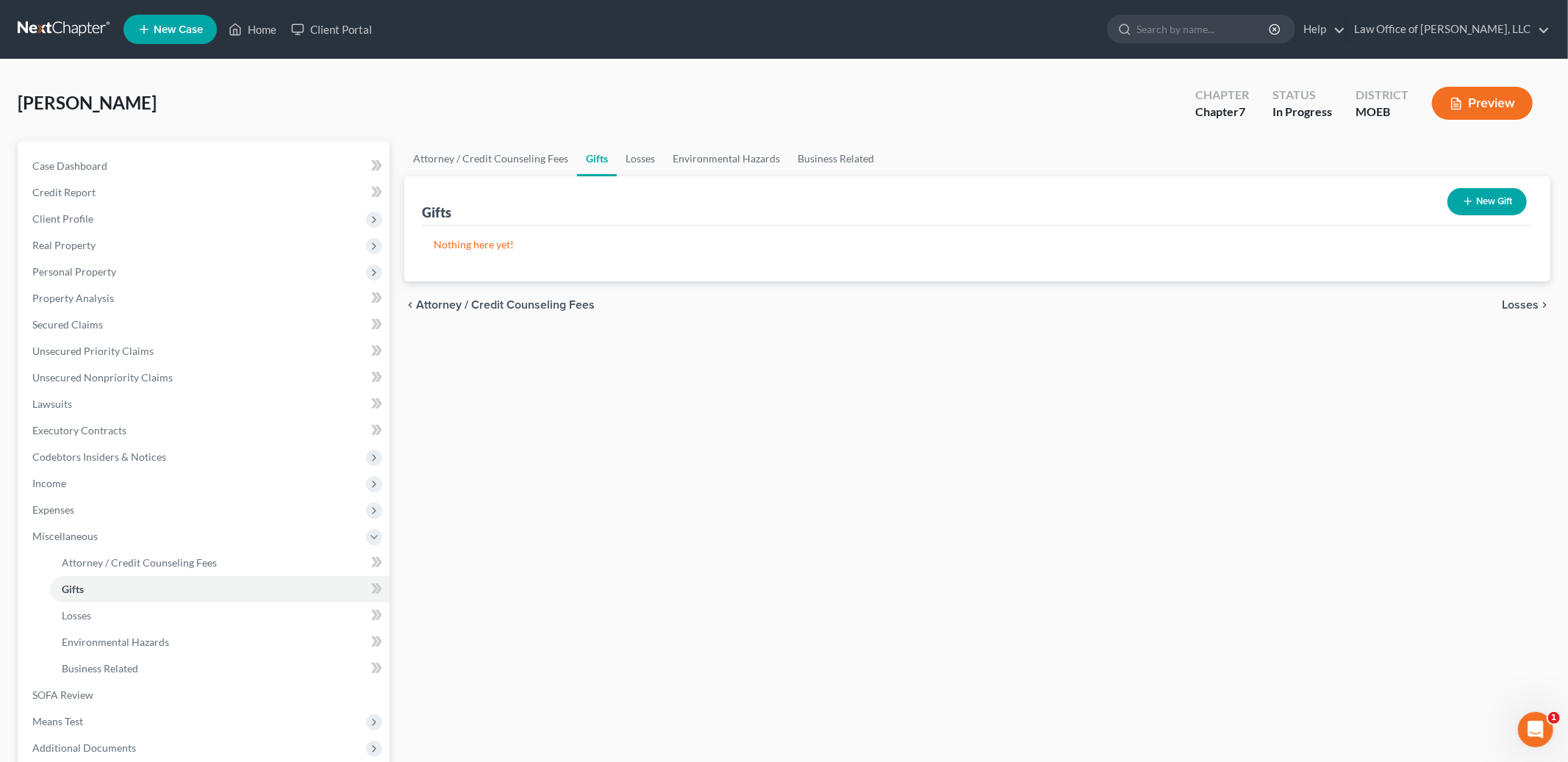
click at [1478, 207] on button "New Gift" at bounding box center [1487, 201] width 79 height 27
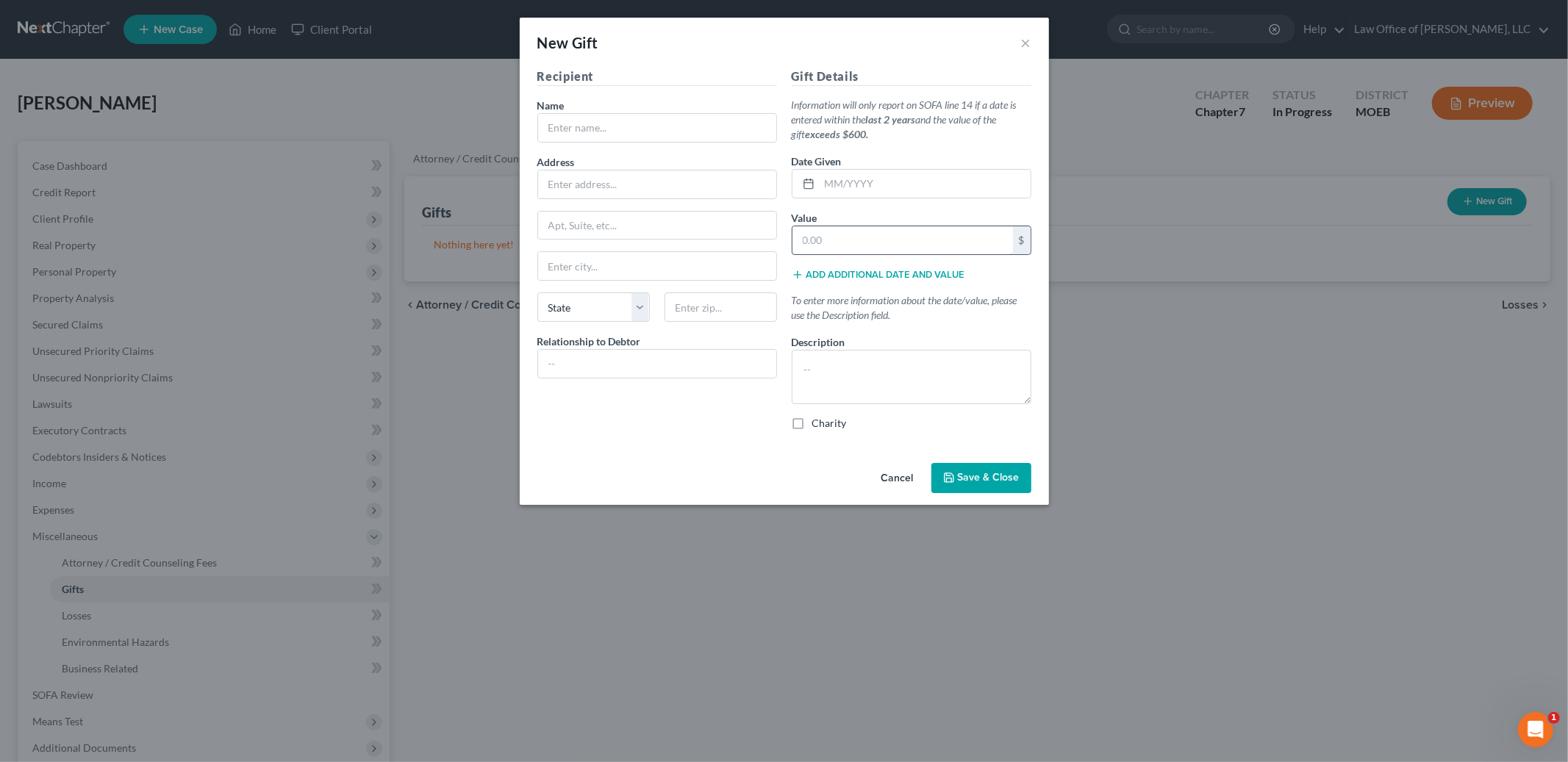
click at [823, 242] on input "text" at bounding box center [903, 240] width 221 height 28
click at [815, 243] on input "text" at bounding box center [903, 240] width 221 height 28
drag, startPoint x: 870, startPoint y: 247, endPoint x: 777, endPoint y: 224, distance: 95.8
click at [777, 224] on div "Recipient Name * Address Apt, Suite, etc State State AL AK AR AZ CA CO CT DE DC…" at bounding box center [784, 255] width 509 height 375
type input "100.00"
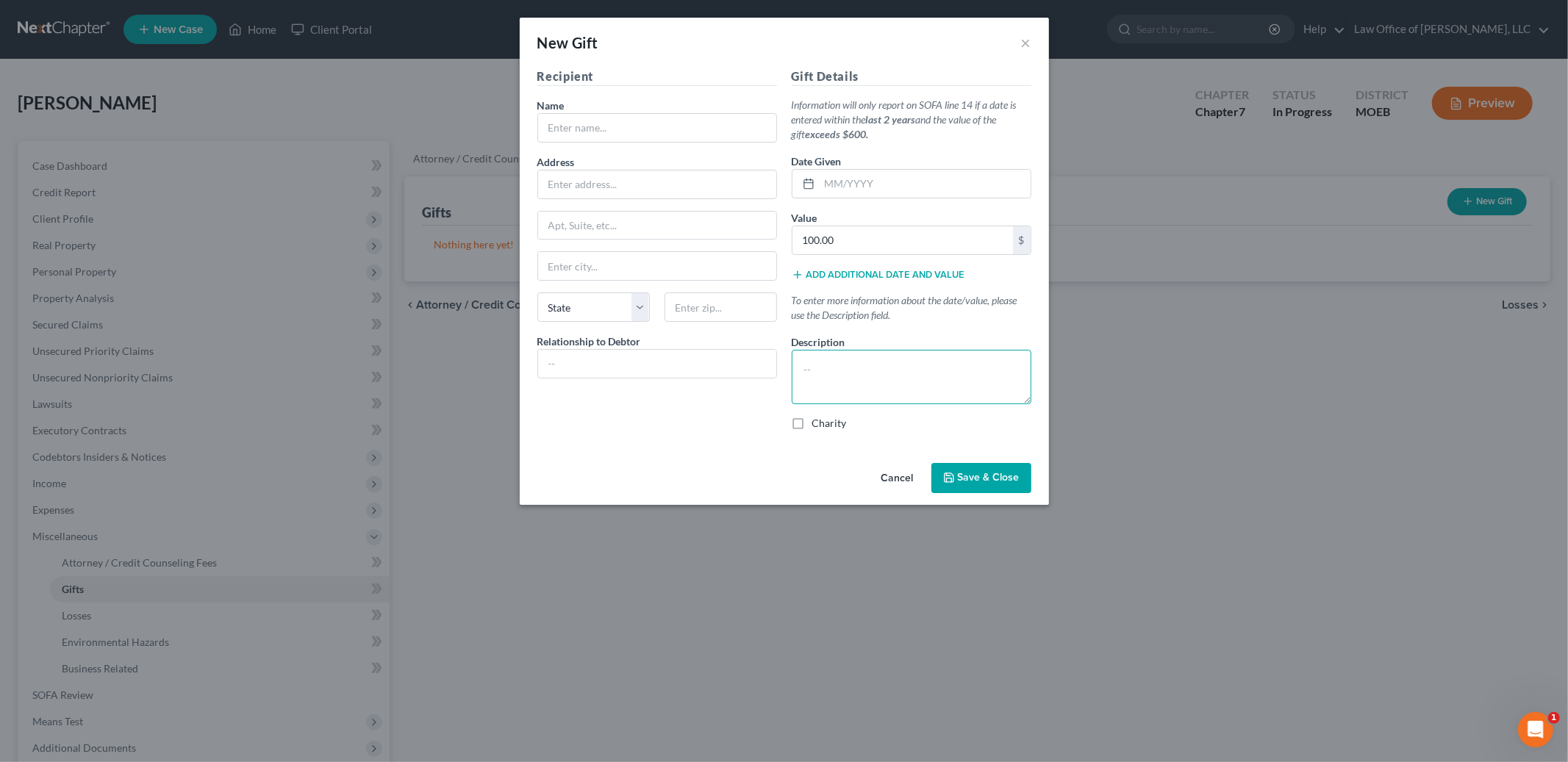
click at [829, 374] on textarea at bounding box center [911, 377] width 239 height 55
type textarea "Monthly tithe"
click at [628, 130] on input "text" at bounding box center [658, 127] width 239 height 28
type input "i"
click at [701, 123] on input "text" at bounding box center [658, 127] width 239 height 28
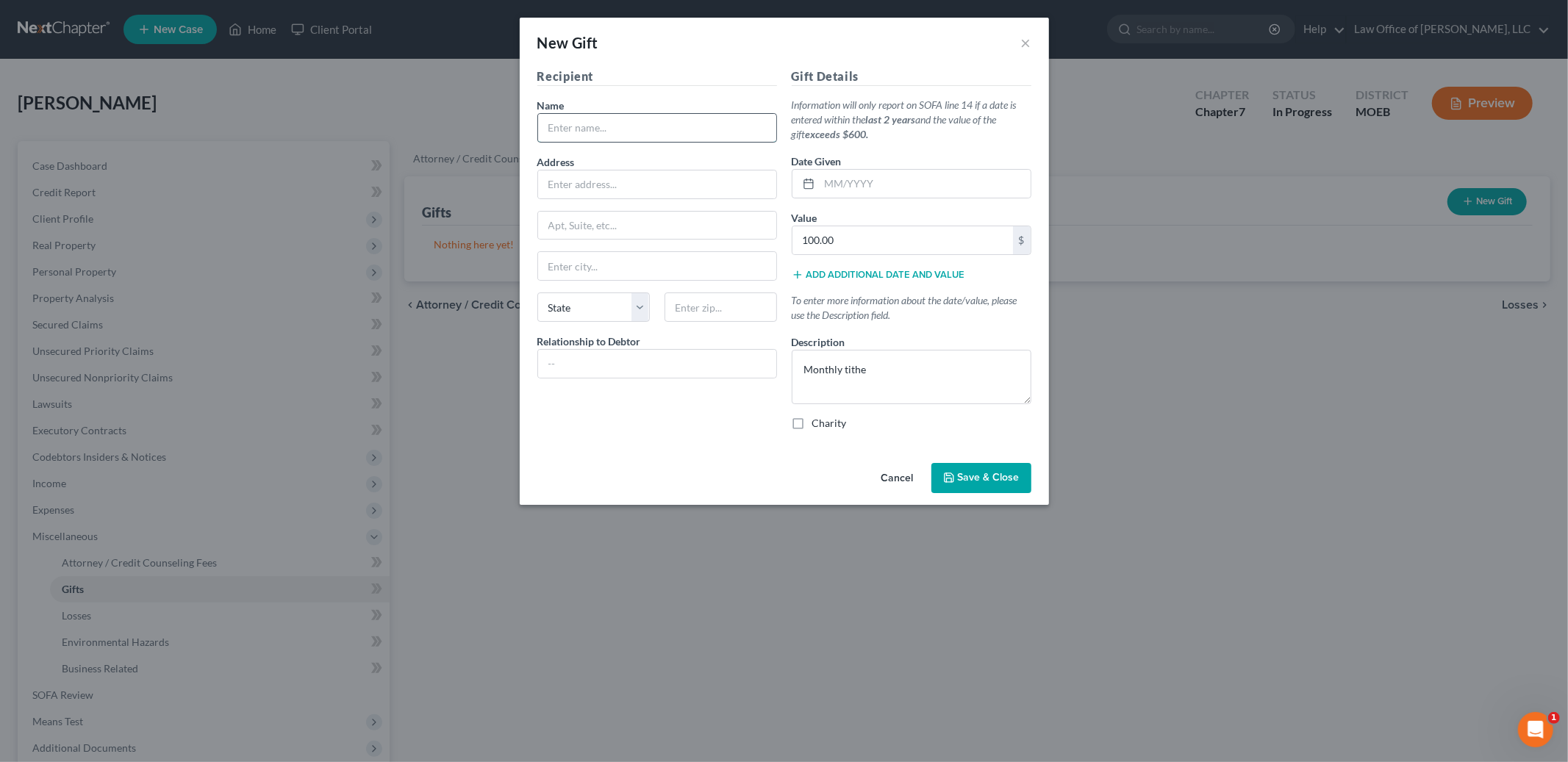
click at [677, 130] on input "text" at bounding box center [658, 127] width 239 height 28
click at [628, 134] on input "text" at bounding box center [658, 127] width 239 height 28
type input "Immaculate Conception Church"
click at [634, 350] on div at bounding box center [657, 363] width 239 height 29
type input "n"
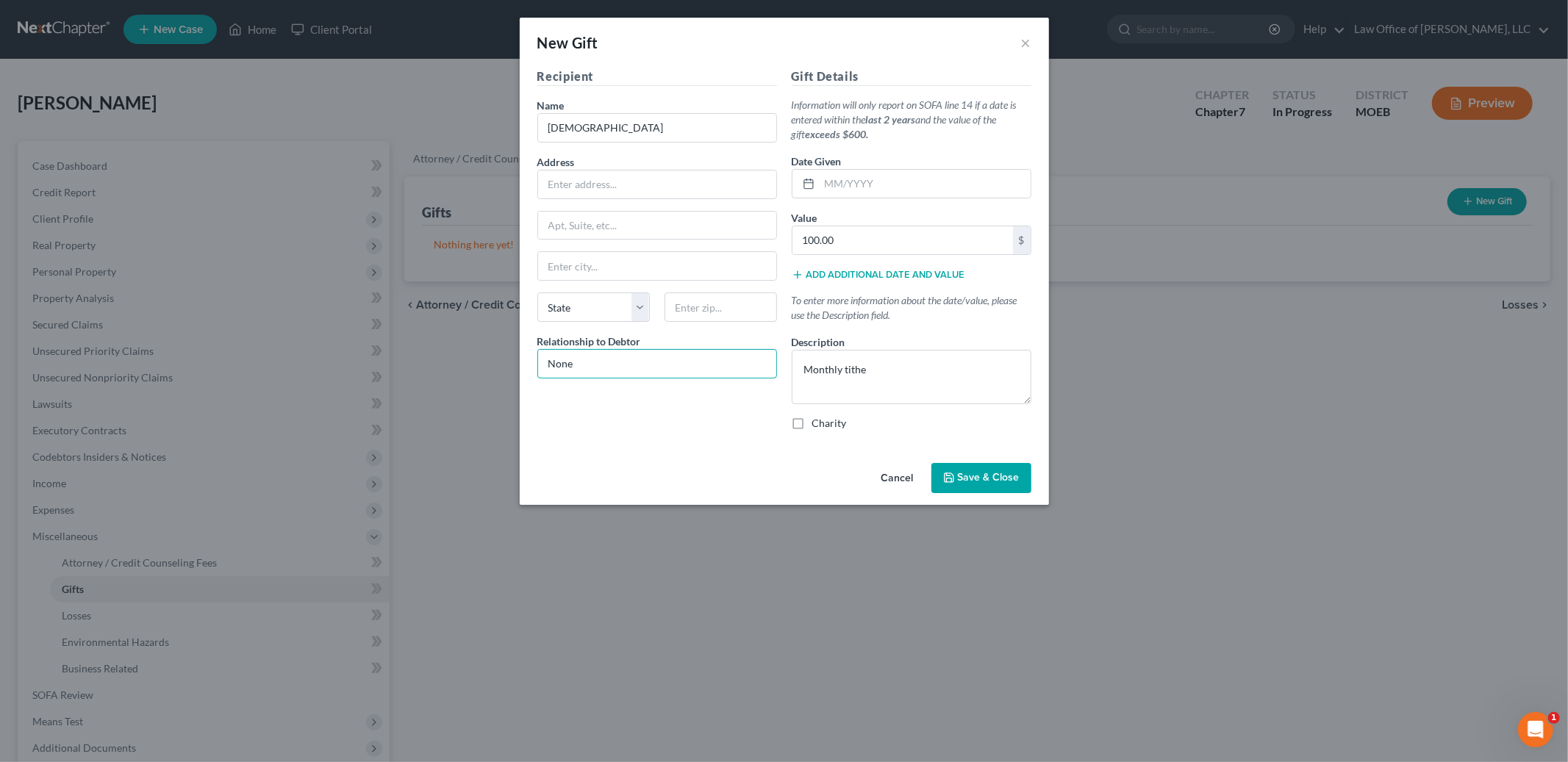
type input "None"
click at [624, 189] on input "text" at bounding box center [658, 185] width 239 height 28
type input "411 Palmer Road"
type input "62236"
type input "Columbia"
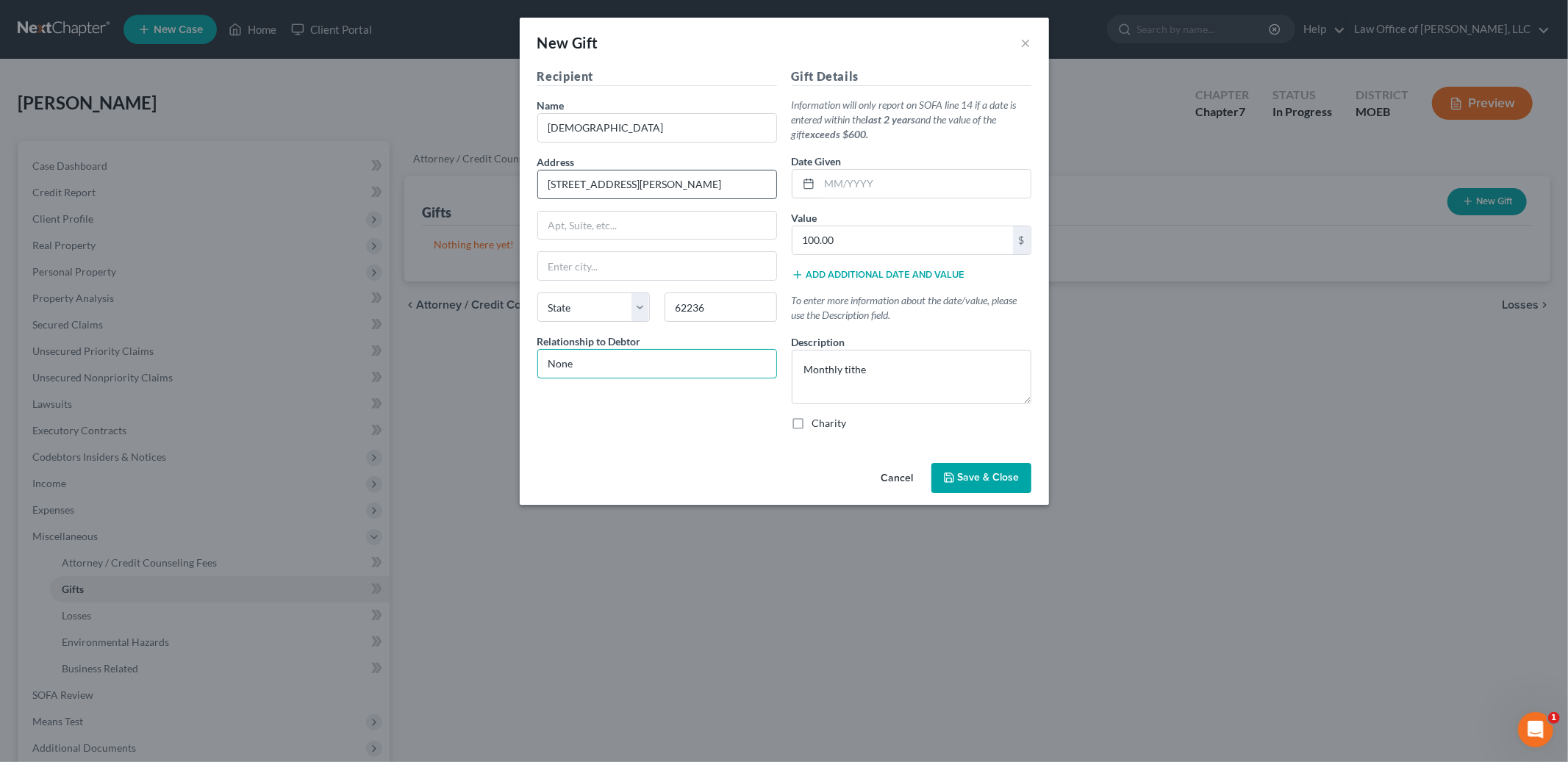
select select "14"
drag, startPoint x: 955, startPoint y: 482, endPoint x: 762, endPoint y: 453, distance: 195.2
click at [762, 453] on div "New Gift × Recipient Name * Immaculate Conception Church Address 411 Palmer Roa…" at bounding box center [784, 261] width 529 height 488
click at [812, 423] on label "Charity" at bounding box center [829, 423] width 34 height 15
click at [818, 423] on input "Charity" at bounding box center [823, 421] width 10 height 10
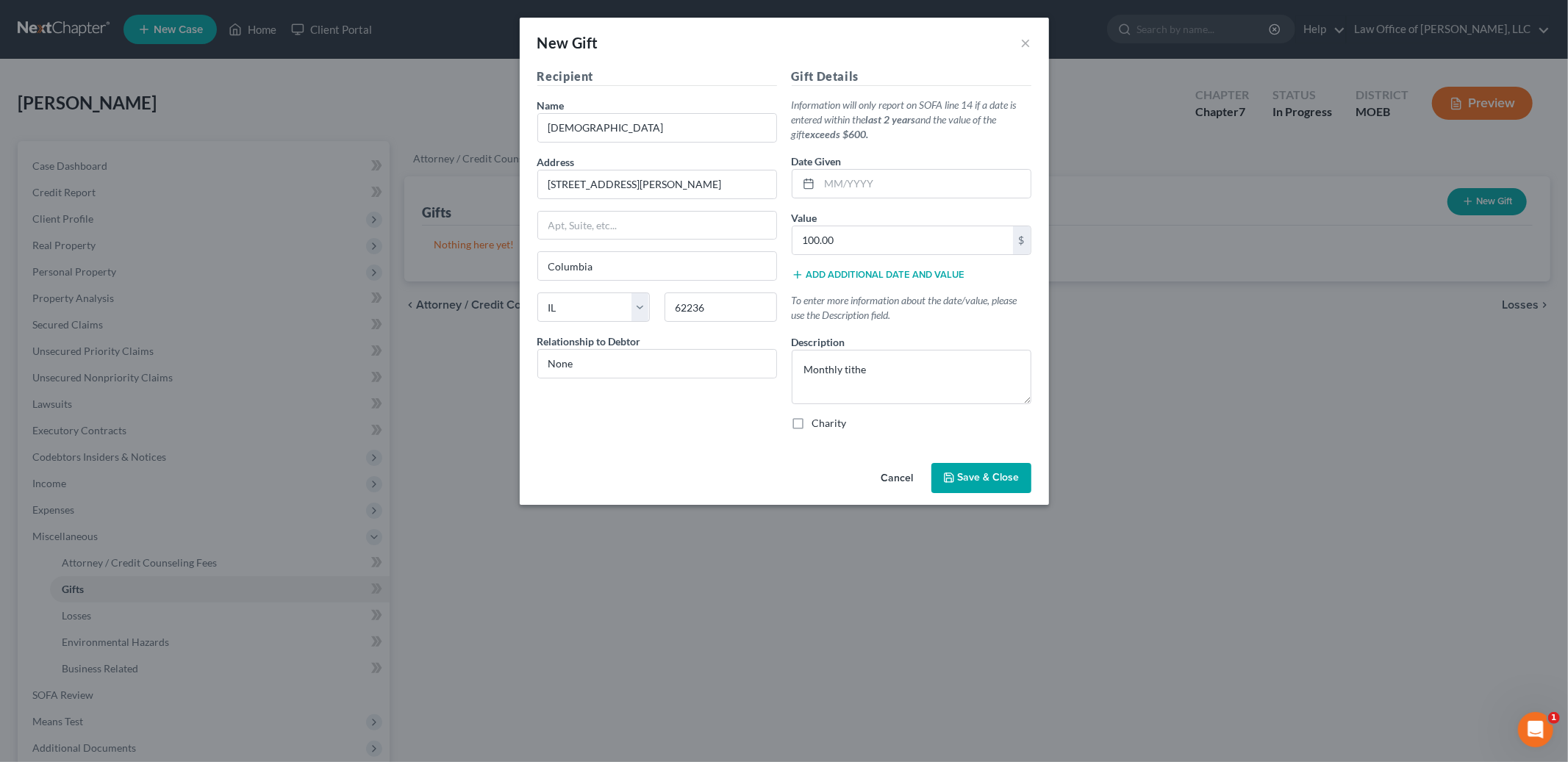
checkbox input "true"
click at [990, 474] on span "Save & Close" at bounding box center [989, 478] width 62 height 12
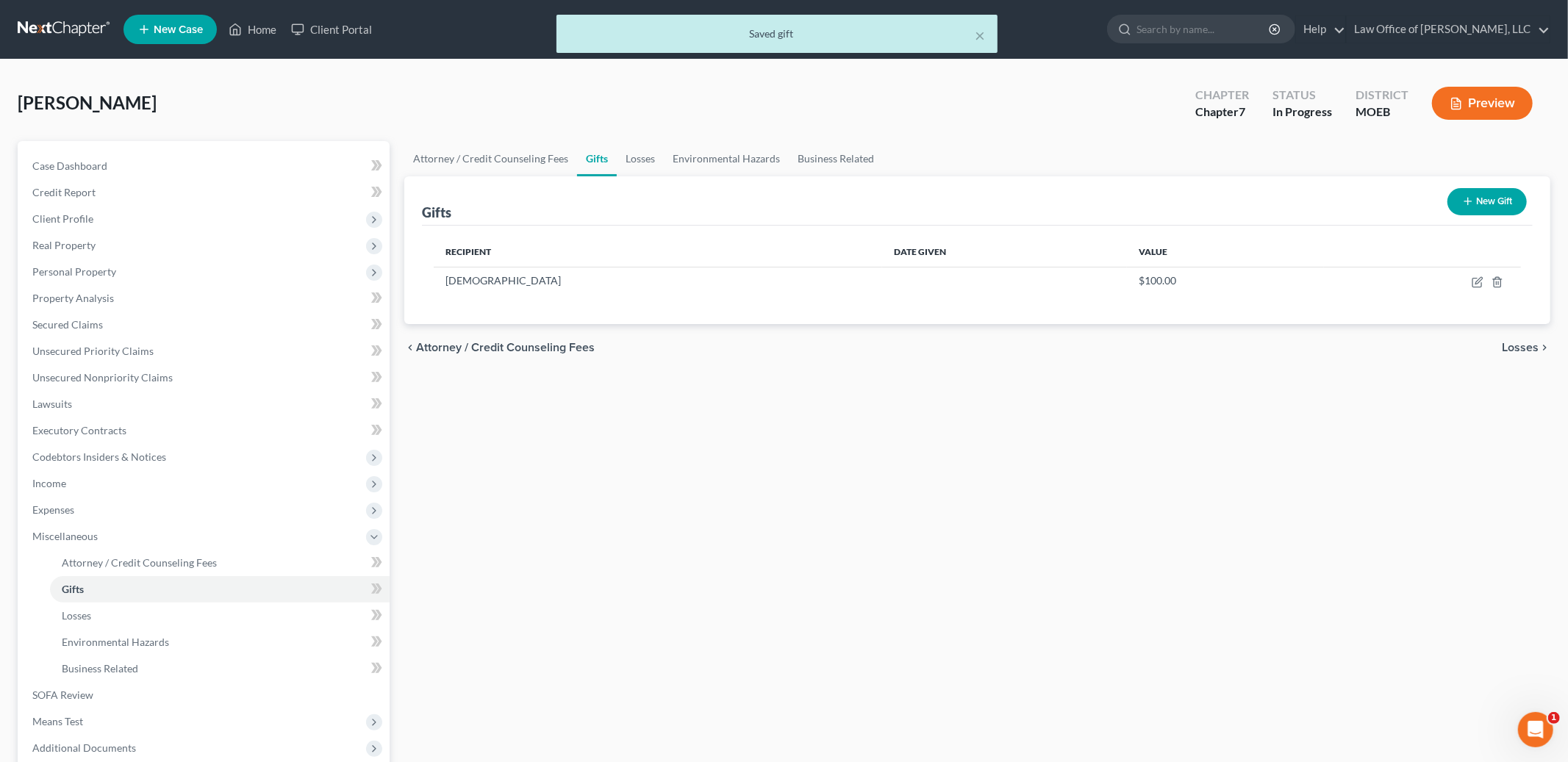
click at [543, 298] on div "Recipient Date Given Value Immaculate Conception Church $100.00" at bounding box center [977, 274] width 1111 height 99
click at [635, 158] on link "Losses" at bounding box center [641, 158] width 47 height 35
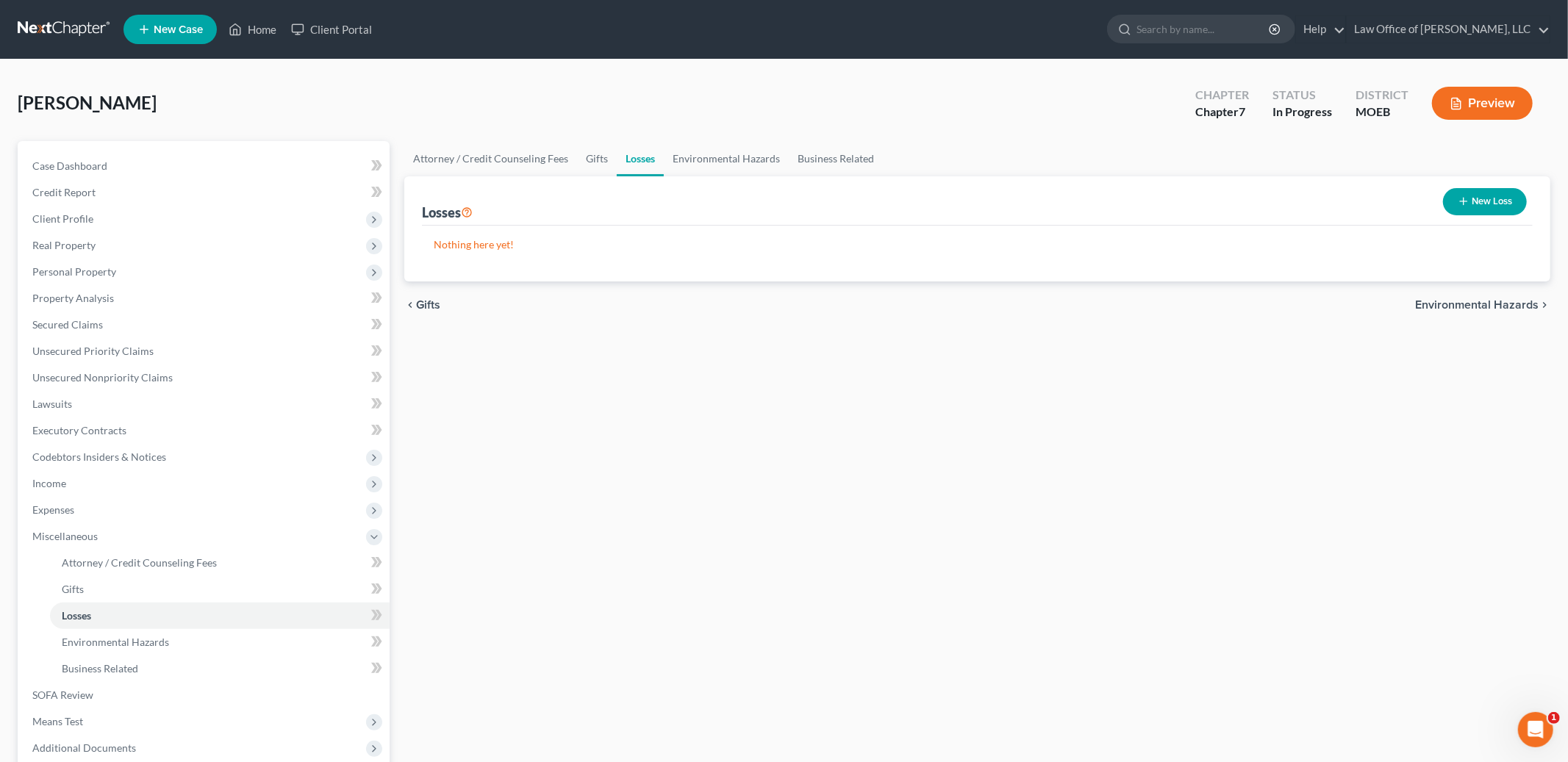
click at [1468, 198] on icon "button" at bounding box center [1463, 201] width 11 height 11
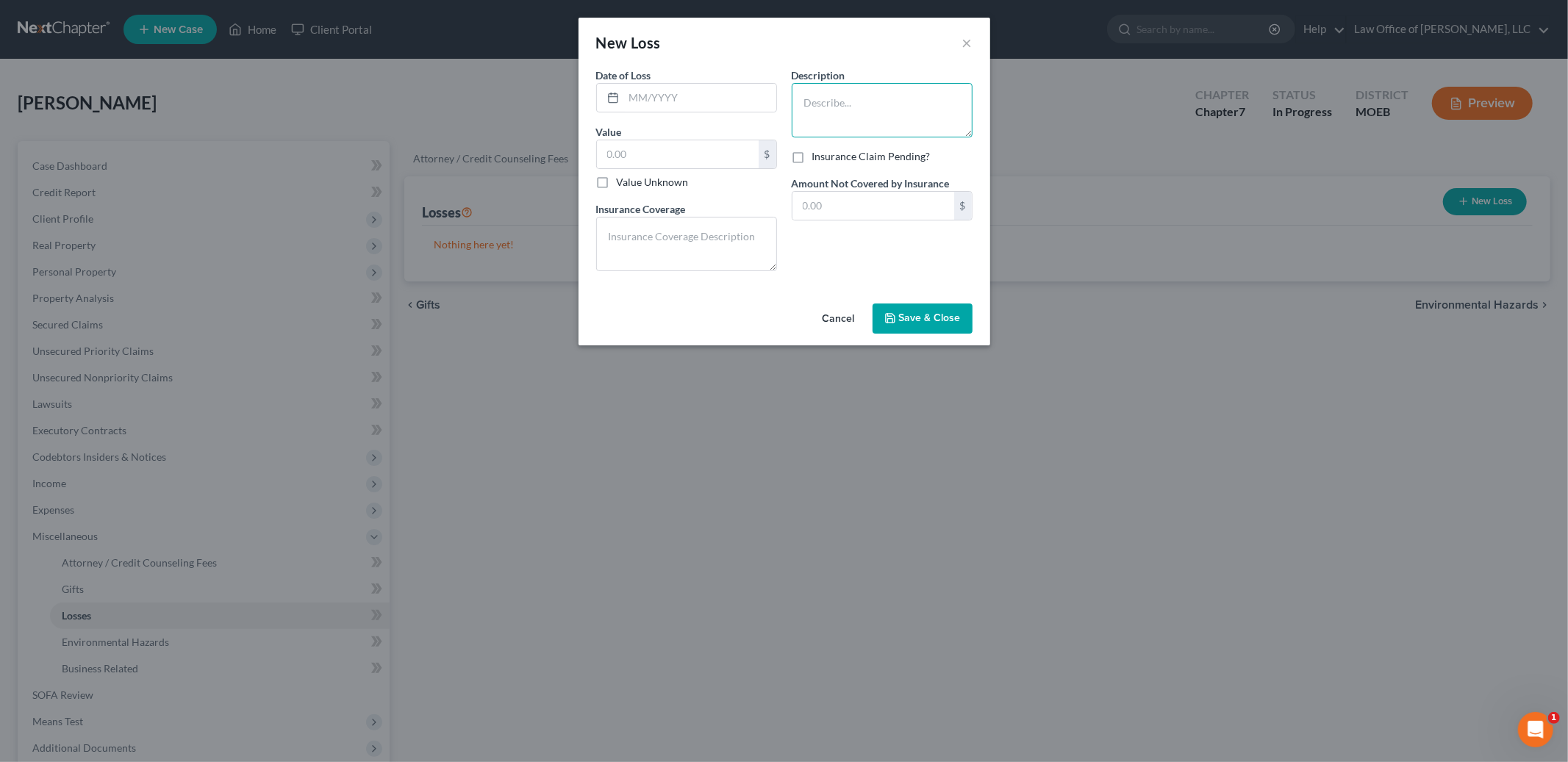
click at [827, 104] on textarea at bounding box center [882, 110] width 181 height 55
type textarea "Gambling losses"
click at [672, 156] on input "text" at bounding box center [678, 154] width 162 height 28
type input "3,000.00"
click at [654, 245] on textarea at bounding box center [686, 243] width 181 height 55
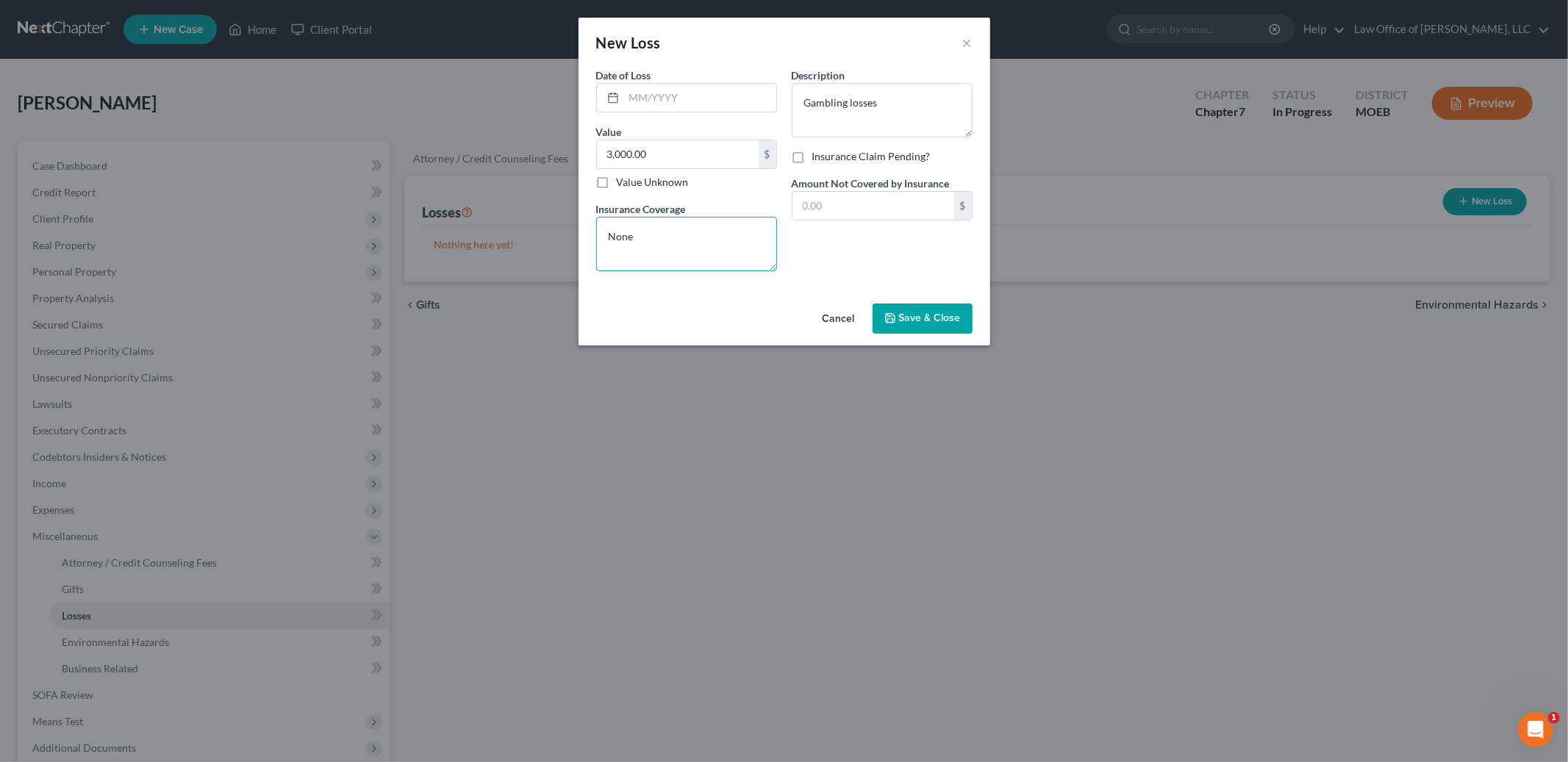
type textarea "None"
click at [869, 207] on input "text" at bounding box center [873, 206] width 162 height 28
type input "3,000.00"
click at [905, 117] on textarea "Gambling losses" at bounding box center [882, 110] width 181 height 55
type textarea "Gambling losses over last 2 years."
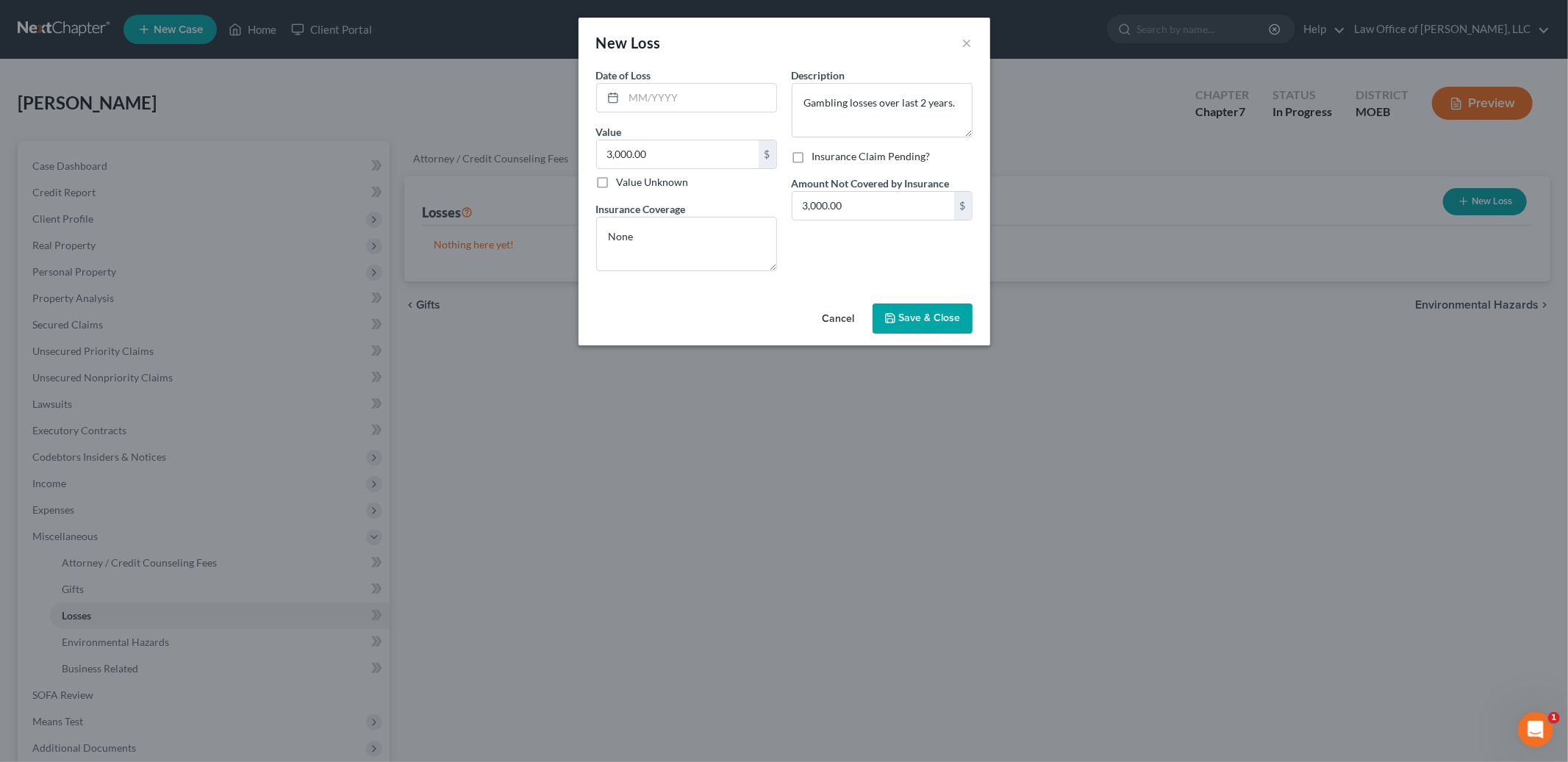
click at [915, 314] on span "Save & Close" at bounding box center [930, 318] width 62 height 12
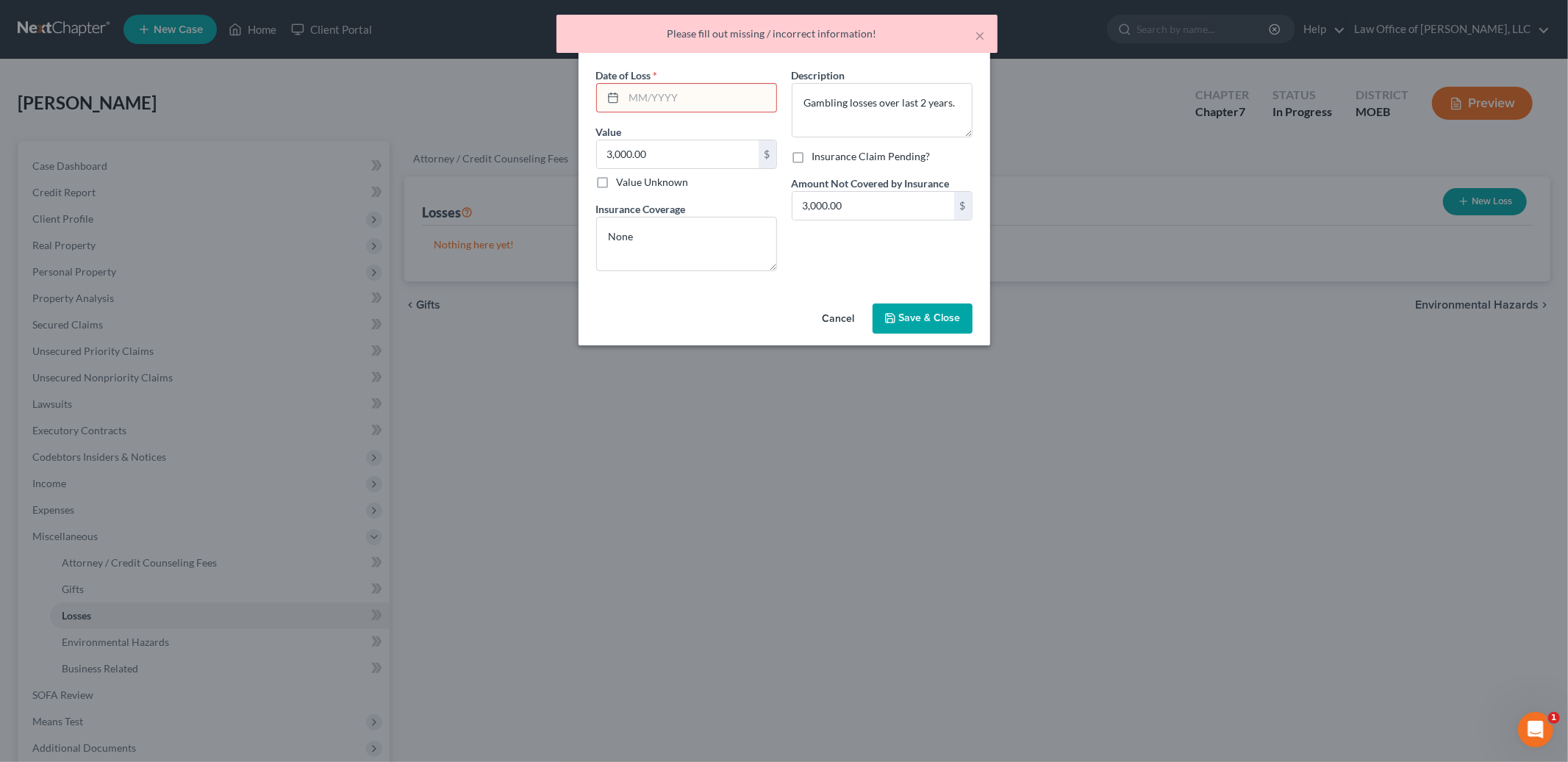
click at [659, 96] on input "text" at bounding box center [700, 98] width 152 height 28
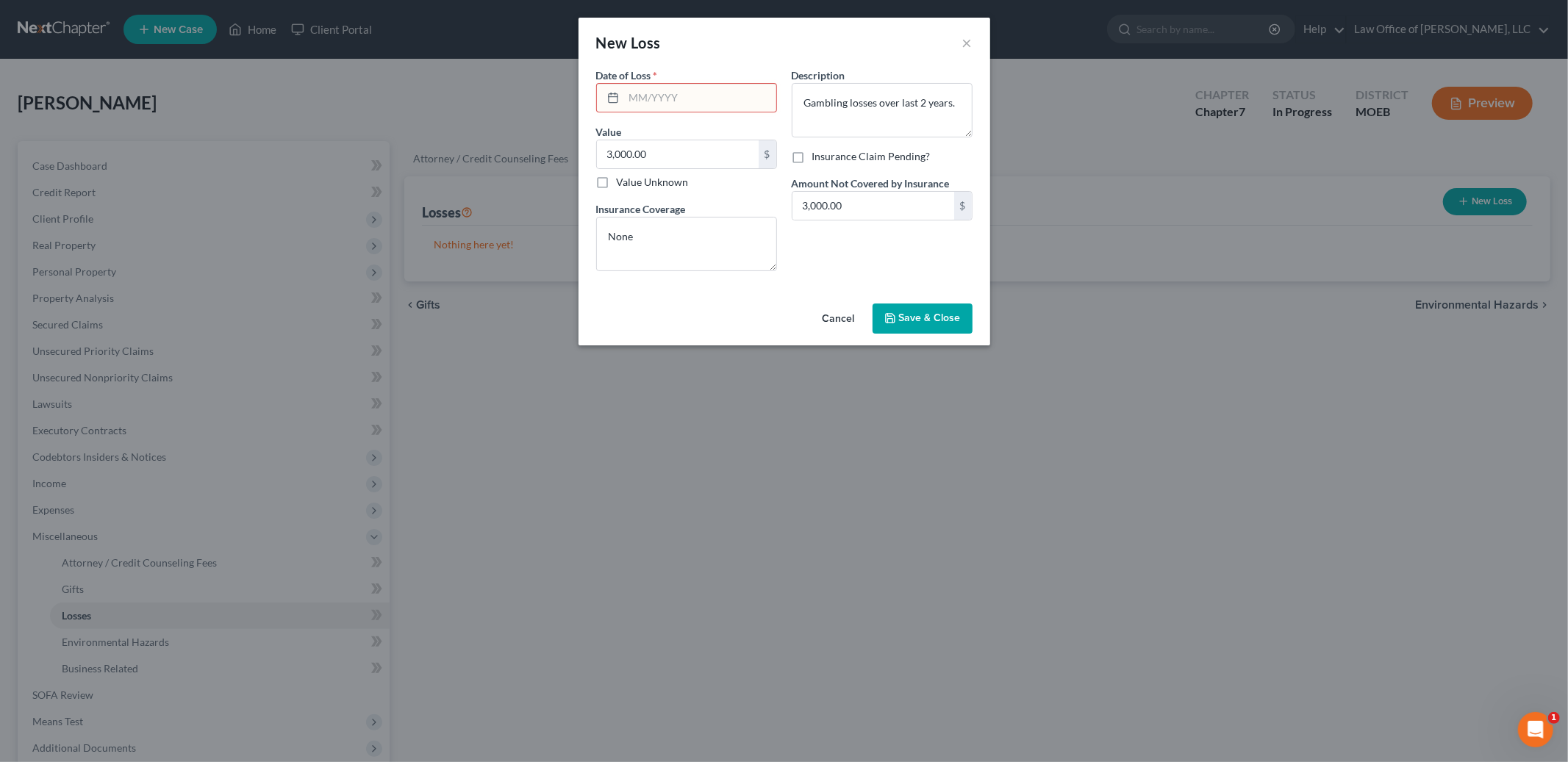
click at [690, 100] on input "text" at bounding box center [700, 98] width 152 height 28
type input "10/2025"
click at [913, 309] on button "Save & Close" at bounding box center [922, 319] width 100 height 31
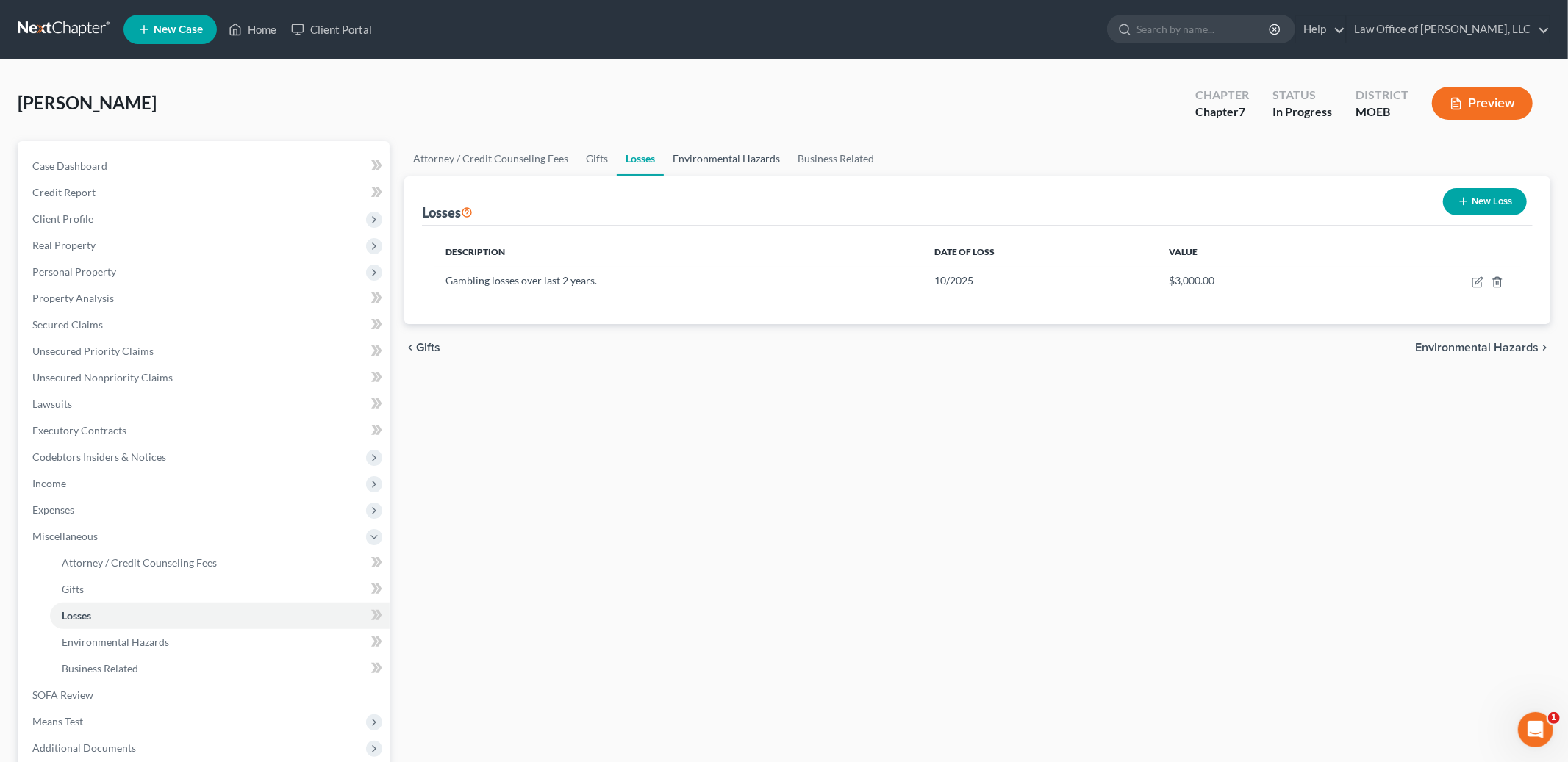
click at [715, 150] on link "Environmental Hazards" at bounding box center [726, 158] width 125 height 35
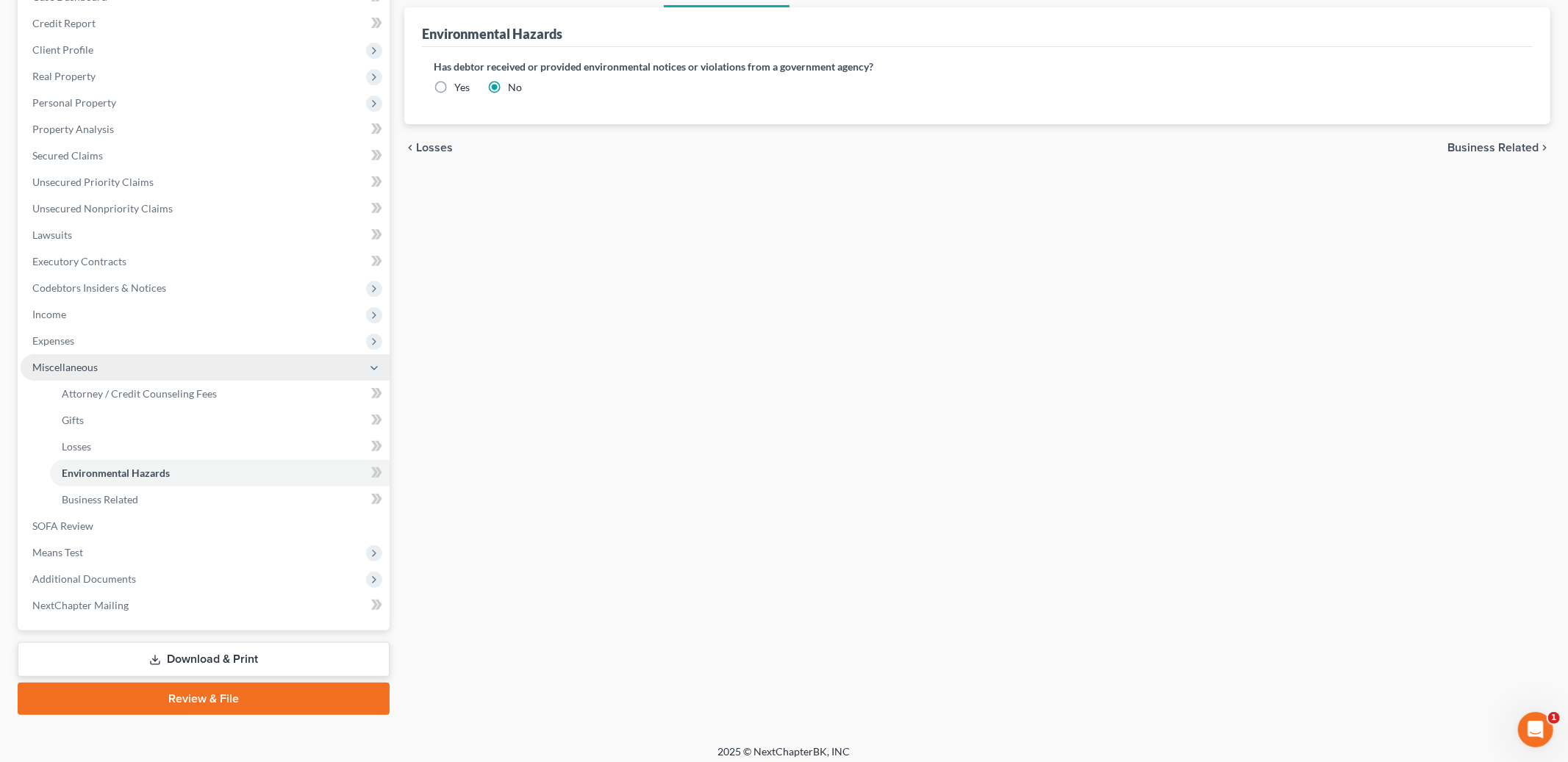
scroll to position [175, 0]
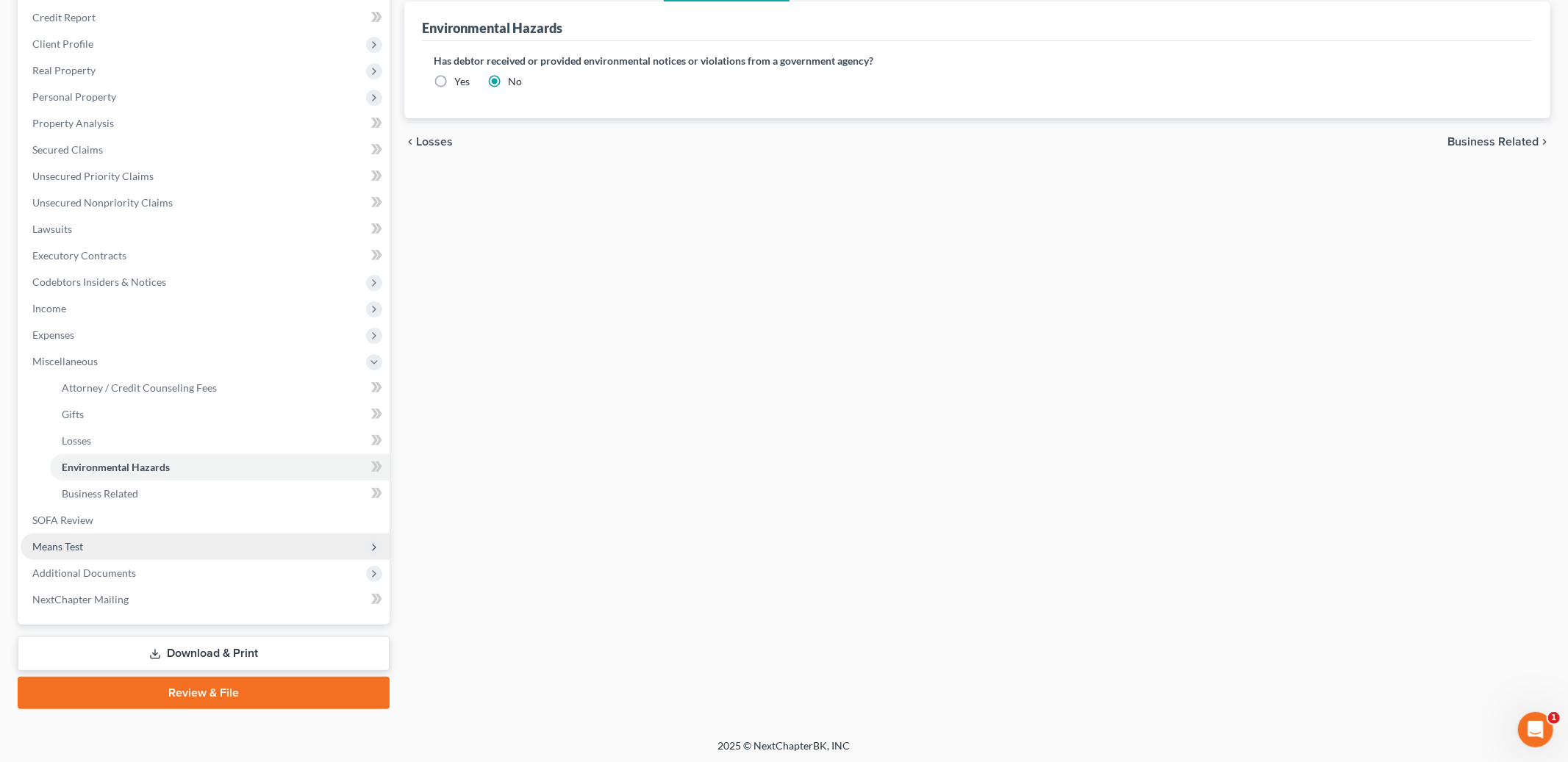
click at [106, 540] on span "Means Test" at bounding box center [205, 546] width 369 height 26
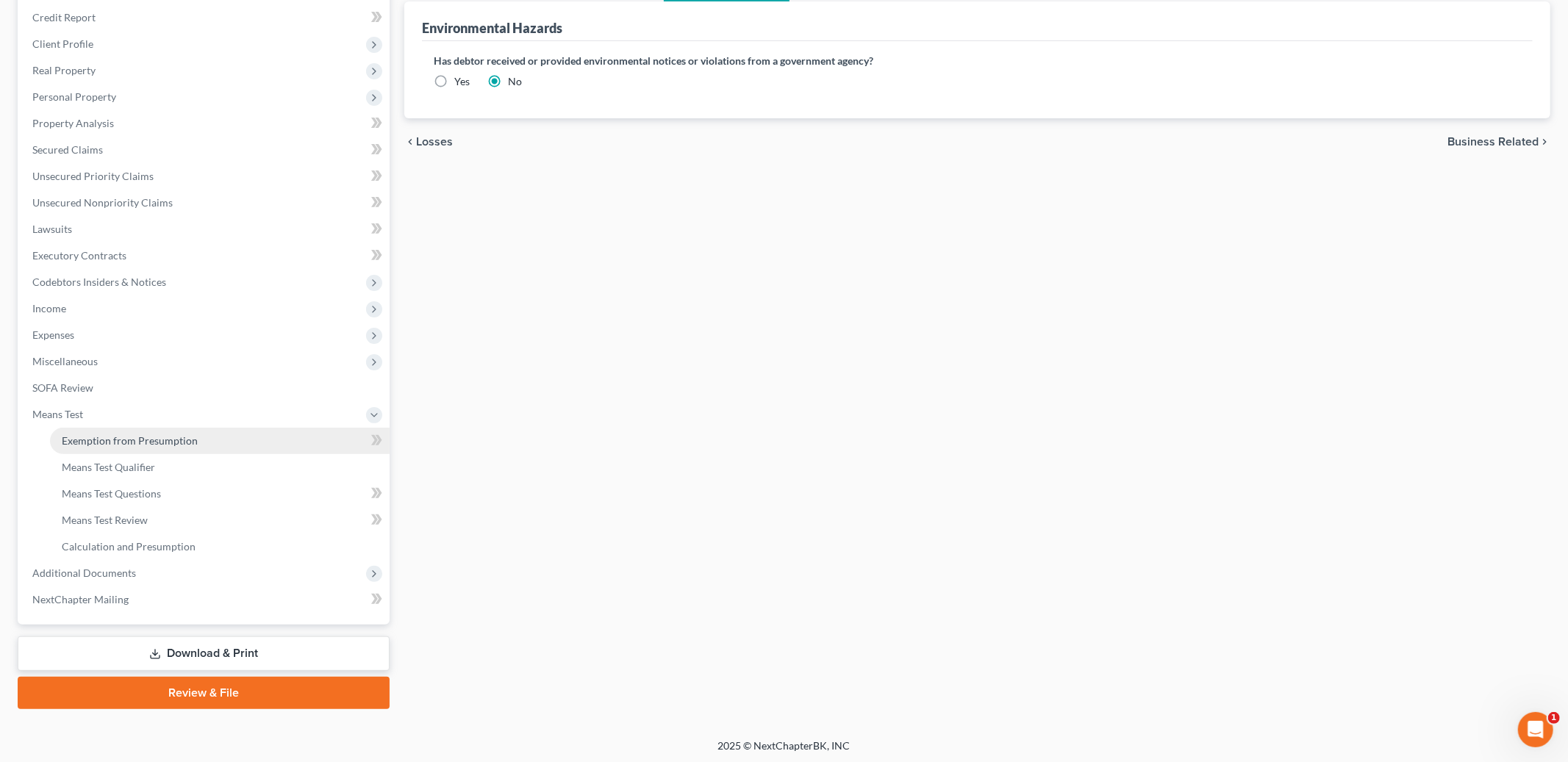
click at [143, 438] on span "Exemption from Presumption" at bounding box center [130, 440] width 136 height 12
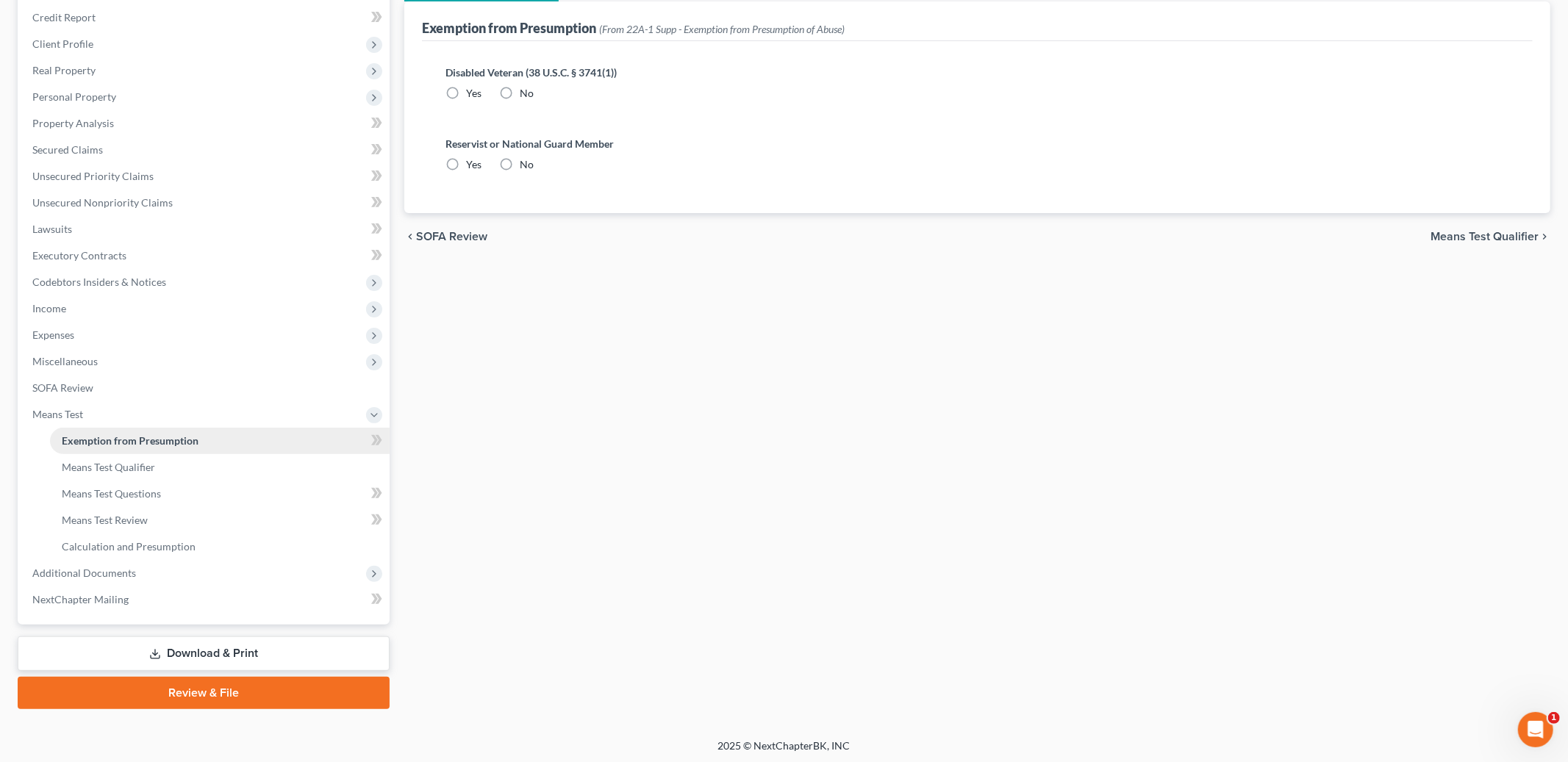
scroll to position [4, 0]
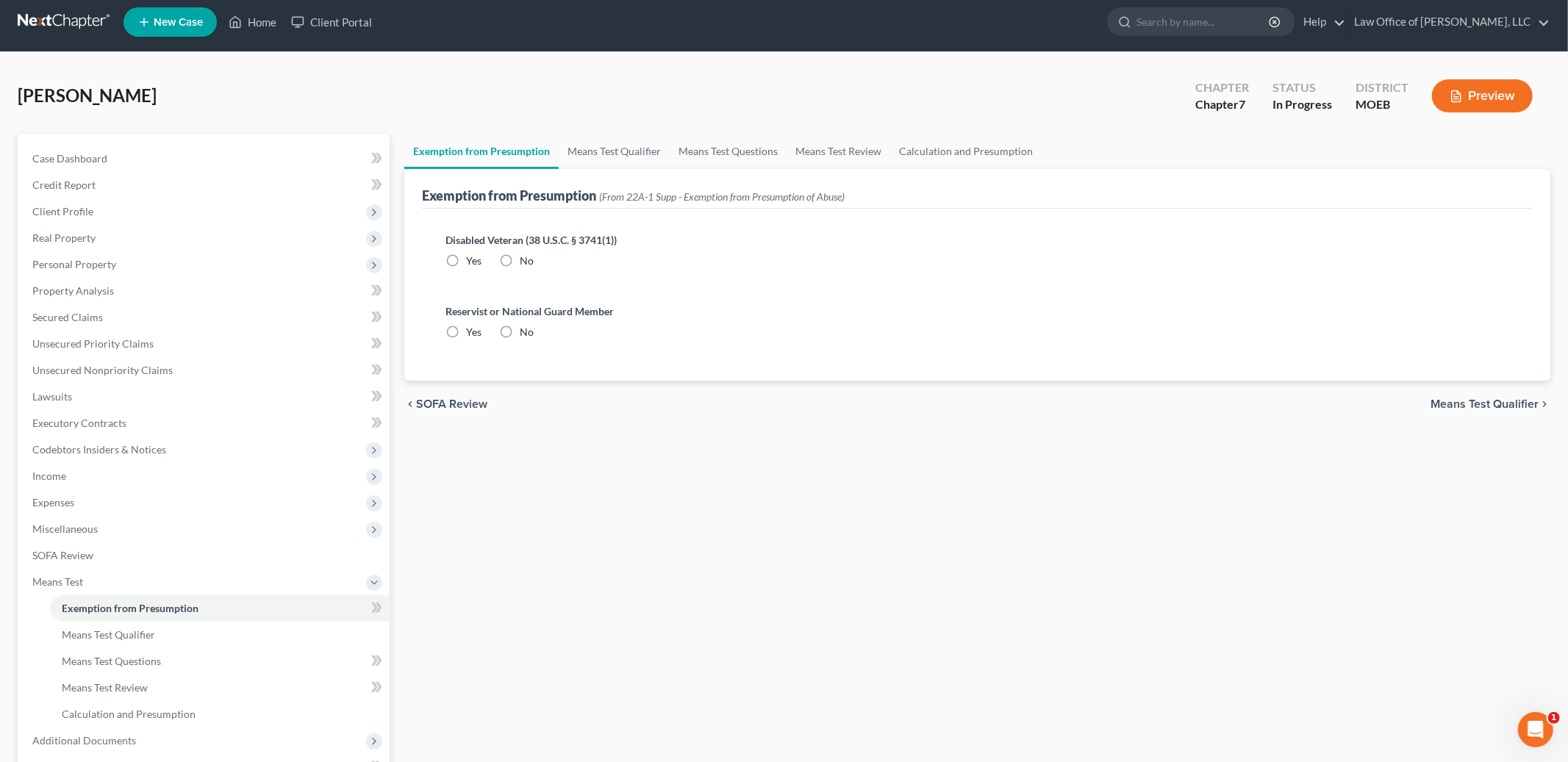
radio input "true"
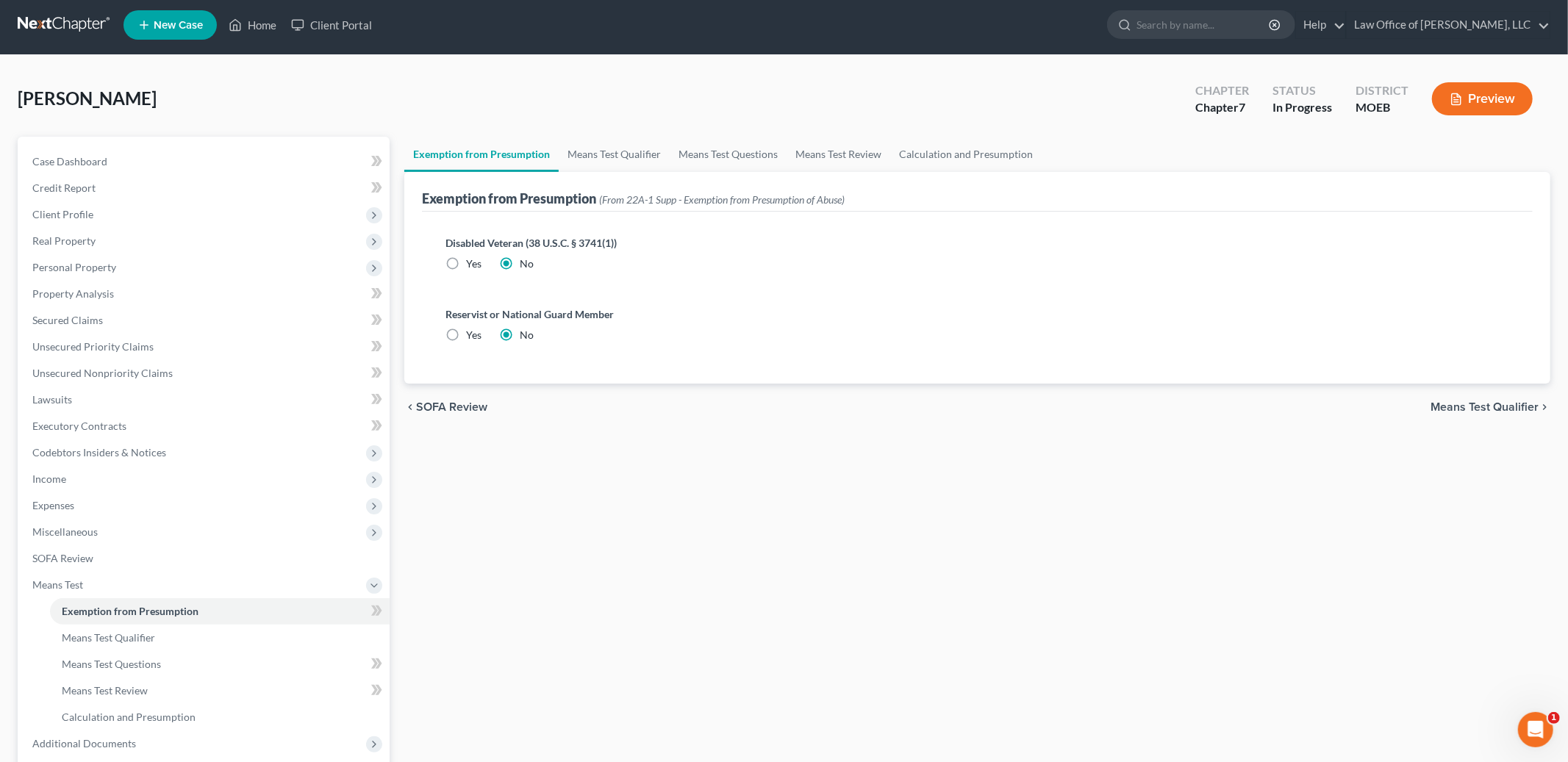
scroll to position [0, 0]
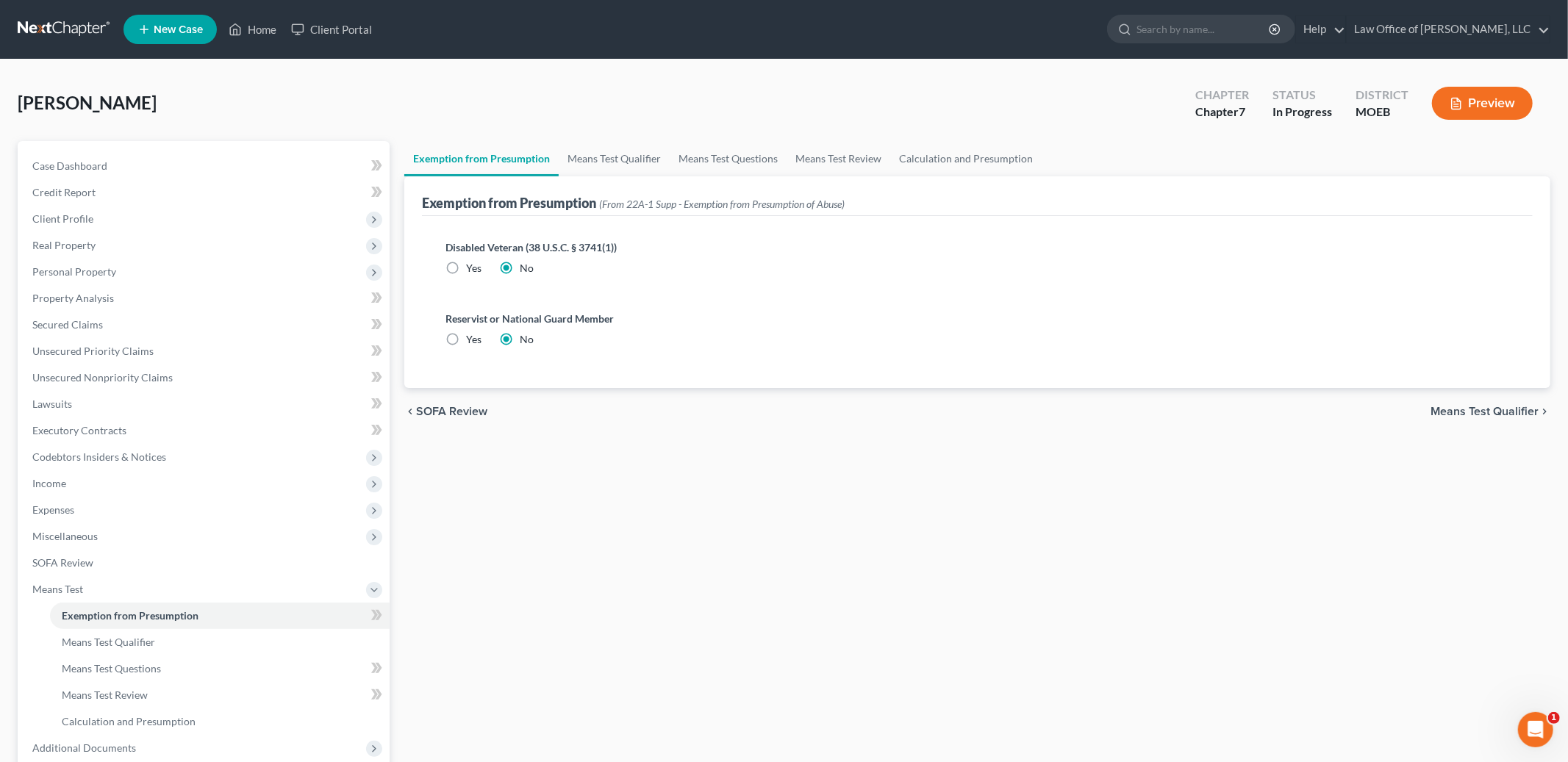
click at [1469, 415] on span "Means Test Qualifier" at bounding box center [1485, 412] width 108 height 11
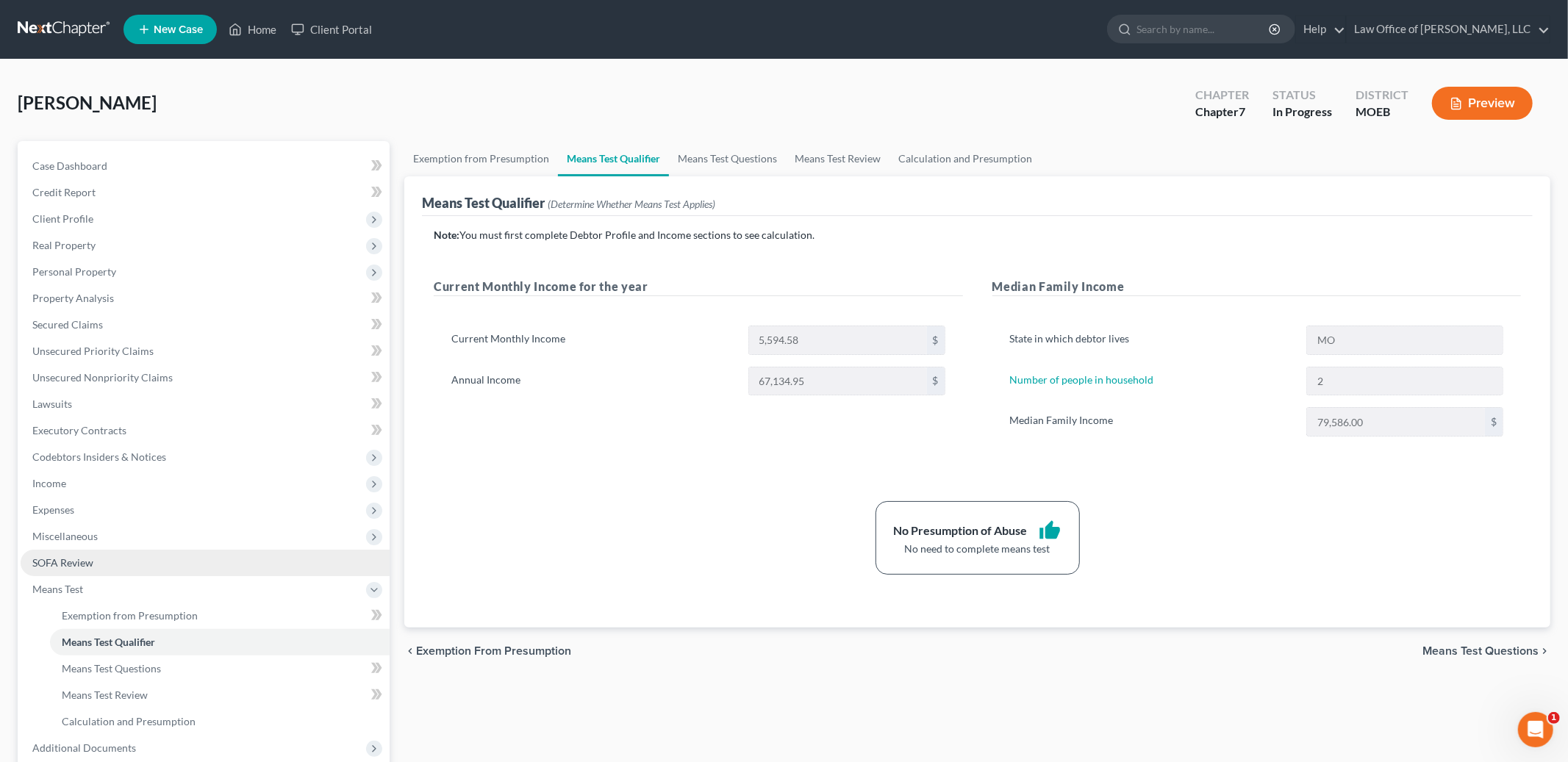
click at [99, 556] on link "SOFA Review" at bounding box center [205, 563] width 369 height 26
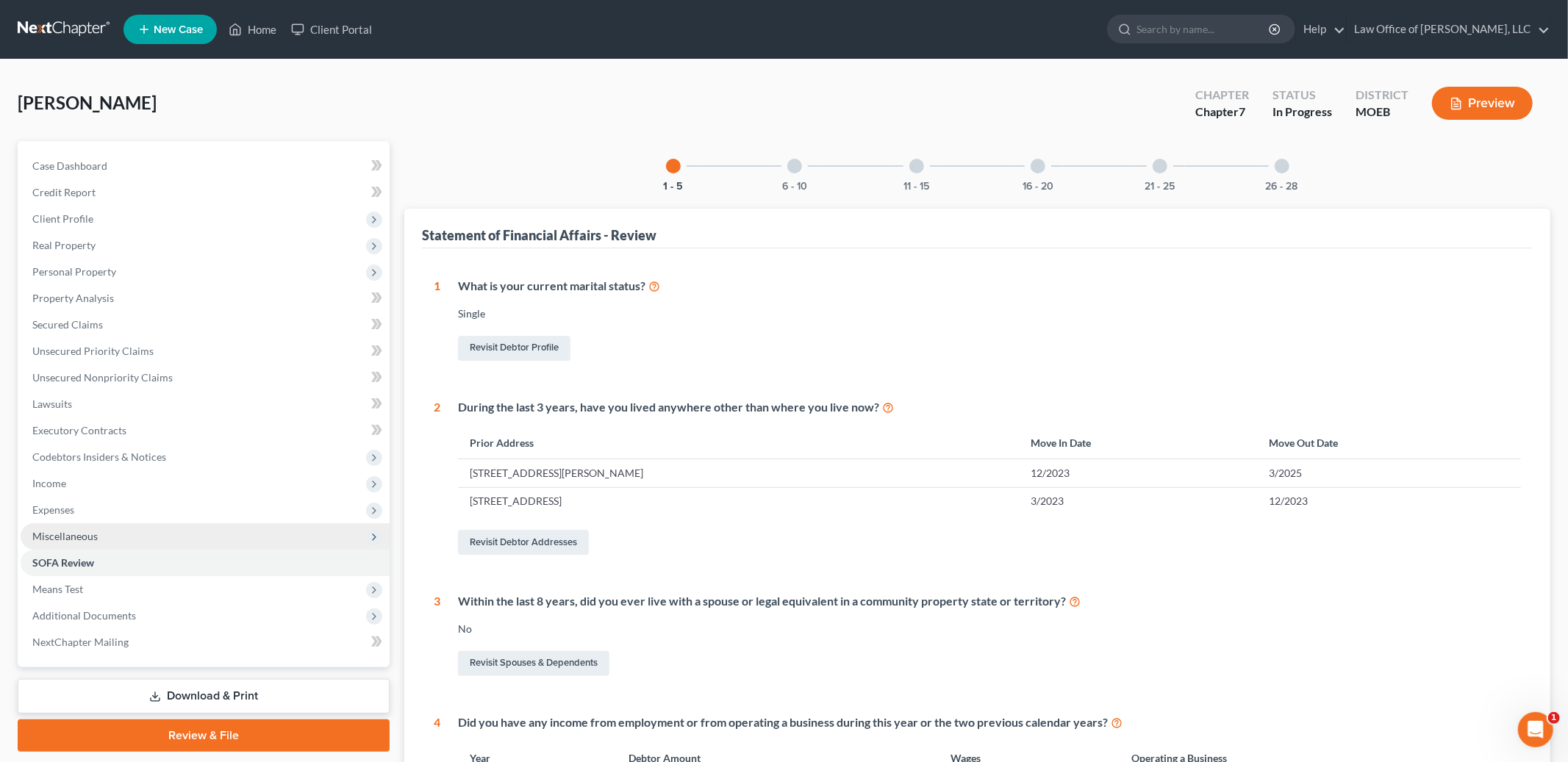
click at [112, 529] on span "Miscellaneous" at bounding box center [205, 537] width 369 height 26
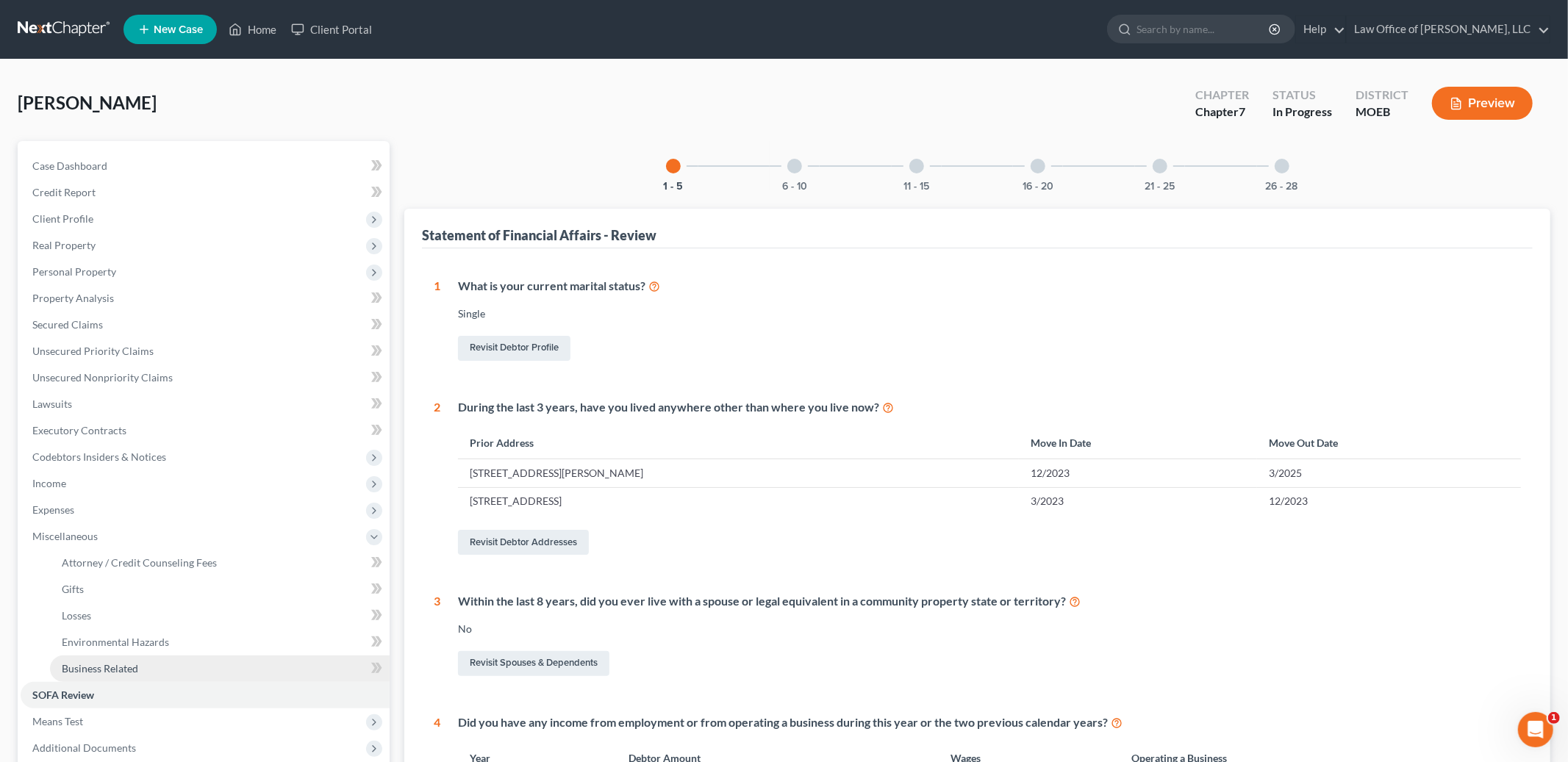
click at [202, 674] on link "Business Related" at bounding box center [220, 669] width 340 height 26
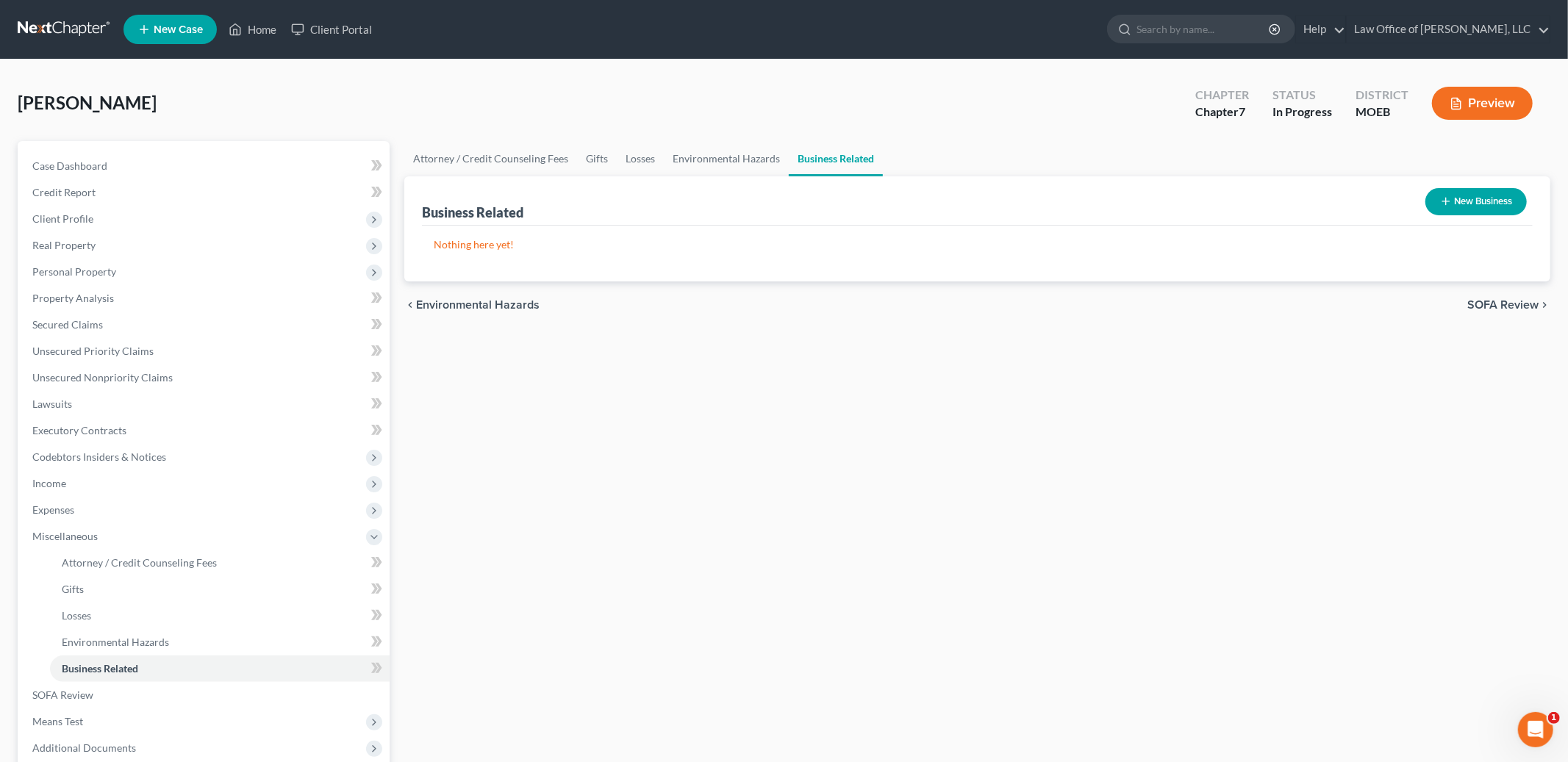
click at [1463, 209] on button "New Business" at bounding box center [1476, 201] width 101 height 27
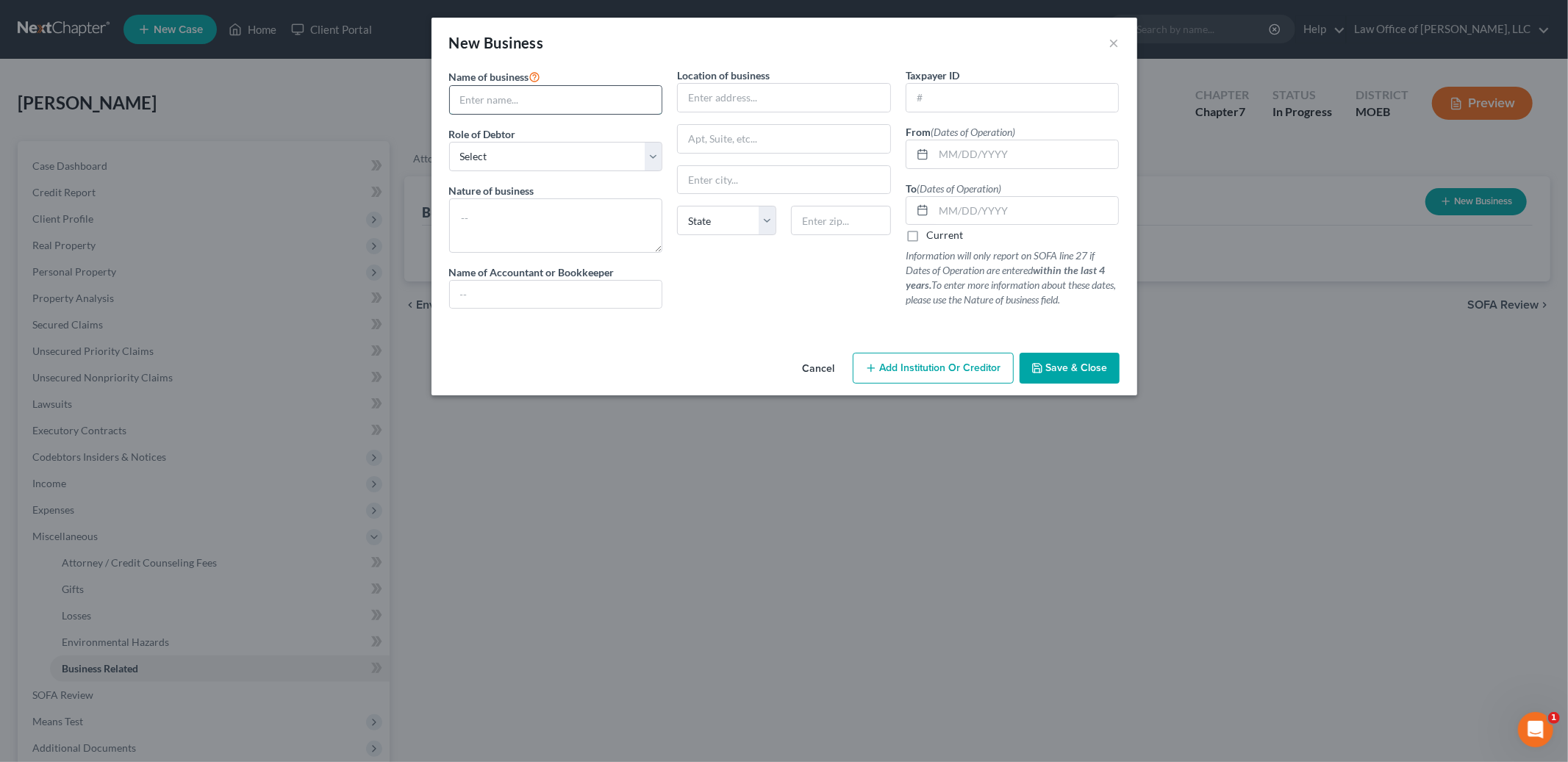
click at [557, 98] on input "text" at bounding box center [556, 100] width 212 height 28
type input "Uber"
click at [543, 156] on select "Select A member of a limited liability company (LLC) or limited liability partn…" at bounding box center [556, 157] width 214 height 29
select select "sole_proprietor"
click at [449, 142] on select "Select A member of a limited liability company (LLC) or limited liability partn…" at bounding box center [556, 157] width 214 height 29
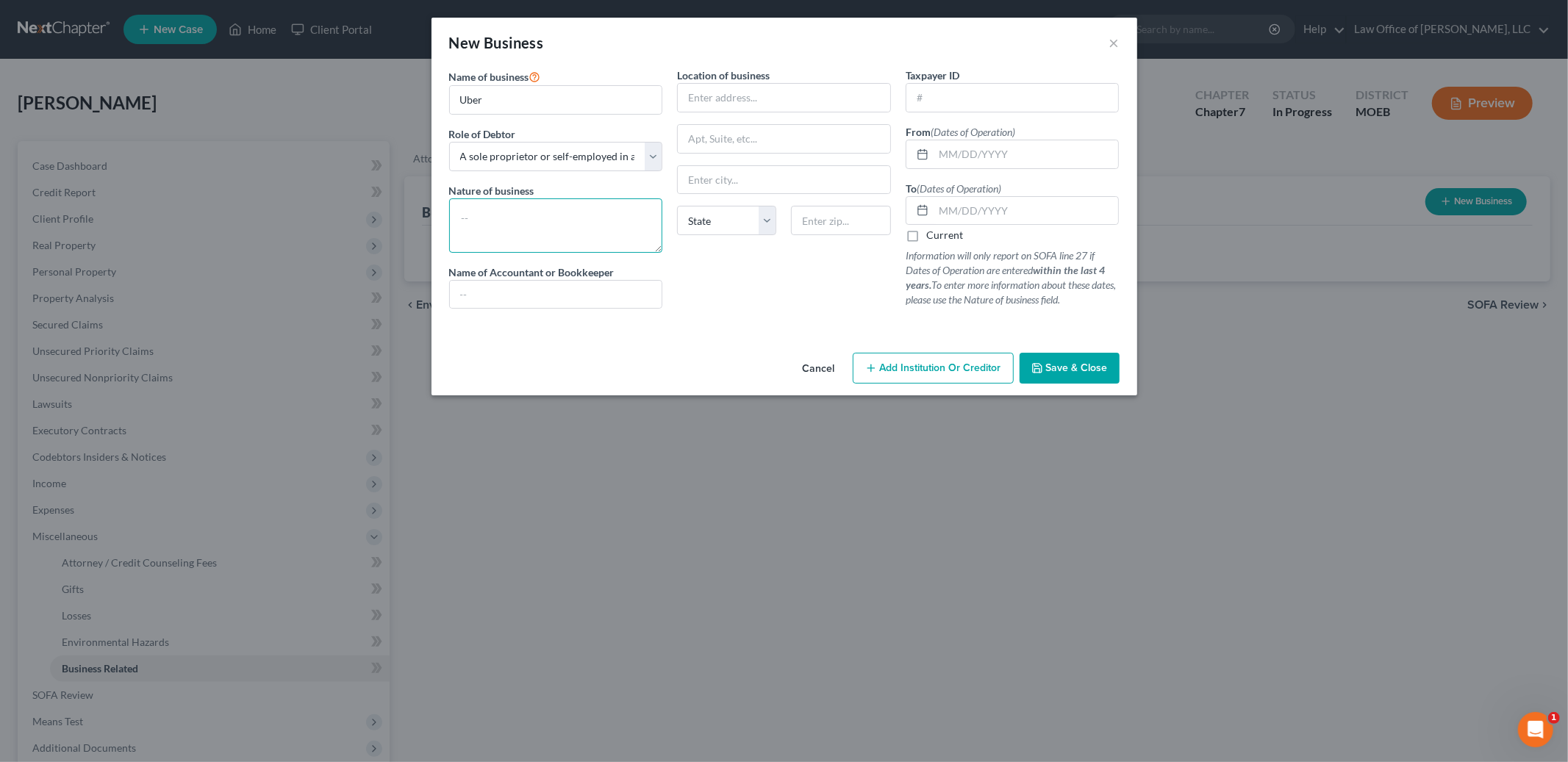
click at [554, 206] on textarea at bounding box center [556, 225] width 214 height 55
type textarea "1099 Driver"
click at [953, 158] on input "text" at bounding box center [1026, 154] width 185 height 28
type input "02/01/2022"
type input "07/15/2023"
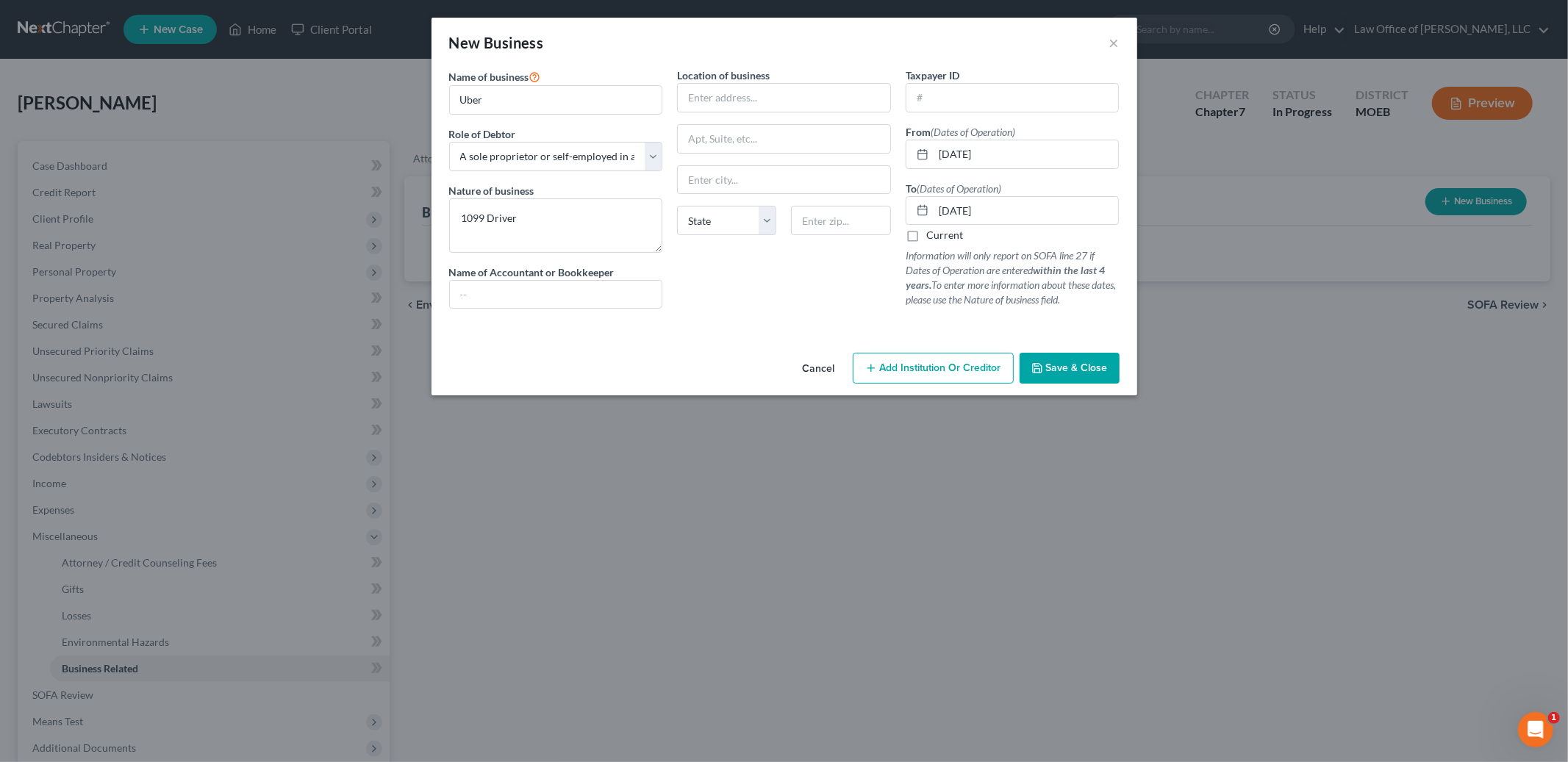
click at [1048, 387] on div "Cancel Add Institution Or Creditor Save & Close" at bounding box center [784, 371] width 706 height 48
click at [1058, 367] on span "Save & Close" at bounding box center [1077, 368] width 62 height 12
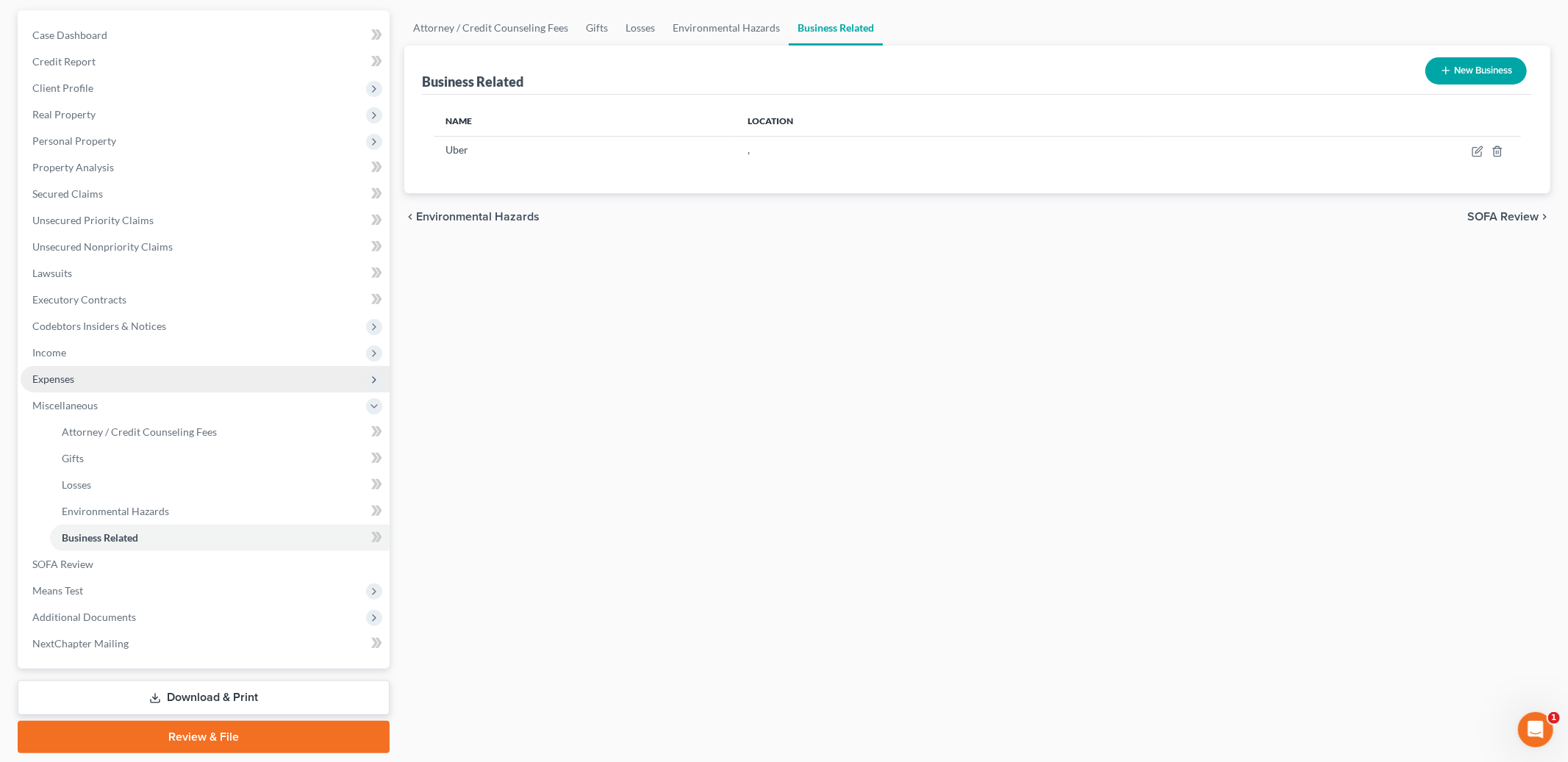
scroll to position [175, 0]
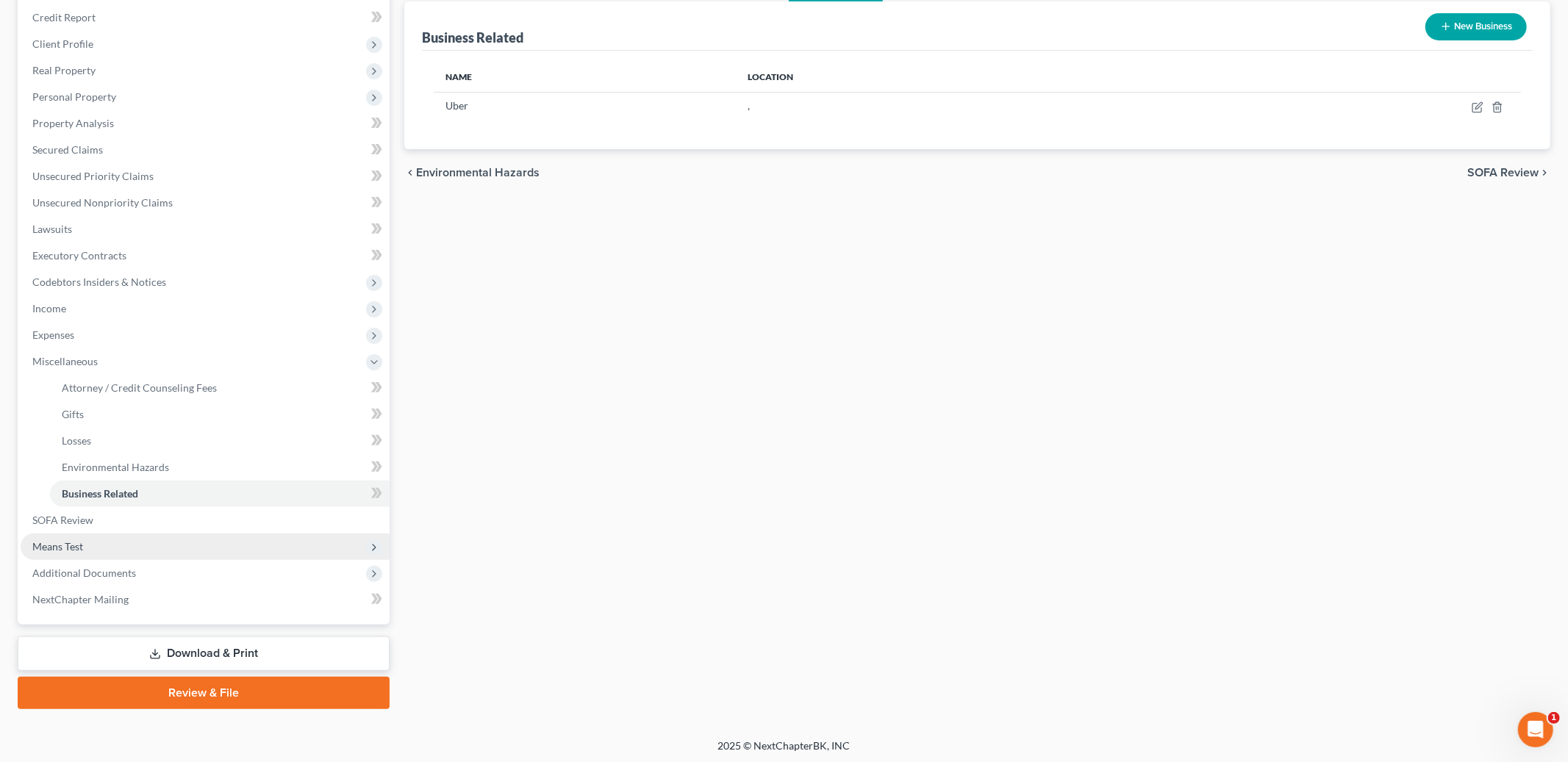
click at [104, 535] on span "Means Test" at bounding box center [205, 546] width 369 height 26
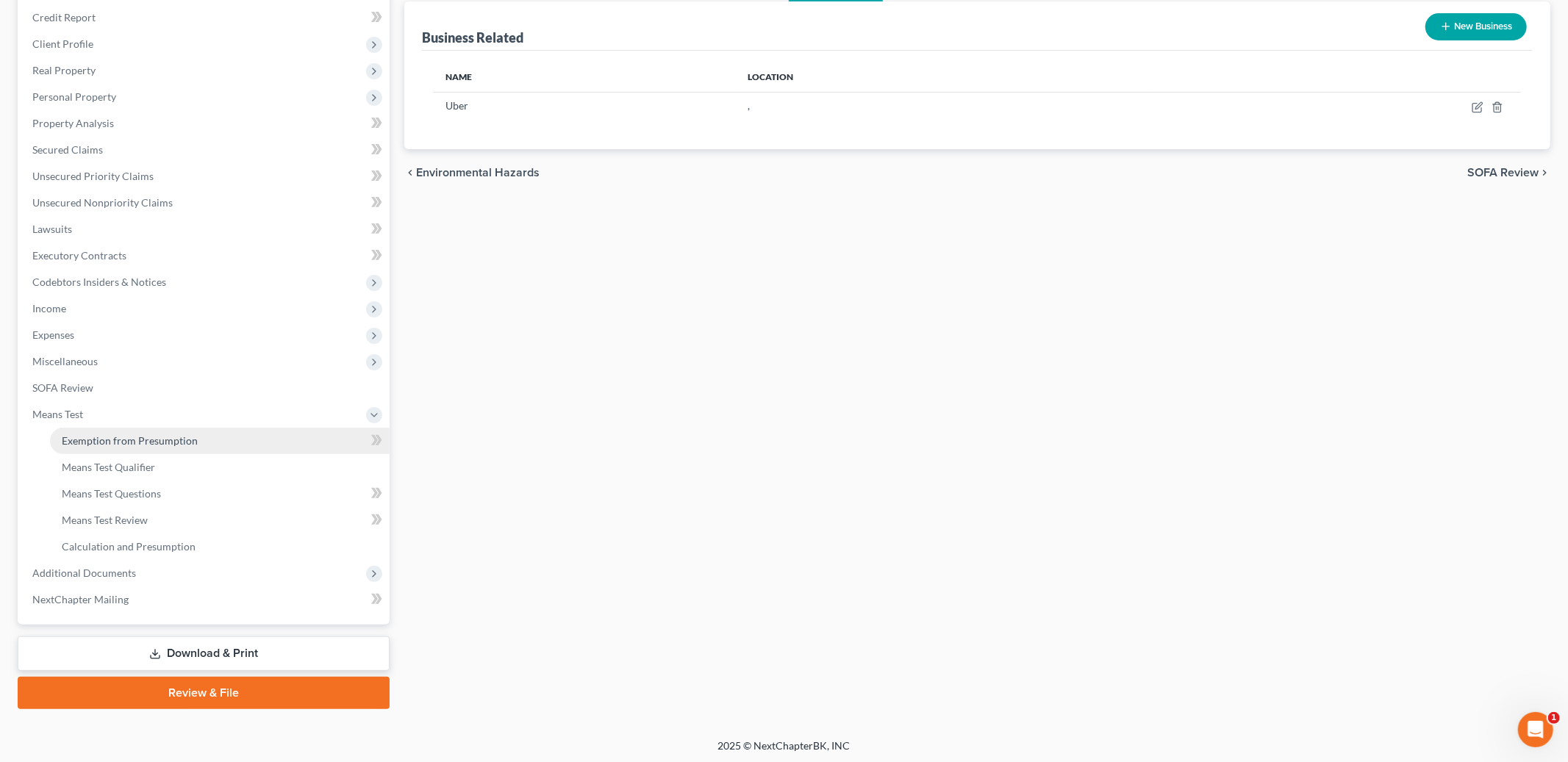
click at [128, 443] on span "Exemption from Presumption" at bounding box center [130, 440] width 136 height 12
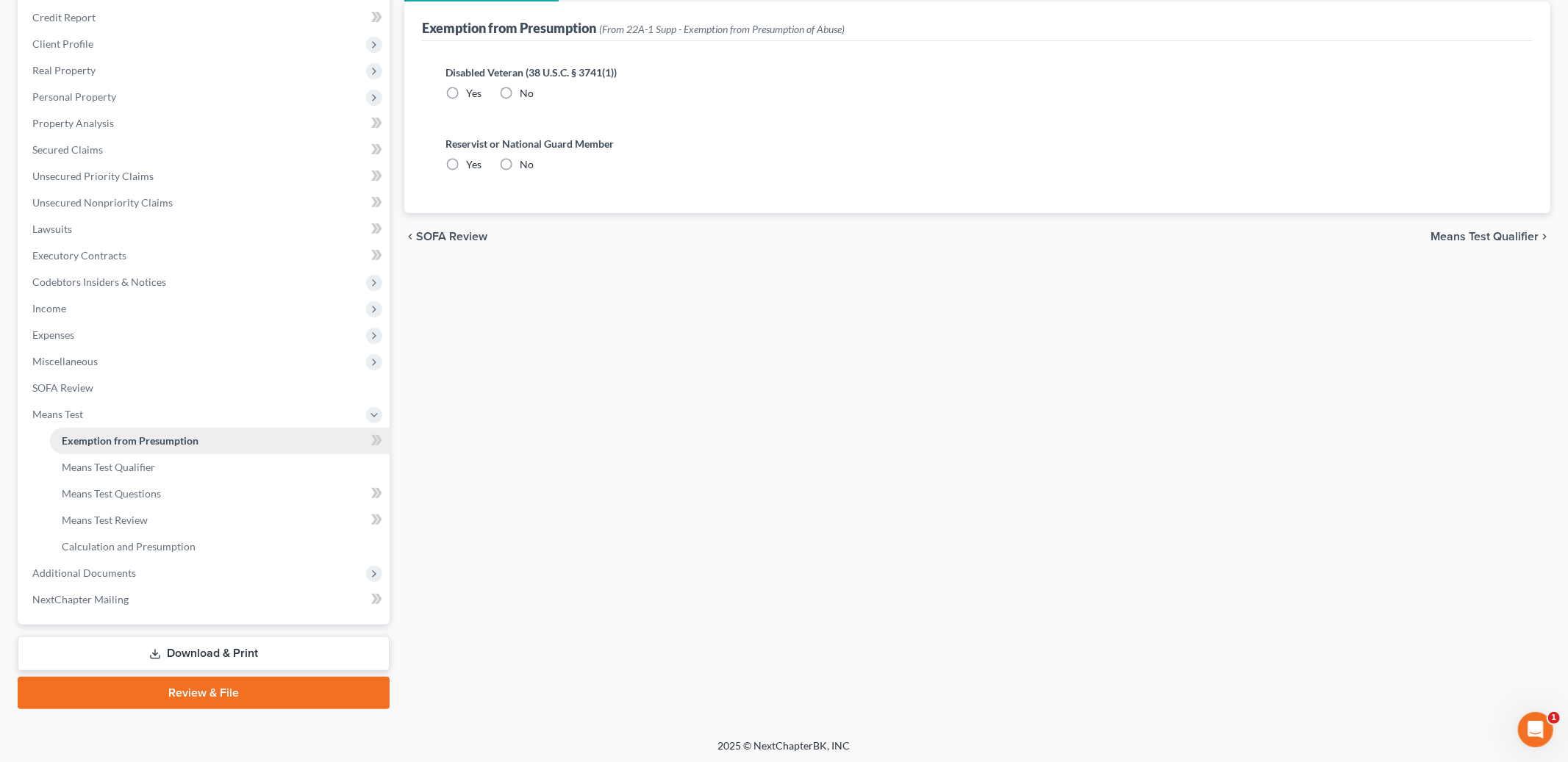
scroll to position [4, 0]
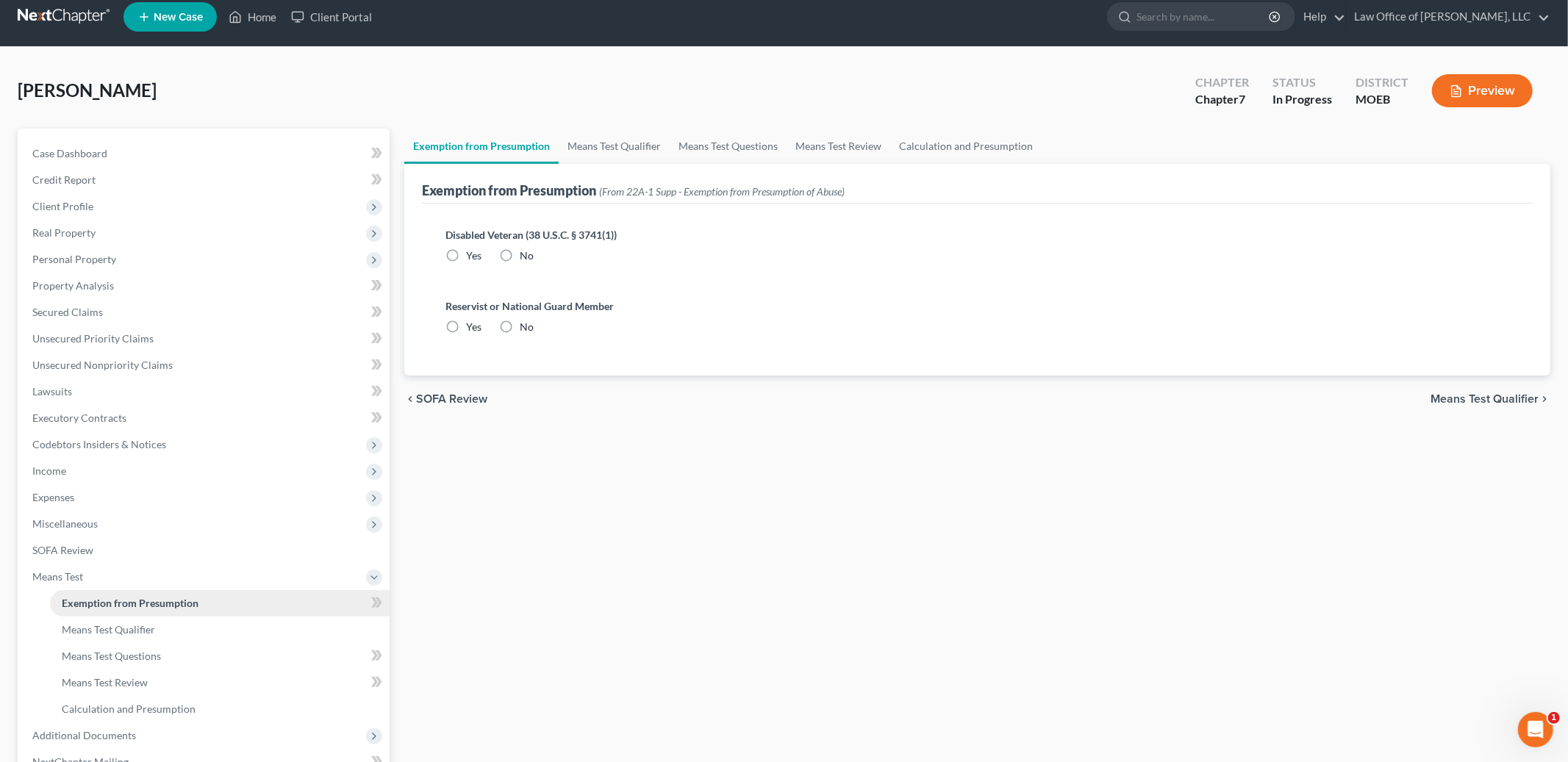
radio input "true"
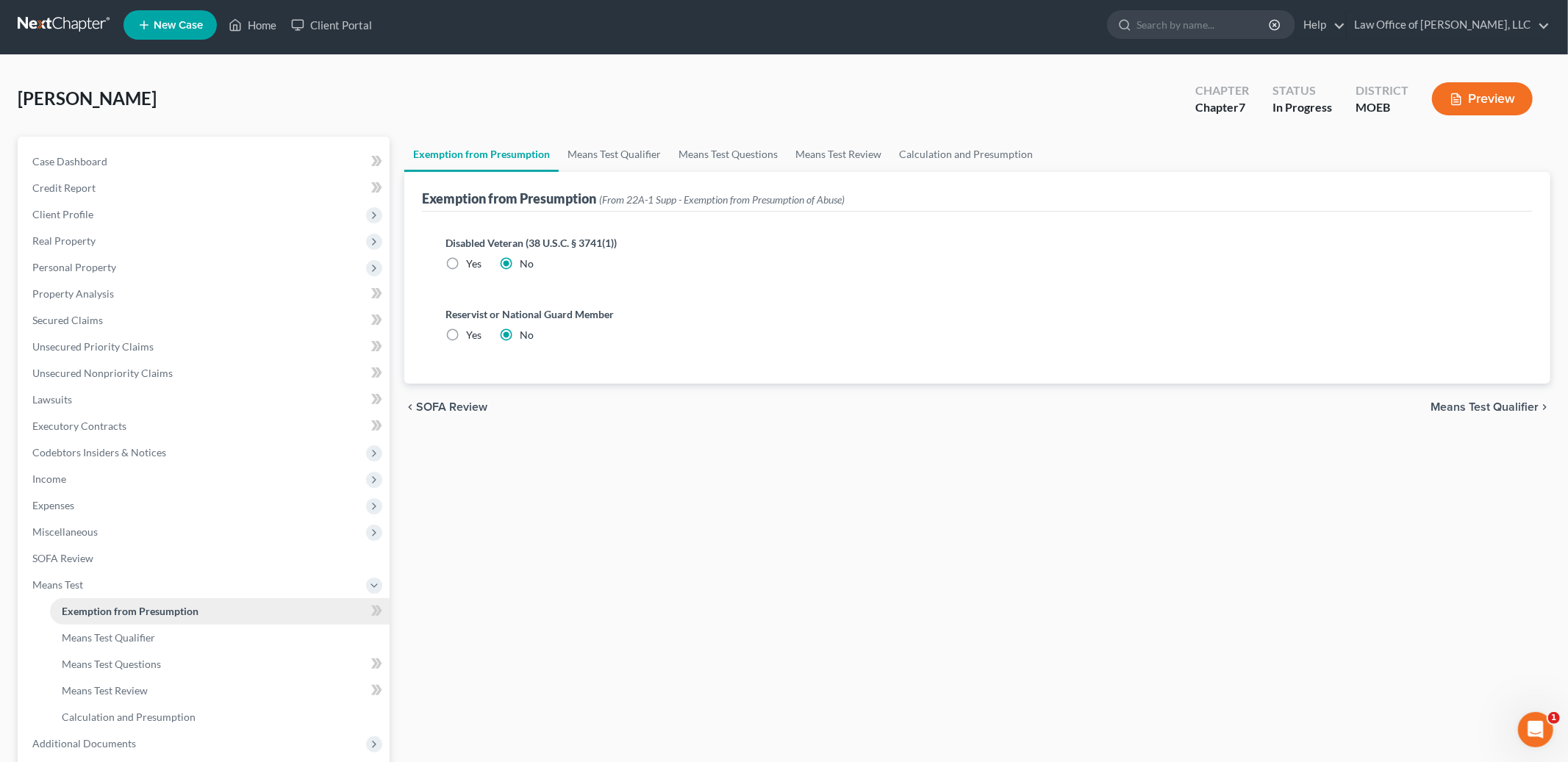
scroll to position [0, 0]
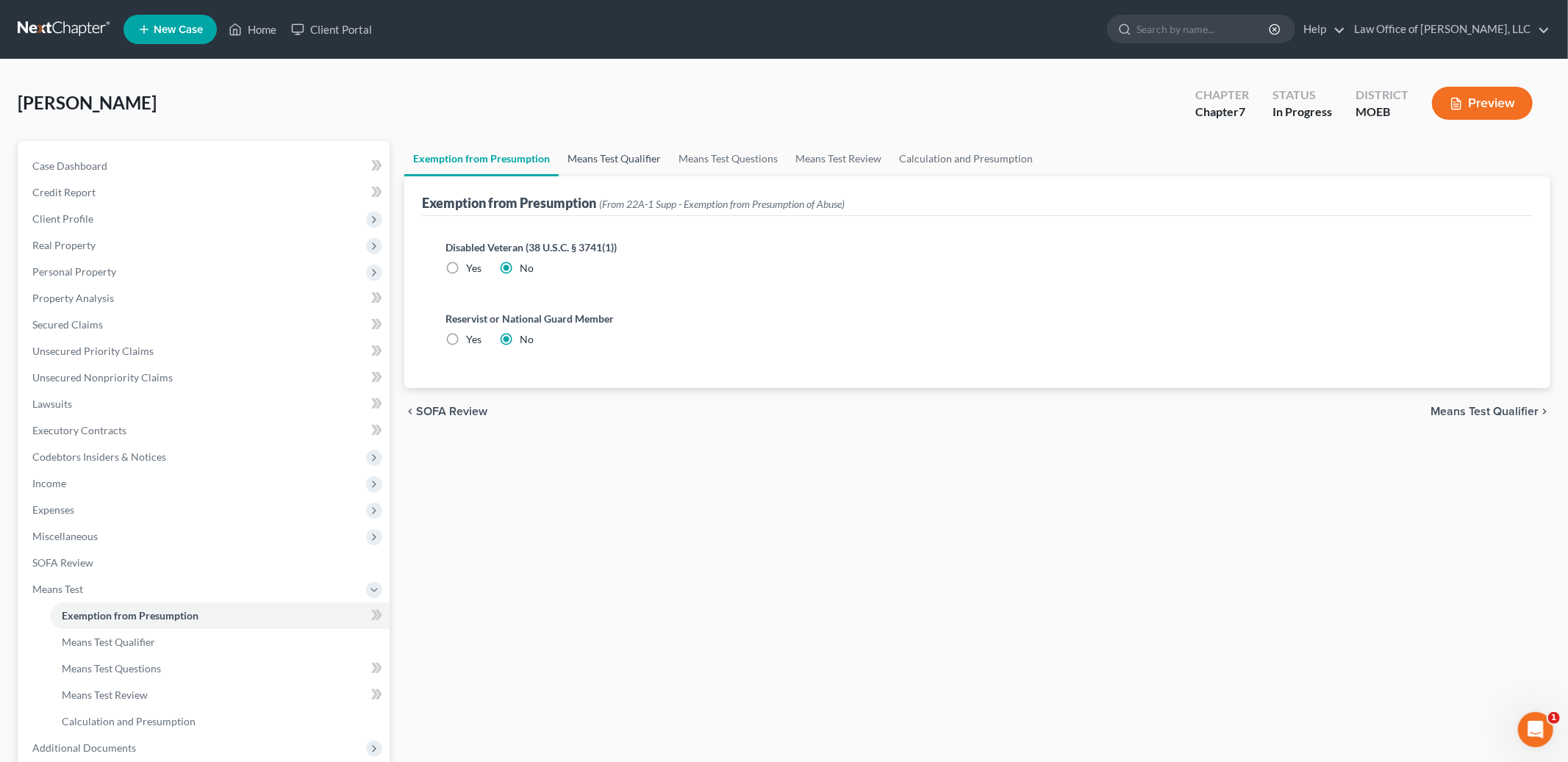
click at [654, 170] on link "Means Test Qualifier" at bounding box center [614, 158] width 111 height 35
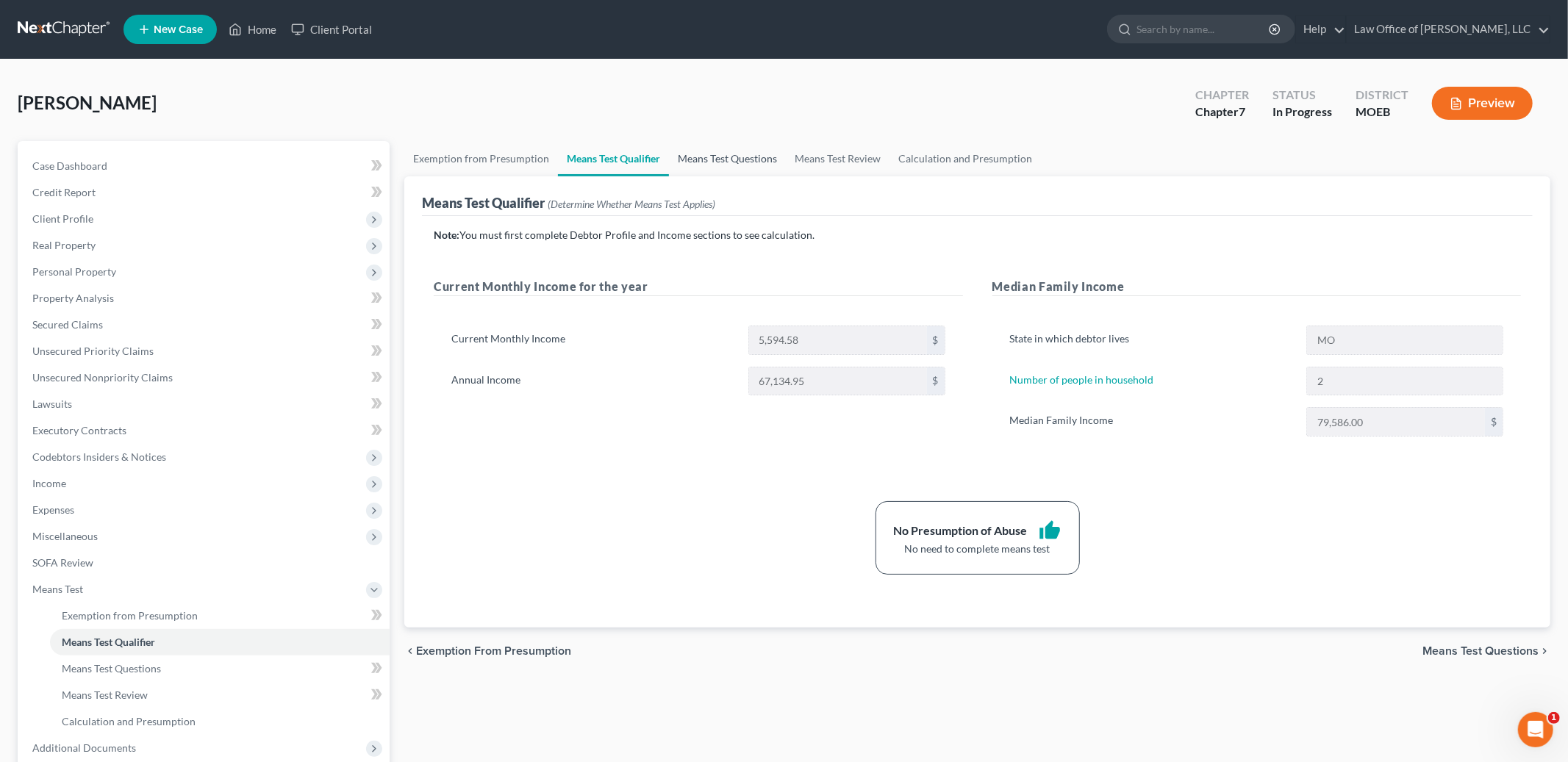
click at [711, 162] on link "Means Test Questions" at bounding box center [727, 158] width 117 height 35
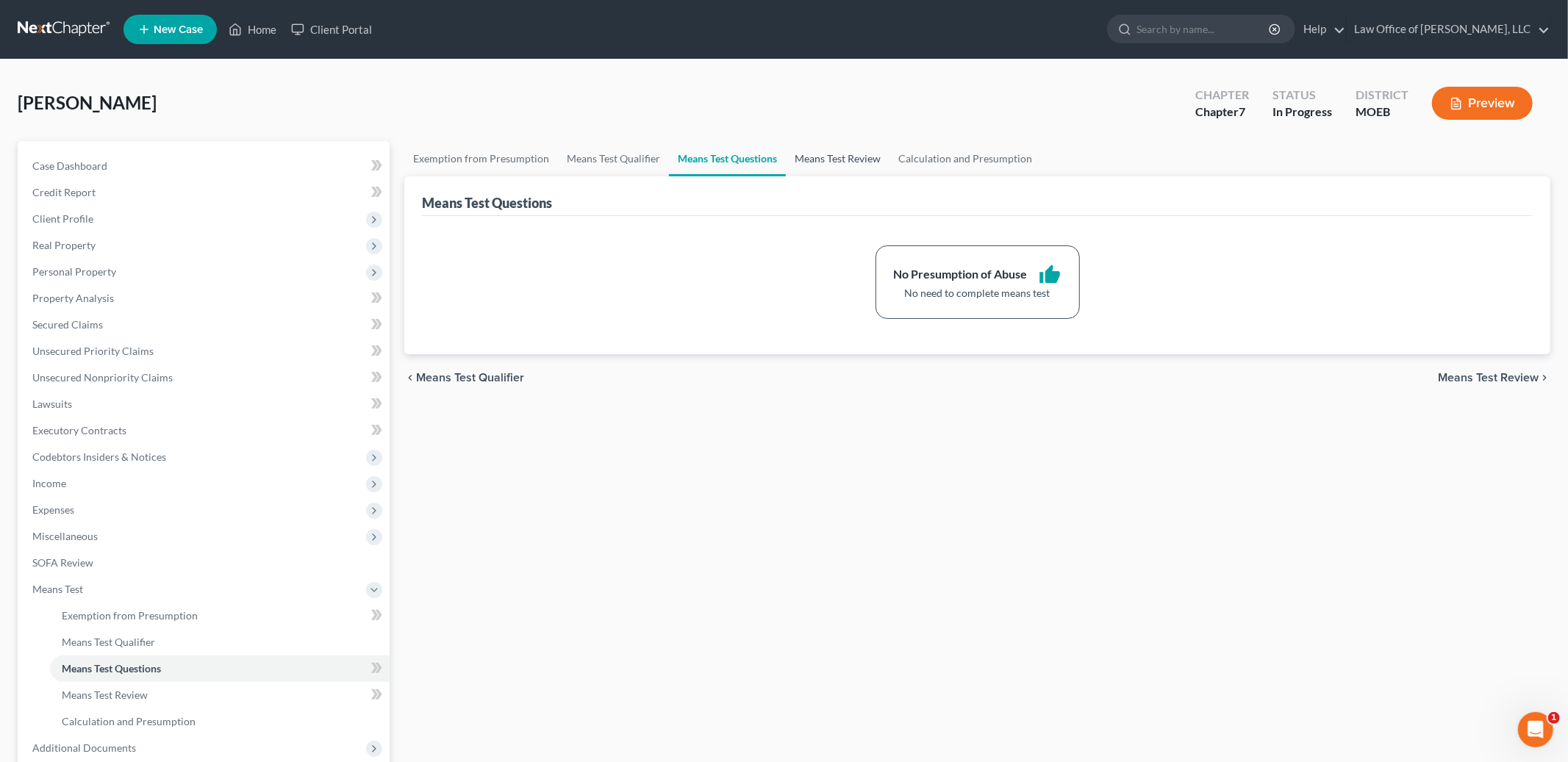
click at [834, 153] on link "Means Test Review" at bounding box center [838, 158] width 104 height 35
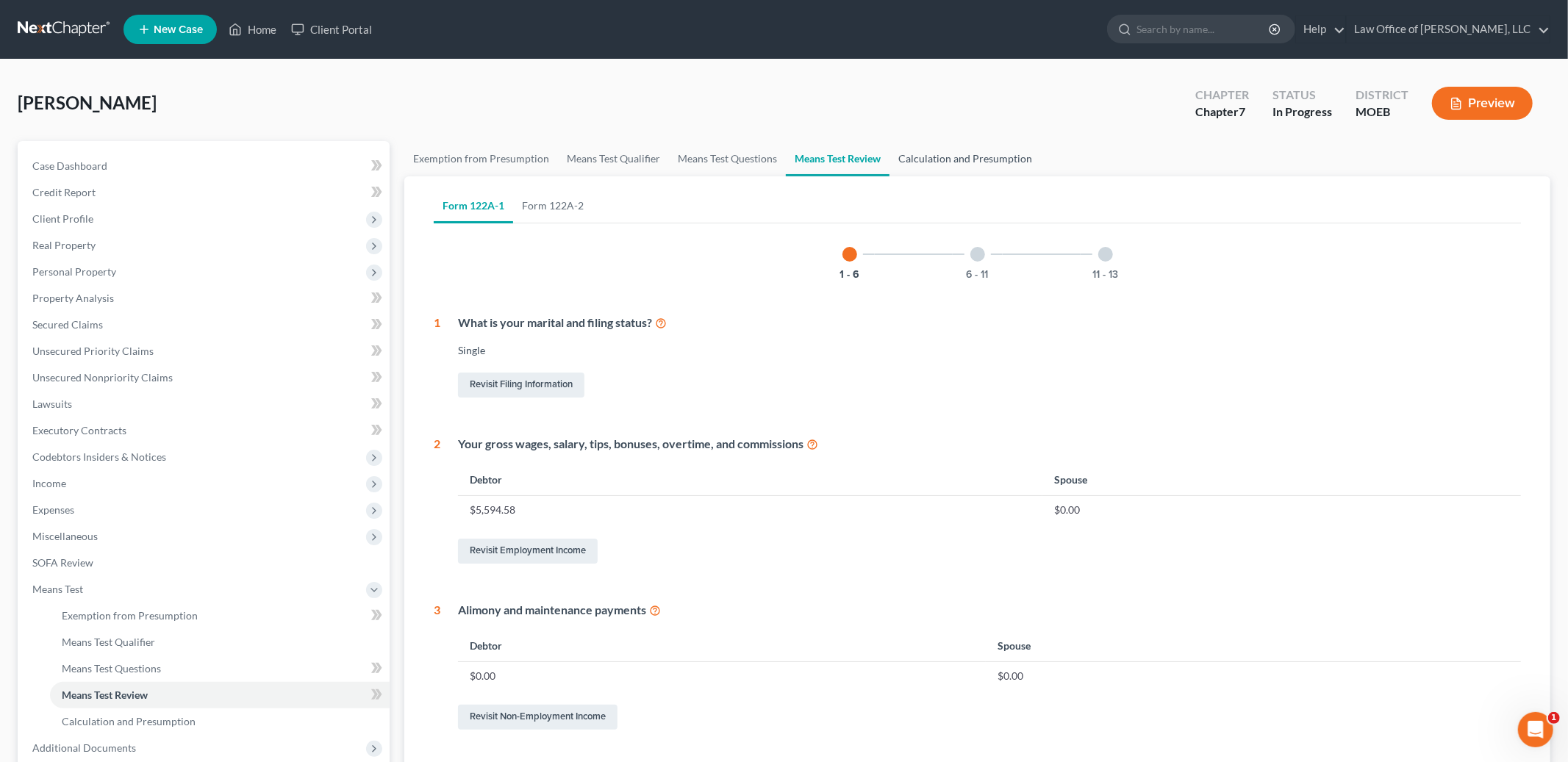
click at [953, 159] on link "Calculation and Presumption" at bounding box center [965, 158] width 151 height 35
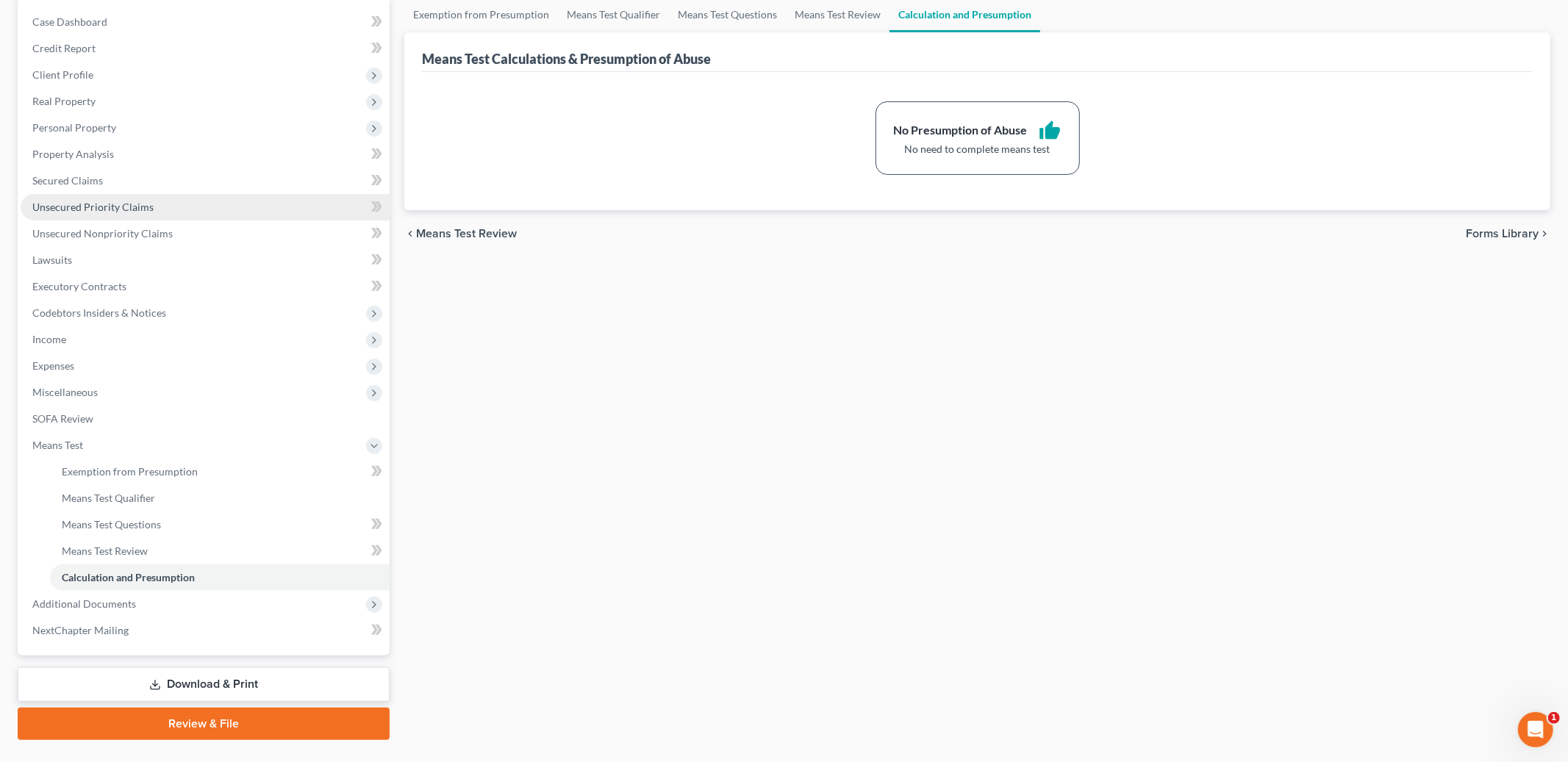
scroll to position [175, 0]
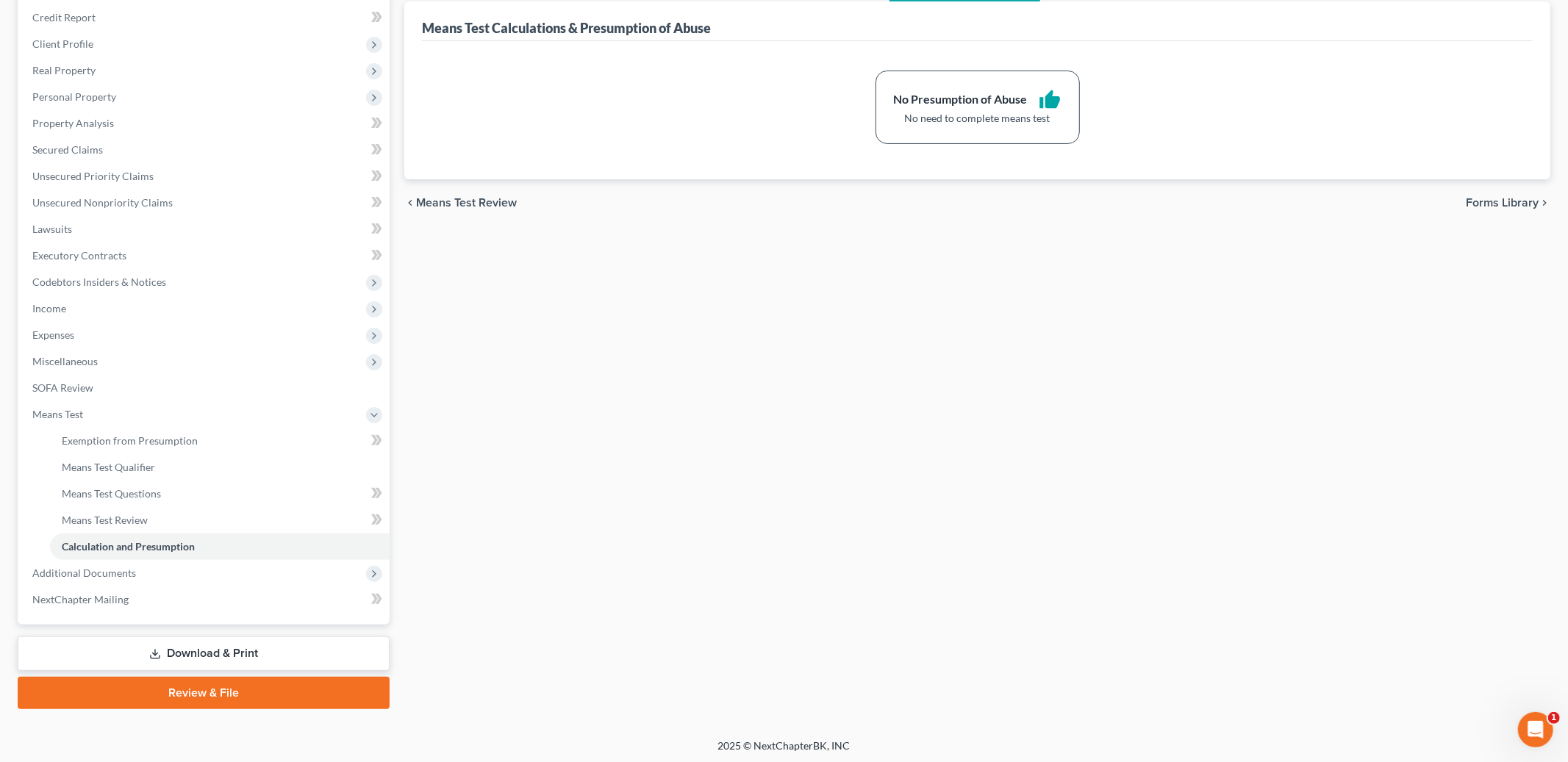
click at [164, 643] on link "Download & Print" at bounding box center [203, 653] width 372 height 34
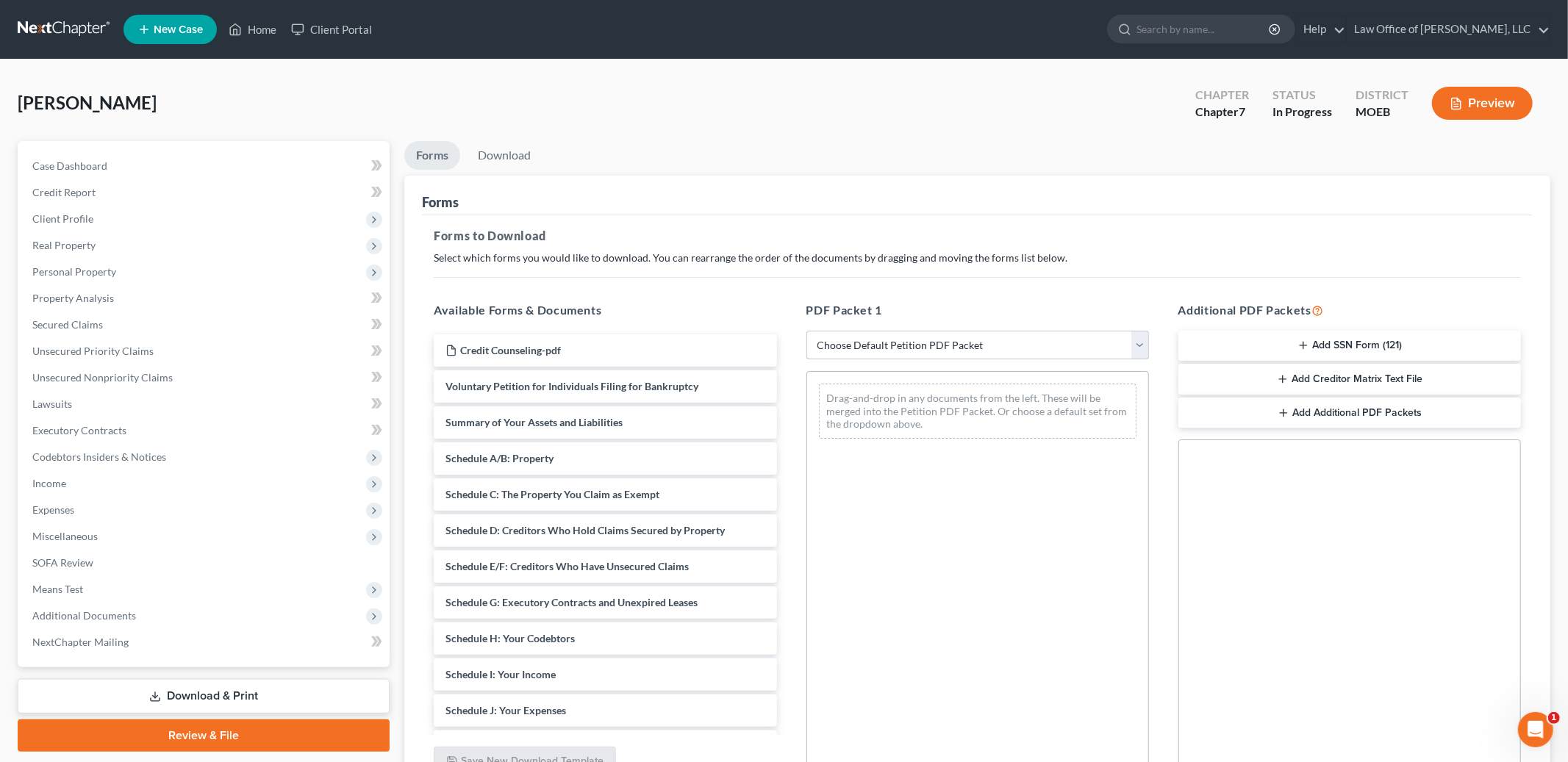
click at [949, 350] on select "Choose Default Petition PDF Packet Complete Bankruptcy Petition (all forms and …" at bounding box center [977, 345] width 342 height 29
select select "0"
click at [806, 331] on select "Choose Default Petition PDF Packet Complete Bankruptcy Petition (all forms and …" at bounding box center [977, 345] width 342 height 29
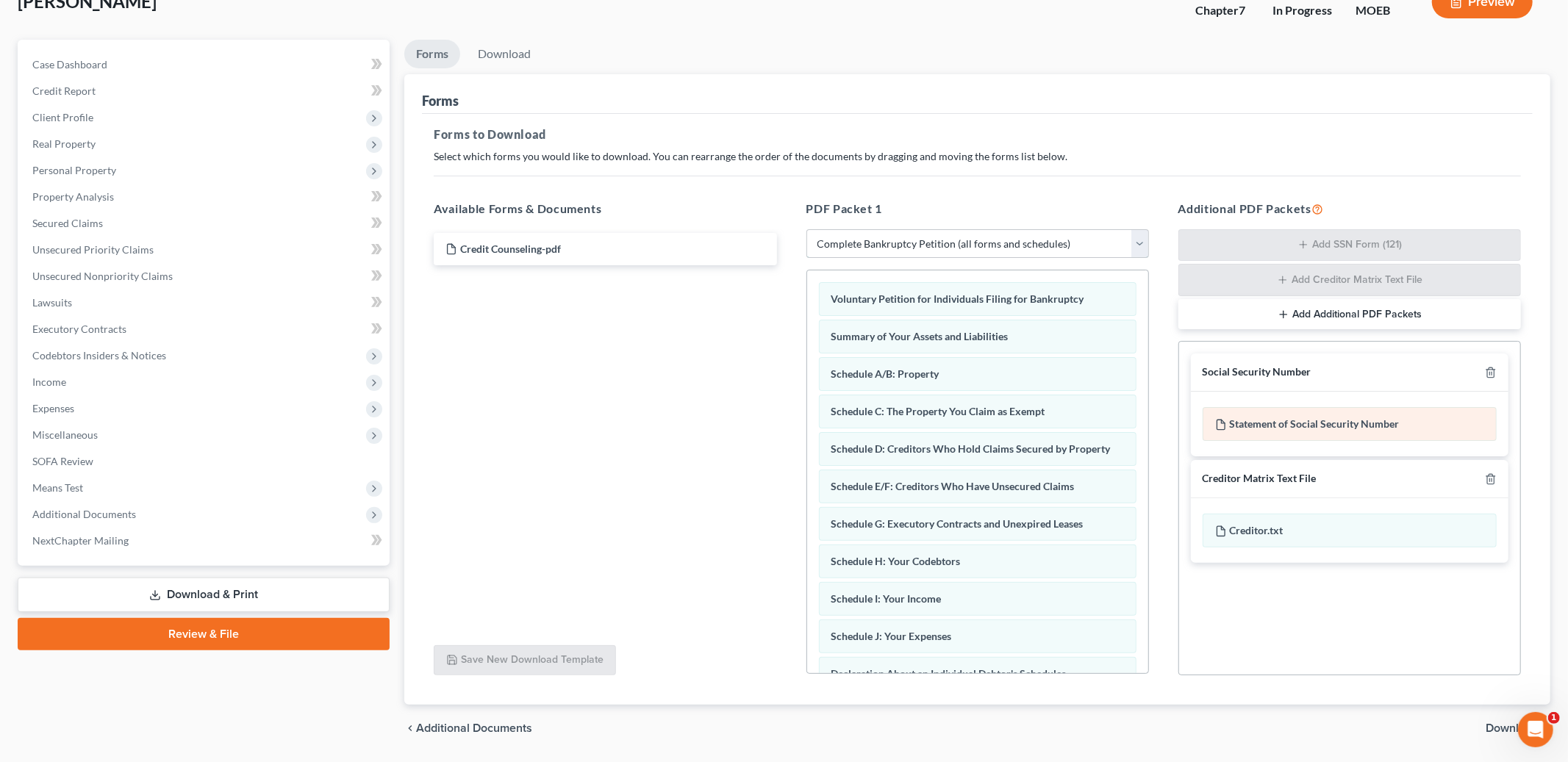
scroll to position [147, 0]
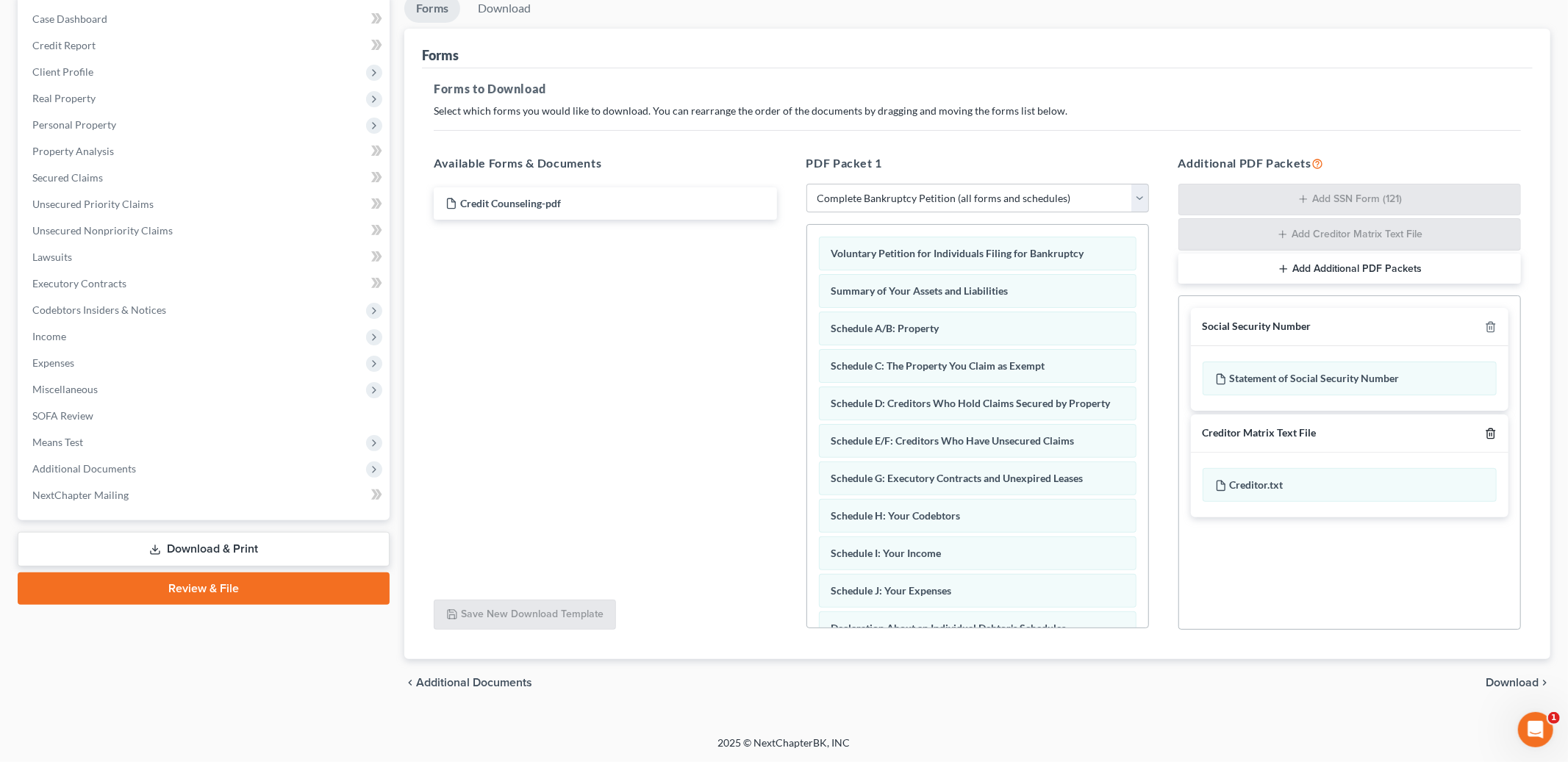
click at [1494, 438] on icon "button" at bounding box center [1490, 434] width 7 height 10
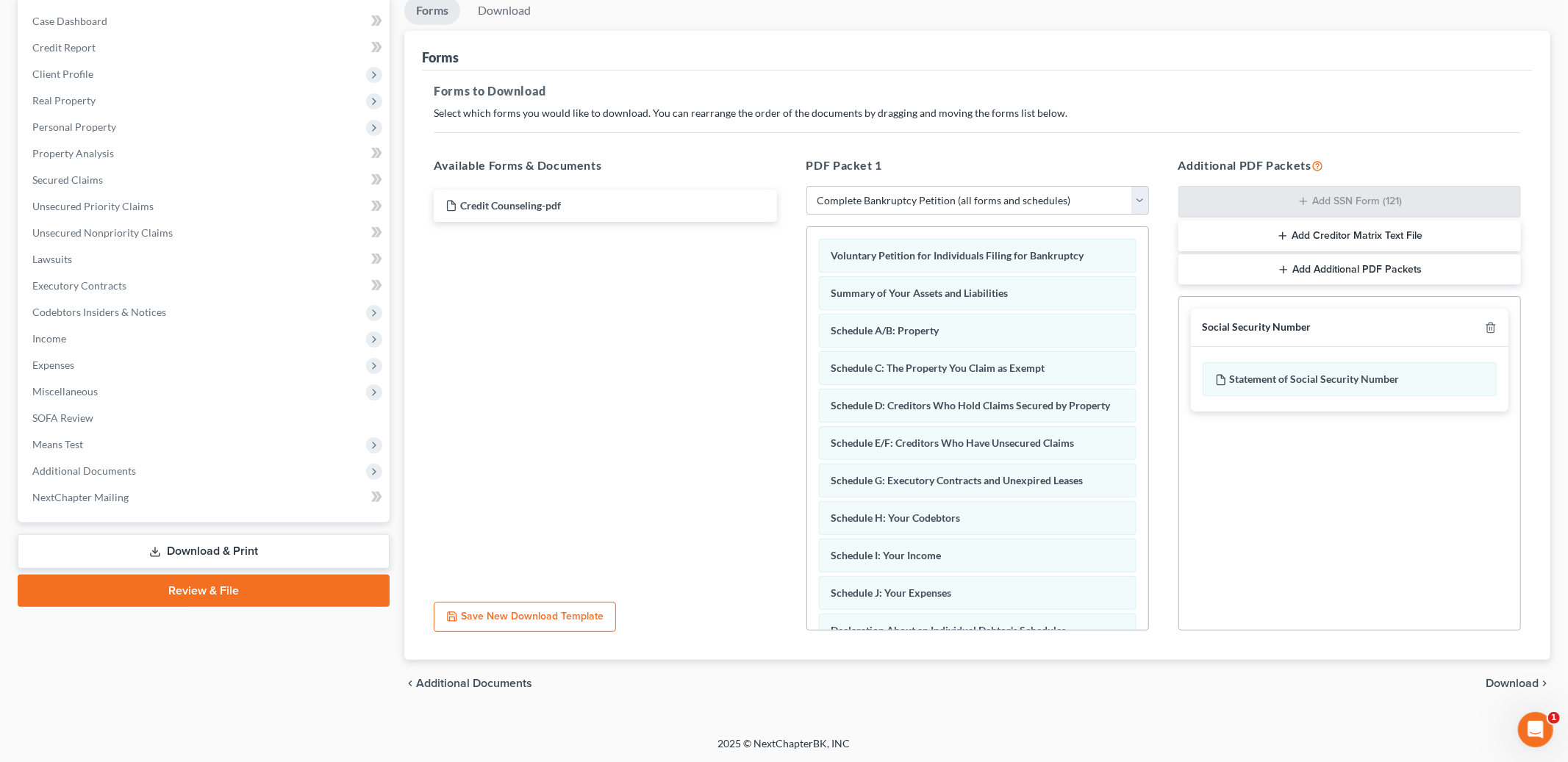
click at [1519, 678] on span "Download" at bounding box center [1512, 684] width 53 height 11
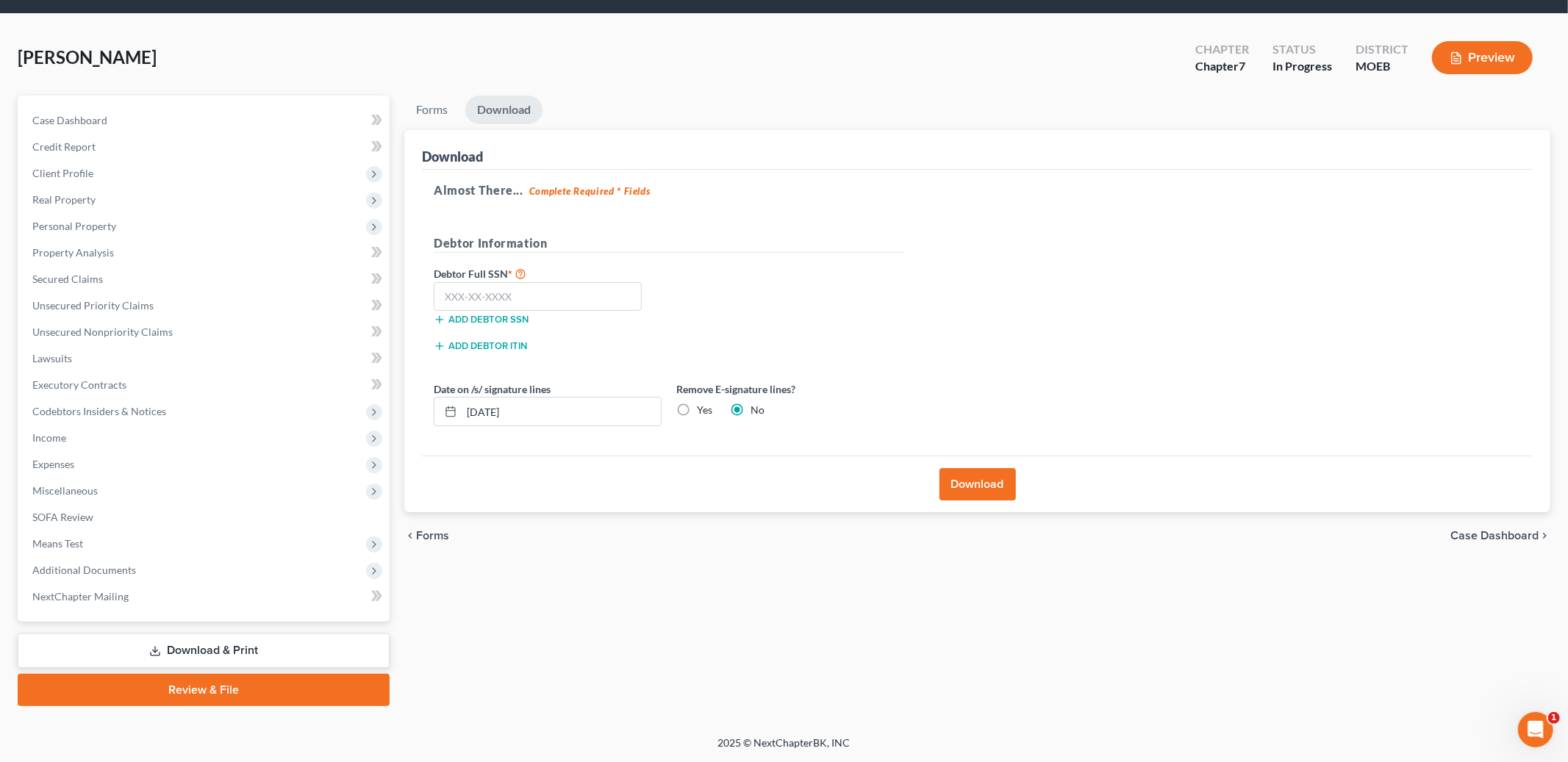
scroll to position [42, 0]
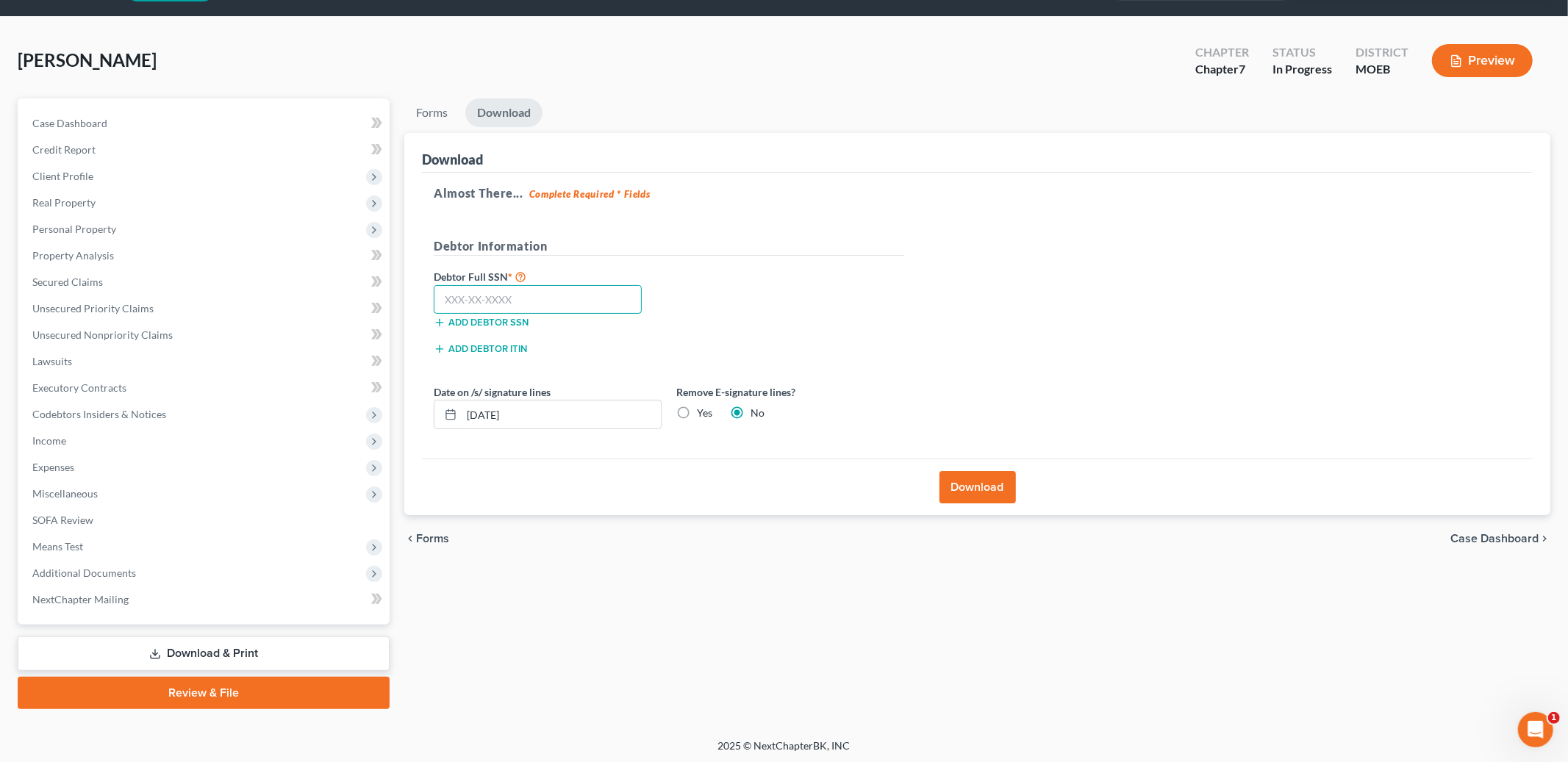
click at [480, 298] on input "text" at bounding box center [538, 300] width 208 height 29
type input "318-90-4624"
click at [976, 487] on button "Download" at bounding box center [978, 488] width 77 height 33
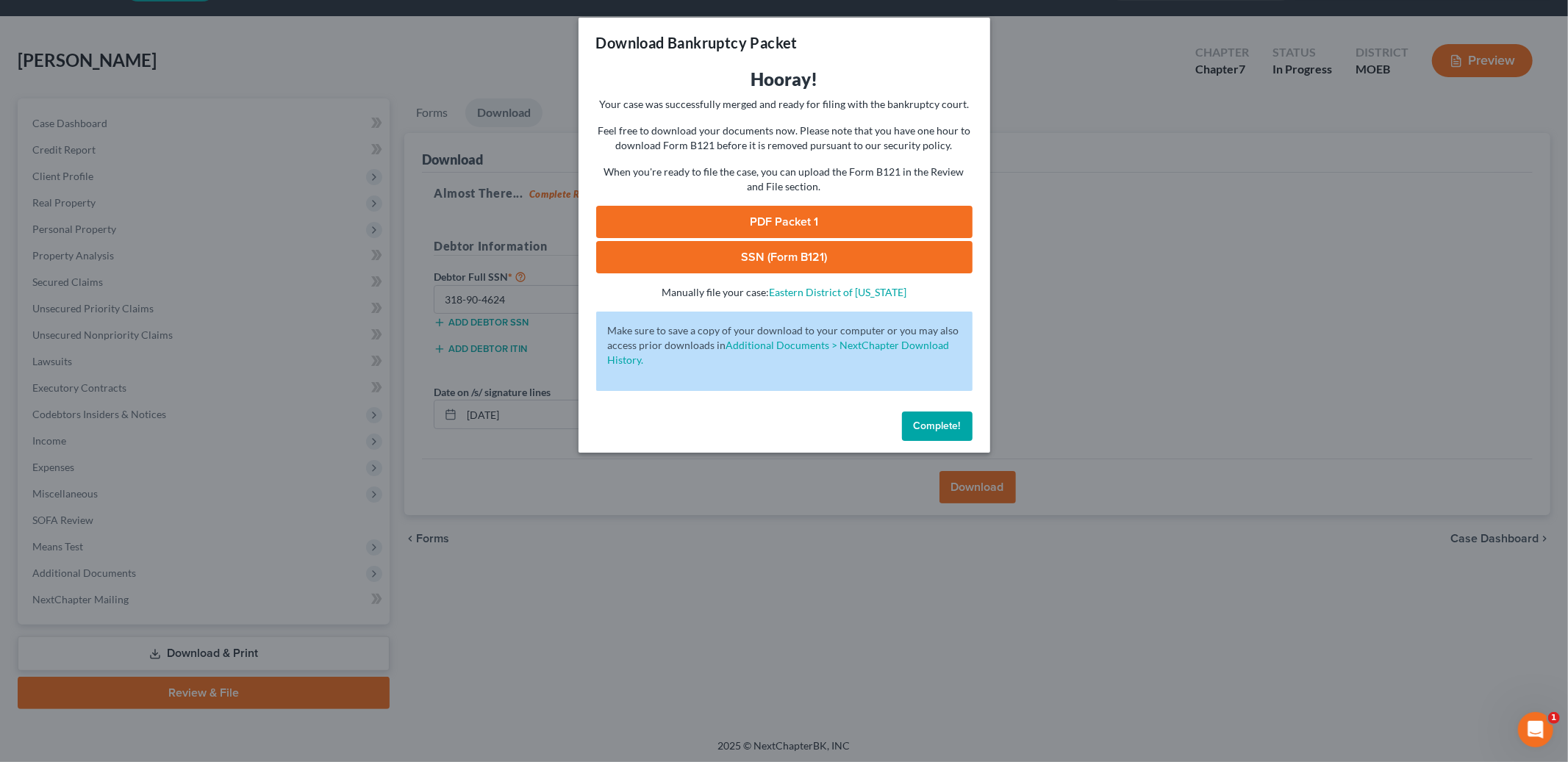
click at [854, 224] on link "PDF Packet 1" at bounding box center [784, 222] width 377 height 33
click at [697, 266] on link "SSN (Form B121)" at bounding box center [784, 257] width 377 height 33
